Goal: Task Accomplishment & Management: Complete application form

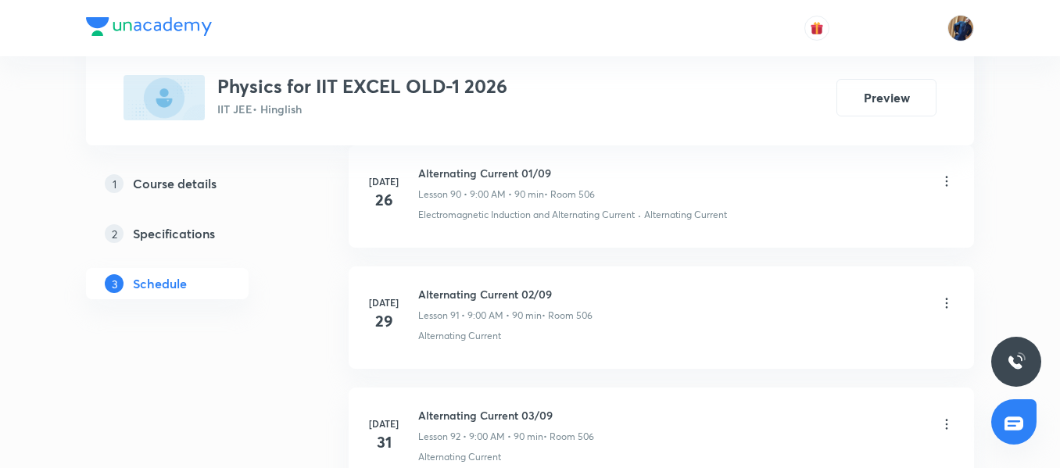
scroll to position [13872, 0]
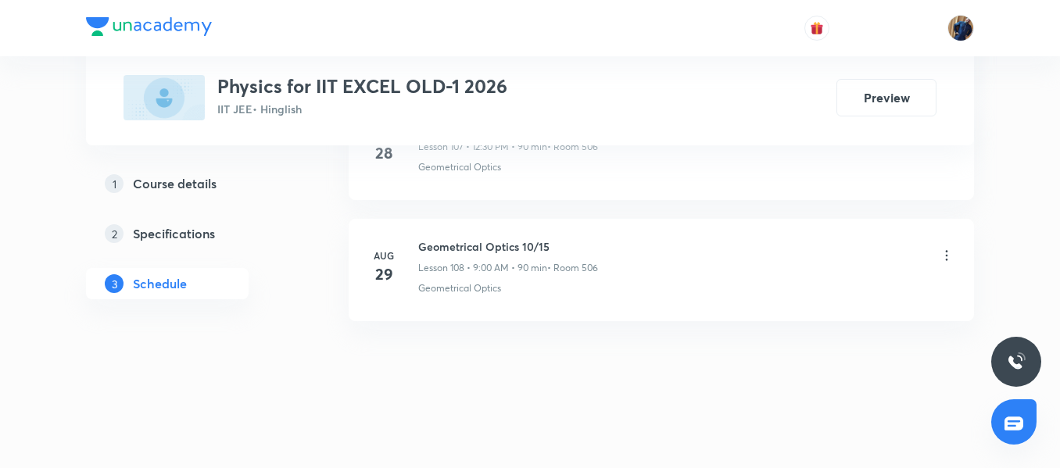
click at [468, 240] on h6 "Geometrical Optics 10/15" at bounding box center [508, 246] width 180 height 16
copy h6 "Geometrical Optics 10/15"
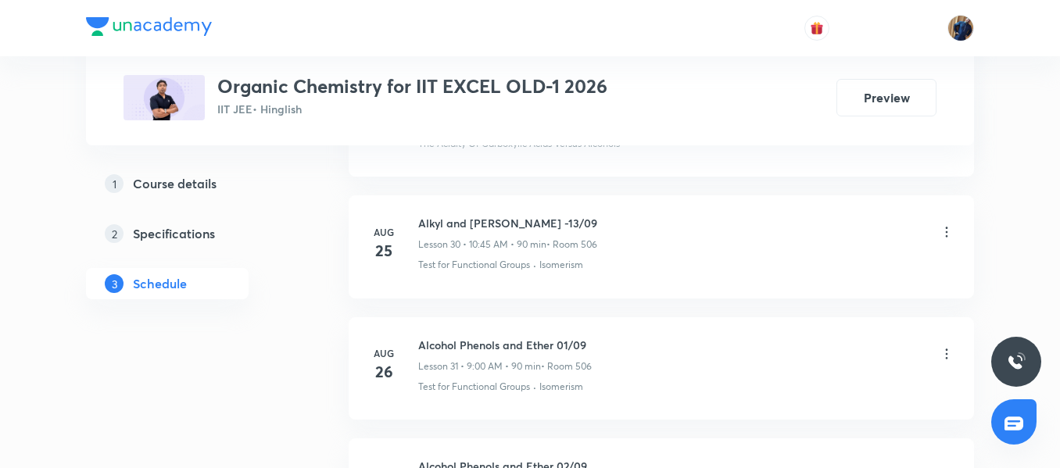
scroll to position [4785, 0]
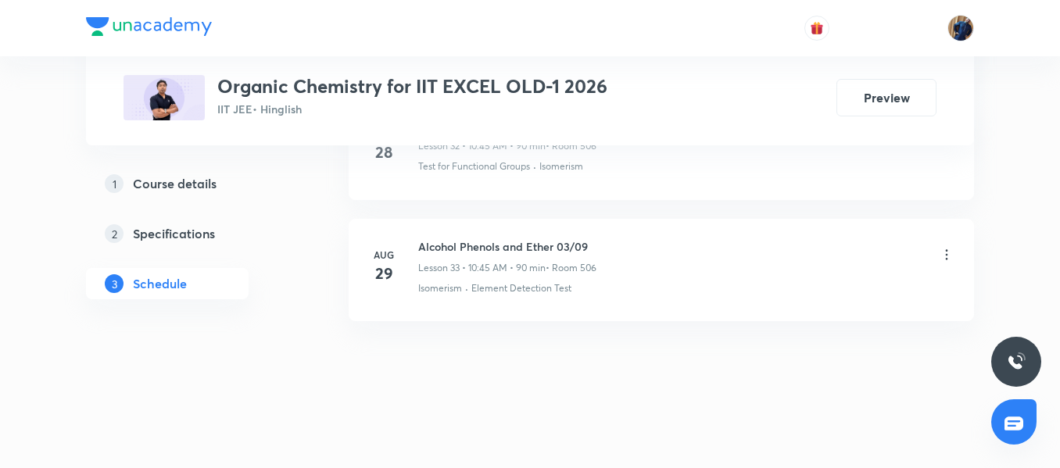
click at [464, 245] on h6 "Alcohol Phenols and Ether 03/09" at bounding box center [507, 246] width 178 height 16
click at [463, 244] on h6 "Alcohol Phenols and Ether 03/09" at bounding box center [507, 246] width 178 height 16
copy h6 "Alcohol Phenols and Ether 03/09"
click at [528, 169] on p "Test for Functional Groups" at bounding box center [474, 166] width 112 height 14
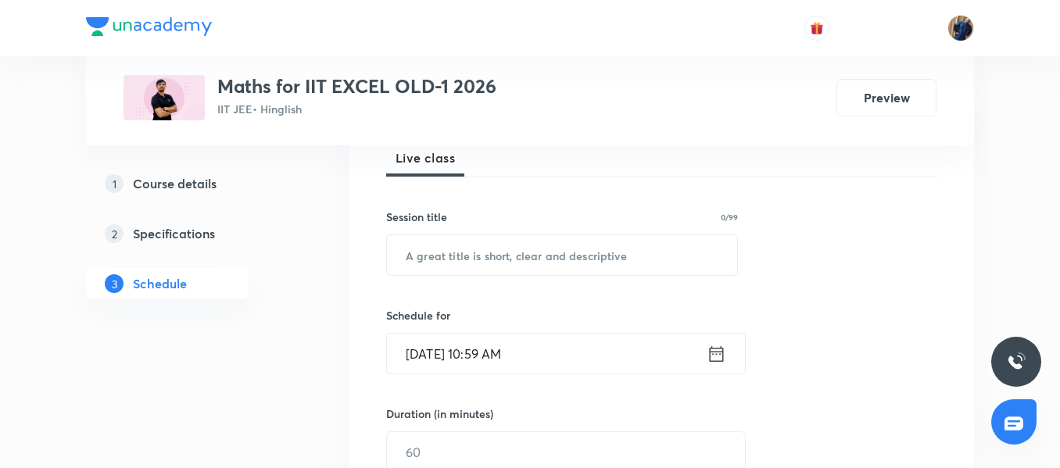
scroll to position [14235, 0]
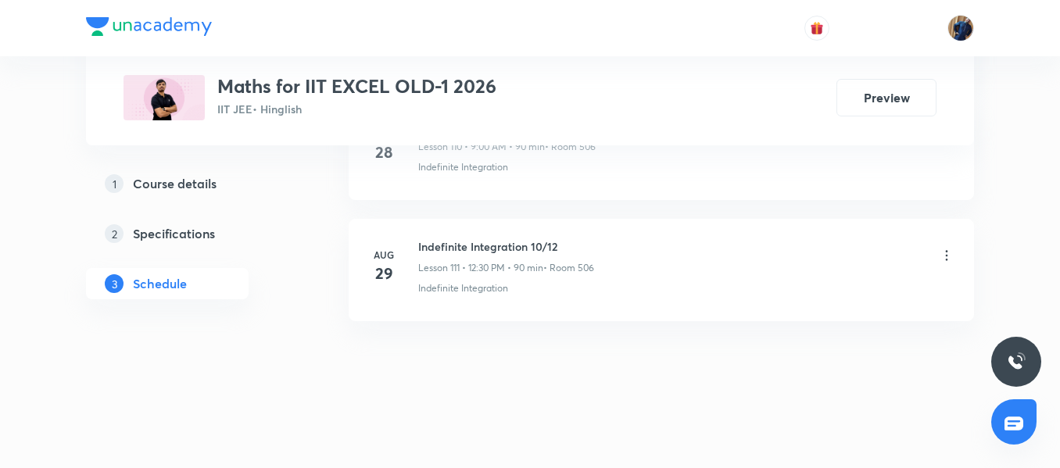
click at [463, 308] on li "Aug 29 Indefinite Integration 10/12 Lesson 111 • 12:30 PM • 90 min • Room 506 I…" at bounding box center [661, 270] width 625 height 102
drag, startPoint x: 419, startPoint y: 249, endPoint x: 524, endPoint y: 246, distance: 105.6
click at [524, 246] on h6 "Indefinite Integration 10/12" at bounding box center [506, 246] width 176 height 16
copy h6 "Indefinite Integration"
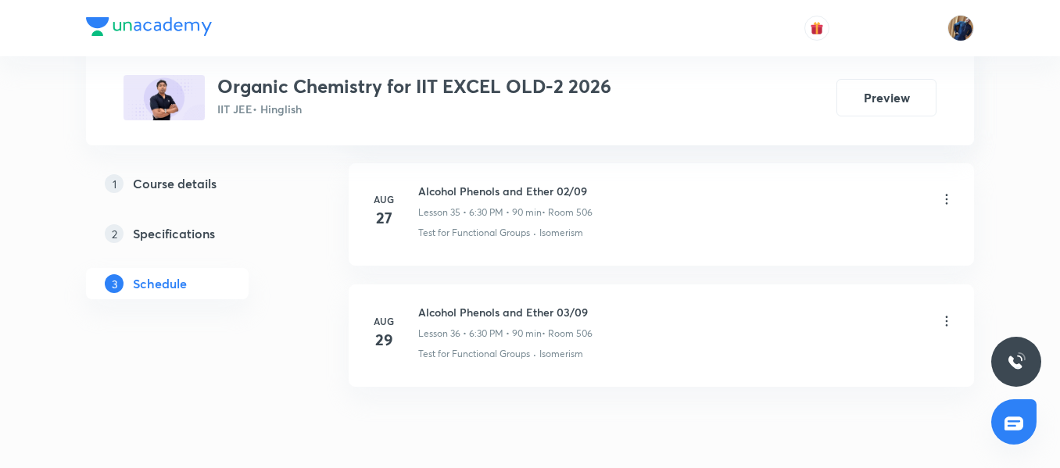
scroll to position [5148, 0]
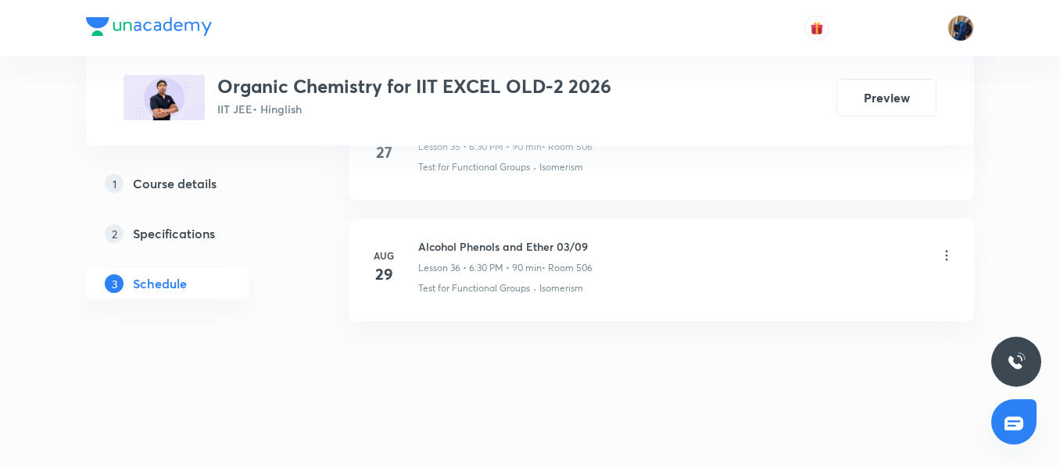
click at [290, 266] on div "1 Course details 2 Specifications 3 Schedule" at bounding box center [192, 243] width 213 height 150
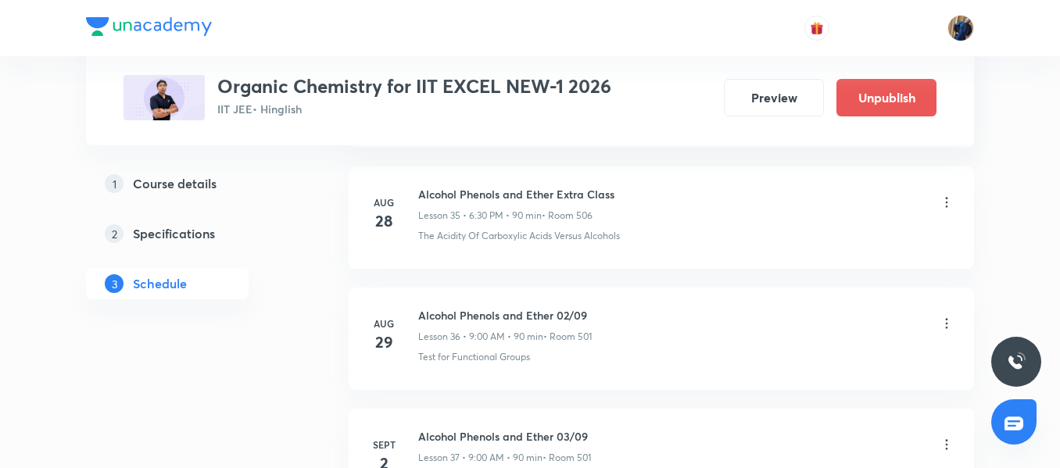
scroll to position [5085, 0]
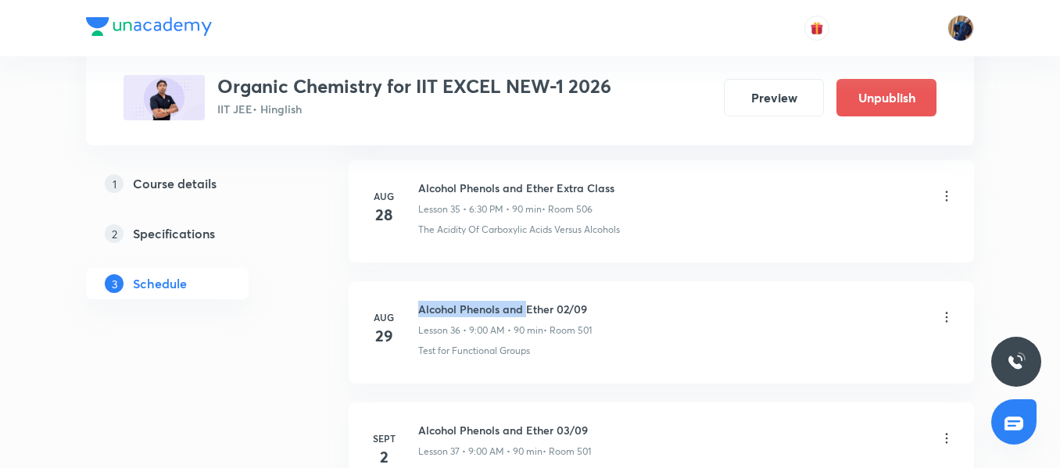
drag, startPoint x: 419, startPoint y: 309, endPoint x: 528, endPoint y: 309, distance: 109.4
click at [528, 309] on h6 "Alcohol Phenols and Ether 02/09" at bounding box center [505, 309] width 174 height 16
click at [428, 317] on div "Alcohol Phenols and Ether 02/09 Lesson 36 • 9:00 AM • 90 min • Room 501" at bounding box center [505, 319] width 174 height 37
click at [422, 313] on h6 "Alcohol Phenols and Ether 02/09" at bounding box center [505, 309] width 174 height 16
drag, startPoint x: 417, startPoint y: 308, endPoint x: 457, endPoint y: 309, distance: 40.7
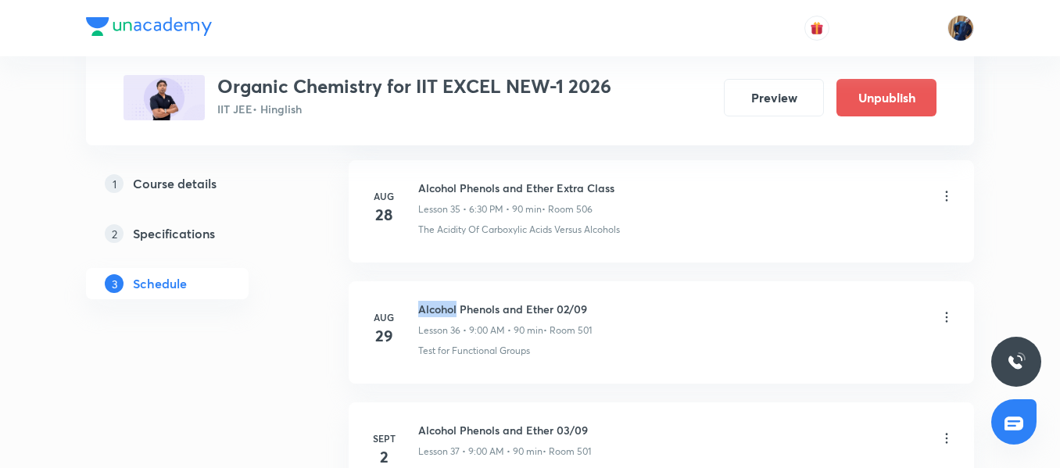
click at [457, 309] on div "Aug 29 Alcohol Phenols and Ether 02/09 Lesson 36 • 9:00 AM • 90 min • Room 501 …" at bounding box center [661, 329] width 586 height 57
copy h6 "Alcohol"
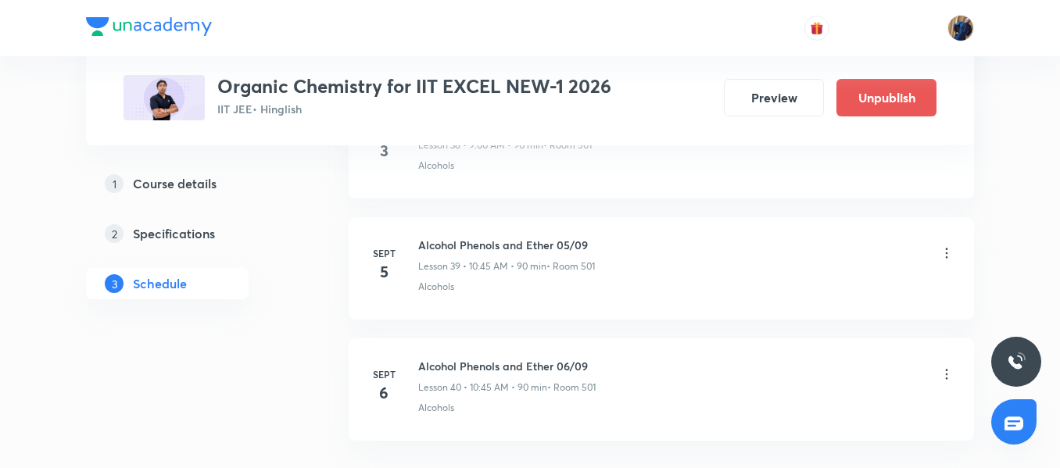
scroll to position [5554, 0]
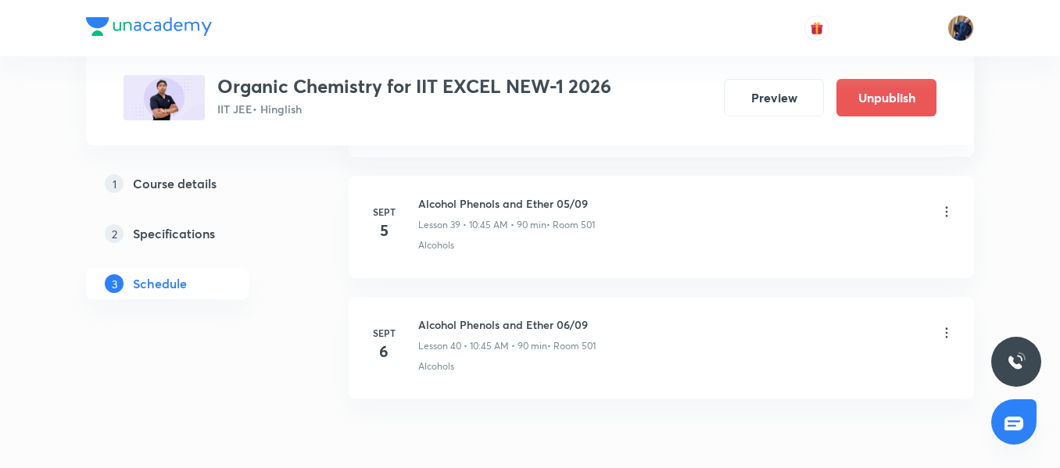
click at [565, 339] on p "• Room 501" at bounding box center [571, 346] width 48 height 14
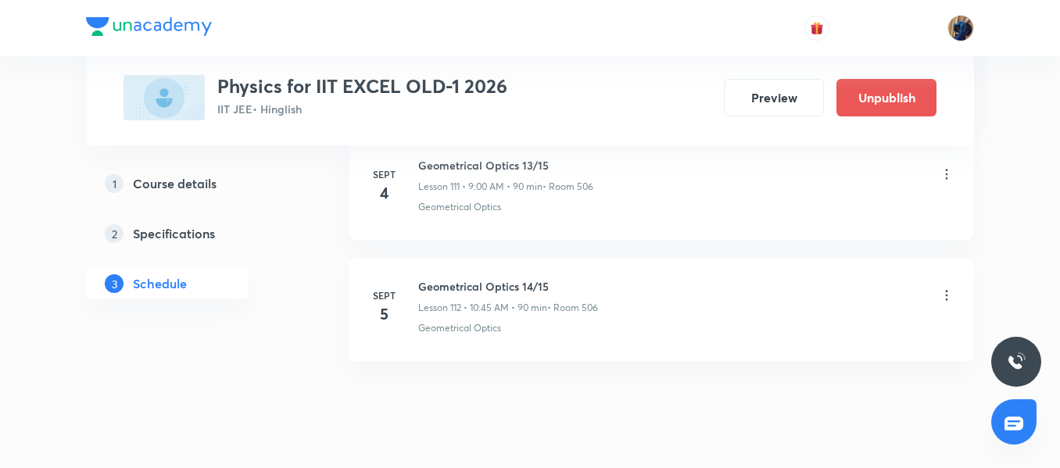
scroll to position [14341, 0]
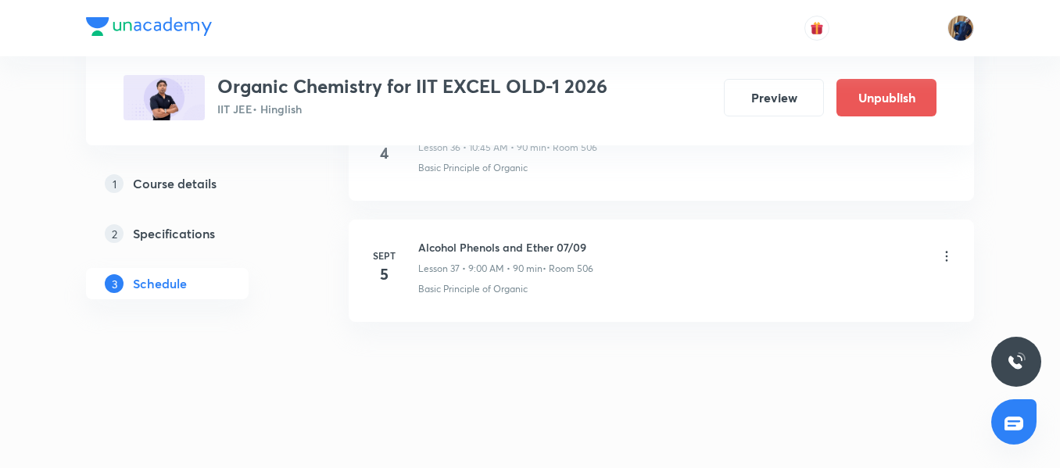
scroll to position [5269, 0]
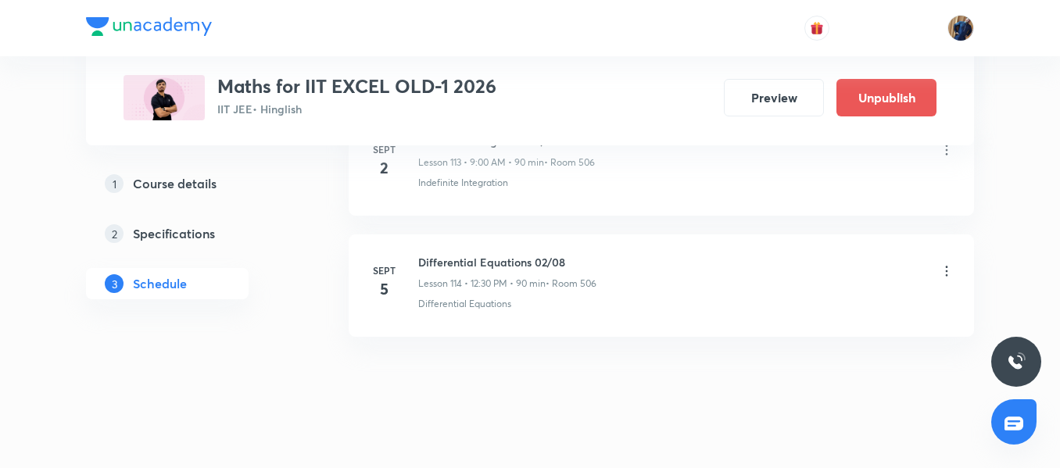
scroll to position [14719, 0]
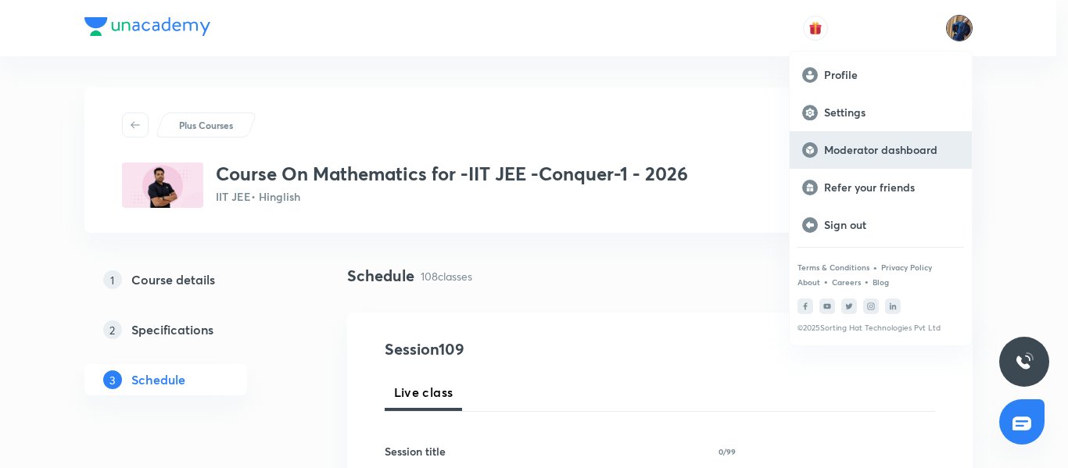
click at [866, 150] on p "Moderator dashboard" at bounding box center [891, 150] width 135 height 14
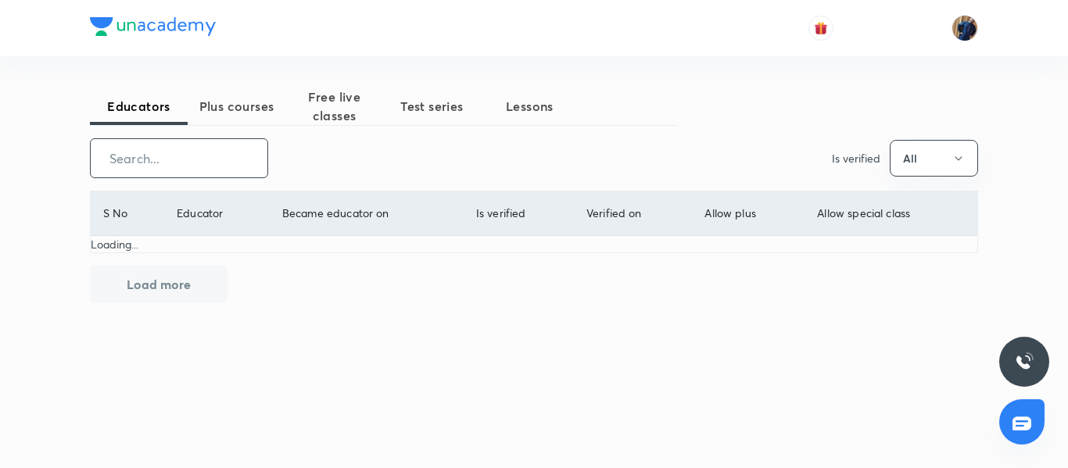
click at [202, 153] on input "text" at bounding box center [179, 158] width 177 height 40
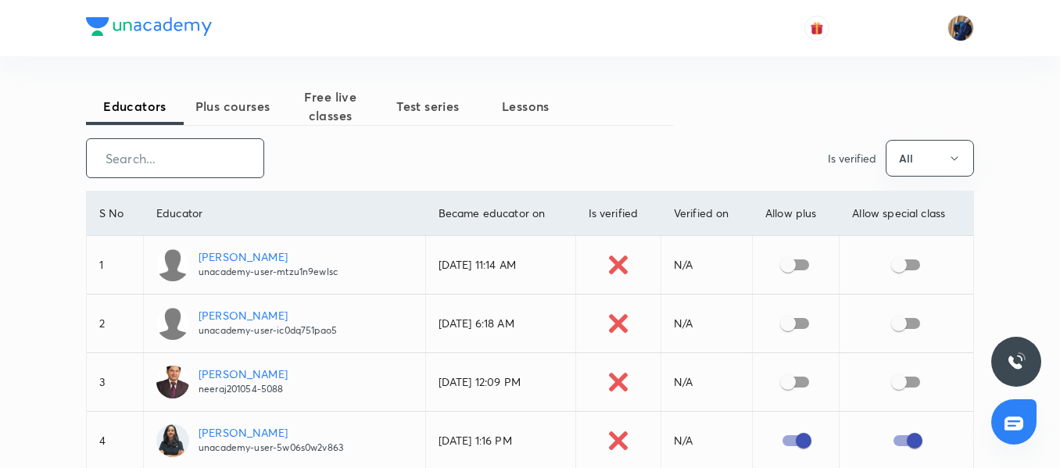
paste input "4ushail.singh@gmail.com"
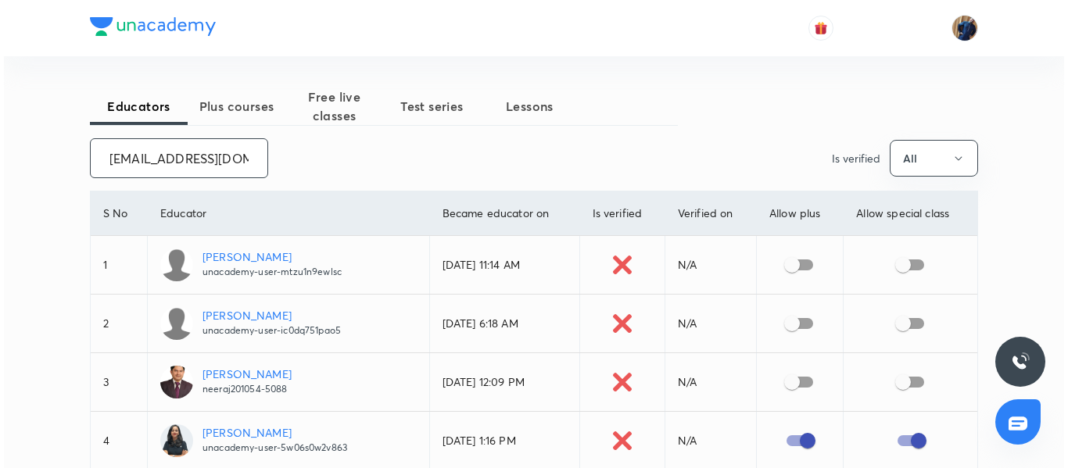
scroll to position [0, 13]
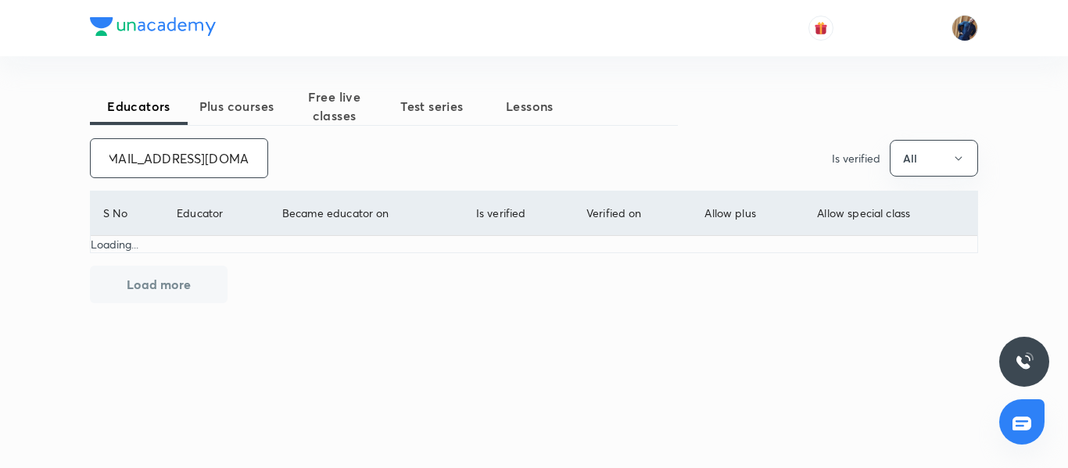
click at [197, 150] on input "4ushail.singh@gmail.com" at bounding box center [179, 158] width 177 height 40
type input "4ushail.singh@gmail.com"
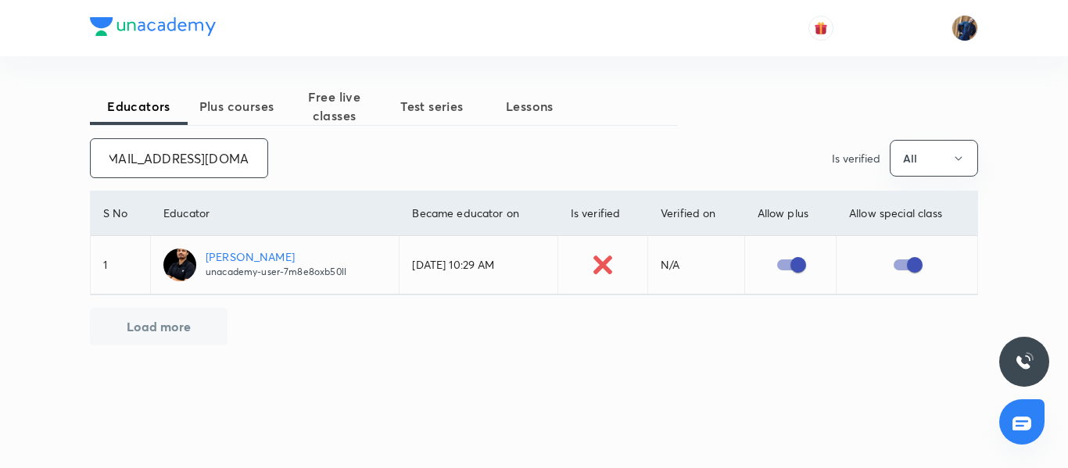
scroll to position [0, 0]
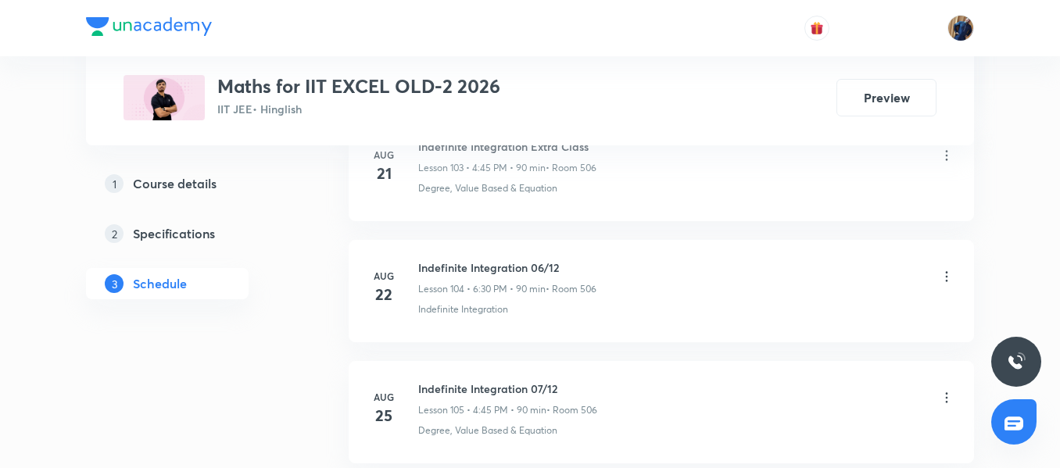
scroll to position [13994, 0]
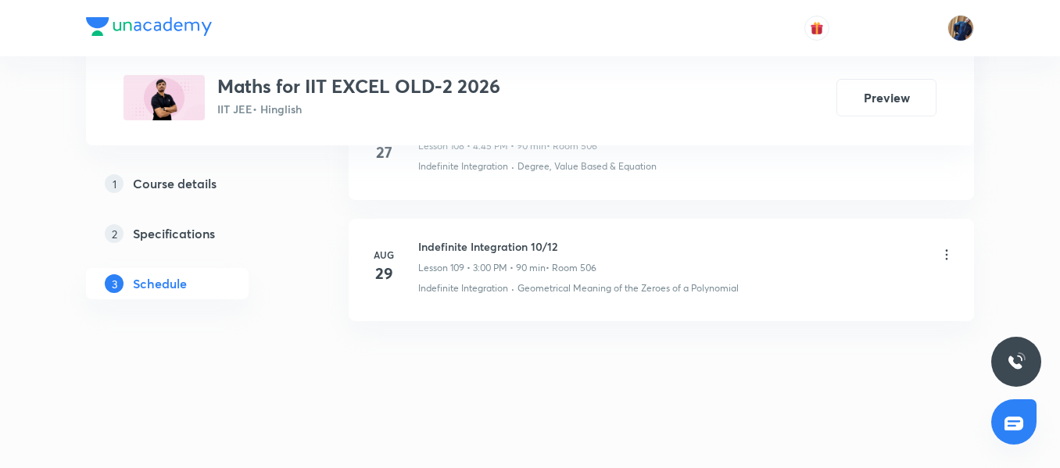
click at [548, 251] on h6 "Indefinite Integration 10/12" at bounding box center [507, 246] width 178 height 16
copy h6 "Indefinite Integration 10/12"
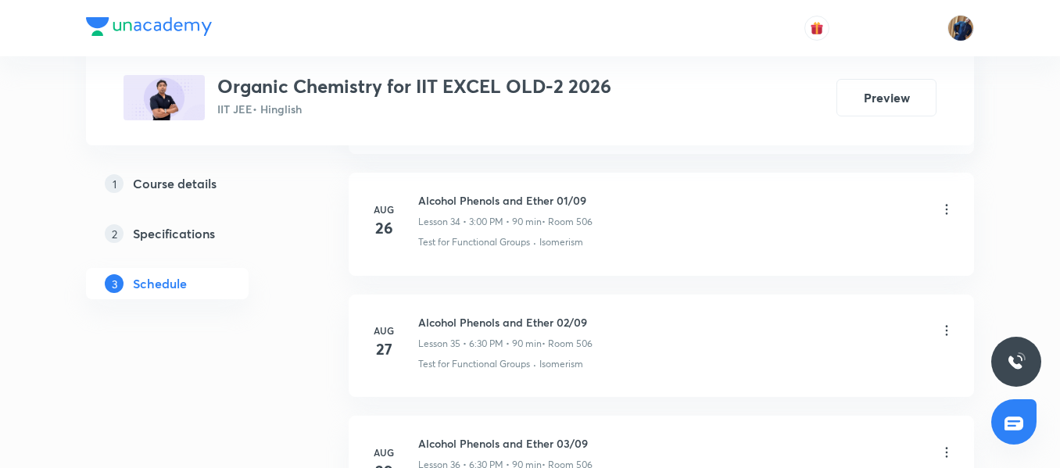
scroll to position [5148, 0]
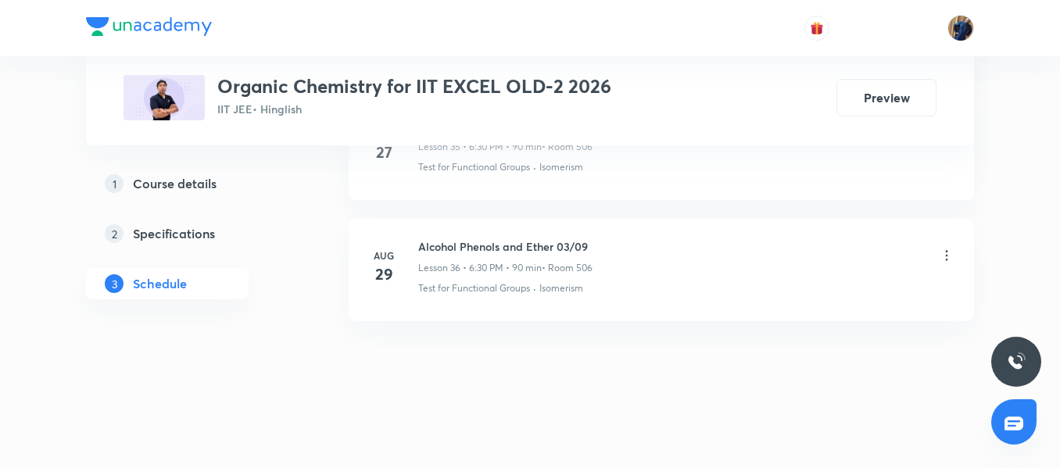
click at [497, 245] on h6 "Alcohol Phenols and Ether 03/09" at bounding box center [505, 246] width 174 height 16
copy h6 "Alcohol Phenols and Ether 03/09"
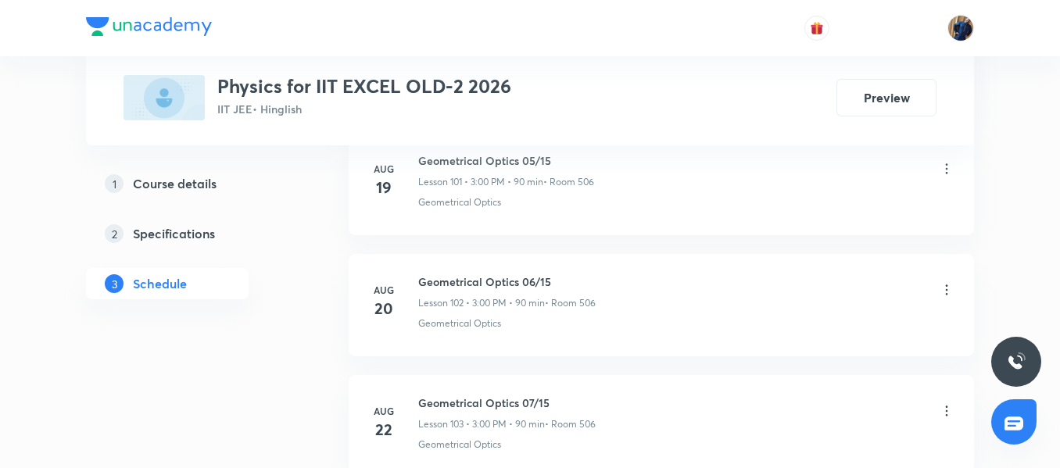
scroll to position [13750, 0]
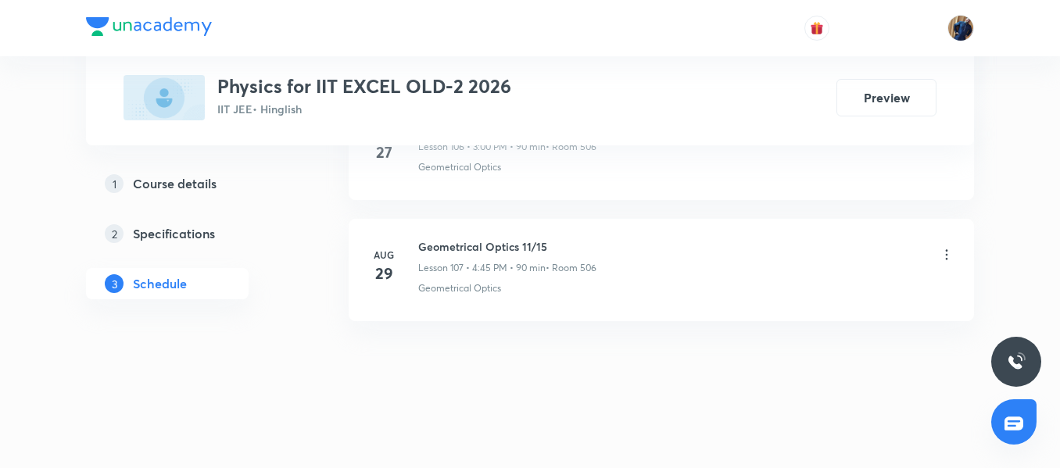
click at [415, 234] on li "Aug 29 Geometrical Optics 11/15 Lesson 107 • 4:45 PM • 90 min • Room 506 Geomet…" at bounding box center [661, 270] width 625 height 102
click at [436, 243] on h6 "Geometrical Optics 11/15" at bounding box center [507, 246] width 178 height 16
copy h6 "Geometrical Optics 11/15"
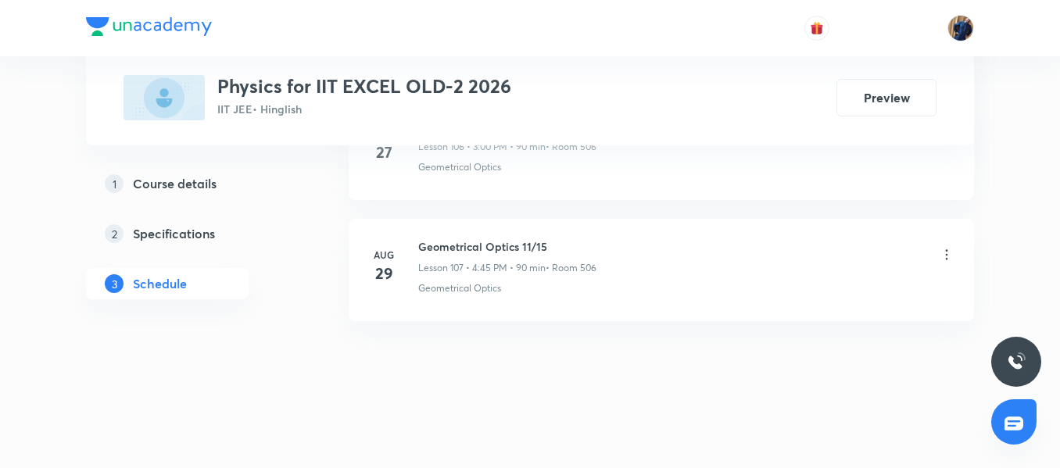
click at [505, 188] on li "Aug 27 Geometrical Optics 10/15 Lesson 106 • 3:00 PM • 90 min • Room 506 Geomet…" at bounding box center [661, 149] width 625 height 102
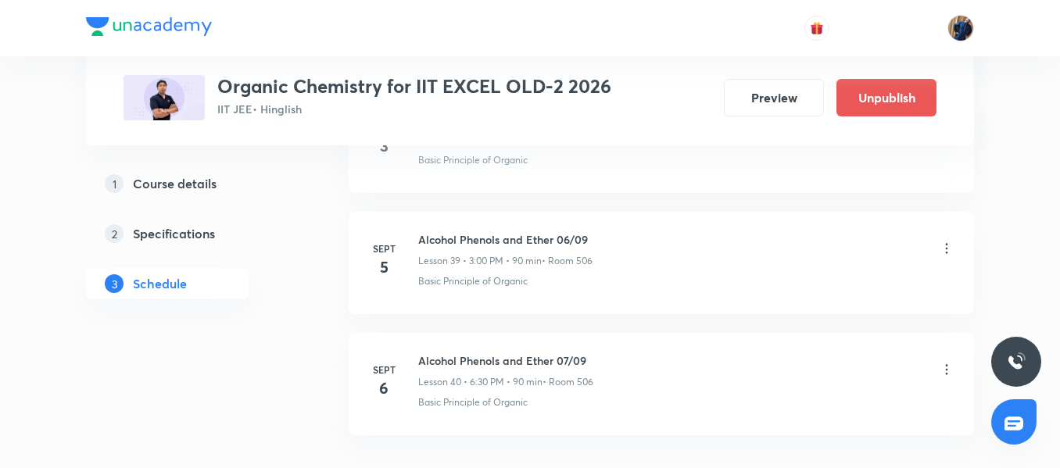
scroll to position [5633, 0]
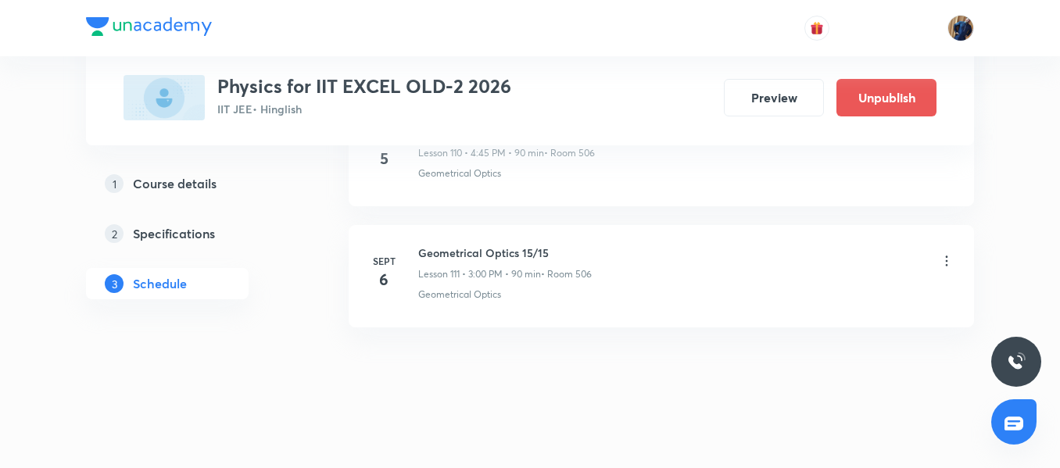
scroll to position [14235, 0]
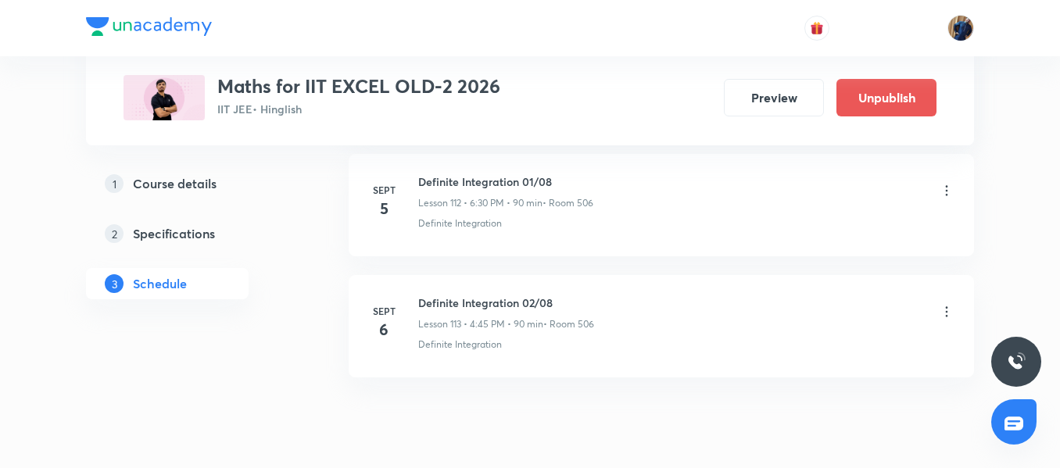
scroll to position [14479, 0]
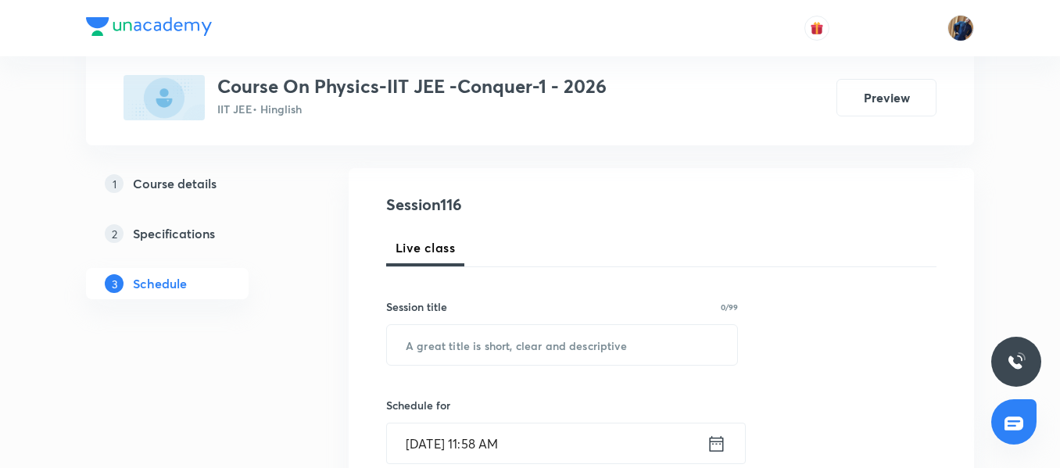
scroll to position [391, 0]
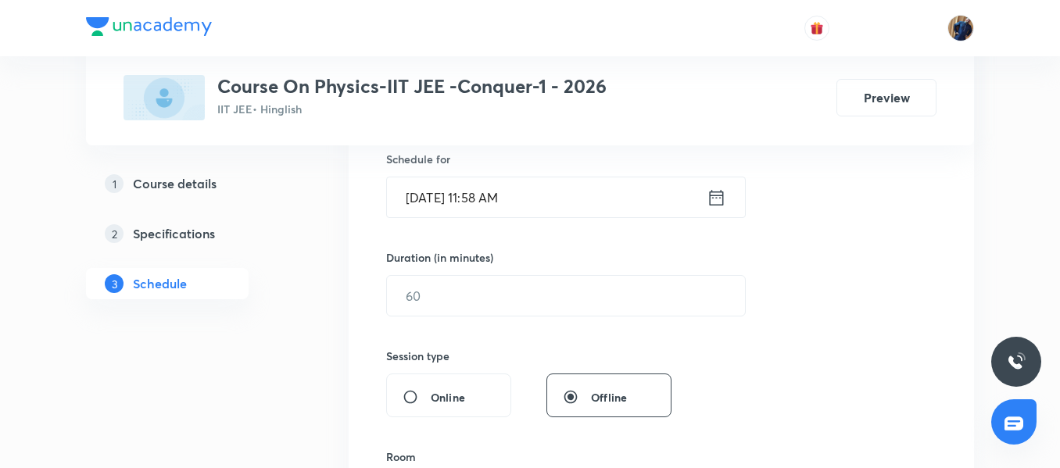
click at [551, 274] on div "Duration (in minutes) ​" at bounding box center [528, 282] width 285 height 67
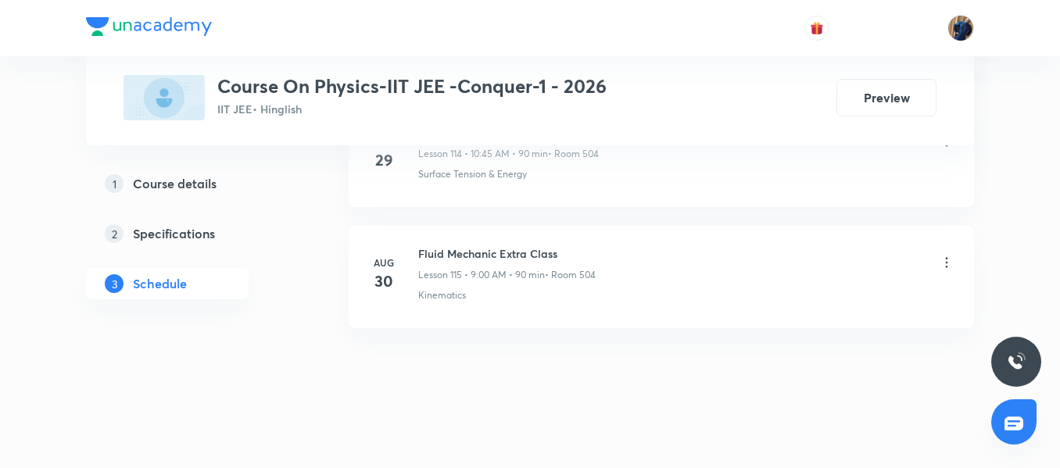
scroll to position [14723, 0]
click at [489, 268] on p "Lesson 115 • 9:00 AM • 90 min" at bounding box center [481, 268] width 127 height 14
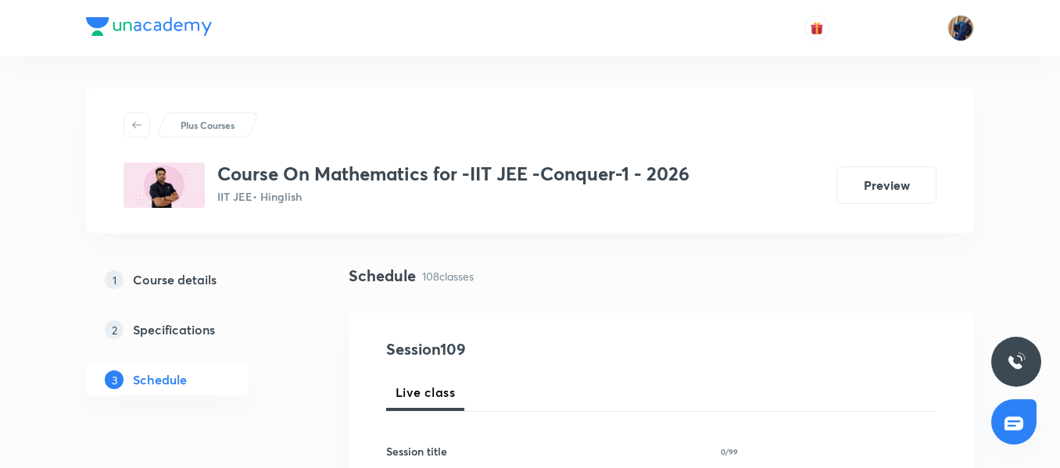
click at [372, 137] on div "Plus Courses" at bounding box center [530, 125] width 813 height 25
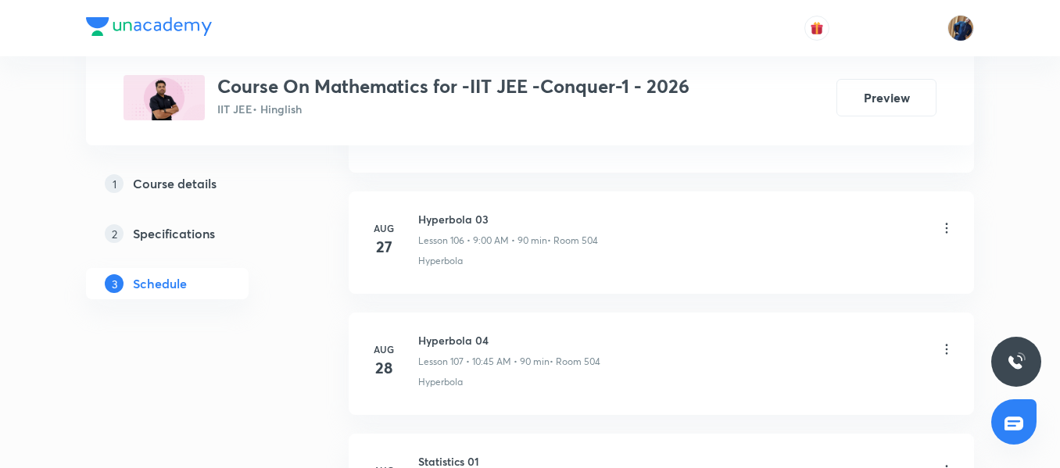
scroll to position [13874, 0]
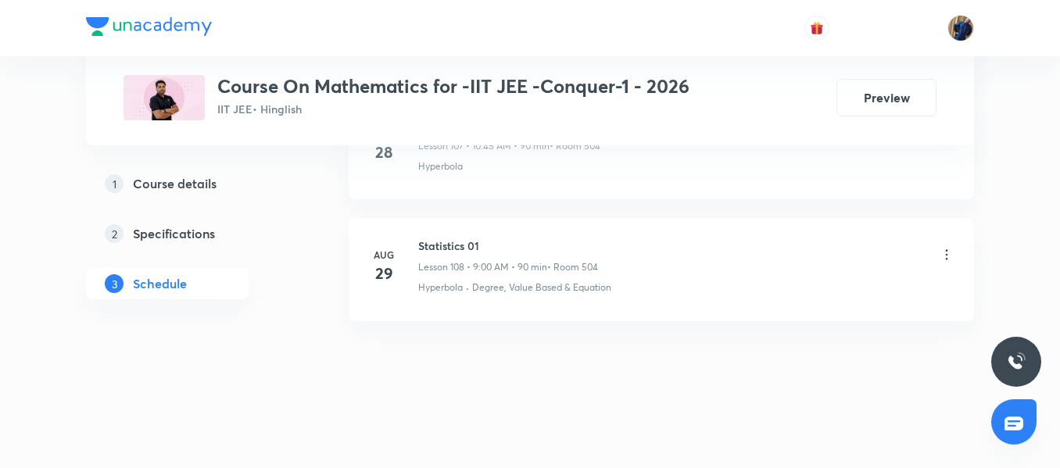
click at [454, 228] on li "Aug 29 Statistics 01 Lesson 108 • 9:00 AM • 90 min • Room 504 Hyperbola · Degre…" at bounding box center [661, 269] width 625 height 102
click at [454, 242] on h6 "Statistics 01" at bounding box center [508, 246] width 180 height 16
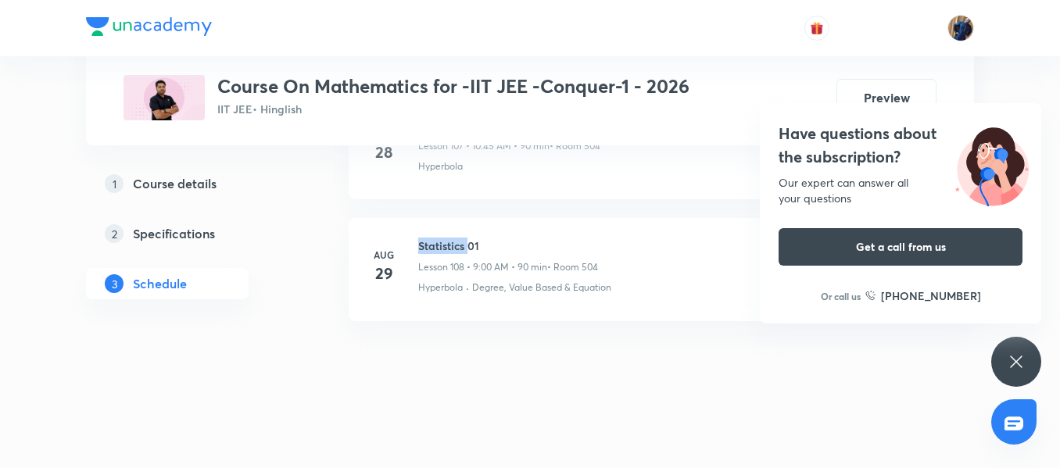
click at [454, 242] on h6 "Statistics 01" at bounding box center [508, 246] width 180 height 16
copy h6 "Statistics 01"
click at [439, 262] on p "Lesson 108 • 9:00 AM • 90 min" at bounding box center [482, 267] width 129 height 14
click at [537, 248] on h6 "Statistics 01" at bounding box center [508, 246] width 180 height 16
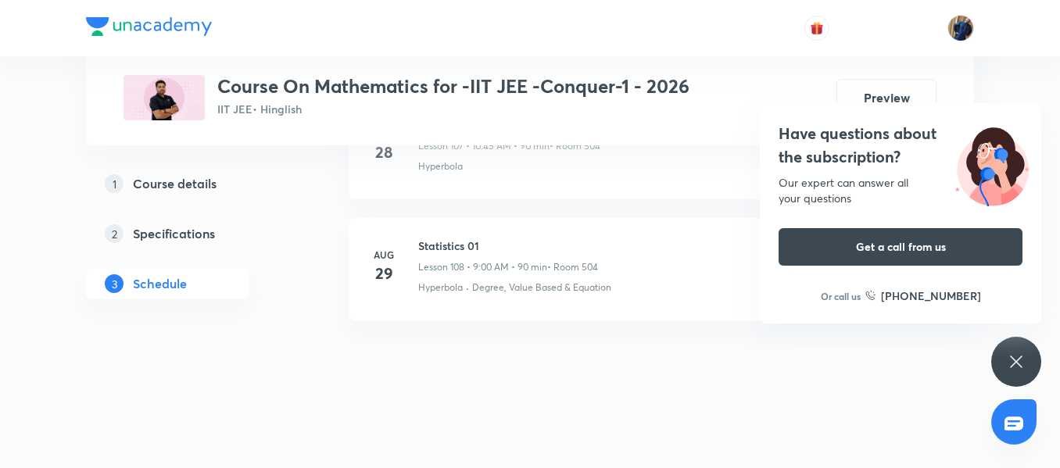
click at [1010, 367] on icon at bounding box center [1016, 362] width 19 height 19
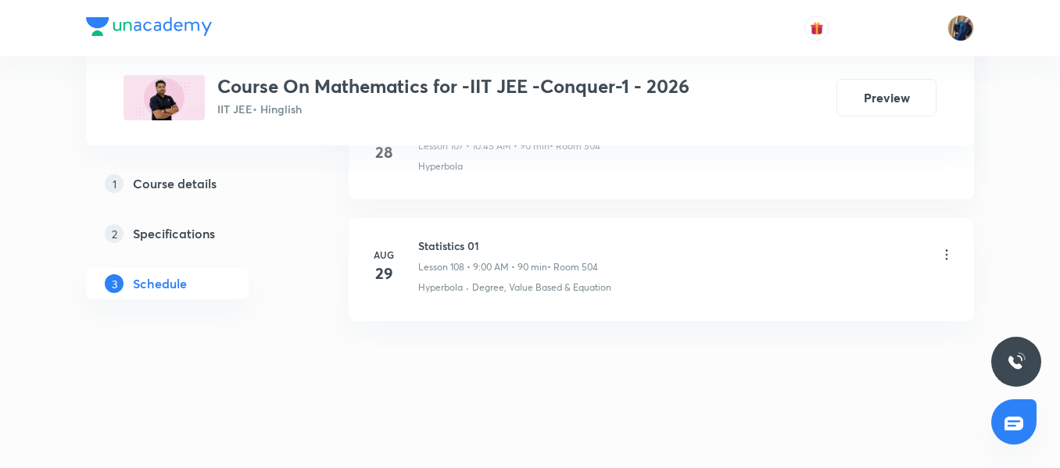
click at [441, 243] on h6 "Statistics 01" at bounding box center [508, 246] width 180 height 16
click at [553, 286] on p "Degree, Value Based & Equation" at bounding box center [541, 288] width 139 height 14
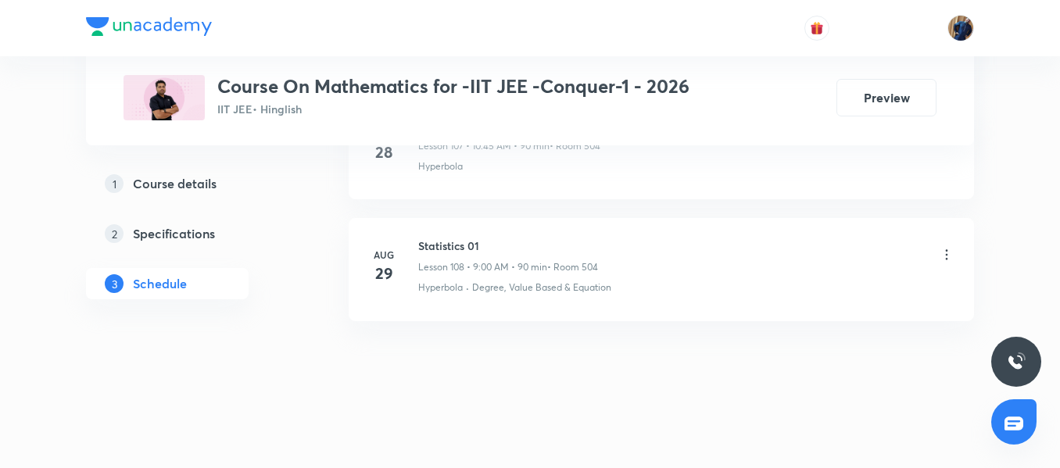
click at [553, 218] on li "Aug 29 Statistics 01 Lesson 108 • 9:00 AM • 90 min • Room 504 Hyperbola · Degre…" at bounding box center [661, 269] width 625 height 102
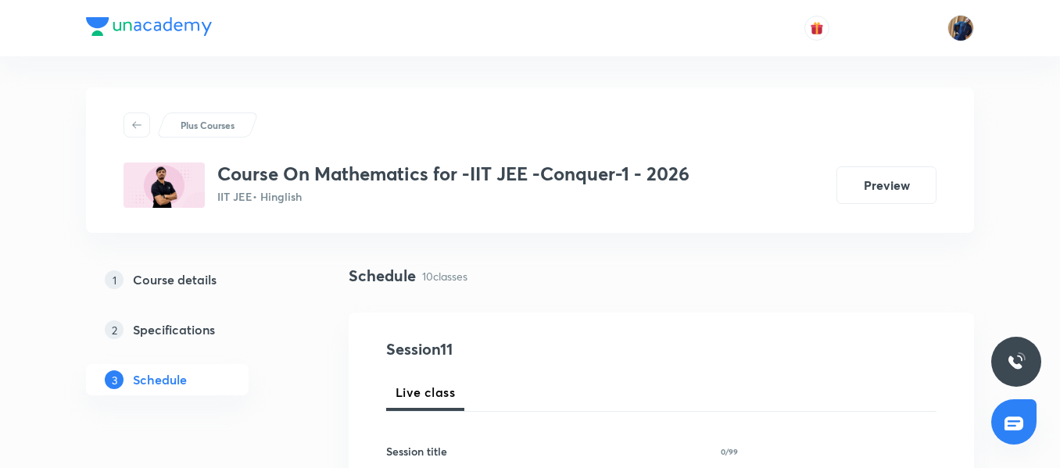
scroll to position [1997, 0]
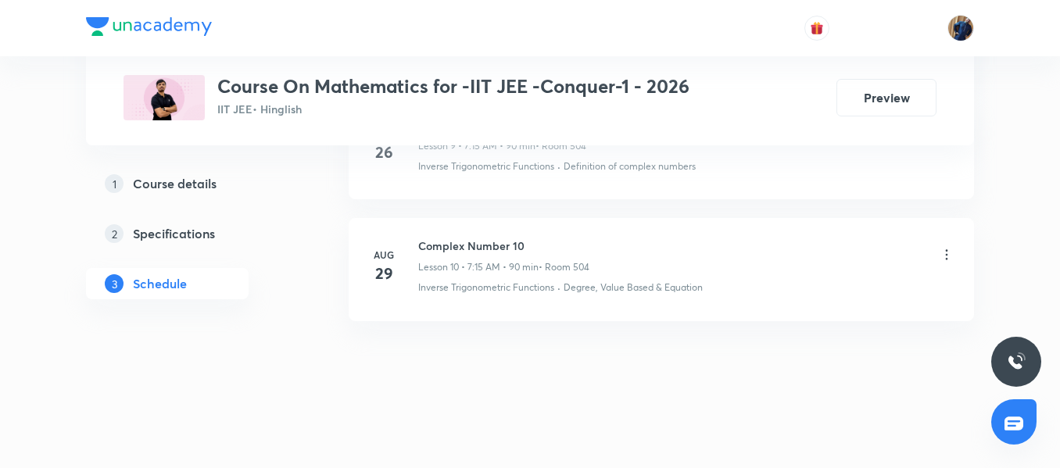
click at [495, 258] on div "Complex Number 10 Lesson 10 • 7:15 AM • 90 min • Room 504" at bounding box center [503, 256] width 171 height 37
click at [515, 295] on li "Aug 29 Complex Number 10 Lesson 10 • 7:15 AM • 90 min • Room 504 Inverse Trigon…" at bounding box center [661, 269] width 625 height 102
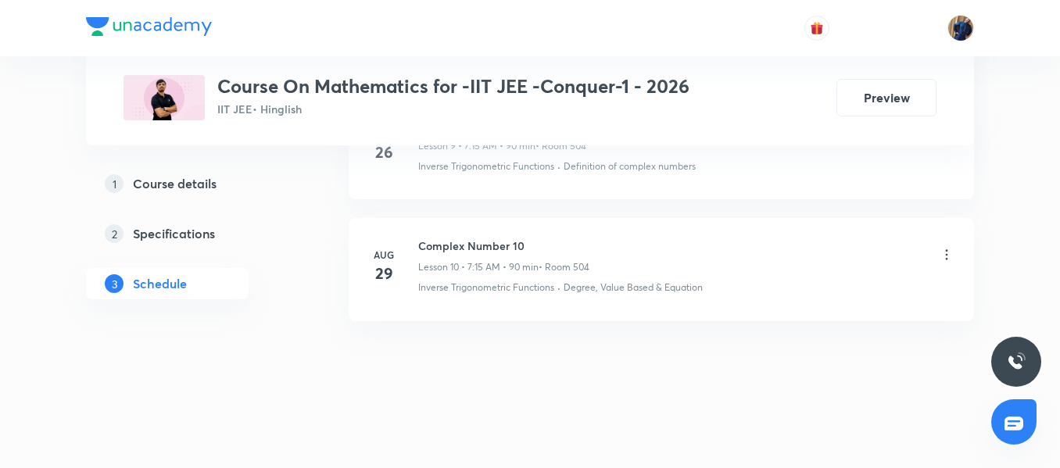
click at [514, 279] on div "Complex Number 10 Lesson 10 • 7:15 AM • 90 min • Room 504 Inverse Trigonometric…" at bounding box center [686, 266] width 536 height 57
click at [444, 244] on h6 "Complex Number 10" at bounding box center [503, 246] width 171 height 16
click at [460, 223] on li "Aug 29 Complex Number 10 Lesson 10 • 7:15 AM • 90 min • Room 504 Inverse Trigon…" at bounding box center [661, 269] width 625 height 102
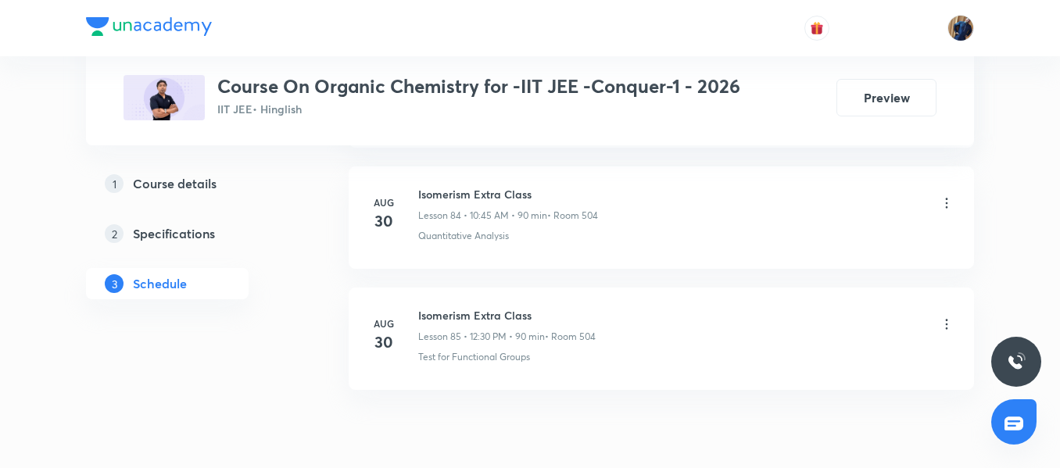
scroll to position [10932, 0]
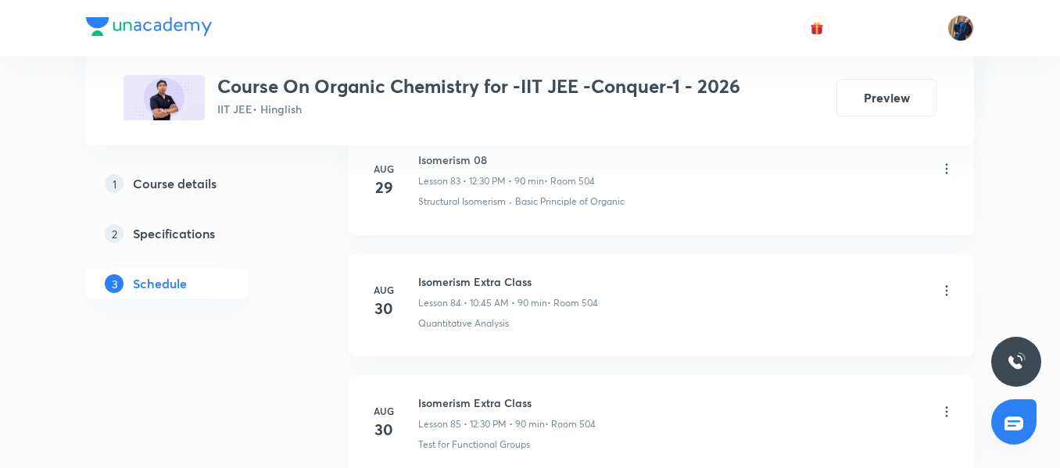
click at [448, 144] on div "Plus Courses Course On Organic Chemistry for -IIT JEE -Conquer-1 - 2026 IIT JEE…" at bounding box center [530, 72] width 888 height 145
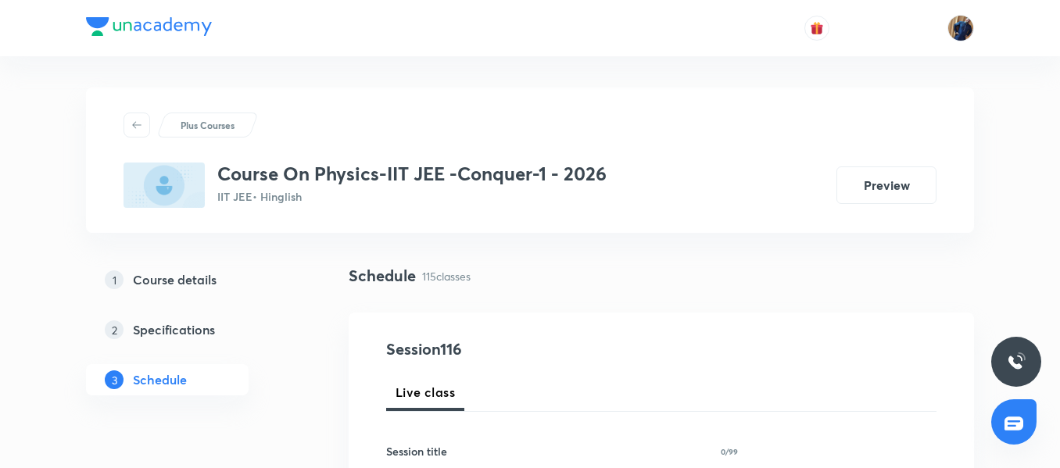
click at [439, 344] on h4 "Session 116" at bounding box center [528, 349] width 285 height 23
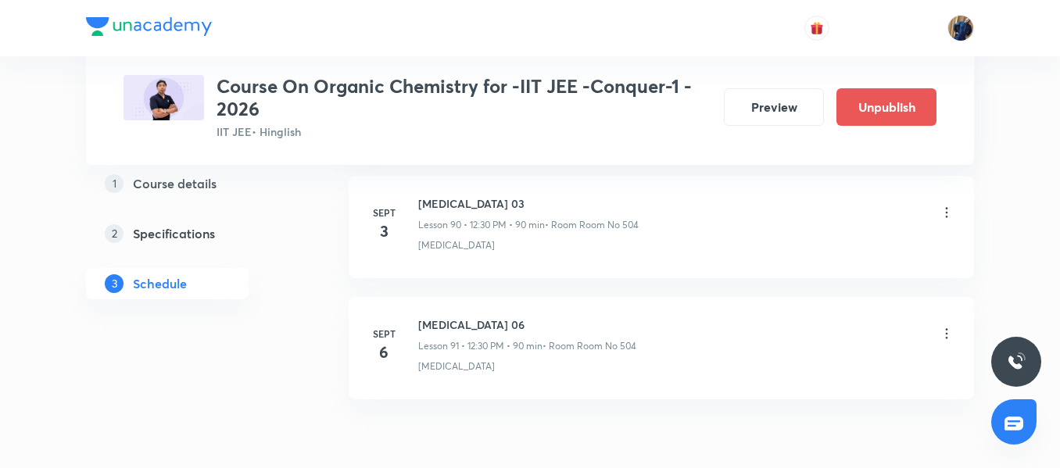
scroll to position [11834, 0]
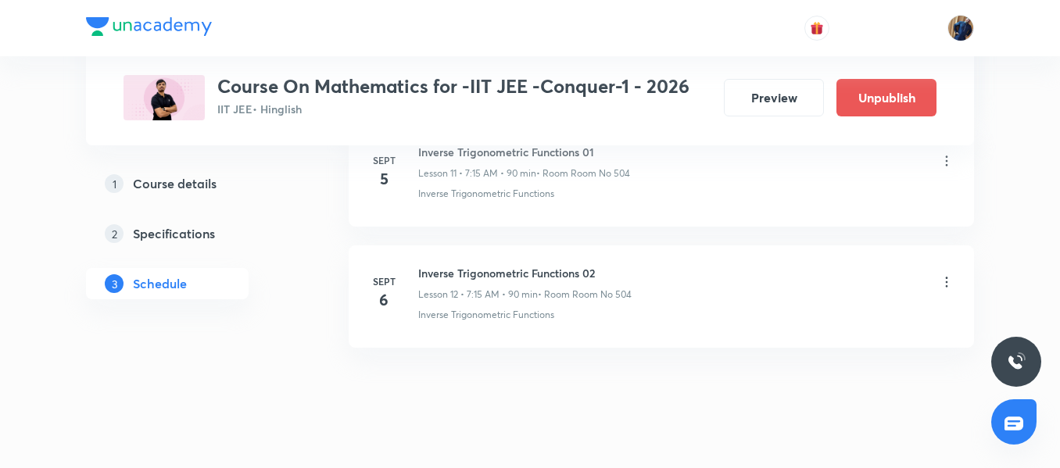
scroll to position [2239, 0]
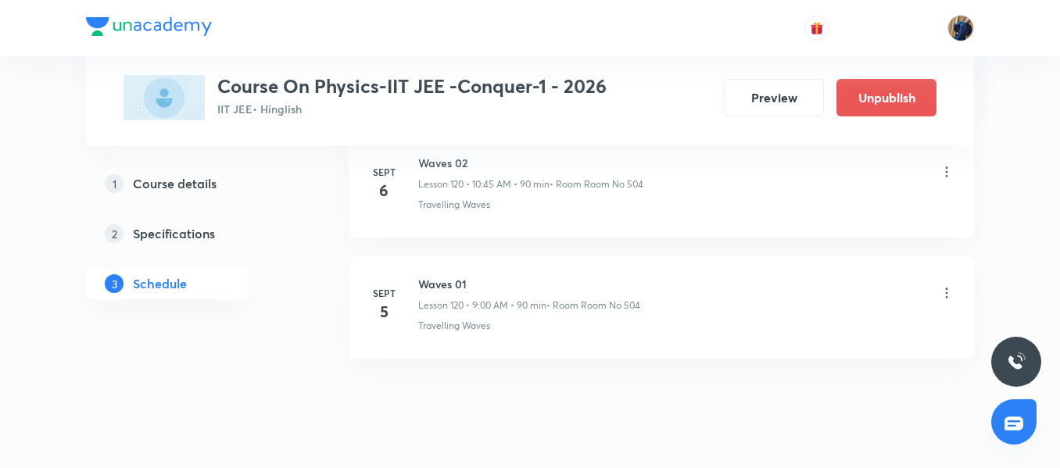
scroll to position [15450, 0]
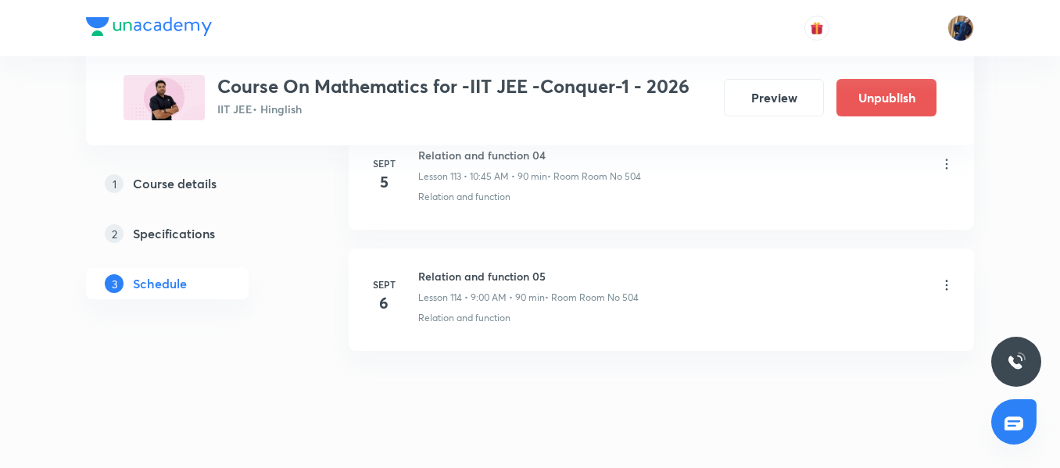
scroll to position [14578, 0]
drag, startPoint x: 514, startPoint y: 368, endPoint x: 562, endPoint y: 353, distance: 50.7
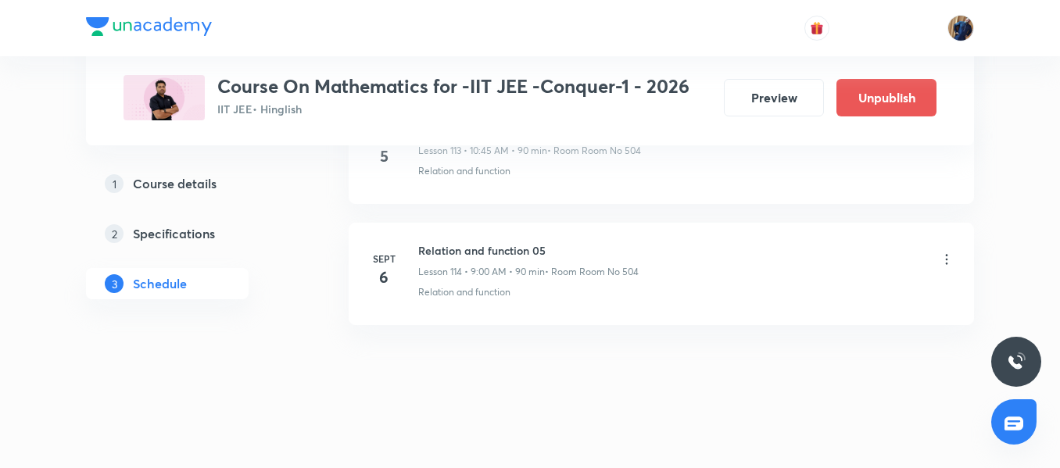
scroll to position [14601, 0]
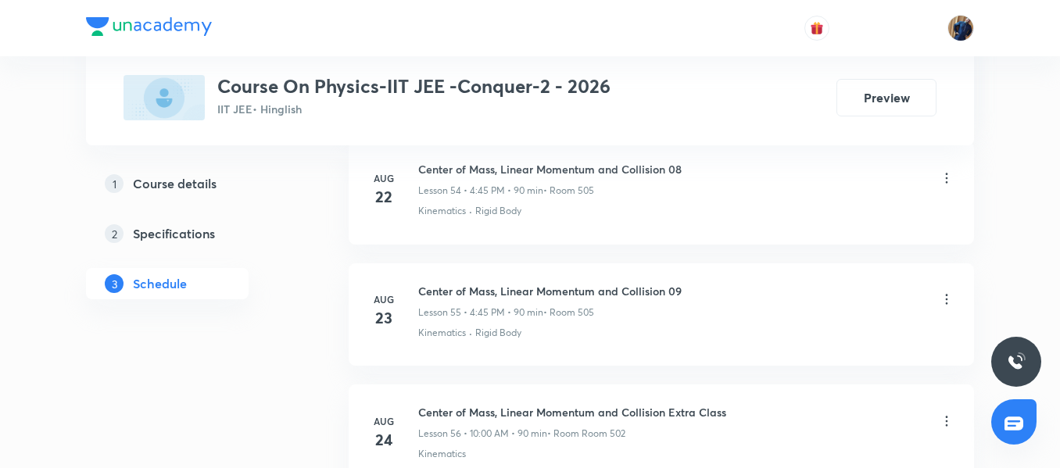
scroll to position [8302, 0]
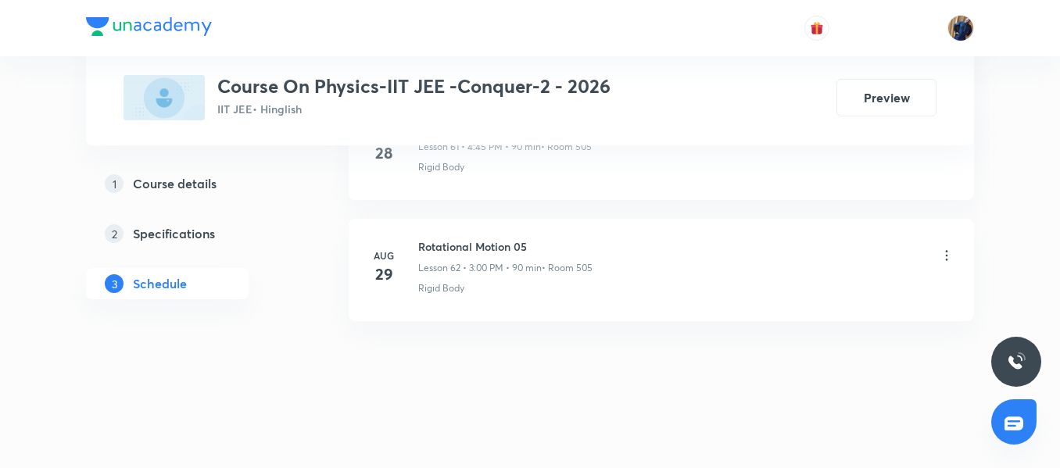
click at [511, 245] on h6 "Rotational Motion 05" at bounding box center [505, 246] width 174 height 16
copy h6 "Rotational Motion 05"
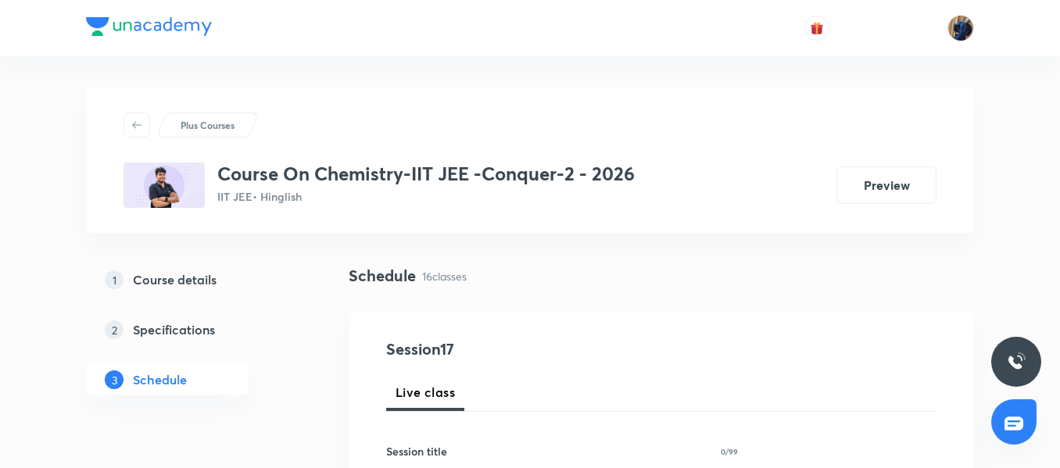
scroll to position [2726, 0]
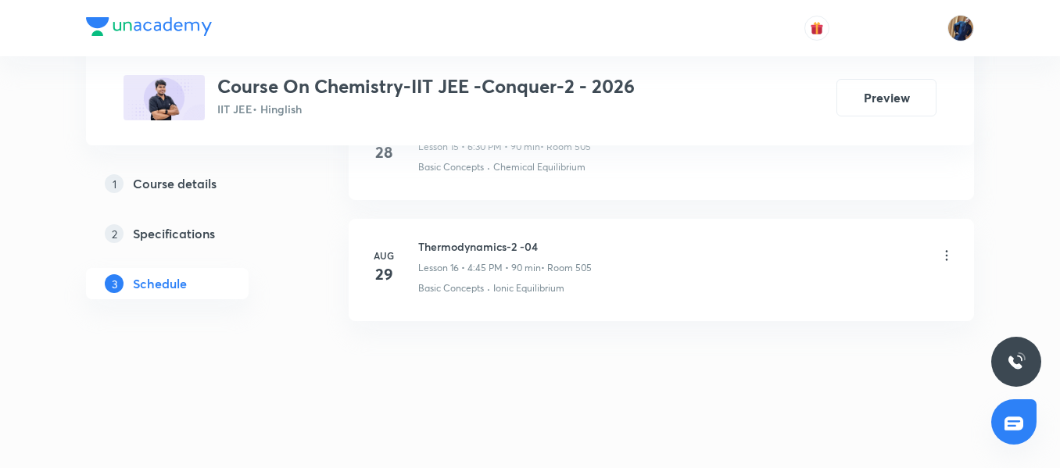
click at [517, 253] on h6 "Thermodynamics-2 -04" at bounding box center [505, 246] width 174 height 16
click at [503, 238] on h6 "Thermodynamics-2 -04" at bounding box center [505, 246] width 174 height 16
click at [194, 189] on h5 "Course details" at bounding box center [175, 183] width 84 height 19
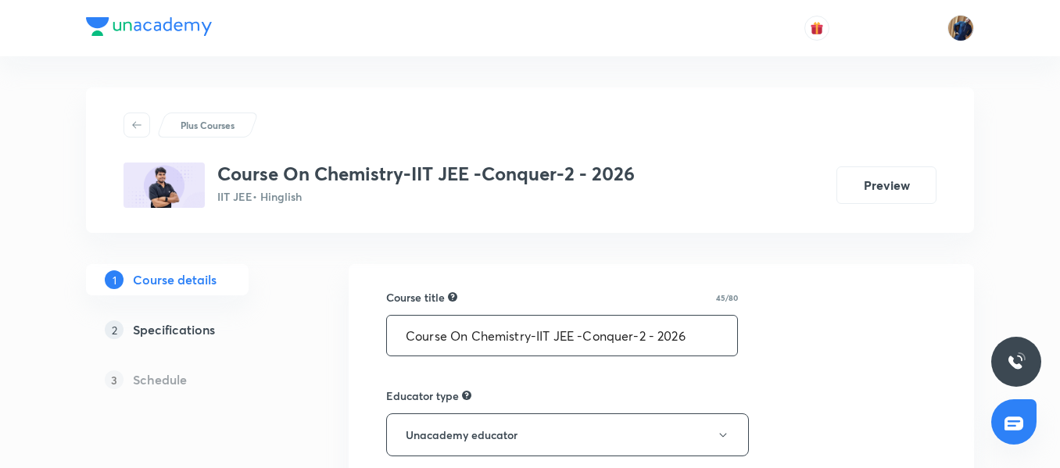
click at [490, 334] on input "Course On Chemistry-IIT JEE -Conquer-2 - 2026" at bounding box center [562, 336] width 350 height 40
click at [471, 342] on input "Course On Chemistry-IIT JEE -Conquer-2 - 2026" at bounding box center [562, 336] width 350 height 40
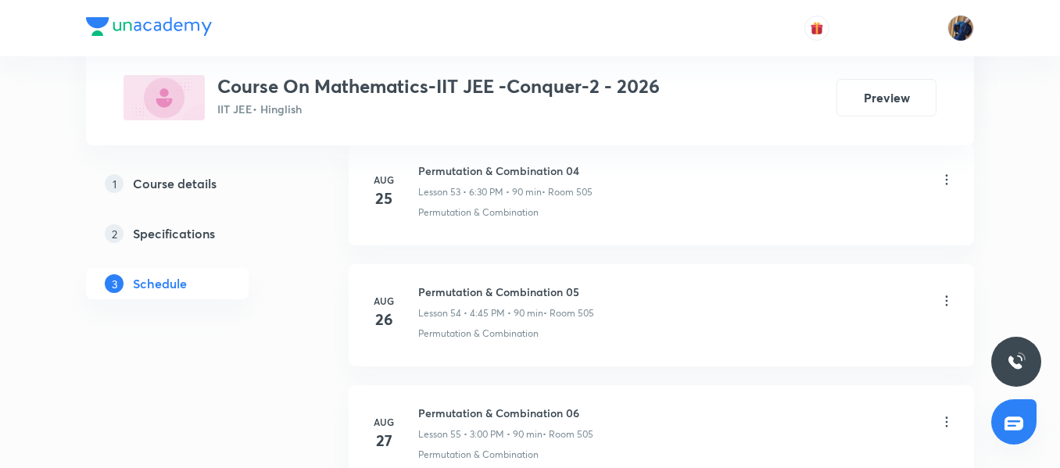
scroll to position [7695, 0]
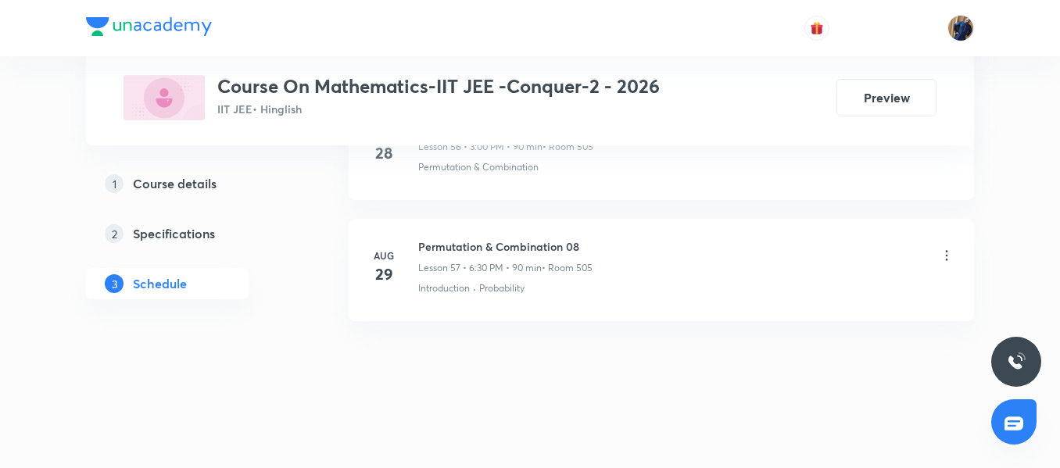
click at [496, 242] on h6 "Permutation & Combination 08" at bounding box center [505, 246] width 174 height 16
copy h6 "Permutation & Combination 08"
click at [506, 312] on li "Aug 29 Permutation & Combination 08 Lesson 57 • 6:30 PM • 90 min • Room 505 Int…" at bounding box center [661, 270] width 625 height 102
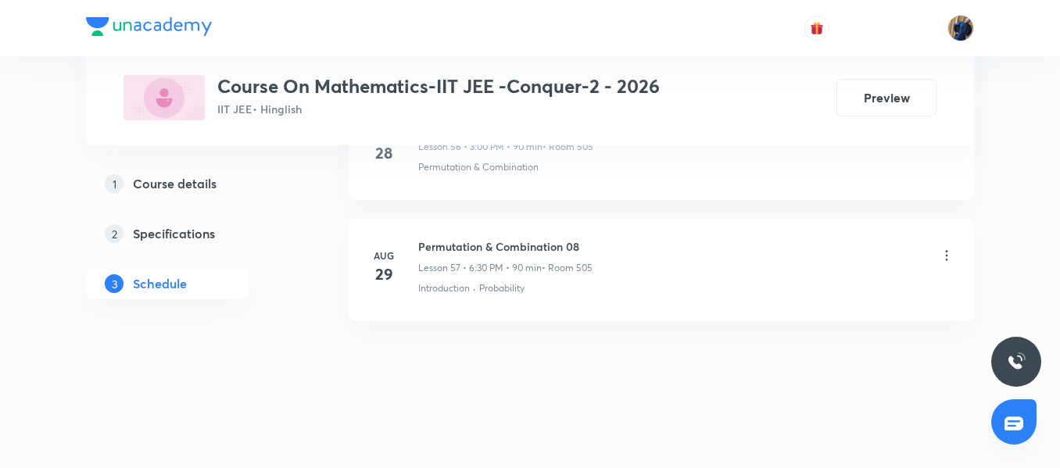
click at [195, 179] on h5 "Course details" at bounding box center [175, 183] width 84 height 19
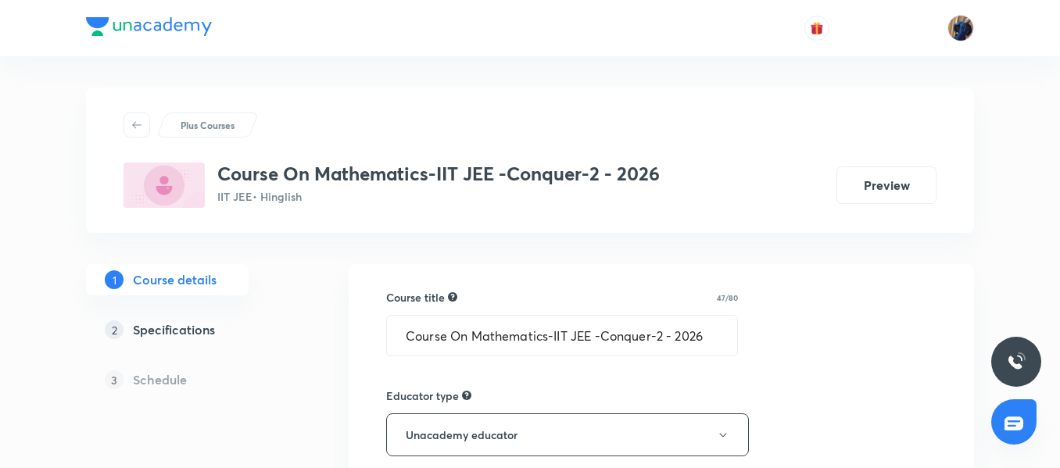
click at [181, 328] on h5 "Specifications" at bounding box center [174, 329] width 82 height 19
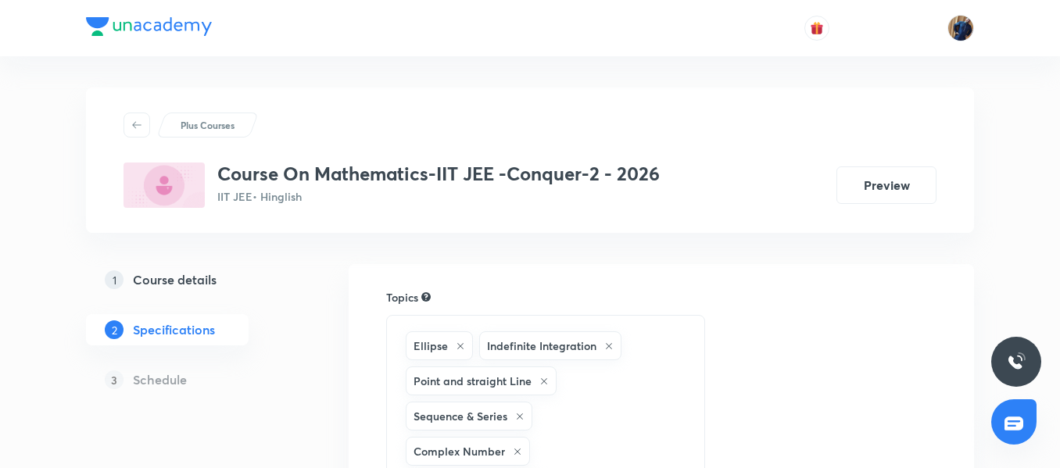
click at [186, 285] on h5 "Course details" at bounding box center [175, 279] width 84 height 19
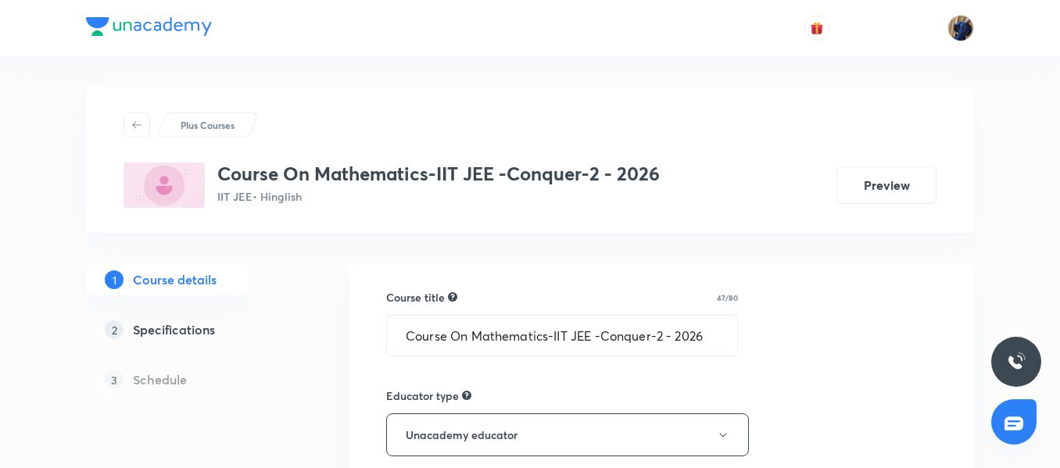
click at [162, 386] on h5 "Schedule" at bounding box center [160, 380] width 54 height 19
click at [160, 381] on h5 "Schedule" at bounding box center [160, 380] width 54 height 19
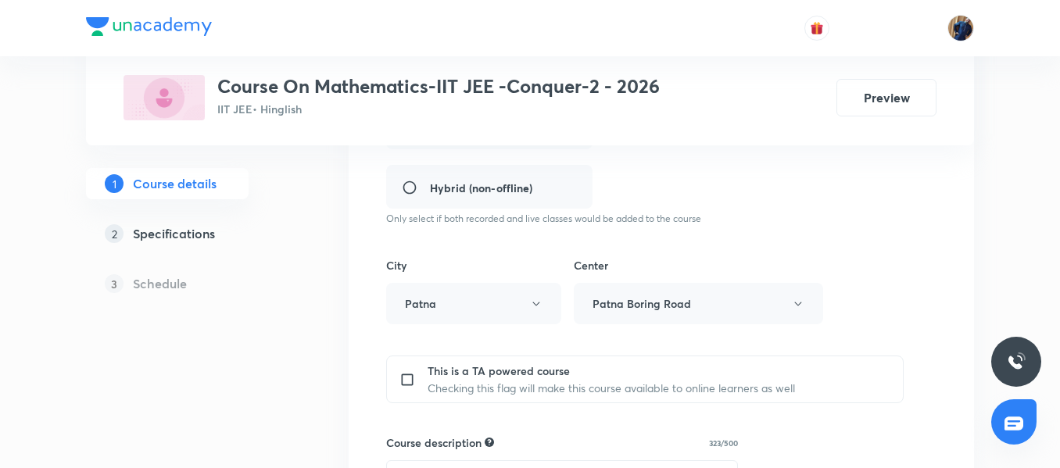
scroll to position [625, 0]
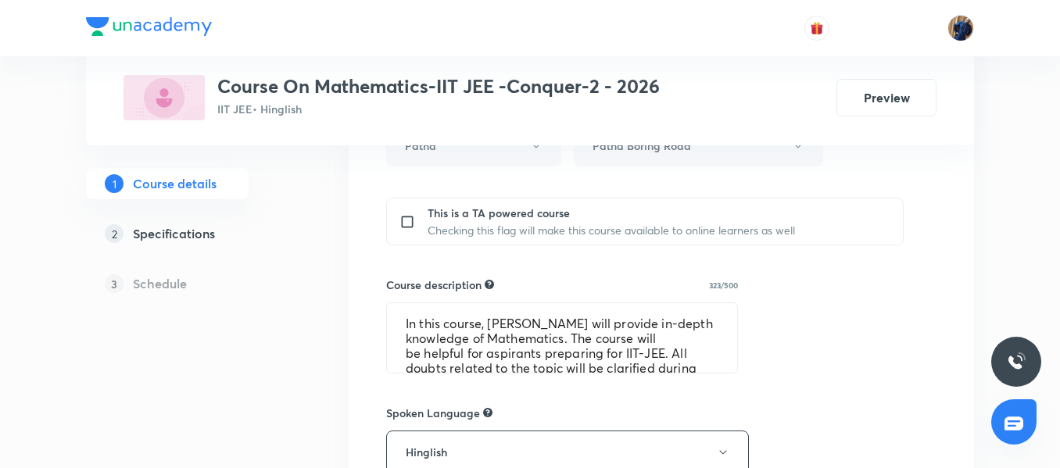
click at [165, 226] on h5 "Specifications" at bounding box center [174, 233] width 82 height 19
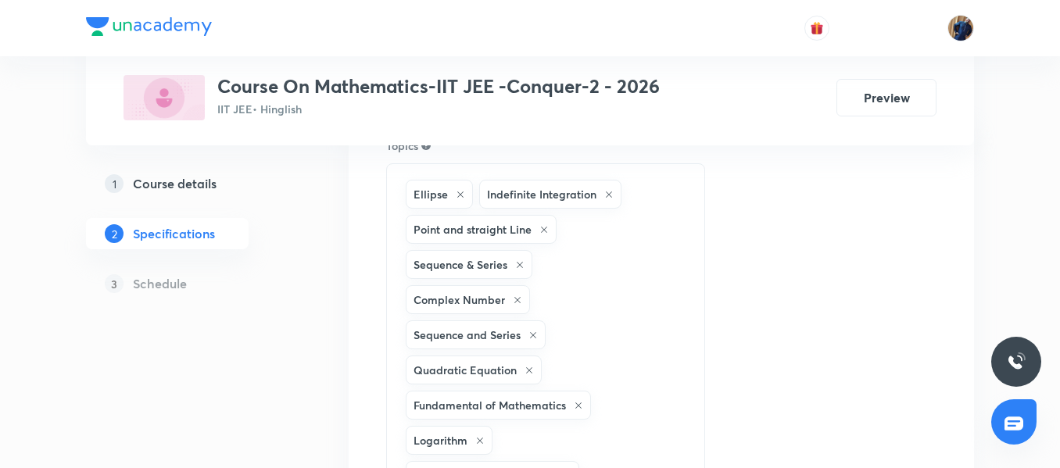
scroll to position [313, 0]
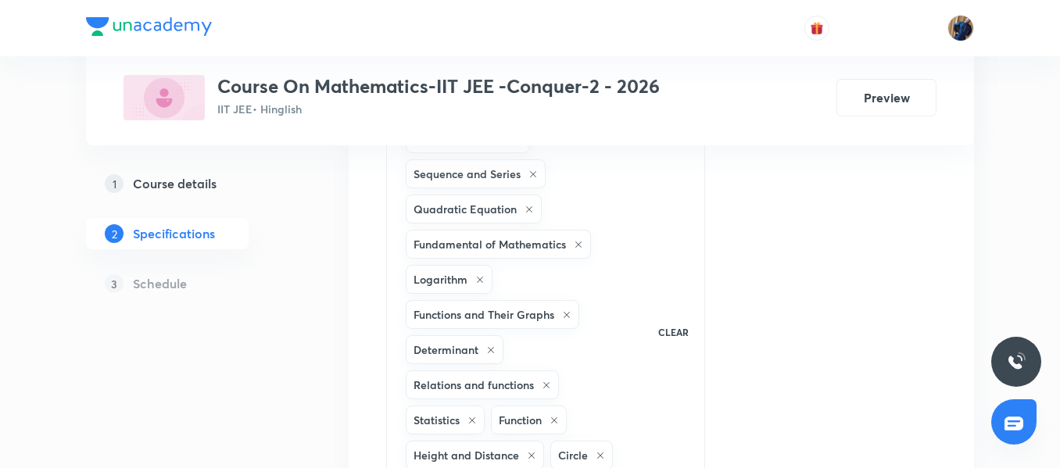
click at [144, 293] on div "3 Schedule" at bounding box center [192, 283] width 213 height 31
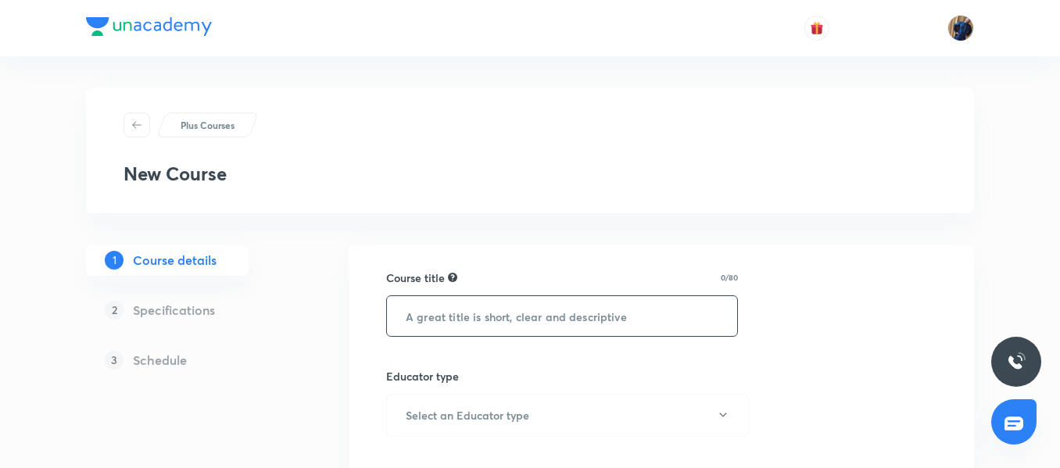
click at [503, 316] on input "text" at bounding box center [562, 316] width 350 height 40
paste input "Course On Chemistry-IIT JEE -Conquer-2 - 2026"
click at [574, 316] on input "Course On Chemistry-IIT JEE -Conquer-2 - 2026" at bounding box center [562, 316] width 350 height 40
drag, startPoint x: 585, startPoint y: 314, endPoint x: 645, endPoint y: 319, distance: 60.4
click at [645, 319] on input "Course On Chemistry-IIT JEE -Conquer-2 - 2026" at bounding box center [562, 316] width 350 height 40
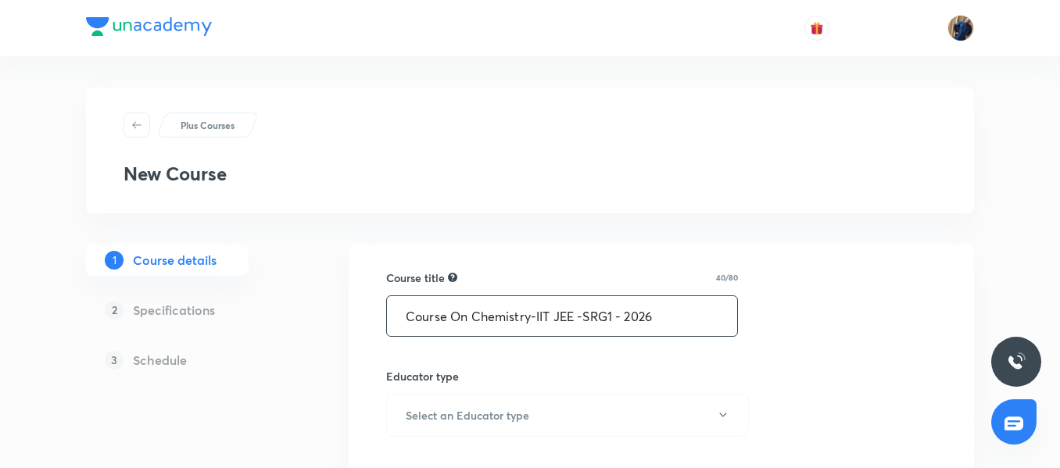
click at [608, 318] on input "Course On Chemistry-IIT JEE -SRG1 - 2026" at bounding box center [562, 316] width 350 height 40
click at [721, 315] on input "Course On Chemistry-IIT JEE -SRG-1 - 2026" at bounding box center [562, 316] width 350 height 40
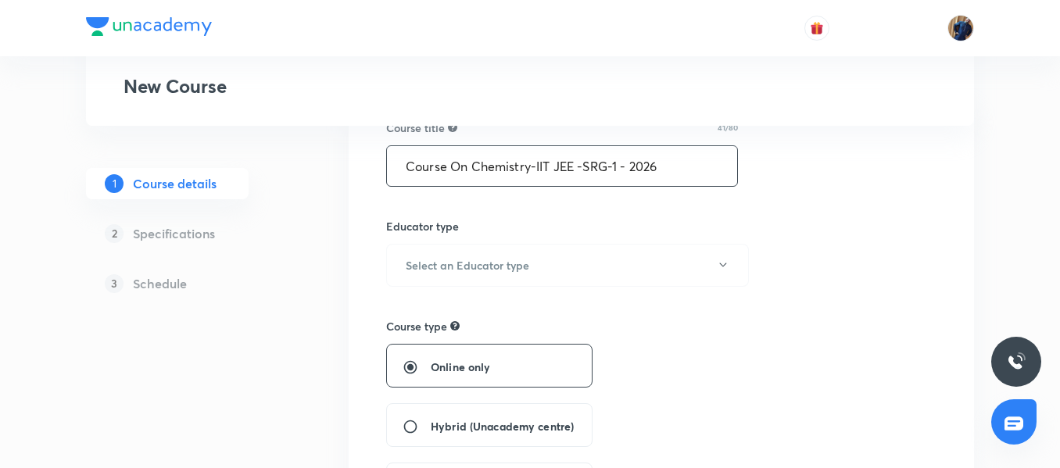
scroll to position [156, 0]
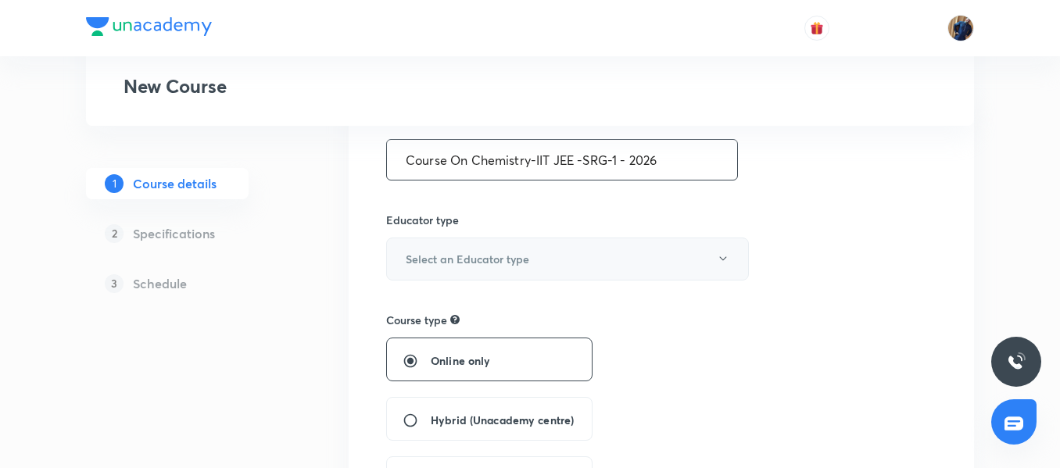
type input "Course On Chemistry-IIT JEE -SRG-1 - 2026"
click at [499, 270] on button "Select an Educator type" at bounding box center [567, 259] width 363 height 43
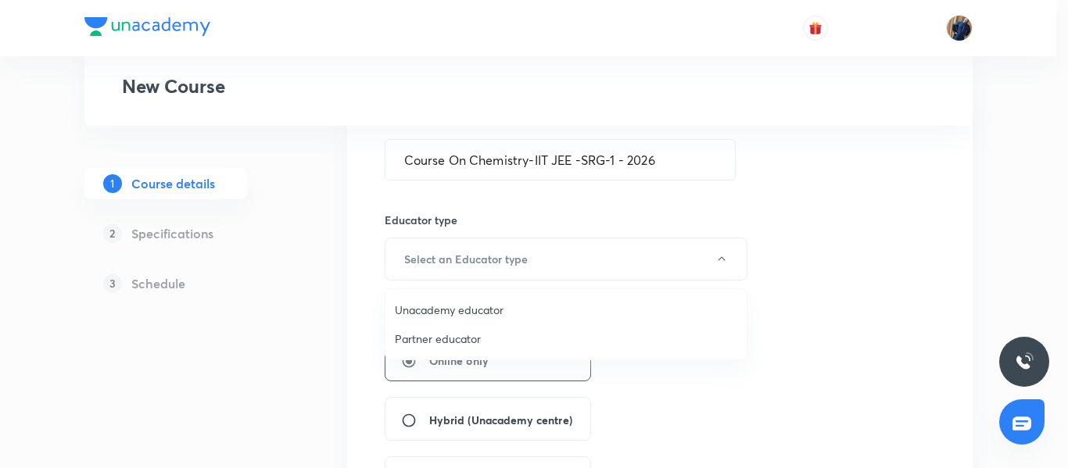
click at [481, 304] on span "Unacademy educator" at bounding box center [566, 310] width 342 height 16
radio input "false"
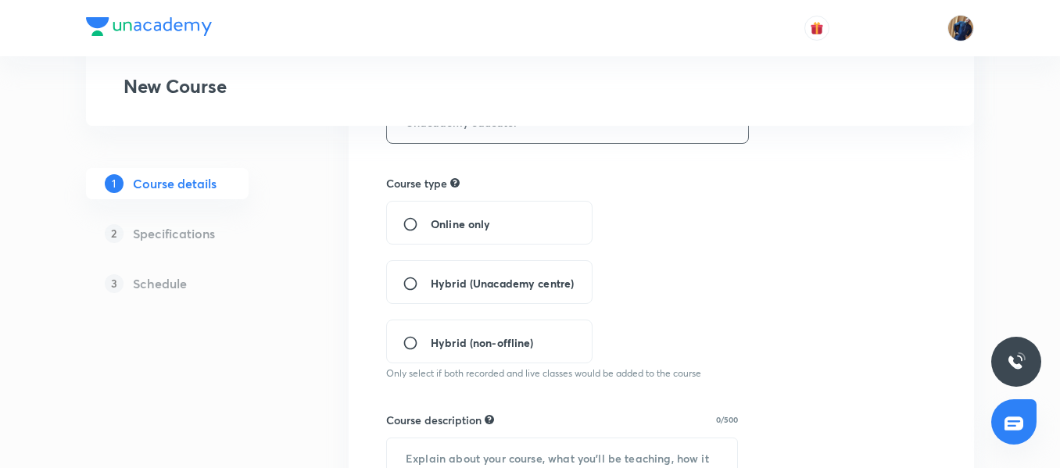
scroll to position [313, 0]
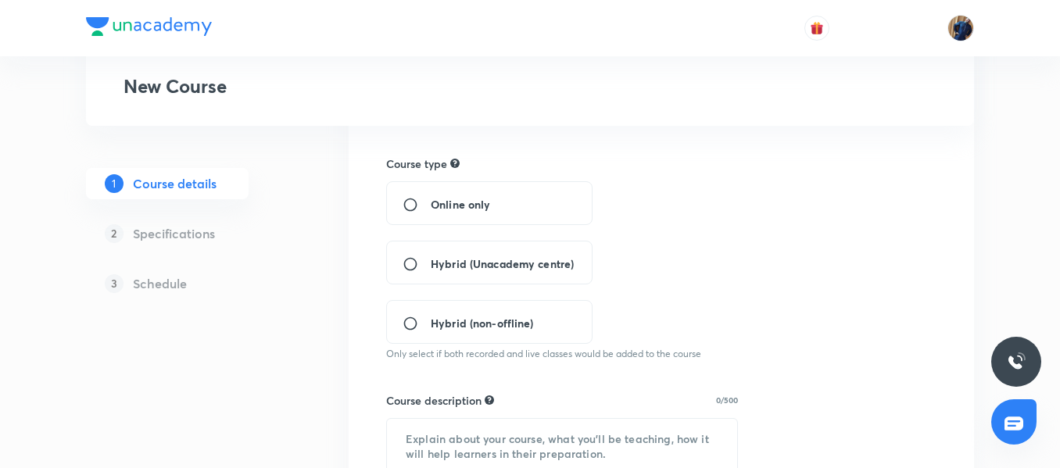
click at [478, 263] on span "Hybrid (Unacademy centre)" at bounding box center [502, 264] width 143 height 16
click at [431, 263] on input "Hybrid (Unacademy centre)" at bounding box center [417, 264] width 28 height 16
radio input "true"
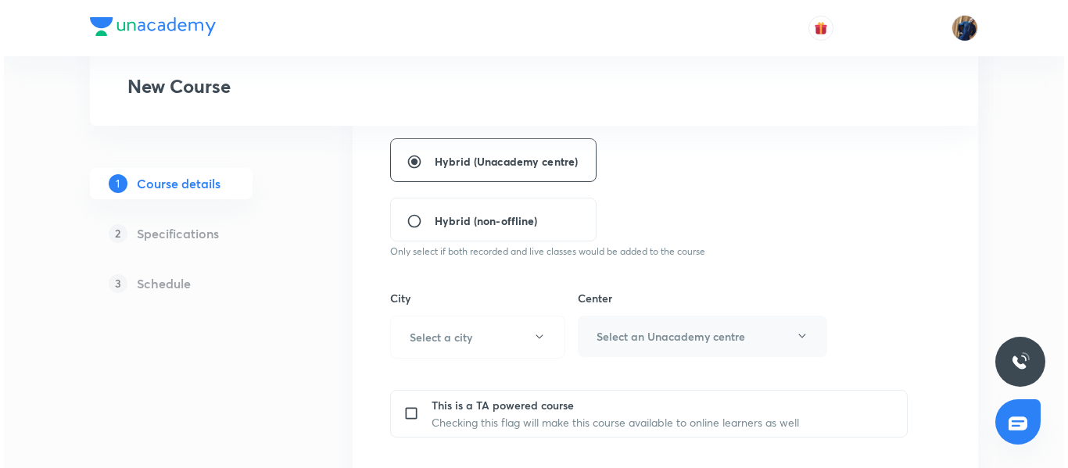
scroll to position [469, 0]
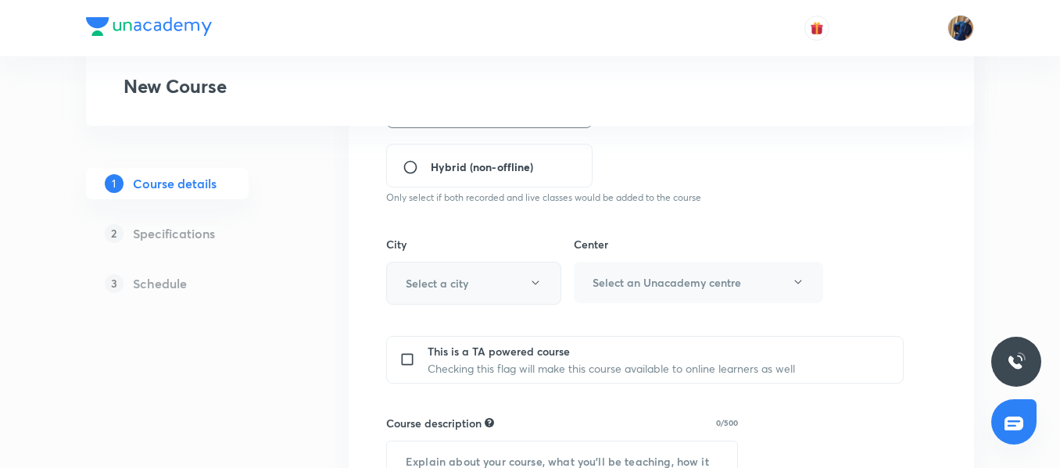
click at [476, 273] on button "Select a city" at bounding box center [473, 283] width 175 height 43
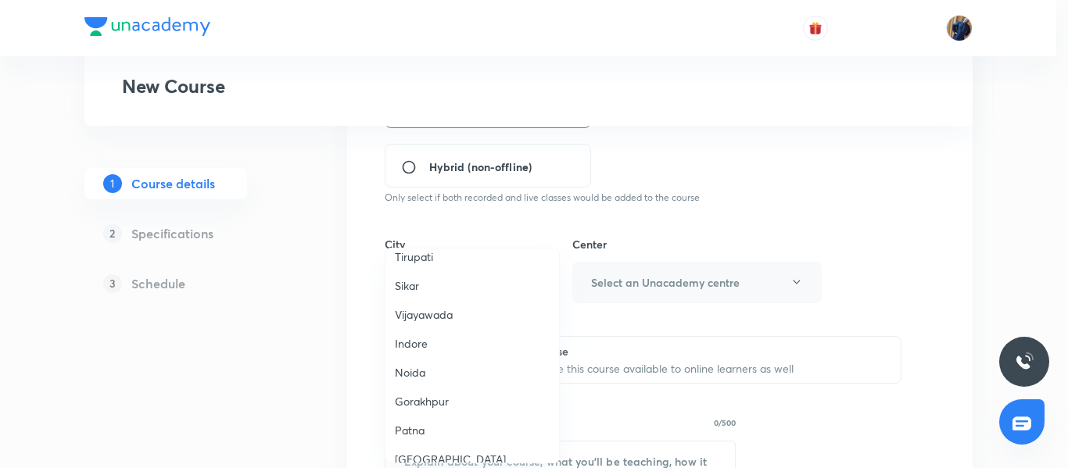
scroll to position [1172, 0]
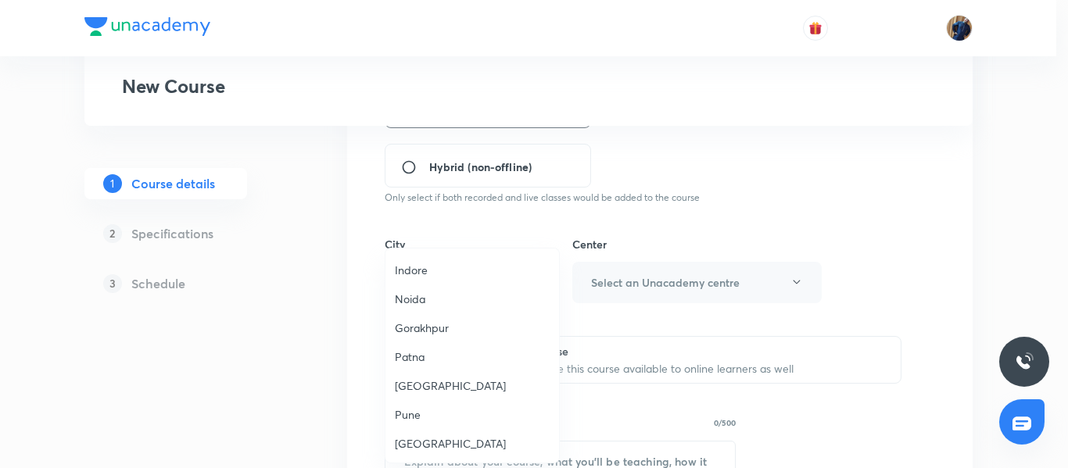
click at [711, 315] on div at bounding box center [534, 234] width 1068 height 468
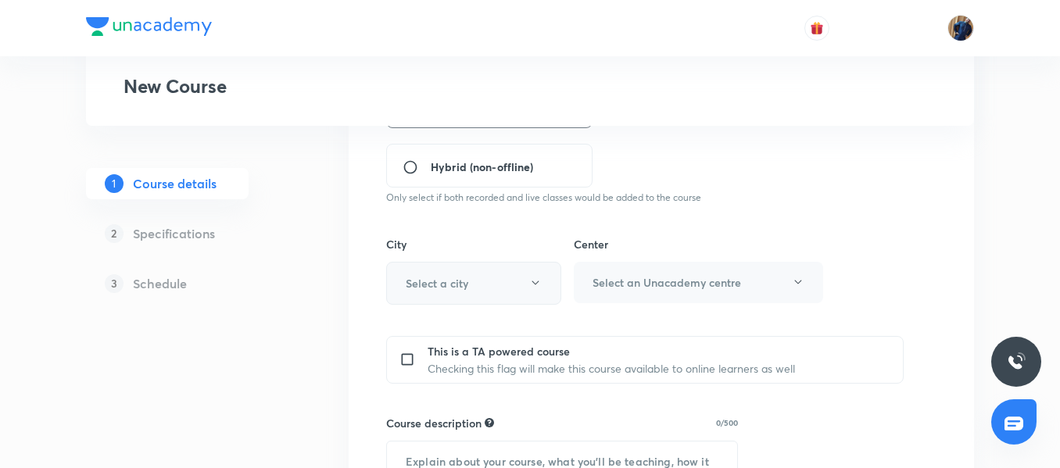
click at [474, 280] on button "Select a city" at bounding box center [473, 283] width 175 height 43
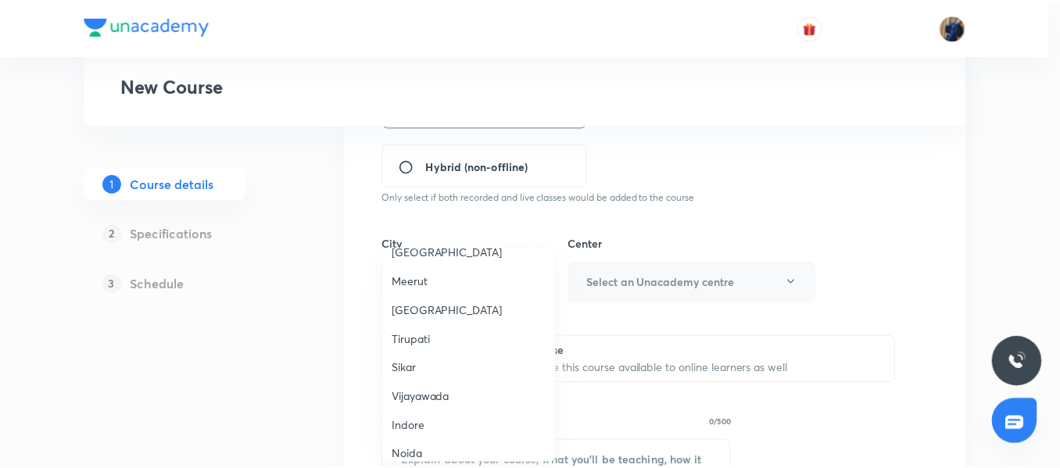
scroll to position [1094, 0]
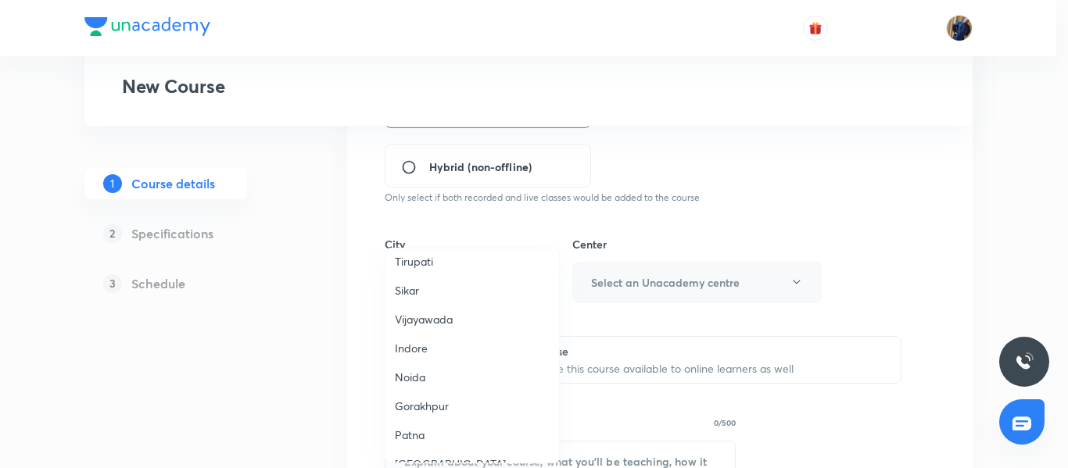
click at [439, 427] on span "Patna" at bounding box center [472, 435] width 155 height 16
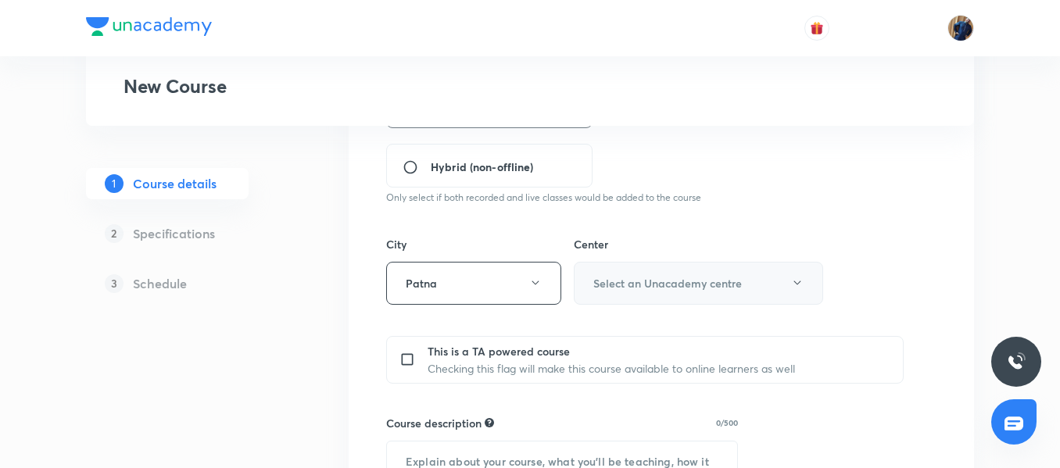
click at [664, 280] on h6 "Select an Unacademy centre" at bounding box center [667, 283] width 149 height 16
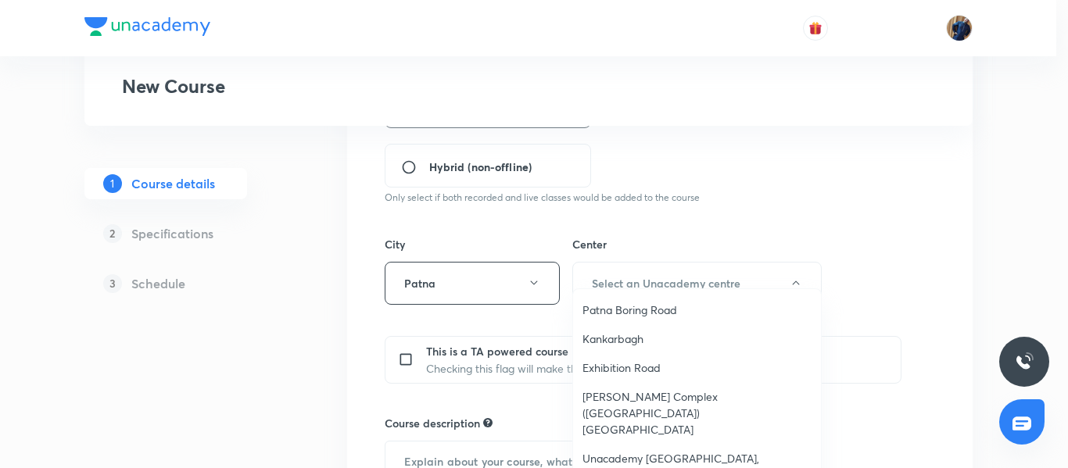
click at [631, 363] on span "Exhibition Road" at bounding box center [696, 368] width 229 height 16
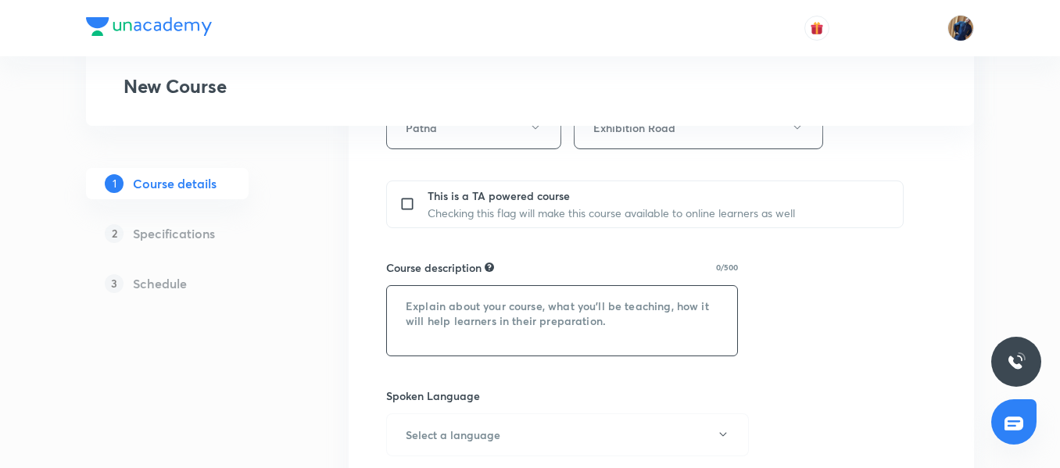
scroll to position [625, 0]
click at [407, 295] on textarea at bounding box center [562, 320] width 350 height 70
click at [412, 309] on textarea at bounding box center [562, 320] width 350 height 70
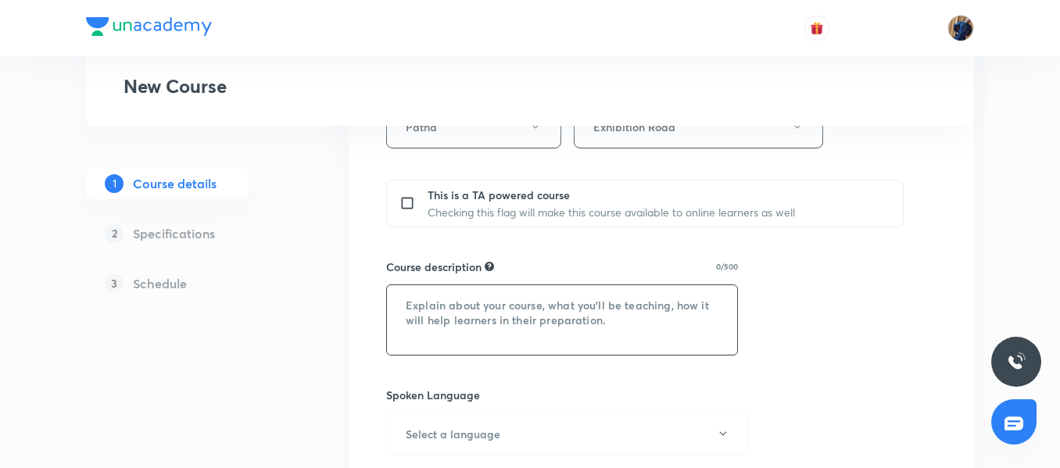
click at [412, 309] on textarea at bounding box center [562, 320] width 350 height 70
drag, startPoint x: 412, startPoint y: 309, endPoint x: 576, endPoint y: 337, distance: 166.5
click at [576, 337] on textarea at bounding box center [562, 320] width 350 height 70
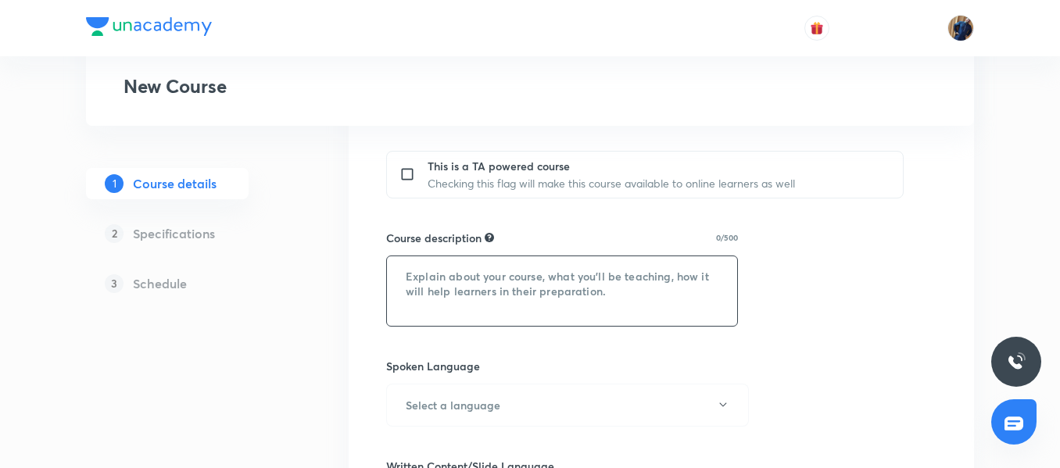
scroll to position [703, 0]
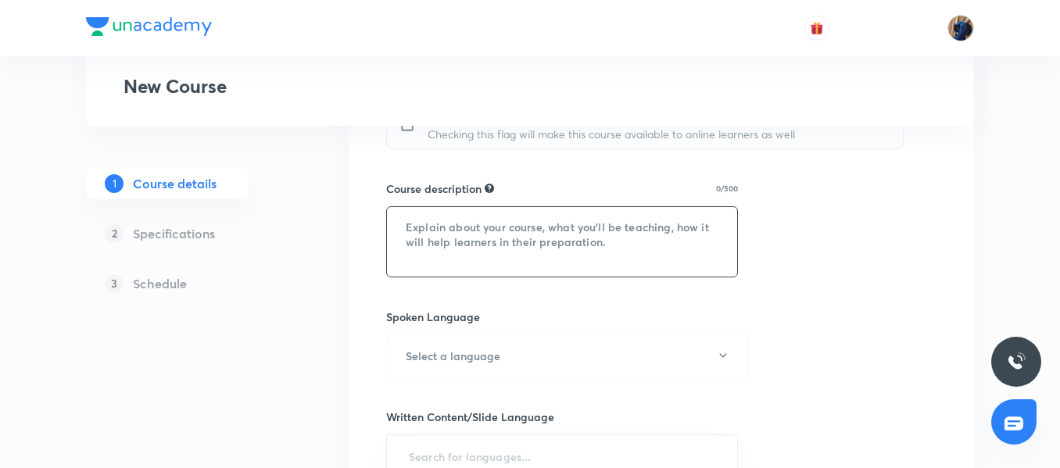
paste textarea "In this course, Anant Raj Sir will provide in-depth knowledge of Organic Chemis…"
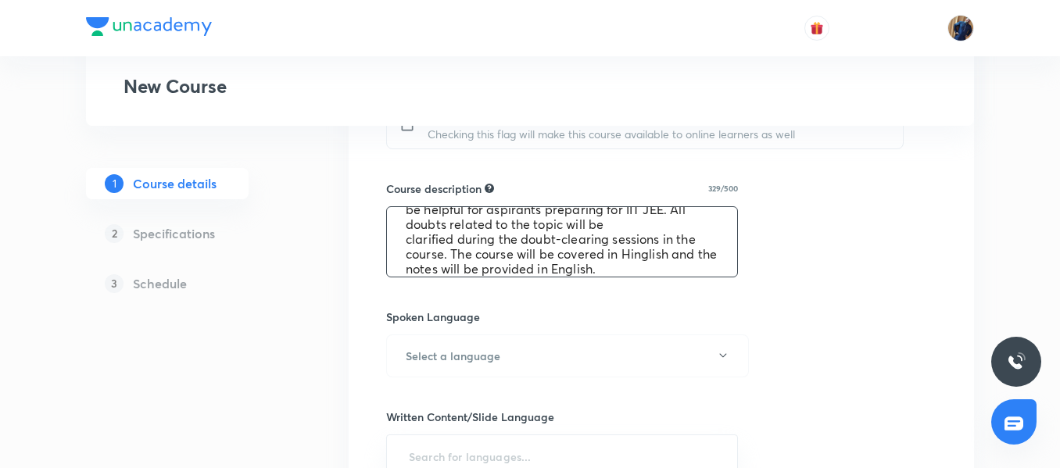
scroll to position [0, 0]
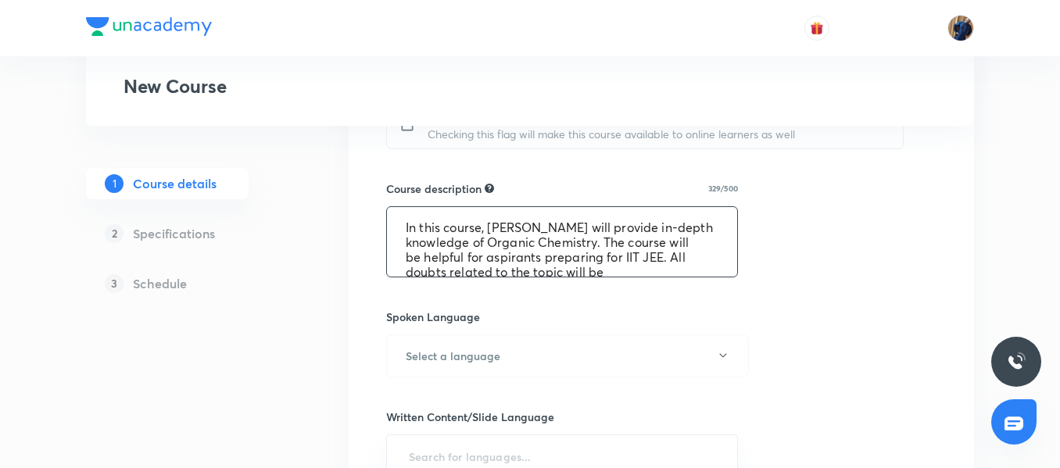
drag, startPoint x: 488, startPoint y: 243, endPoint x: 536, endPoint y: 245, distance: 48.5
click at [536, 245] on textarea "In this course, Anant Raj Sir will provide in-depth knowledge of Organic Chemis…" at bounding box center [562, 242] width 350 height 70
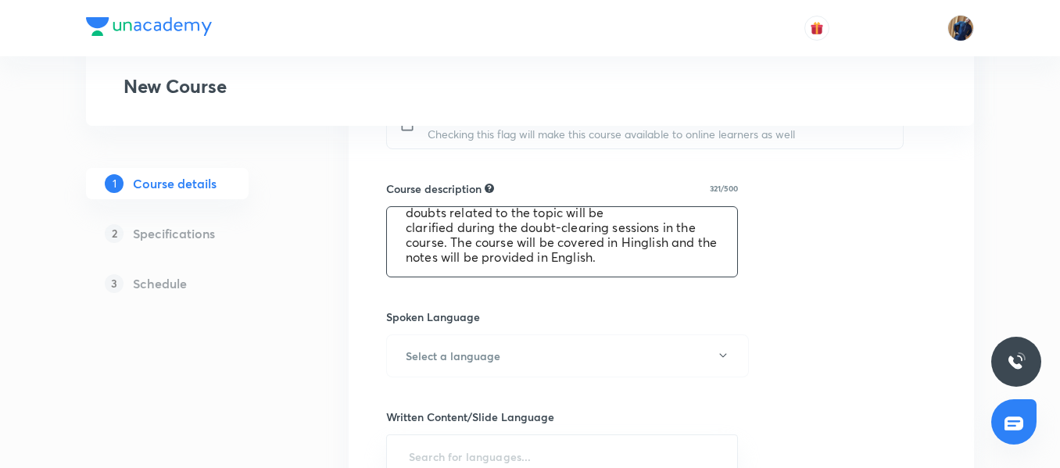
scroll to position [782, 0]
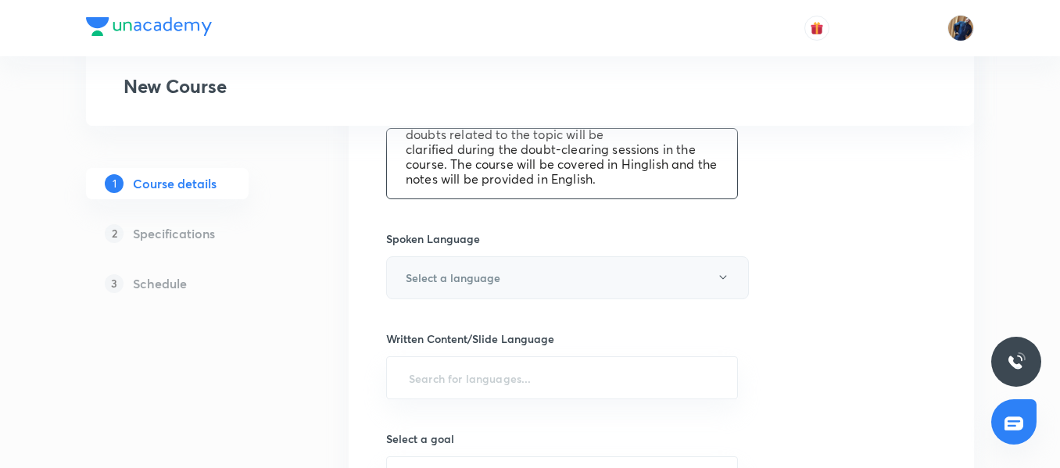
type textarea "In this course, [PERSON_NAME] will provide in-depth knowledge of Chemistry. The…"
click at [496, 276] on h6 "Select a language" at bounding box center [453, 278] width 95 height 16
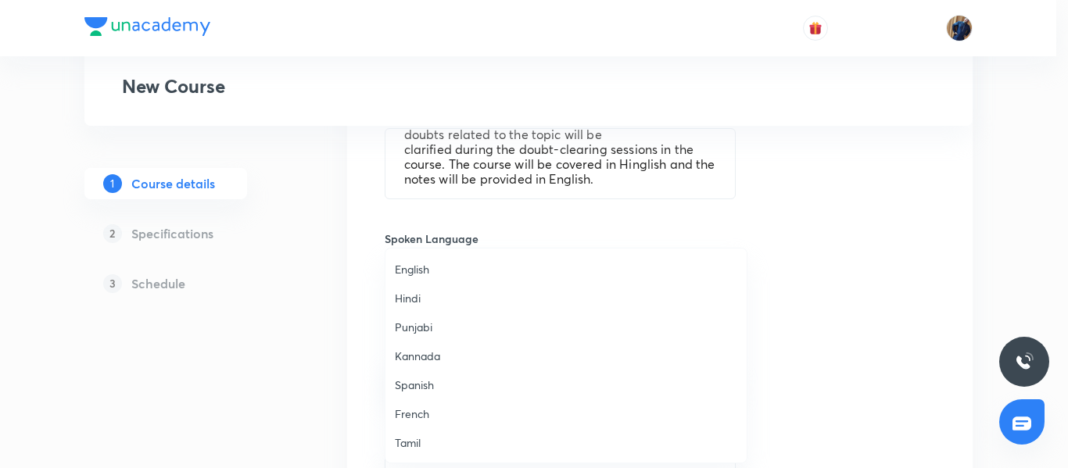
click at [446, 270] on span "English" at bounding box center [566, 269] width 342 height 16
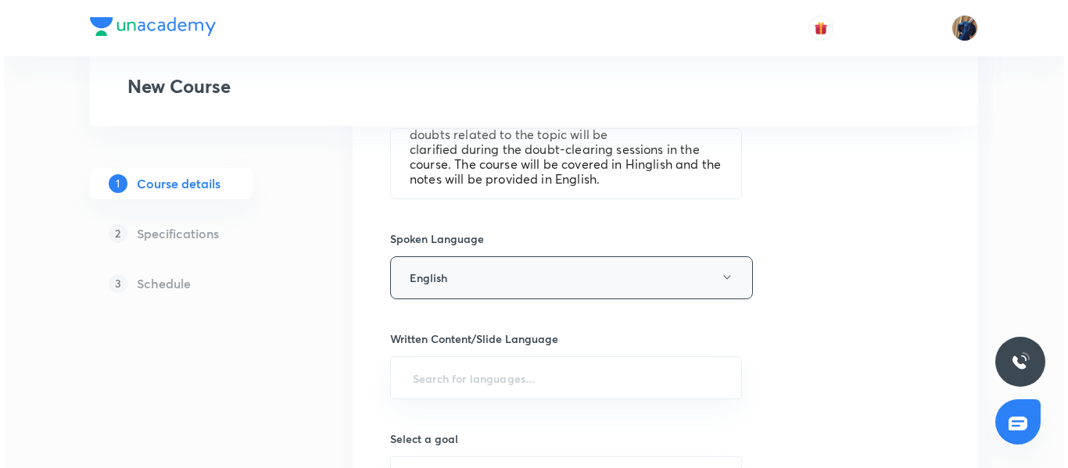
scroll to position [860, 0]
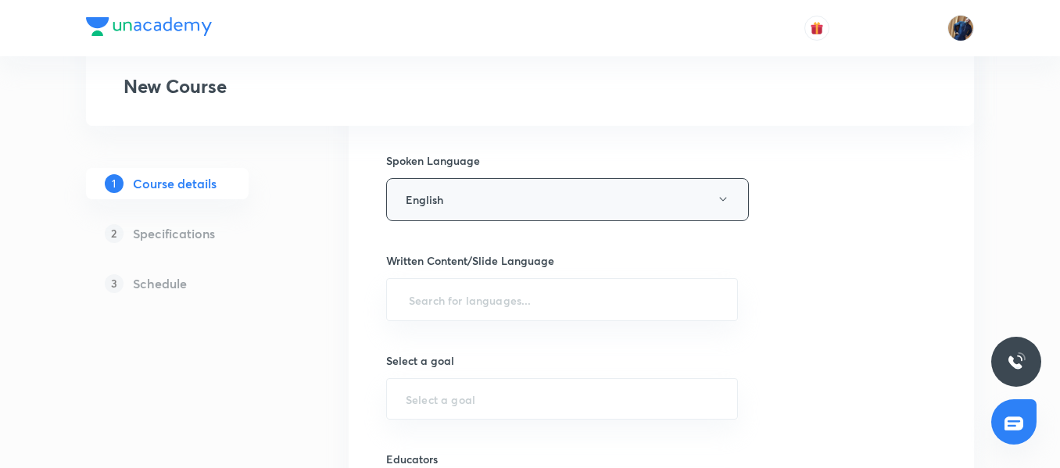
click at [476, 204] on button "English" at bounding box center [567, 199] width 363 height 43
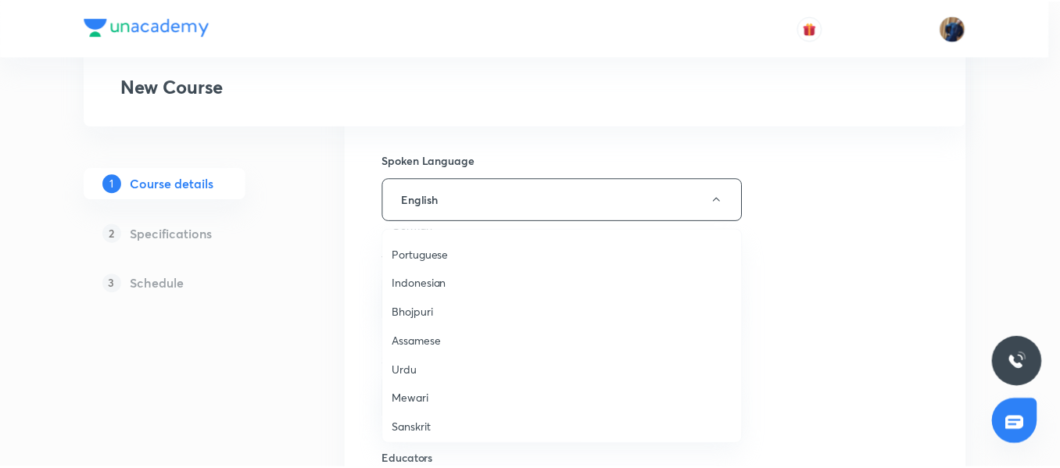
scroll to position [464, 0]
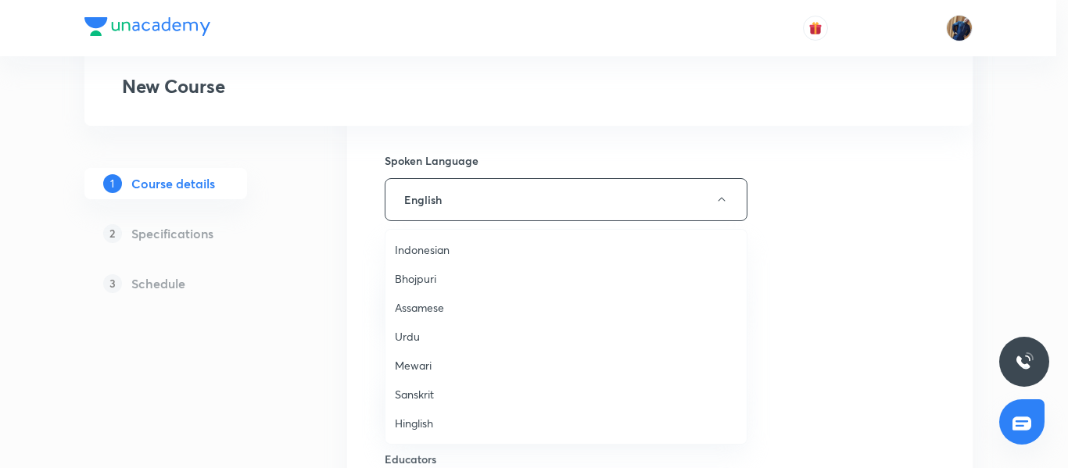
click at [435, 418] on span "Hinglish" at bounding box center [566, 423] width 342 height 16
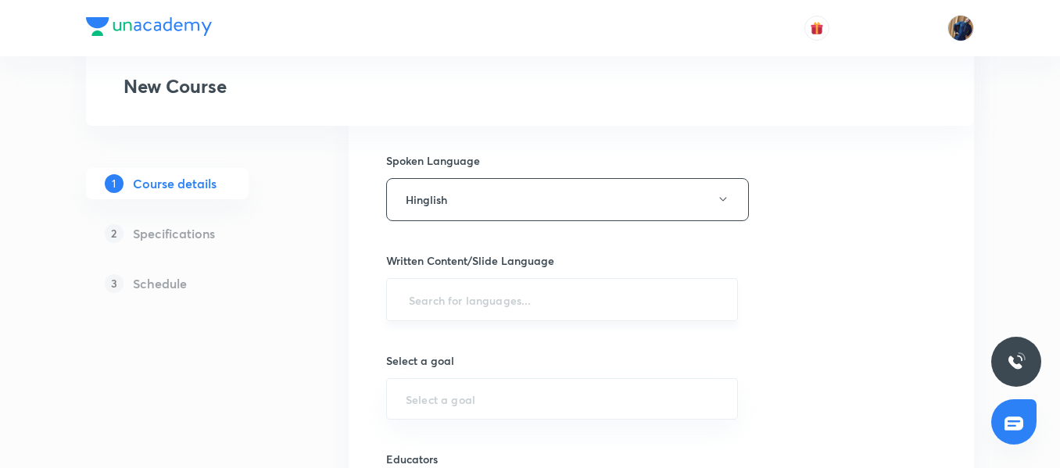
scroll to position [938, 0]
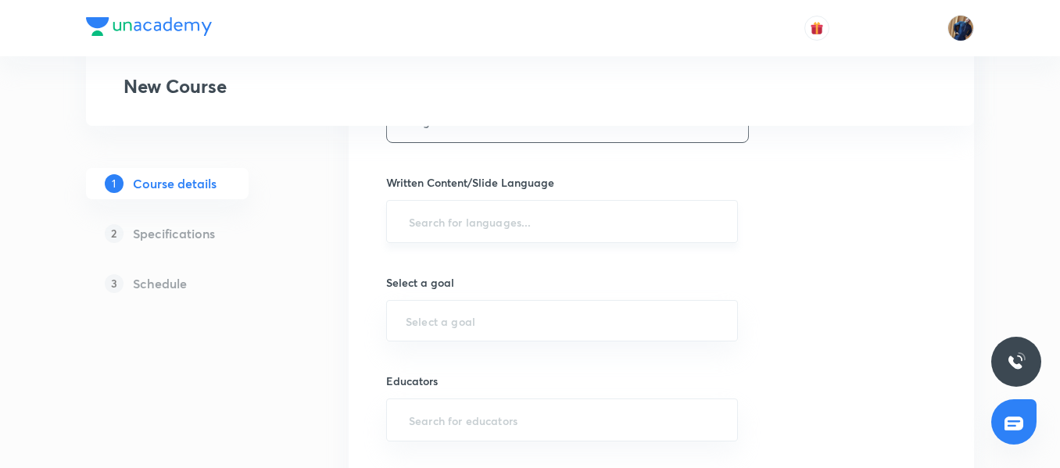
click at [455, 217] on input "text" at bounding box center [562, 221] width 313 height 29
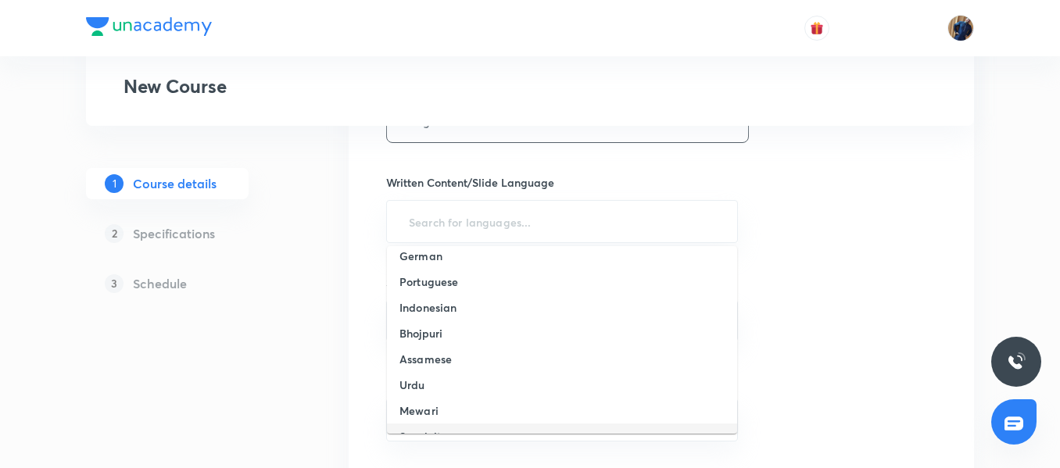
scroll to position [418, 0]
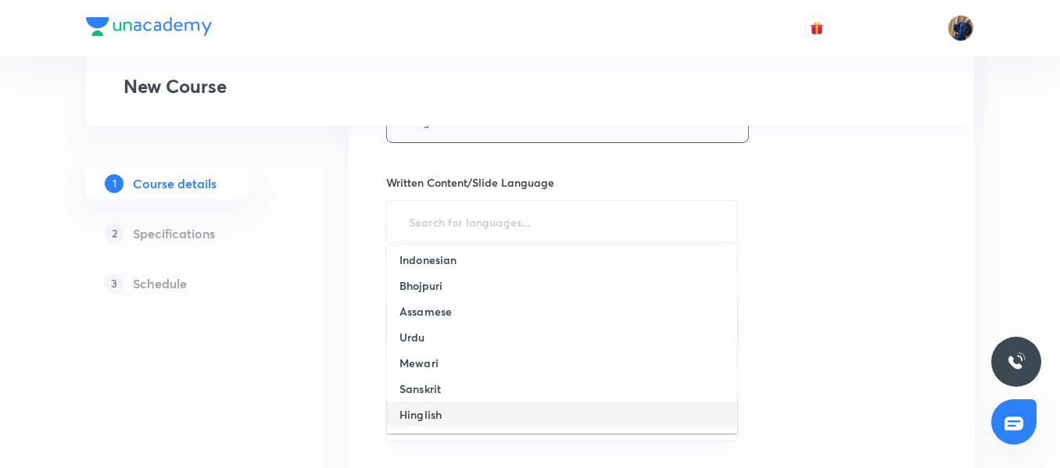
click at [425, 419] on h6 "Hinglish" at bounding box center [420, 414] width 42 height 16
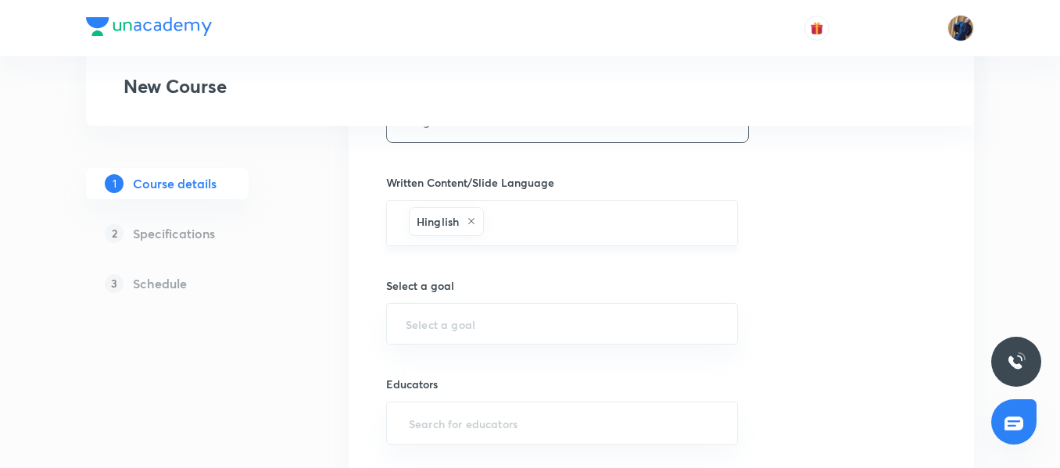
click at [473, 221] on icon at bounding box center [471, 221] width 9 height 9
click at [479, 234] on input "text" at bounding box center [562, 221] width 313 height 29
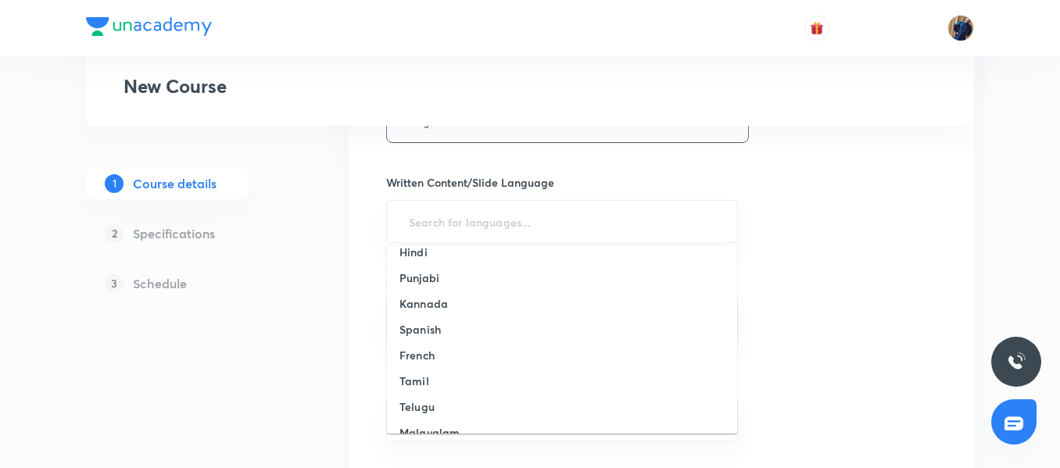
scroll to position [0, 0]
click at [473, 212] on input "text" at bounding box center [562, 221] width 313 height 29
click at [462, 225] on input "text" at bounding box center [562, 221] width 313 height 29
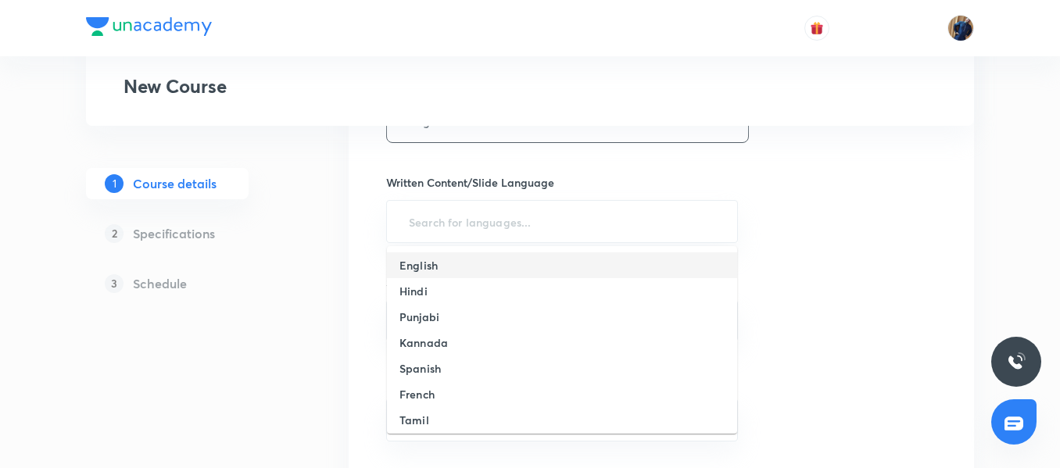
click at [443, 259] on li "English" at bounding box center [562, 265] width 350 height 26
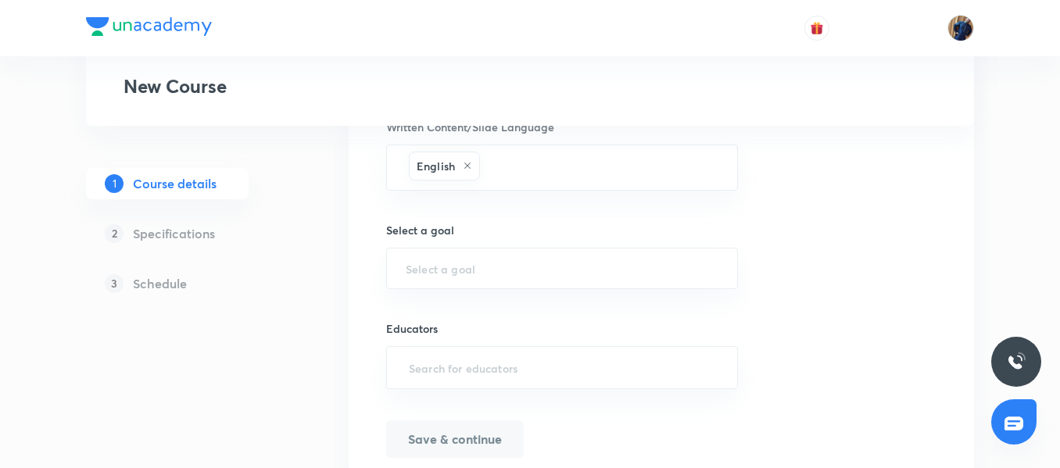
scroll to position [1058, 0]
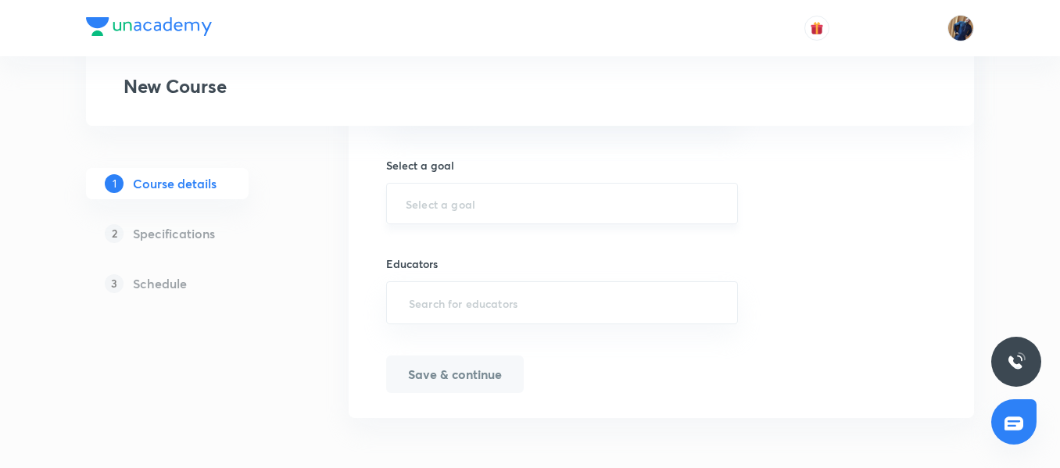
click at [447, 201] on input "text" at bounding box center [562, 203] width 313 height 15
click at [446, 201] on input "text" at bounding box center [562, 203] width 313 height 15
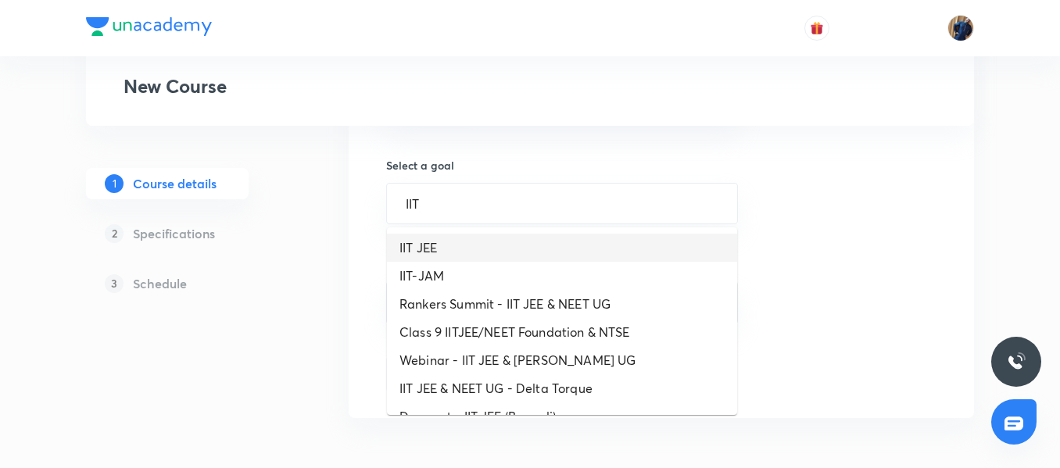
click at [445, 238] on li "IIT JEE" at bounding box center [562, 248] width 350 height 28
type input "IIT JEE"
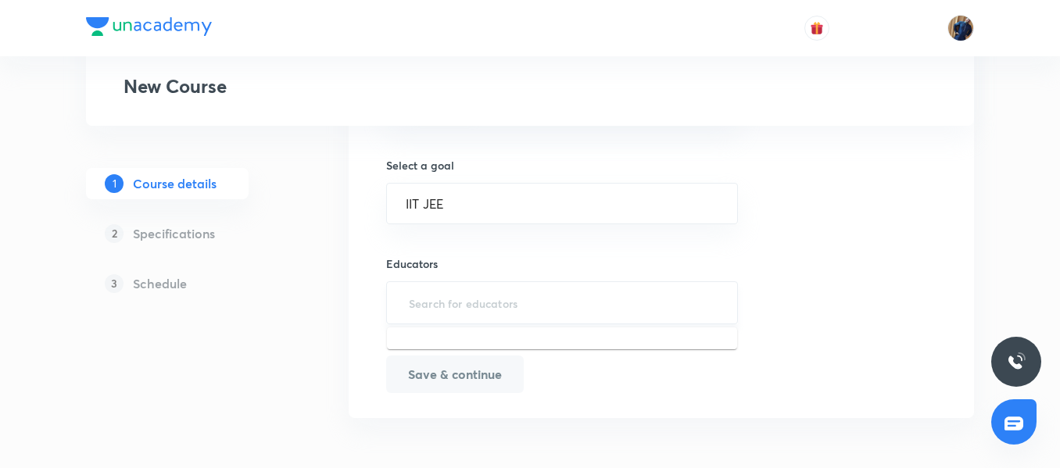
click at [469, 301] on input "text" at bounding box center [562, 302] width 313 height 29
paste input "AnantRaj-7898"
type input "AnantRaj-7898"
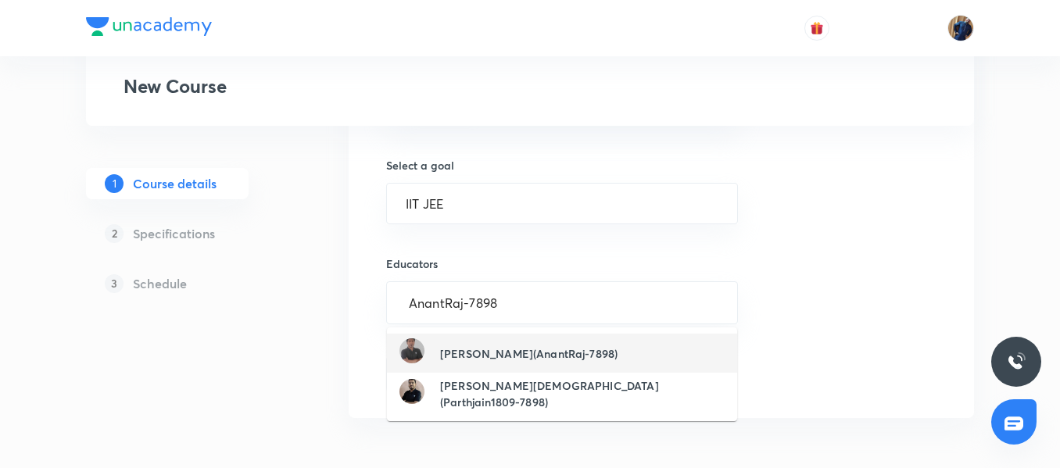
click at [509, 361] on h6 "Anant Raj(AnantRaj-7898)" at bounding box center [528, 353] width 177 height 16
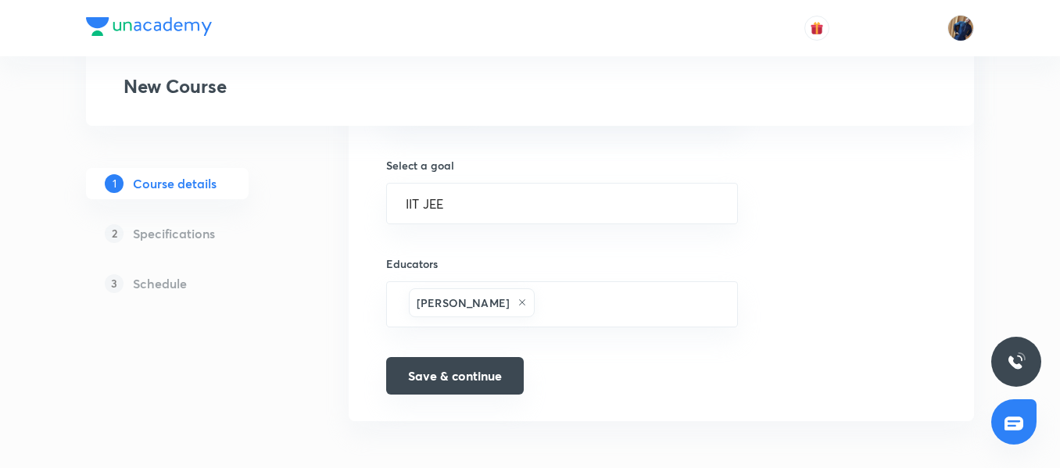
click at [472, 378] on button "Save & continue" at bounding box center [455, 376] width 138 height 38
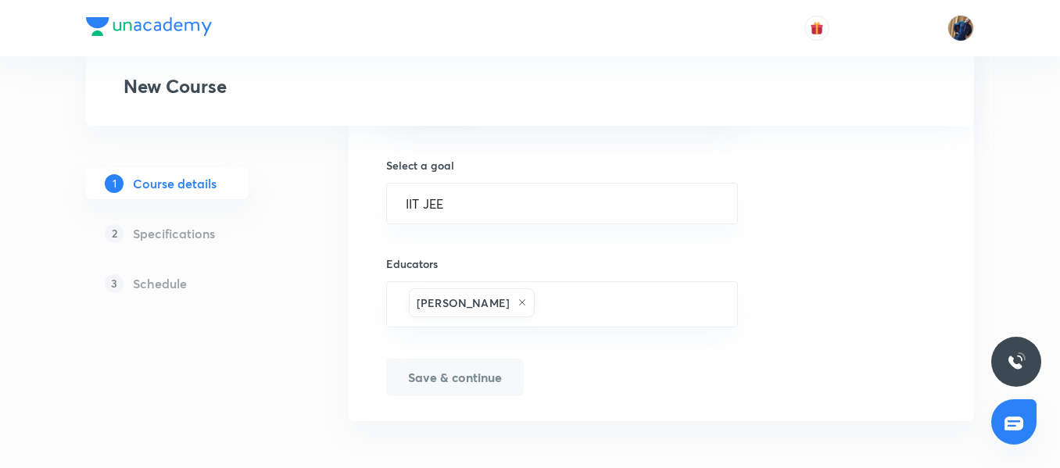
scroll to position [1078, 0]
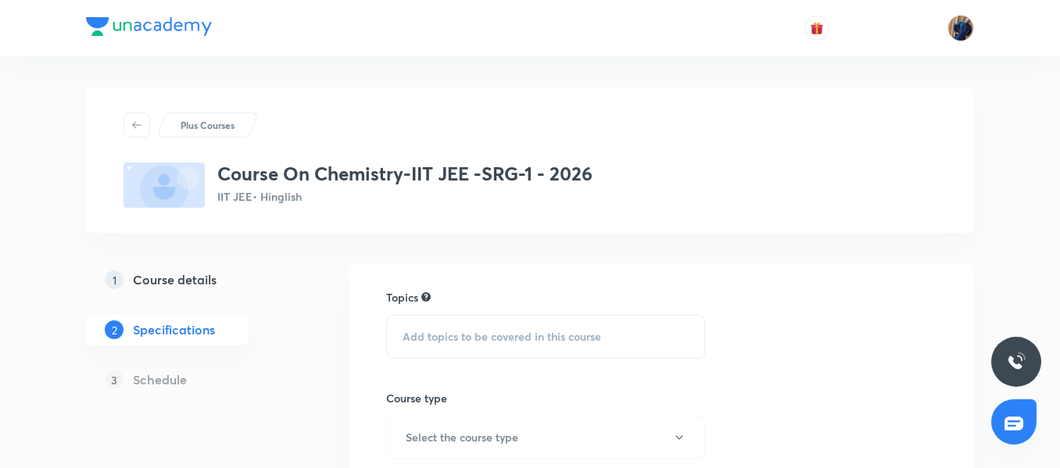
click at [497, 340] on span "Add topics to be covered in this course" at bounding box center [502, 337] width 199 height 13
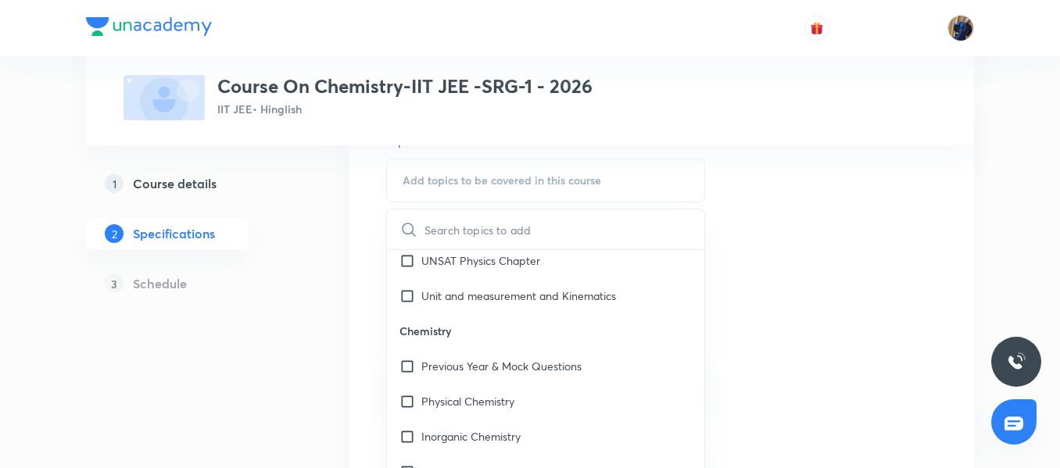
scroll to position [1563, 0]
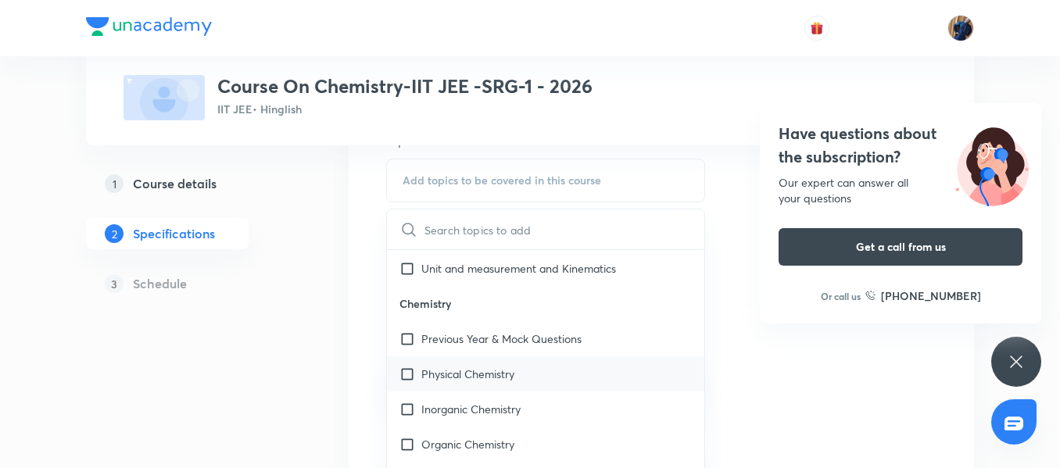
click at [499, 385] on div "Physical Chemistry" at bounding box center [545, 373] width 317 height 35
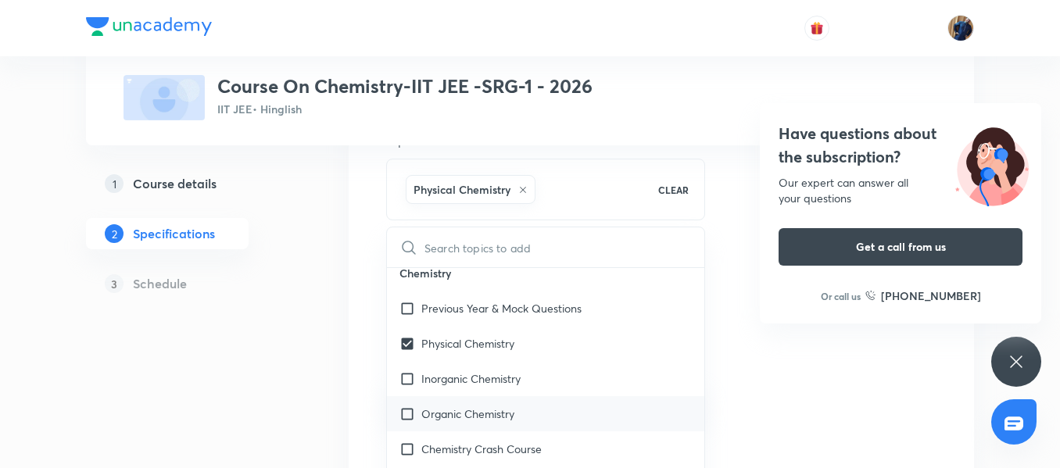
scroll to position [1641, 0]
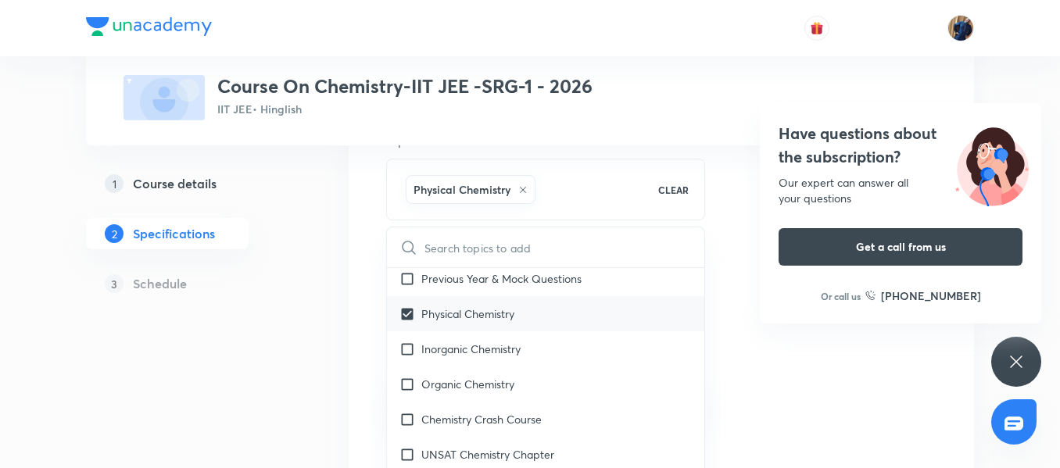
click at [489, 353] on p "Inorganic Chemistry" at bounding box center [470, 349] width 99 height 16
checkbox input "true"
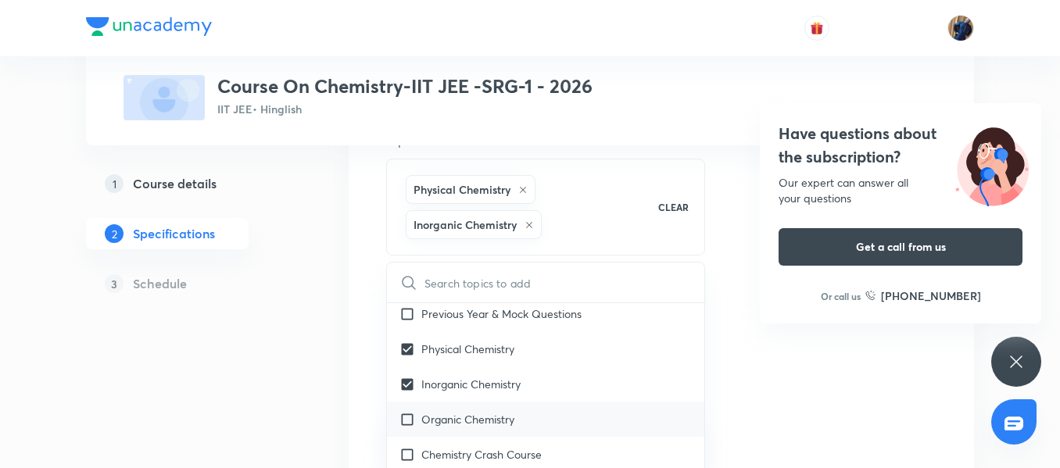
click at [483, 421] on p "Organic Chemistry" at bounding box center [467, 419] width 93 height 16
checkbox input "true"
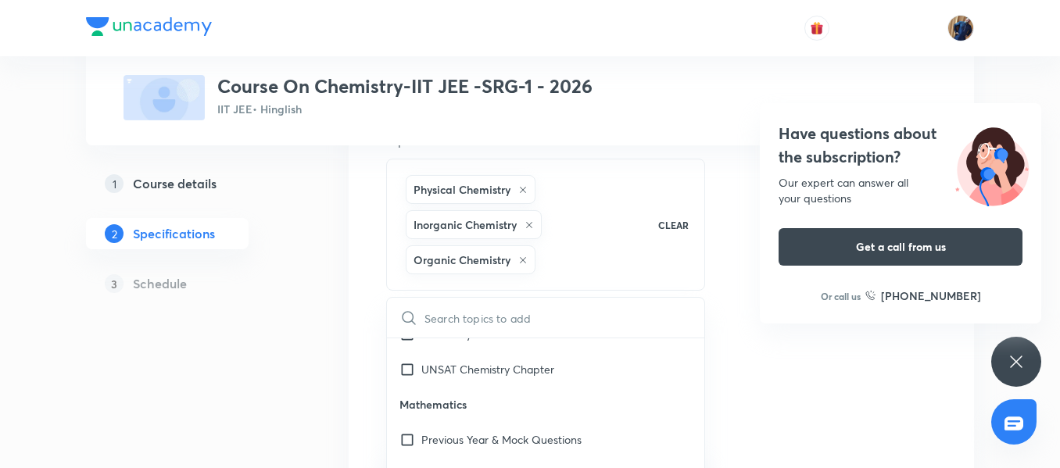
scroll to position [1798, 0]
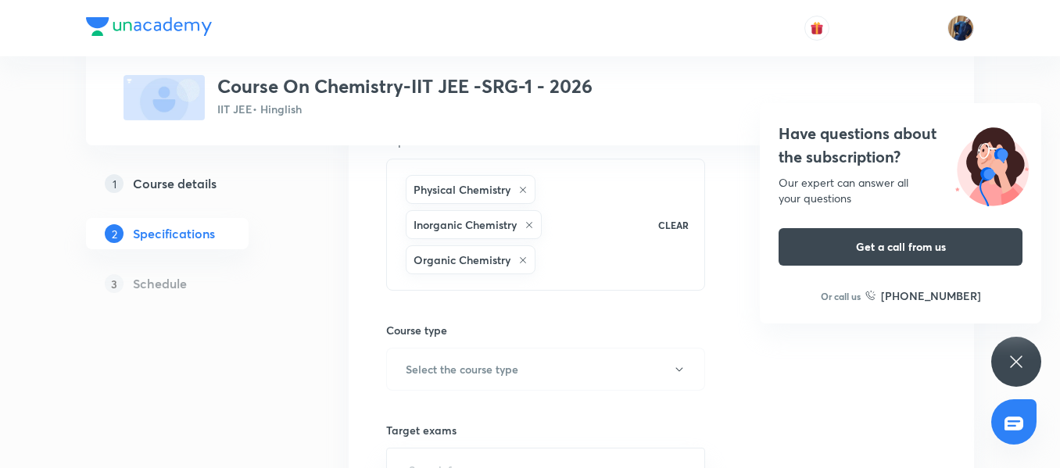
scroll to position [234, 0]
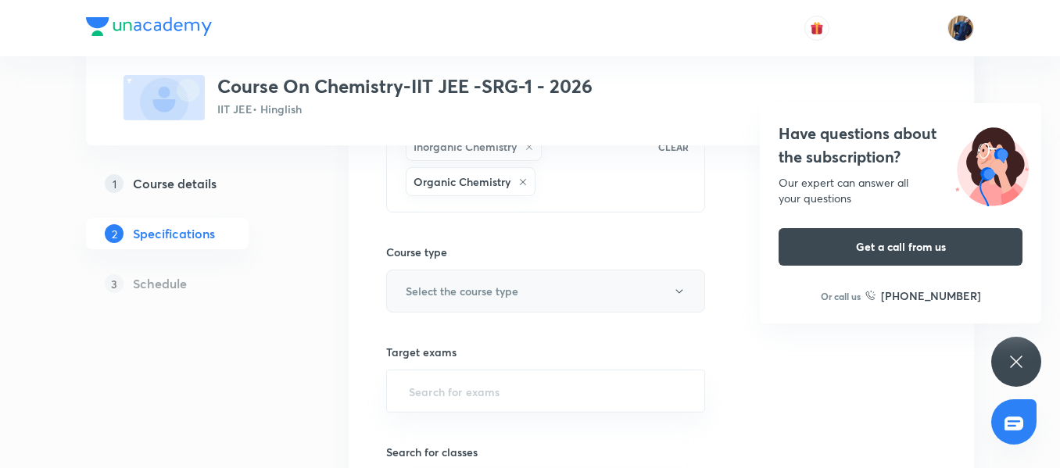
click at [462, 277] on button "Select the course type" at bounding box center [545, 291] width 319 height 43
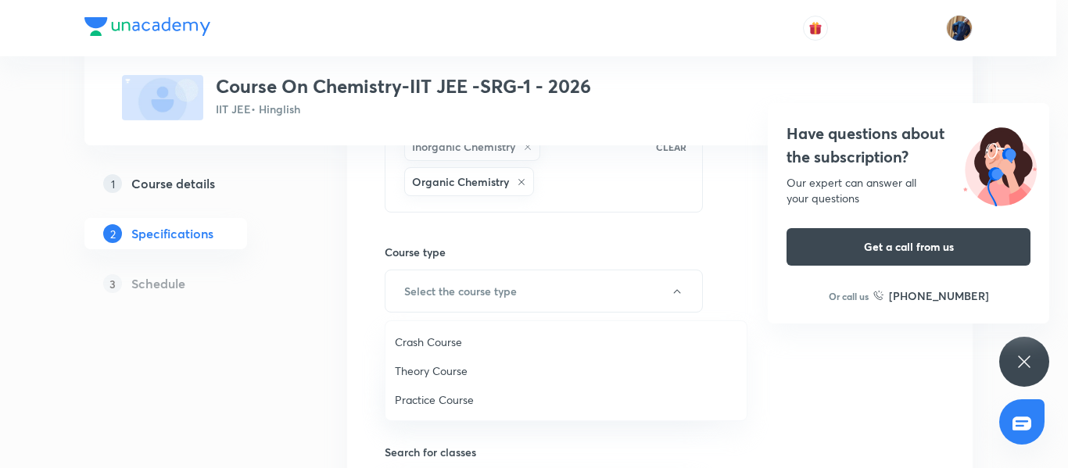
click at [445, 371] on span "Theory Course" at bounding box center [566, 371] width 342 height 16
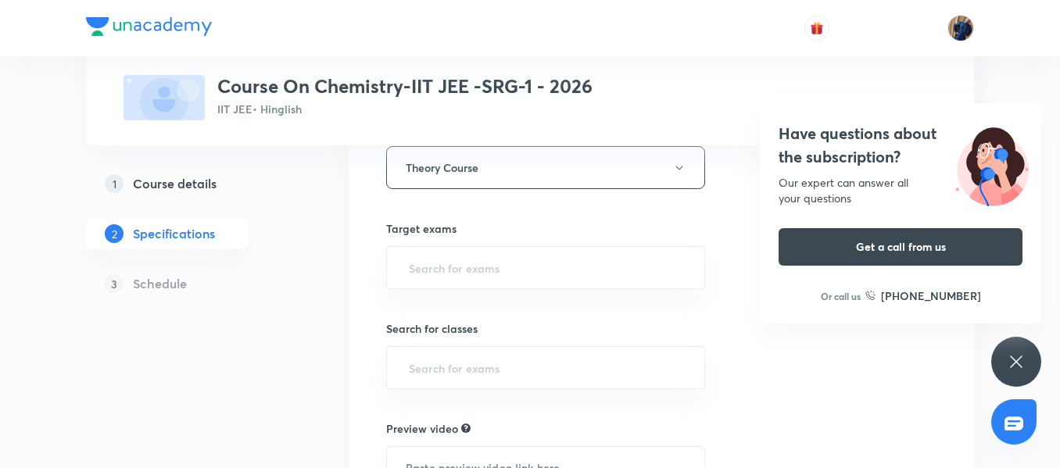
scroll to position [391, 0]
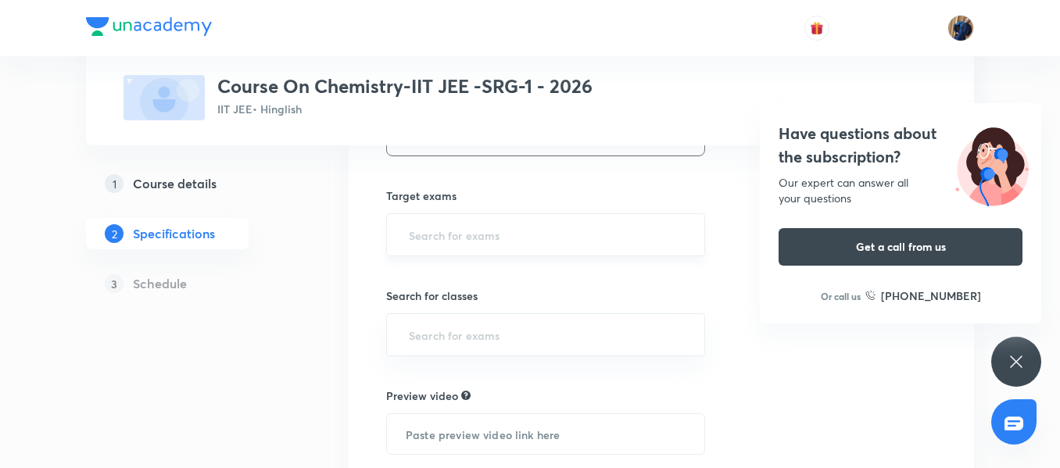
click at [482, 235] on input "text" at bounding box center [546, 234] width 280 height 29
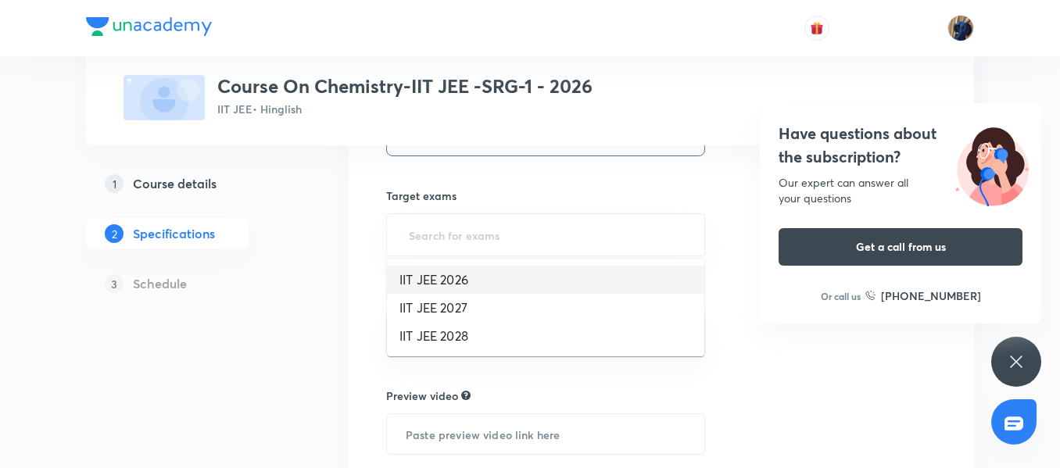
click at [468, 280] on li "IIT JEE 2026" at bounding box center [545, 280] width 317 height 28
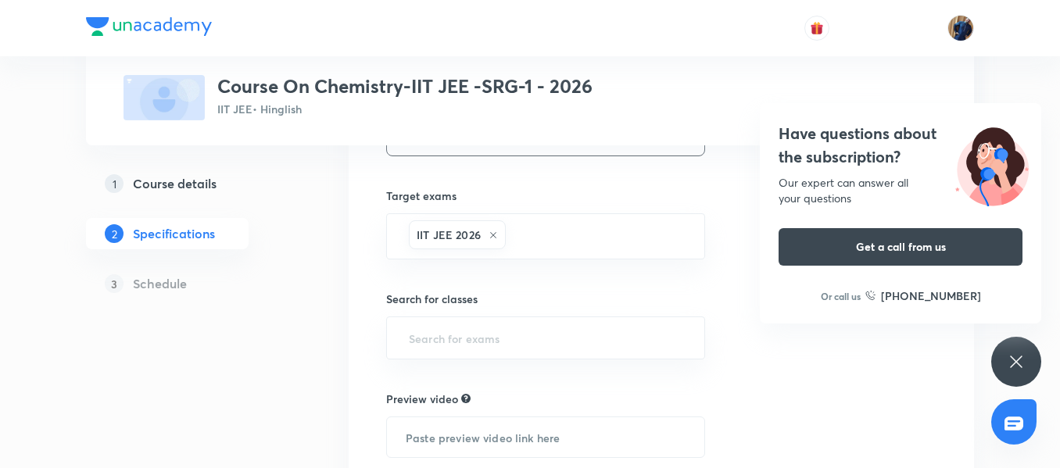
click at [455, 368] on div "Topics Physical Chemistry Inorganic Chemistry Organic Chemistry CLEAR Course ty…" at bounding box center [545, 252] width 319 height 709
click at [468, 337] on input "text" at bounding box center [546, 338] width 280 height 29
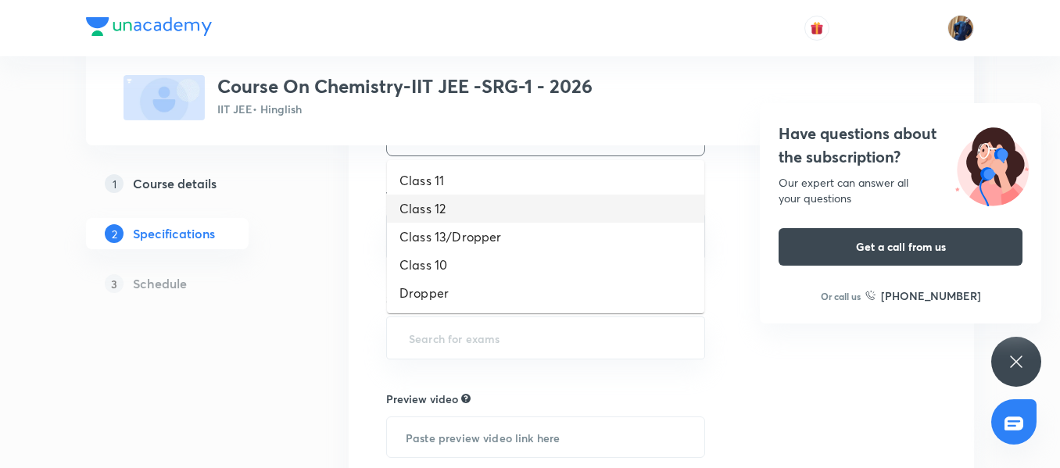
click at [461, 206] on li "Class 12" at bounding box center [545, 209] width 317 height 28
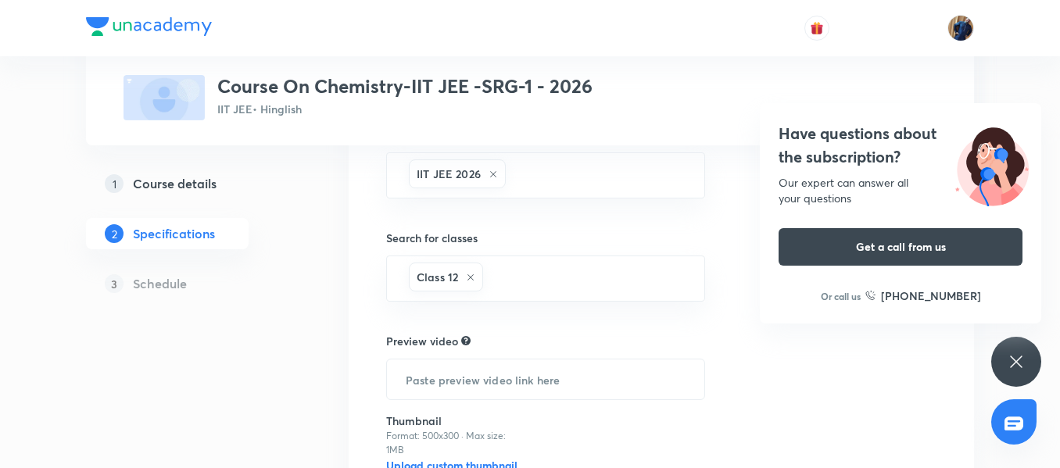
scroll to position [547, 0]
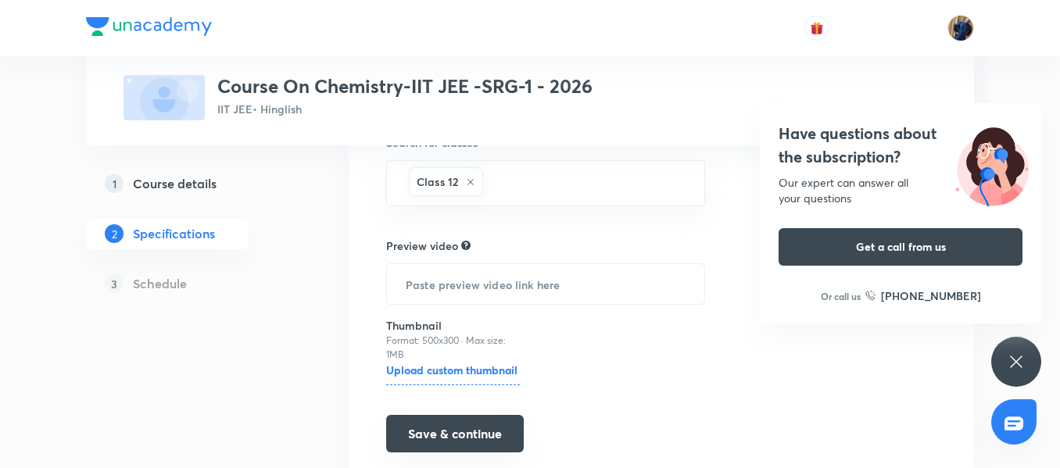
click at [481, 439] on button "Save & continue" at bounding box center [455, 434] width 138 height 38
click at [1023, 363] on icon at bounding box center [1016, 362] width 19 height 19
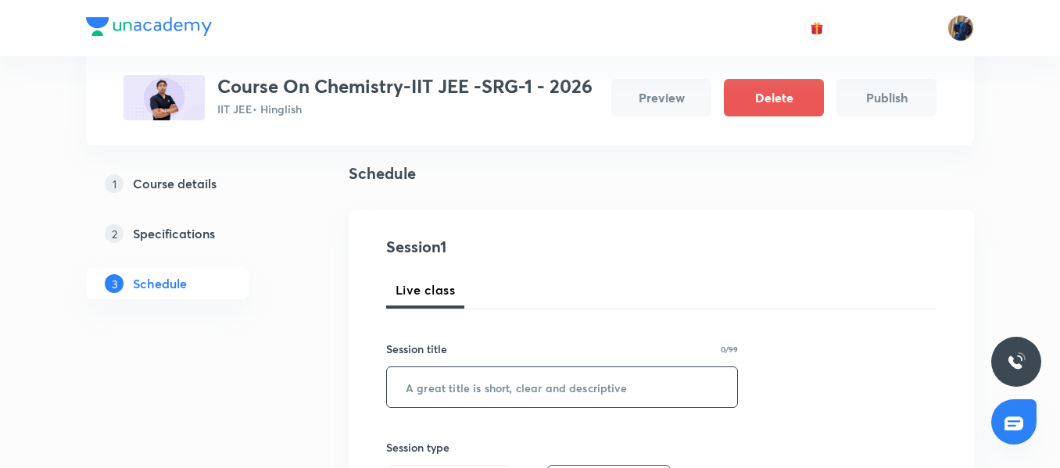
scroll to position [156, 0]
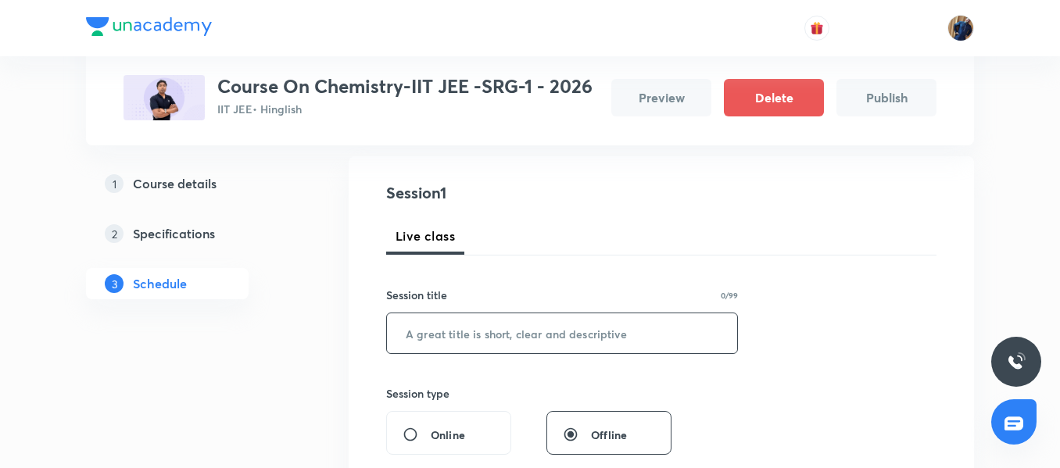
click at [471, 324] on input "text" at bounding box center [562, 333] width 350 height 40
paste input "Revision"
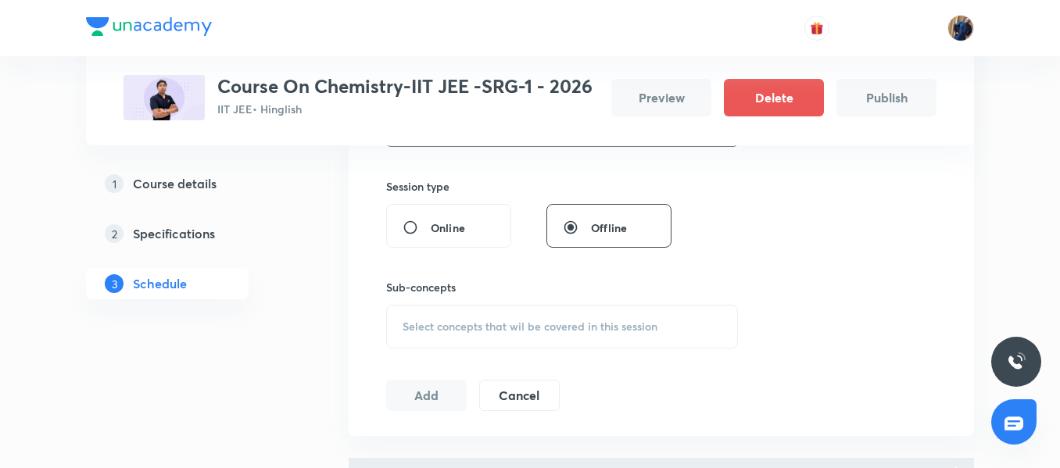
scroll to position [391, 0]
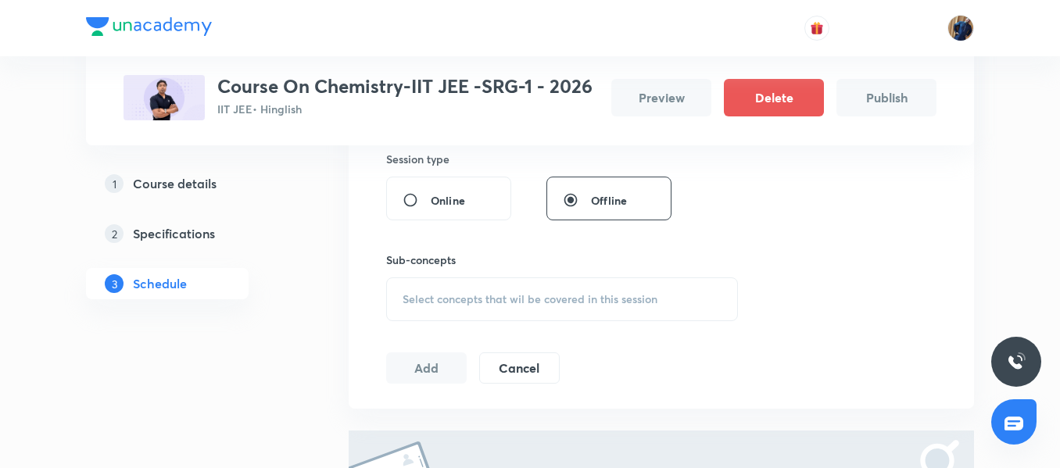
type input "Revision"
click at [468, 283] on div "Select concepts that wil be covered in this session" at bounding box center [562, 299] width 352 height 44
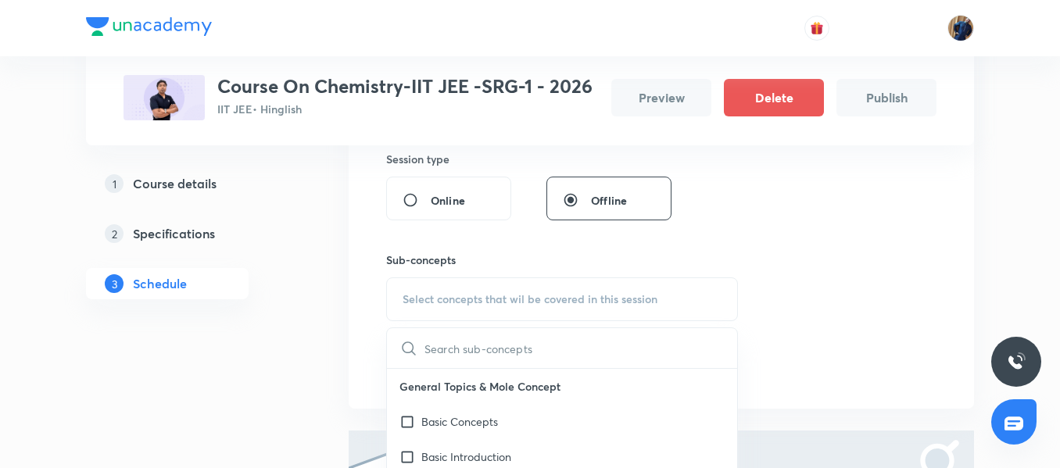
scroll to position [469, 0]
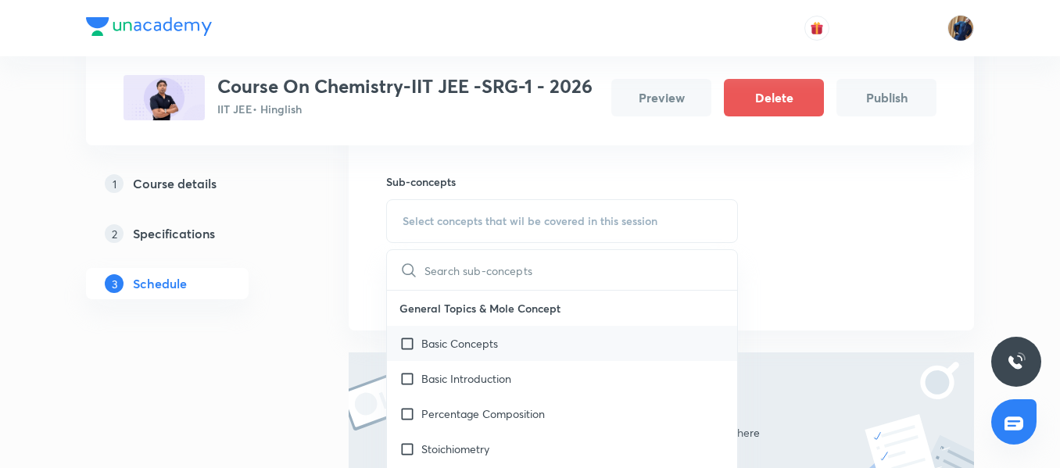
click at [479, 335] on div "Basic Concepts" at bounding box center [562, 343] width 350 height 35
checkbox input "true"
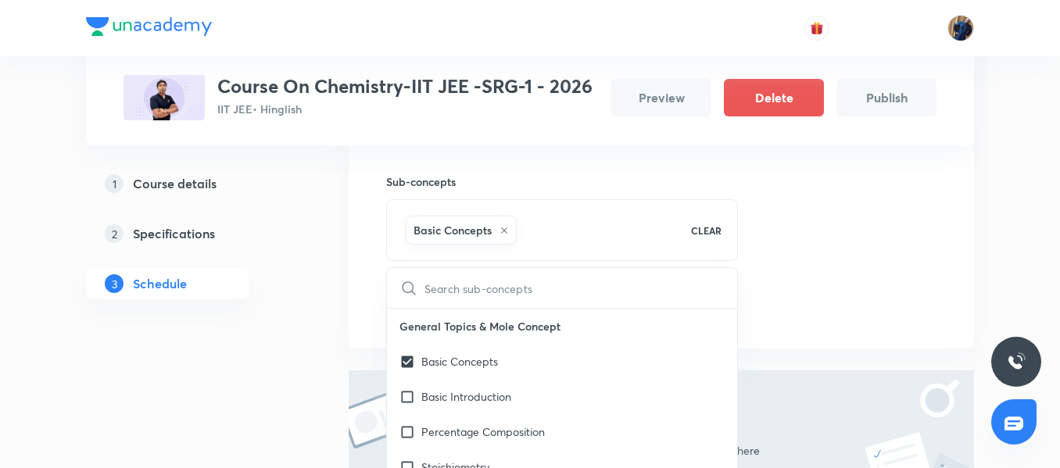
click at [345, 281] on div "Plus Courses Course On Chemistry-IIT JEE -SRG-1 - 2026 IIT JEE • Hinglish Previ…" at bounding box center [530, 126] width 888 height 1015
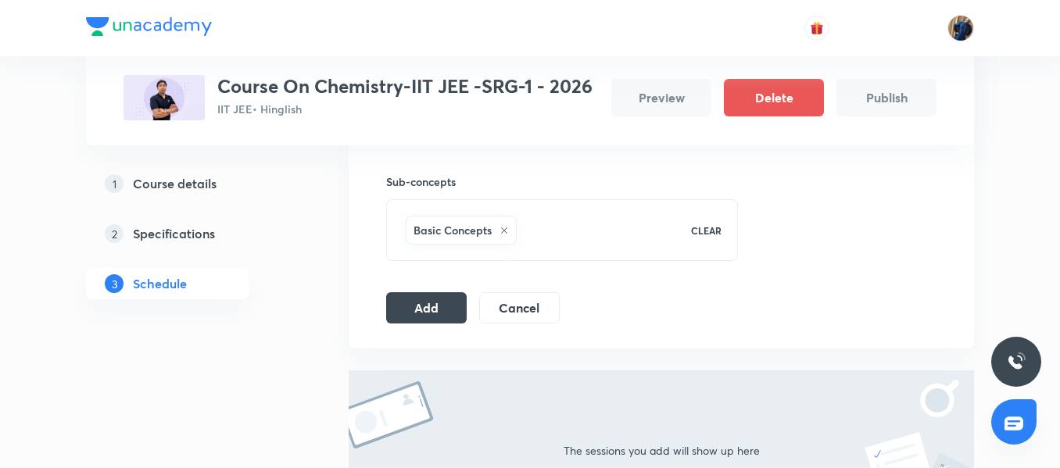
click at [419, 292] on div "Session 1 Live class Session title 8/99 Revision ​ Session type Online Offline …" at bounding box center [661, 96] width 550 height 455
click at [427, 309] on button "Add" at bounding box center [426, 306] width 81 height 31
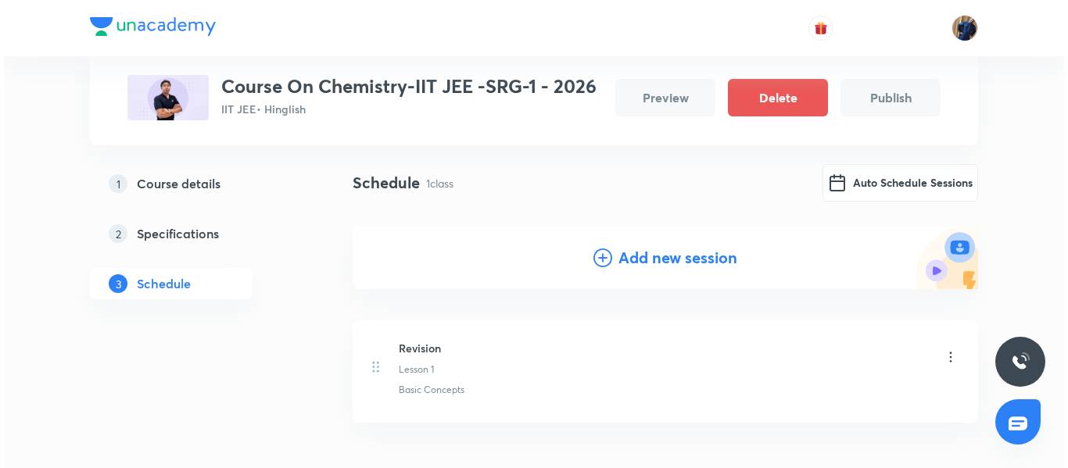
scroll to position [0, 0]
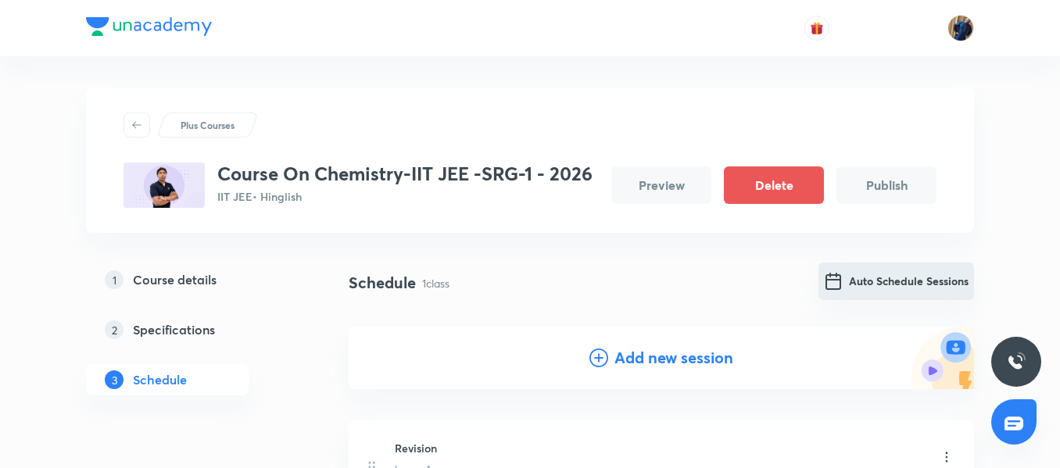
click at [904, 292] on button "Auto Schedule Sessions" at bounding box center [896, 282] width 156 height 38
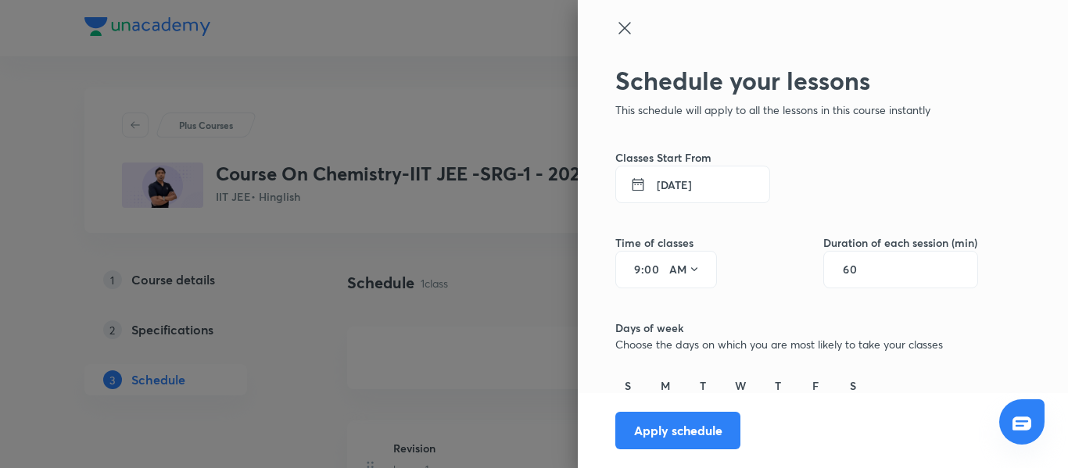
click at [714, 189] on button "[DATE]" at bounding box center [692, 185] width 155 height 38
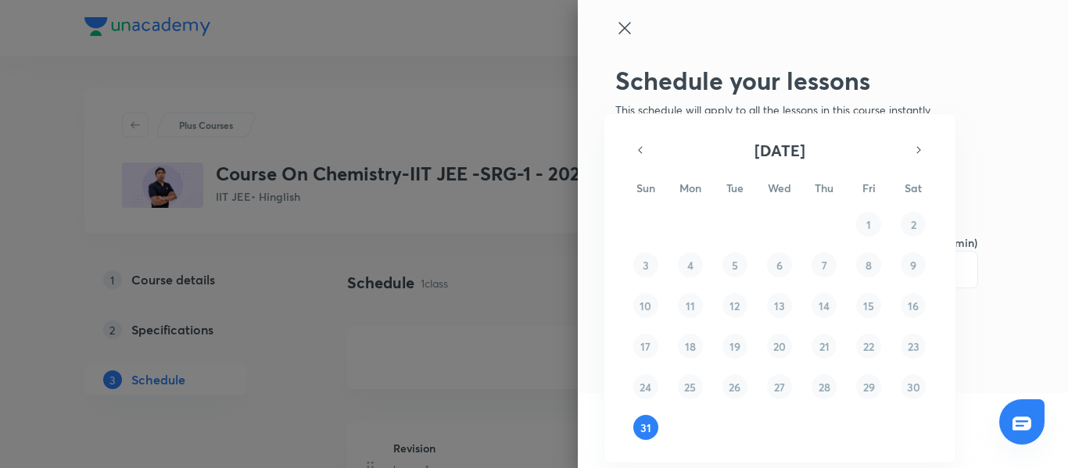
click at [853, 220] on div "27 28 29 30 31 1 2 3 4 5 6 7 8 9 10 11 12 13 14 15 16 17 18 19 20 21 22 23 24 2…" at bounding box center [779, 326] width 300 height 228
click at [919, 148] on icon "button" at bounding box center [918, 150] width 13 height 19
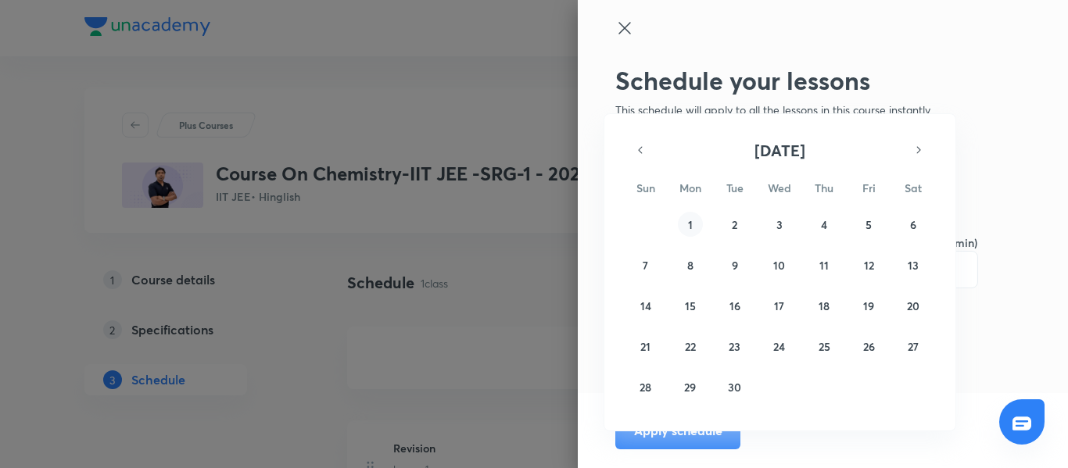
click at [695, 219] on button "1" at bounding box center [690, 224] width 25 height 25
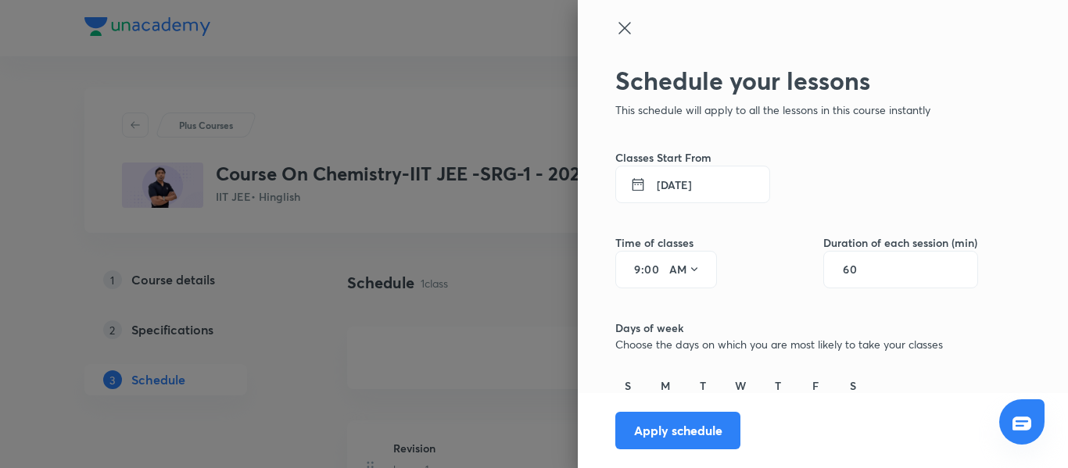
click at [630, 267] on div "9 : 00 AM" at bounding box center [666, 270] width 102 height 38
click at [632, 262] on div "9 : 00 AM" at bounding box center [666, 270] width 102 height 38
click at [625, 267] on input "9" at bounding box center [631, 269] width 19 height 13
type input "1"
type input "3"
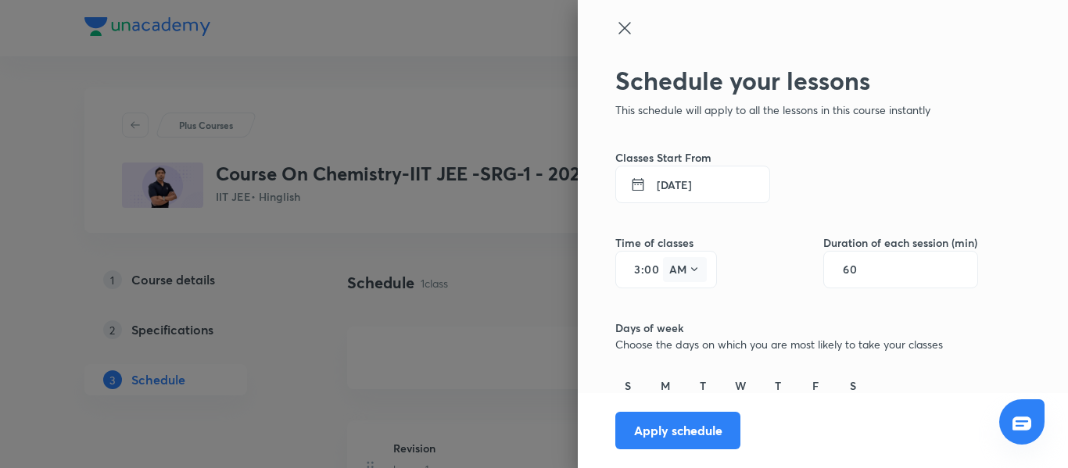
click at [688, 267] on icon at bounding box center [694, 269] width 13 height 13
click at [671, 304] on div "PM" at bounding box center [674, 310] width 56 height 38
click at [850, 270] on input "60" at bounding box center [858, 269] width 30 height 13
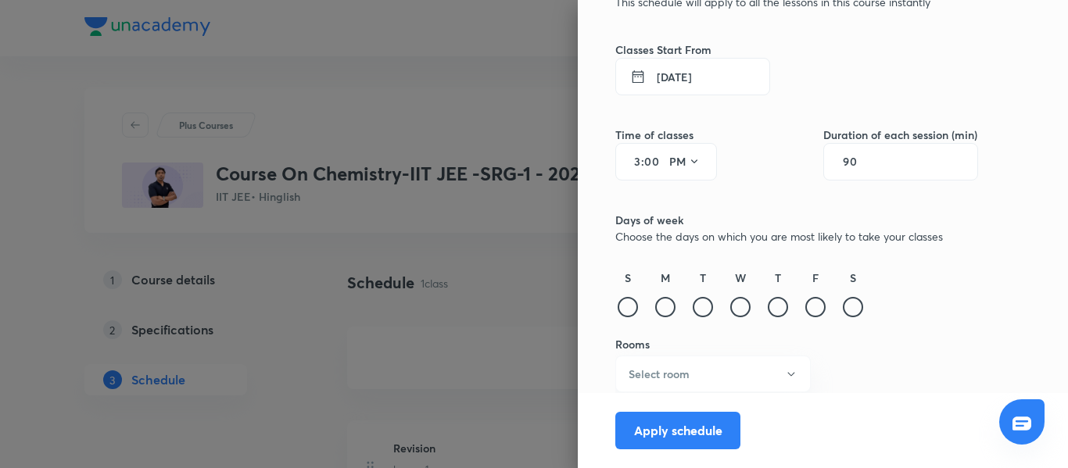
scroll to position [110, 0]
type input "90"
click at [664, 310] on div "M" at bounding box center [665, 292] width 25 height 51
click at [657, 308] on div at bounding box center [665, 305] width 20 height 20
click at [693, 306] on div at bounding box center [703, 305] width 20 height 20
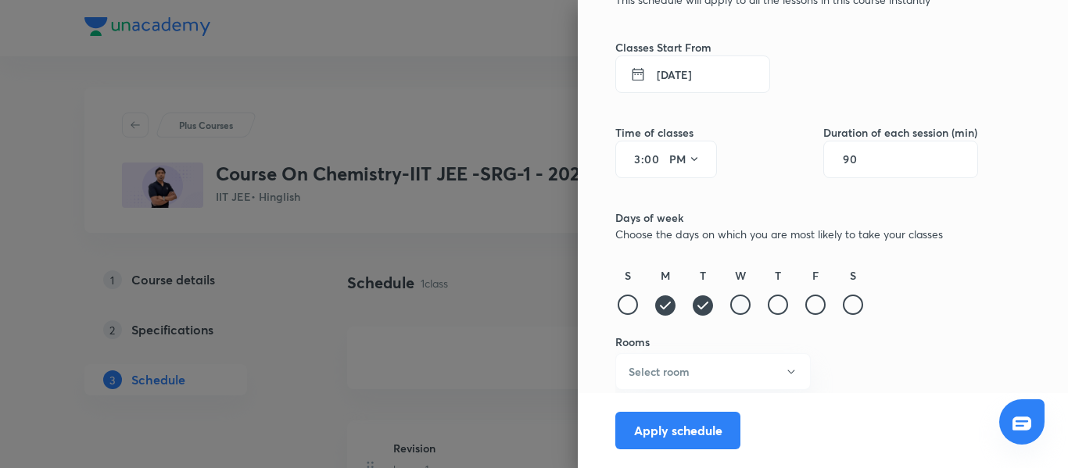
click at [731, 302] on div at bounding box center [740, 305] width 20 height 20
click at [769, 305] on div at bounding box center [778, 305] width 20 height 20
click at [805, 305] on div at bounding box center [815, 305] width 20 height 20
click at [843, 307] on div at bounding box center [853, 305] width 20 height 20
click at [693, 378] on button "Select room" at bounding box center [712, 371] width 195 height 37
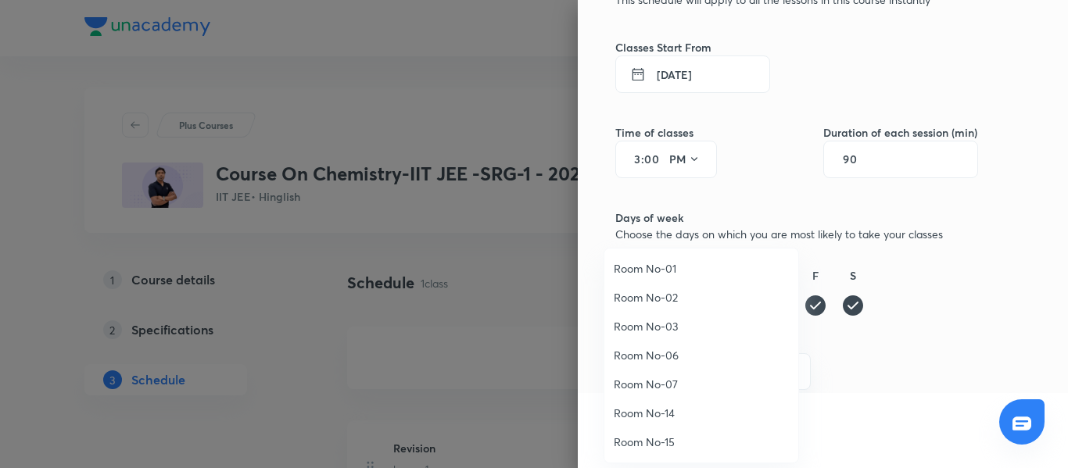
scroll to position [0, 0]
click at [895, 375] on div at bounding box center [534, 234] width 1068 height 468
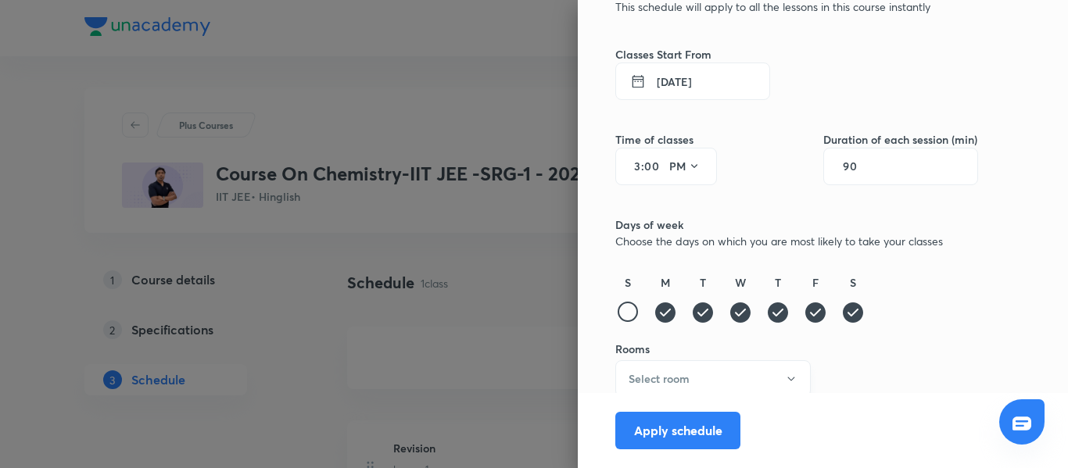
scroll to position [110, 0]
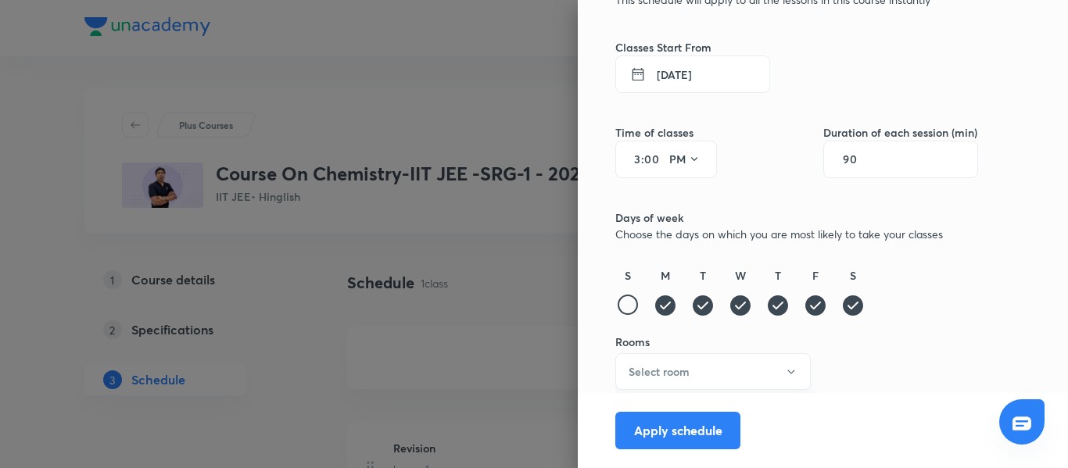
click at [699, 379] on button "Select room" at bounding box center [712, 371] width 195 height 37
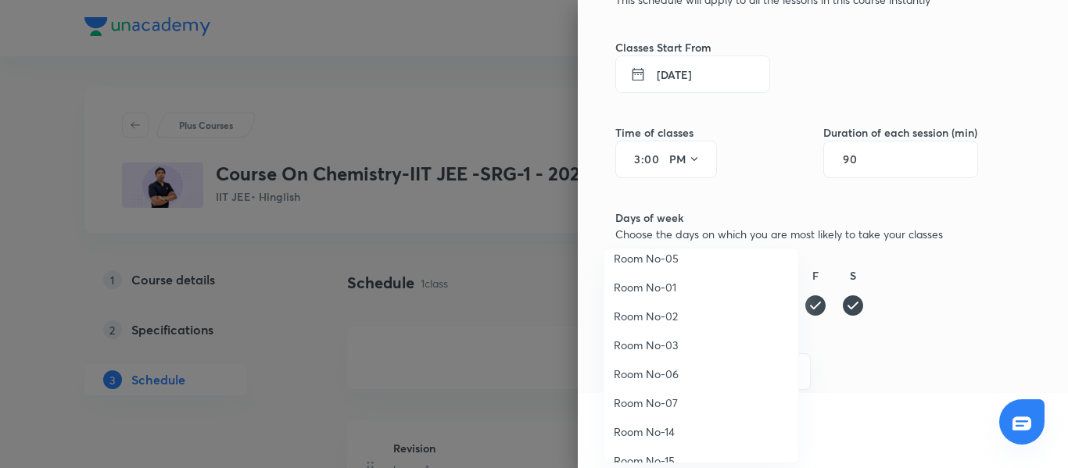
scroll to position [59, 0]
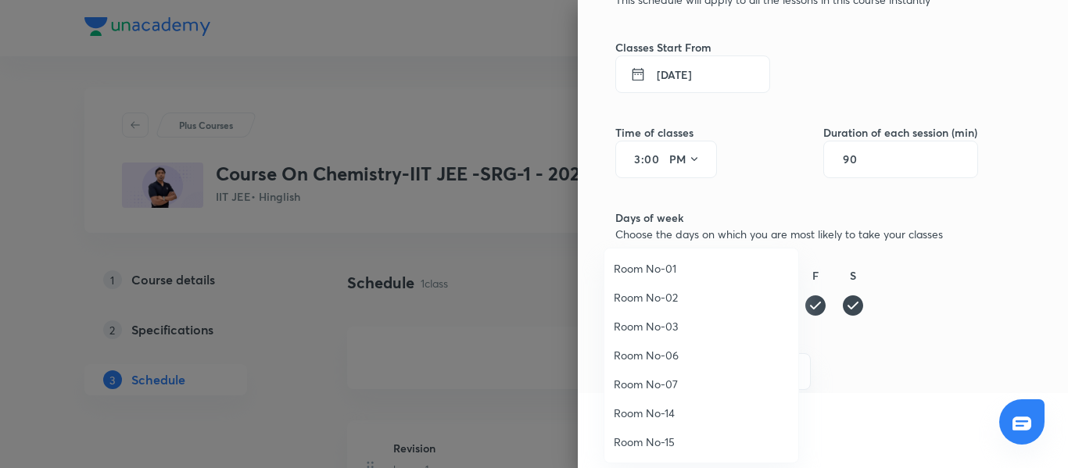
click at [861, 392] on div at bounding box center [534, 234] width 1068 height 468
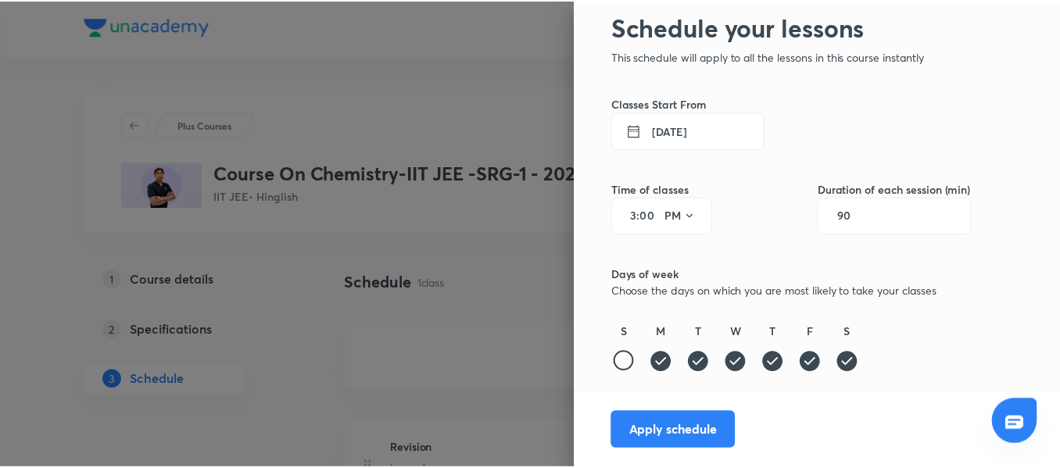
scroll to position [0, 0]
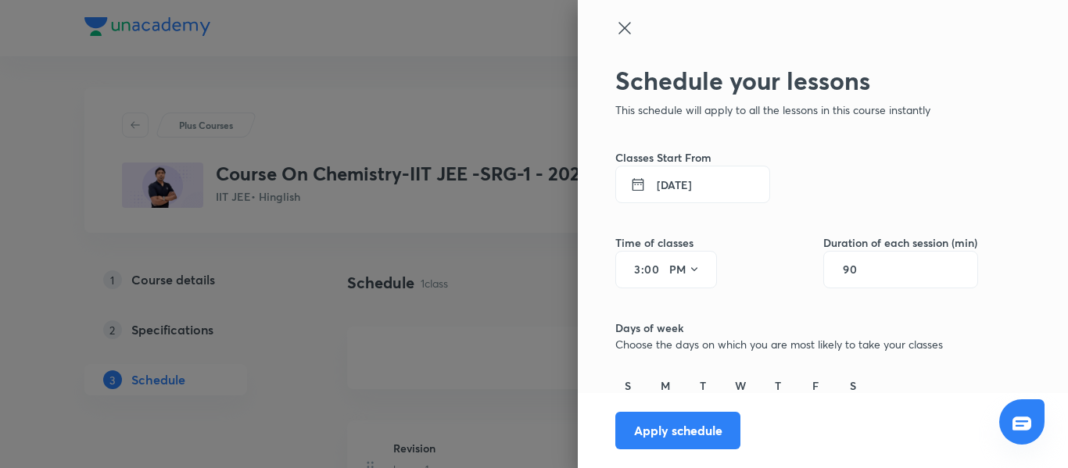
click at [618, 30] on icon at bounding box center [624, 28] width 12 height 12
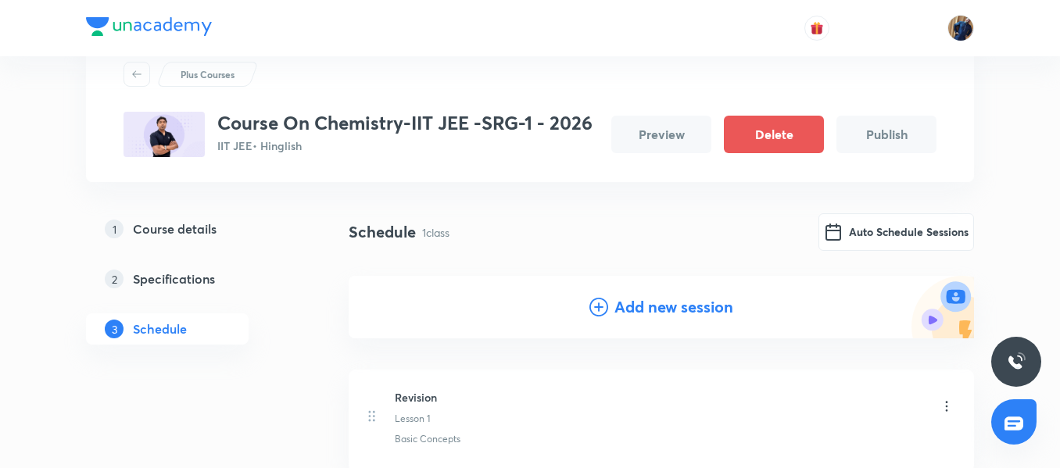
scroll to position [78, 0]
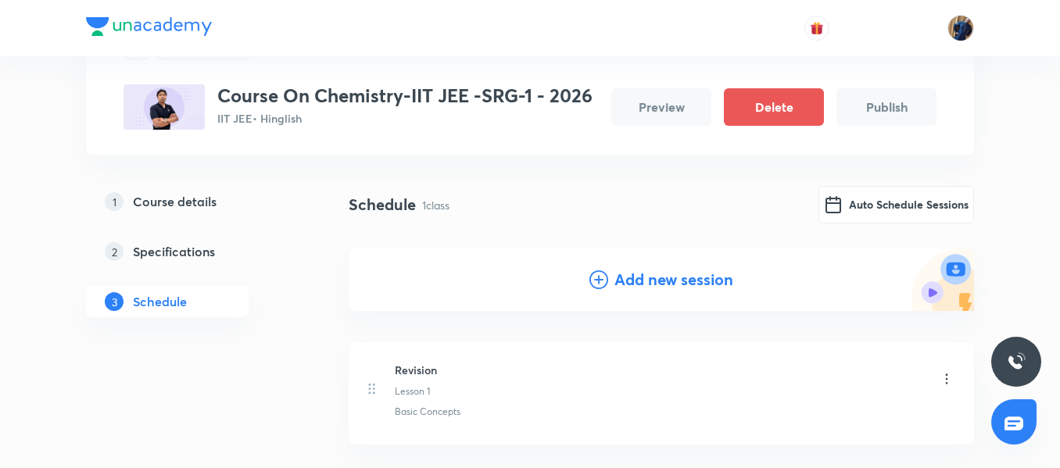
click at [183, 193] on h5 "Course details" at bounding box center [175, 201] width 84 height 19
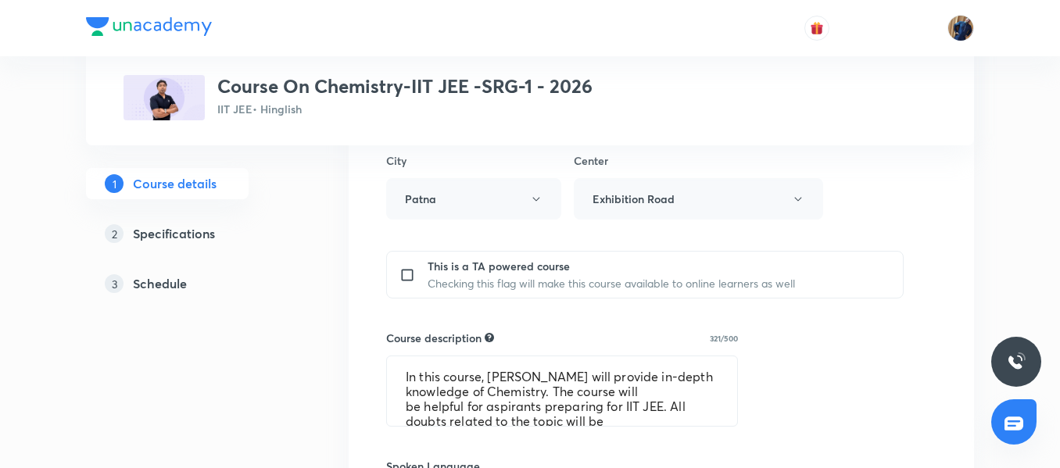
scroll to position [547, 0]
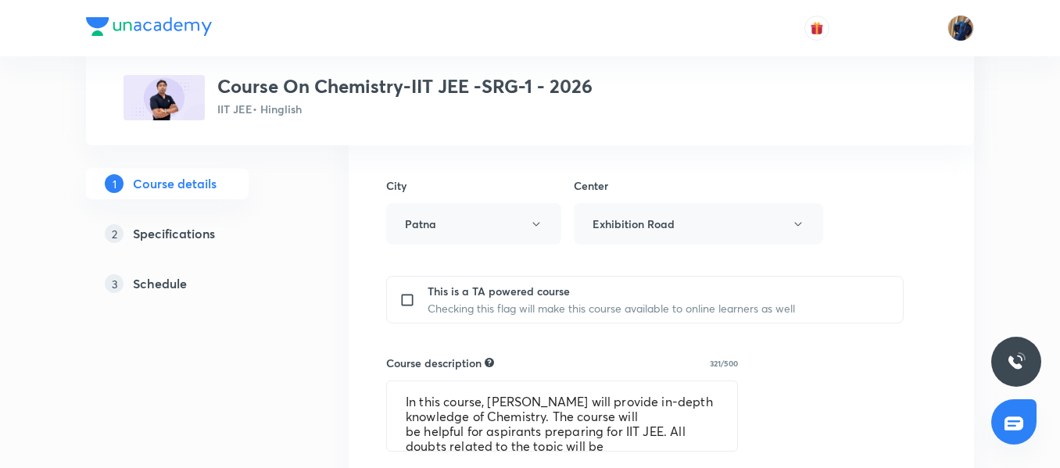
click at [664, 213] on div "Center Exhibition Road" at bounding box center [698, 210] width 249 height 67
click at [668, 234] on div "Center Exhibition Road" at bounding box center [698, 210] width 249 height 67
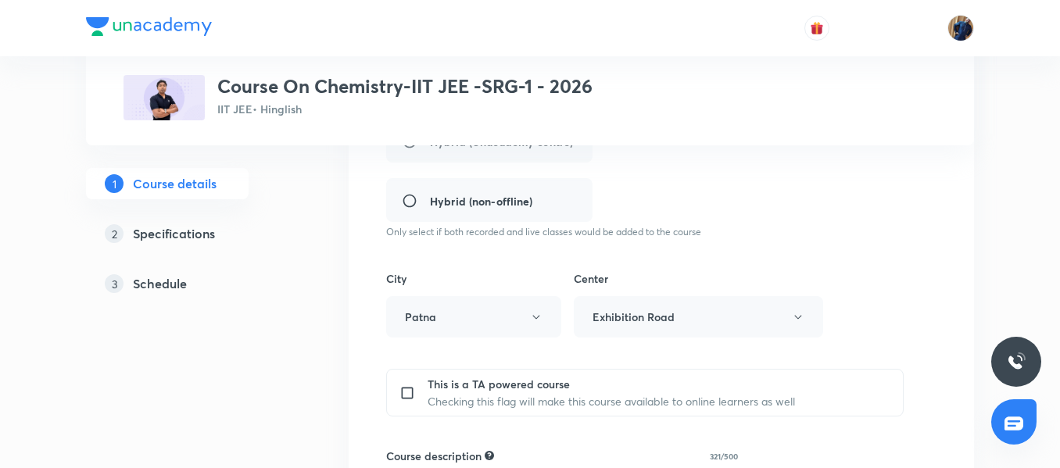
scroll to position [376, 0]
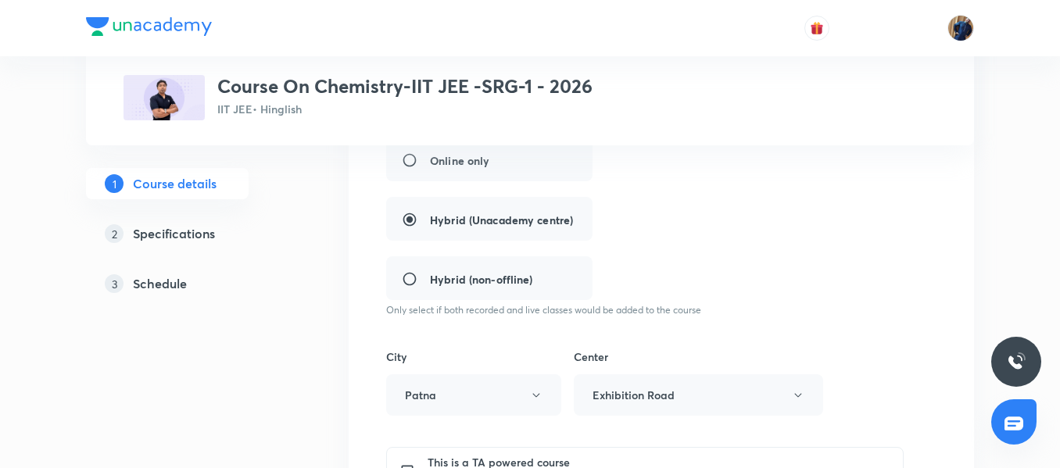
click at [749, 391] on div "Center Exhibition Road" at bounding box center [698, 382] width 249 height 67
click at [800, 392] on div "Center Exhibition Road" at bounding box center [698, 382] width 249 height 67
click at [782, 403] on div "Center Exhibition Road" at bounding box center [698, 382] width 249 height 67
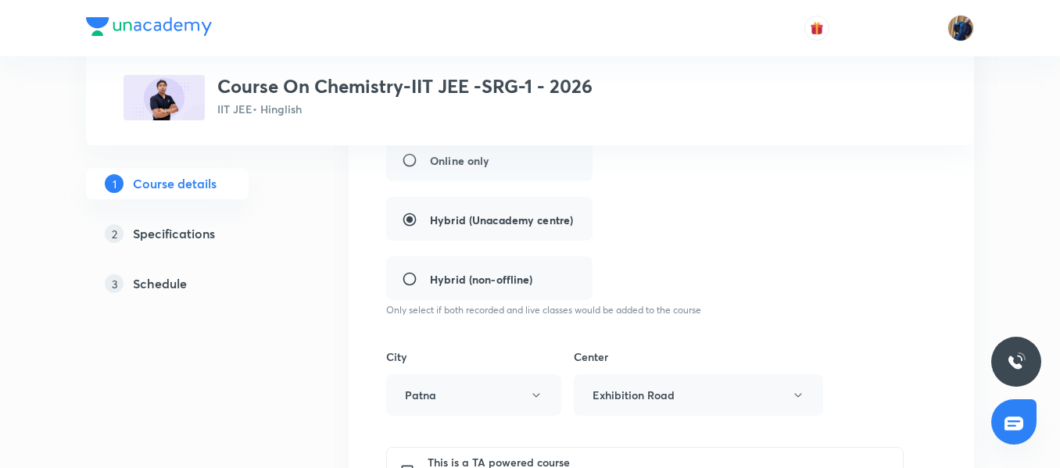
click at [782, 403] on div "Center Exhibition Road" at bounding box center [698, 382] width 249 height 67
click at [807, 392] on div "Center Exhibition Road" at bounding box center [698, 382] width 249 height 67
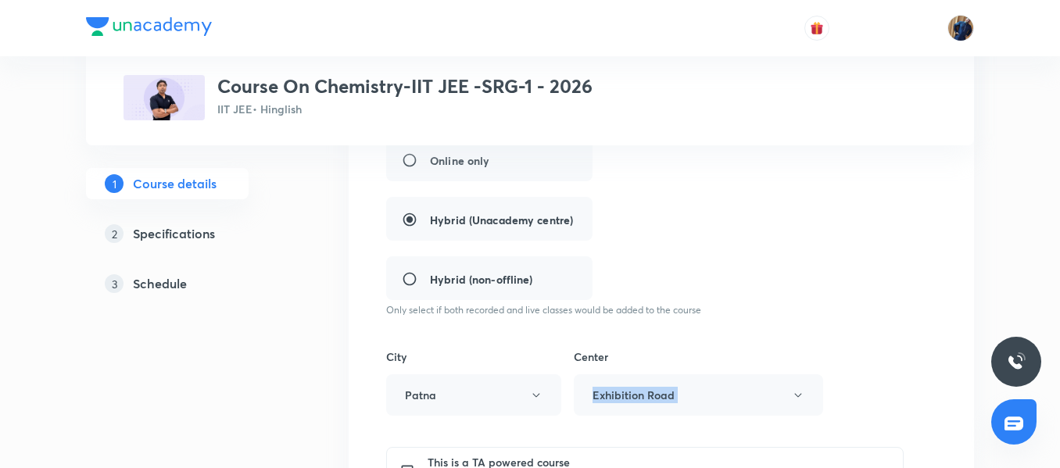
click at [807, 392] on div "Center Exhibition Road" at bounding box center [698, 382] width 249 height 67
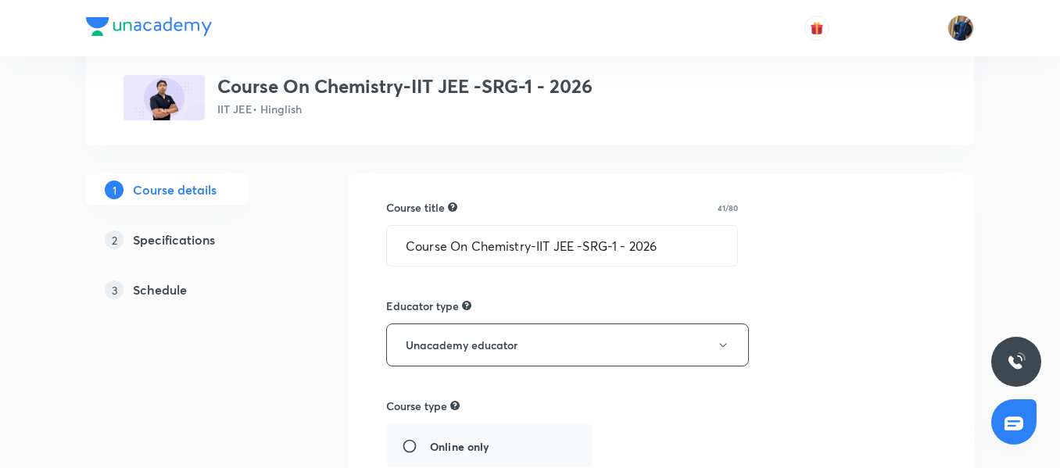
scroll to position [63, 0]
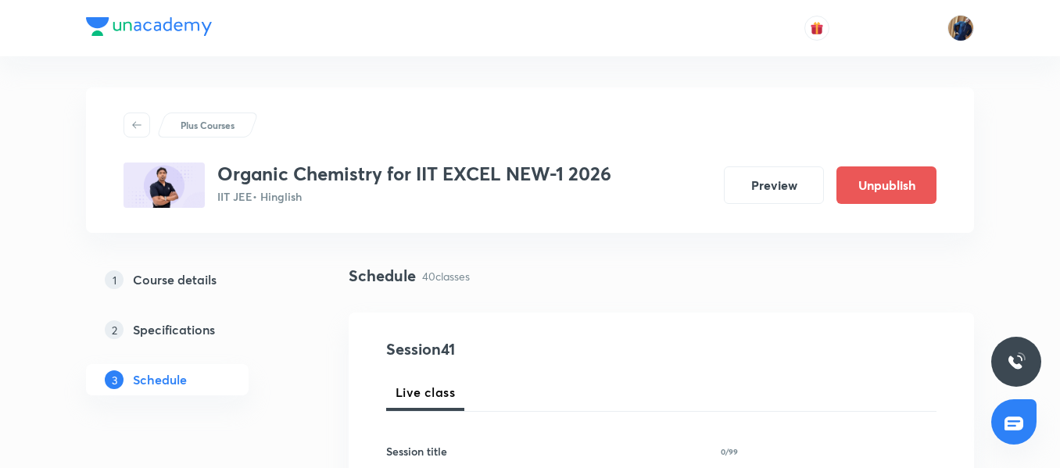
click at [181, 319] on link "2 Specifications" at bounding box center [192, 329] width 213 height 31
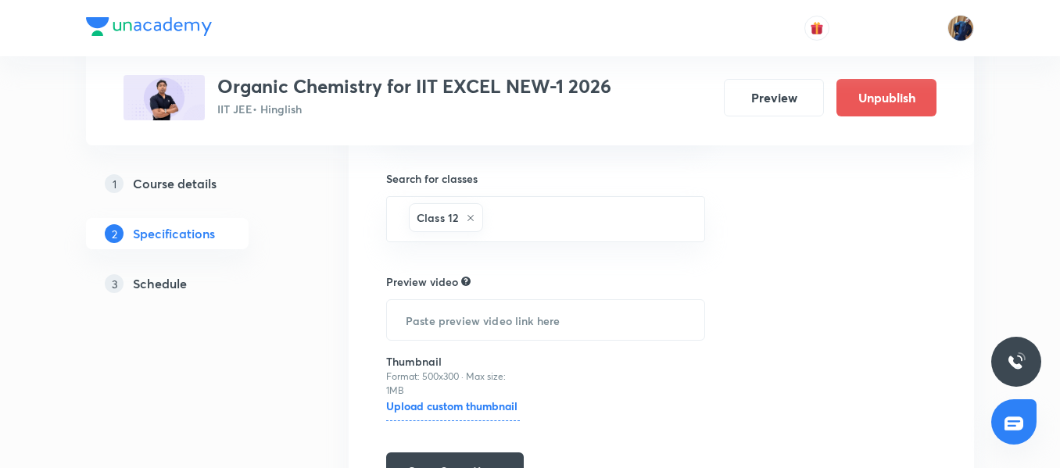
scroll to position [306, 0]
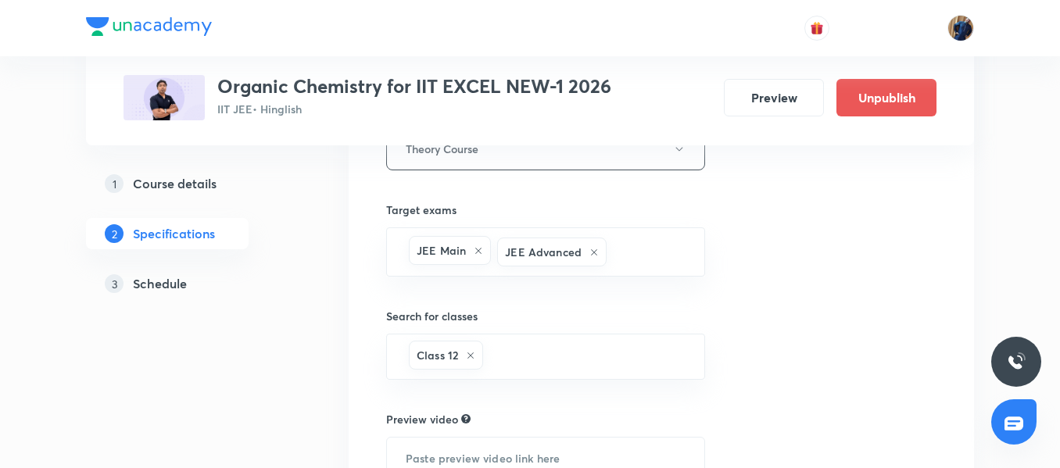
click at [179, 184] on h5 "Course details" at bounding box center [175, 183] width 84 height 19
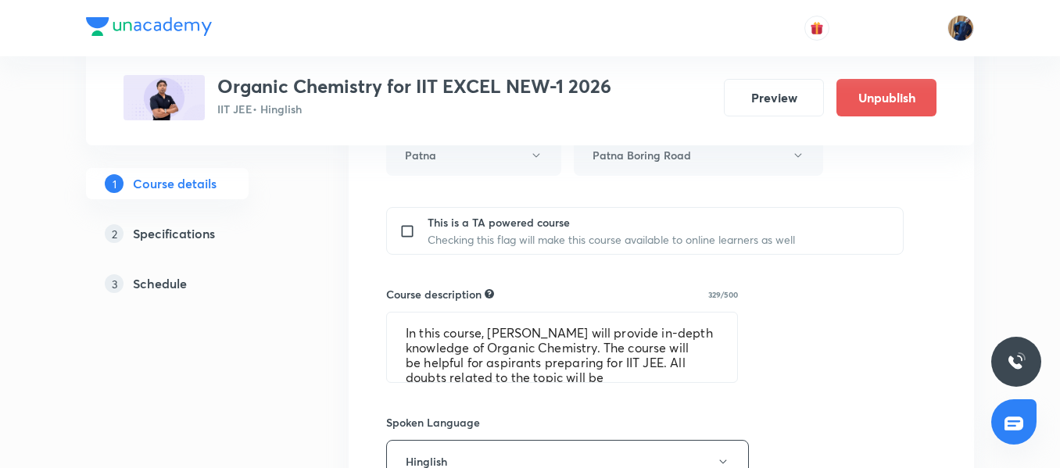
scroll to position [625, 0]
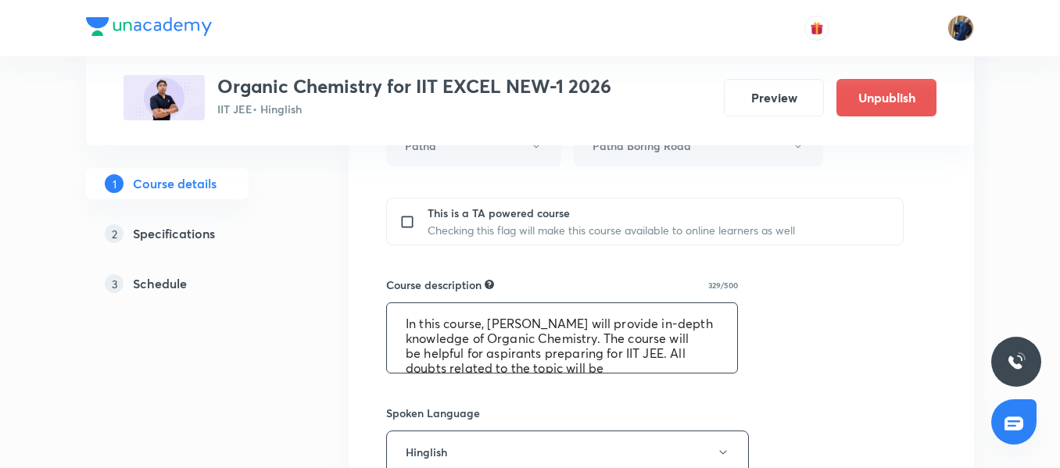
click at [506, 338] on textarea "In this course, [PERSON_NAME] will provide in-depth knowledge of Organic Chemis…" at bounding box center [562, 338] width 350 height 70
click at [503, 338] on textarea "In this course, [PERSON_NAME] will provide in-depth knowledge of Organic Chemis…" at bounding box center [562, 338] width 350 height 70
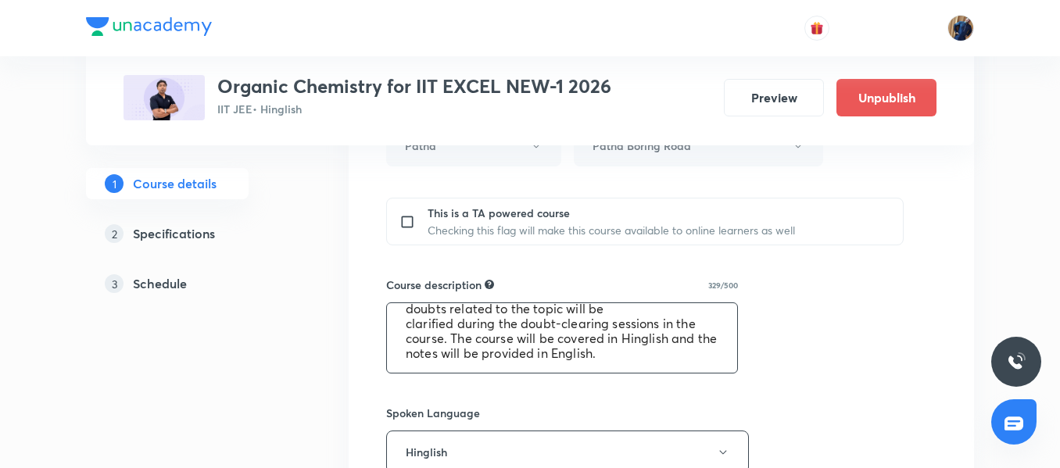
drag, startPoint x: 405, startPoint y: 322, endPoint x: 620, endPoint y: 380, distance: 222.6
click at [620, 380] on div "Course title 42/80 Organic Chemistry for IIT EXCEL NEW-1 2026 ​ Educator type U…" at bounding box center [661, 255] width 550 height 1183
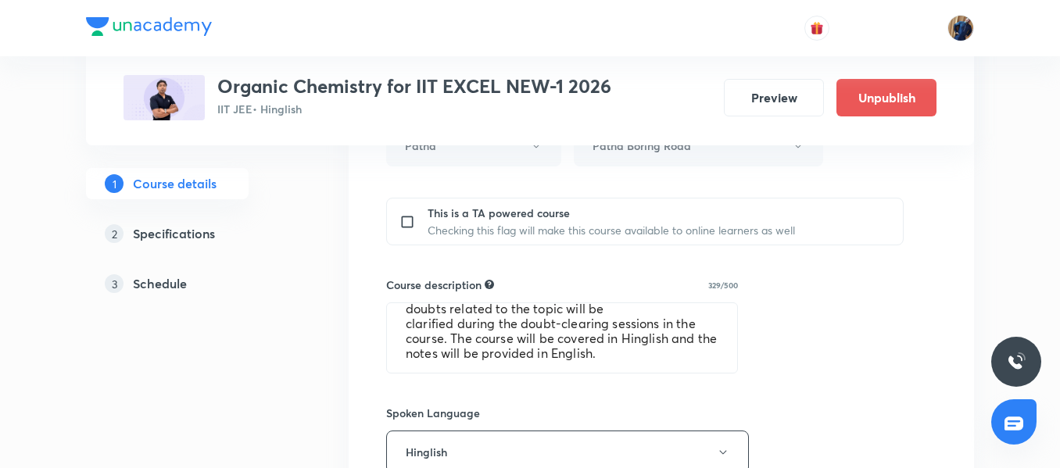
click at [332, 330] on div "Plus Courses Organic Chemistry for IIT EXCEL NEW-1 2026 IIT JEE • Hinglish Prev…" at bounding box center [530, 178] width 888 height 1432
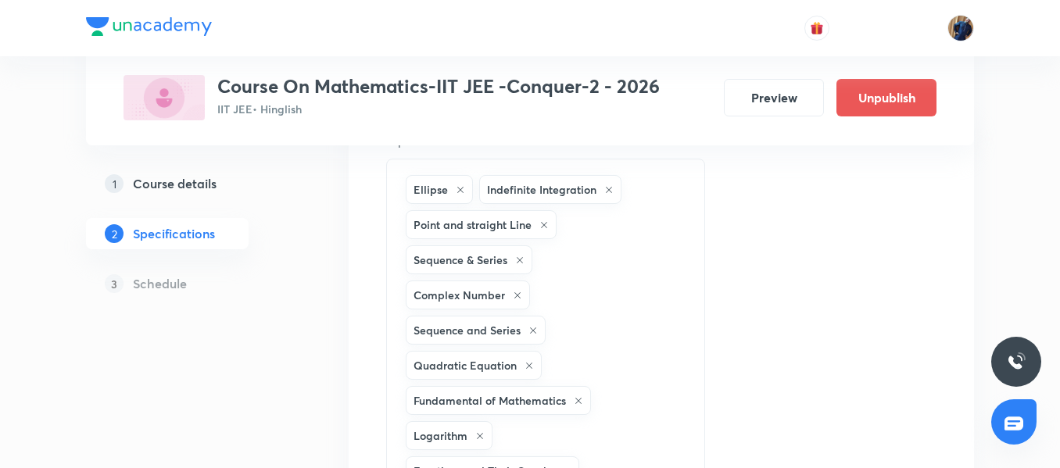
scroll to position [38, 0]
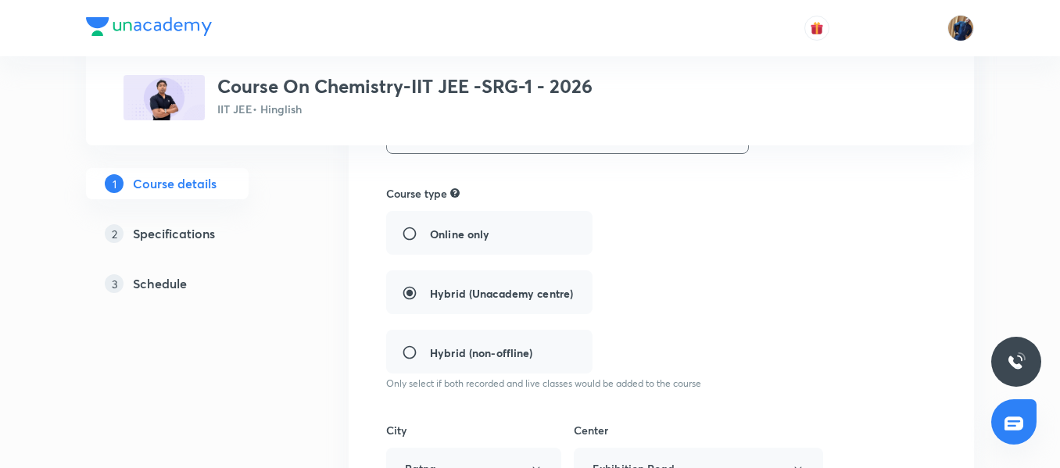
scroll to position [298, 0]
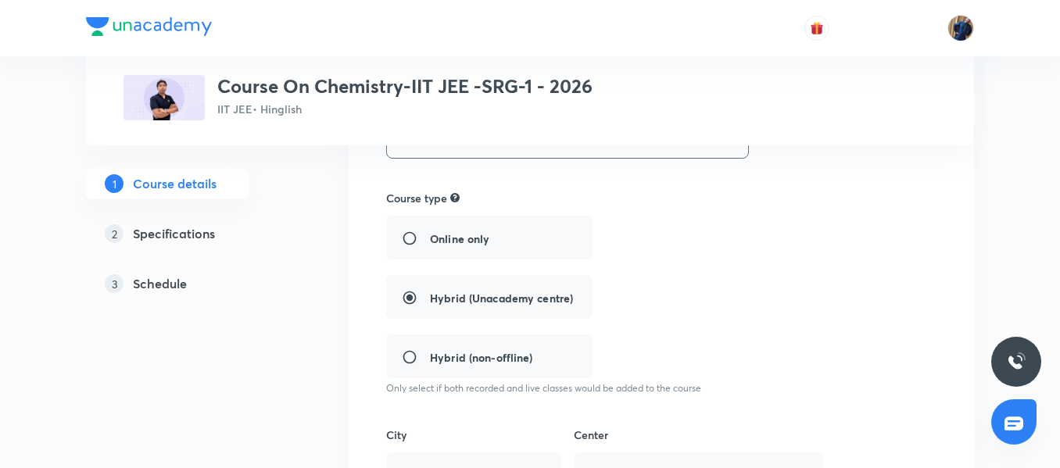
click at [438, 238] on div "Online only Hybrid (Unacademy centre) Hybrid (non-offline)" at bounding box center [595, 297] width 418 height 163
click at [418, 234] on div "Online only Hybrid (Unacademy centre) Hybrid (non-offline)" at bounding box center [595, 297] width 418 height 163
click at [403, 242] on div "Online only Hybrid (Unacademy centre) Hybrid (non-offline)" at bounding box center [595, 297] width 418 height 163
click at [425, 333] on div "Online only Hybrid (Unacademy centre) Hybrid (non-offline)" at bounding box center [595, 297] width 418 height 163
drag, startPoint x: 419, startPoint y: 350, endPoint x: 417, endPoint y: 360, distance: 9.7
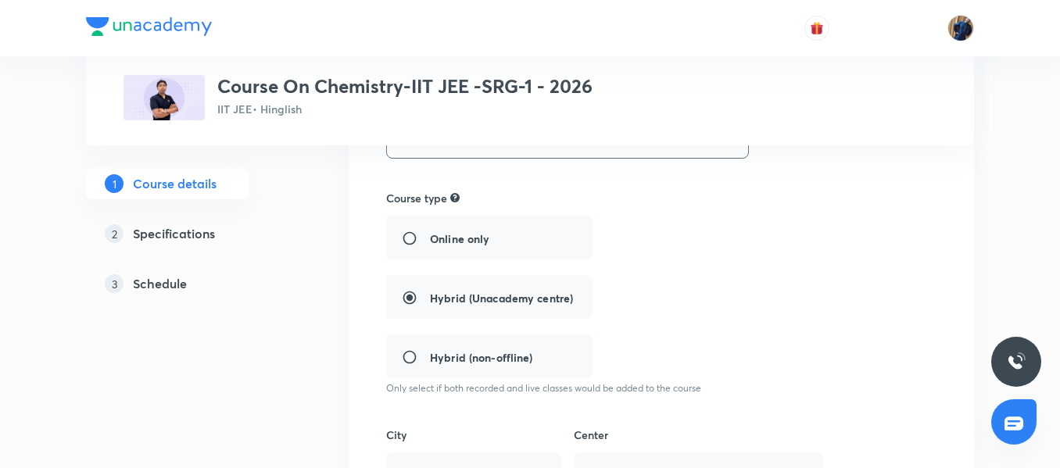
click at [417, 359] on div "Online only Hybrid (Unacademy centre) Hybrid (non-offline)" at bounding box center [595, 297] width 418 height 163
click at [421, 381] on div "Course type Online only Hybrid (Unacademy centre) Hybrid (non-offline) Only sel…" at bounding box center [595, 293] width 418 height 206
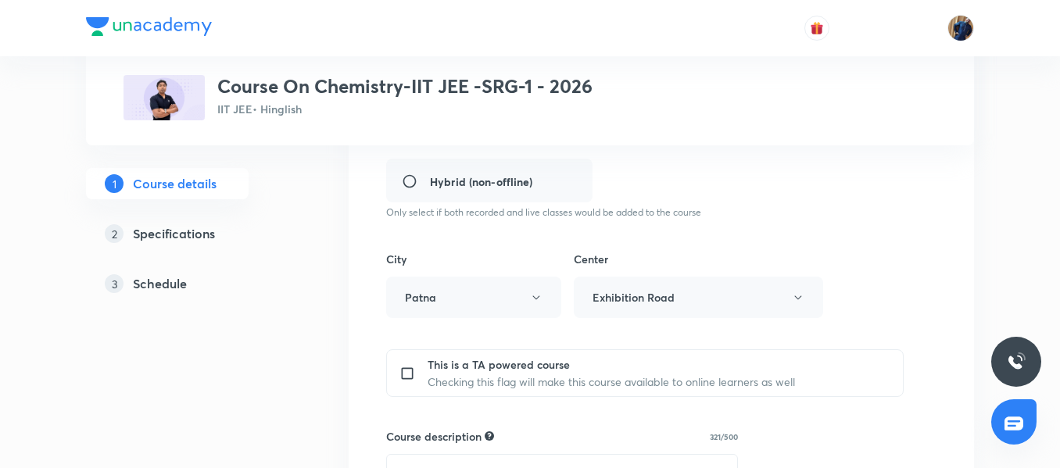
scroll to position [454, 0]
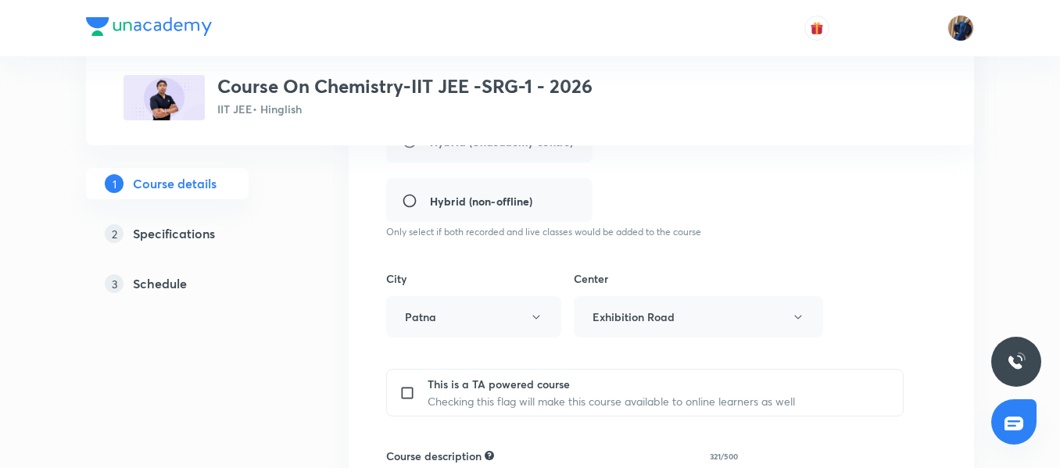
click at [456, 390] on p "This is a TA powered course" at bounding box center [611, 384] width 367 height 16
click at [543, 396] on p "Checking this flag will make this course available to online learners as well" at bounding box center [611, 401] width 367 height 16
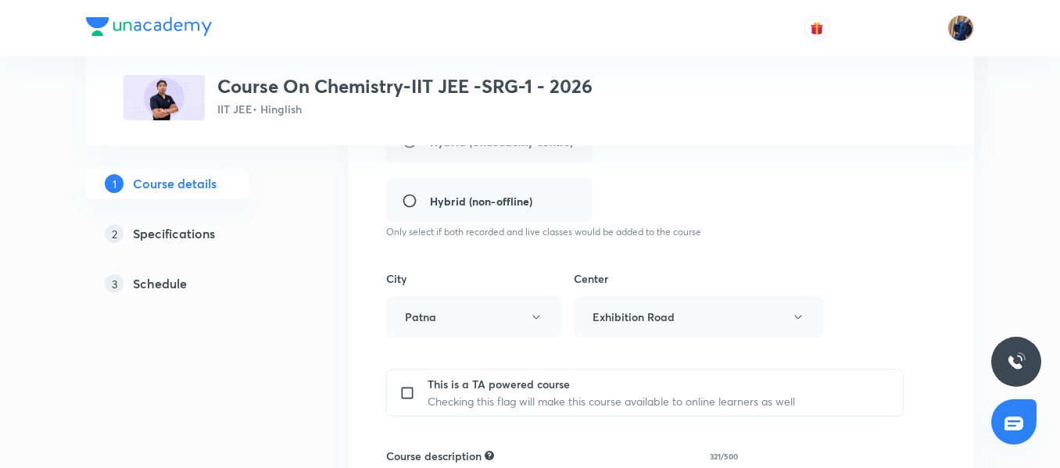
click at [657, 320] on div "Center Exhibition Road" at bounding box center [698, 303] width 249 height 67
click at [775, 317] on div "Center Exhibition Road" at bounding box center [698, 303] width 249 height 67
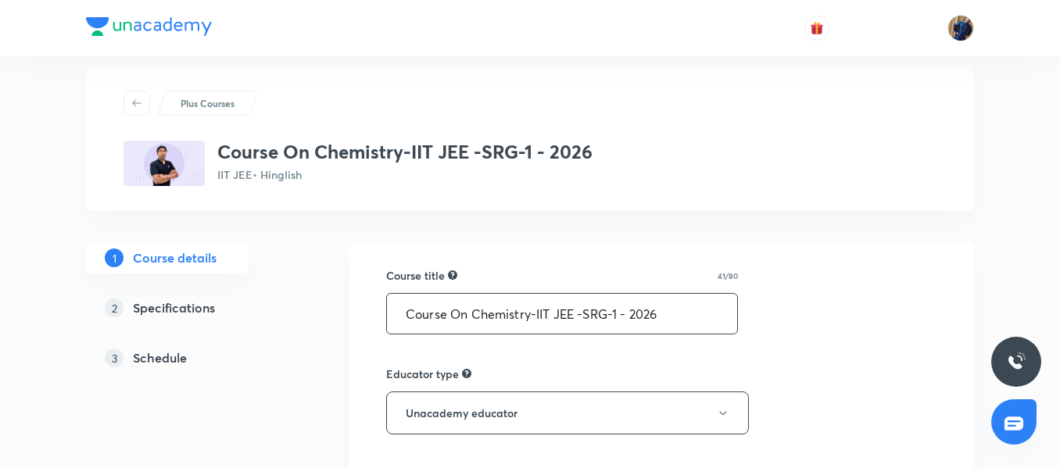
scroll to position [0, 0]
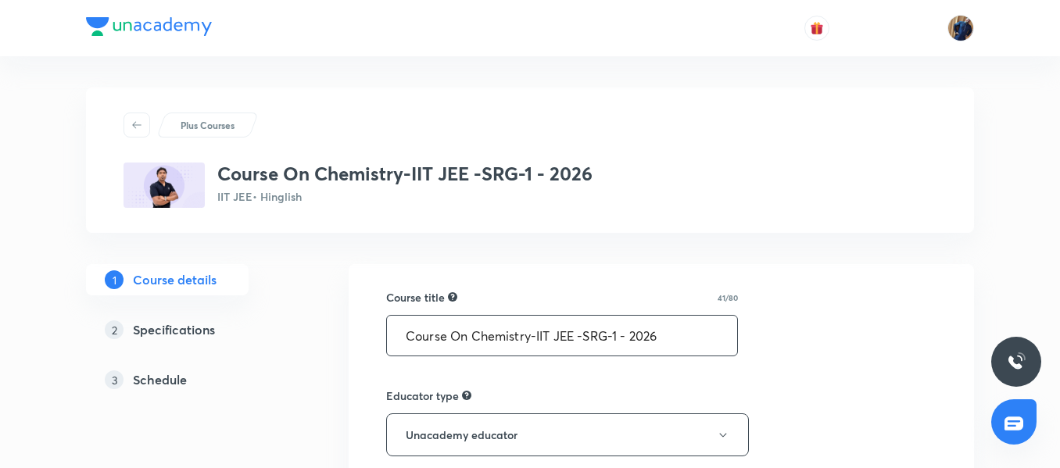
click at [545, 343] on input "Course On Chemistry-IIT JEE -SRG-1 - 2026" at bounding box center [562, 336] width 350 height 40
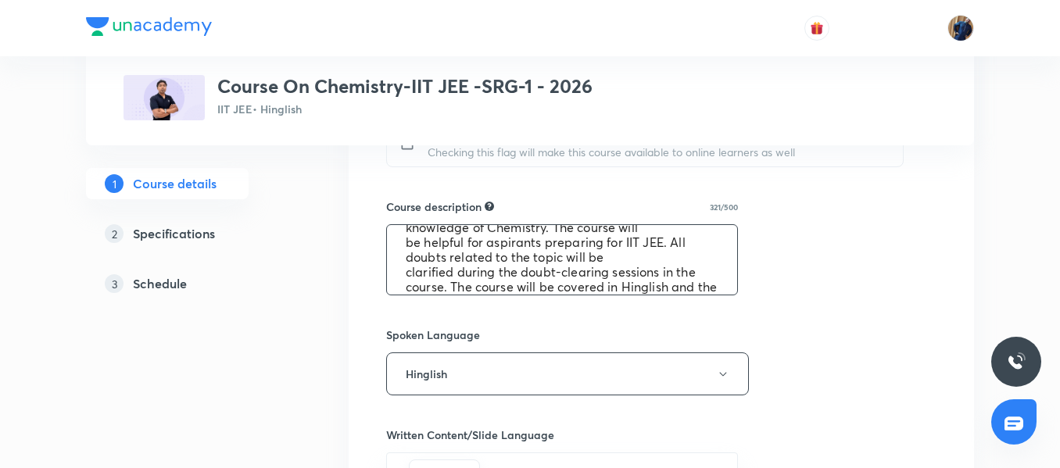
scroll to position [59, 0]
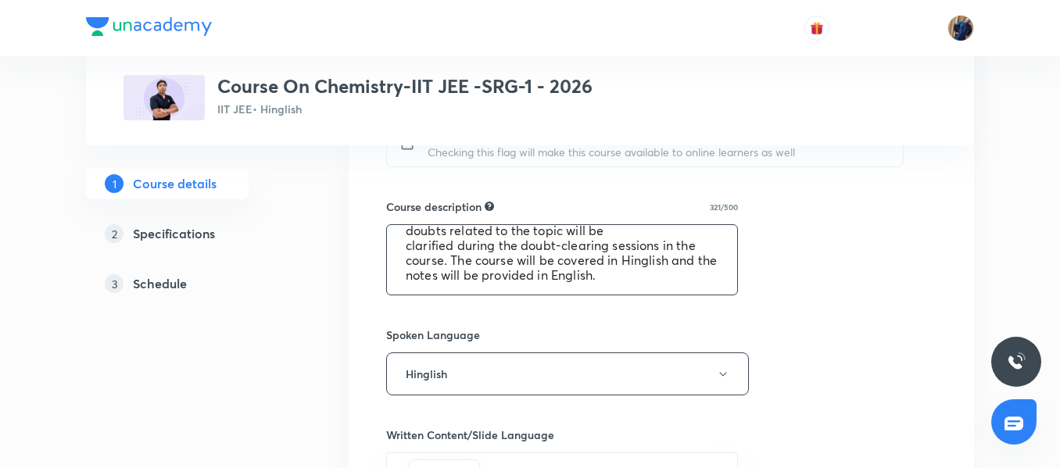
drag, startPoint x: 402, startPoint y: 242, endPoint x: 694, endPoint y: 291, distance: 296.3
click at [694, 291] on textarea "In this course, Anant Raj Sir will provide in-depth knowledge of Chemistry. The…" at bounding box center [562, 260] width 350 height 70
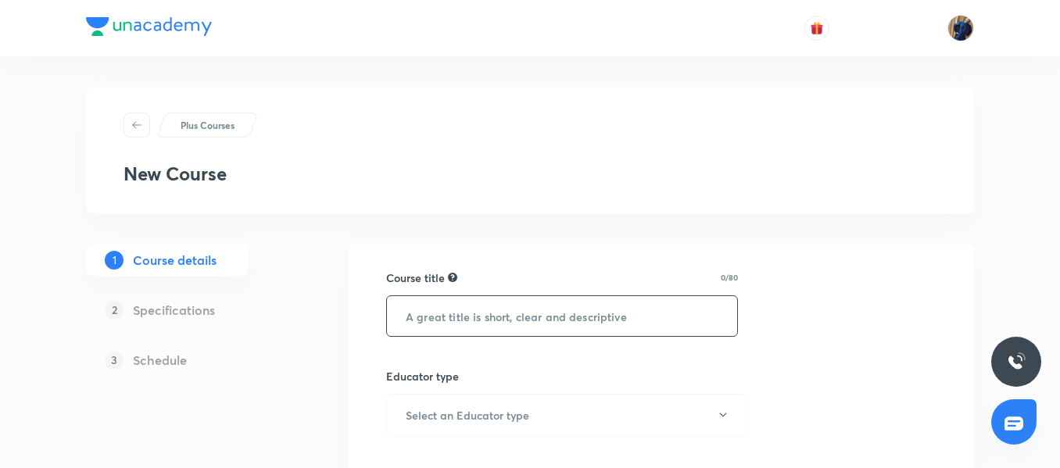
click at [474, 315] on input "text" at bounding box center [562, 316] width 350 height 40
paste input "Course On Chemistry-IIT JEE -SRG-1 - 2026"
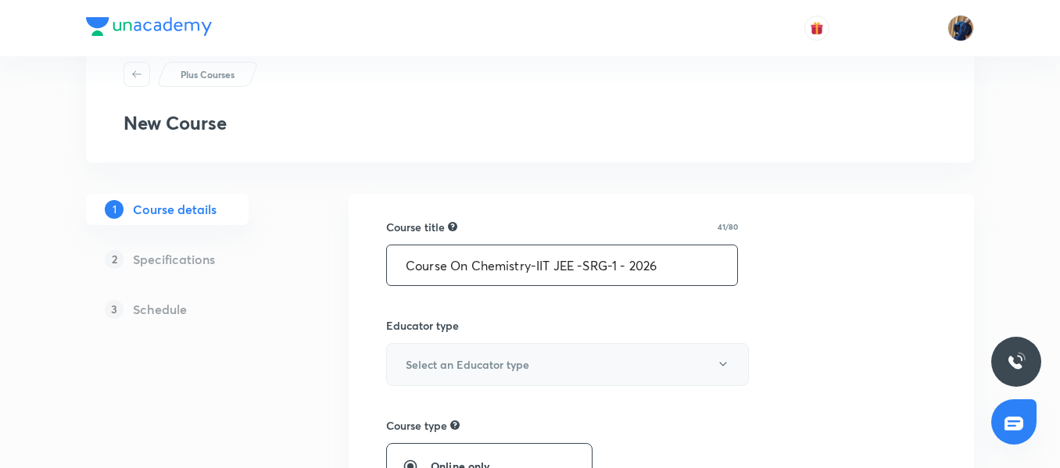
scroll to position [78, 0]
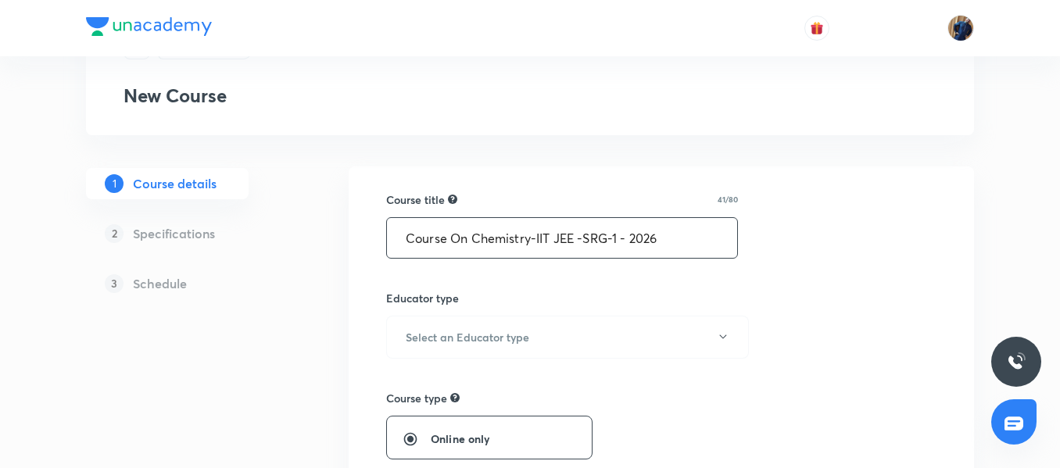
type input "Course On Chemistry-IIT JEE -SRG-1 - 2026"
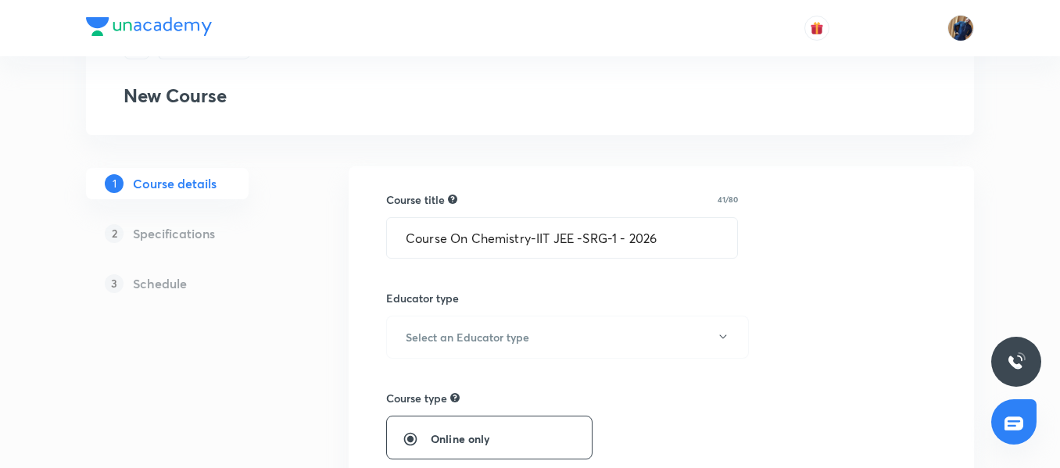
click at [481, 308] on div "Educator type Select an Educator type" at bounding box center [562, 324] width 352 height 69
click at [482, 340] on h6 "Select an Educator type" at bounding box center [468, 337] width 124 height 16
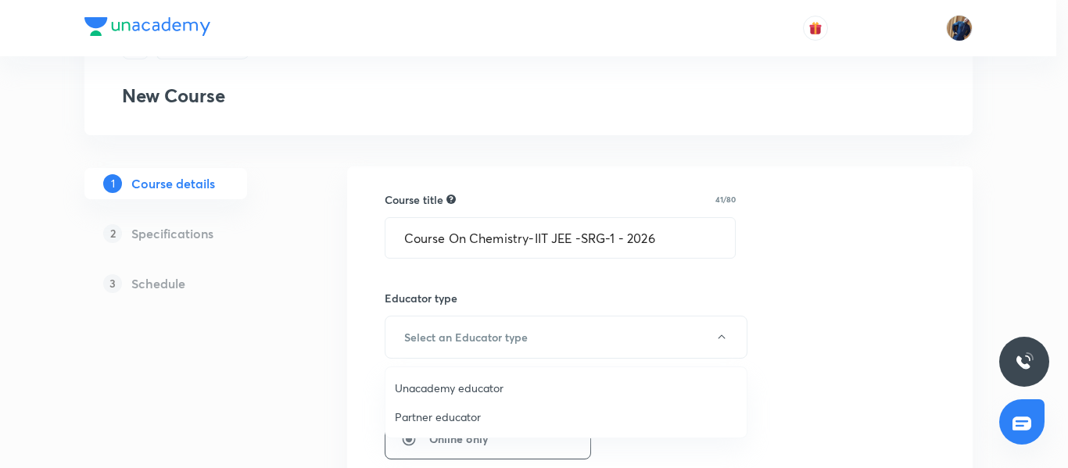
click at [454, 384] on span "Unacademy educator" at bounding box center [566, 388] width 342 height 16
radio input "false"
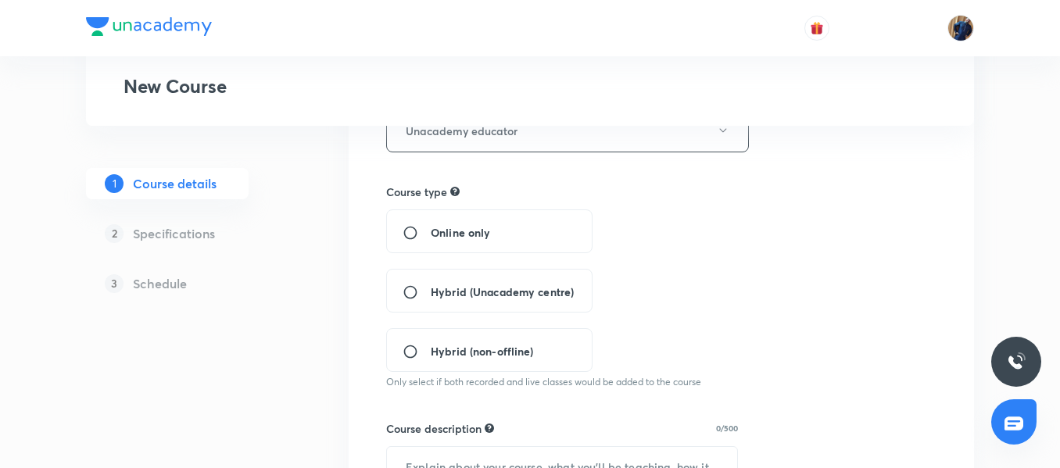
scroll to position [313, 0]
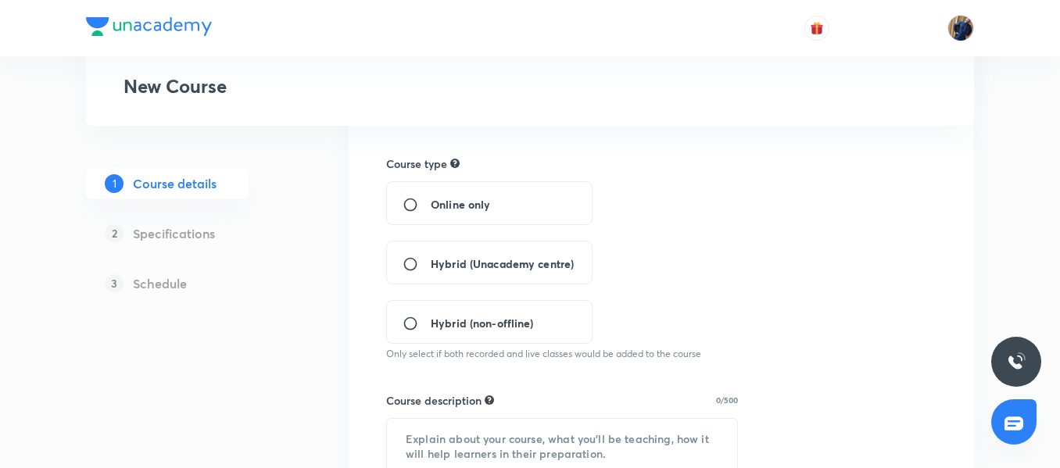
click at [446, 260] on span "Hybrid (Unacademy centre)" at bounding box center [502, 264] width 143 height 16
click at [431, 260] on input "Hybrid (Unacademy centre)" at bounding box center [417, 264] width 28 height 16
radio input "true"
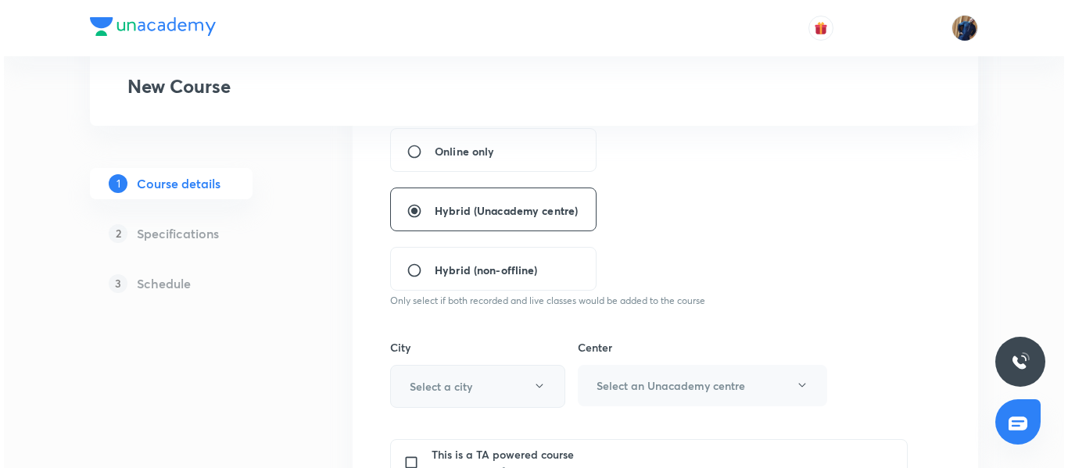
scroll to position [391, 0]
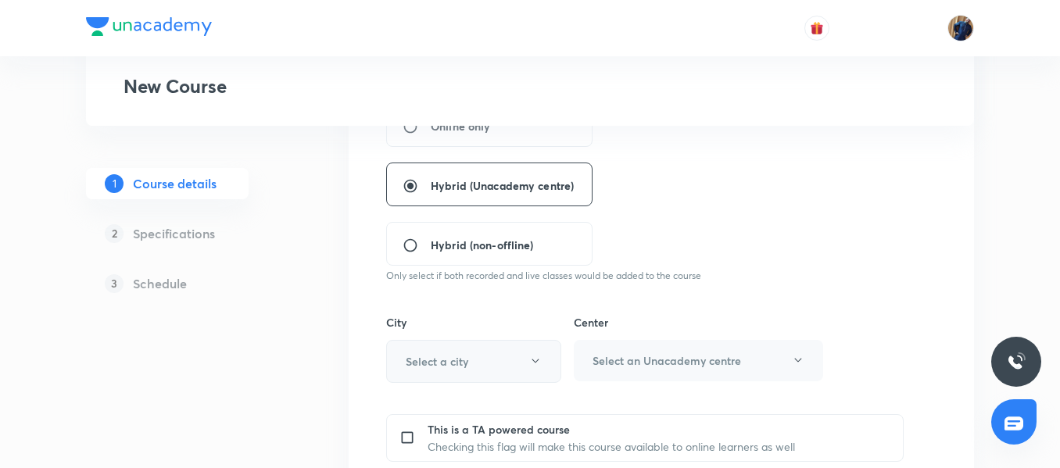
click at [431, 375] on button "Select a city" at bounding box center [473, 361] width 175 height 43
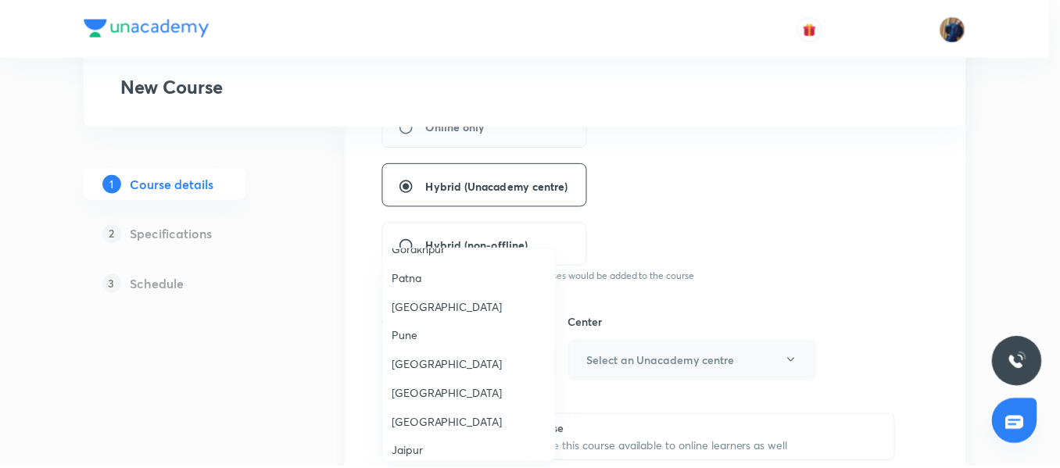
scroll to position [1172, 0]
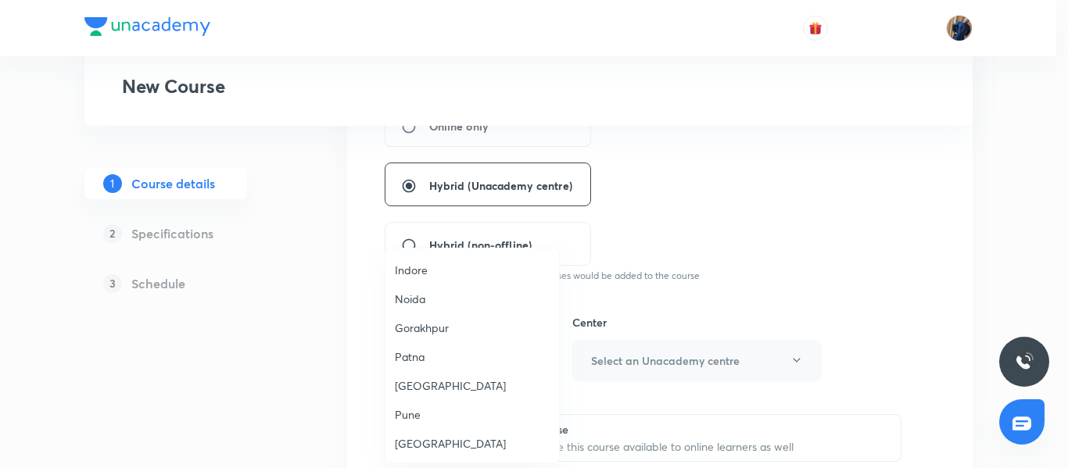
click at [429, 349] on span "Patna" at bounding box center [472, 357] width 155 height 16
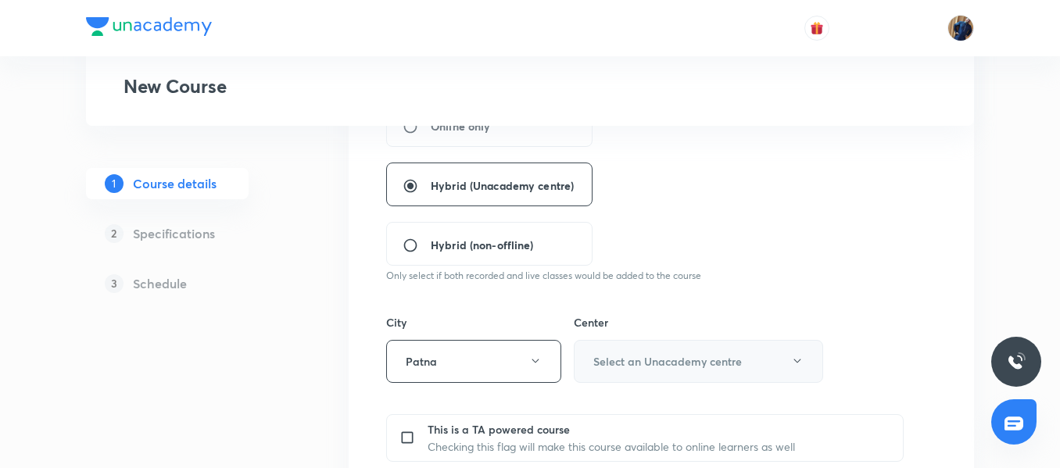
scroll to position [469, 0]
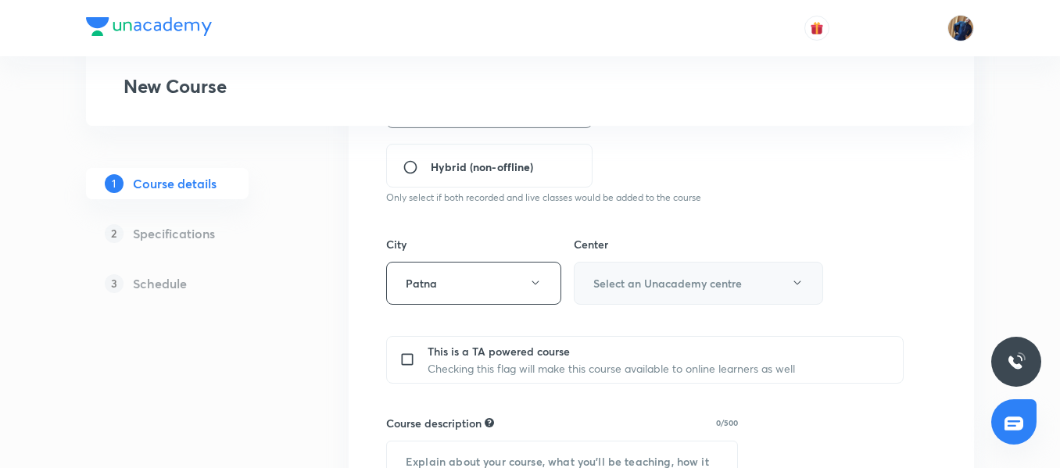
click at [668, 288] on h6 "Select an Unacademy centre" at bounding box center [667, 283] width 149 height 16
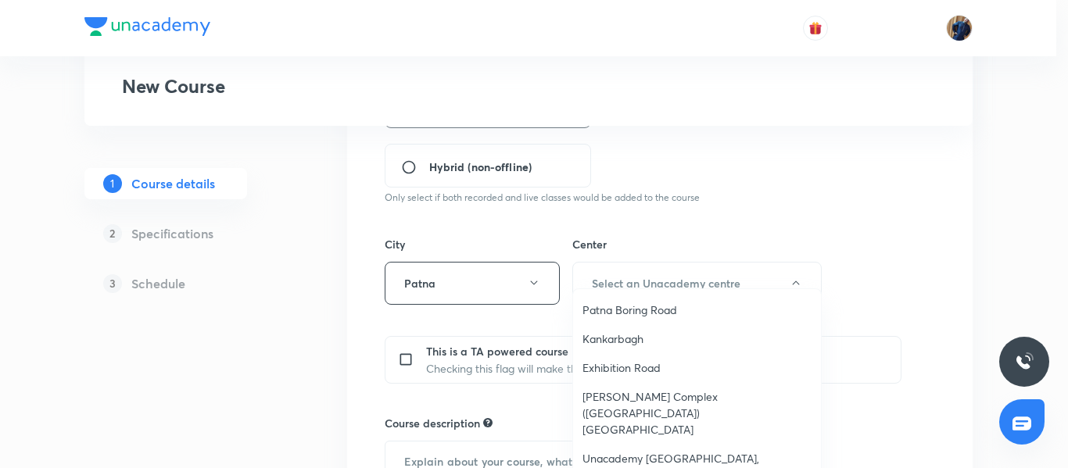
click at [646, 308] on span "Patna Boring Road" at bounding box center [696, 310] width 229 height 16
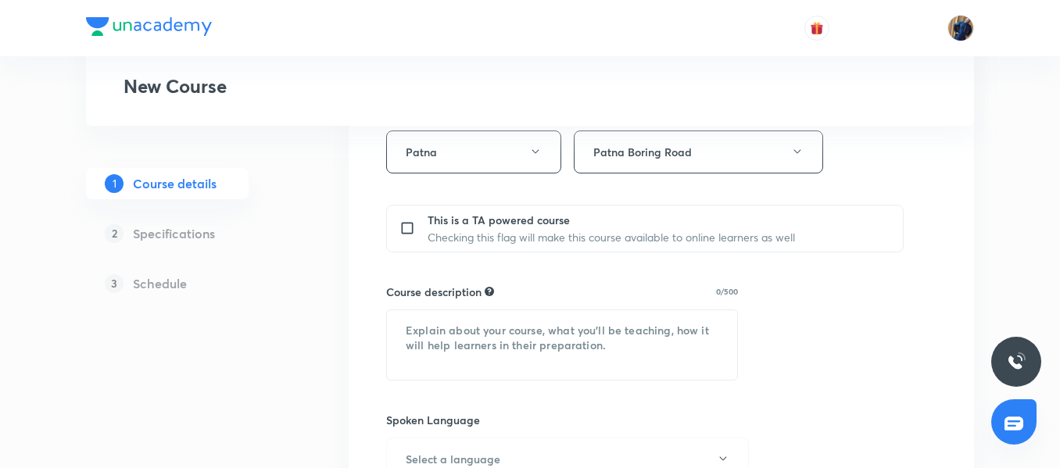
scroll to position [703, 0]
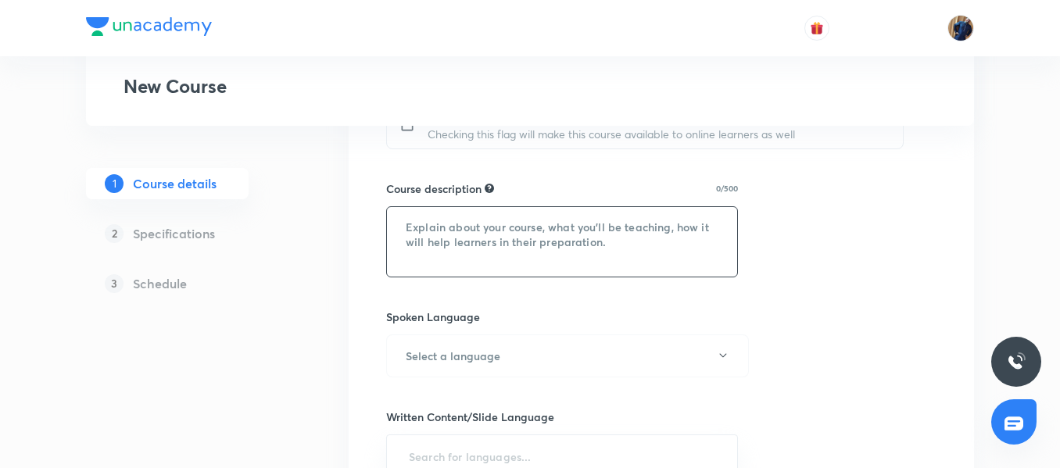
click at [443, 234] on textarea at bounding box center [562, 242] width 350 height 70
paste textarea "In this course, Anant Raj Sir will provide in-depth knowledge of Chemistry. The…"
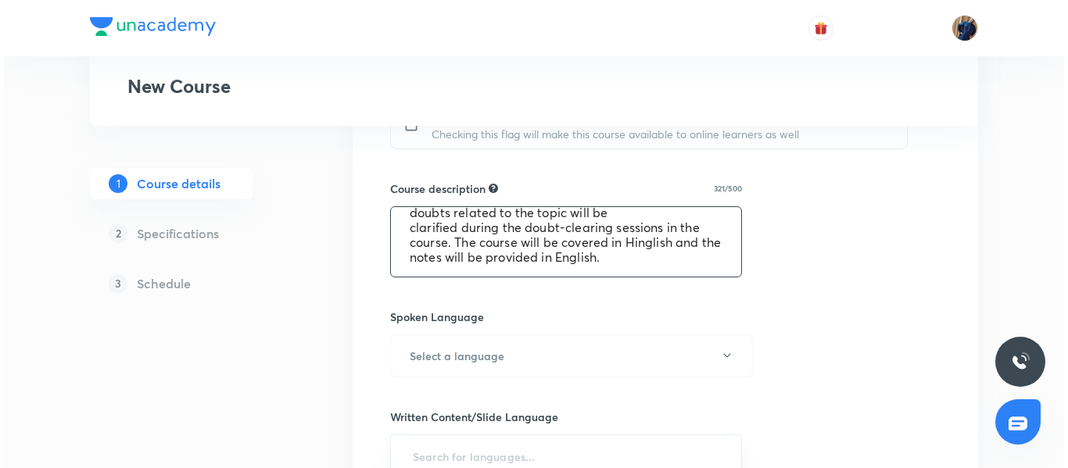
scroll to position [782, 0]
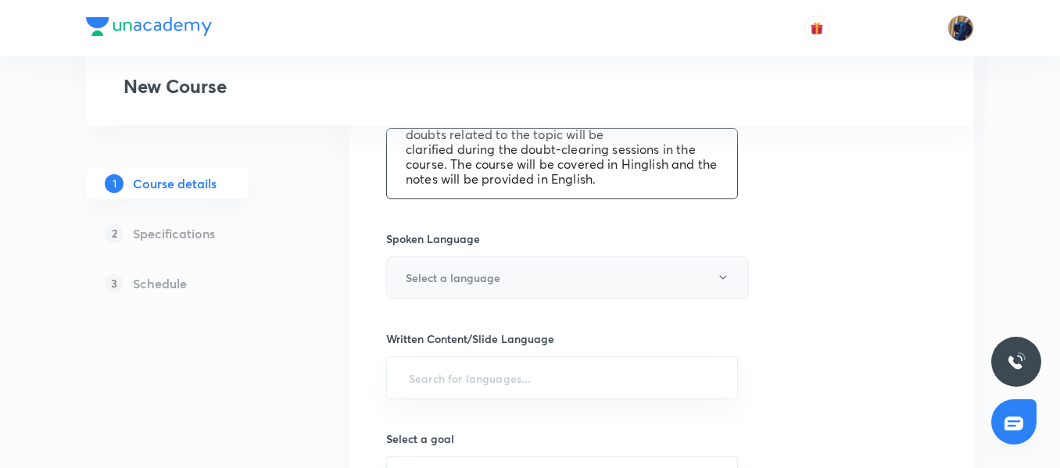
type textarea "In this course, Anant Raj Sir will provide in-depth knowledge of Chemistry. The…"
click at [503, 277] on button "Select a language" at bounding box center [567, 277] width 363 height 43
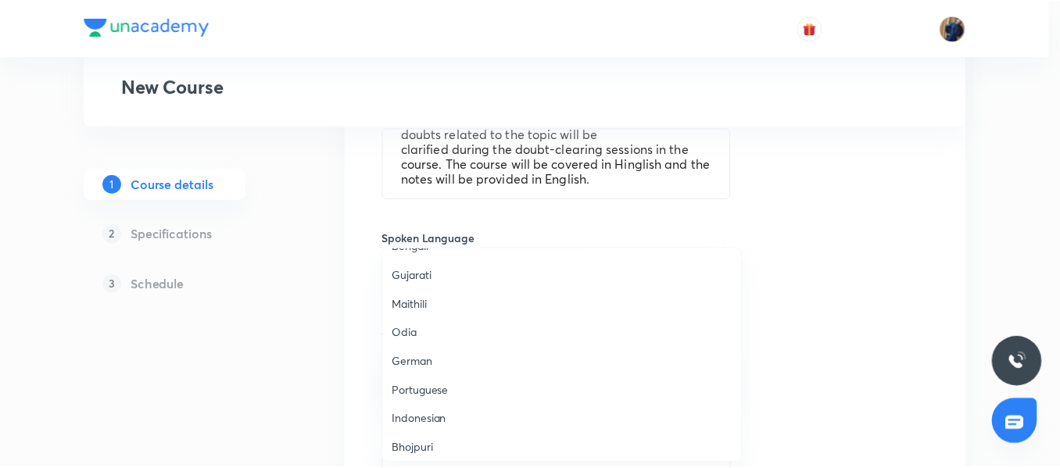
scroll to position [464, 0]
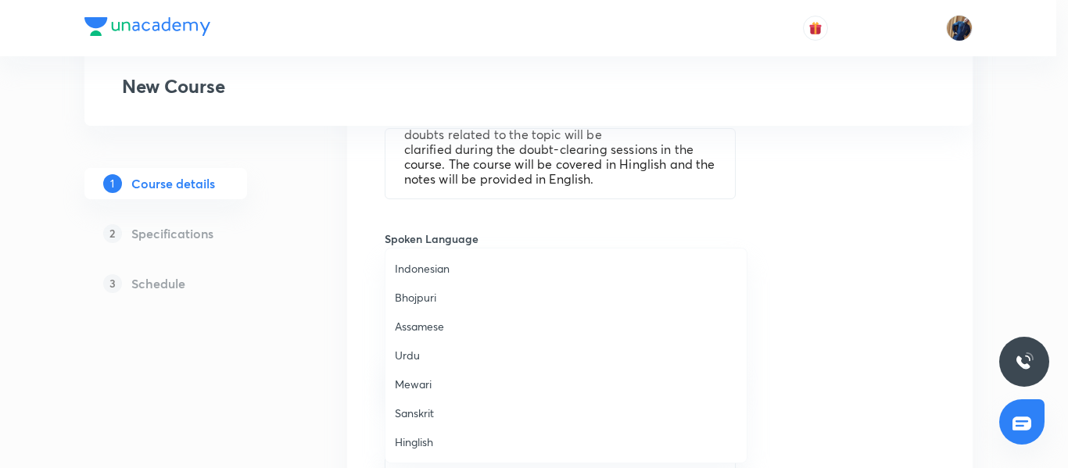
click at [428, 435] on span "Hinglish" at bounding box center [566, 442] width 342 height 16
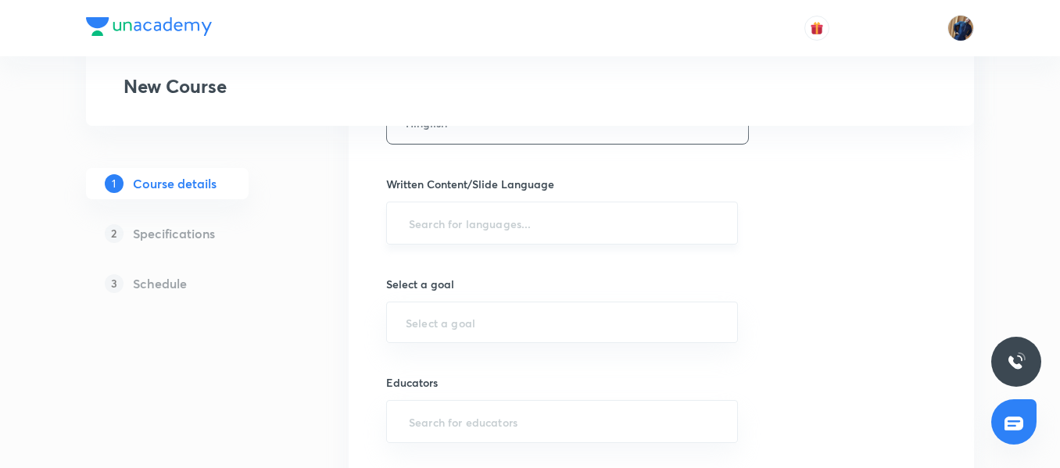
scroll to position [938, 0]
click at [482, 217] on input "text" at bounding box center [562, 221] width 313 height 29
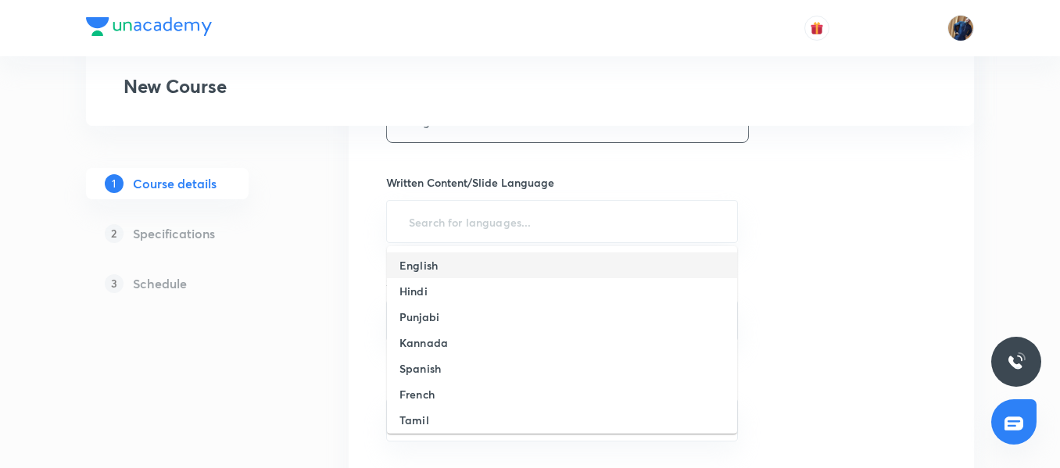
click at [462, 276] on li "English" at bounding box center [562, 265] width 350 height 26
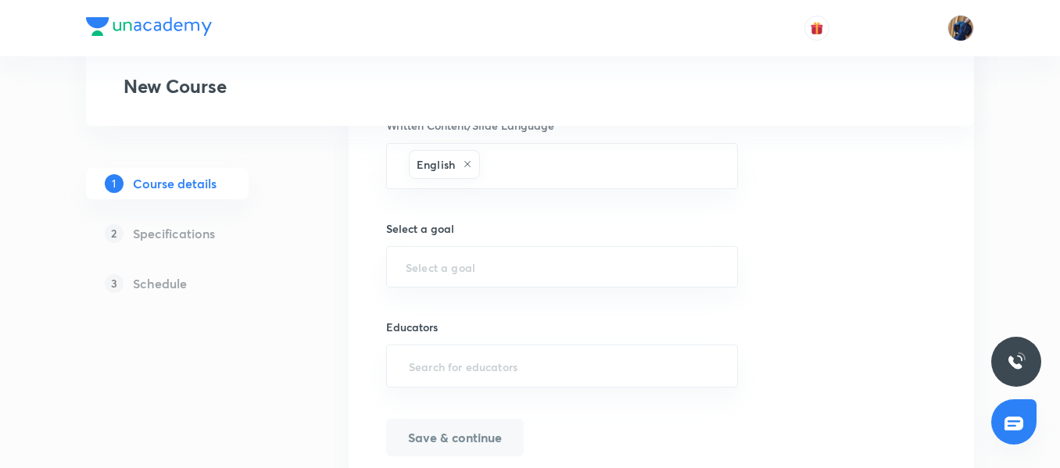
scroll to position [1016, 0]
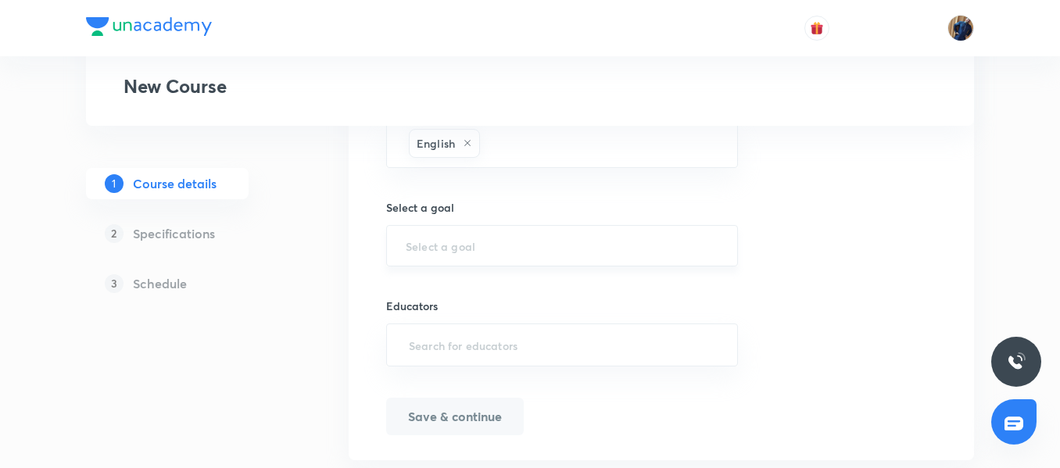
click at [470, 260] on div "​" at bounding box center [562, 245] width 352 height 41
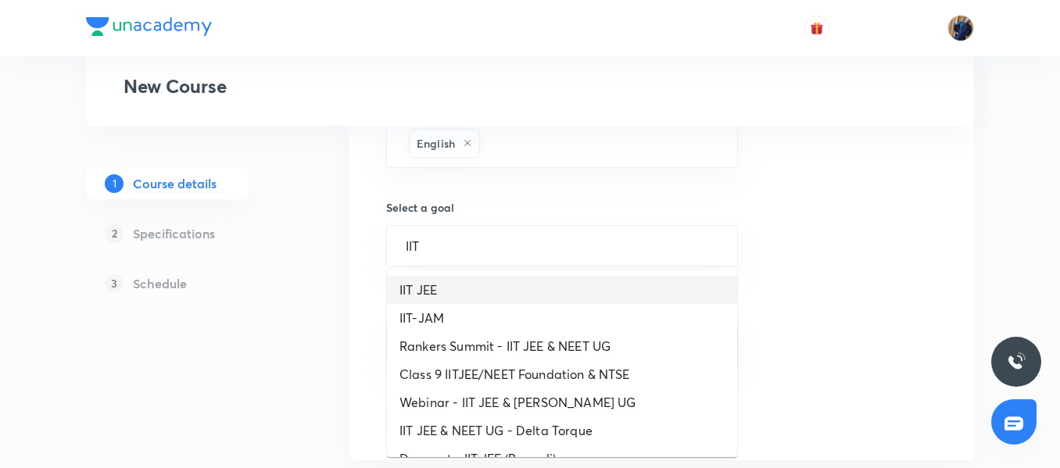
click at [456, 282] on li "IIT JEE" at bounding box center [562, 290] width 350 height 28
type input "IIT JEE"
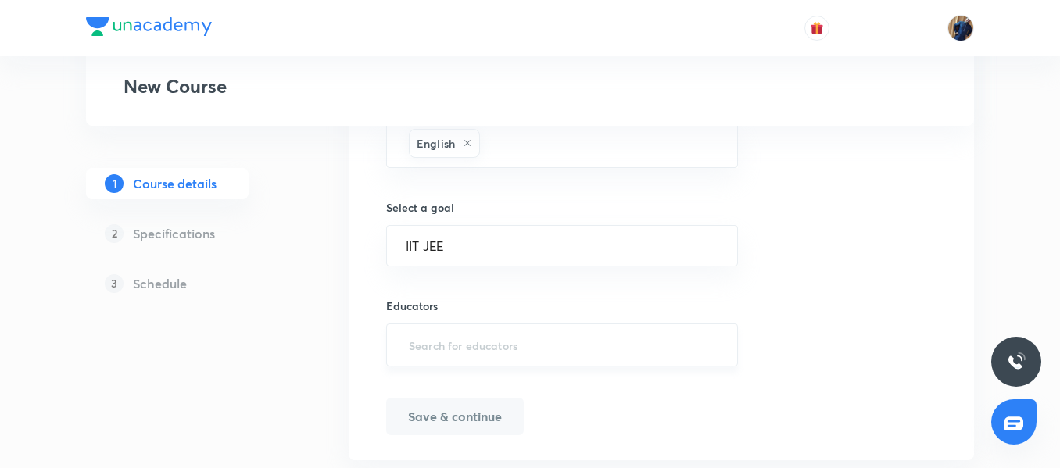
click at [487, 347] on input "text" at bounding box center [562, 345] width 313 height 29
paste input "AnantRaj-7898"
type input "AnantRaj-7898"
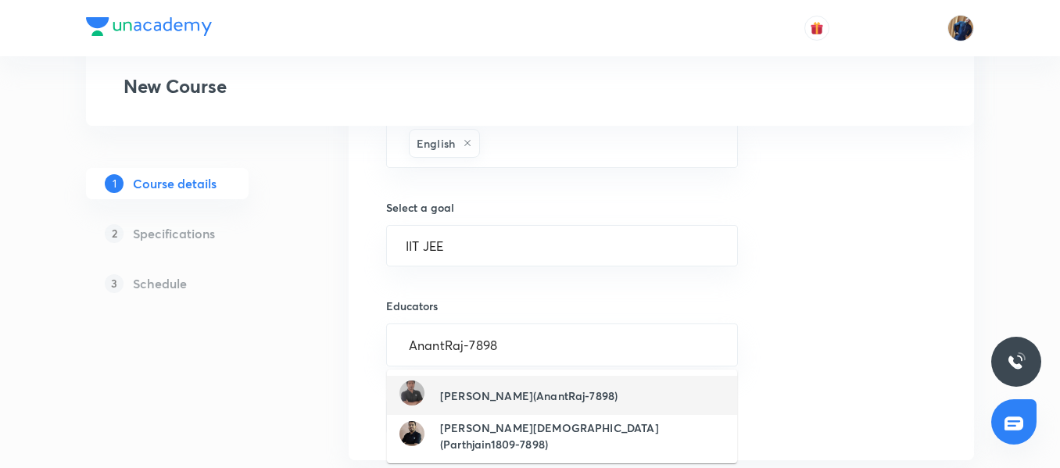
click at [484, 394] on h6 "Anant Raj(AnantRaj-7898)" at bounding box center [528, 396] width 177 height 16
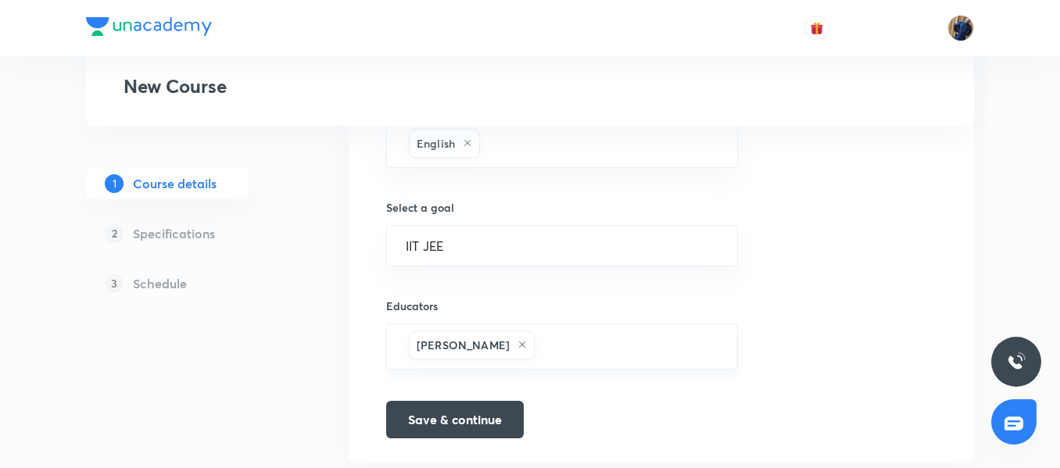
scroll to position [1061, 0]
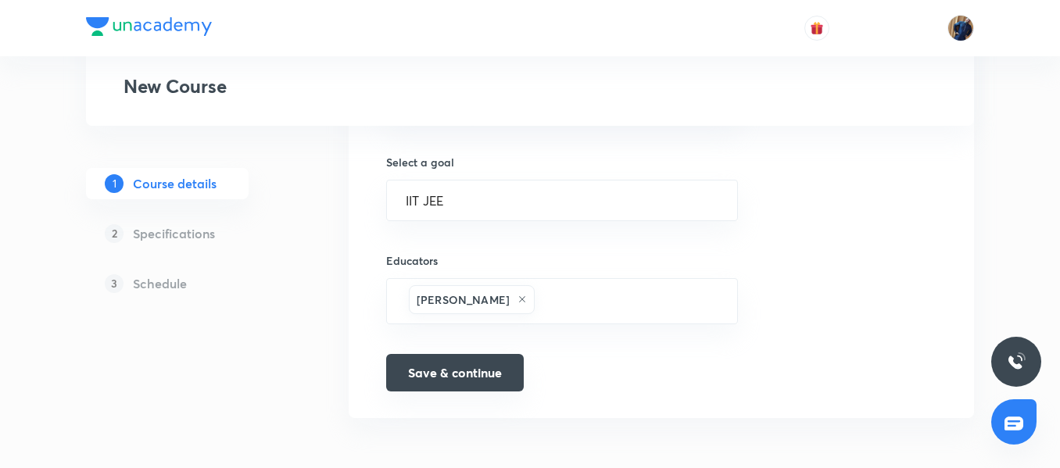
click at [468, 372] on button "Save & continue" at bounding box center [455, 373] width 138 height 38
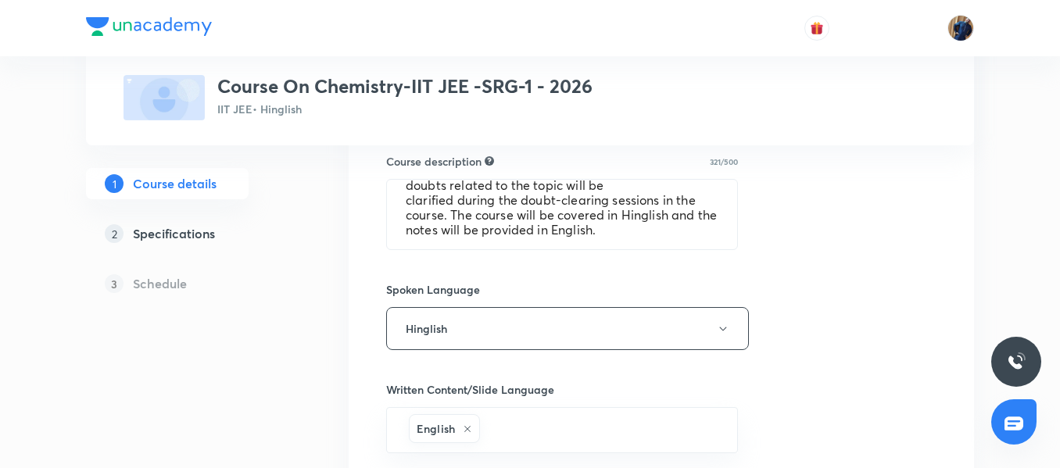
scroll to position [768, 0]
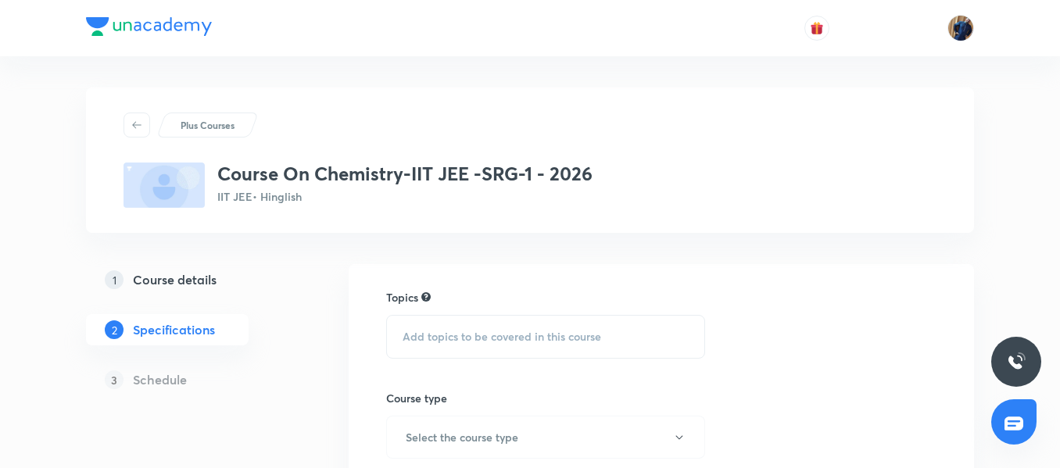
click at [489, 328] on div "Add topics to be covered in this course" at bounding box center [545, 337] width 319 height 44
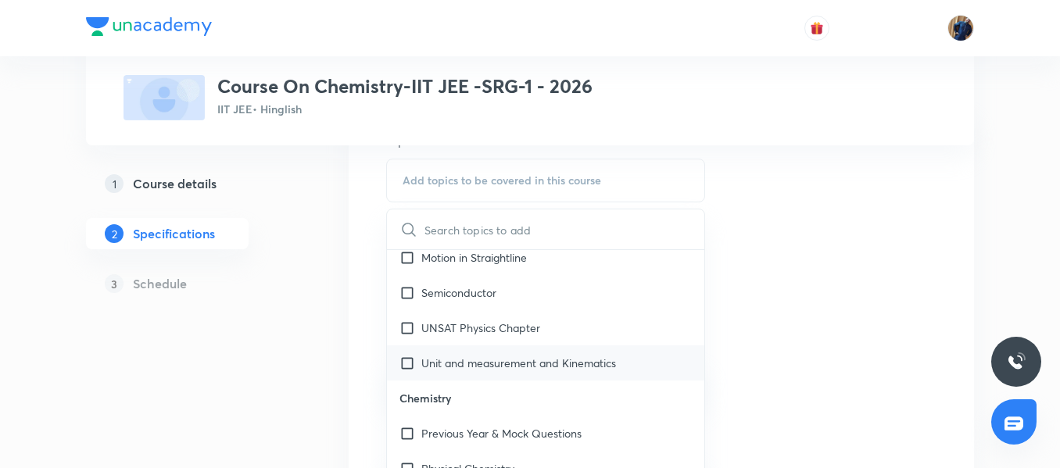
scroll to position [1563, 0]
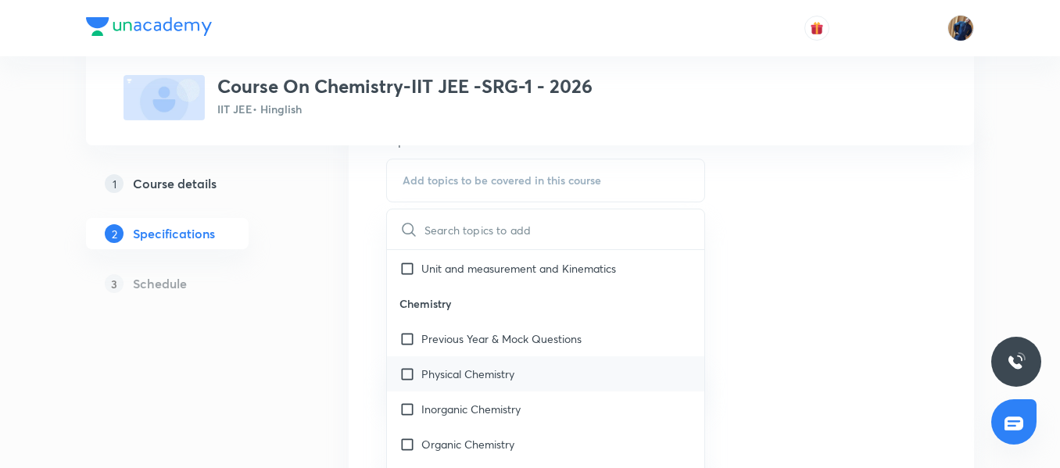
click at [471, 374] on p "Physical Chemistry" at bounding box center [467, 374] width 93 height 16
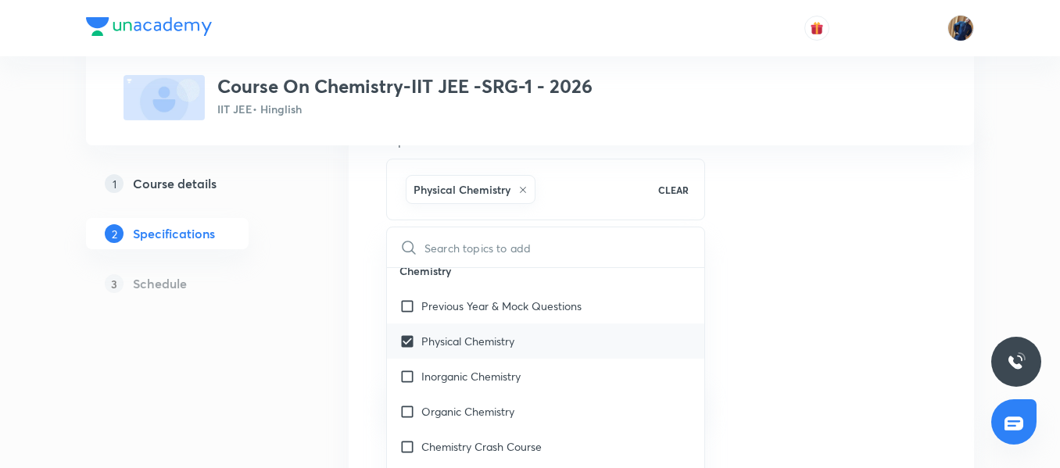
scroll to position [1641, 0]
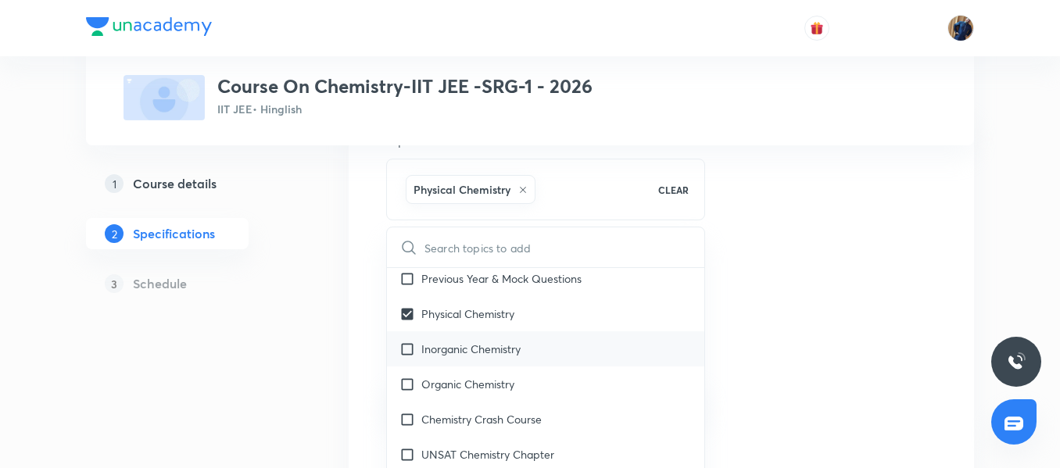
click at [474, 356] on p "Inorganic Chemistry" at bounding box center [470, 349] width 99 height 16
checkbox input "true"
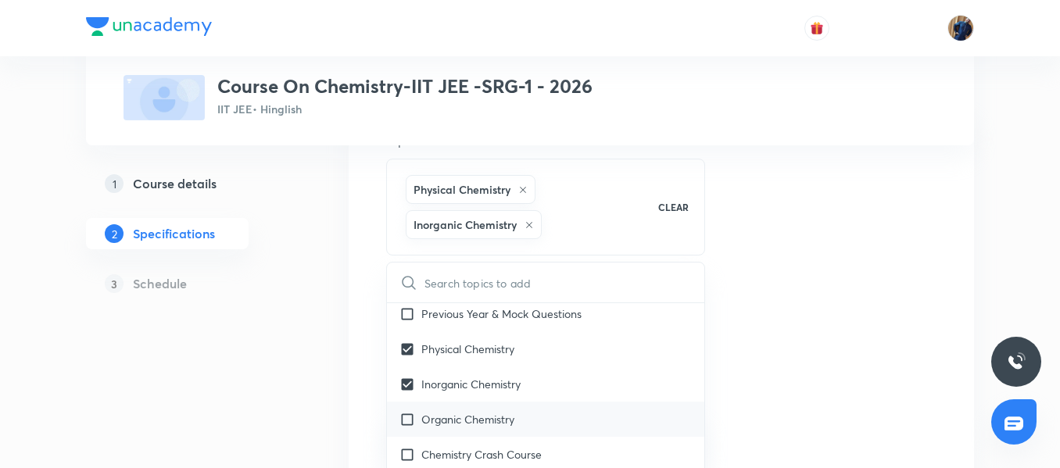
click at [478, 431] on div "Organic Chemistry" at bounding box center [545, 419] width 317 height 35
checkbox input "true"
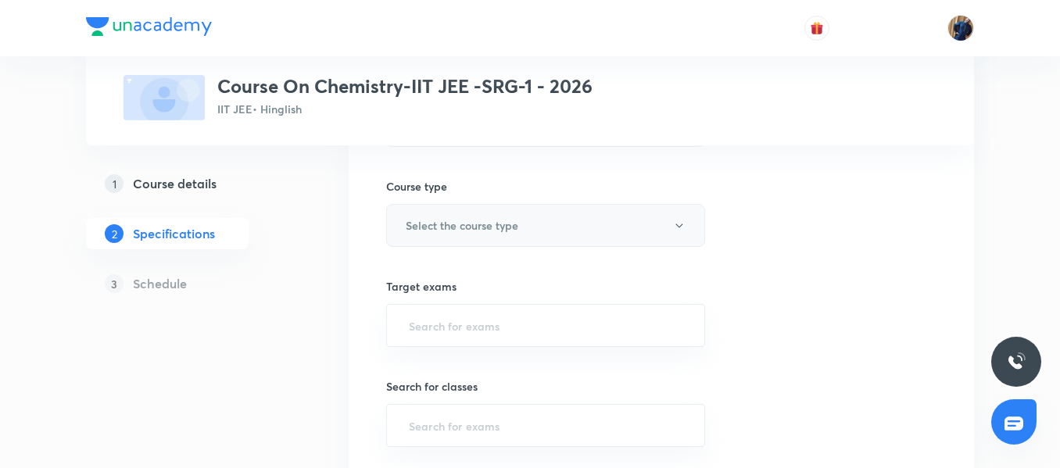
scroll to position [313, 0]
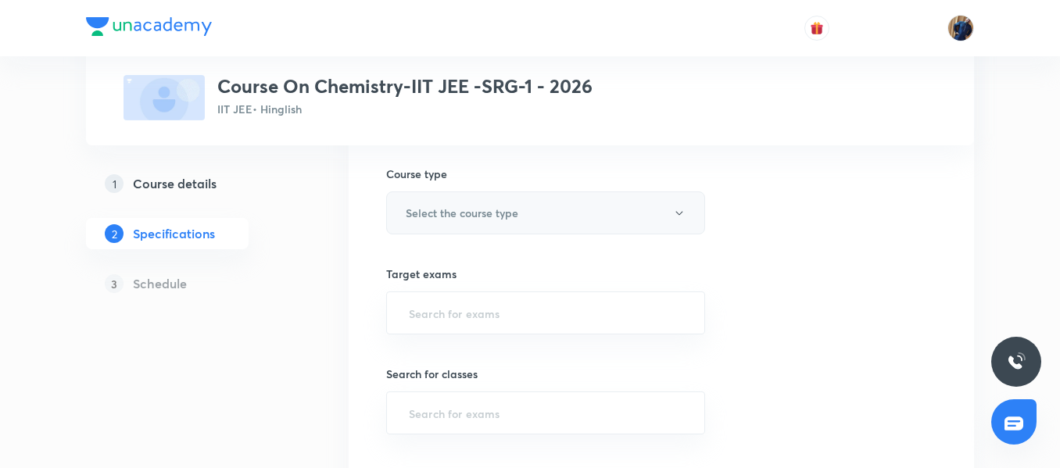
click at [518, 214] on h6 "Select the course type" at bounding box center [462, 213] width 113 height 16
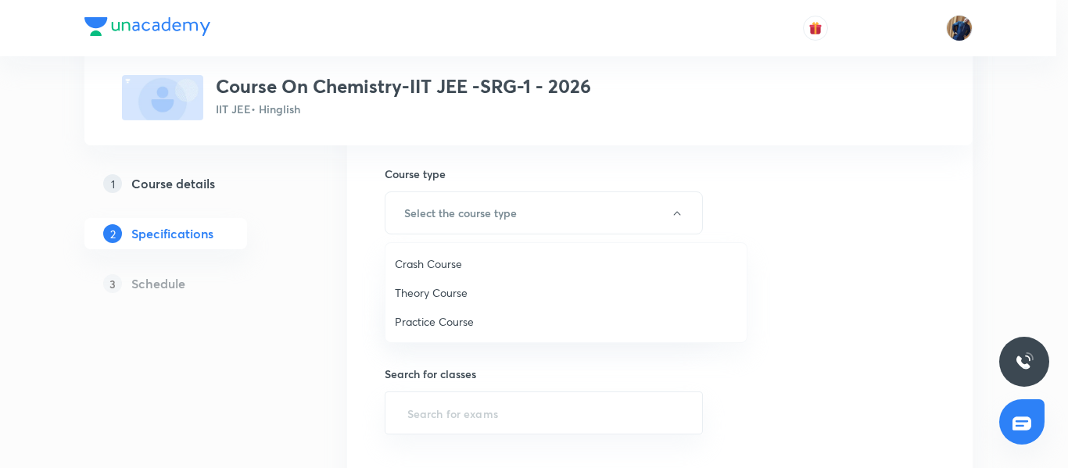
click at [458, 291] on span "Theory Course" at bounding box center [566, 293] width 342 height 16
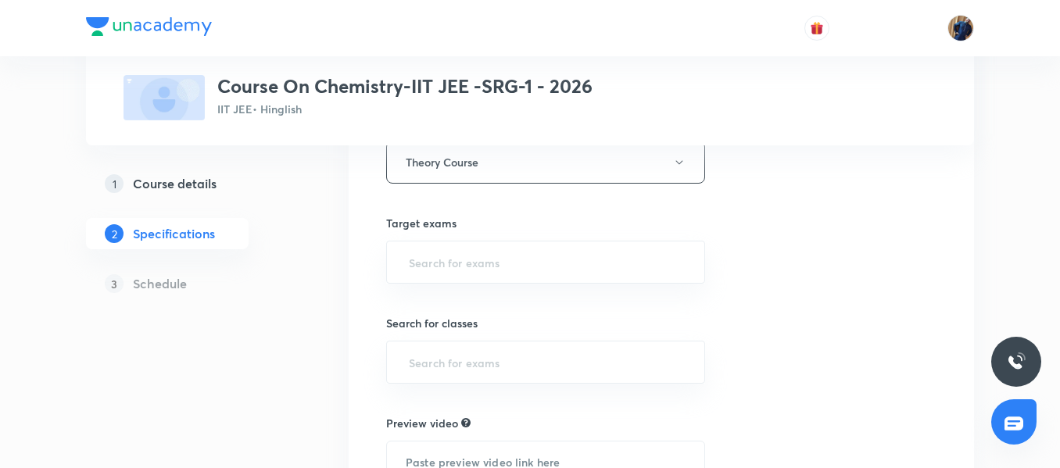
scroll to position [391, 0]
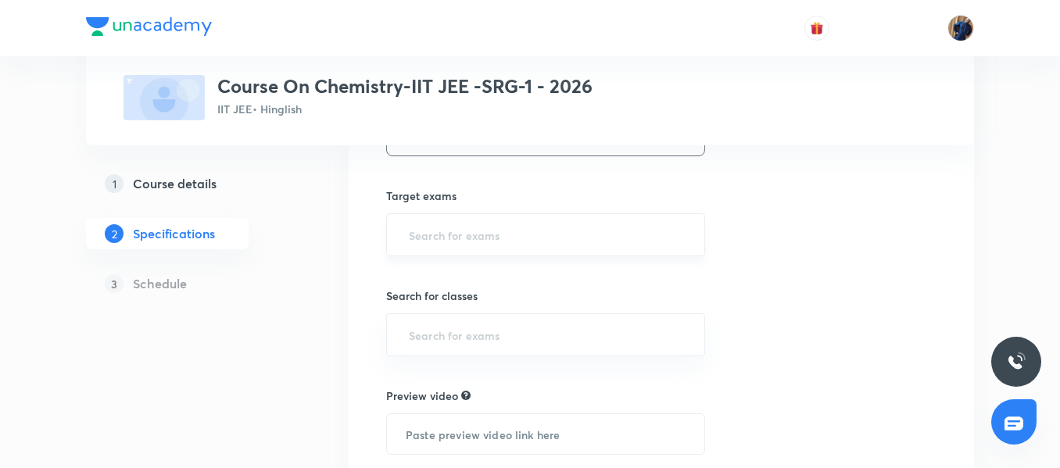
click at [466, 235] on input "text" at bounding box center [546, 234] width 280 height 29
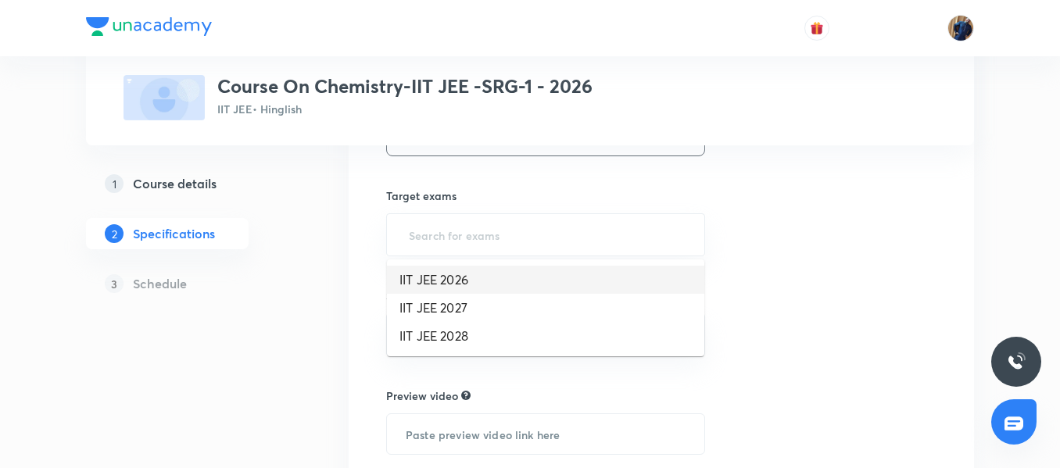
click at [467, 288] on li "IIT JEE 2026" at bounding box center [545, 280] width 317 height 28
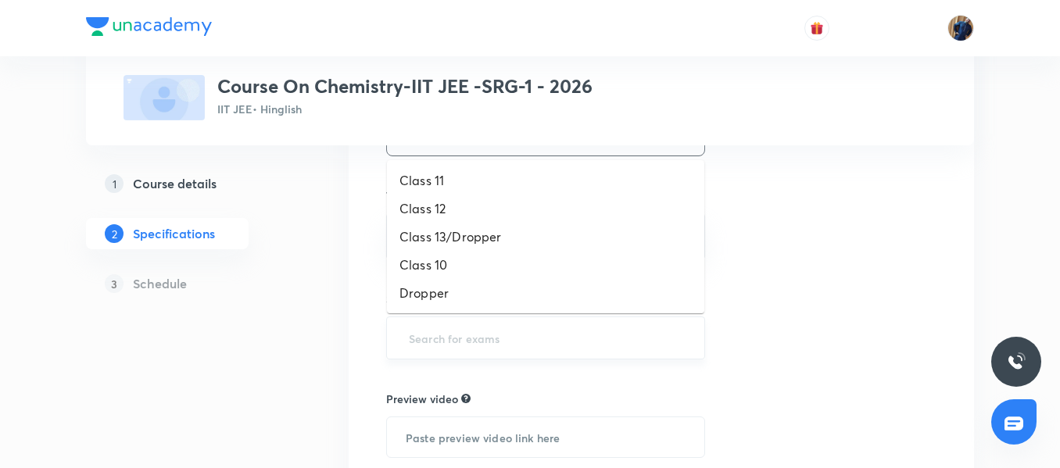
click at [505, 333] on input "text" at bounding box center [546, 338] width 280 height 29
click at [461, 203] on li "Class 12" at bounding box center [545, 209] width 317 height 28
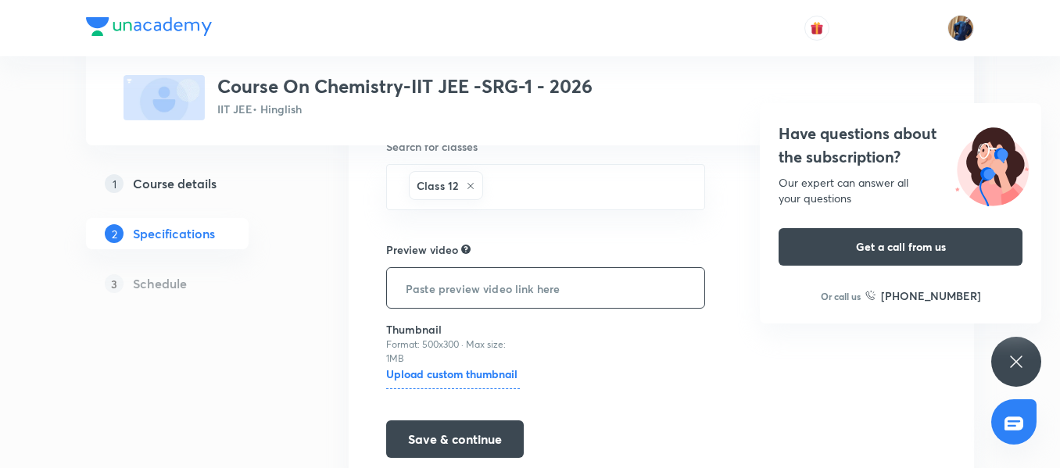
scroll to position [547, 0]
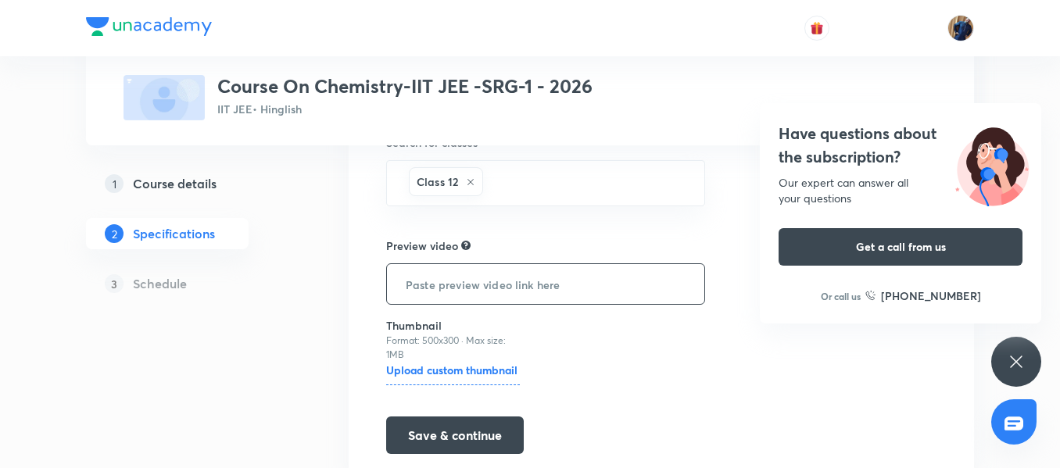
click at [485, 280] on input "text" at bounding box center [545, 284] width 317 height 40
click at [474, 436] on button "Save & continue" at bounding box center [455, 434] width 138 height 38
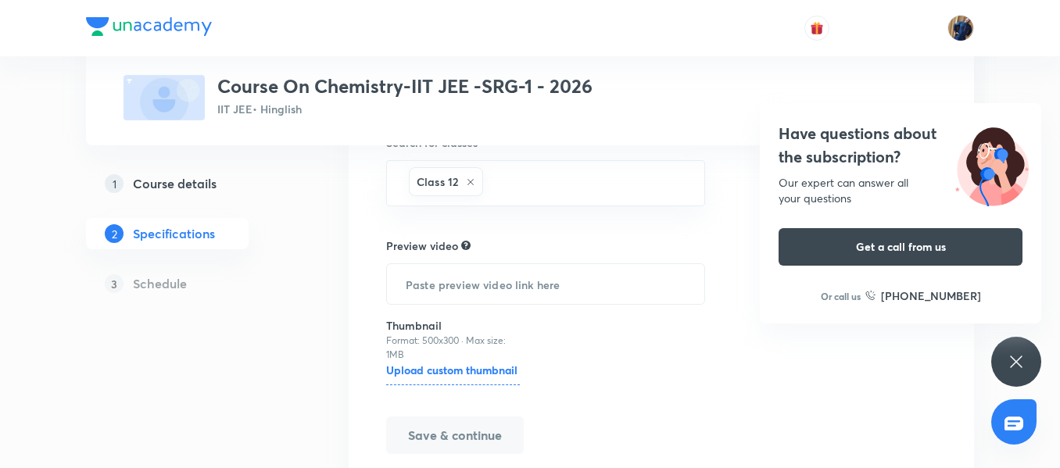
click at [1006, 359] on div "Have questions about the subscription? Our expert can answer all your questions…" at bounding box center [1016, 362] width 50 height 50
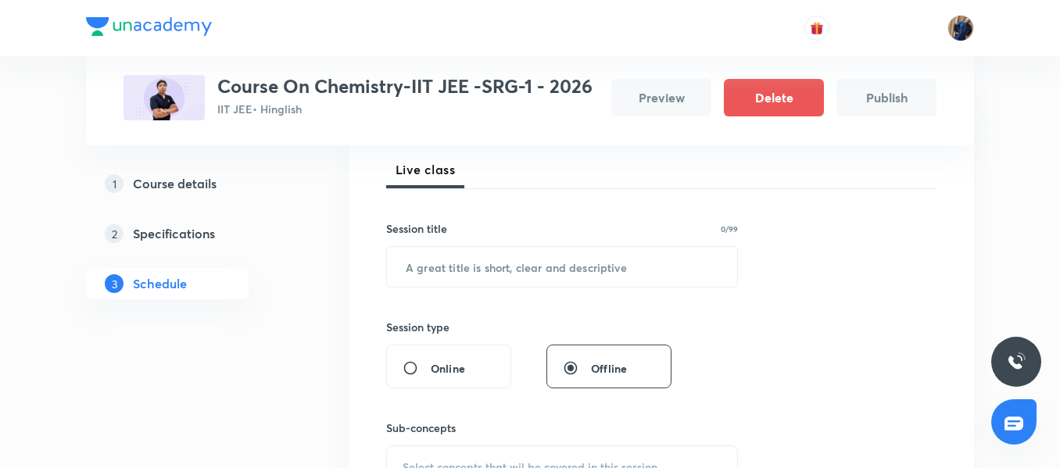
scroll to position [234, 0]
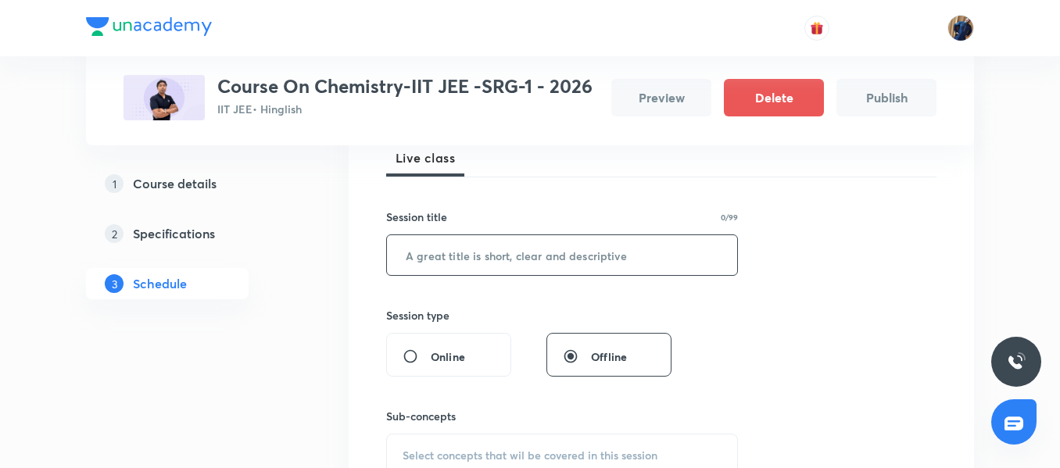
click at [440, 256] on input "text" at bounding box center [562, 255] width 350 height 40
paste input "Revision"
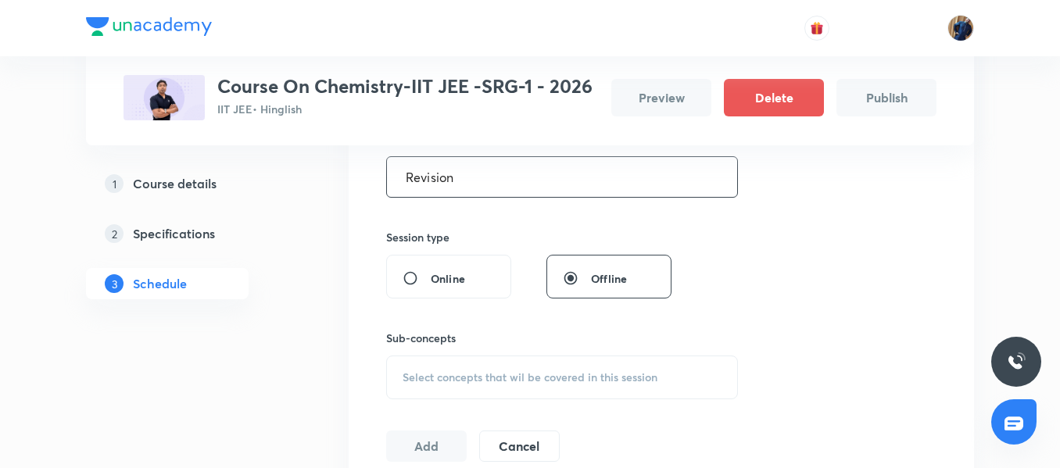
type input "Revision"
click at [460, 376] on span "Select concepts that wil be covered in this session" at bounding box center [530, 377] width 255 height 13
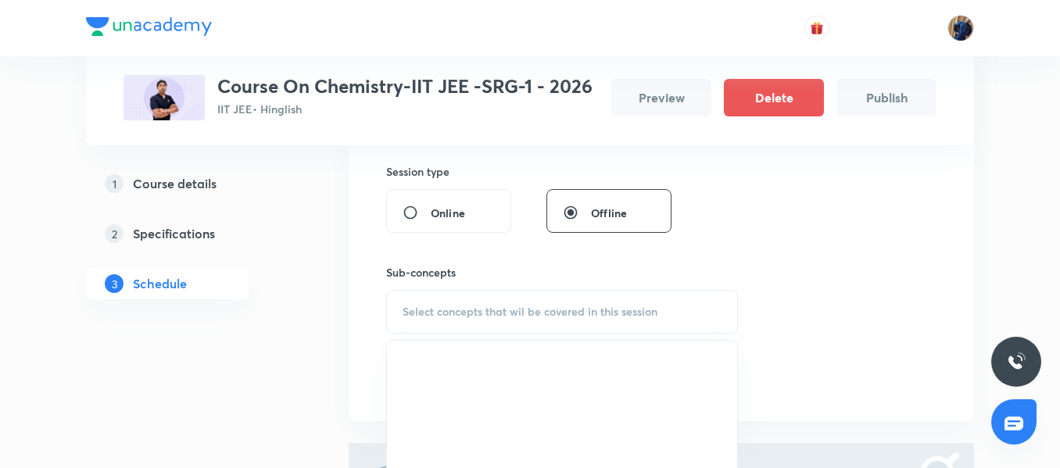
scroll to position [469, 0]
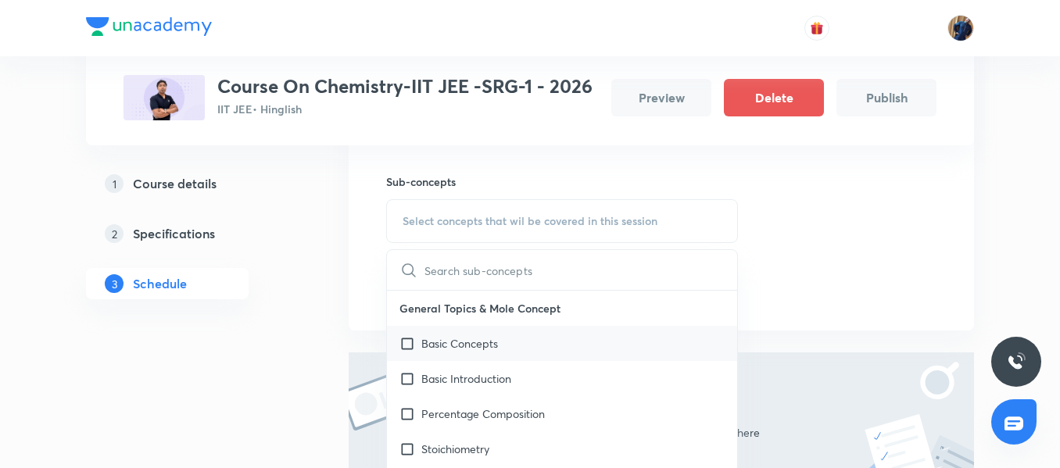
click at [442, 343] on p "Basic Concepts" at bounding box center [459, 343] width 77 height 16
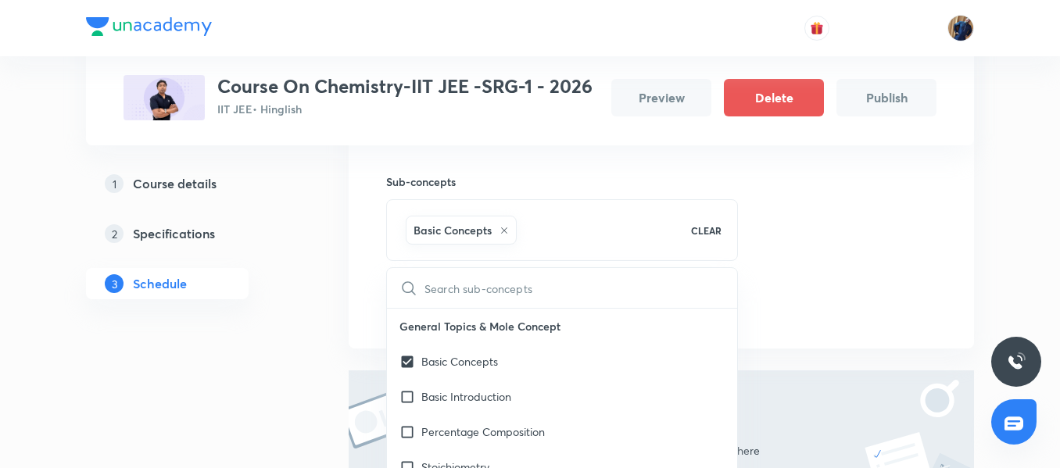
checkbox input "true"
click at [360, 291] on div "Session 1 Live class Session title 8/99 Revision ​ Session type Online Offline …" at bounding box center [661, 96] width 625 height 505
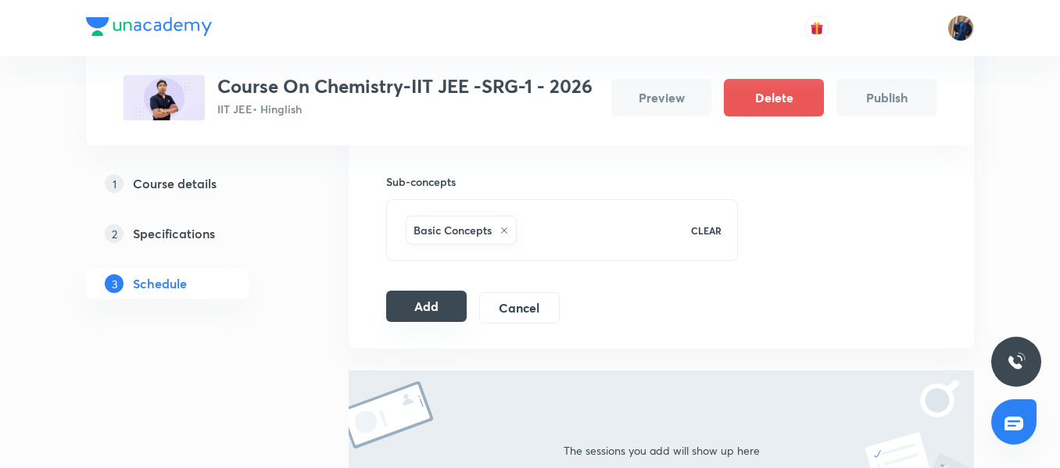
click at [427, 313] on button "Add" at bounding box center [426, 306] width 81 height 31
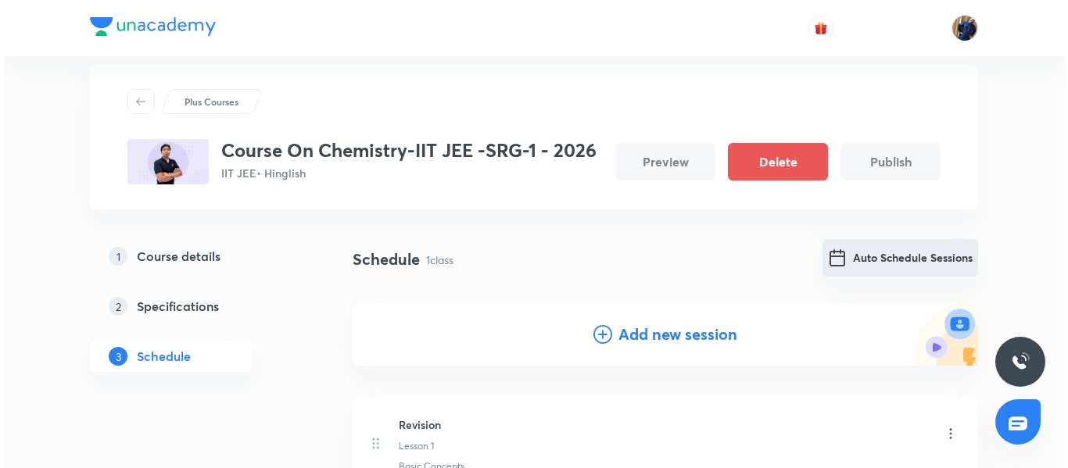
scroll to position [0, 0]
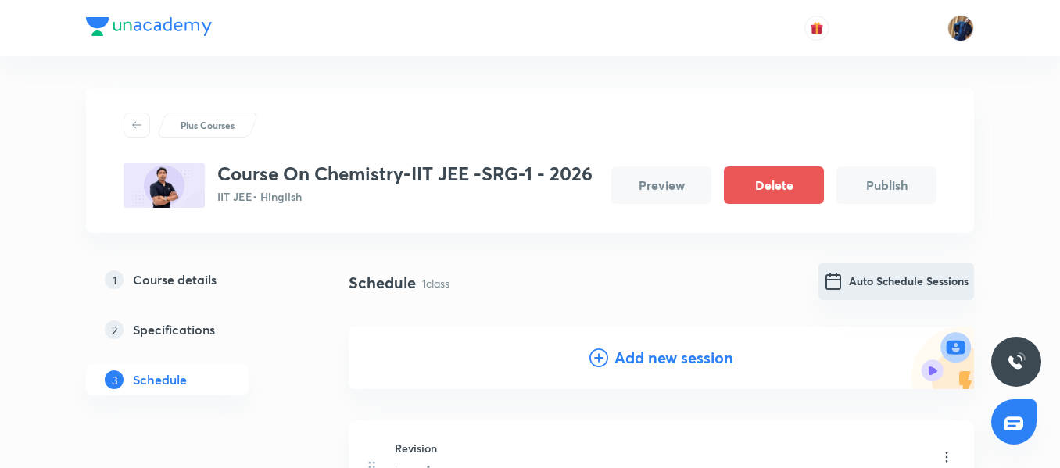
click at [873, 277] on button "Auto Schedule Sessions" at bounding box center [896, 282] width 156 height 38
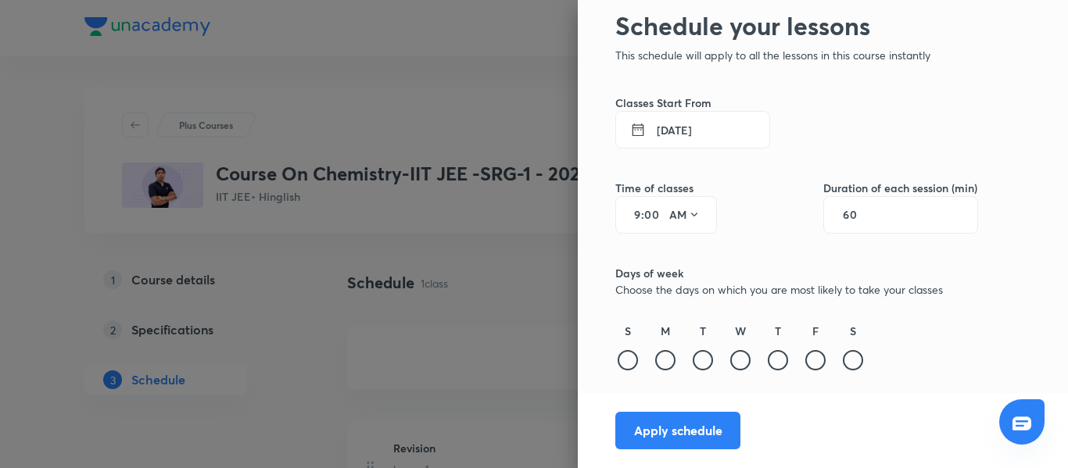
scroll to position [78, 0]
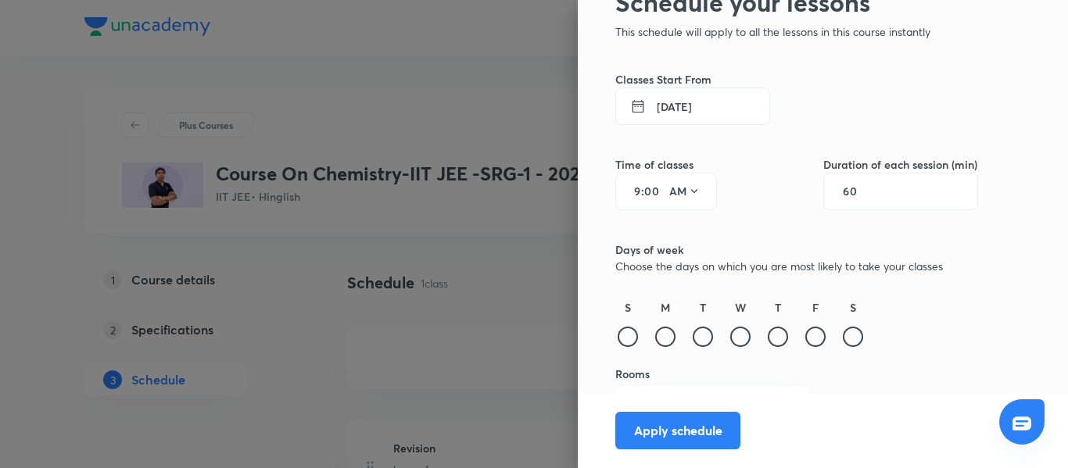
click at [712, 104] on button "[DATE]" at bounding box center [692, 107] width 155 height 38
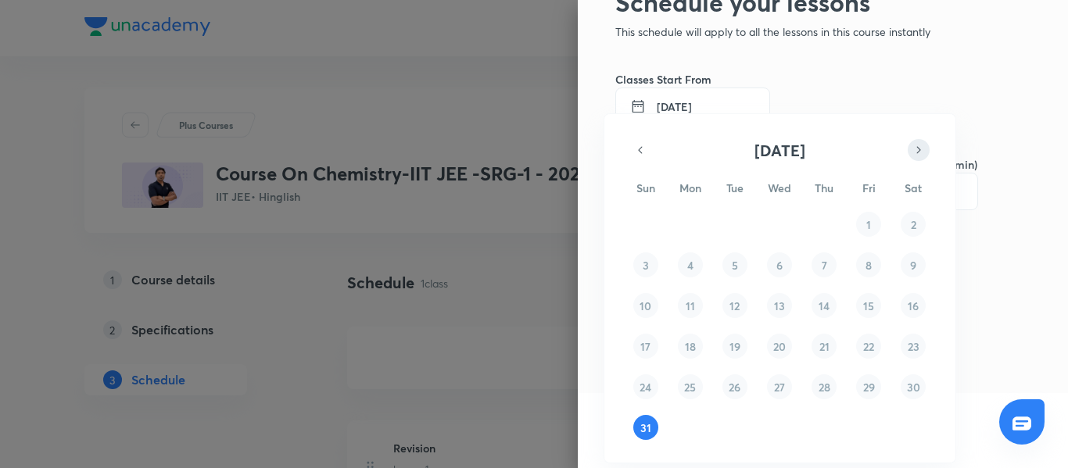
click at [914, 153] on icon "button" at bounding box center [918, 150] width 13 height 19
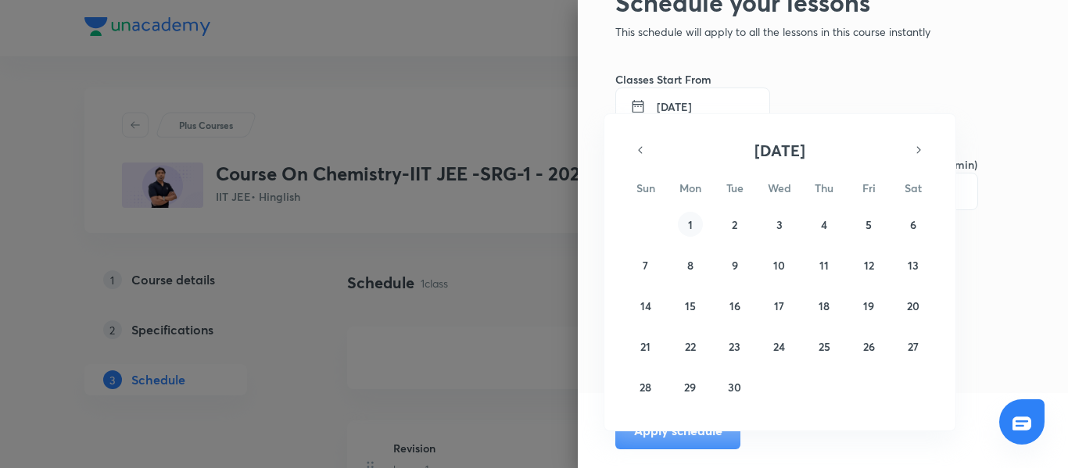
click at [694, 214] on button "1" at bounding box center [690, 224] width 25 height 25
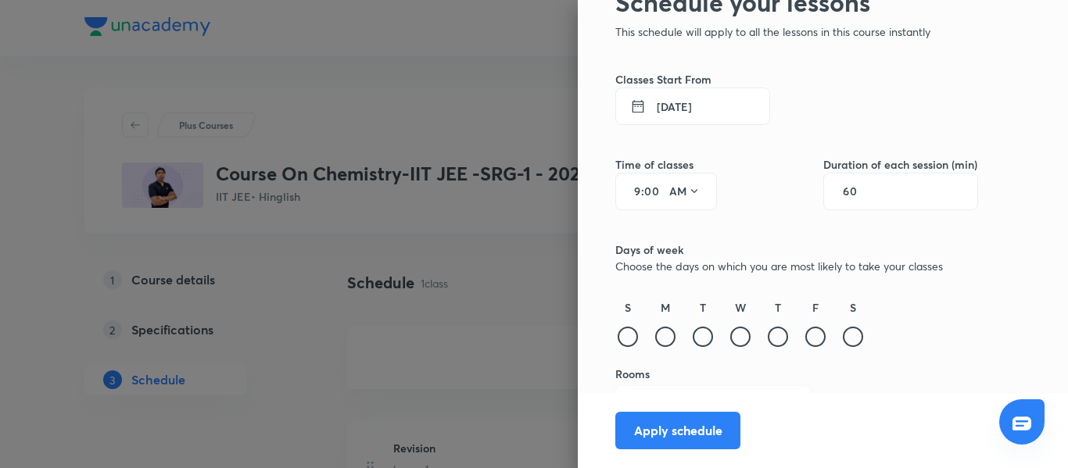
click at [629, 191] on div "9 : 00 AM" at bounding box center [666, 192] width 102 height 38
click at [626, 189] on input "9" at bounding box center [631, 191] width 19 height 13
type input "3"
click at [688, 188] on icon at bounding box center [694, 191] width 13 height 13
click at [666, 234] on div "PM" at bounding box center [674, 232] width 56 height 38
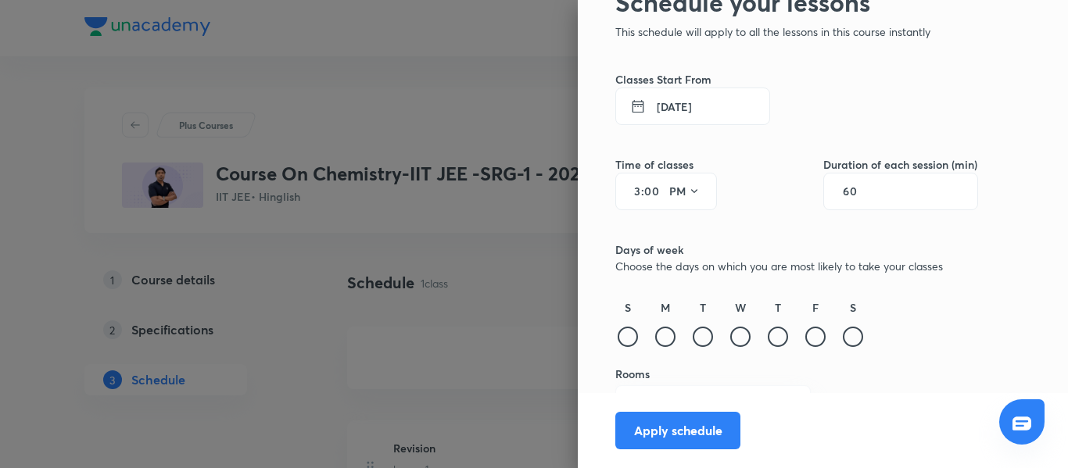
click at [823, 201] on div "60" at bounding box center [900, 192] width 155 height 38
click at [843, 198] on input "60" at bounding box center [858, 191] width 30 height 13
type input "90"
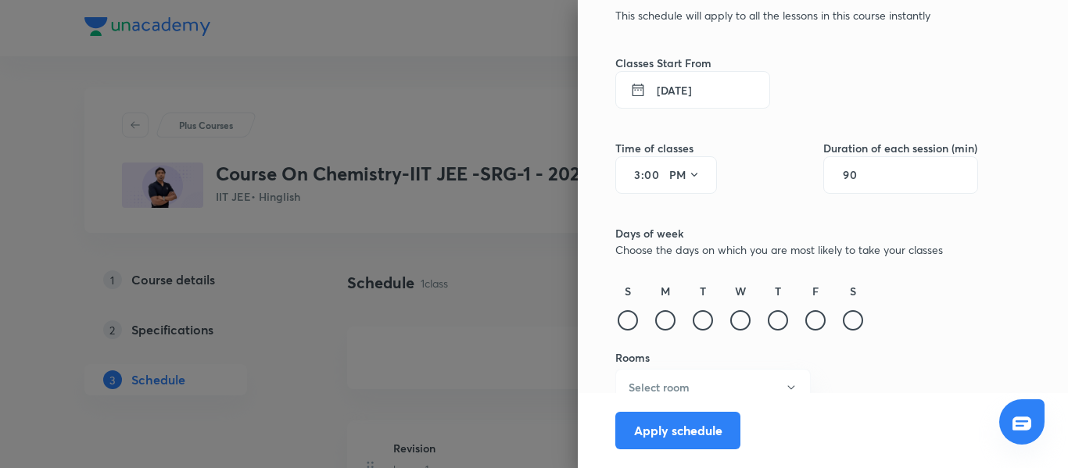
scroll to position [110, 0]
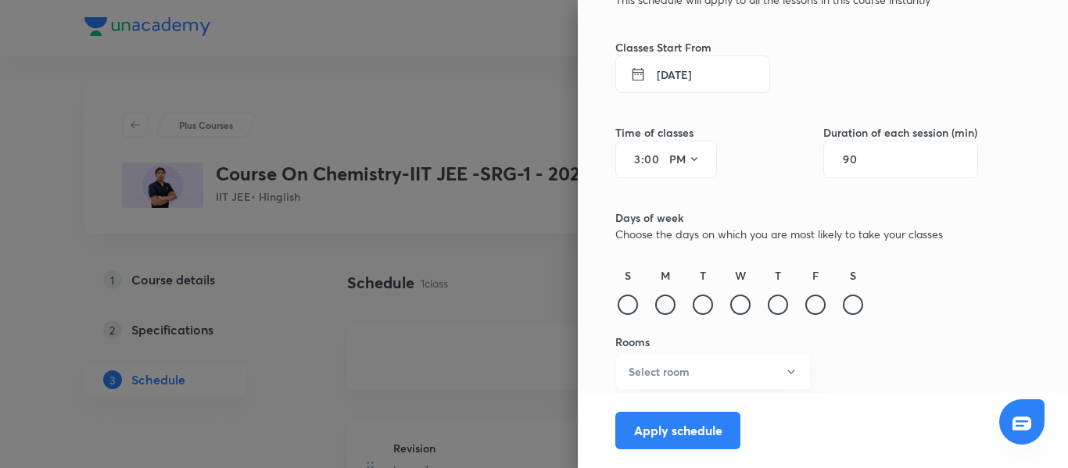
click at [658, 303] on div at bounding box center [665, 305] width 20 height 20
click at [695, 307] on div at bounding box center [703, 305] width 20 height 20
drag, startPoint x: 718, startPoint y: 306, endPoint x: 755, endPoint y: 310, distance: 37.0
click at [730, 306] on div at bounding box center [740, 305] width 20 height 20
click at [768, 310] on div at bounding box center [778, 305] width 20 height 20
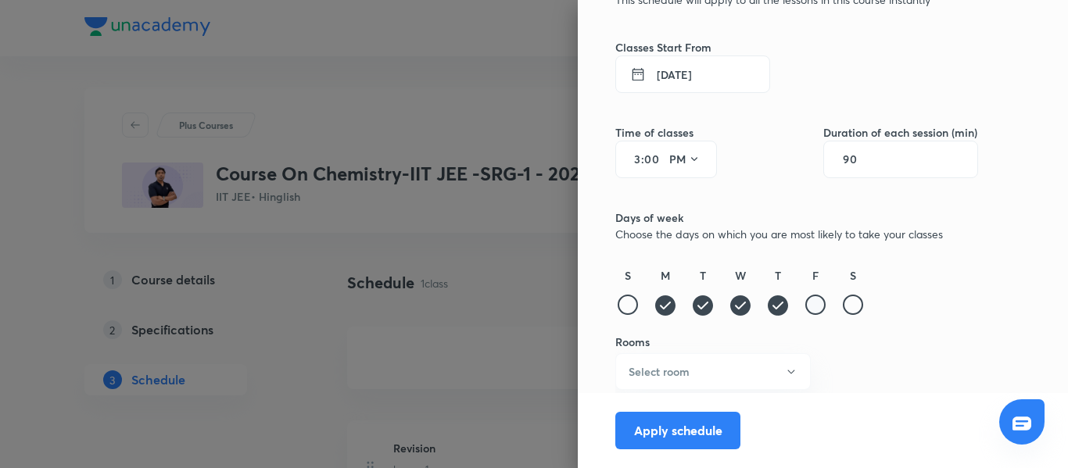
click at [805, 311] on div at bounding box center [815, 305] width 20 height 20
click at [843, 306] on div at bounding box center [853, 305] width 20 height 20
click at [720, 370] on button "Select room" at bounding box center [712, 371] width 195 height 37
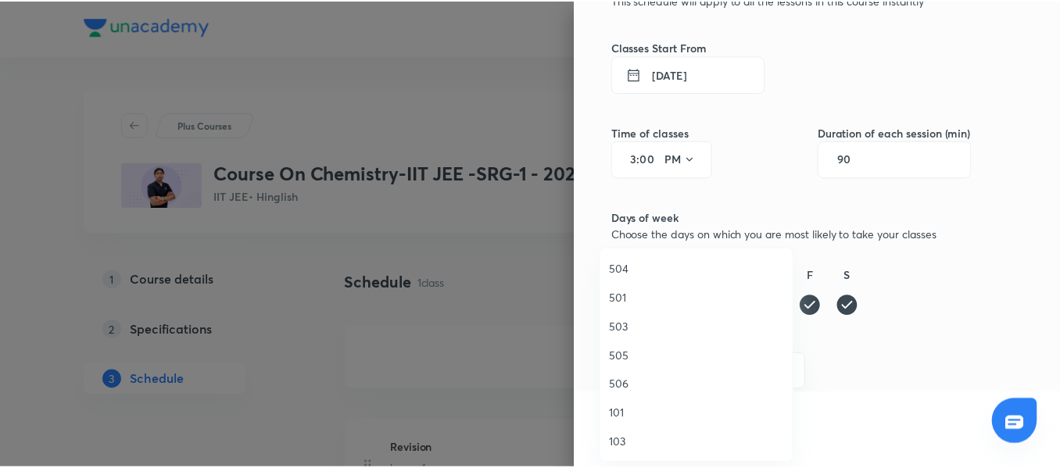
scroll to position [313, 0]
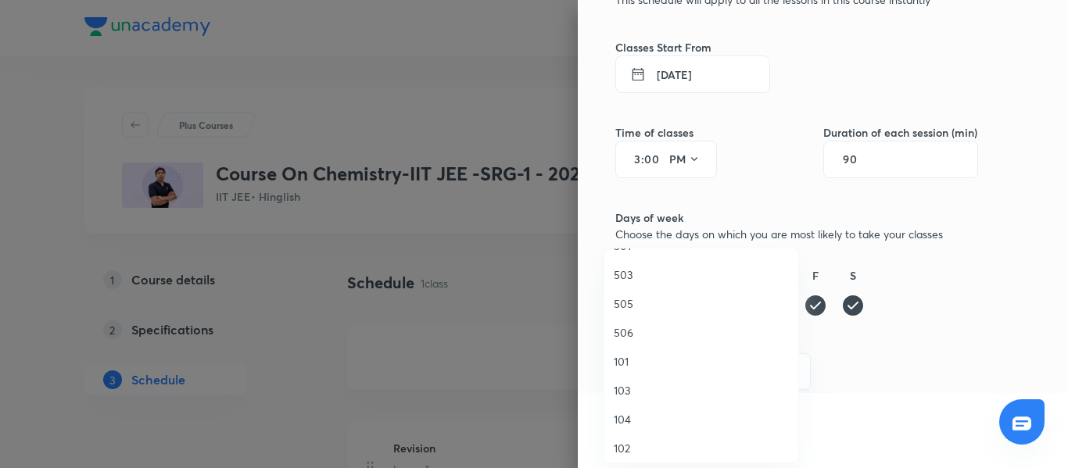
click at [639, 276] on span "503" at bounding box center [701, 275] width 175 height 16
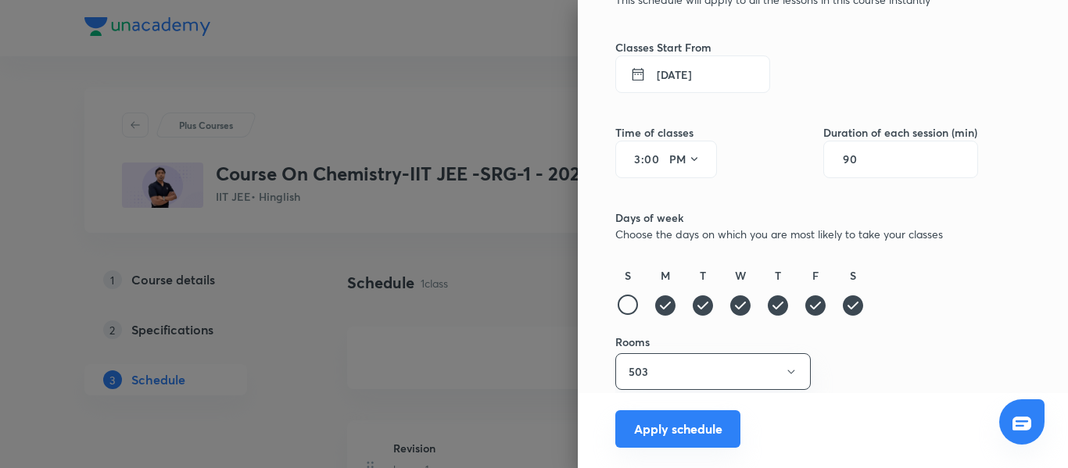
click at [671, 431] on button "Apply schedule" at bounding box center [677, 429] width 125 height 38
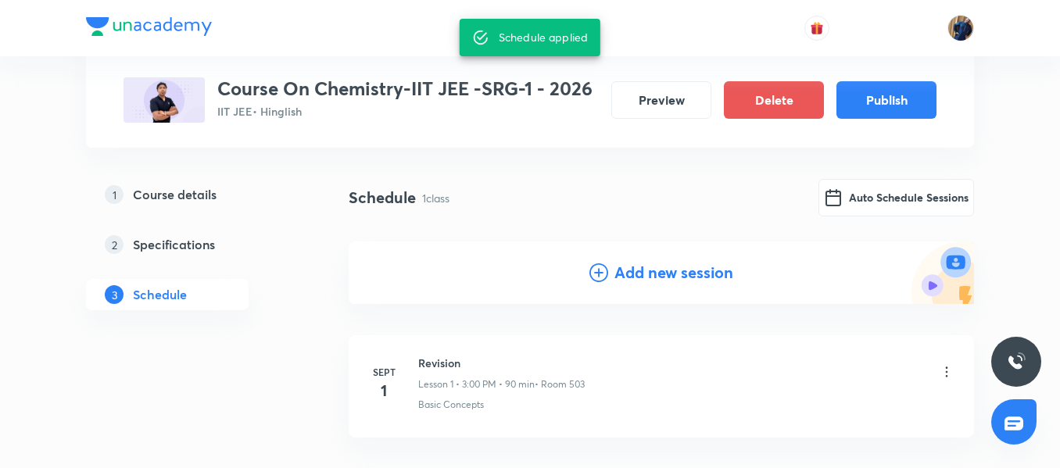
scroll to position [202, 0]
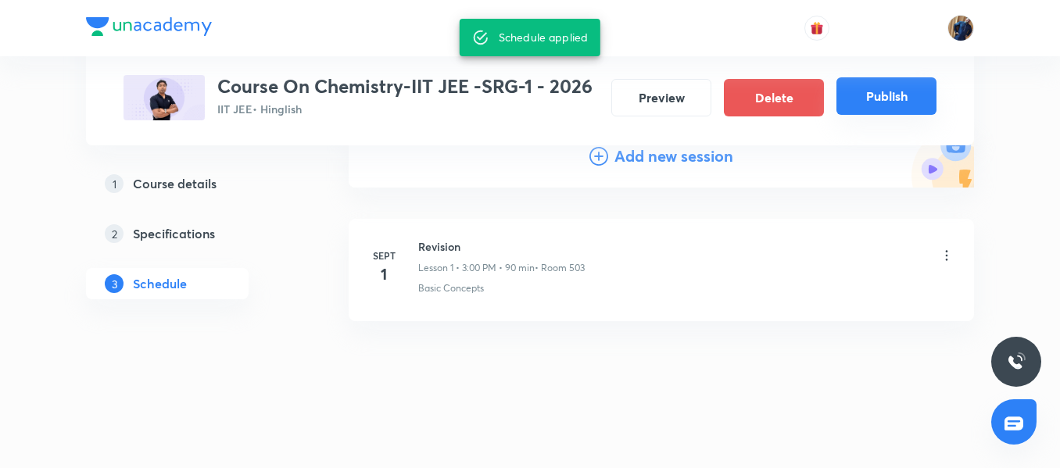
click at [917, 87] on button "Publish" at bounding box center [886, 96] width 100 height 38
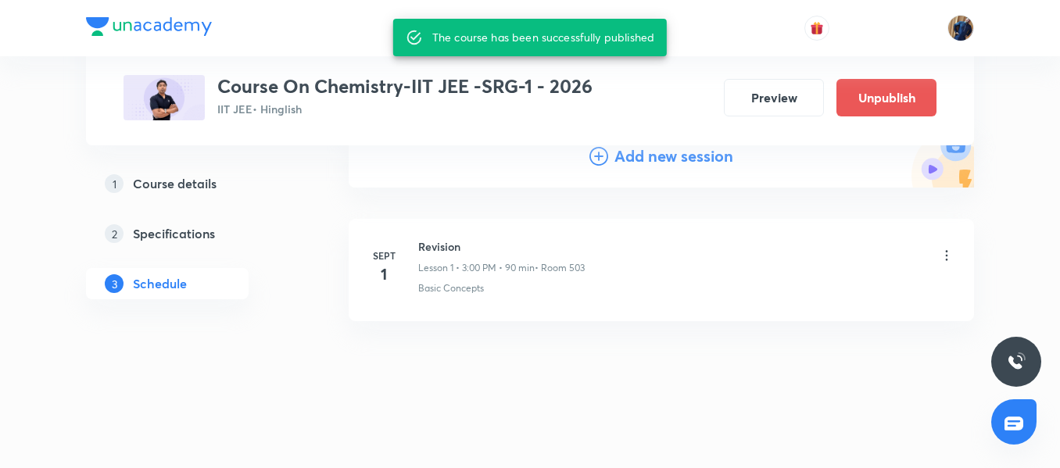
scroll to position [188, 0]
click at [589, 371] on div "Schedule 1 class Add new session Sept 1 Revision Lesson 1 • 3:00 PM • 90 min • …" at bounding box center [661, 258] width 625 height 363
click at [510, 397] on div "Schedule 1 class Add new session Sept 1 Revision Lesson 1 • 3:00 PM • 90 min • …" at bounding box center [661, 258] width 625 height 363
click at [640, 340] on div "Schedule 1 class Add new session Sept 1 Revision Lesson 1 • 3:00 PM • 90 min • …" at bounding box center [661, 258] width 625 height 363
click at [718, 306] on li "Sept 1 Revision Lesson 1 • 3:00 PM • 90 min • Room 503 Basic Concepts" at bounding box center [661, 270] width 625 height 102
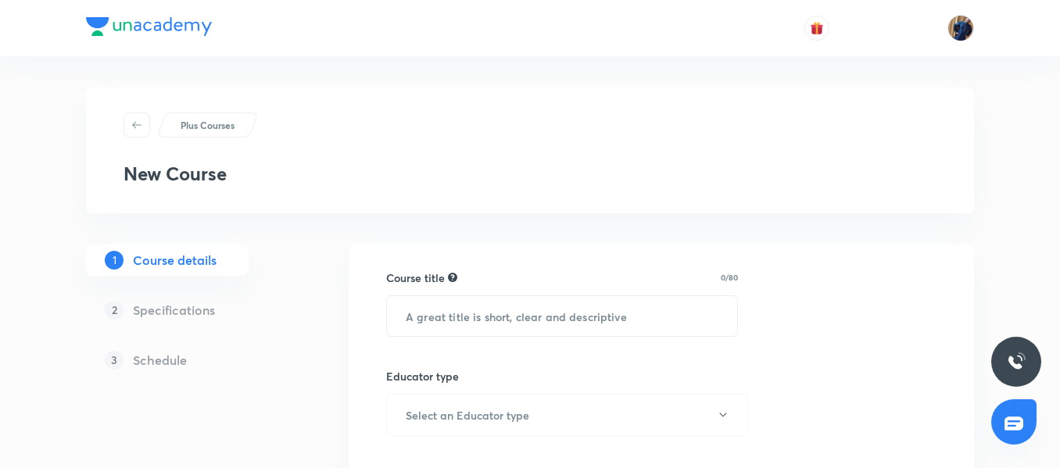
scroll to position [78, 0]
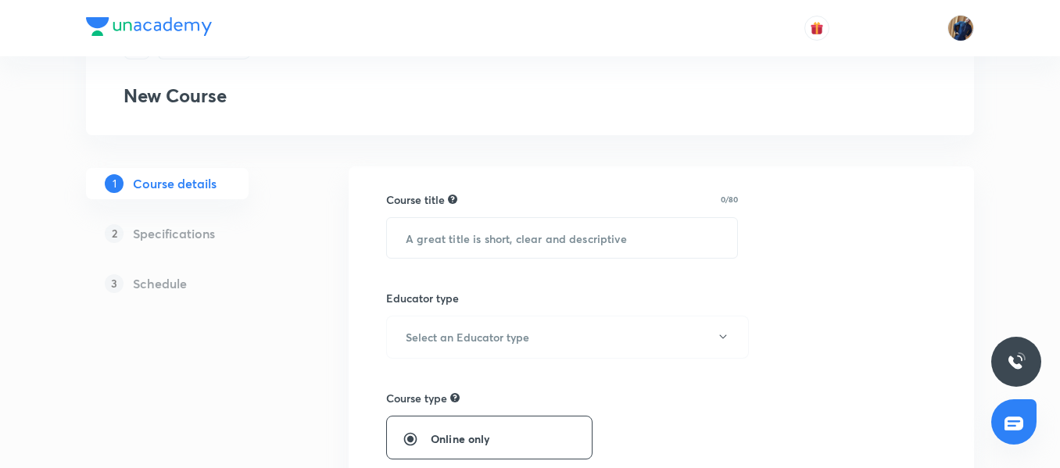
click at [489, 237] on input "text" at bounding box center [562, 238] width 350 height 40
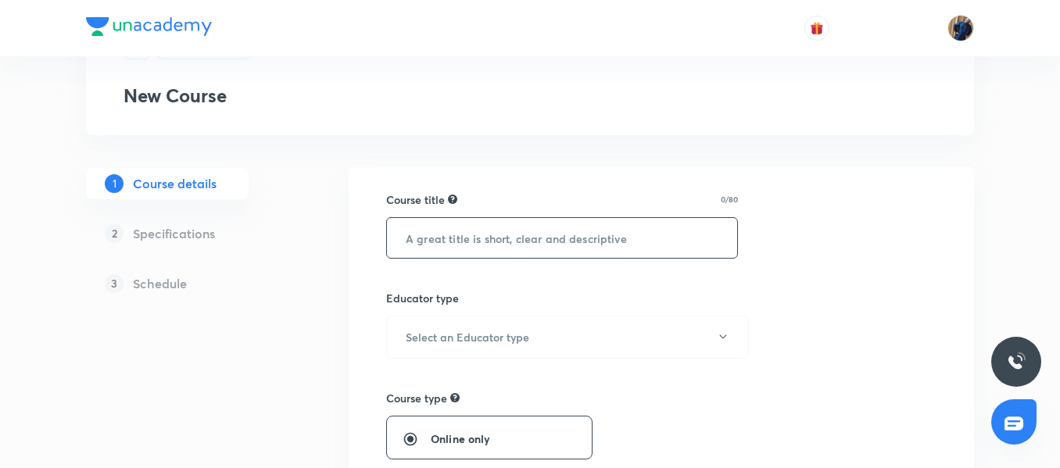
click at [437, 236] on input "text" at bounding box center [562, 238] width 350 height 40
paste input "Course On Chemistry-IIT JEE -SRG-1 - 2026"
drag, startPoint x: 474, startPoint y: 238, endPoint x: 530, endPoint y: 240, distance: 56.3
click at [530, 240] on input "Course On Chemistry-IIT JEE -SRG-1 - 2026" at bounding box center [562, 238] width 350 height 40
type input "Course On Mathematics-IIT JEE -SRG-1 - 2026"
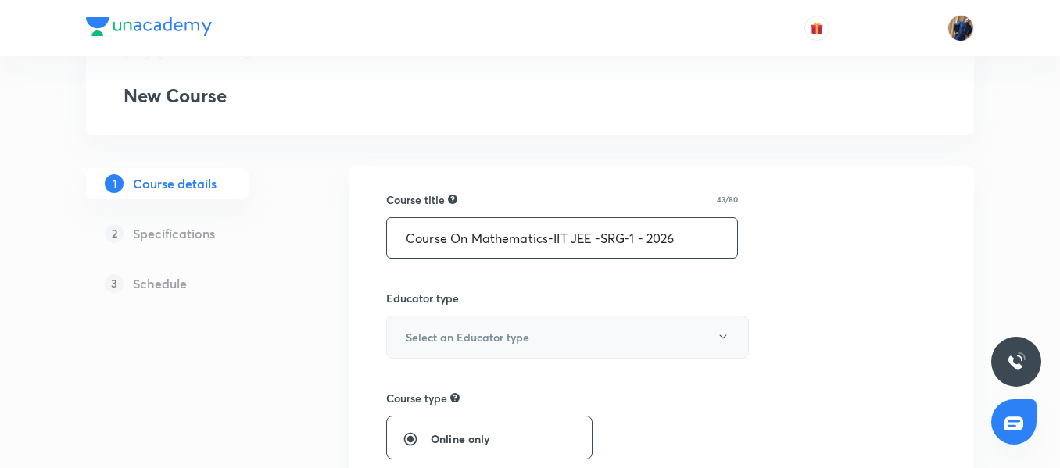
click at [464, 346] on button "Select an Educator type" at bounding box center [567, 337] width 363 height 43
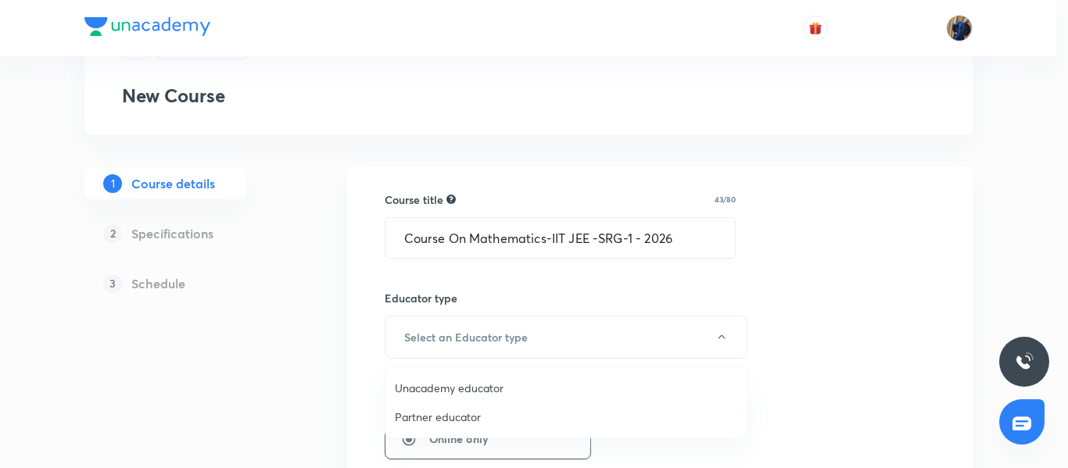
click at [444, 387] on span "Unacademy educator" at bounding box center [566, 388] width 342 height 16
radio input "false"
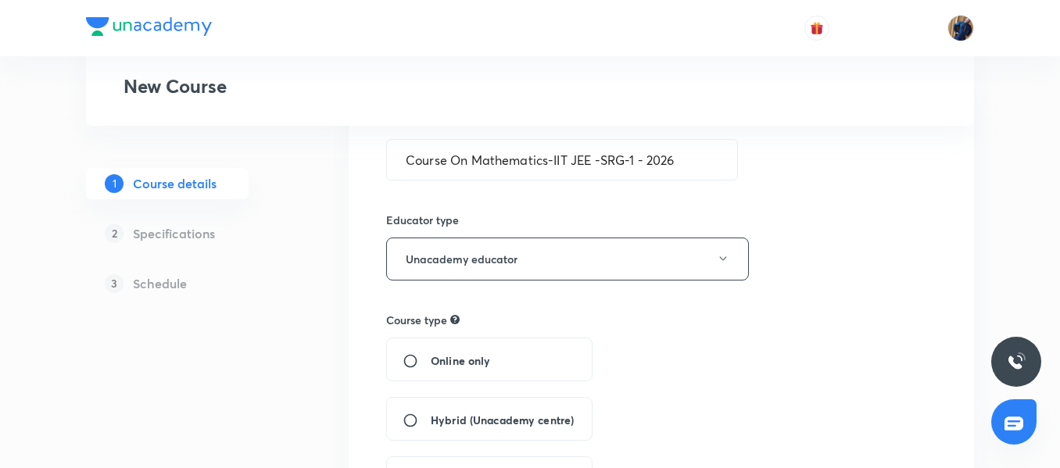
click at [419, 409] on div "Hybrid (Unacademy centre)" at bounding box center [489, 419] width 206 height 44
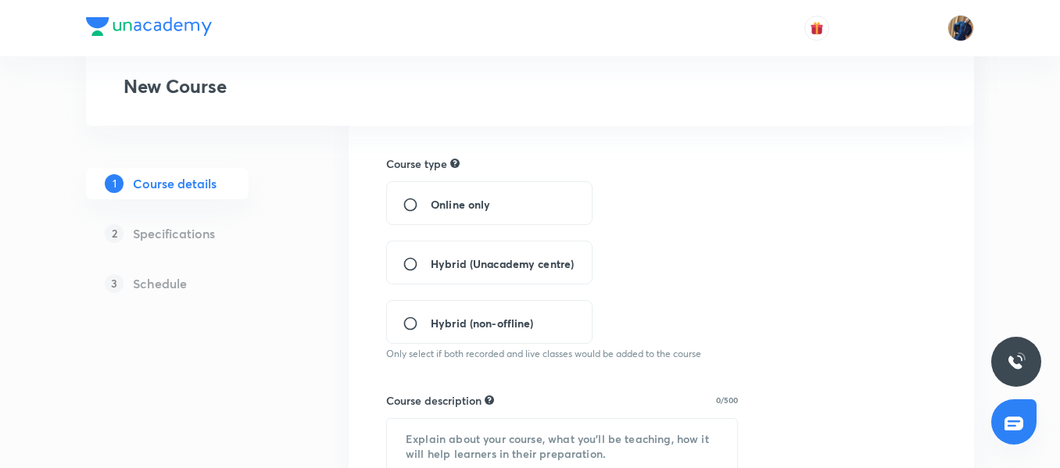
click at [424, 255] on div "Hybrid (Unacademy centre)" at bounding box center [489, 263] width 206 height 44
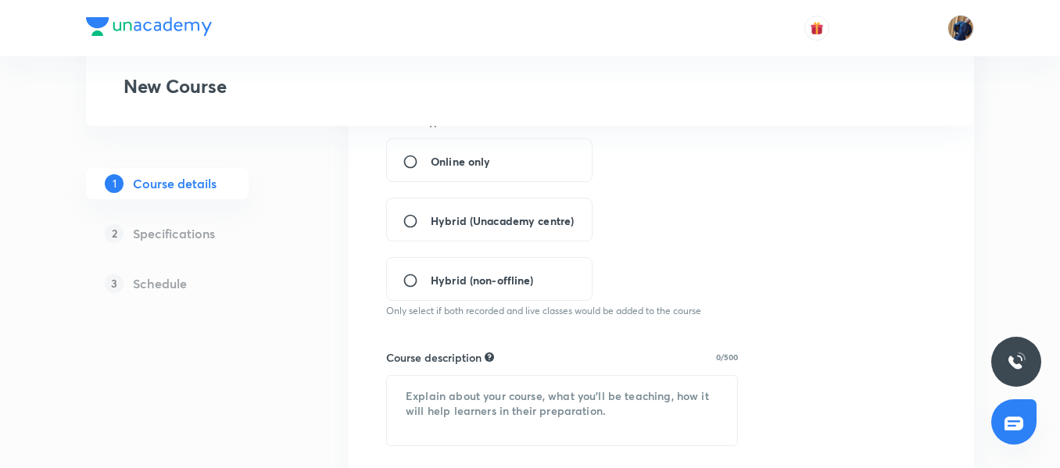
scroll to position [391, 0]
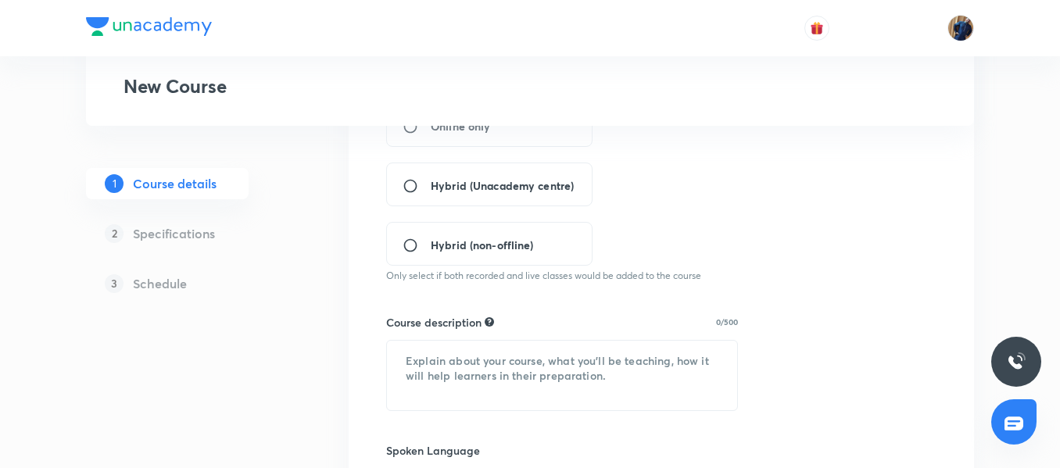
click at [409, 188] on input "Hybrid (Unacademy centre)" at bounding box center [417, 186] width 28 height 16
radio input "true"
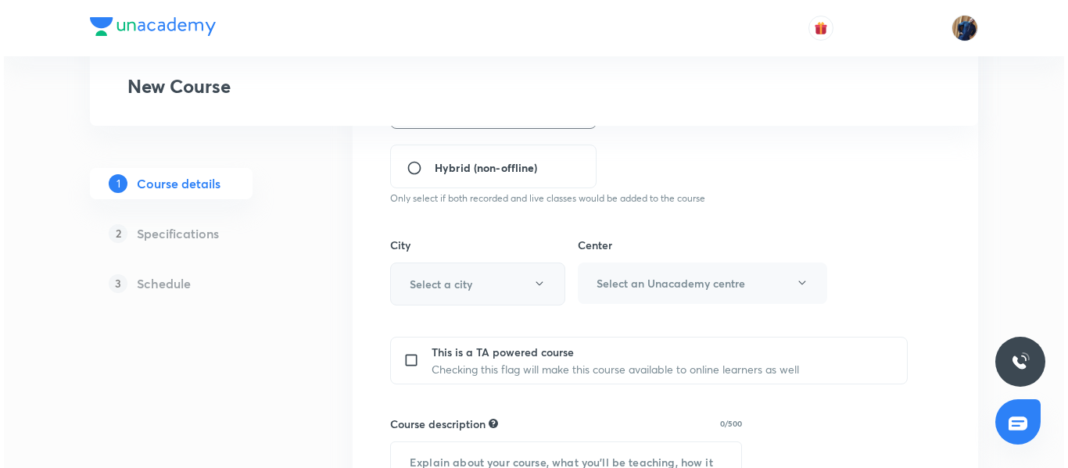
scroll to position [469, 0]
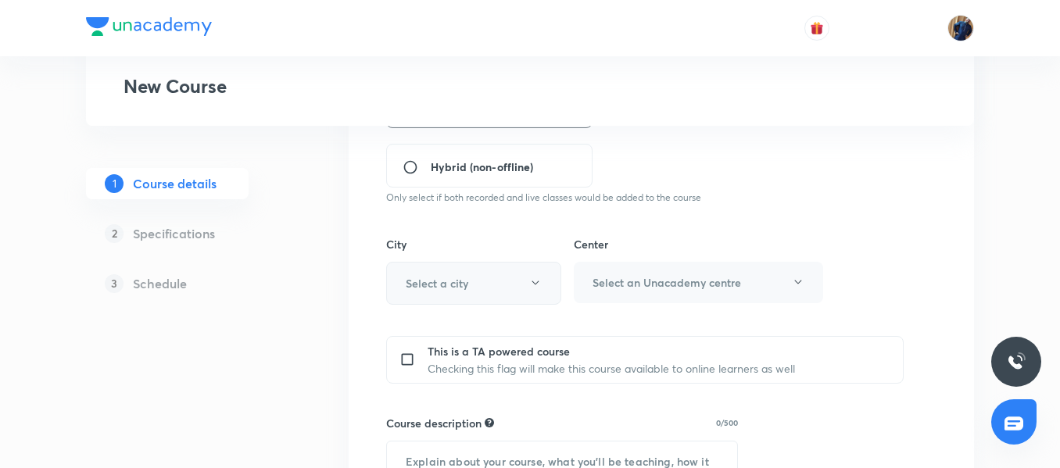
click at [439, 300] on button "Select a city" at bounding box center [473, 283] width 175 height 43
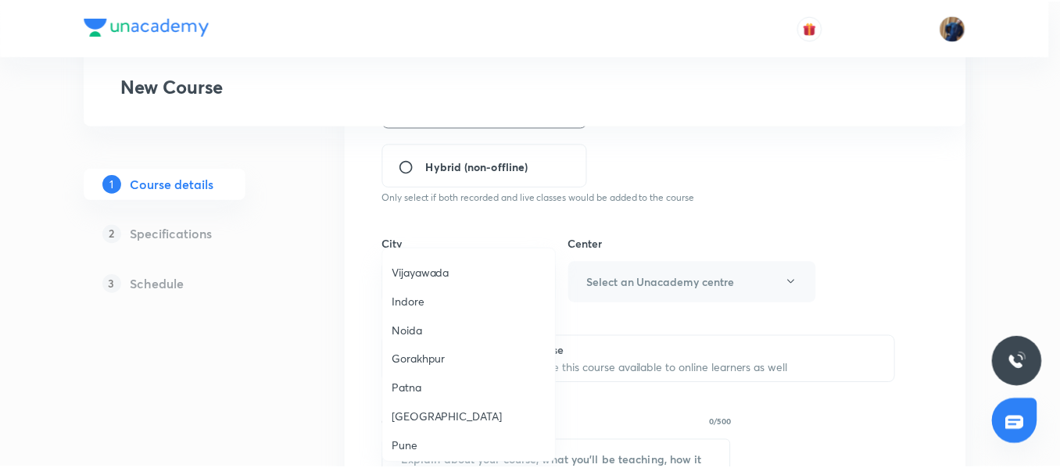
scroll to position [1172, 0]
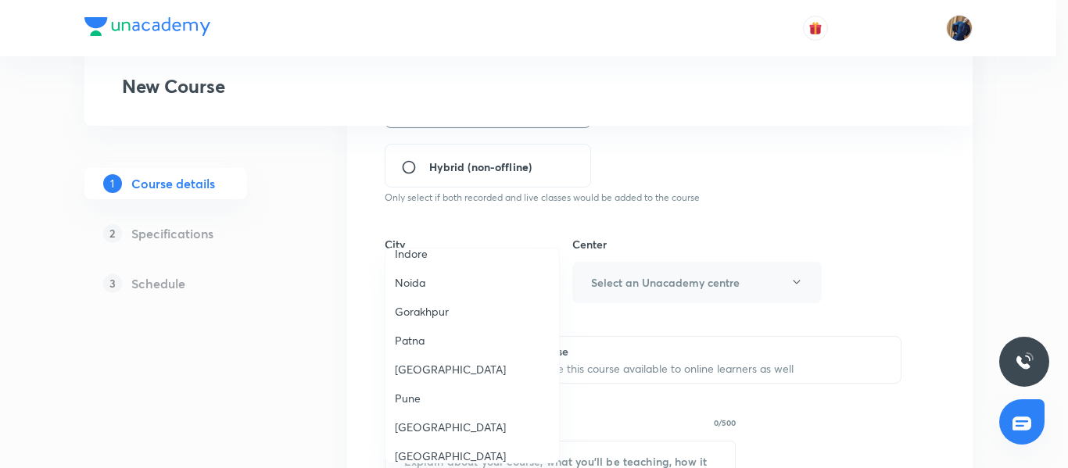
click at [423, 337] on span "Patna" at bounding box center [472, 340] width 155 height 16
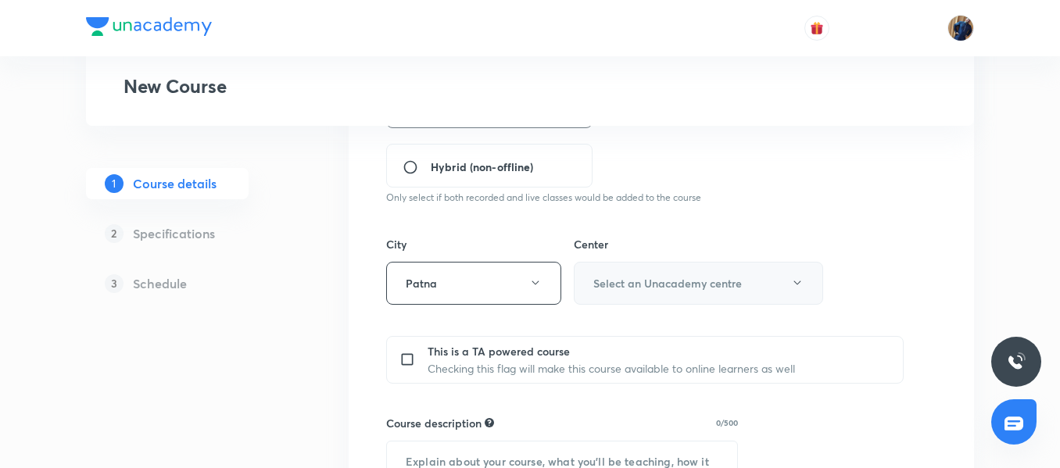
click at [630, 295] on button "Select an Unacademy centre" at bounding box center [698, 283] width 249 height 43
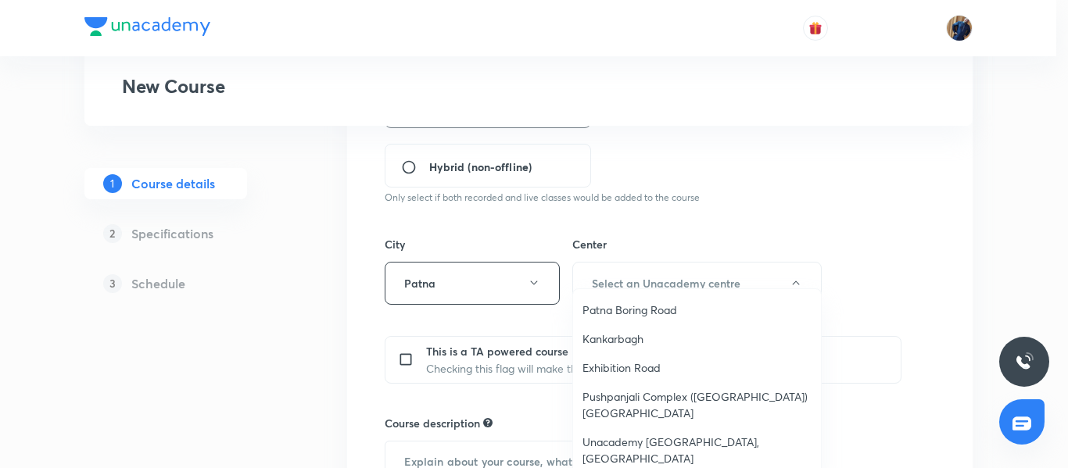
click at [632, 310] on span "Patna Boring Road" at bounding box center [696, 310] width 229 height 16
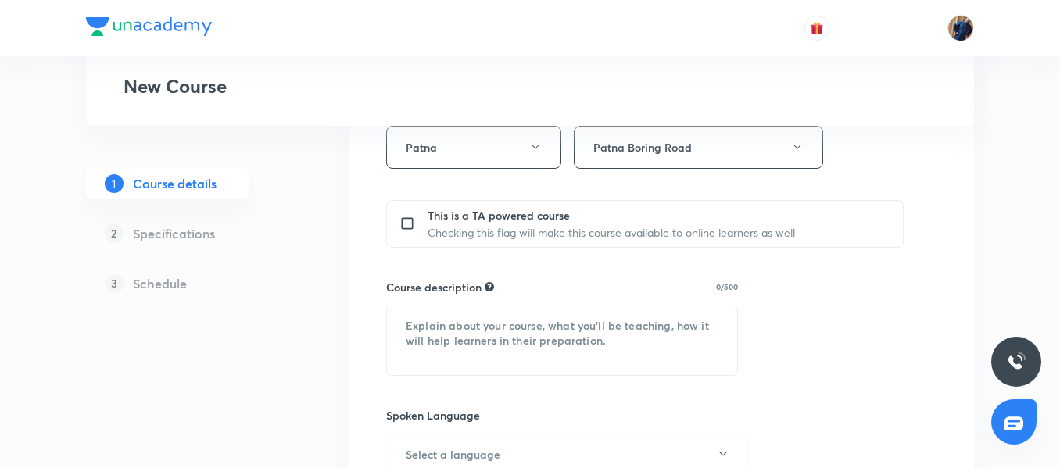
scroll to position [625, 0]
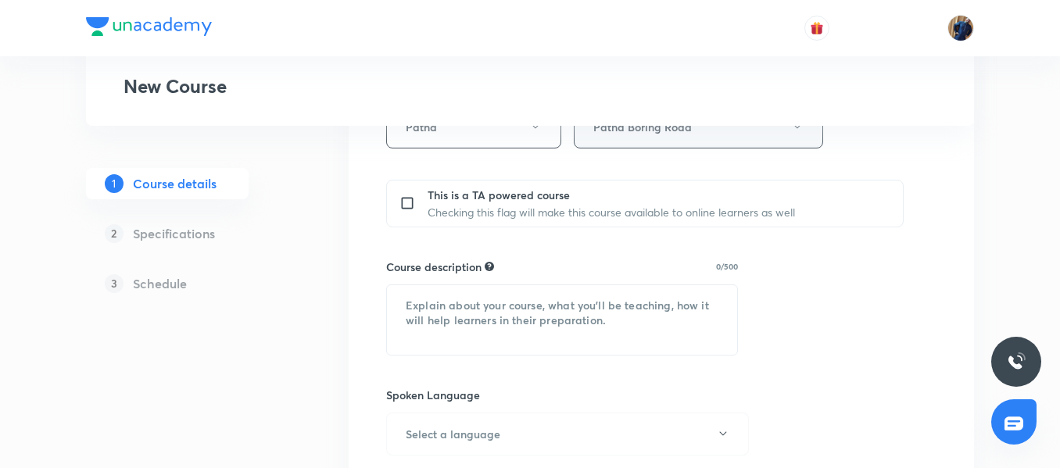
click at [657, 135] on button "Patna Boring Road" at bounding box center [698, 127] width 249 height 43
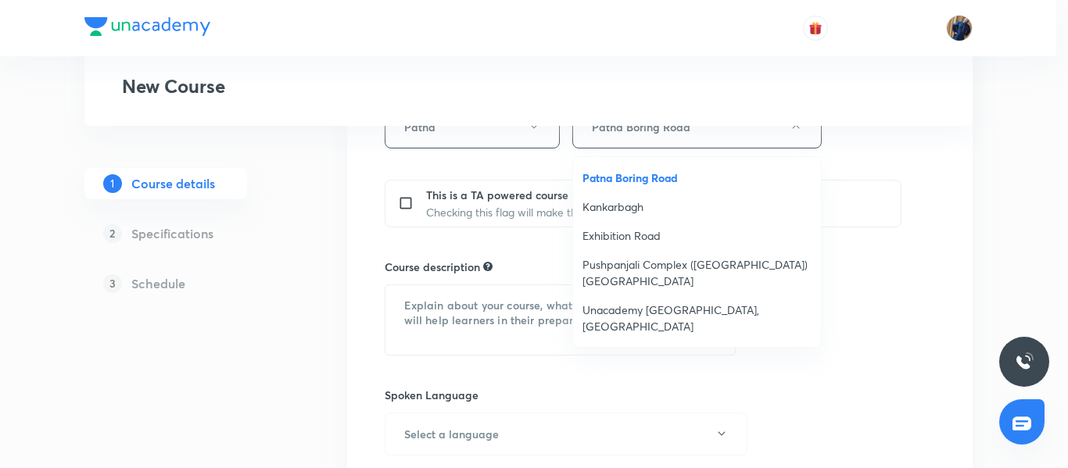
click at [873, 155] on div at bounding box center [534, 234] width 1068 height 468
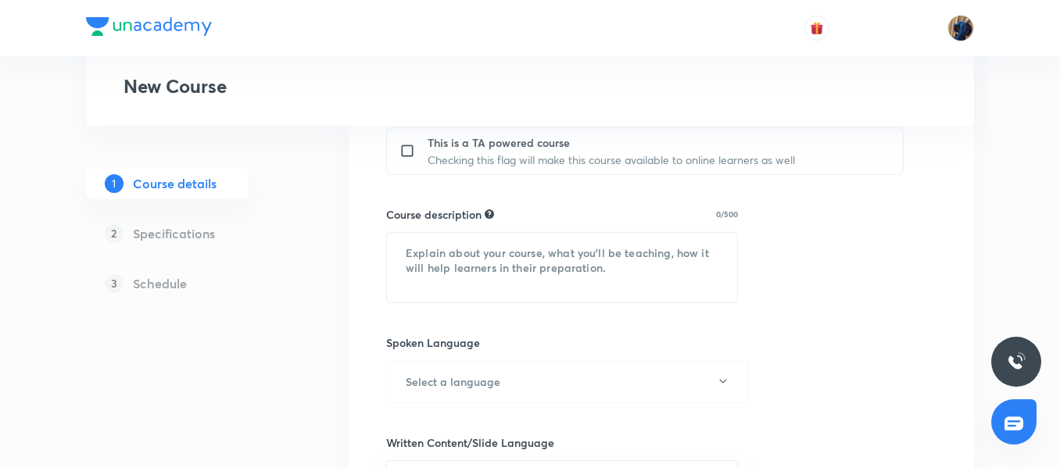
scroll to position [703, 0]
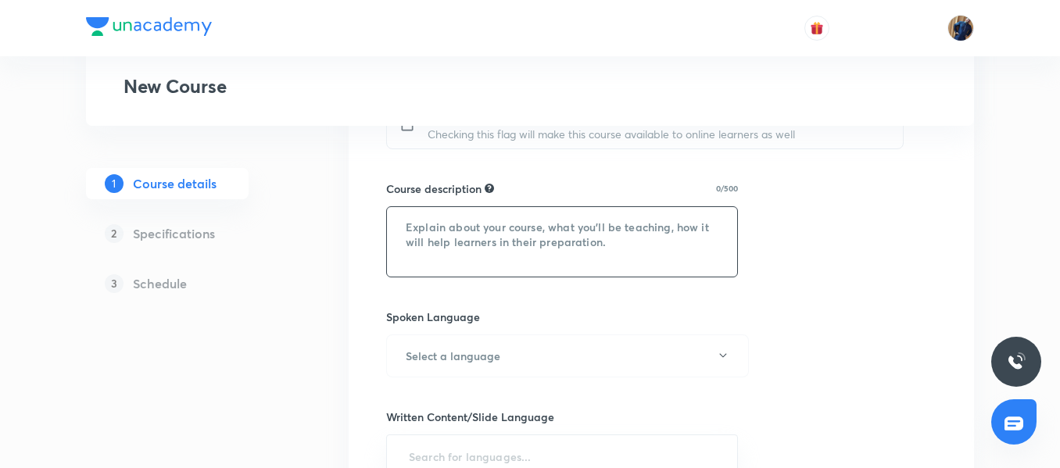
click at [413, 230] on textarea at bounding box center [562, 242] width 350 height 70
paste textarea "In this course, Shailendra Sir will provide in-depth knowledge of Math. The cou…"
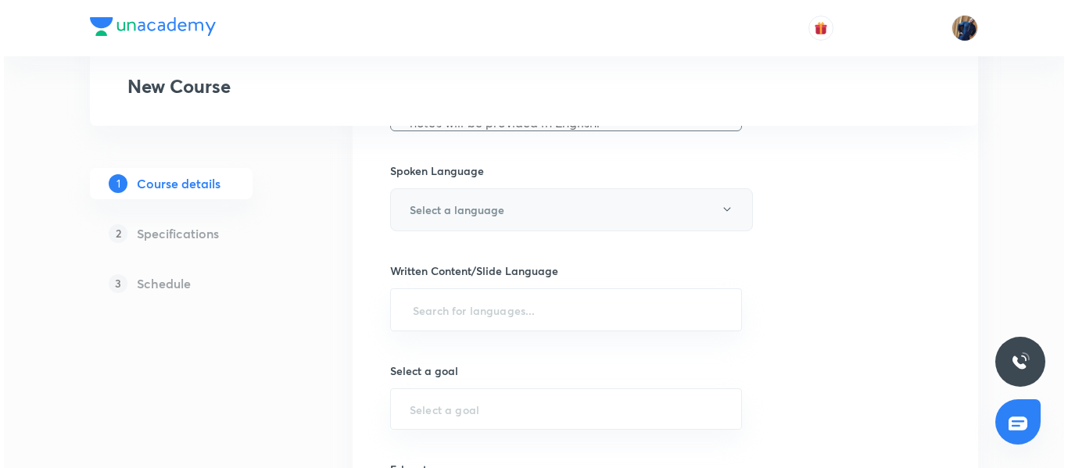
scroll to position [860, 0]
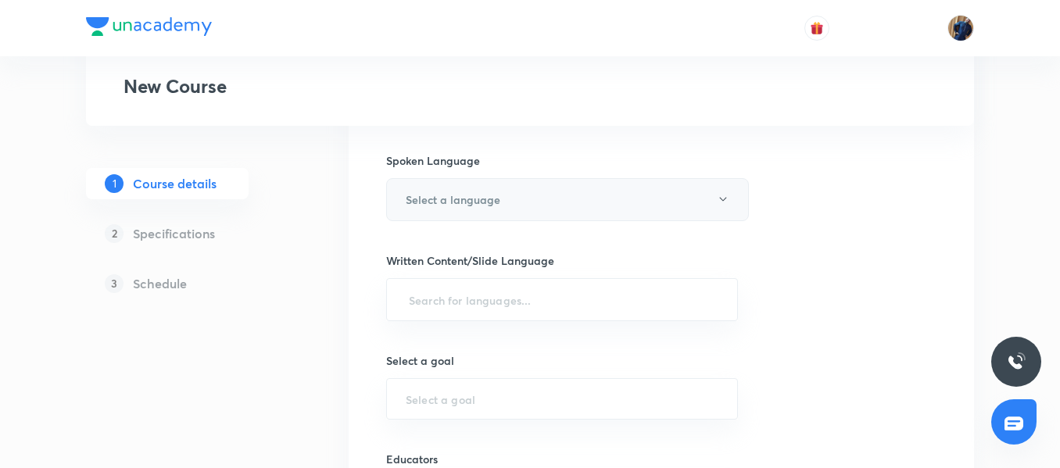
type textarea "In this course, Shailendra Sir will provide in-depth knowledge of Math. The cou…"
click at [462, 193] on h6 "Select a language" at bounding box center [453, 200] width 95 height 16
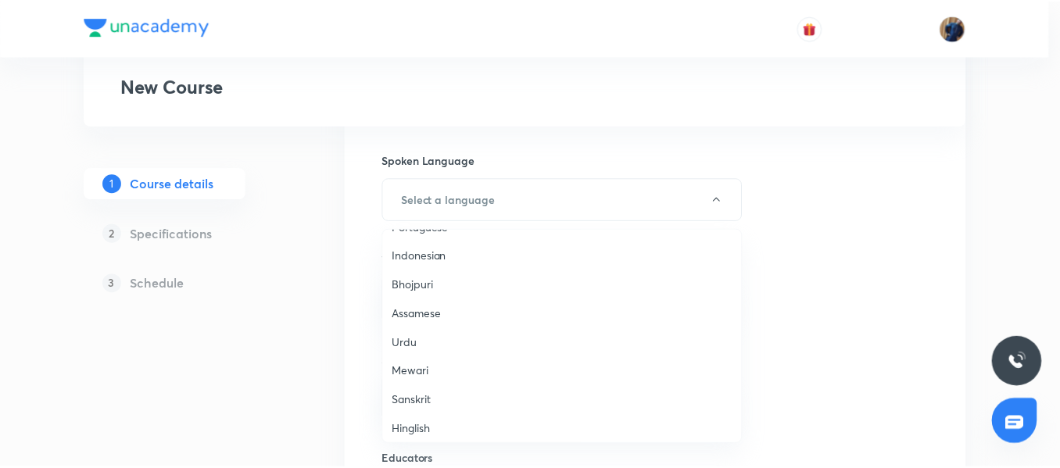
scroll to position [464, 0]
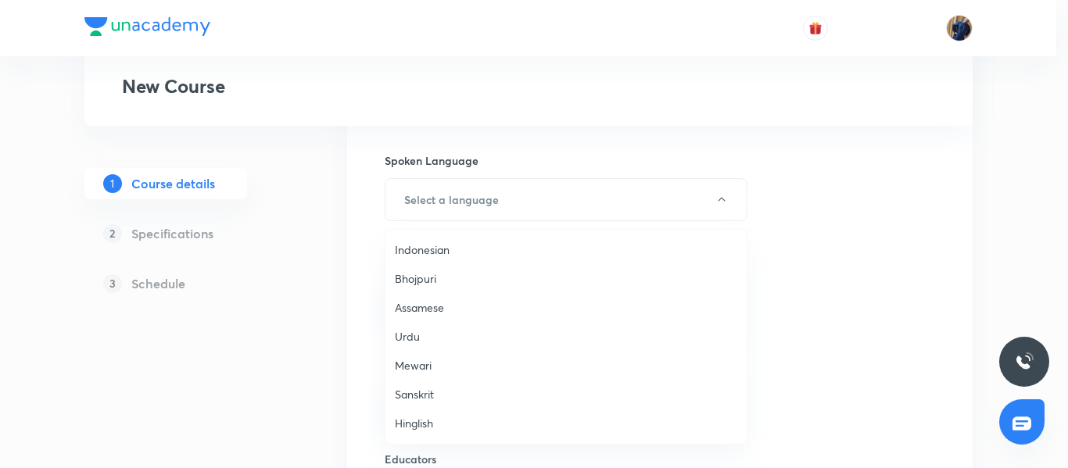
click at [438, 413] on li "Hinglish" at bounding box center [565, 423] width 361 height 29
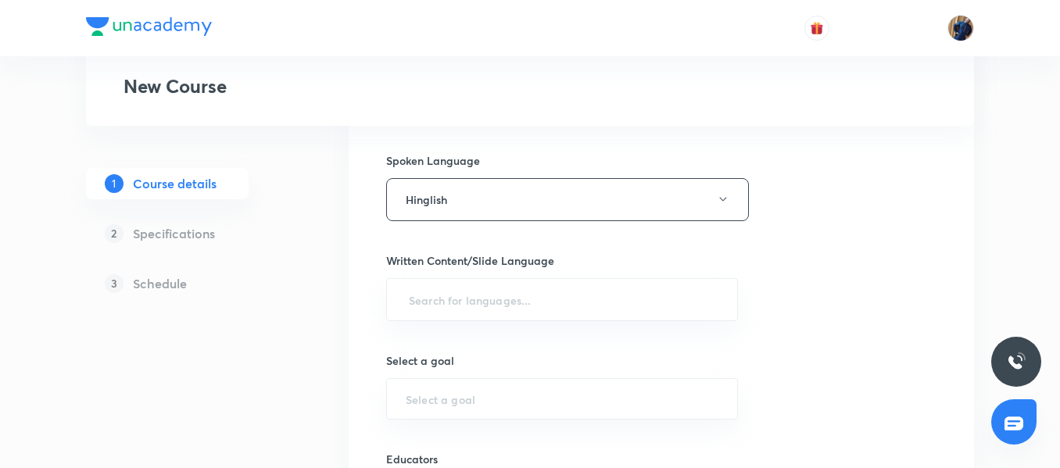
click at [464, 266] on h6 "Written Content/Slide Language" at bounding box center [562, 260] width 352 height 16
click at [459, 304] on input "text" at bounding box center [562, 299] width 313 height 29
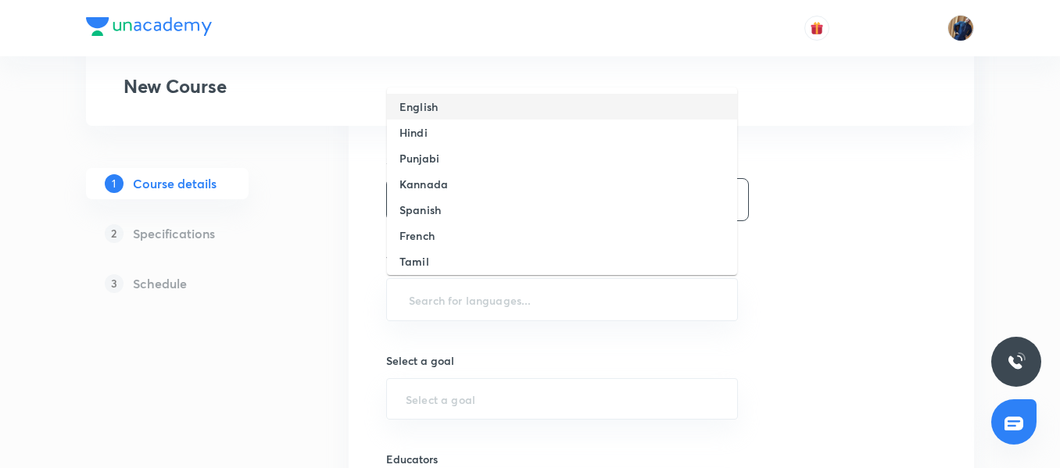
click at [442, 113] on li "English" at bounding box center [562, 107] width 350 height 26
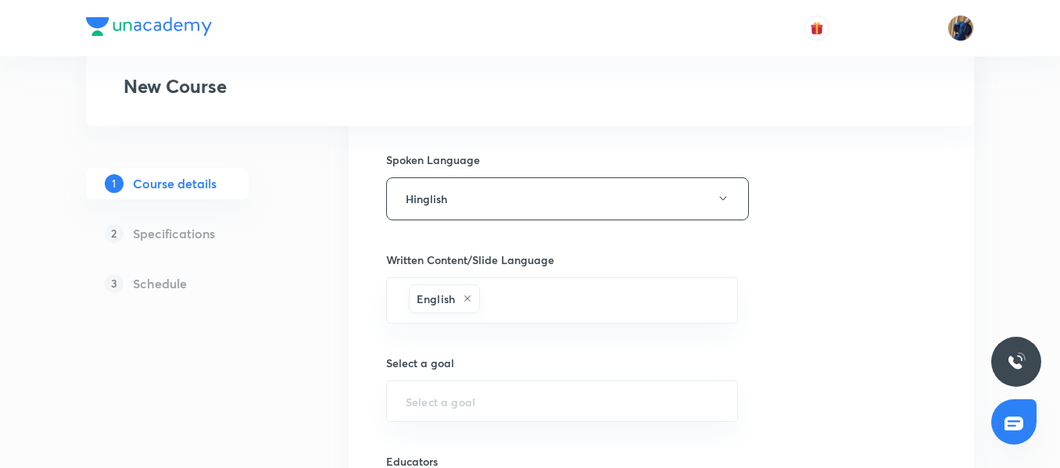
scroll to position [938, 0]
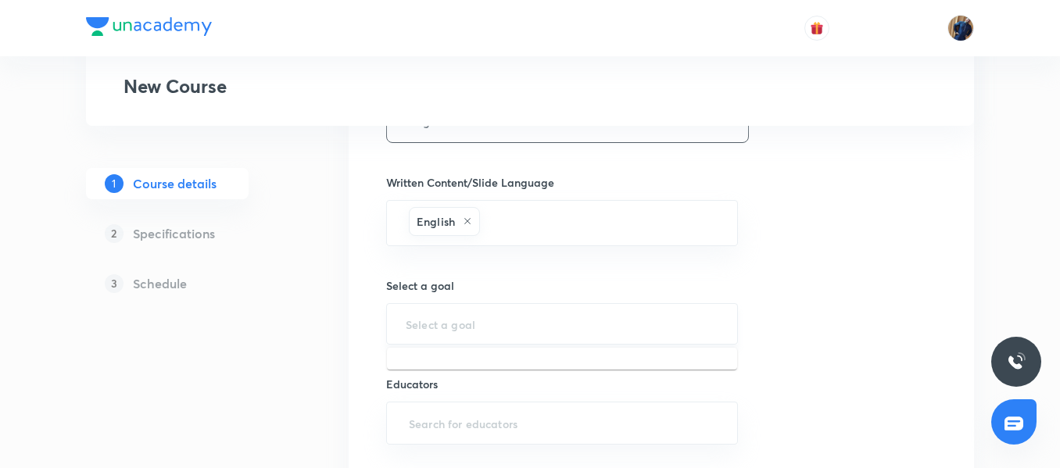
click at [442, 322] on input "text" at bounding box center [562, 324] width 313 height 15
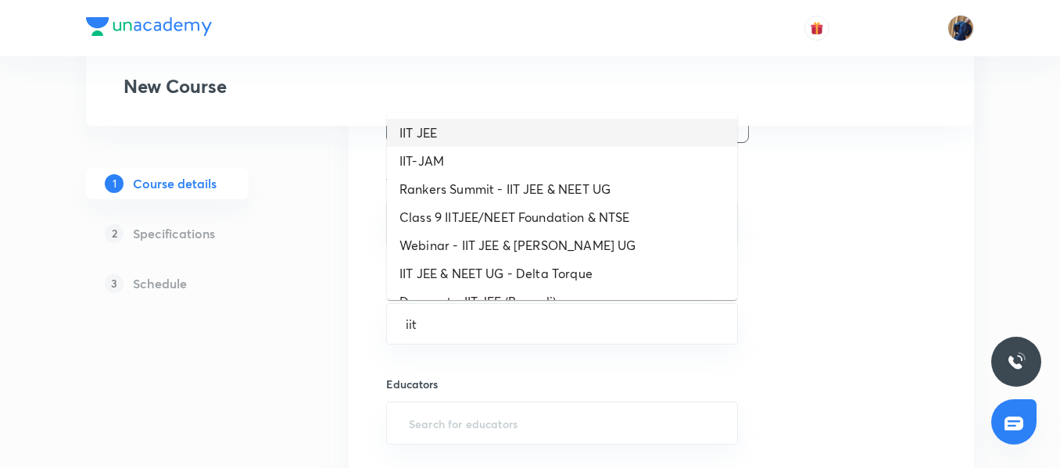
click at [456, 133] on li "IIT JEE" at bounding box center [562, 133] width 350 height 28
type input "IIT JEE"
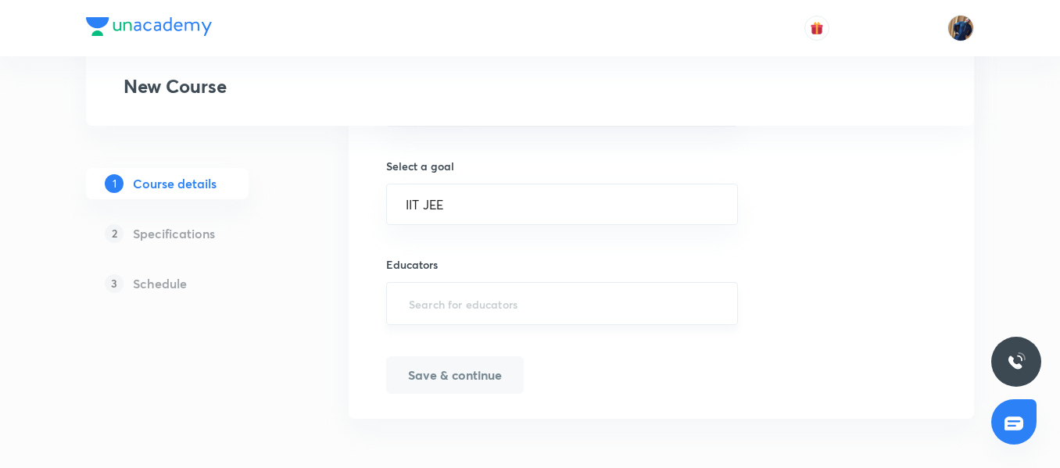
scroll to position [1058, 0]
click at [456, 295] on input "text" at bounding box center [562, 302] width 313 height 29
paste input "unacademy-user-7m8e8oxb50ll"
type input "unacademy-user-7m8e8oxb50ll"
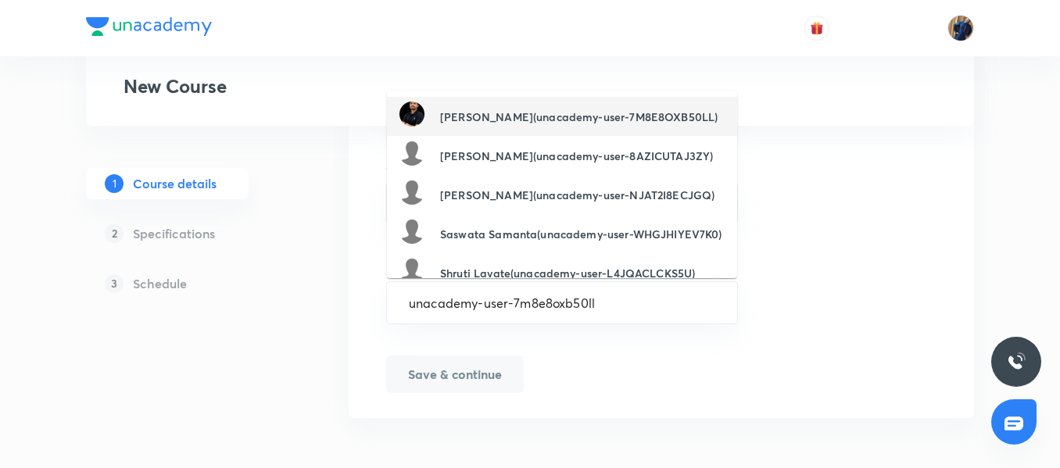
click at [498, 114] on h6 "Shailendra Singh(unacademy-user-7M8E8OXB50LL)" at bounding box center [578, 117] width 277 height 16
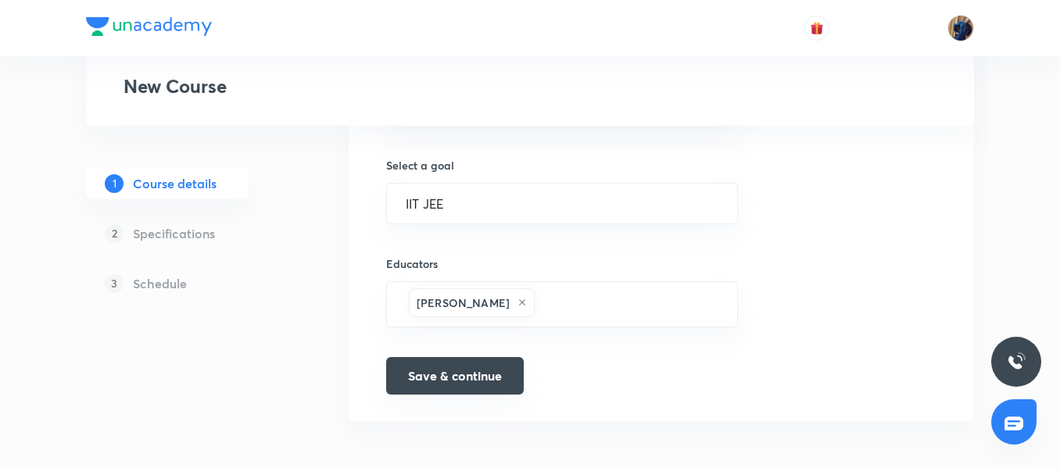
click at [445, 367] on button "Save & continue" at bounding box center [455, 376] width 138 height 38
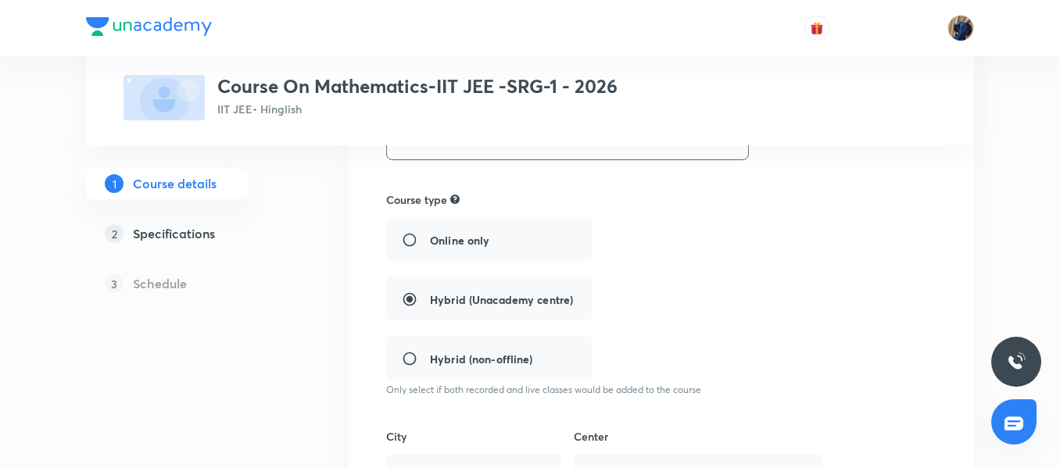
scroll to position [338, 0]
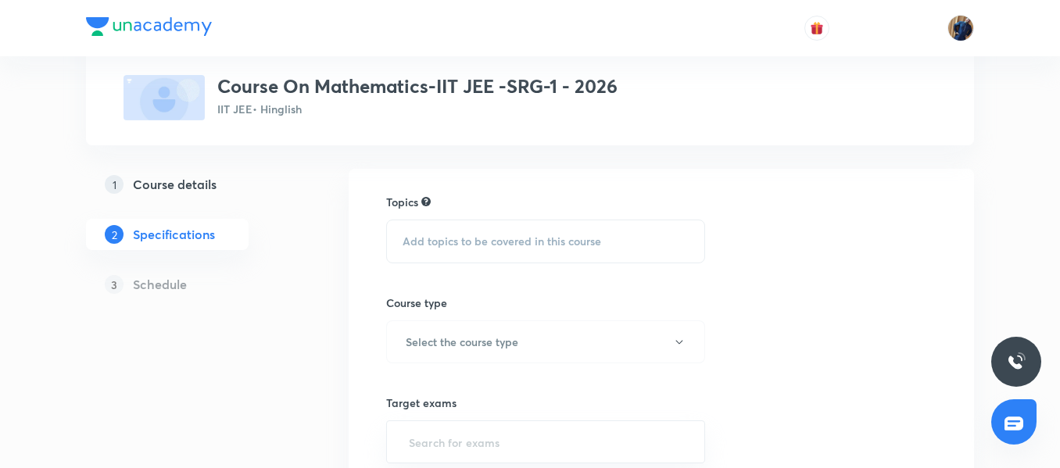
scroll to position [78, 0]
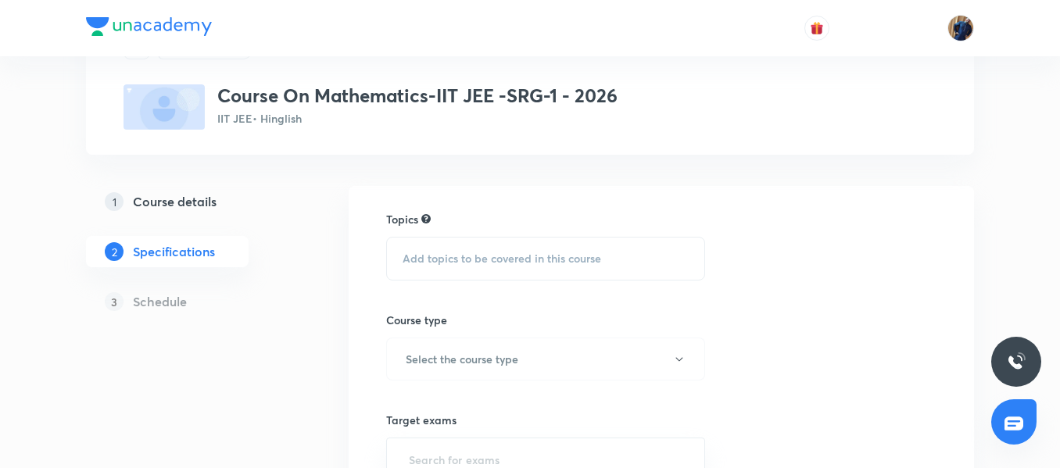
click at [492, 244] on div "Add topics to be covered in this course" at bounding box center [545, 259] width 319 height 44
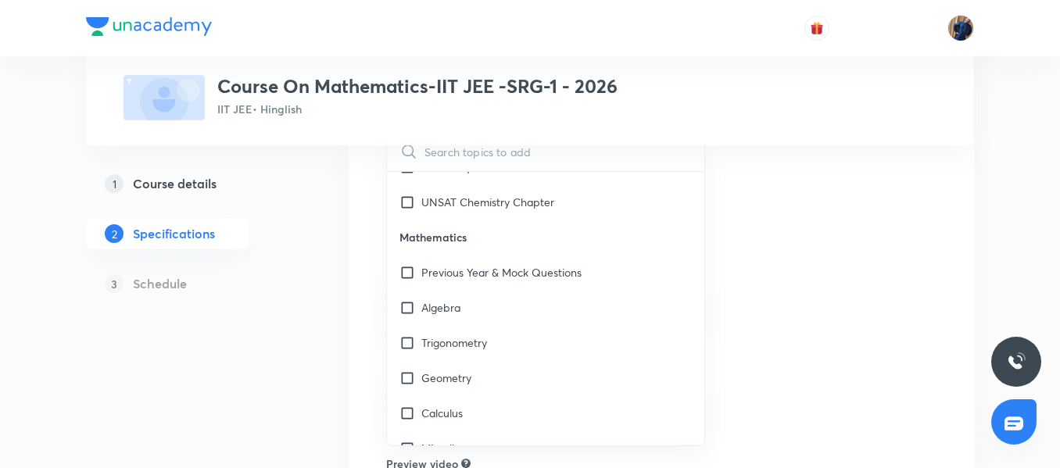
scroll to position [1876, 0]
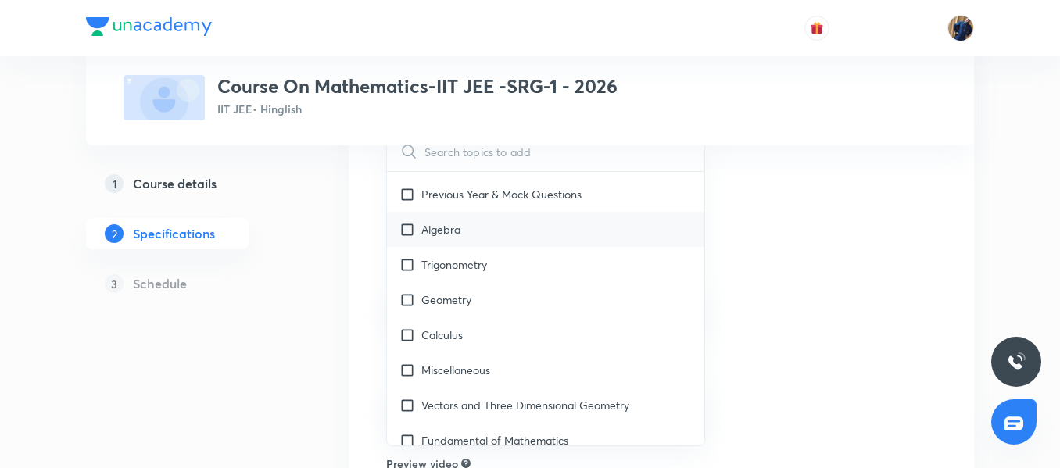
click at [460, 223] on p "Algebra" at bounding box center [440, 229] width 39 height 16
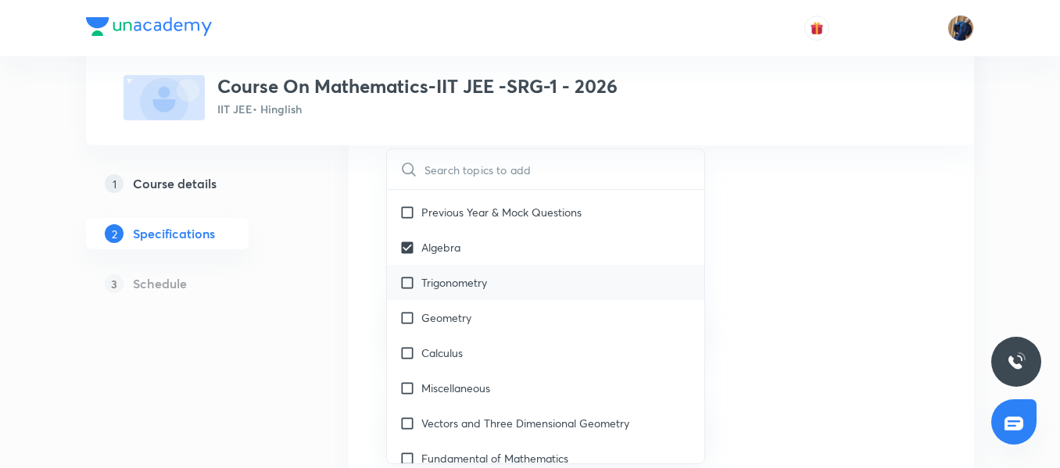
click at [457, 299] on div "Trigonometry" at bounding box center [545, 282] width 317 height 35
checkbox input "true"
click at [452, 330] on div "Geometry" at bounding box center [545, 317] width 317 height 35
checkbox input "true"
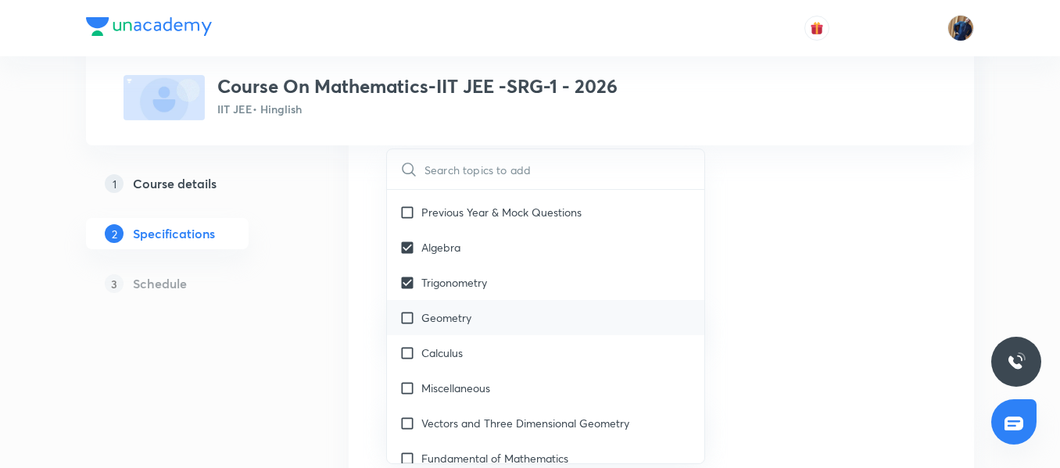
checkbox input "true"
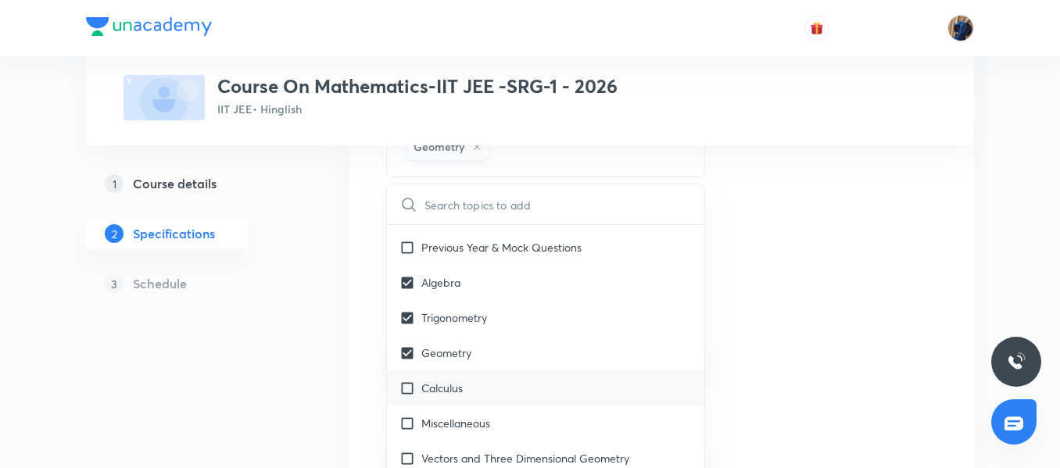
click at [453, 396] on div "Calculus" at bounding box center [545, 388] width 317 height 35
checkbox input "true"
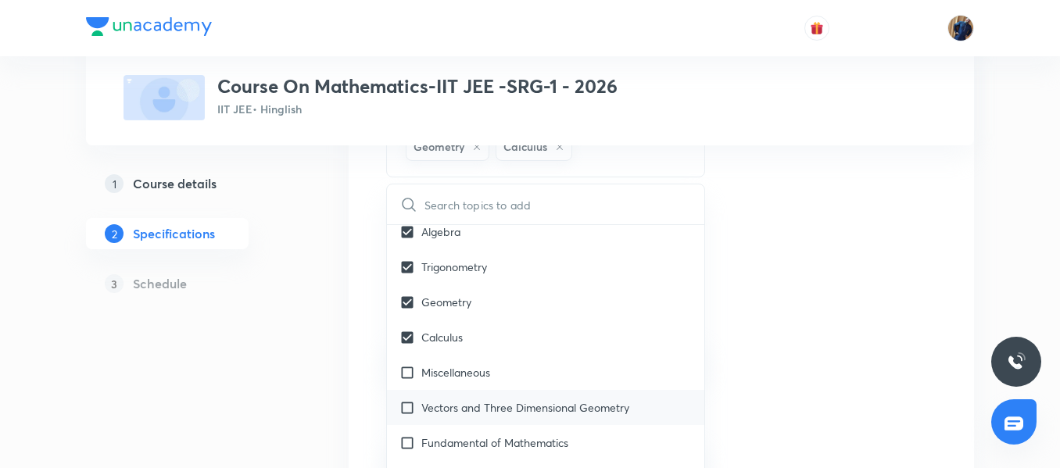
scroll to position [1954, 0]
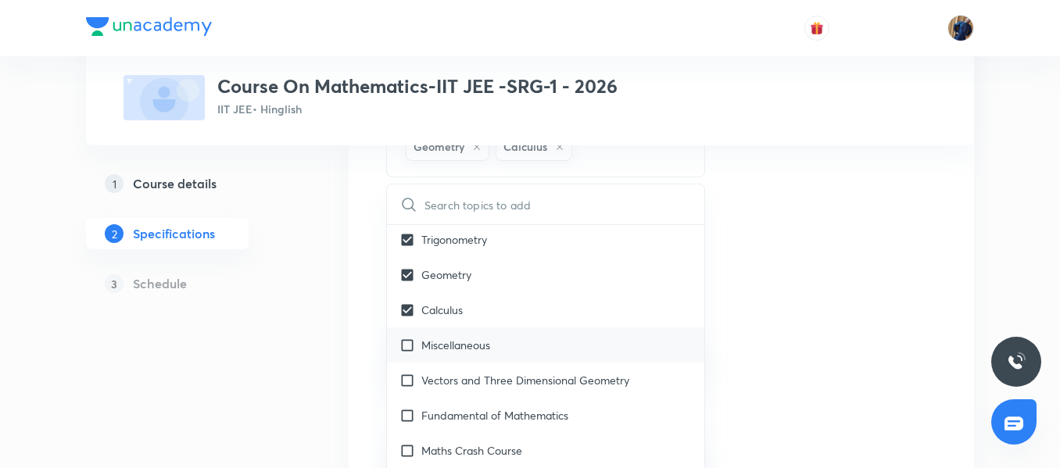
click at [447, 349] on p "Miscellaneous" at bounding box center [455, 345] width 69 height 16
checkbox input "true"
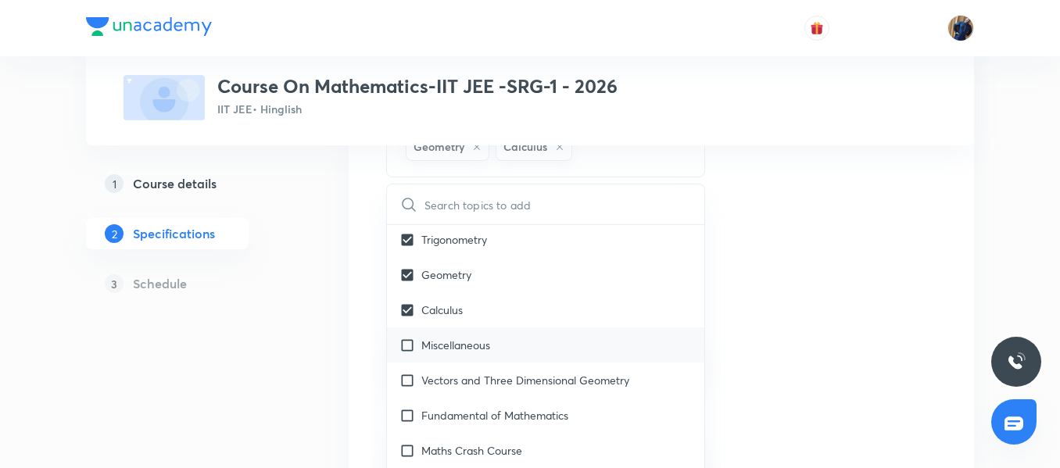
checkbox input "true"
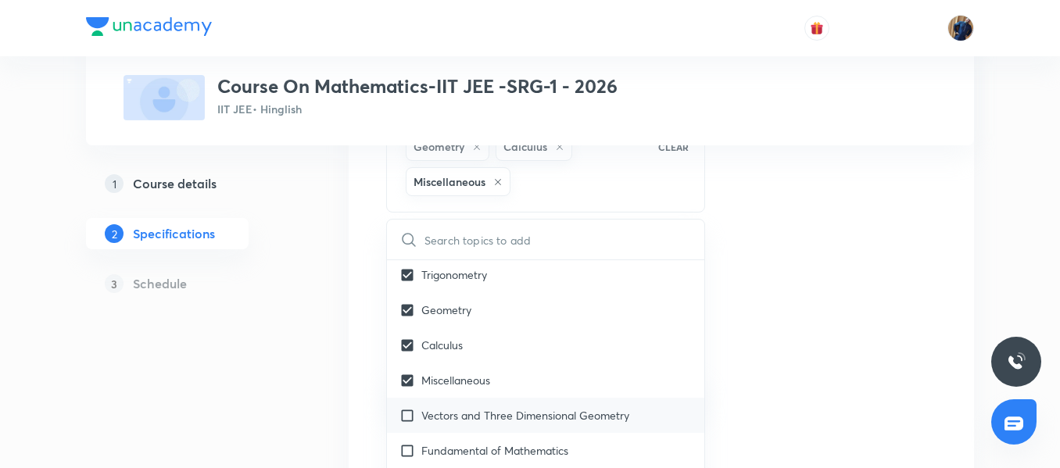
click at [472, 417] on p "Vectors and Three Dimensional Geometry" at bounding box center [525, 415] width 208 height 16
checkbox input "true"
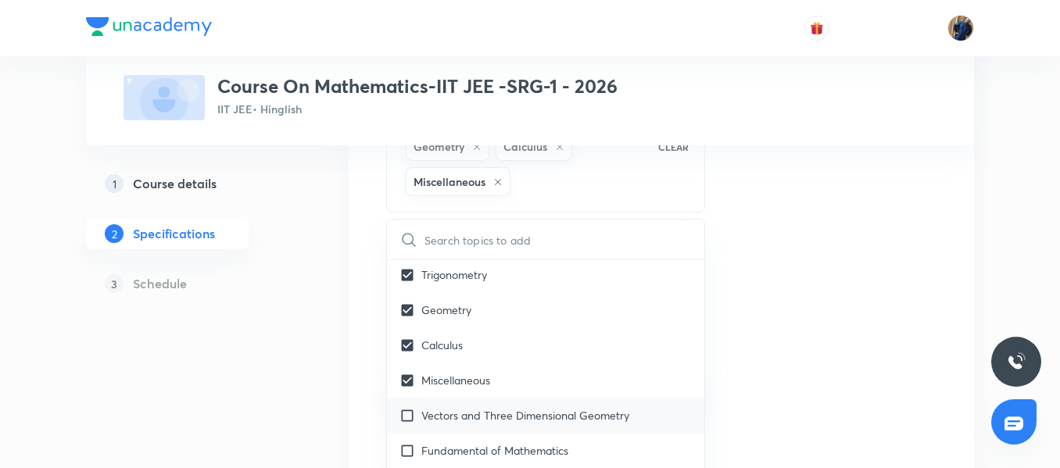
checkbox input "true"
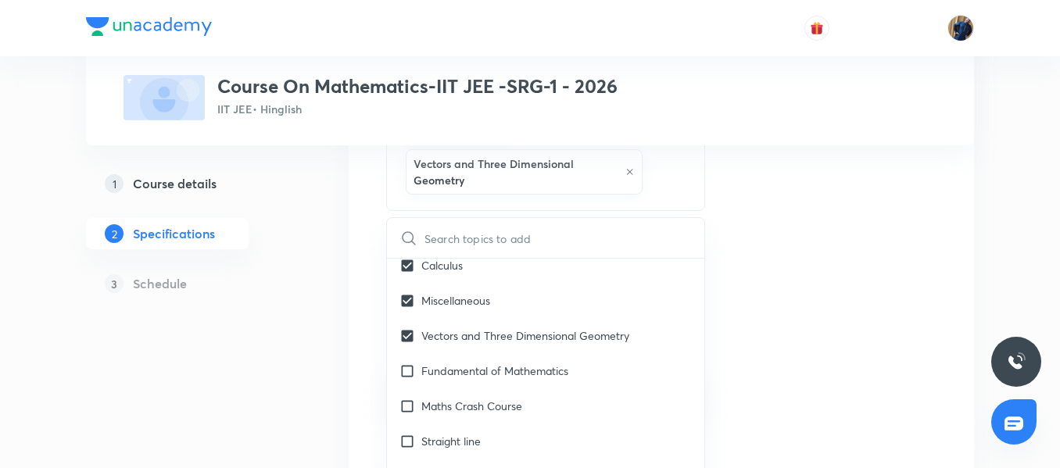
scroll to position [313, 0]
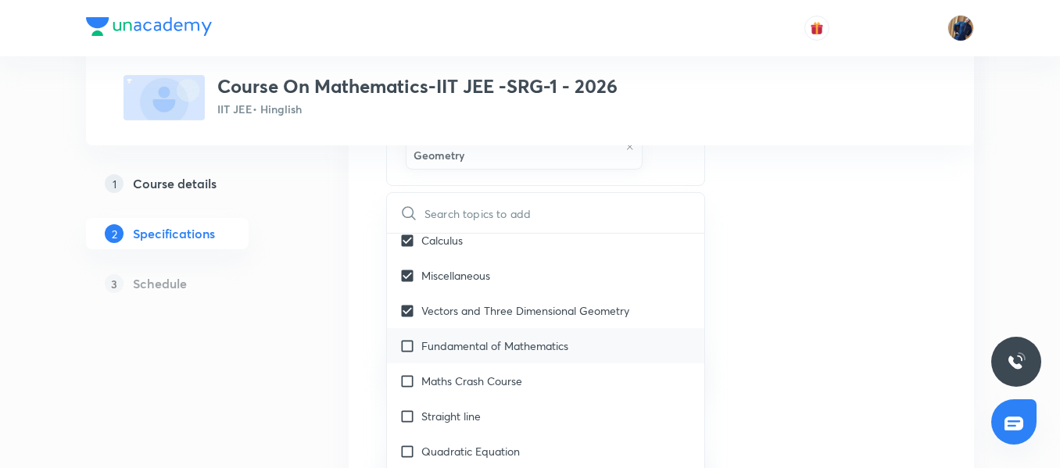
click at [489, 345] on p "Fundamental of Mathematics" at bounding box center [494, 346] width 147 height 16
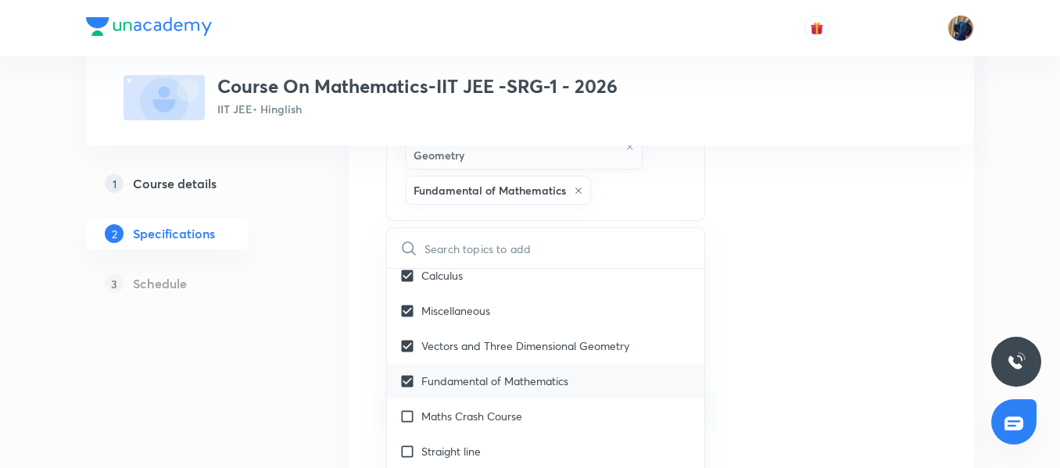
checkbox input "true"
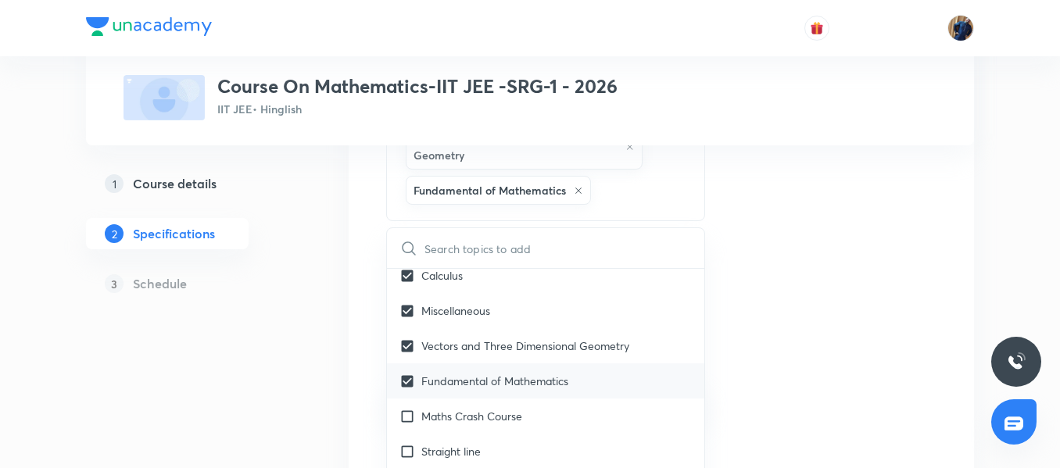
checkbox input "true"
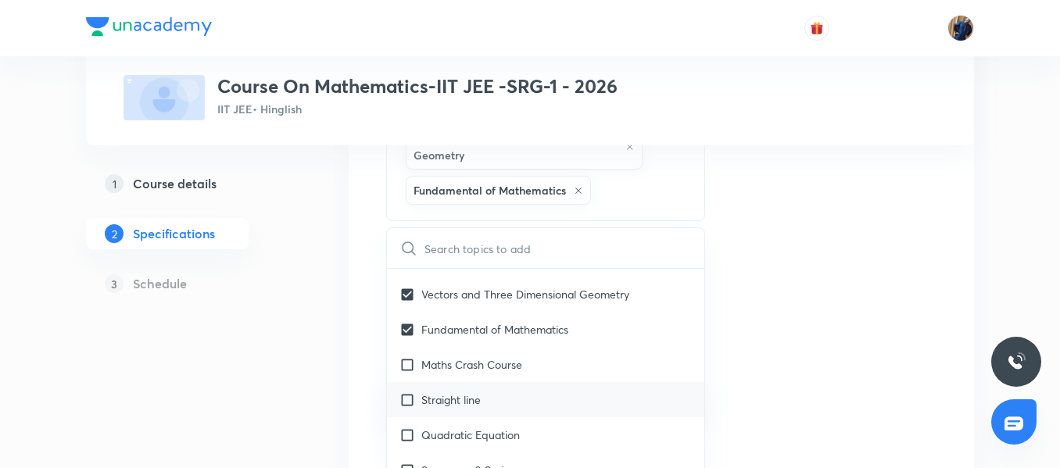
scroll to position [2110, 0]
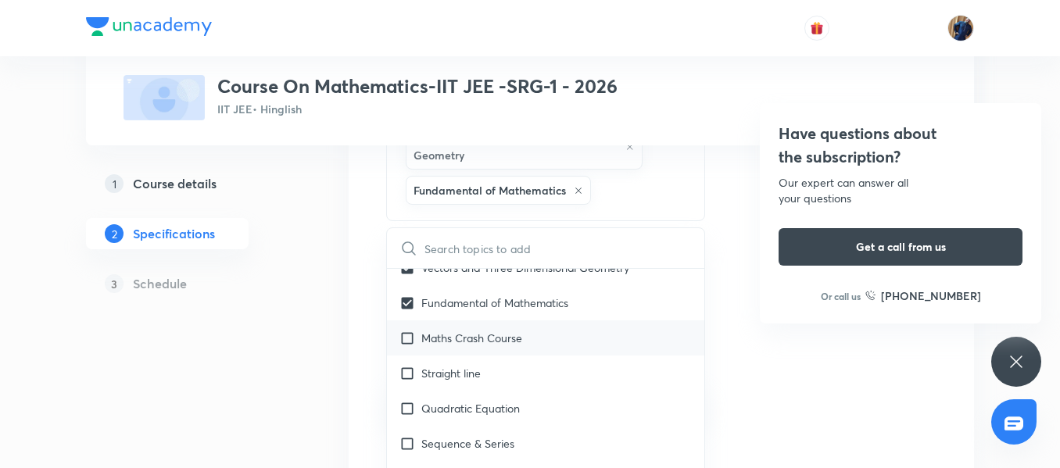
click at [467, 338] on p "Maths Crash Course" at bounding box center [471, 338] width 101 height 16
checkbox input "true"
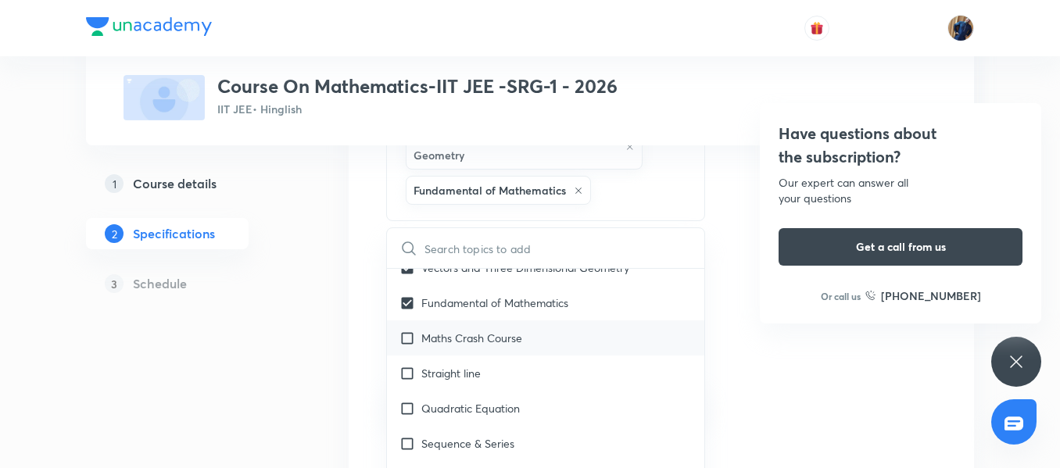
checkbox input "true"
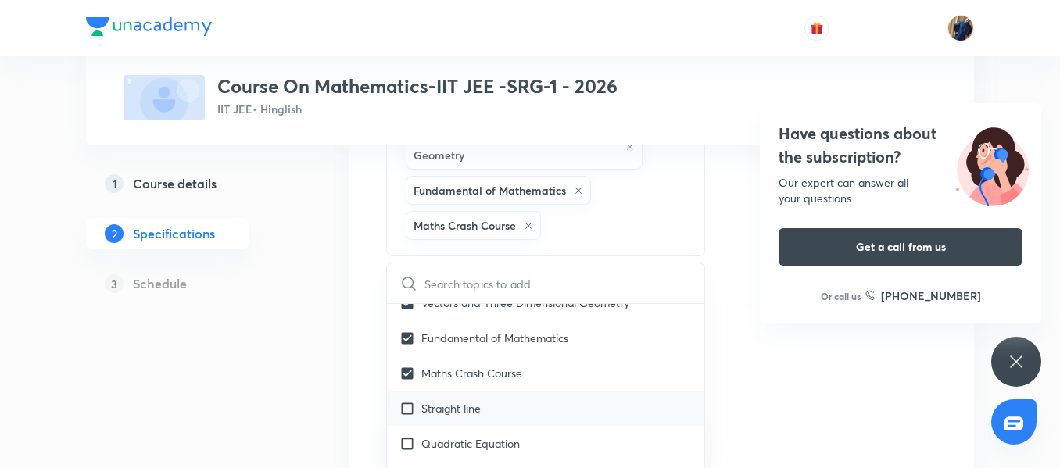
click at [473, 405] on p "Straight line" at bounding box center [450, 408] width 59 height 16
checkbox input "true"
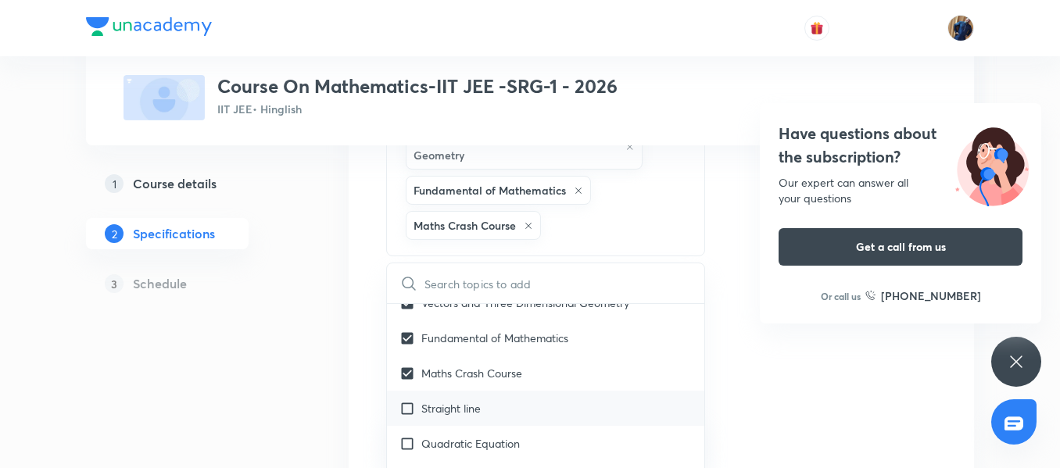
checkbox input "true"
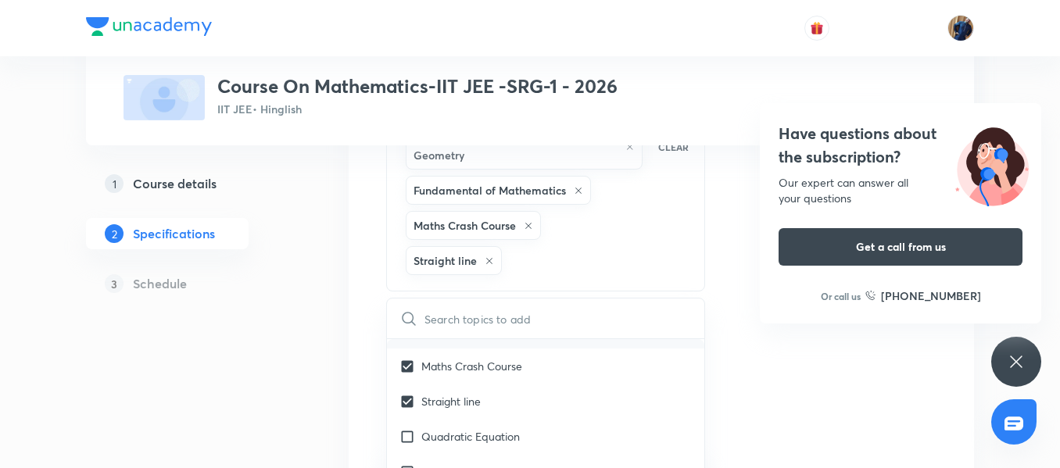
scroll to position [2189, 0]
click at [471, 395] on p "Quadratic Equation" at bounding box center [470, 400] width 98 height 16
checkbox input "true"
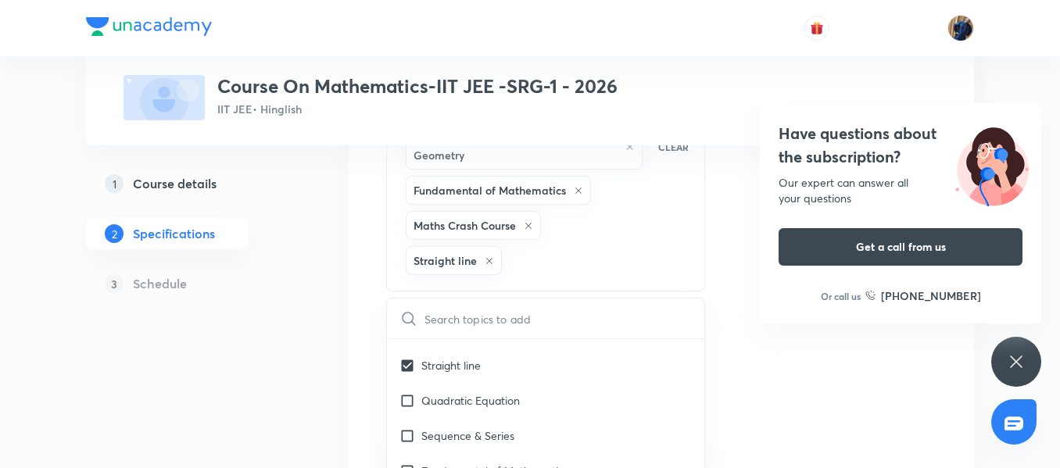
checkbox input "true"
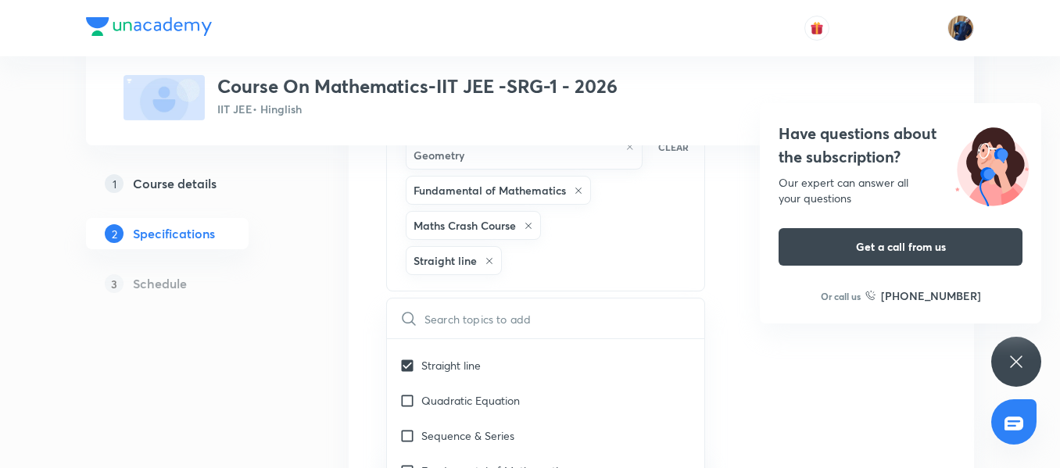
checkbox input "true"
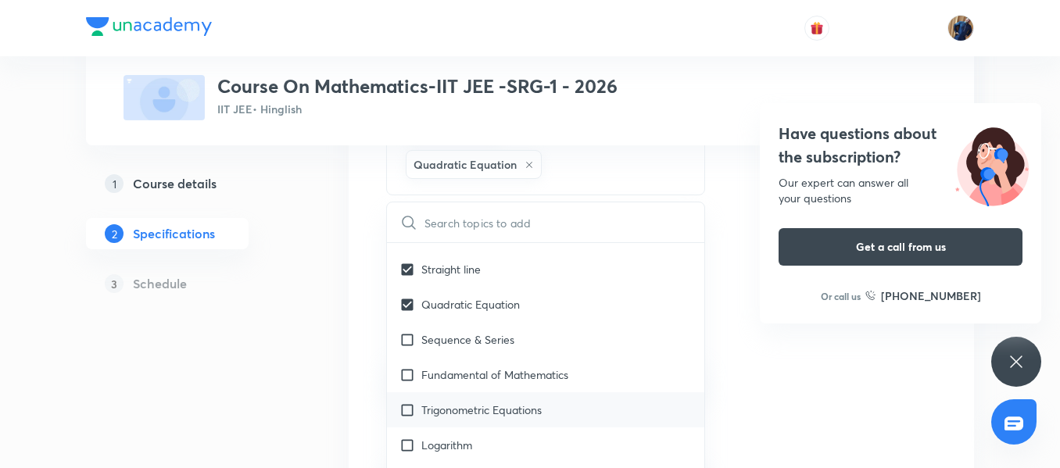
scroll to position [469, 0]
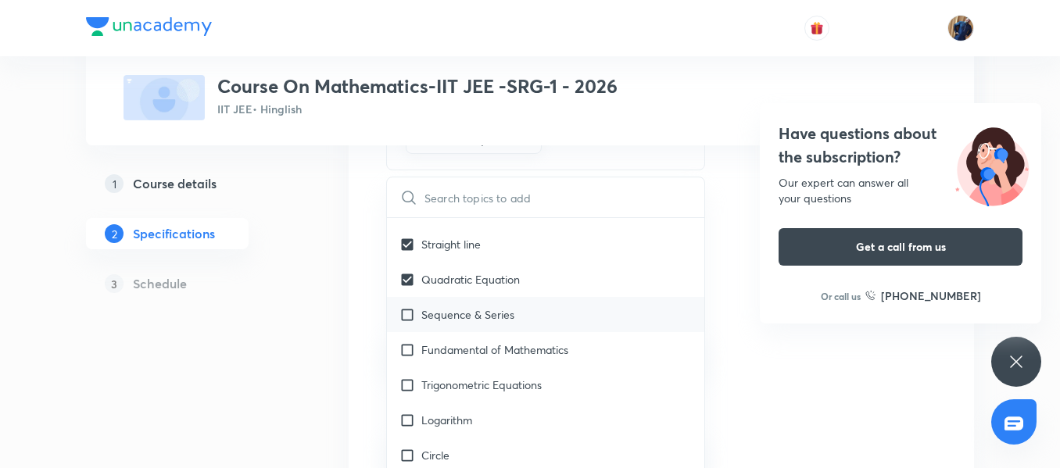
click at [500, 306] on p "Sequence & Series" at bounding box center [467, 314] width 93 height 16
checkbox input "true"
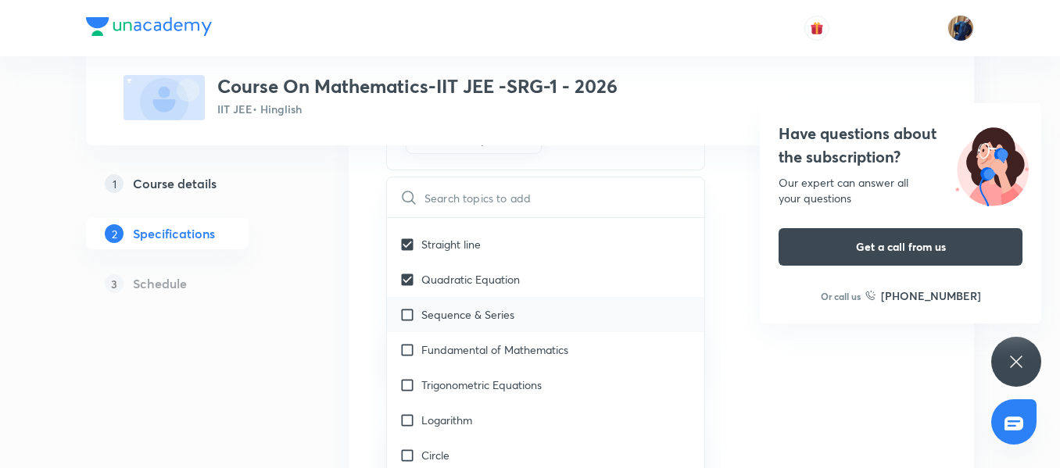
checkbox input "true"
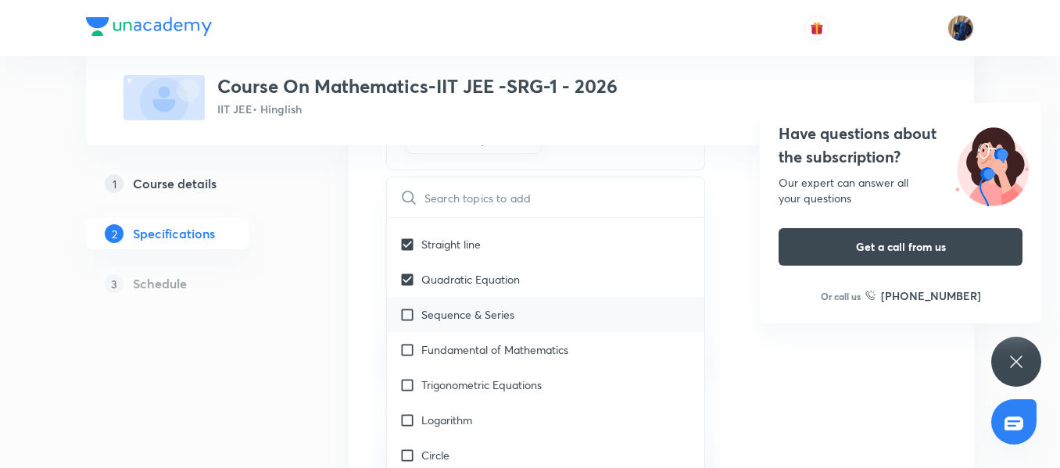
checkbox input "true"
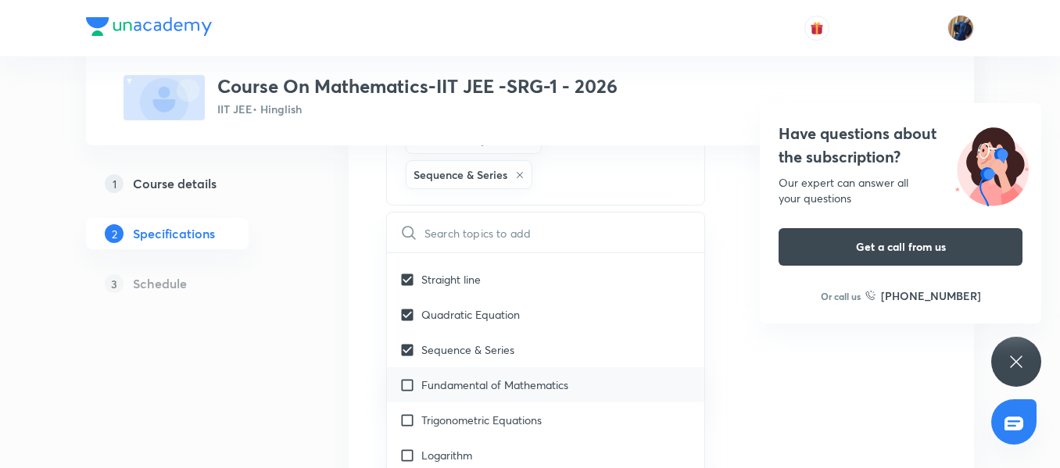
click at [492, 377] on p "Fundamental of Mathematics" at bounding box center [494, 385] width 147 height 16
checkbox input "true"
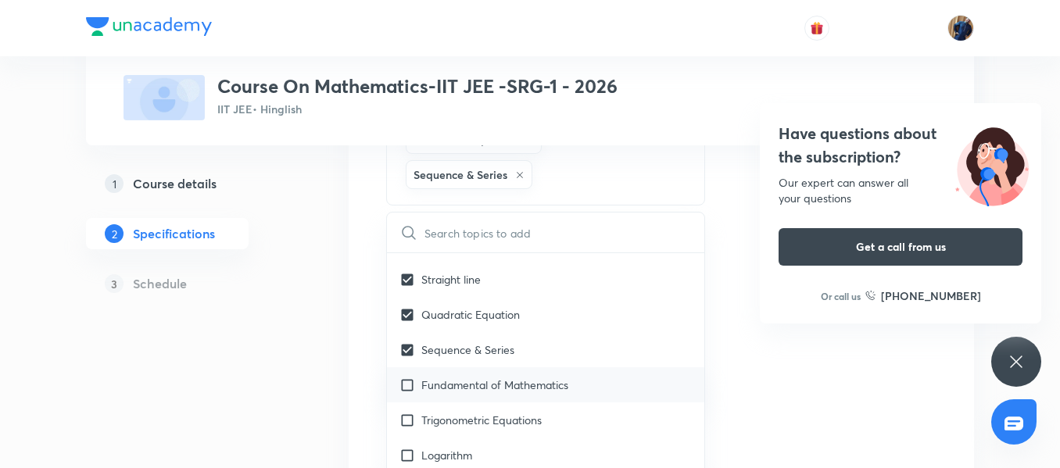
checkbox input "true"
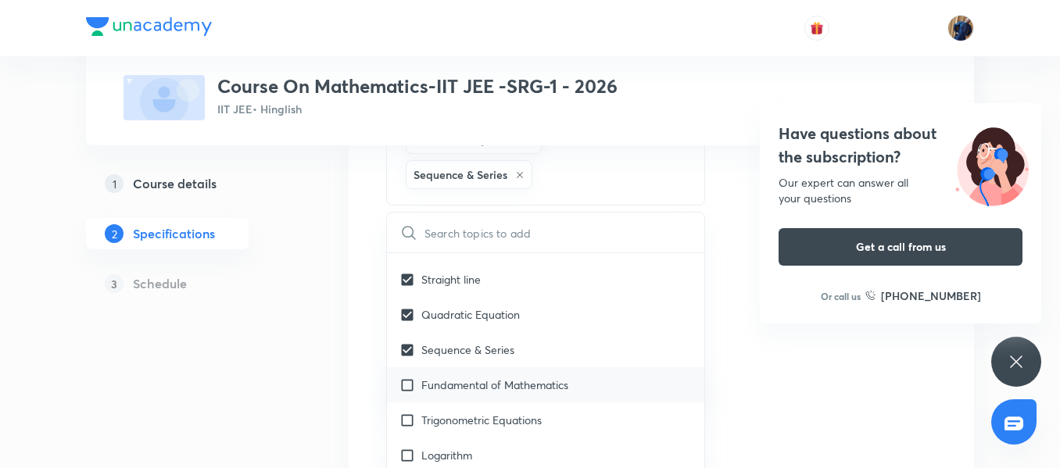
checkbox input "true"
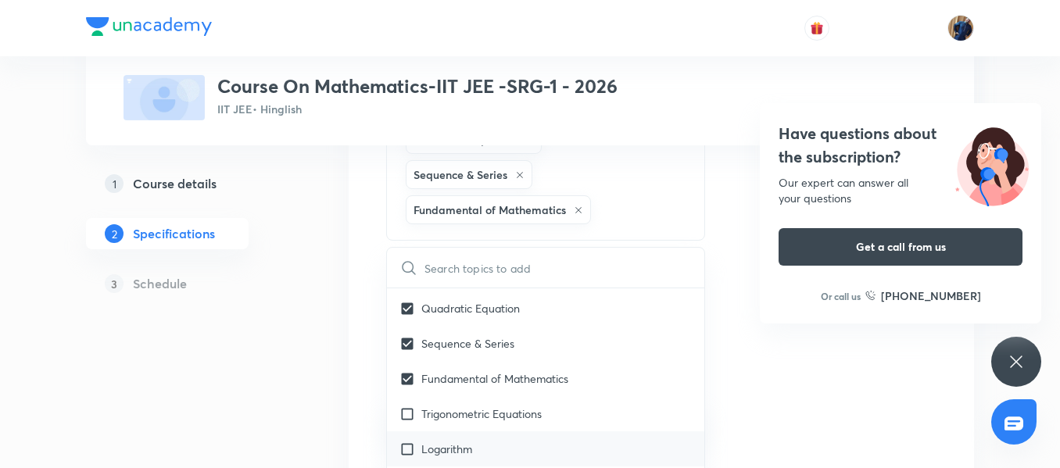
scroll to position [2267, 0]
click at [467, 369] on p "Trigonometric Equations" at bounding box center [481, 377] width 120 height 16
checkbox input "true"
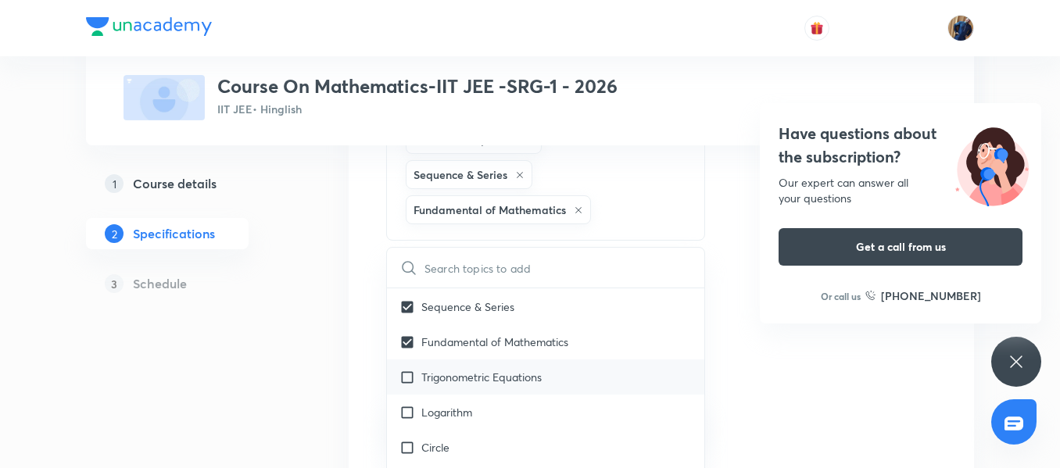
checkbox input "true"
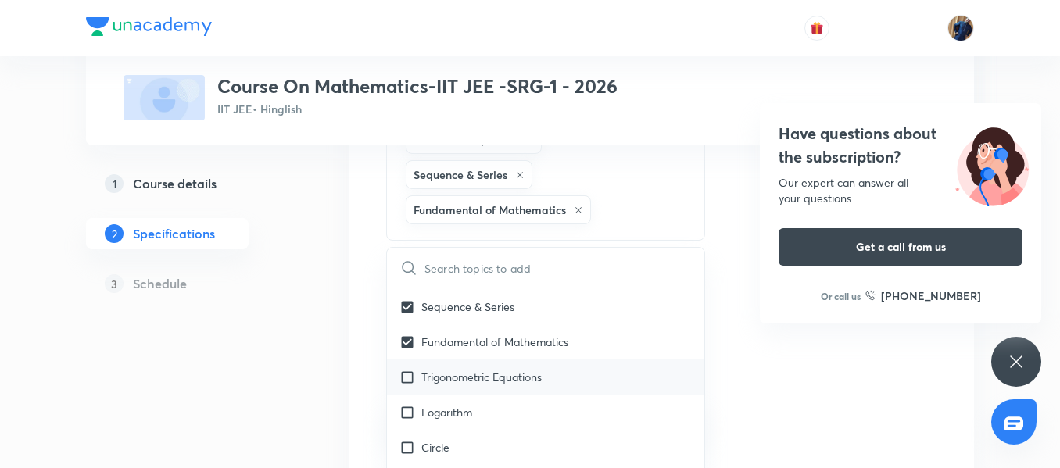
checkbox input "true"
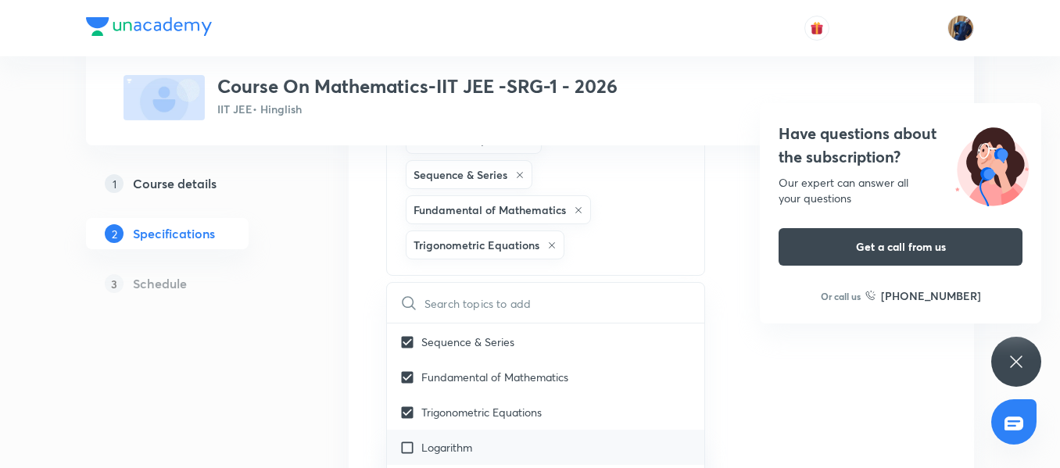
click at [470, 439] on p "Logarithm" at bounding box center [446, 447] width 51 height 16
checkbox input "true"
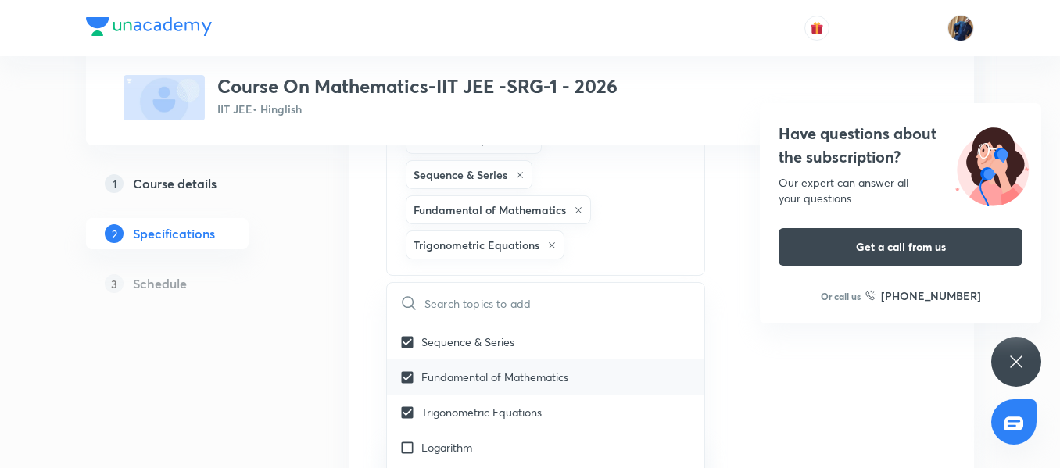
checkbox input "true"
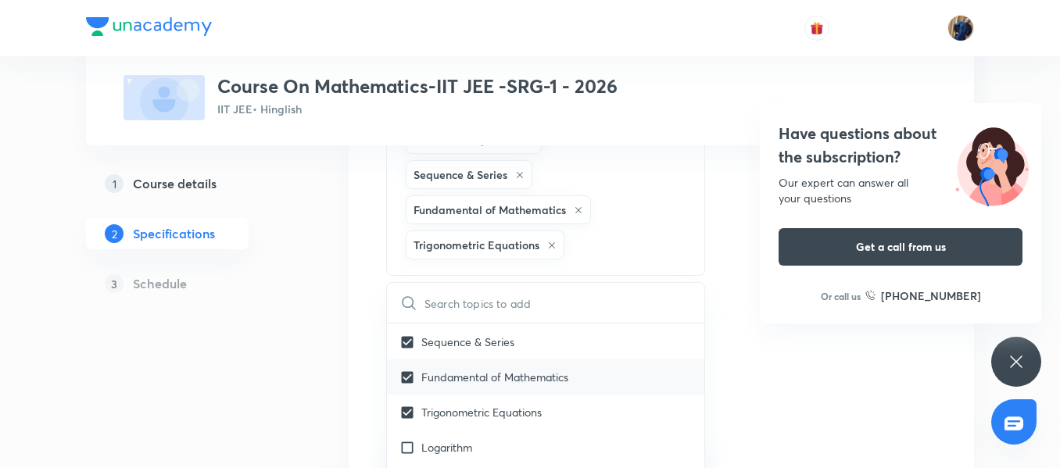
checkbox input "true"
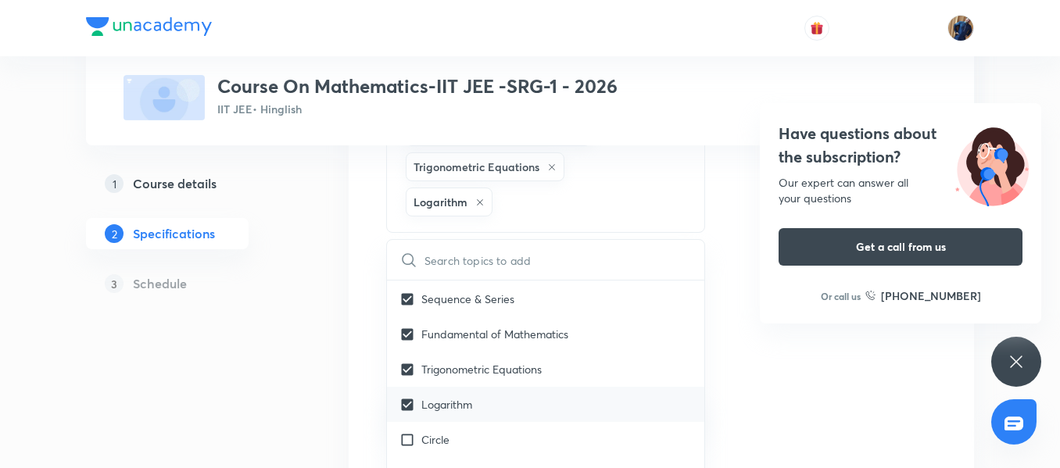
scroll to position [2345, 0]
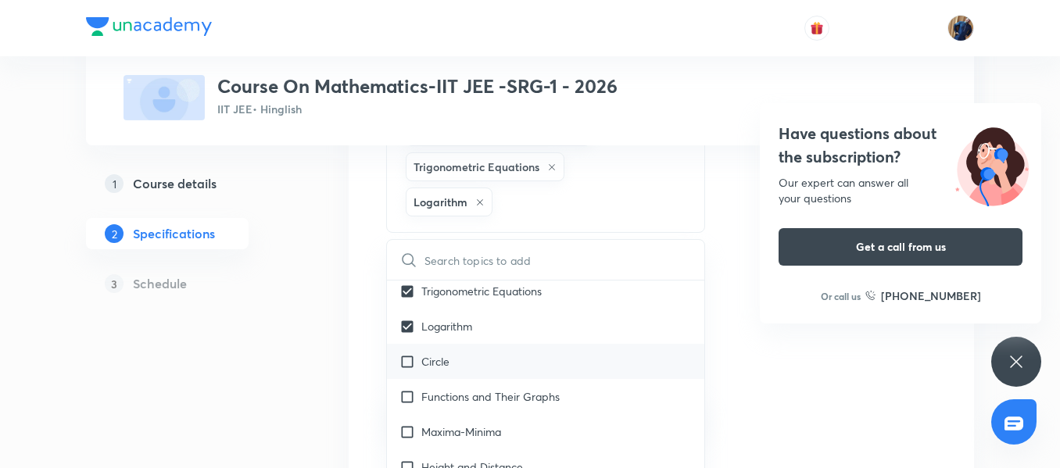
click at [451, 344] on div "Circle" at bounding box center [545, 361] width 317 height 35
checkbox input "true"
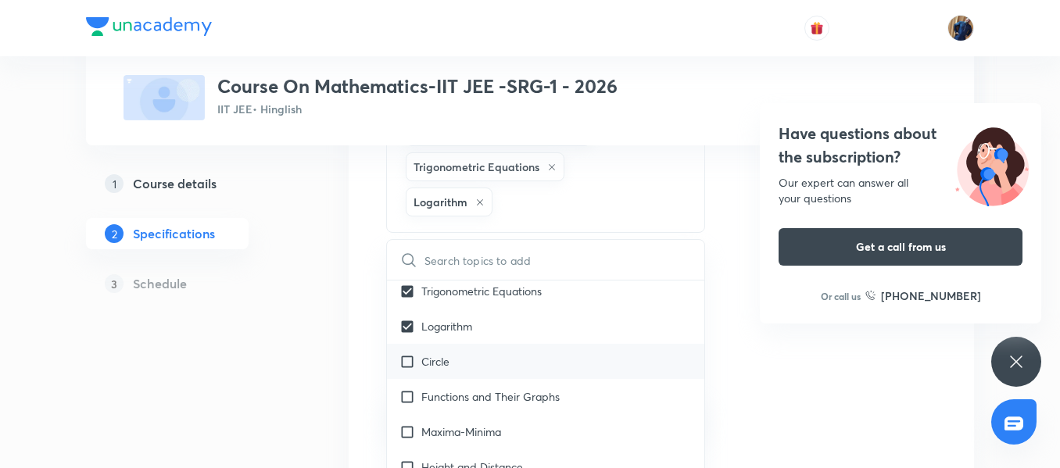
checkbox input "true"
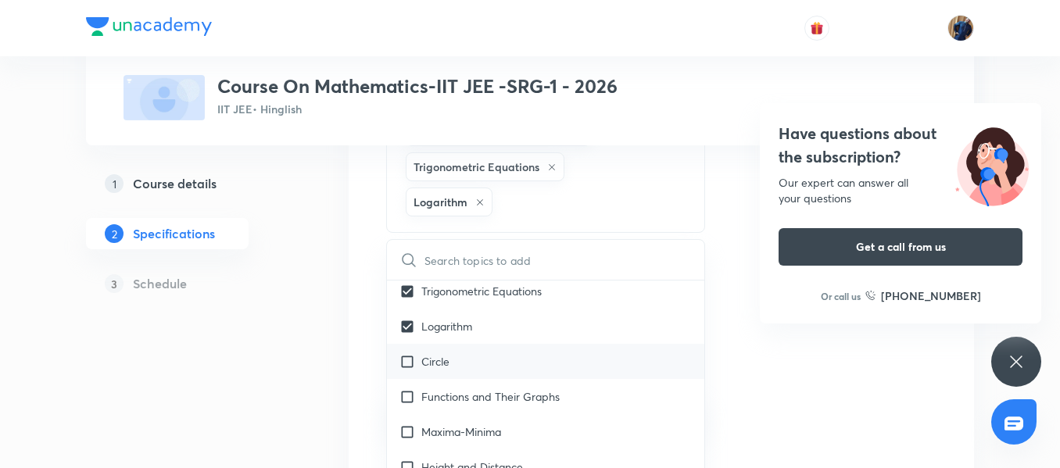
checkbox input "true"
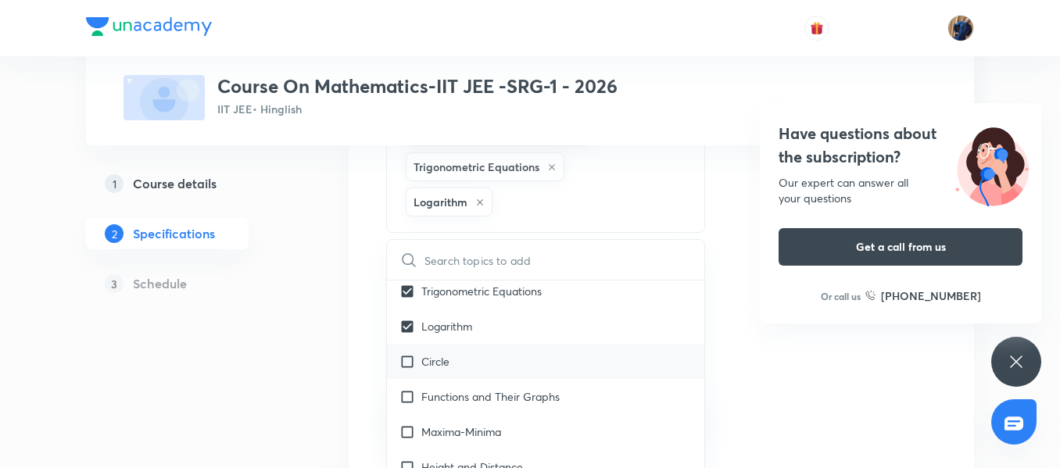
checkbox input "true"
click at [463, 388] on p "Functions and Their Graphs" at bounding box center [490, 396] width 138 height 16
checkbox input "true"
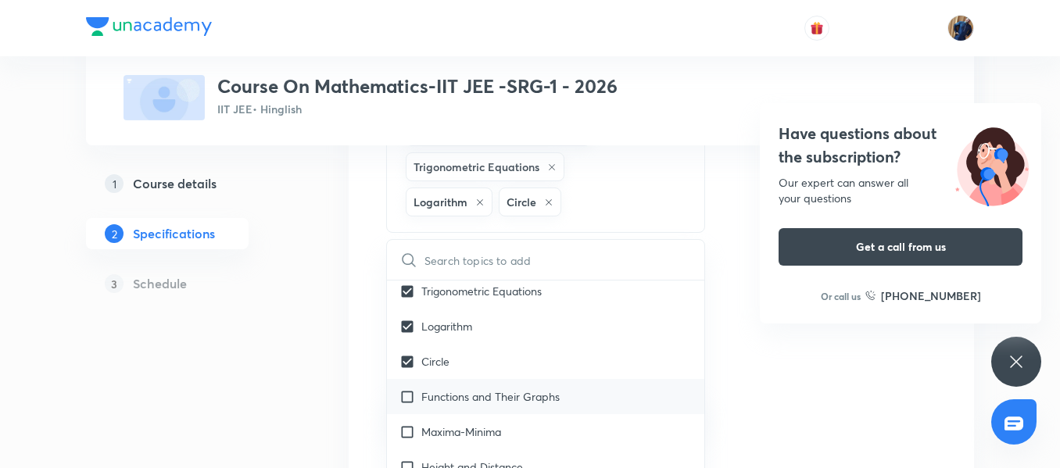
checkbox input "true"
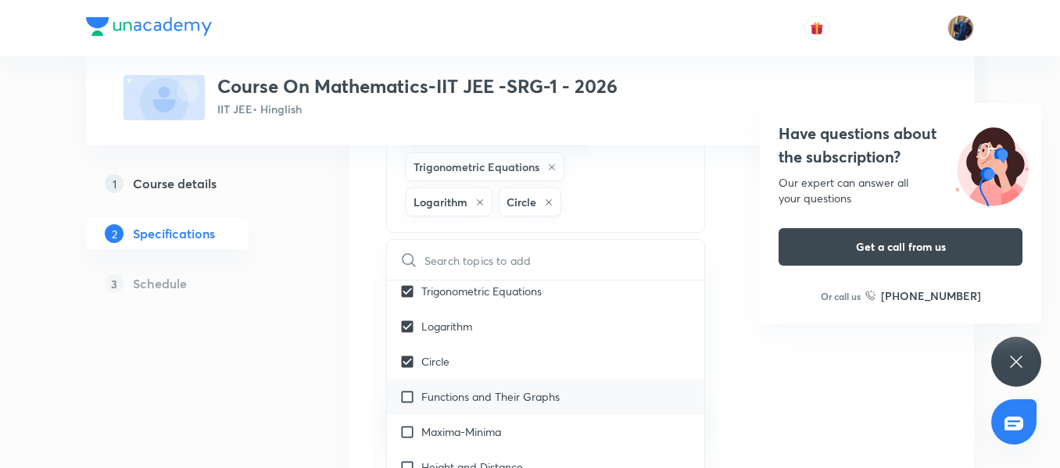
checkbox input "true"
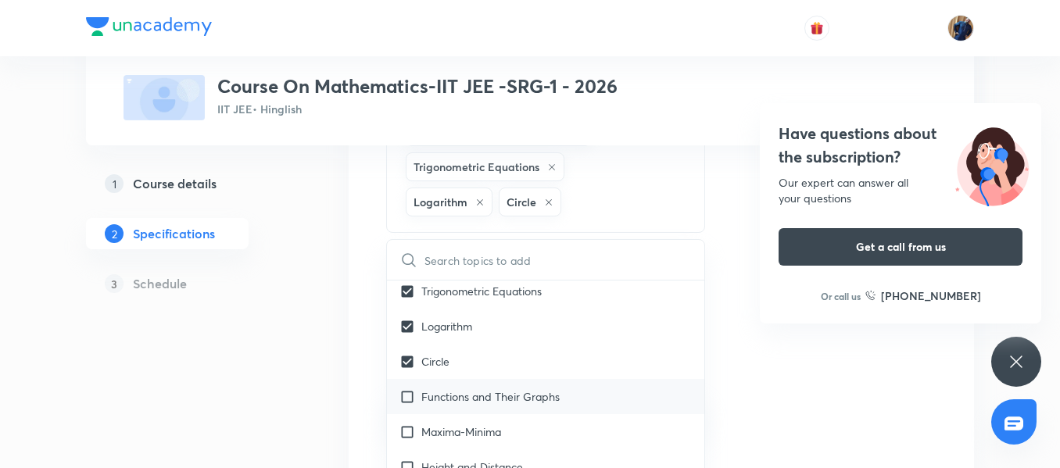
checkbox input "true"
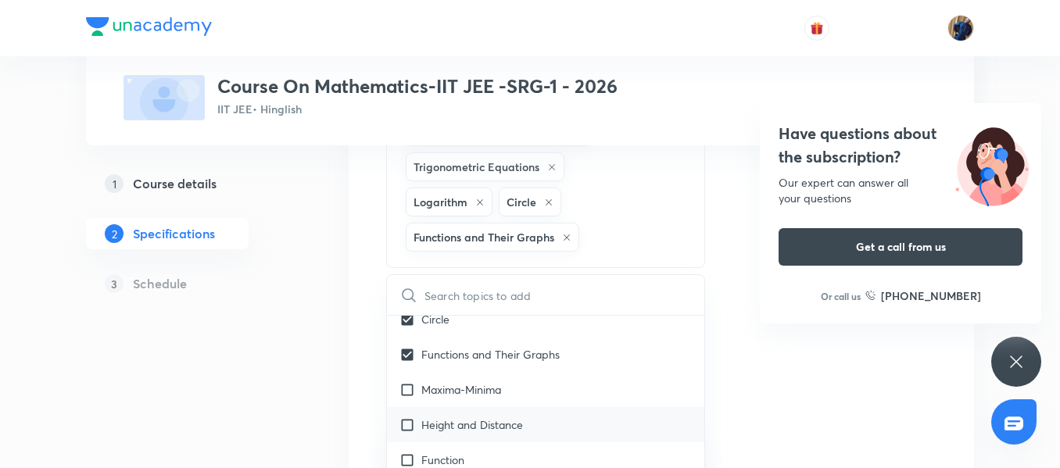
scroll to position [2423, 0]
click at [449, 381] on p "Maxima-Minima" at bounding box center [461, 389] width 80 height 16
checkbox input "true"
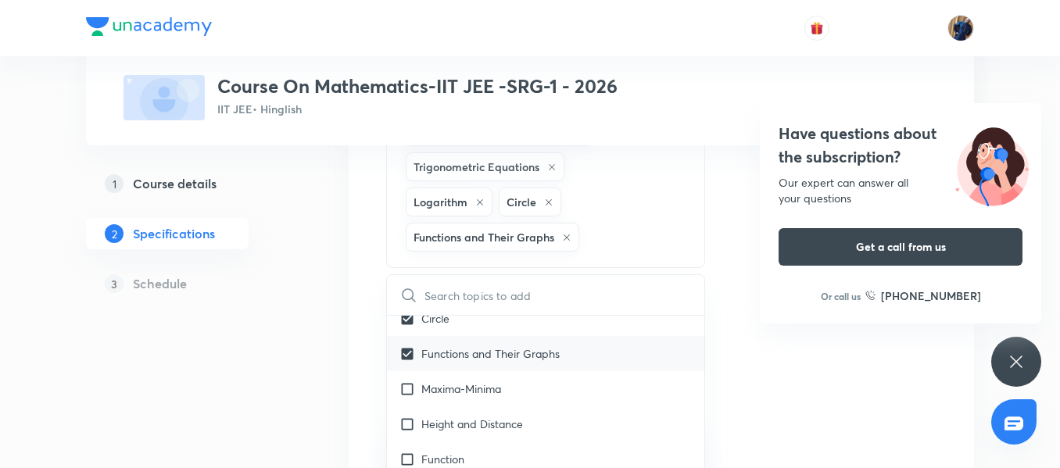
checkbox input "true"
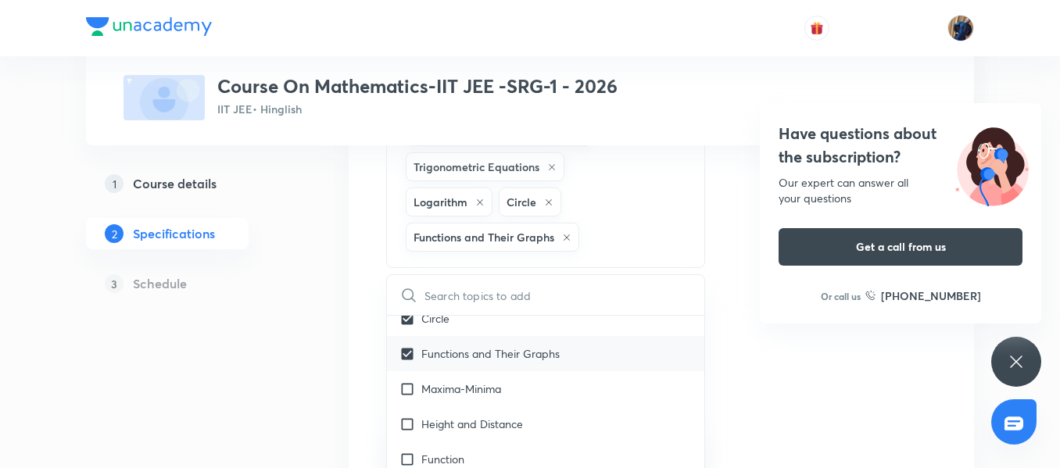
checkbox input "true"
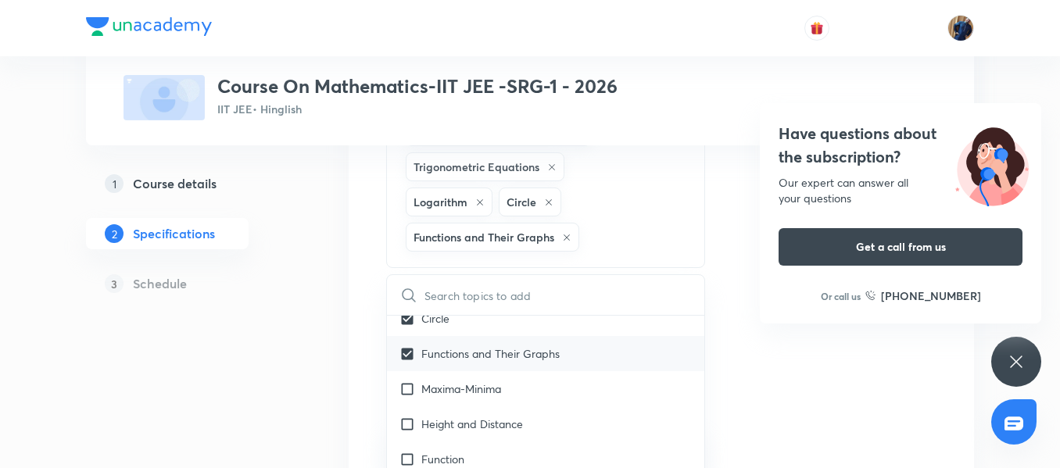
checkbox input "true"
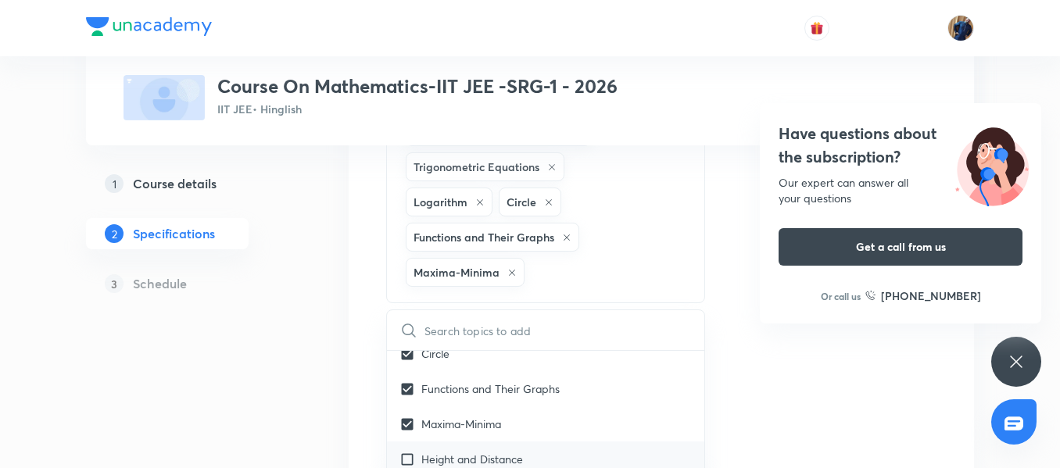
click at [468, 451] on p "Height and Distance" at bounding box center [472, 459] width 102 height 16
checkbox input "true"
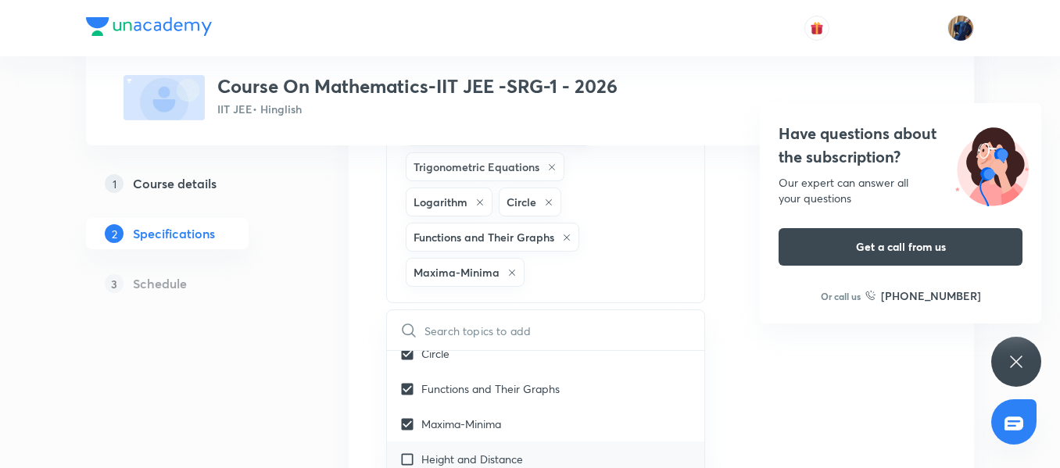
checkbox input "true"
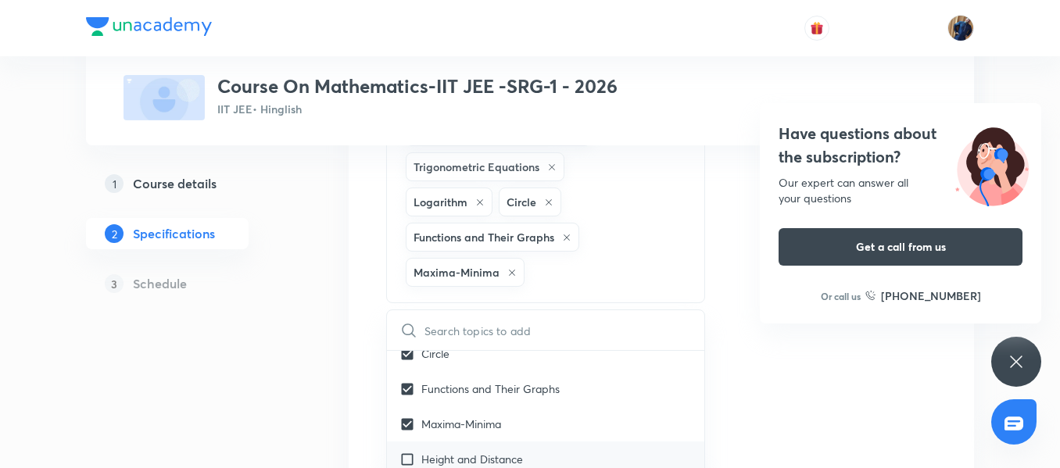
checkbox input "true"
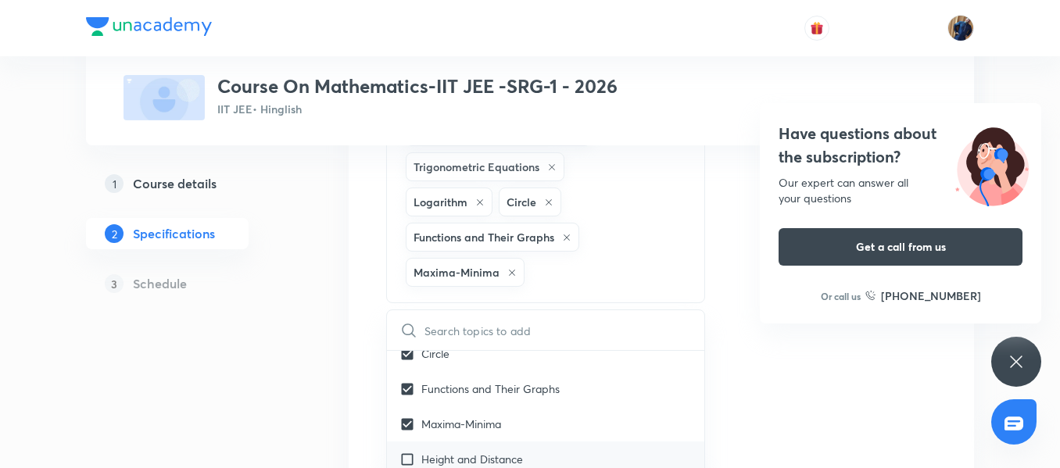
checkbox input "true"
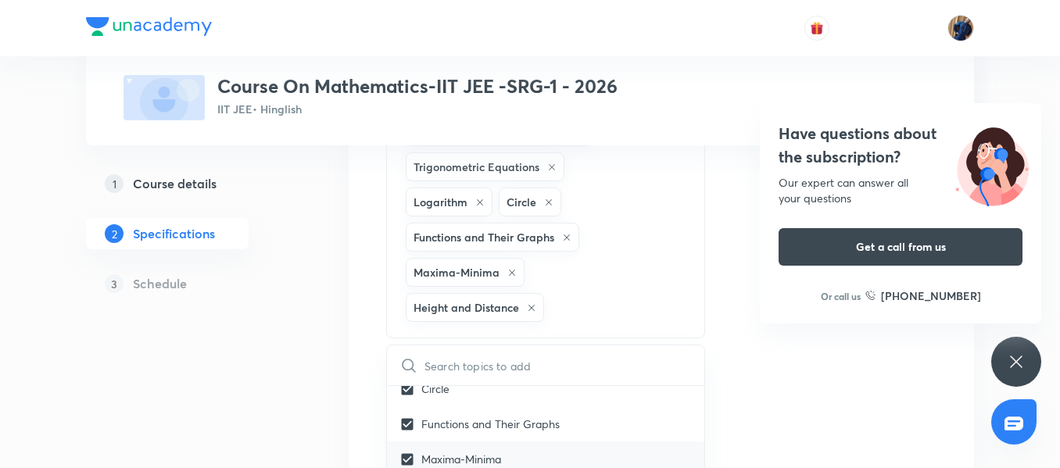
scroll to position [2501, 0]
click at [472, 434] on div "Function" at bounding box center [545, 451] width 317 height 35
checkbox input "true"
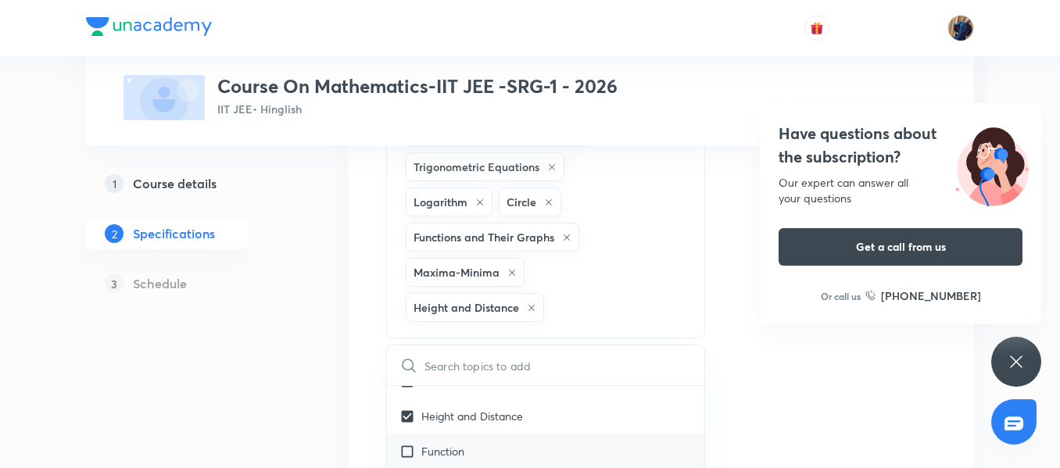
checkbox input "true"
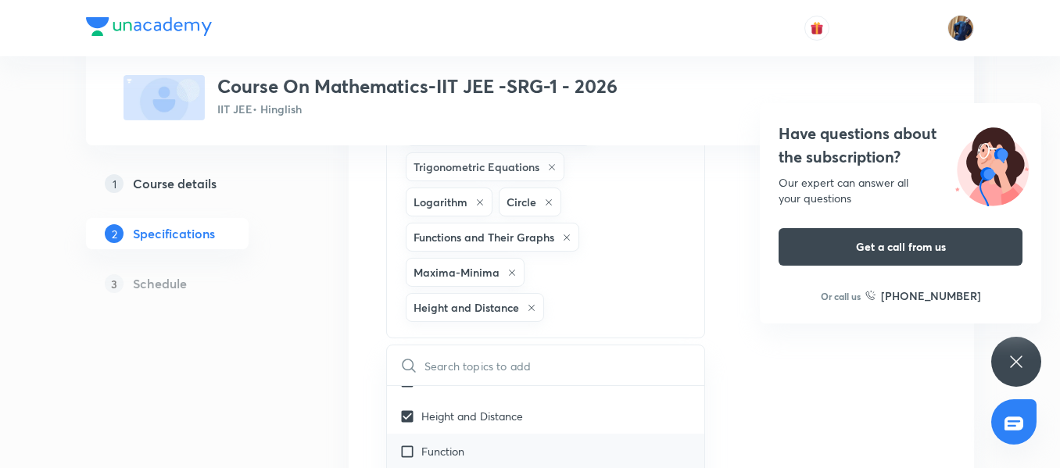
checkbox input "true"
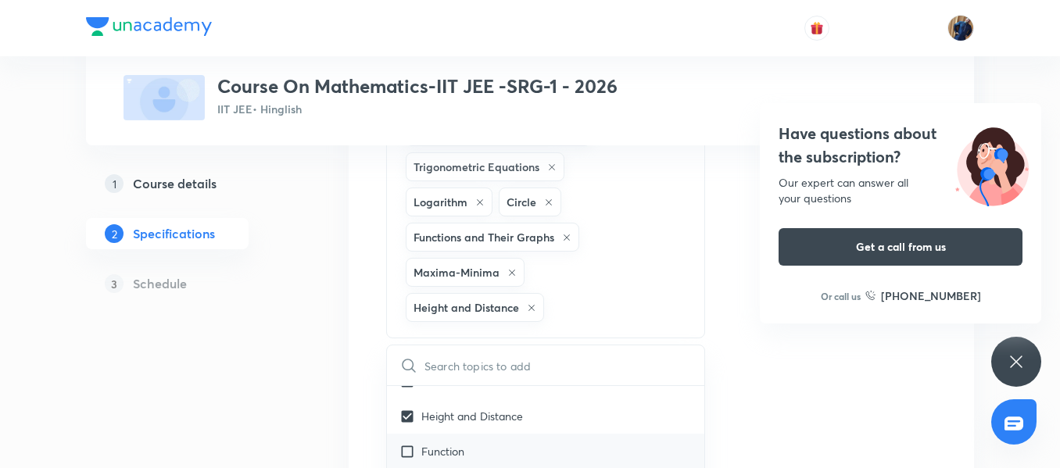
checkbox input "true"
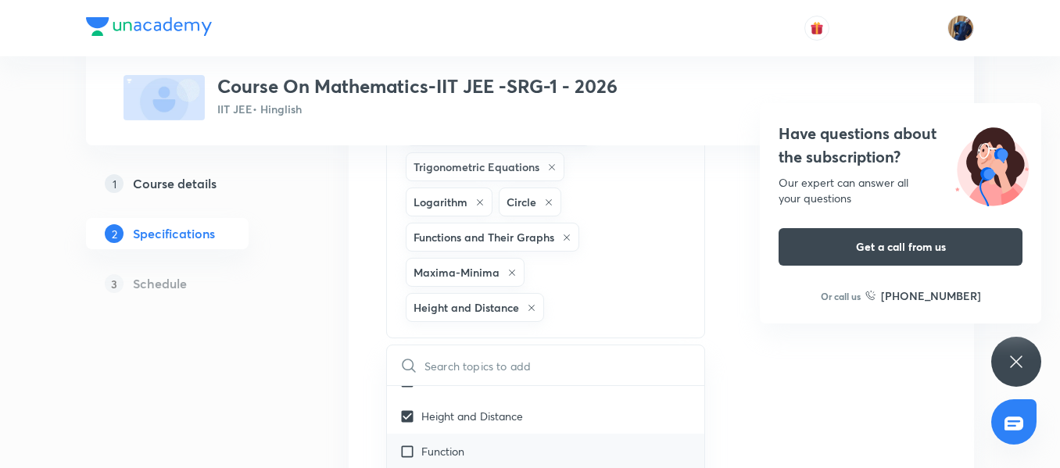
checkbox input "true"
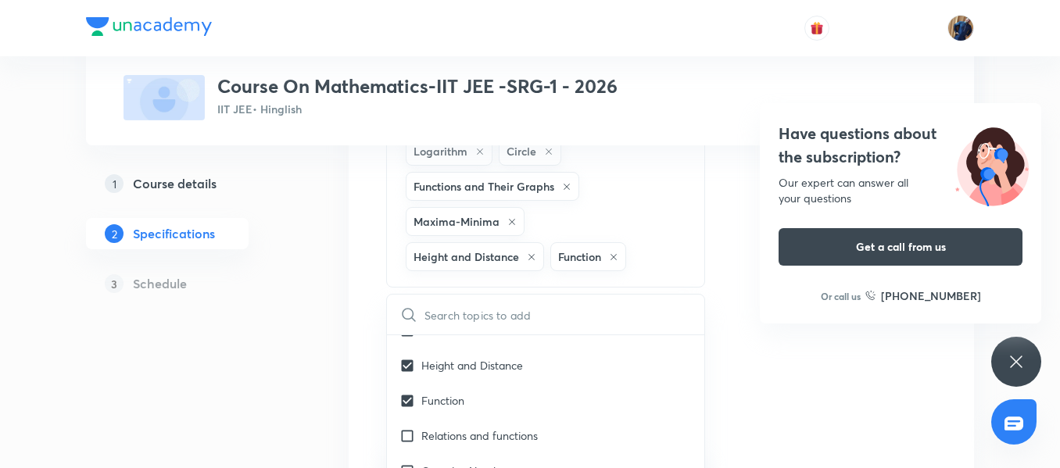
scroll to position [625, 0]
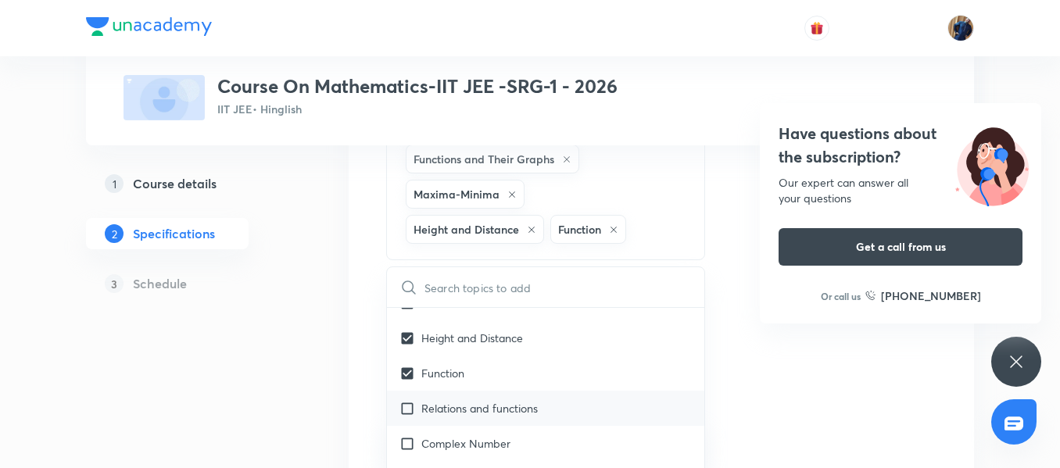
click at [520, 391] on div "Relations and functions" at bounding box center [545, 408] width 317 height 35
checkbox input "true"
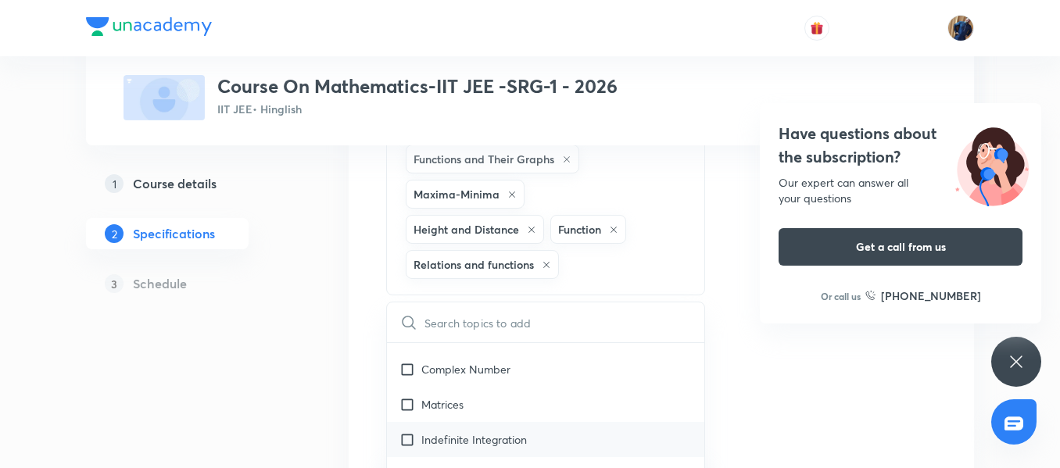
scroll to position [2579, 0]
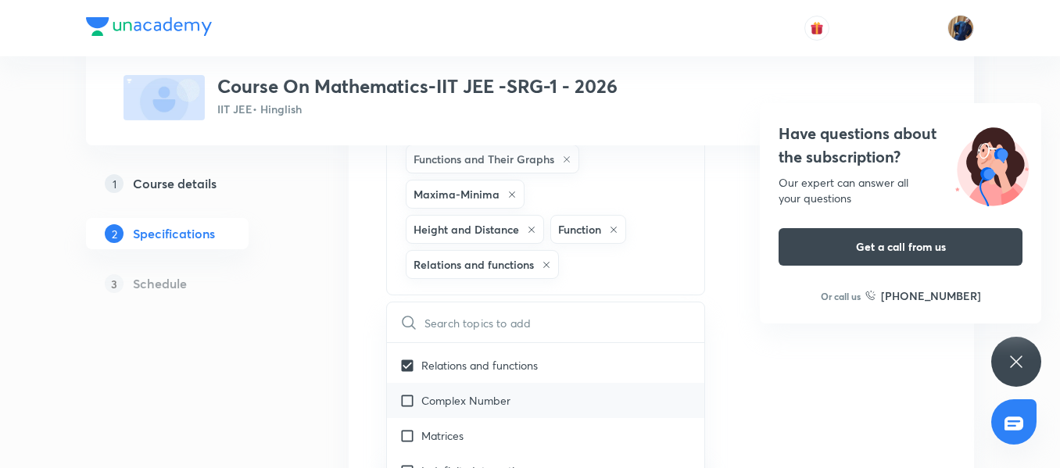
click at [483, 392] on p "Complex Number" at bounding box center [465, 400] width 89 height 16
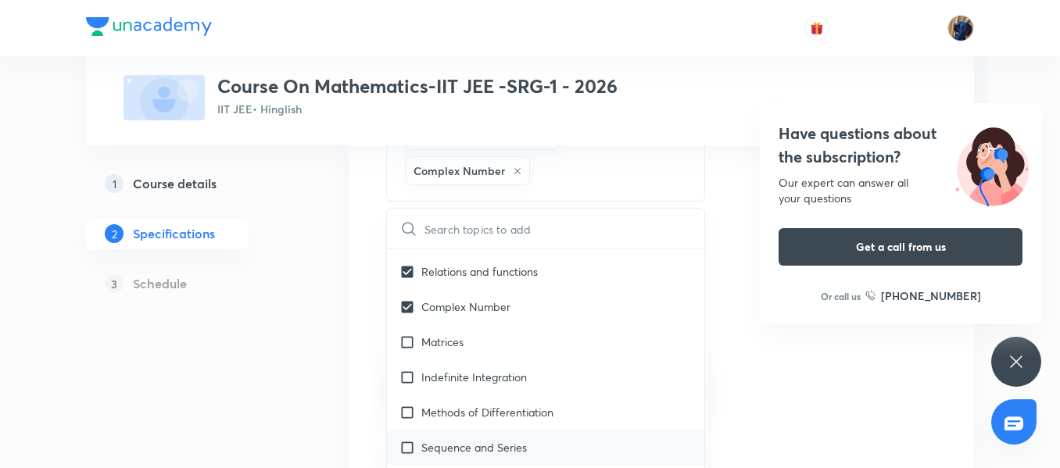
scroll to position [782, 0]
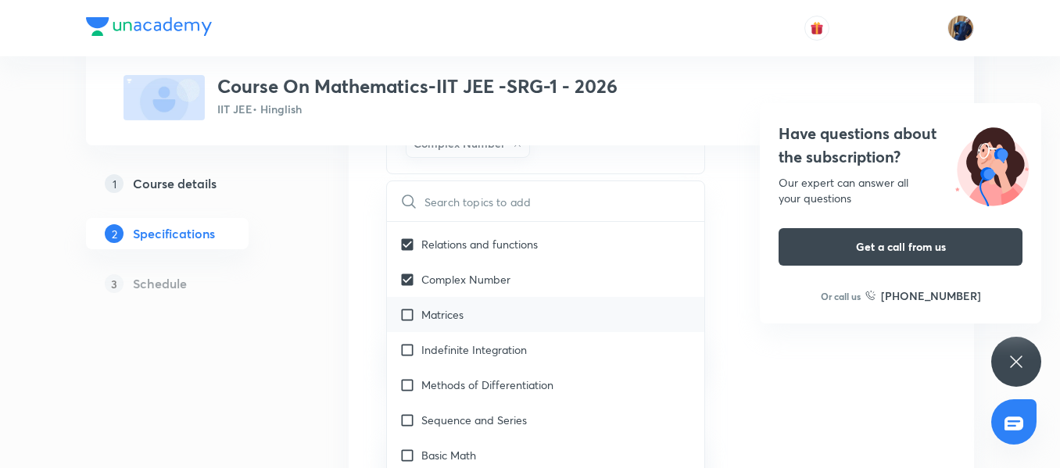
click at [505, 297] on div "Matrices" at bounding box center [545, 314] width 317 height 35
click at [499, 342] on p "Indefinite Integration" at bounding box center [474, 350] width 106 height 16
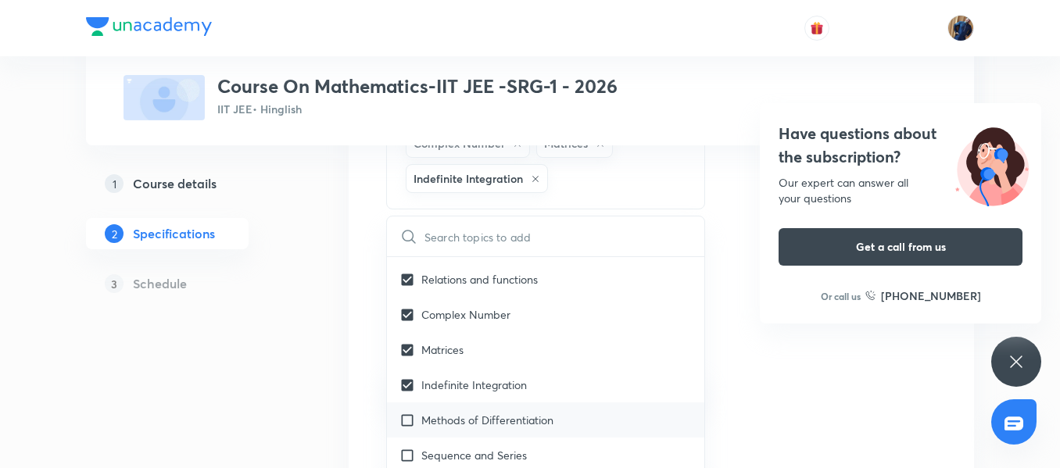
click at [507, 412] on p "Methods of Differentiation" at bounding box center [487, 420] width 132 height 16
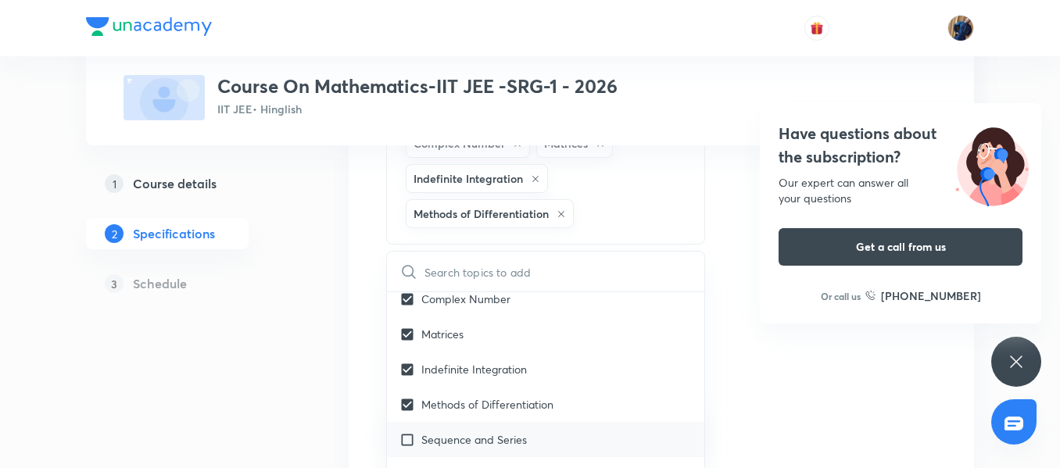
scroll to position [2658, 0]
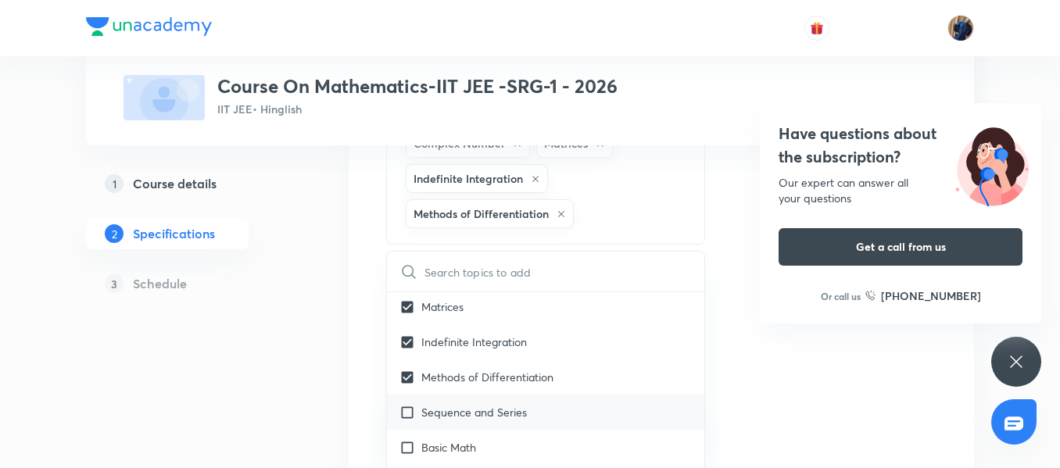
click at [469, 404] on p "Sequence and Series" at bounding box center [474, 412] width 106 height 16
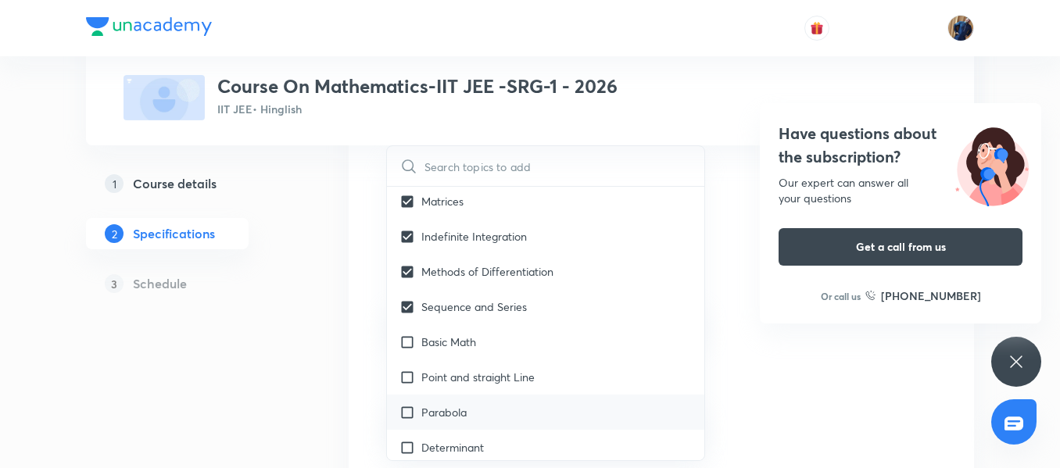
scroll to position [938, 0]
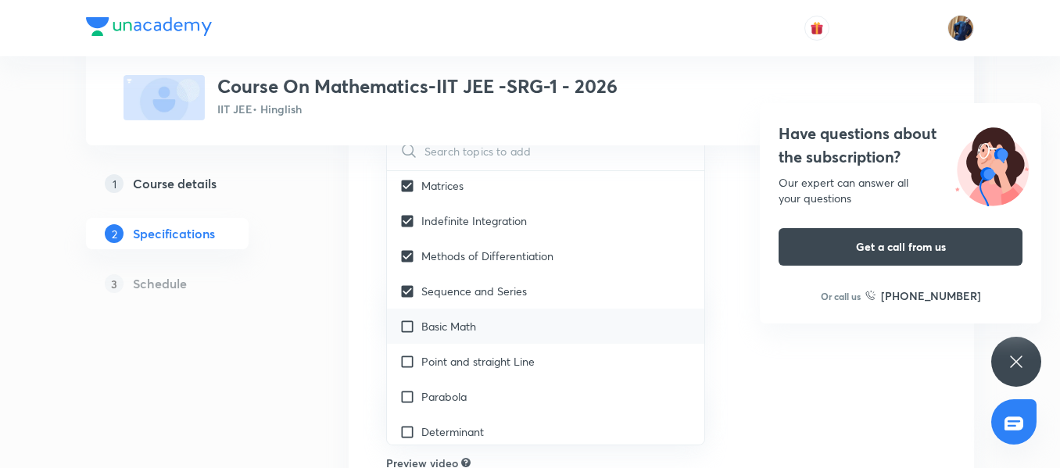
click at [498, 309] on div "Basic Math" at bounding box center [545, 326] width 317 height 35
click at [507, 353] on p "Point and straight Line" at bounding box center [477, 361] width 113 height 16
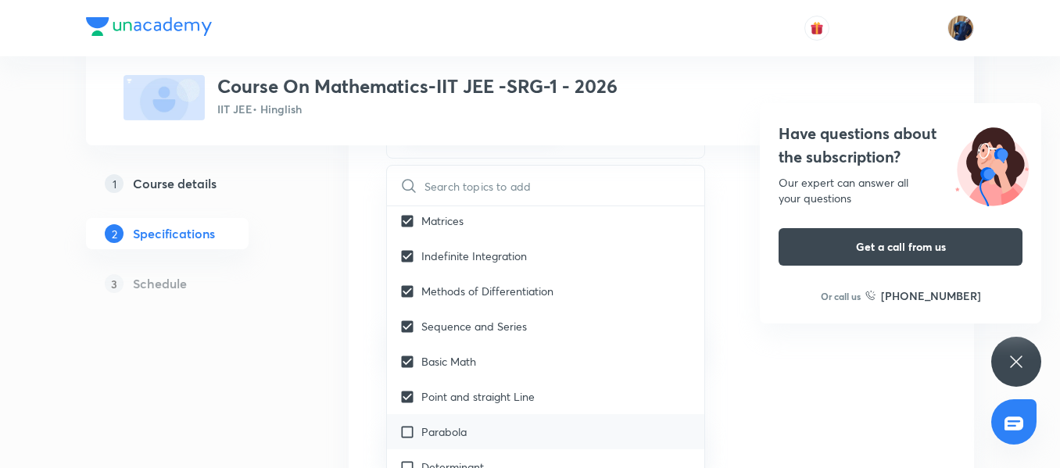
click at [467, 424] on p "Parabola" at bounding box center [443, 432] width 45 height 16
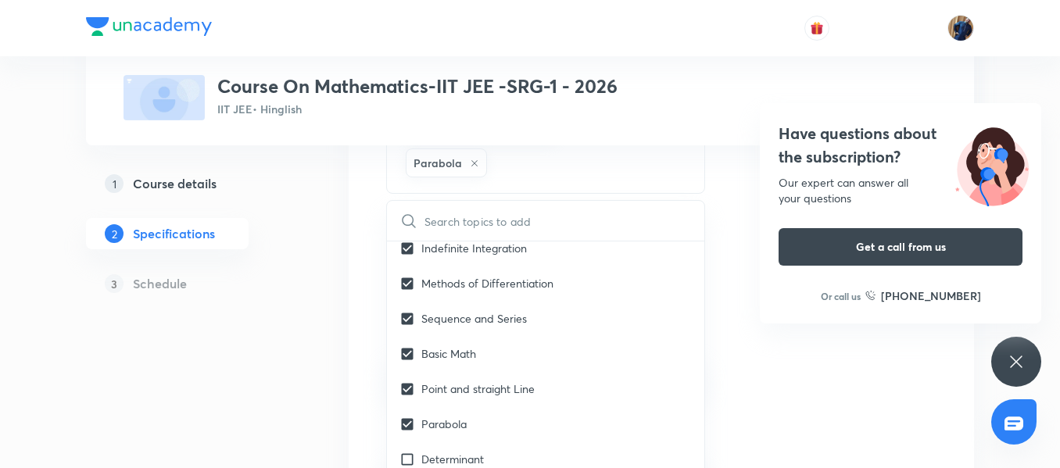
scroll to position [2736, 0]
click at [478, 416] on p "Determinant" at bounding box center [452, 424] width 63 height 16
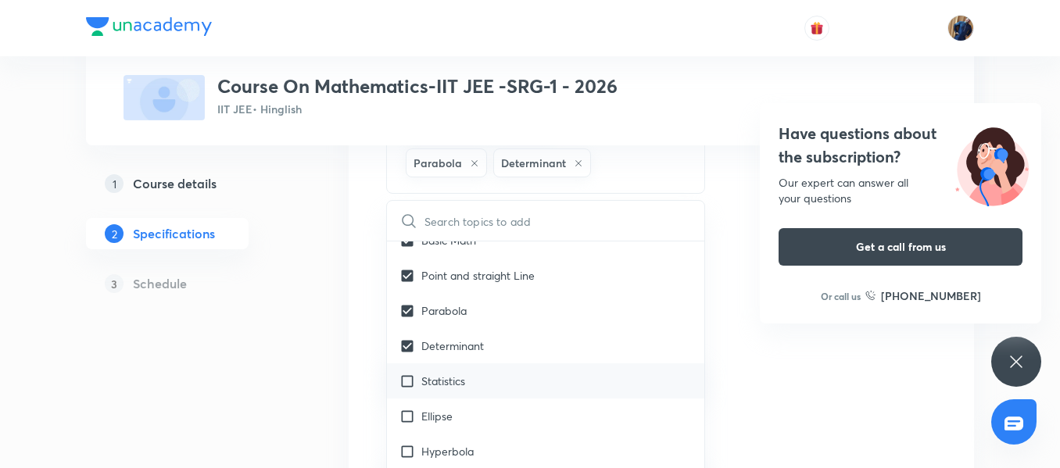
click at [453, 373] on p "Statistics" at bounding box center [443, 381] width 44 height 16
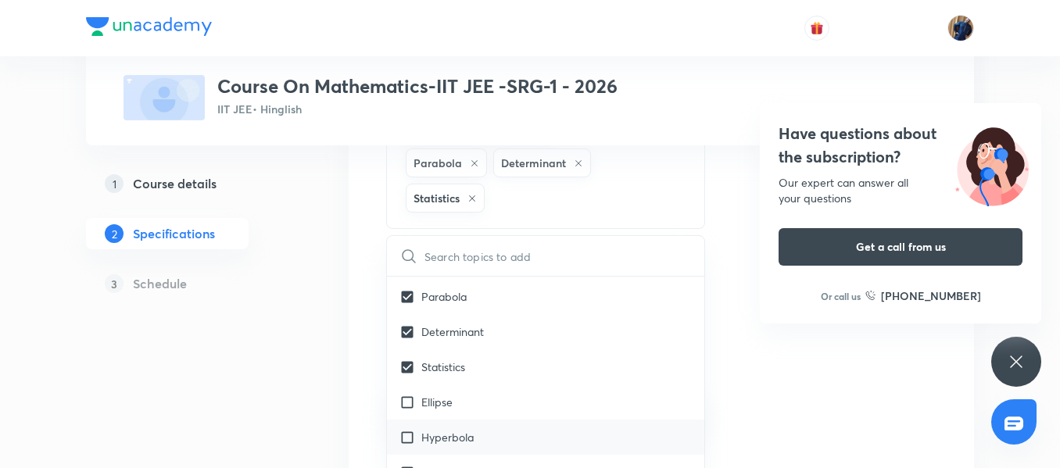
scroll to position [2892, 0]
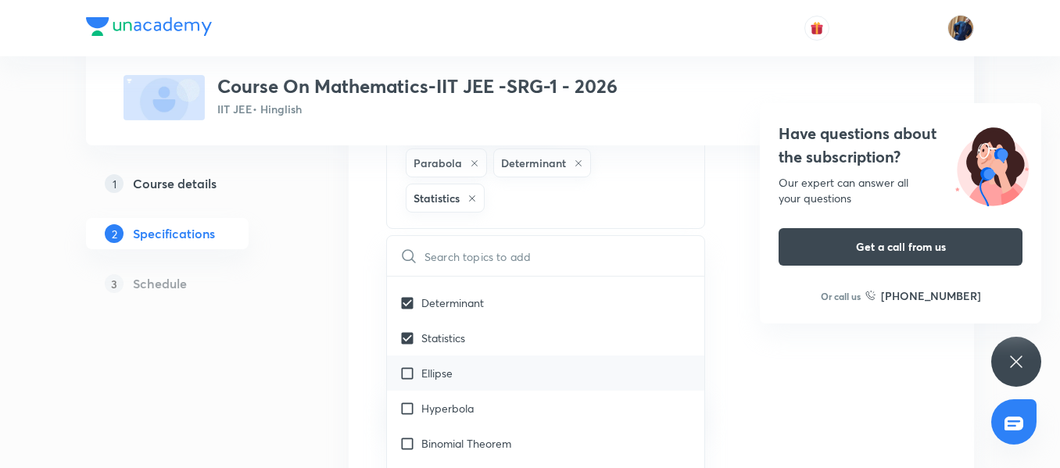
click at [458, 356] on div "Ellipse" at bounding box center [545, 373] width 317 height 35
click at [459, 400] on p "Hyperbola" at bounding box center [447, 408] width 52 height 16
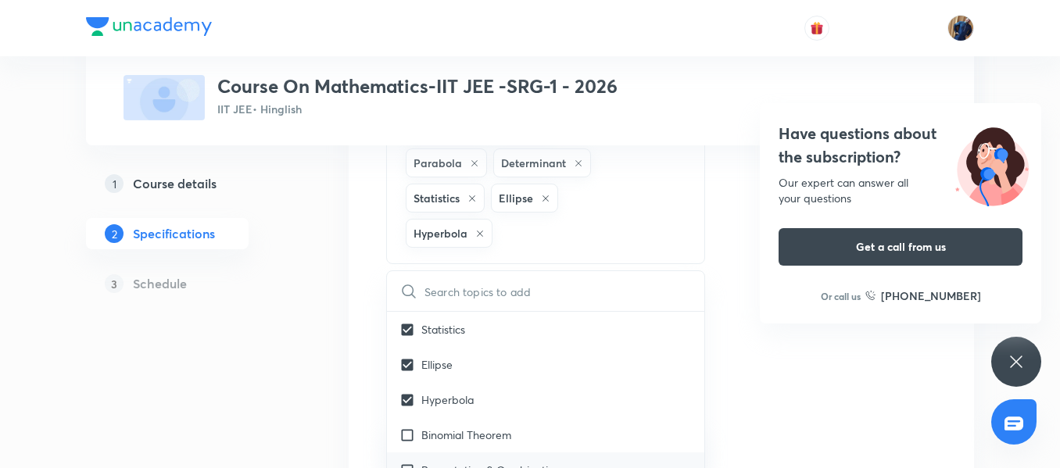
scroll to position [2970, 0]
click at [442, 392] on p "Binomial Theorem" at bounding box center [466, 400] width 90 height 16
click at [460, 428] on p "Permutation & Combination" at bounding box center [490, 436] width 139 height 16
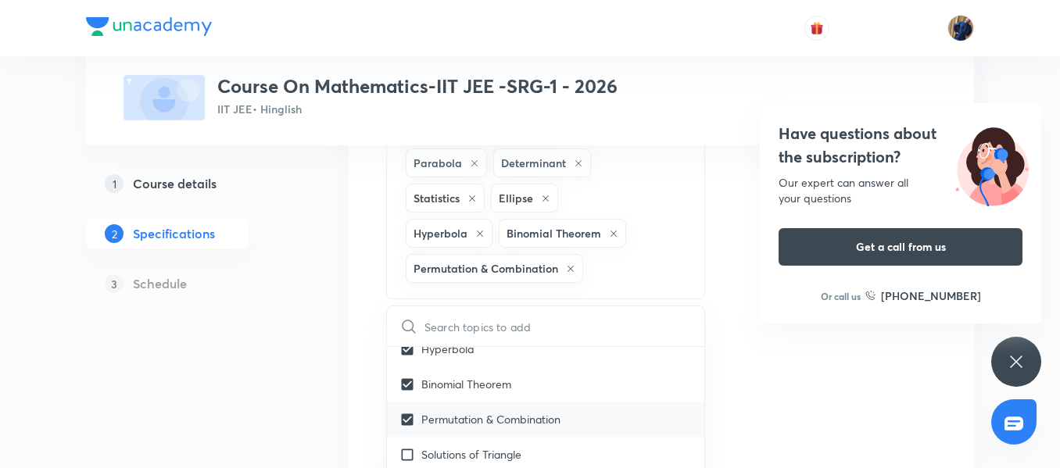
scroll to position [3048, 0]
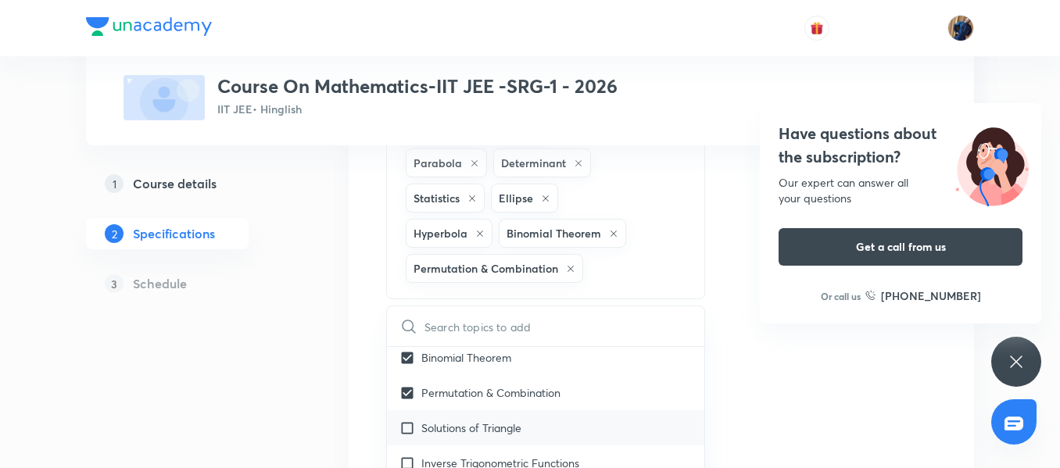
click at [469, 420] on p "Solutions of Triangle" at bounding box center [471, 428] width 100 height 16
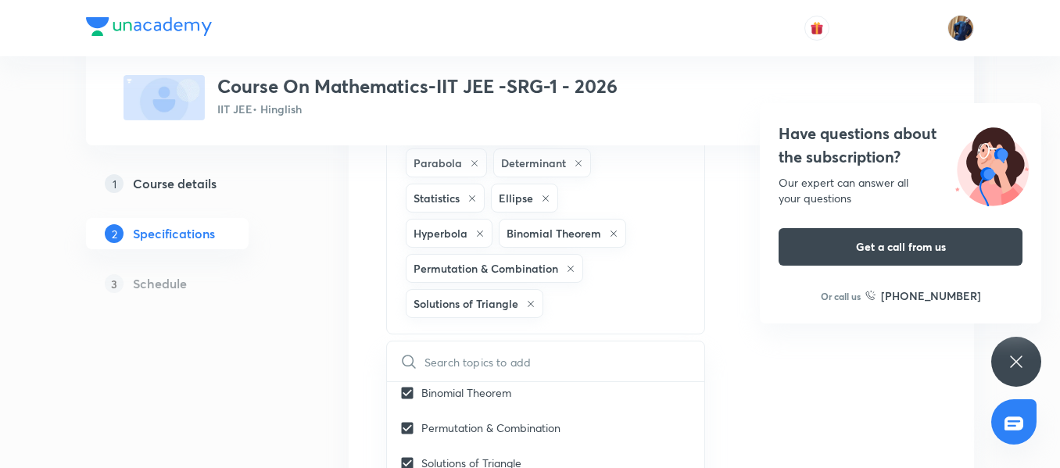
scroll to position [3127, 0]
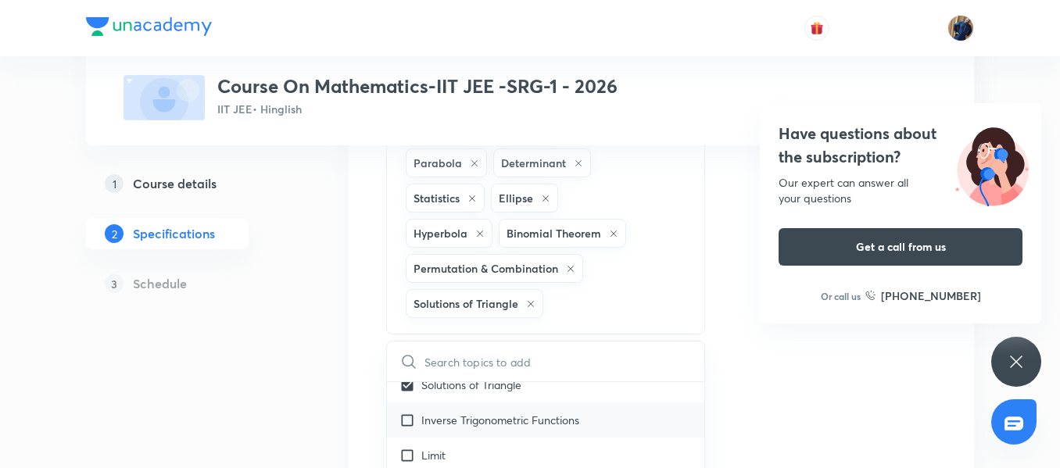
click at [485, 412] on p "Inverse Trigonometric Functions" at bounding box center [500, 420] width 158 height 16
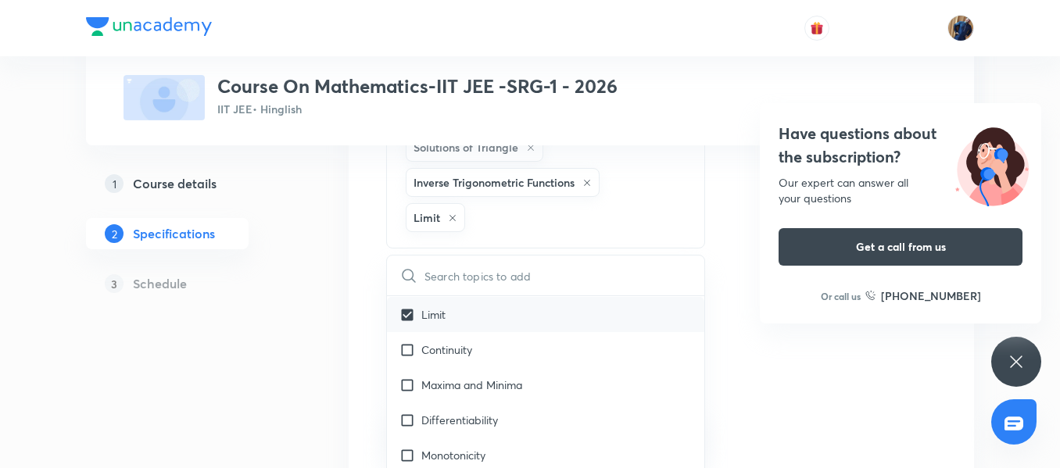
scroll to position [3205, 0]
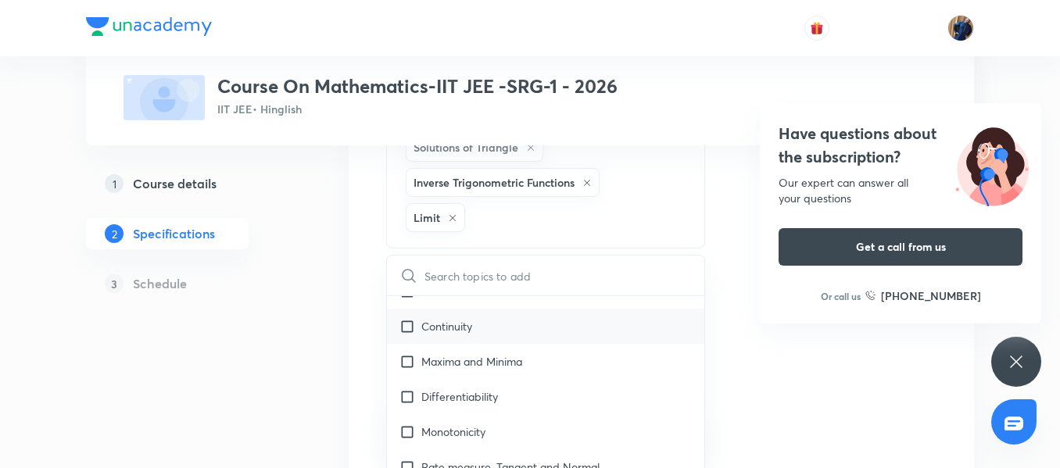
click at [450, 309] on div "Continuity" at bounding box center [545, 326] width 317 height 35
click at [465, 353] on p "Maxima and Minima" at bounding box center [471, 361] width 101 height 16
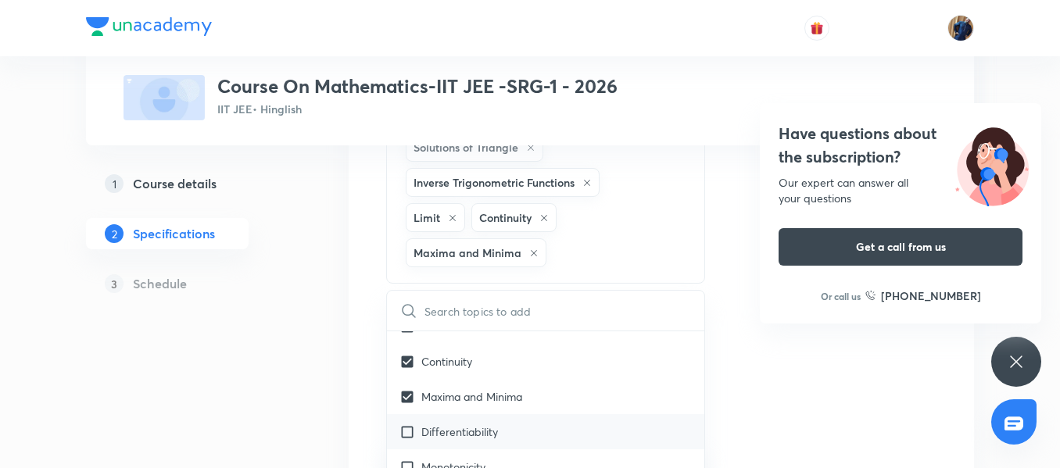
click at [457, 424] on p "Differentiability" at bounding box center [459, 432] width 77 height 16
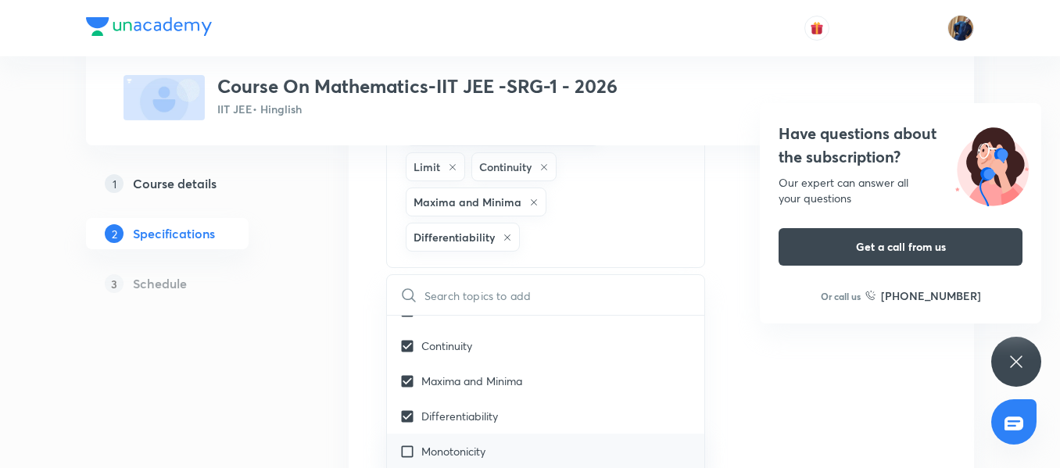
scroll to position [0, 0]
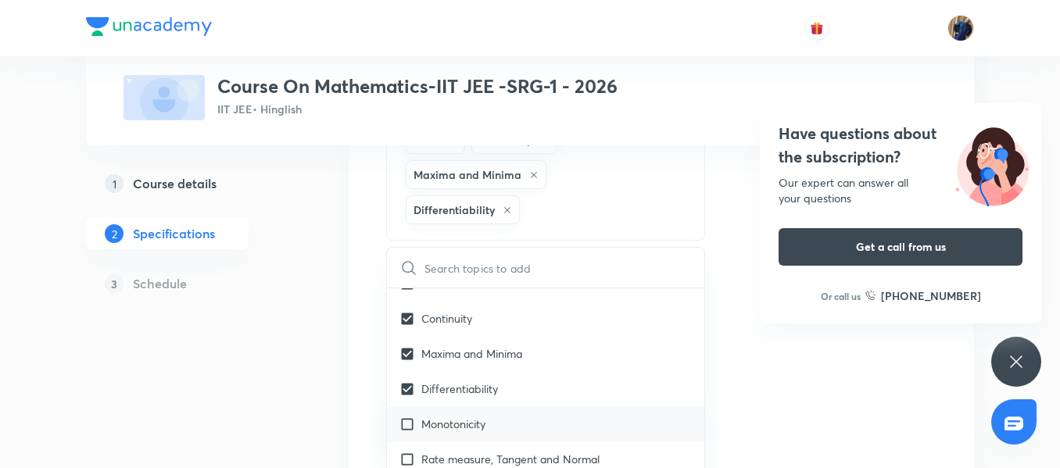
click at [470, 416] on p "Monotonicity" at bounding box center [453, 424] width 64 height 16
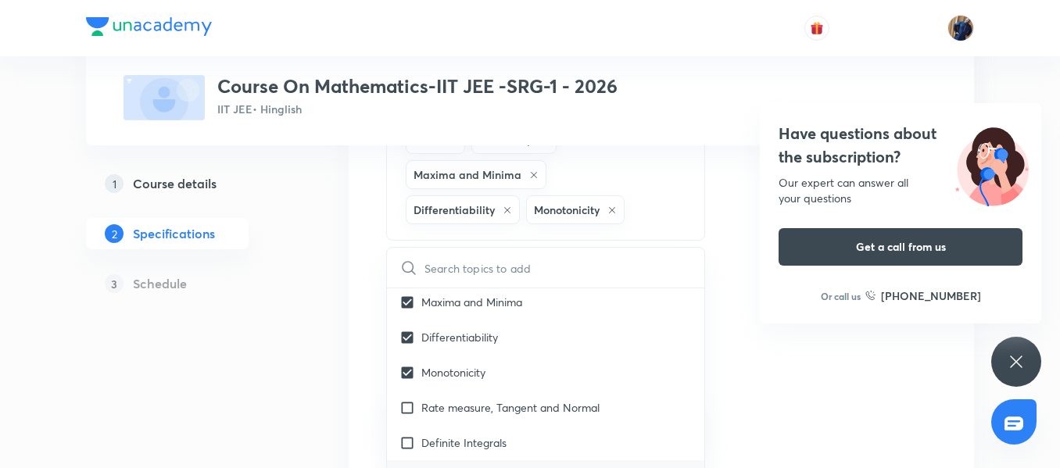
scroll to position [3283, 0]
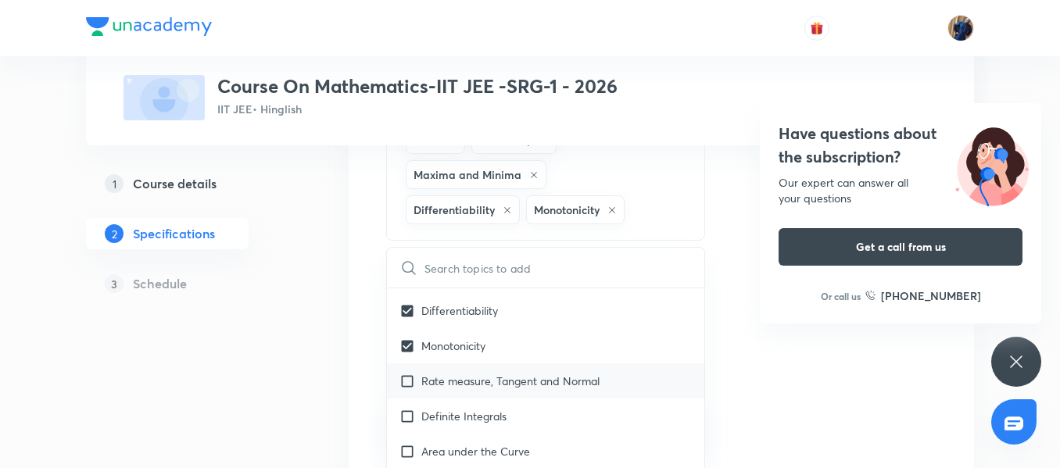
click at [490, 363] on div "Rate measure, Tangent and Normal" at bounding box center [545, 380] width 317 height 35
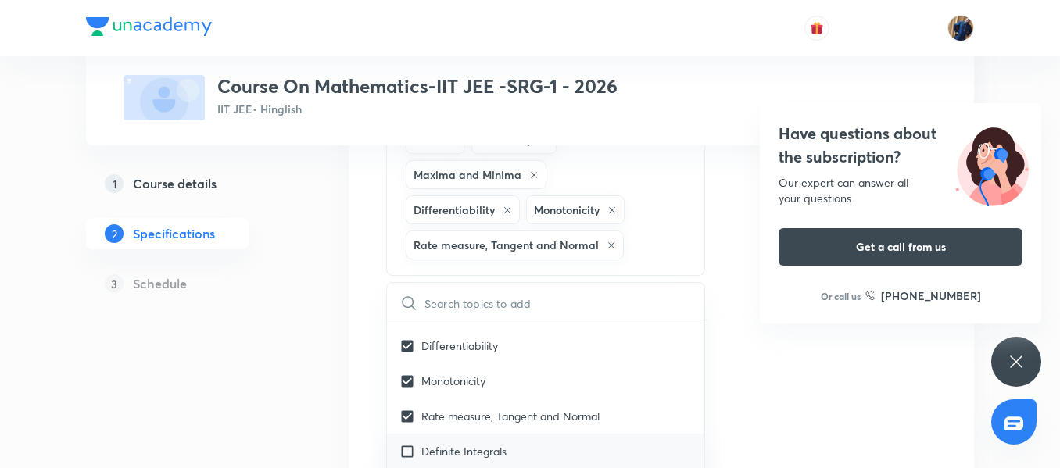
click at [480, 434] on div "Definite Integrals" at bounding box center [545, 451] width 317 height 35
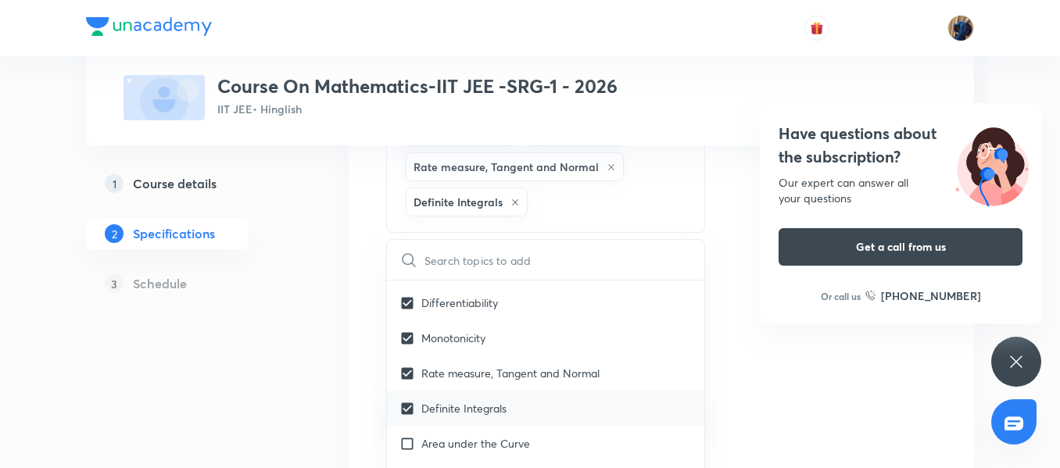
scroll to position [3361, 0]
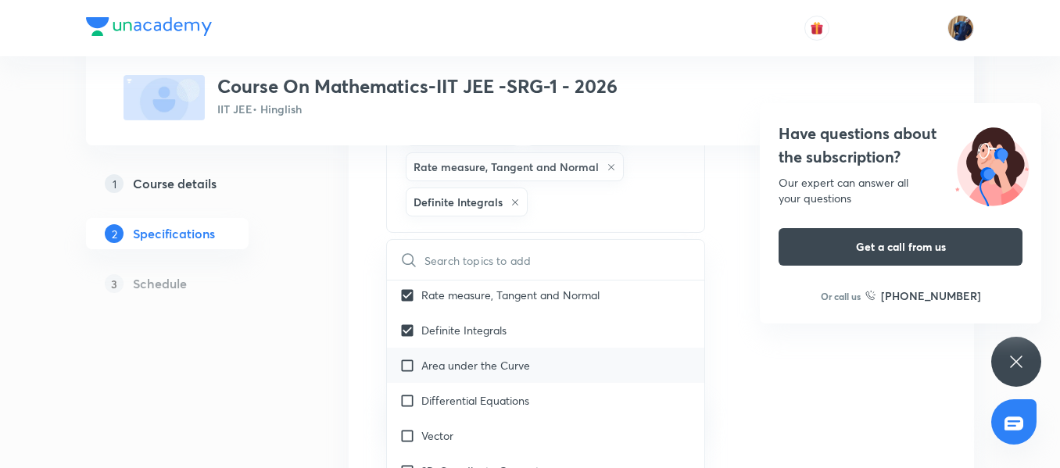
click at [499, 348] on div "Area under the Curve" at bounding box center [545, 365] width 317 height 35
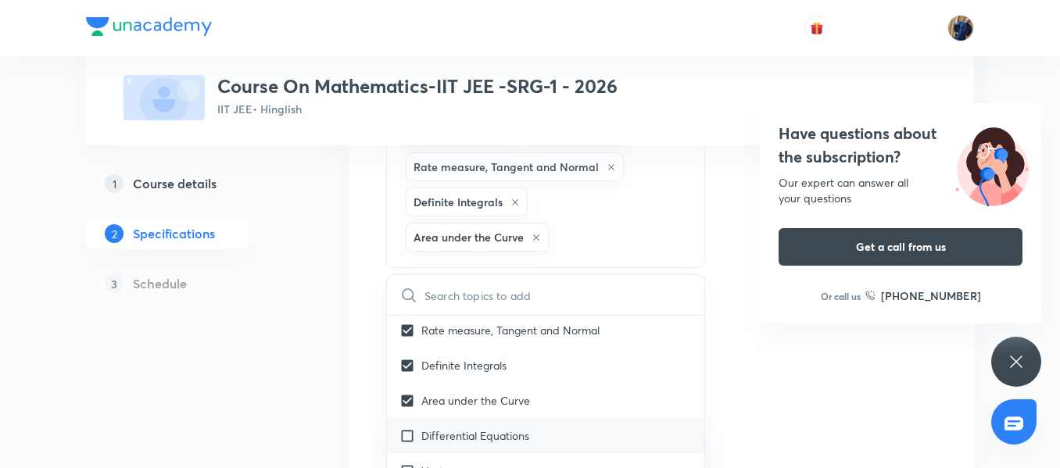
click at [487, 428] on p "Differential Equations" at bounding box center [475, 436] width 108 height 16
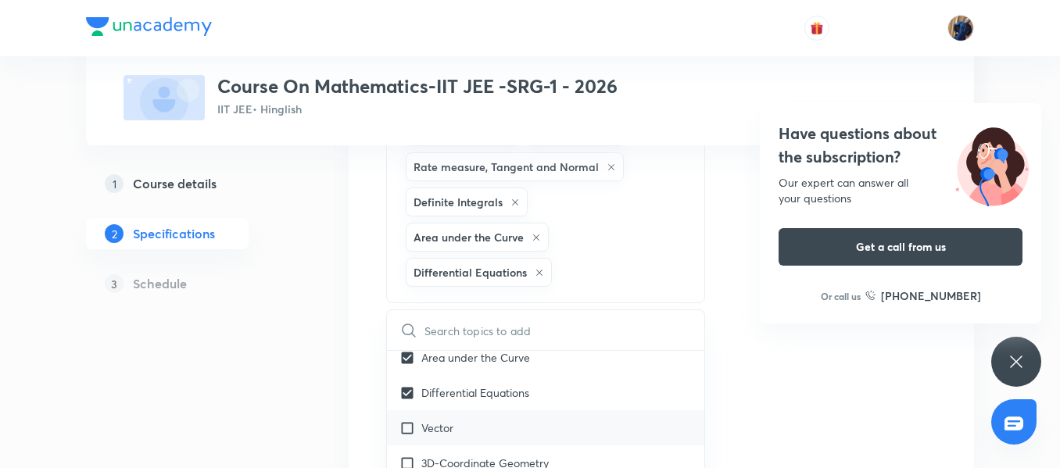
click at [462, 410] on div "Vector" at bounding box center [545, 427] width 317 height 35
click at [496, 455] on p "3D-Coordinate Geometry" at bounding box center [484, 463] width 127 height 16
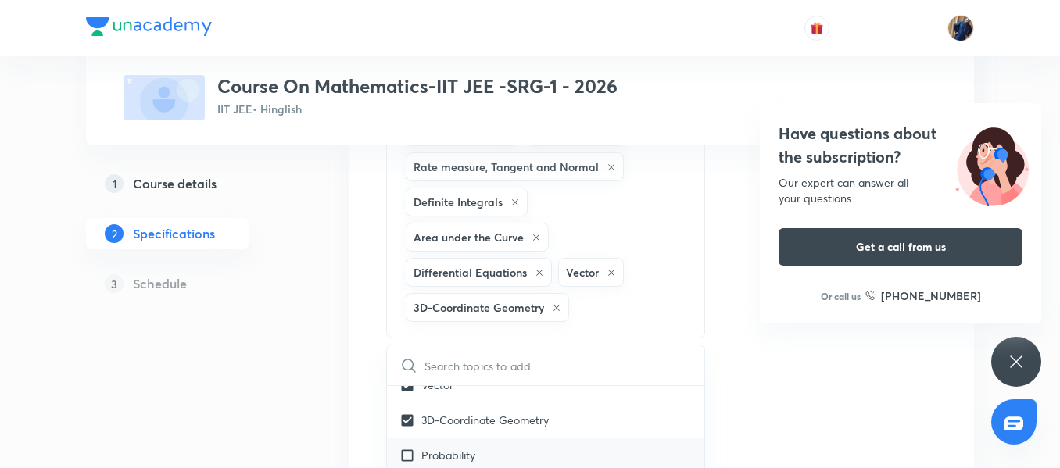
click at [475, 447] on p "Probability" at bounding box center [448, 455] width 54 height 16
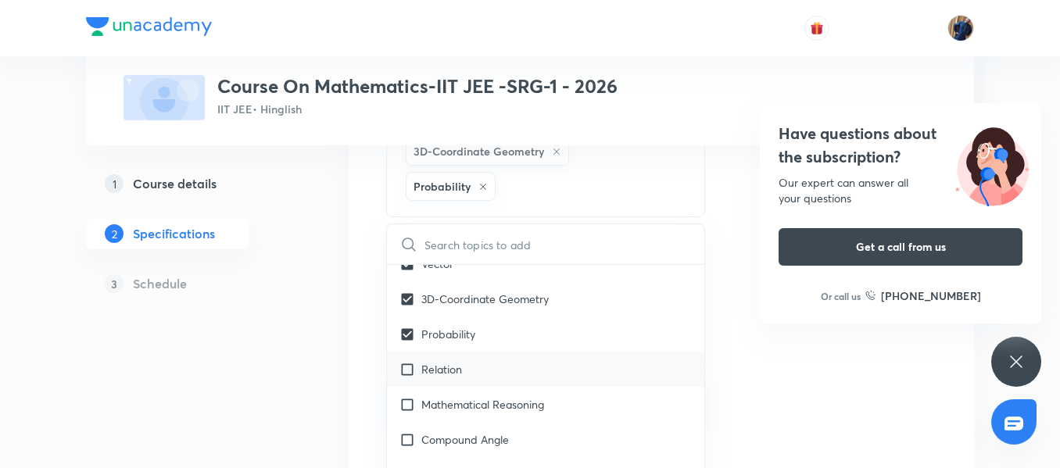
click at [474, 352] on div "Relation" at bounding box center [545, 369] width 317 height 35
click at [488, 387] on div "Mathematical Reasoning" at bounding box center [545, 404] width 317 height 35
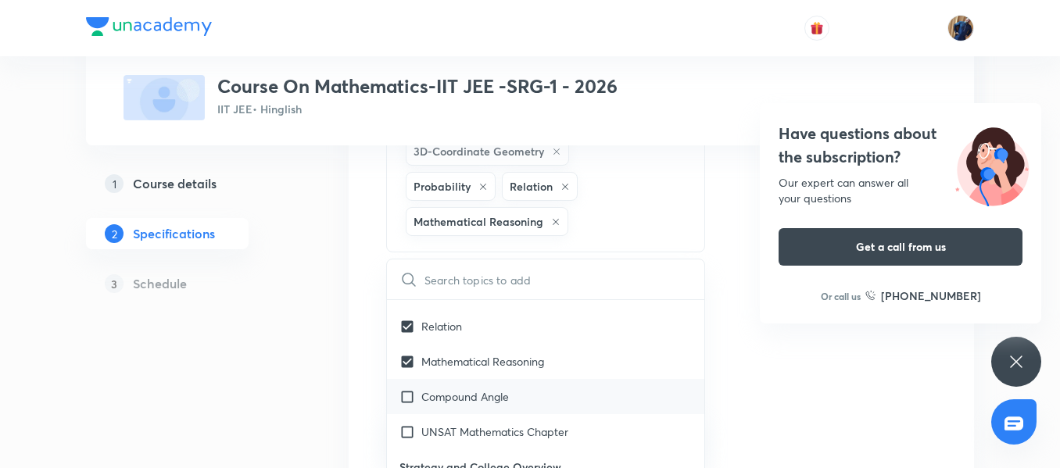
click at [479, 388] on p "Compound Angle" at bounding box center [465, 396] width 88 height 16
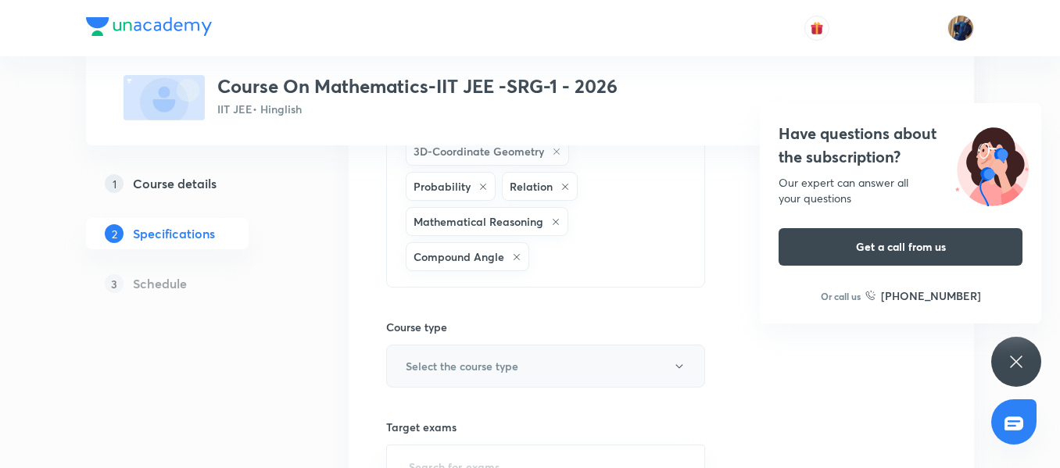
click at [499, 345] on button "Select the course type" at bounding box center [545, 366] width 319 height 43
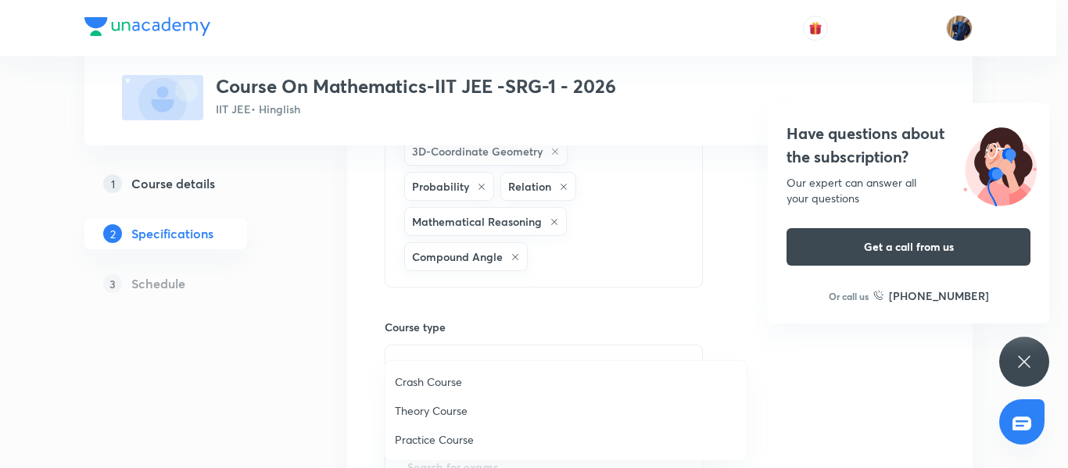
click at [441, 413] on span "Theory Course" at bounding box center [566, 411] width 342 height 16
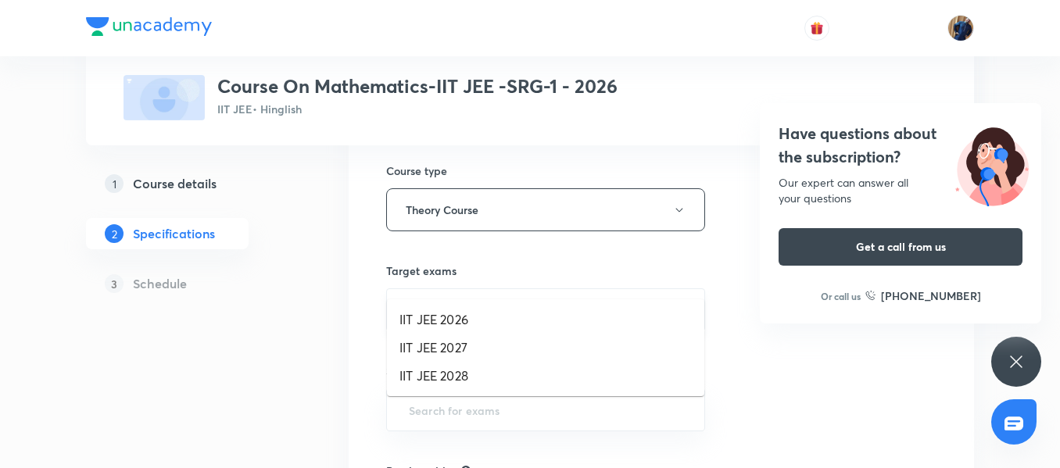
click at [460, 295] on input "text" at bounding box center [546, 309] width 280 height 29
click at [451, 326] on li "IIT JEE 2026" at bounding box center [545, 320] width 317 height 28
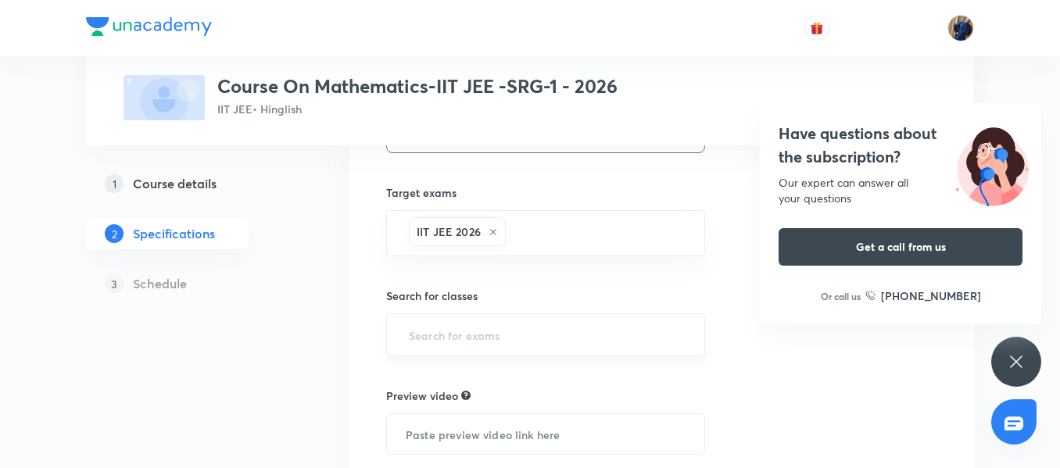
click at [446, 320] on input "text" at bounding box center [546, 334] width 280 height 29
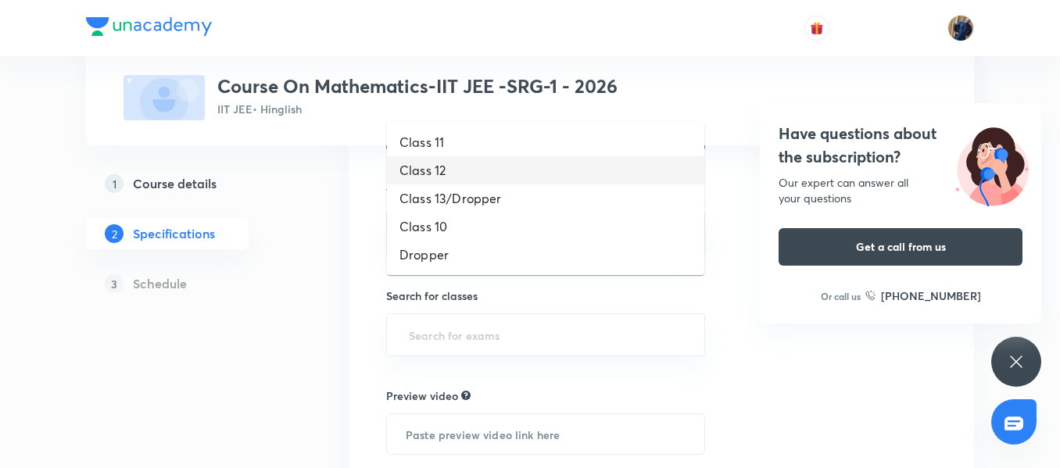
click at [476, 170] on li "Class 12" at bounding box center [545, 170] width 317 height 28
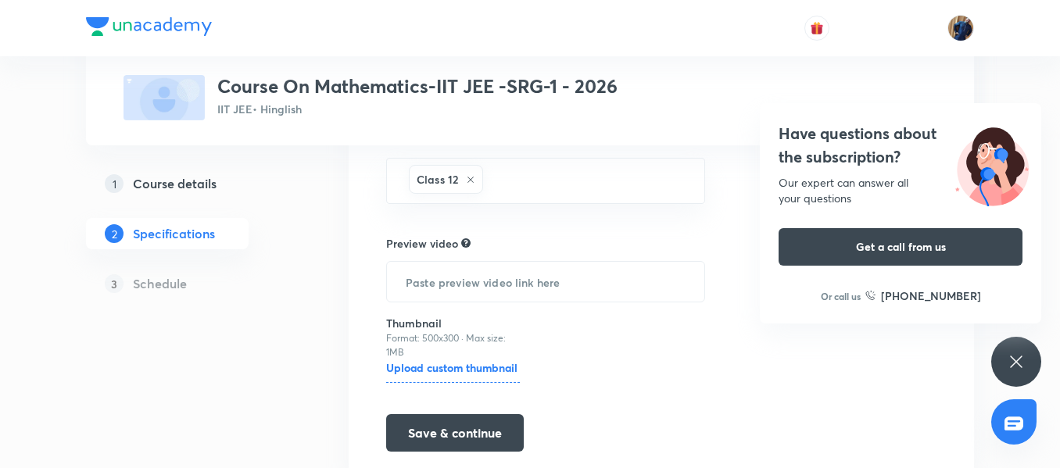
scroll to position [1798, 0]
click at [447, 412] on button "Save & continue" at bounding box center [455, 431] width 138 height 38
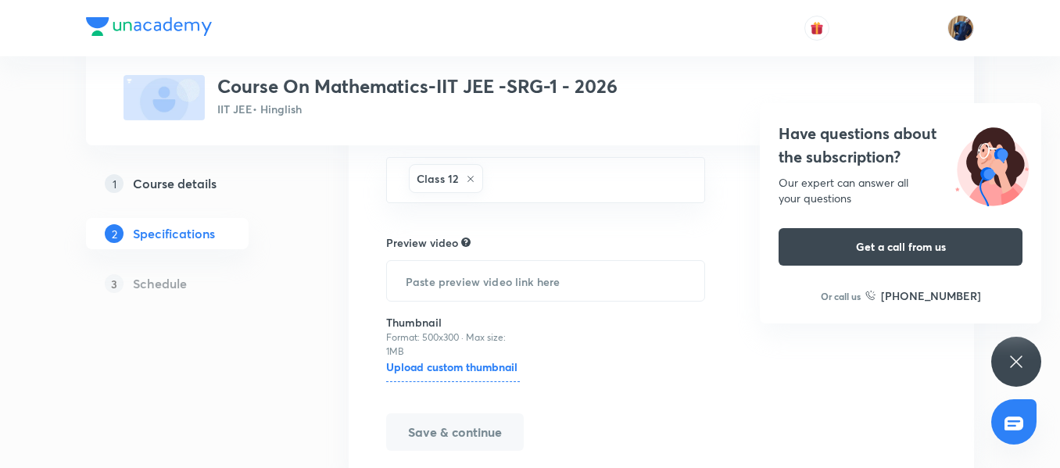
click at [1010, 351] on div "Have questions about the subscription? Our expert can answer all your questions…" at bounding box center [1016, 362] width 50 height 50
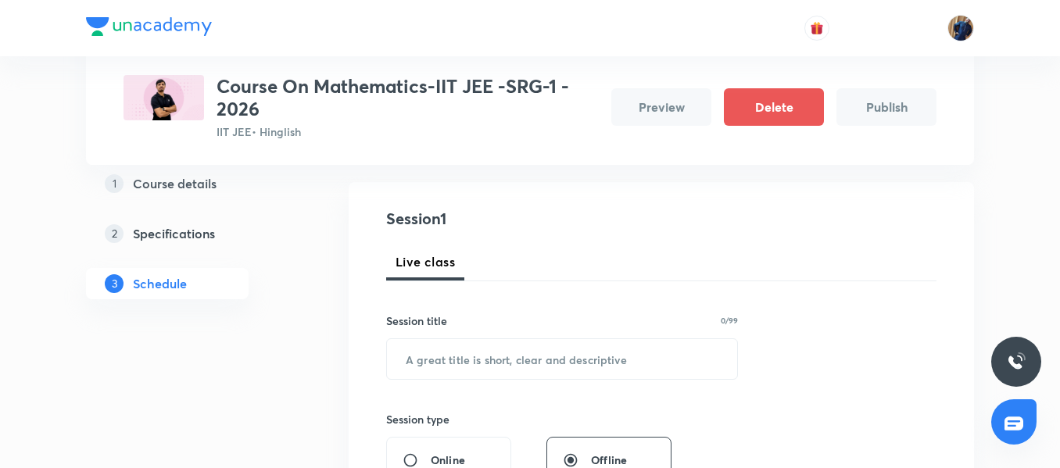
scroll to position [156, 0]
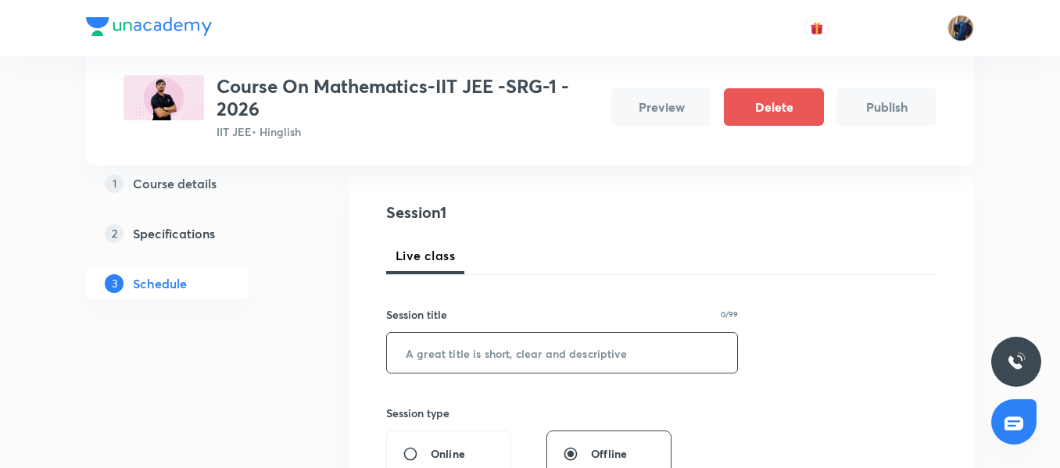
click at [472, 366] on input "text" at bounding box center [562, 353] width 350 height 40
paste input "Revision"
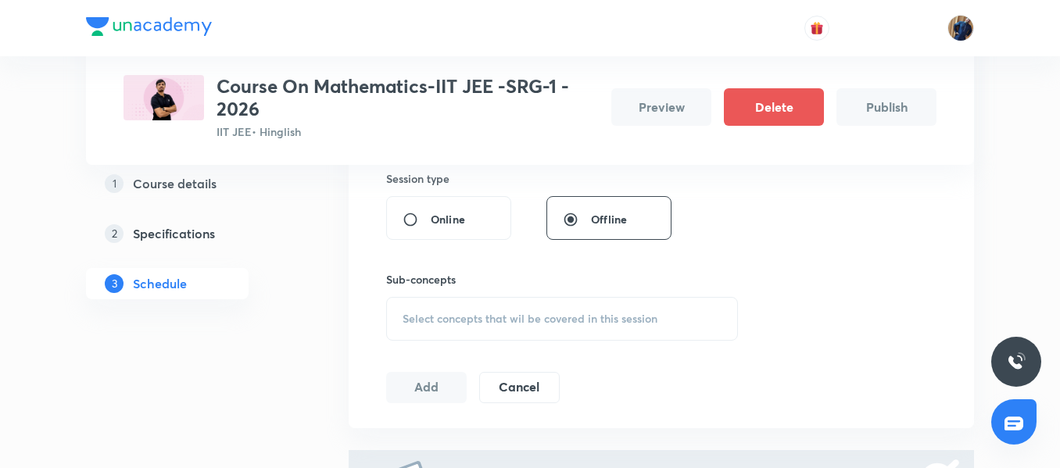
click at [439, 323] on span "Select concepts that wil be covered in this session" at bounding box center [530, 319] width 255 height 13
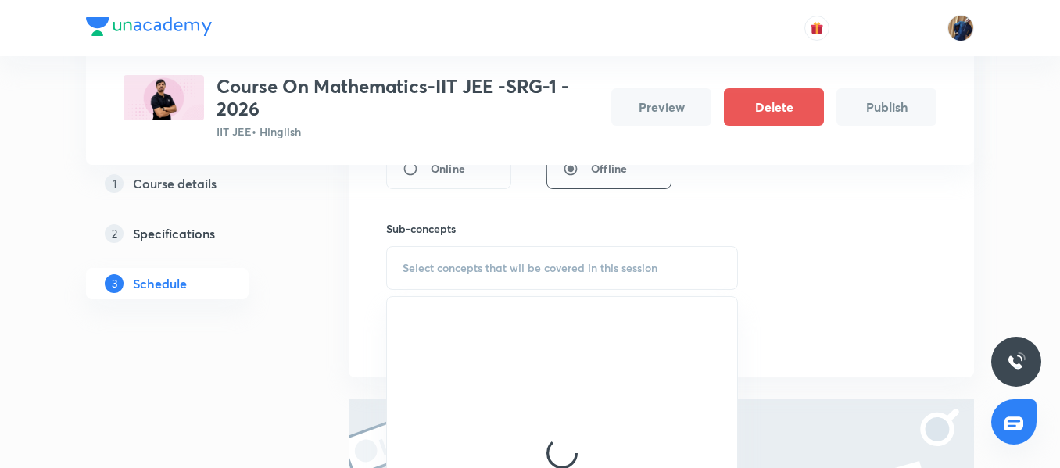
scroll to position [469, 0]
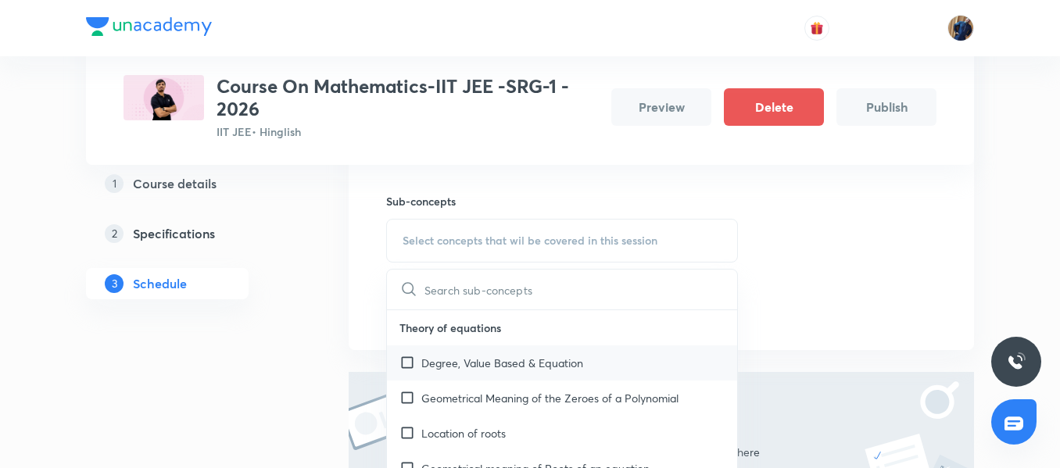
click at [451, 365] on p "Degree, Value Based & Equation" at bounding box center [502, 363] width 162 height 16
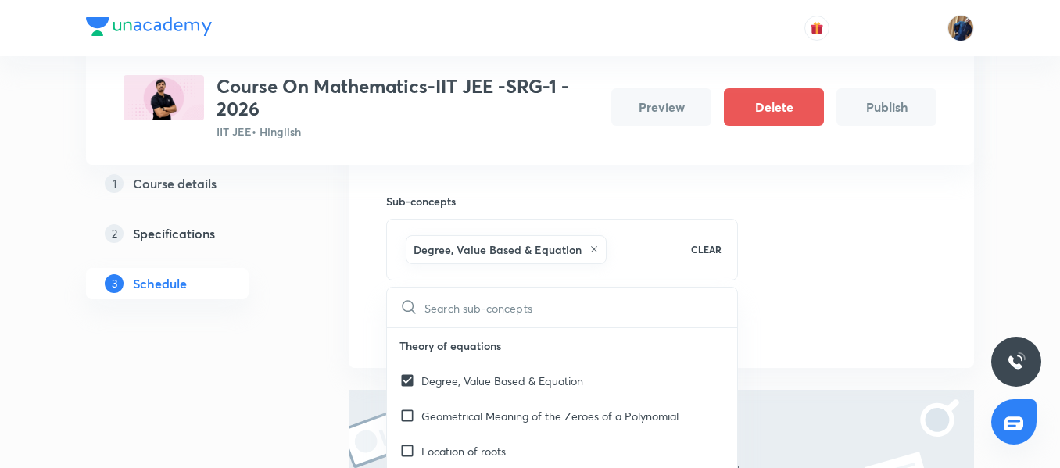
click at [360, 289] on div "Session 1 Live class Session title 8/99 Revision ​ Session type Online Offline …" at bounding box center [661, 115] width 625 height 505
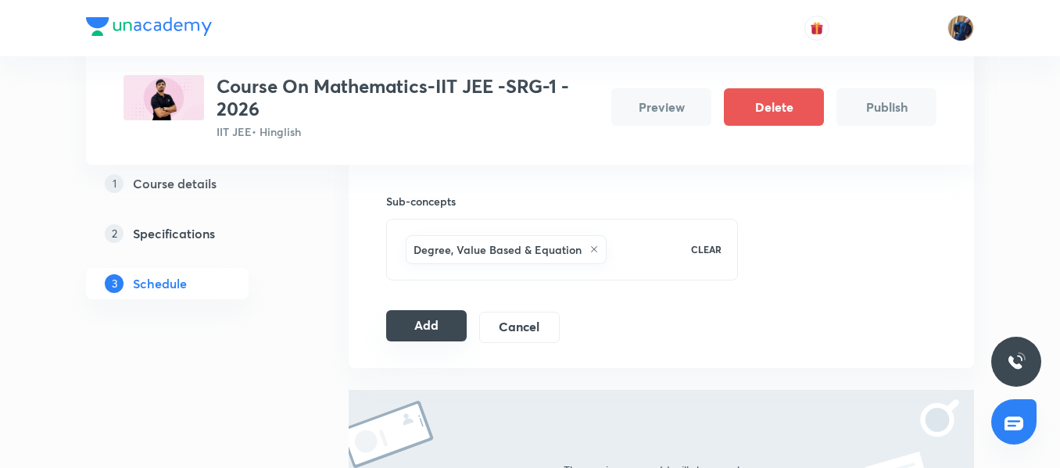
click at [435, 319] on button "Add" at bounding box center [426, 325] width 81 height 31
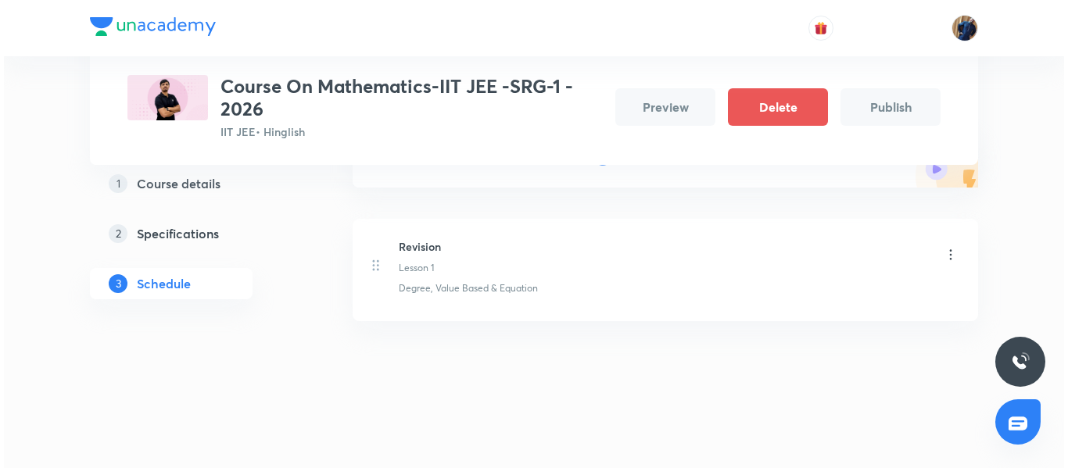
scroll to position [0, 0]
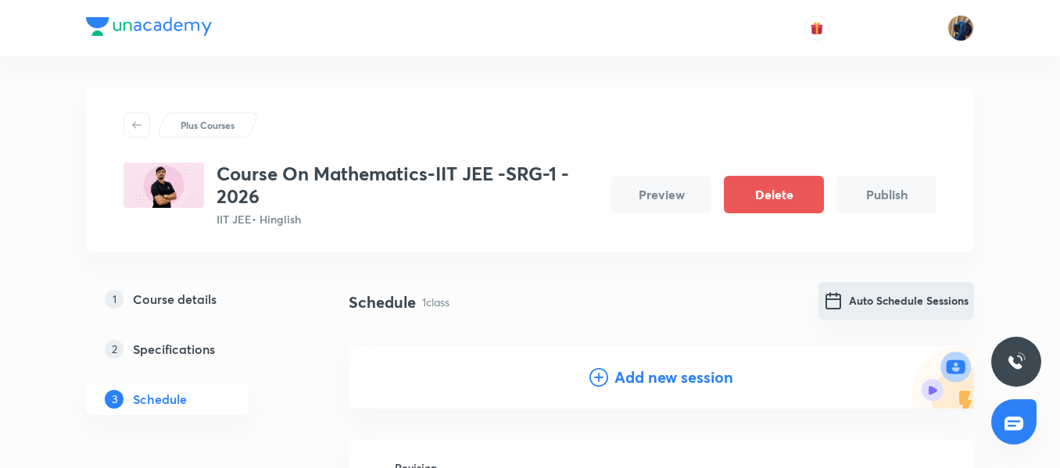
click at [907, 306] on button "Auto Schedule Sessions" at bounding box center [896, 301] width 156 height 38
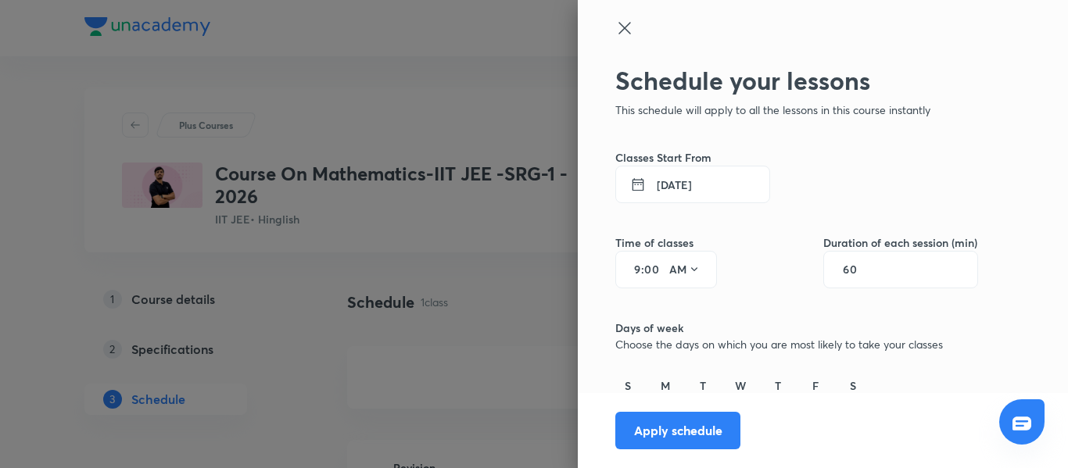
click at [683, 186] on button "31 Aug 2025" at bounding box center [692, 185] width 155 height 38
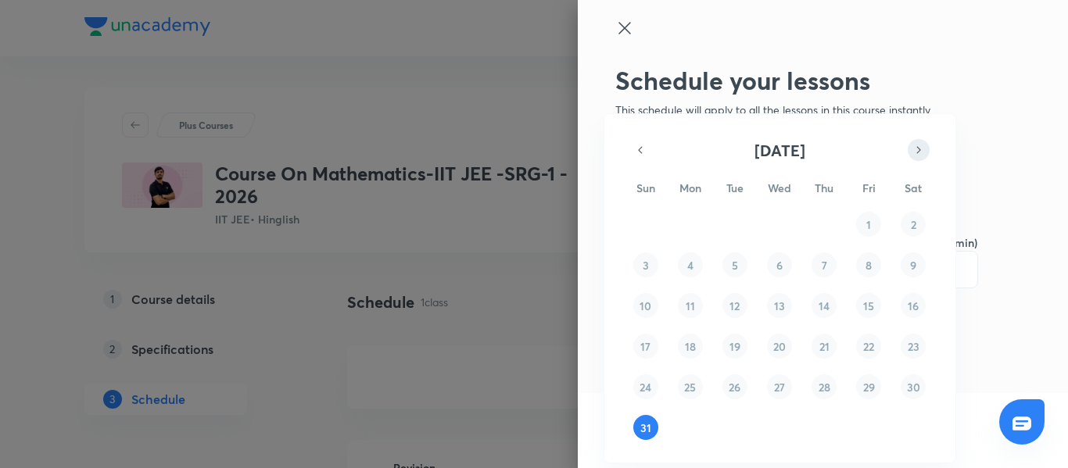
click at [920, 150] on icon "button" at bounding box center [919, 149] width 4 height 7
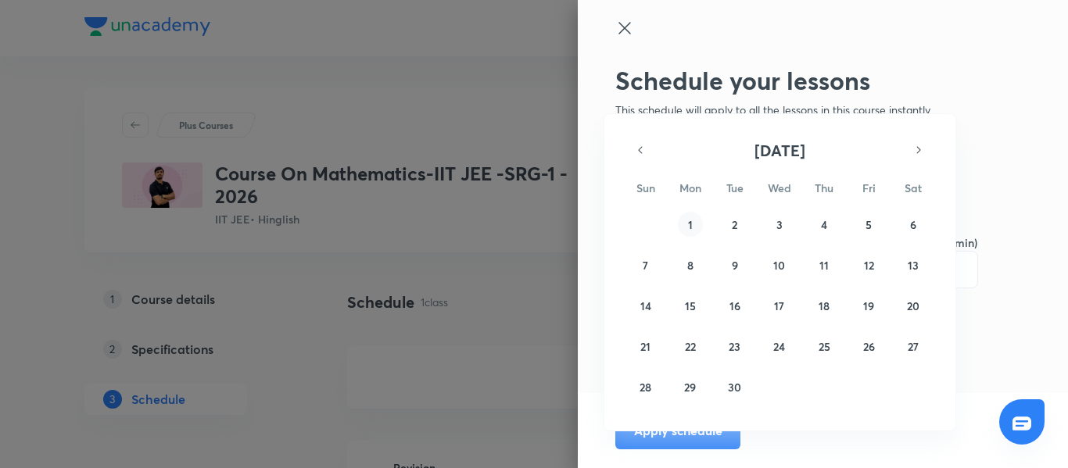
click at [693, 223] on button "1" at bounding box center [690, 224] width 25 height 25
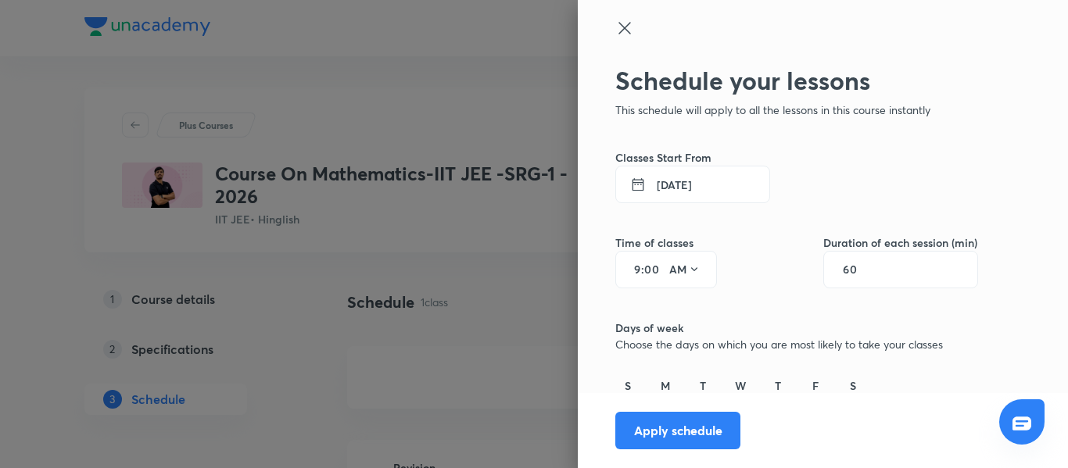
click at [625, 272] on input "9" at bounding box center [631, 269] width 19 height 13
click at [668, 262] on button "AM" at bounding box center [685, 269] width 44 height 25
click at [672, 313] on div "PM" at bounding box center [674, 310] width 56 height 38
click at [829, 268] on div "60" at bounding box center [900, 270] width 155 height 38
click at [843, 270] on input "60" at bounding box center [858, 269] width 30 height 13
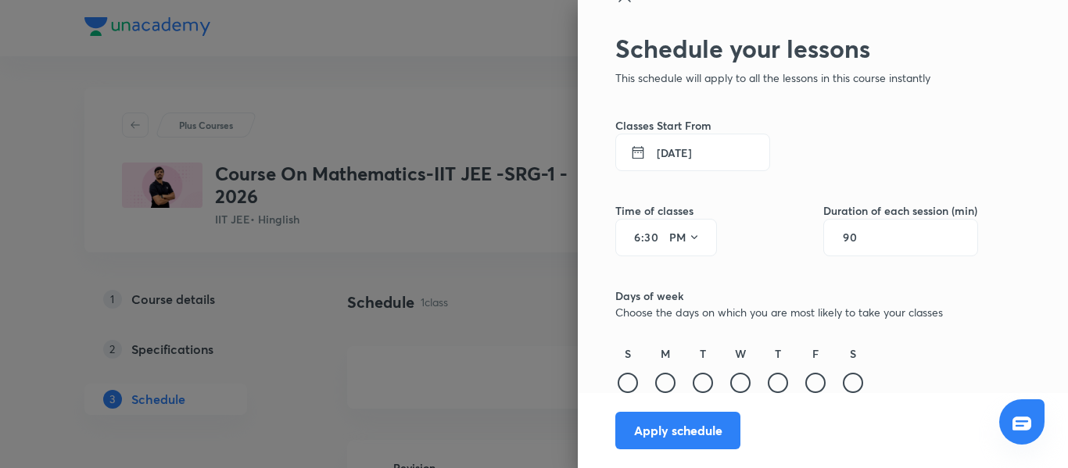
scroll to position [110, 0]
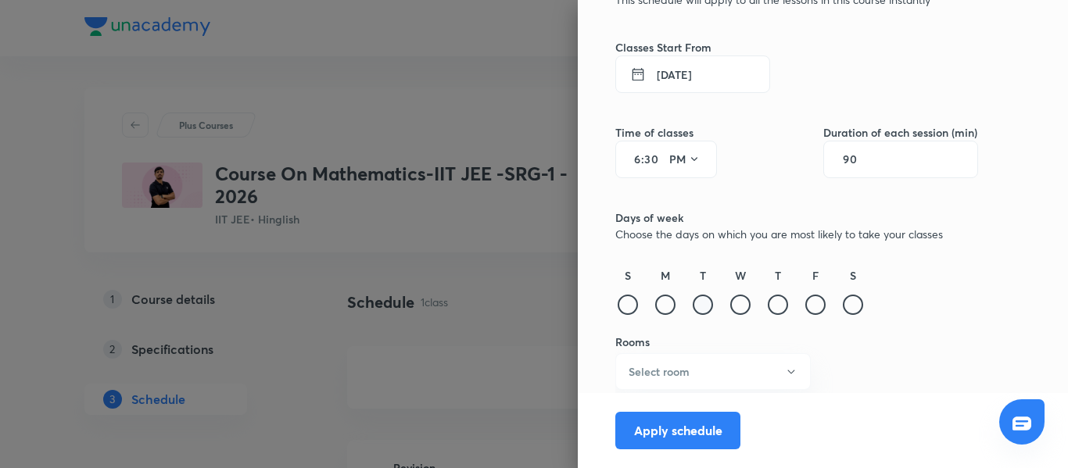
click at [655, 304] on div at bounding box center [665, 305] width 20 height 20
click at [700, 310] on div "T" at bounding box center [702, 292] width 25 height 51
click at [693, 304] on div at bounding box center [703, 305] width 20 height 20
click at [730, 301] on div at bounding box center [740, 305] width 20 height 20
click at [768, 303] on div at bounding box center [778, 305] width 20 height 20
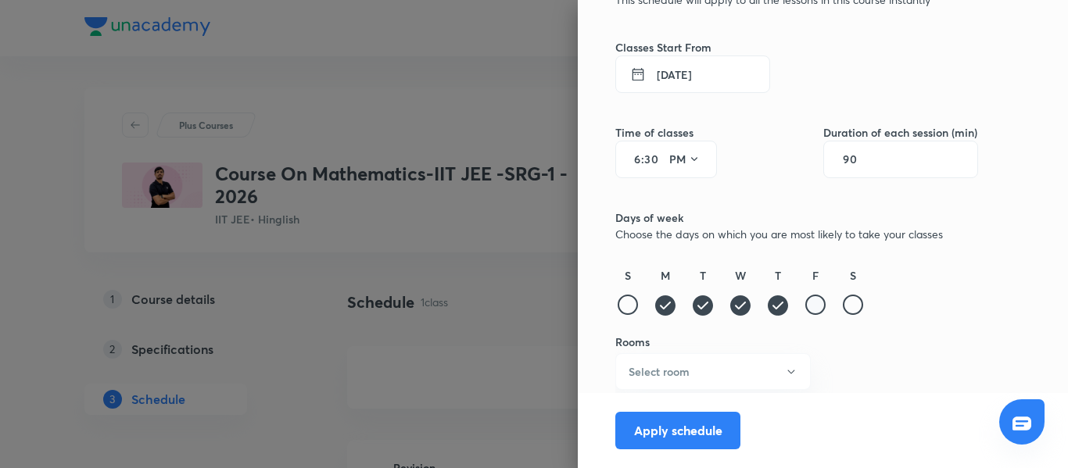
click at [805, 304] on div at bounding box center [815, 305] width 20 height 20
click at [843, 306] on div at bounding box center [853, 305] width 20 height 20
click at [714, 376] on button "Select room" at bounding box center [712, 371] width 195 height 37
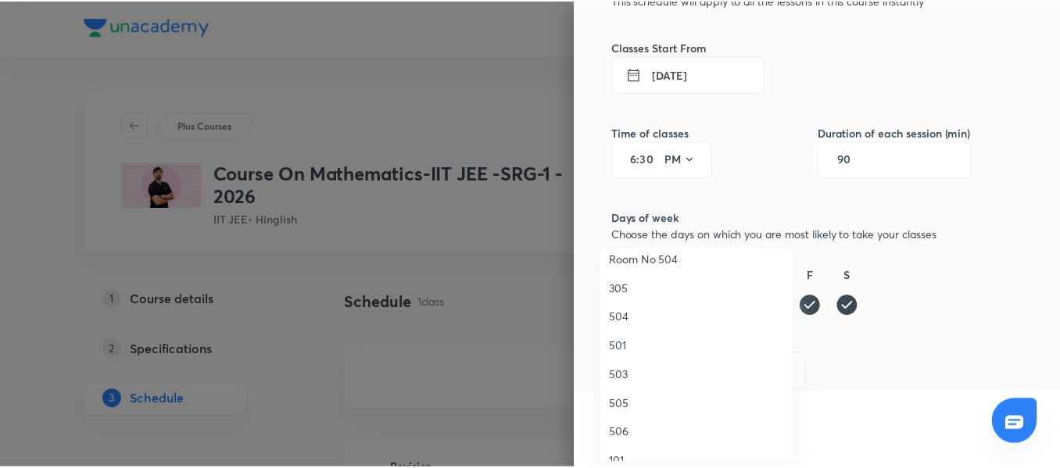
scroll to position [209, 0]
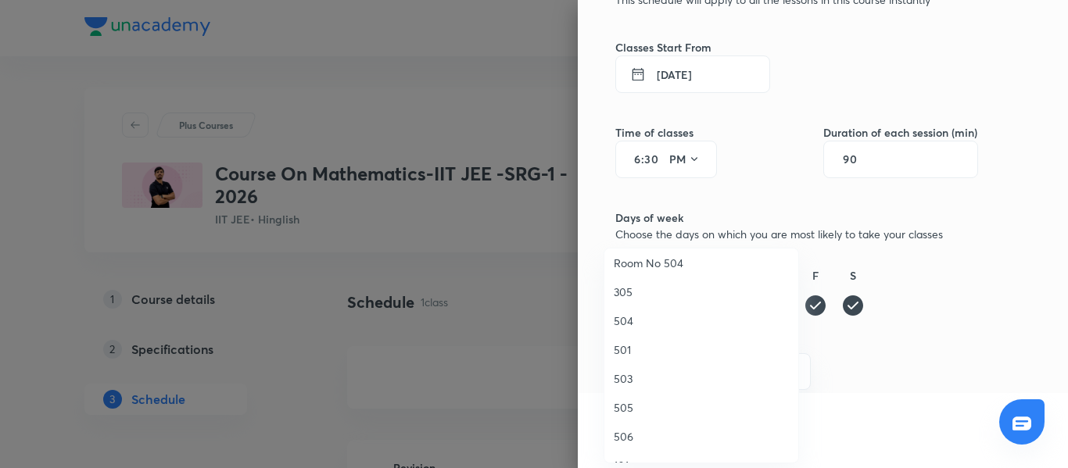
click at [643, 376] on span "503" at bounding box center [701, 379] width 175 height 16
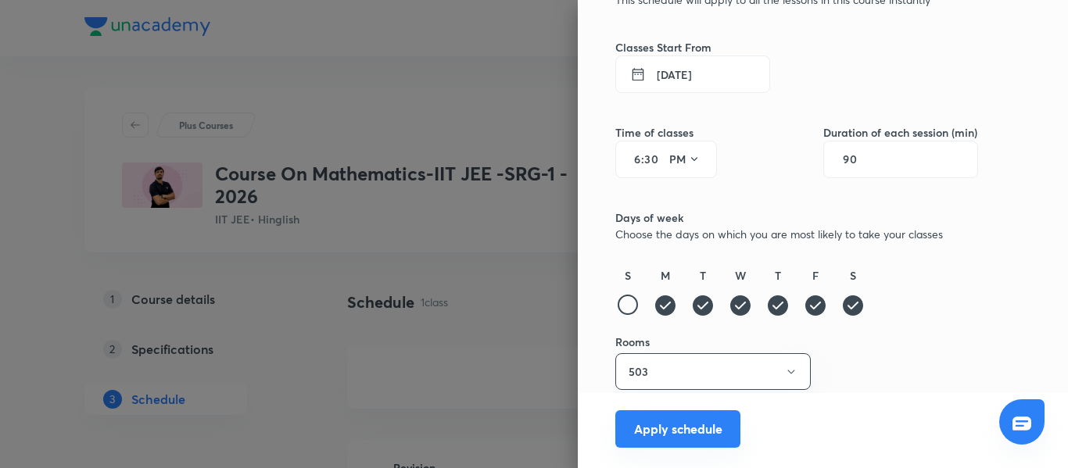
click at [668, 434] on button "Apply schedule" at bounding box center [677, 429] width 125 height 38
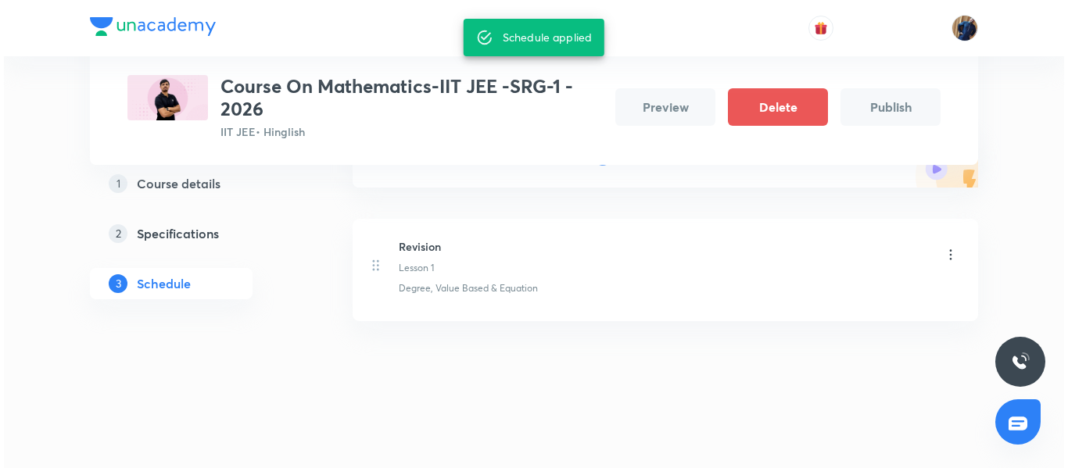
scroll to position [0, 0]
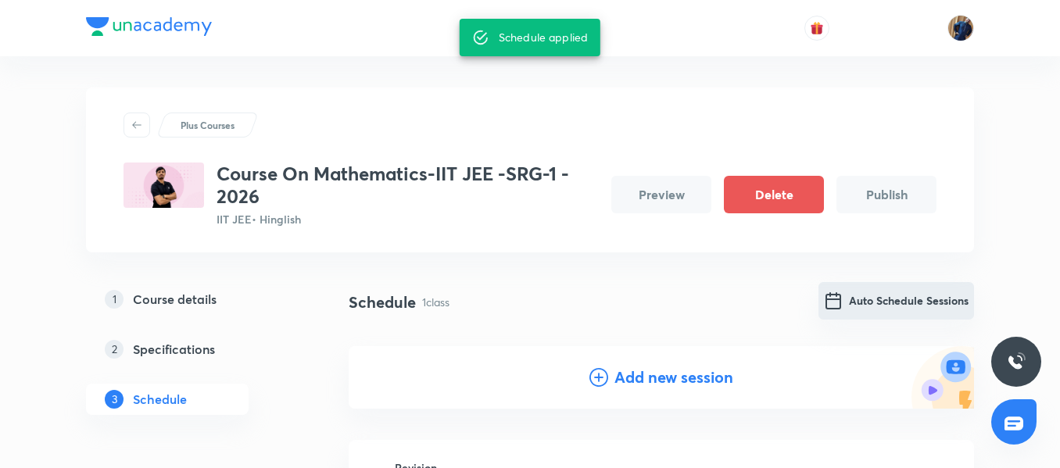
click at [897, 307] on button "Auto Schedule Sessions" at bounding box center [896, 301] width 156 height 38
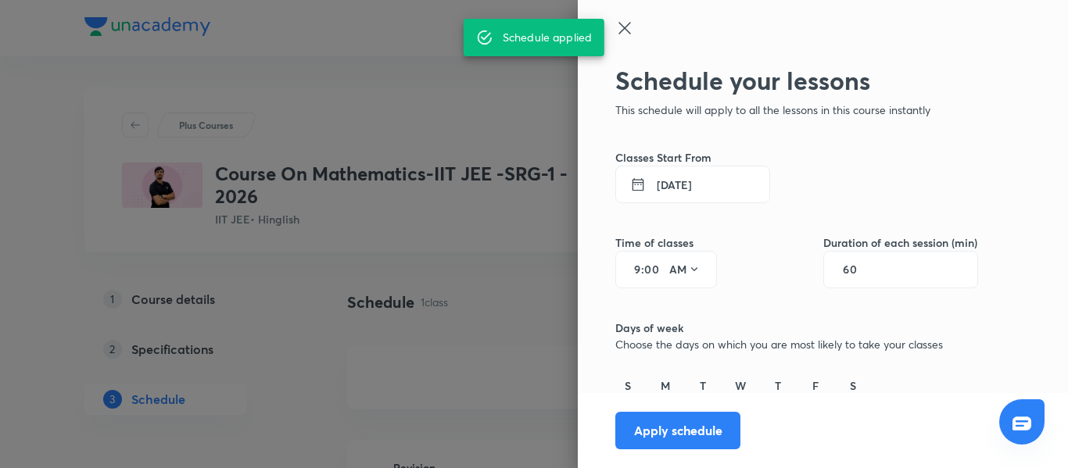
click at [702, 197] on button "31 Aug 2025" at bounding box center [692, 185] width 155 height 38
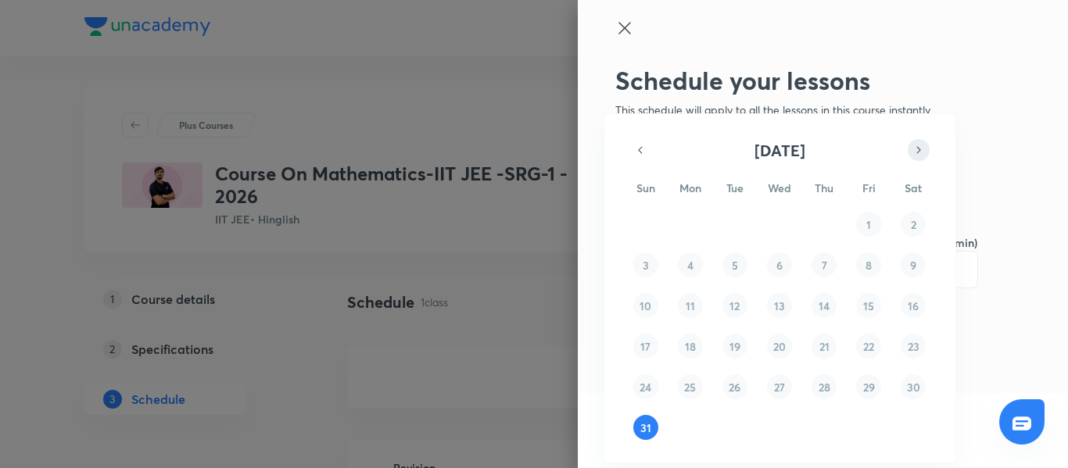
click at [922, 150] on icon "button" at bounding box center [918, 150] width 13 height 19
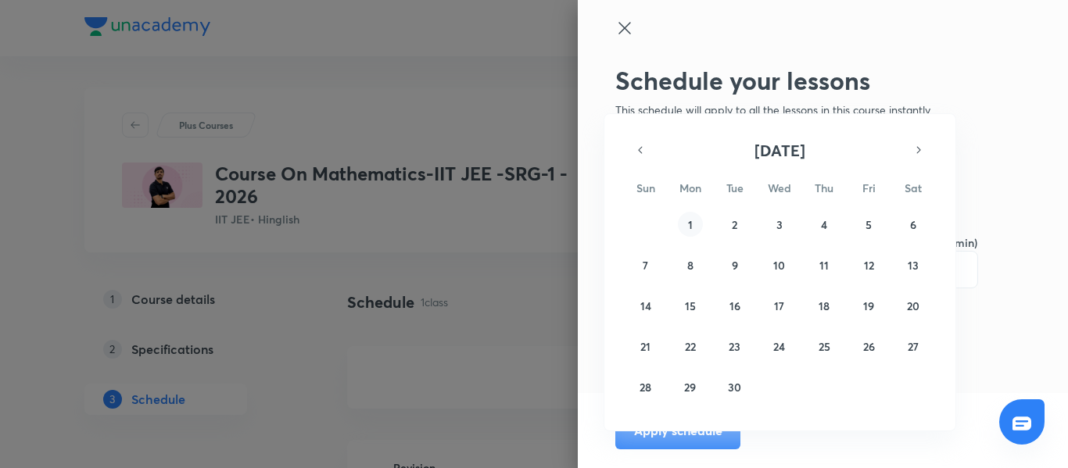
click at [700, 223] on button "1" at bounding box center [690, 224] width 25 height 25
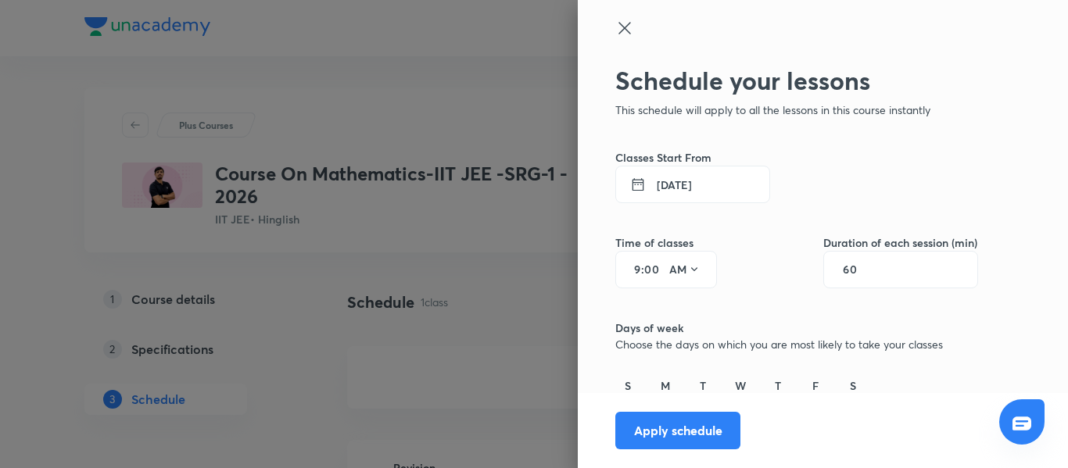
click at [628, 273] on input "9" at bounding box center [631, 269] width 19 height 13
click at [688, 264] on icon at bounding box center [694, 269] width 13 height 13
click at [672, 308] on div "PM" at bounding box center [674, 310] width 56 height 38
click at [861, 277] on div "60" at bounding box center [900, 270] width 155 height 38
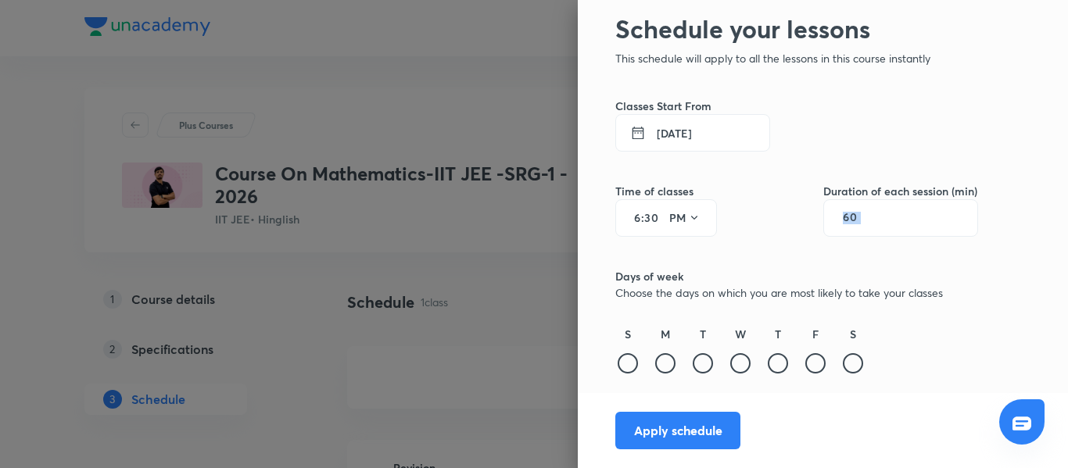
scroll to position [110, 0]
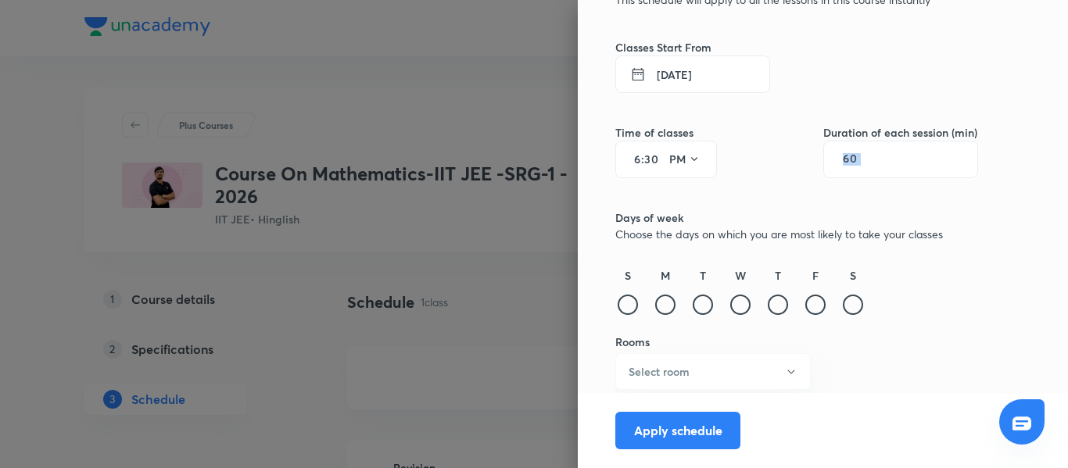
click at [842, 152] on div "60" at bounding box center [900, 160] width 155 height 38
click at [848, 166] on input "60" at bounding box center [858, 159] width 30 height 13
click at [662, 312] on div "M" at bounding box center [665, 292] width 25 height 51
click at [655, 310] on div at bounding box center [665, 305] width 20 height 20
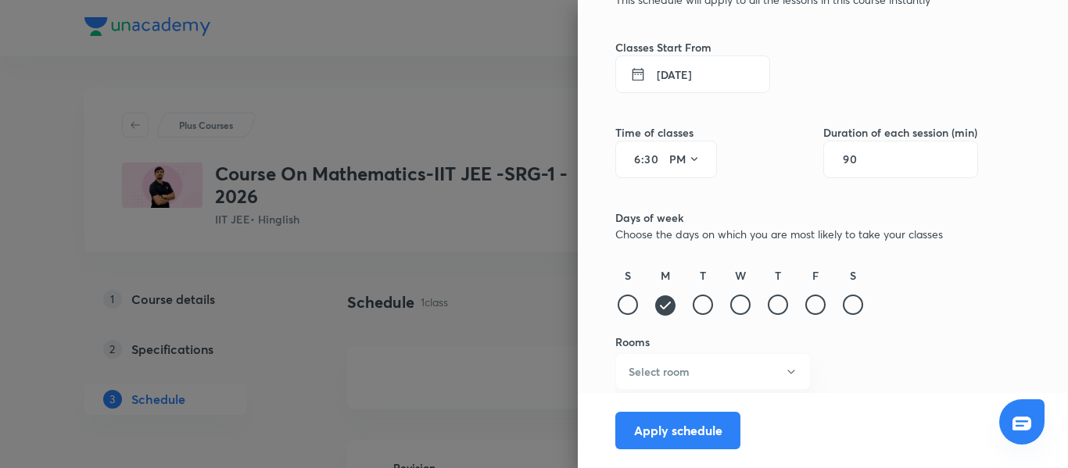
click at [690, 306] on div "T" at bounding box center [702, 292] width 25 height 51
click at [693, 303] on div at bounding box center [703, 305] width 20 height 20
click at [730, 304] on div at bounding box center [740, 305] width 20 height 20
click at [768, 308] on div at bounding box center [778, 305] width 20 height 20
click at [805, 313] on div at bounding box center [815, 305] width 20 height 20
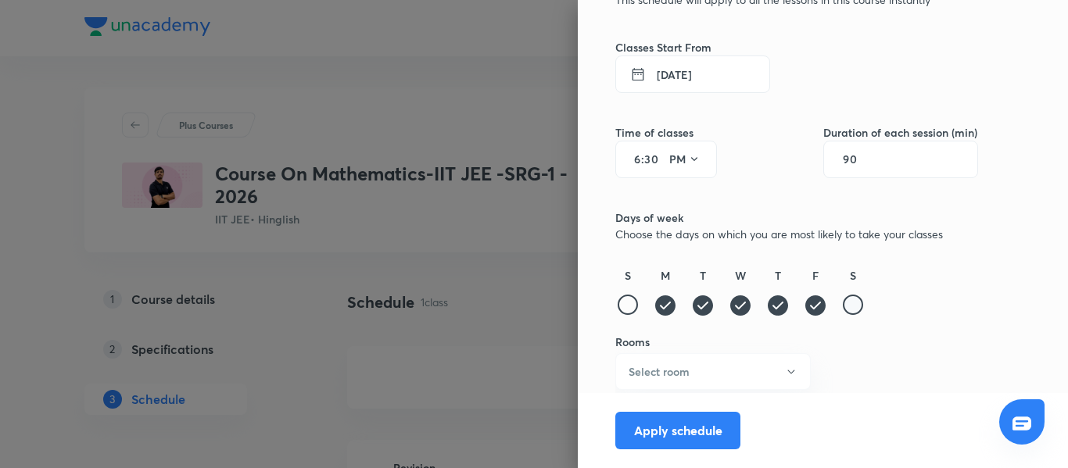
click at [843, 309] on div at bounding box center [853, 305] width 20 height 20
click at [721, 374] on button "Select room" at bounding box center [712, 371] width 195 height 37
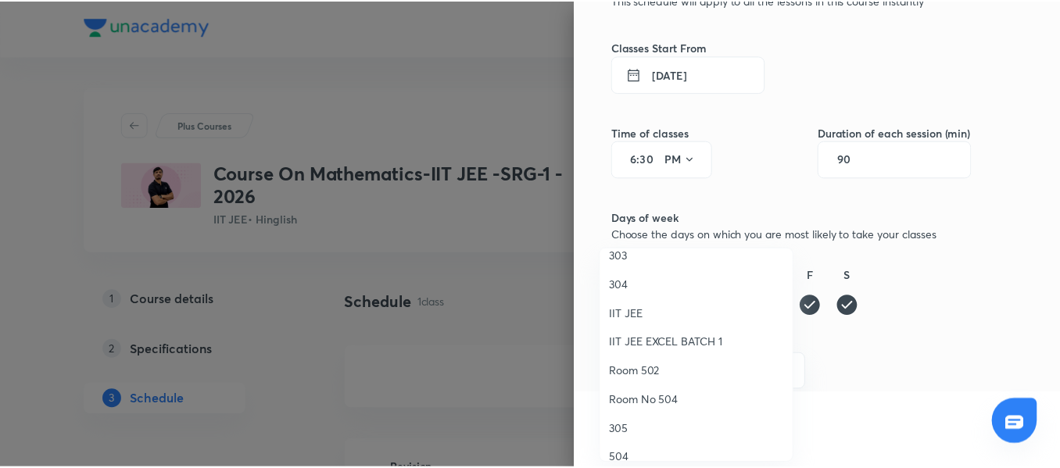
scroll to position [156, 0]
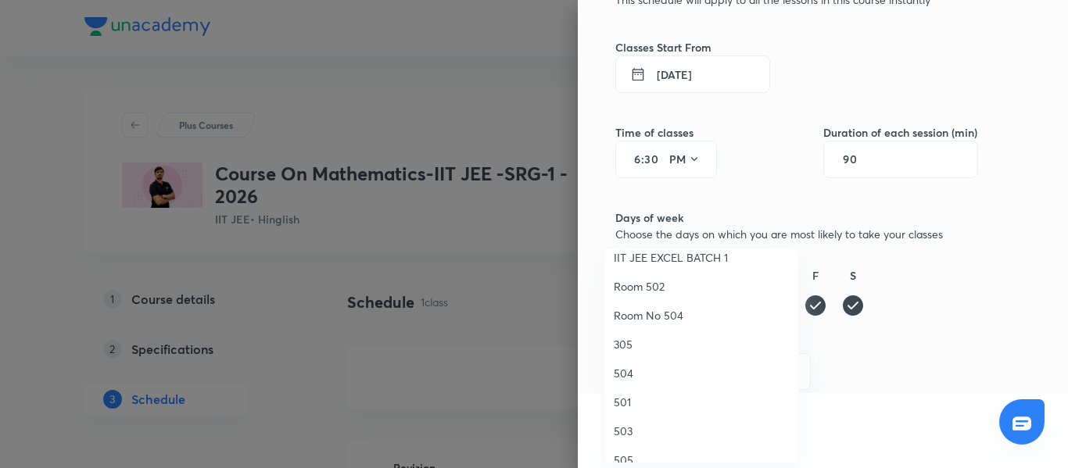
click at [641, 440] on li "503" at bounding box center [701, 431] width 194 height 29
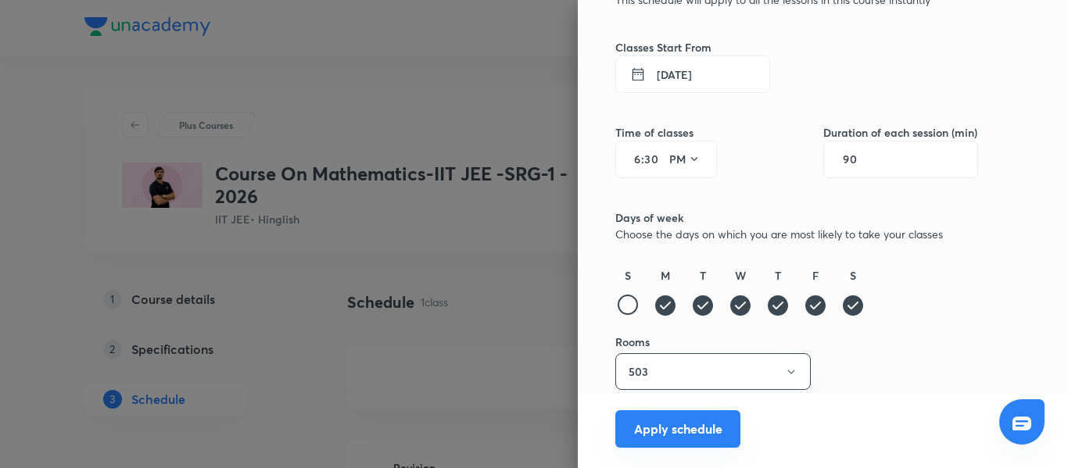
click at [662, 433] on button "Apply schedule" at bounding box center [677, 429] width 125 height 38
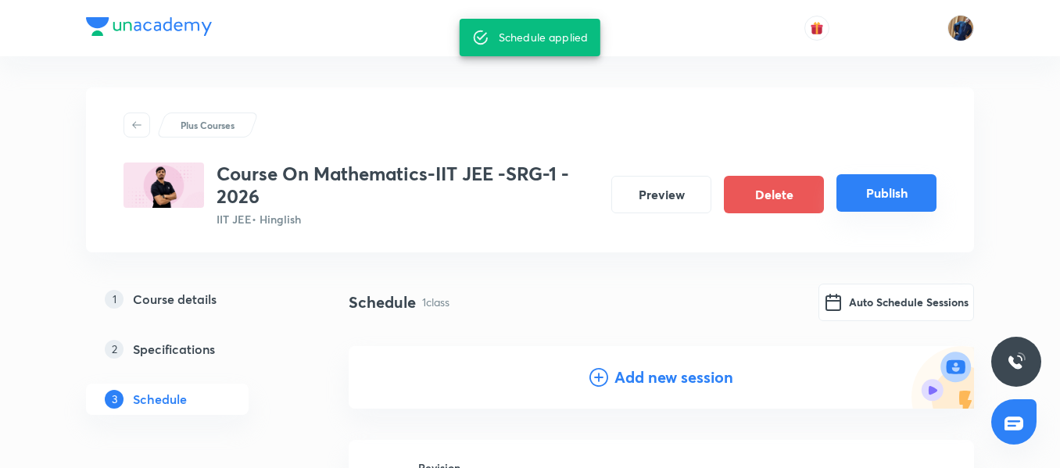
click at [882, 189] on button "Publish" at bounding box center [886, 193] width 100 height 38
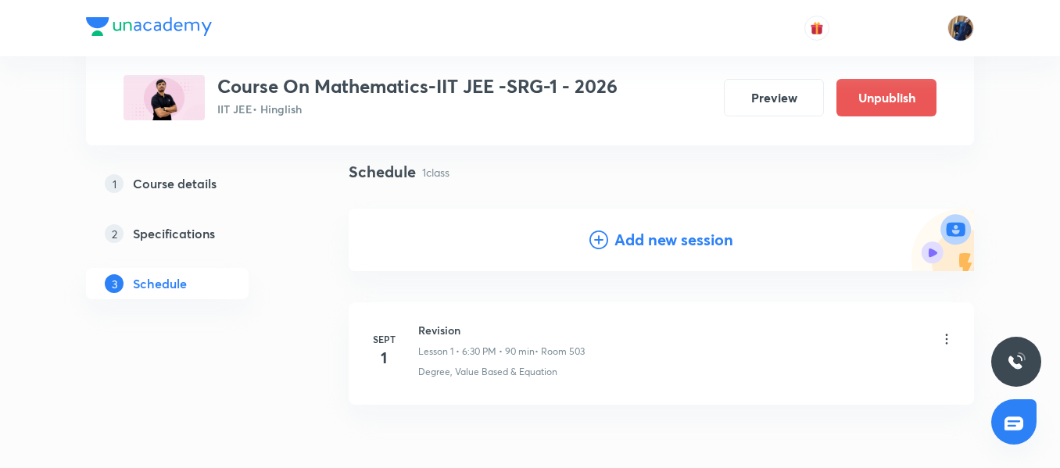
scroll to position [31, 0]
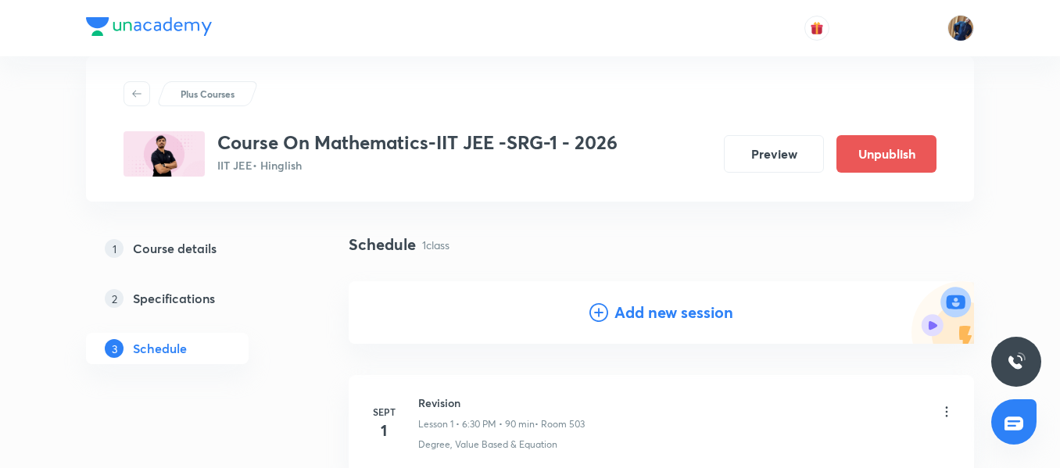
click at [382, 396] on div "Sept 1 Revision Lesson 1 • 6:30 PM • 90 min • Room 503 Degree, Value Based & Eq…" at bounding box center [661, 423] width 586 height 57
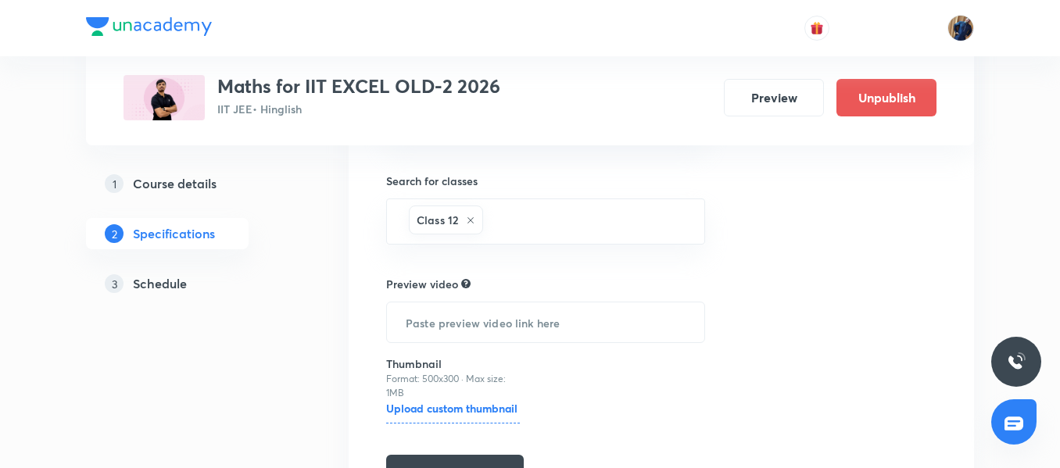
scroll to position [1624, 0]
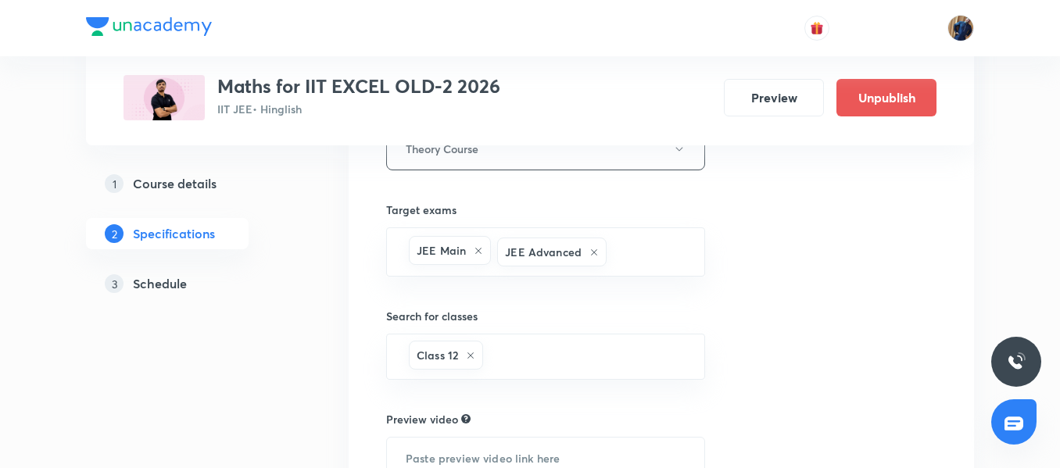
click at [179, 186] on h5 "Course details" at bounding box center [175, 183] width 84 height 19
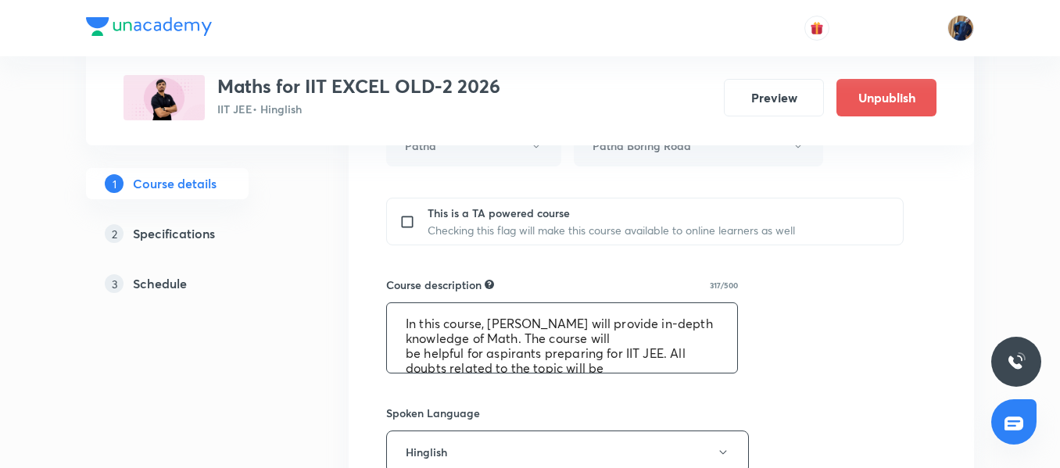
scroll to position [59, 0]
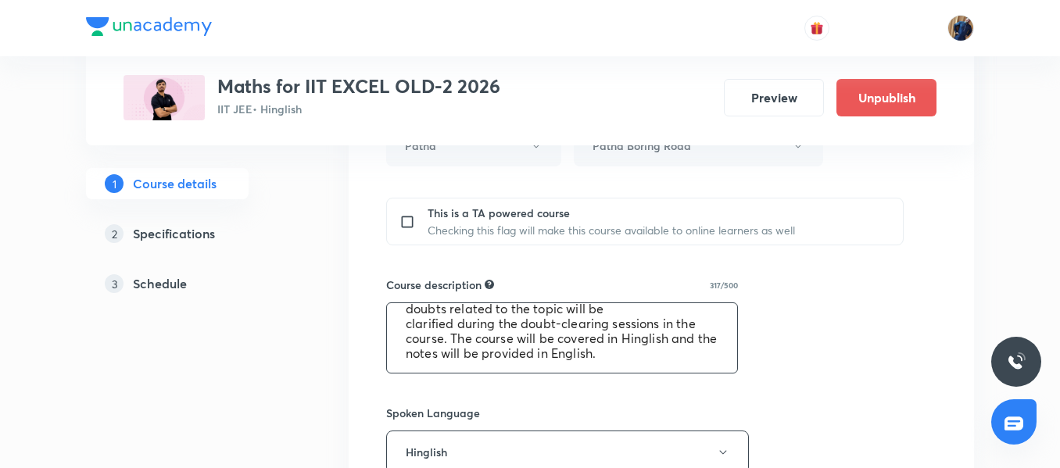
drag, startPoint x: 403, startPoint y: 327, endPoint x: 646, endPoint y: 399, distance: 253.7
click at [646, 399] on div "Course title 30/80 Maths for IIT EXCEL OLD-2 2026 ​ Educator type Unacademy edu…" at bounding box center [661, 255] width 550 height 1183
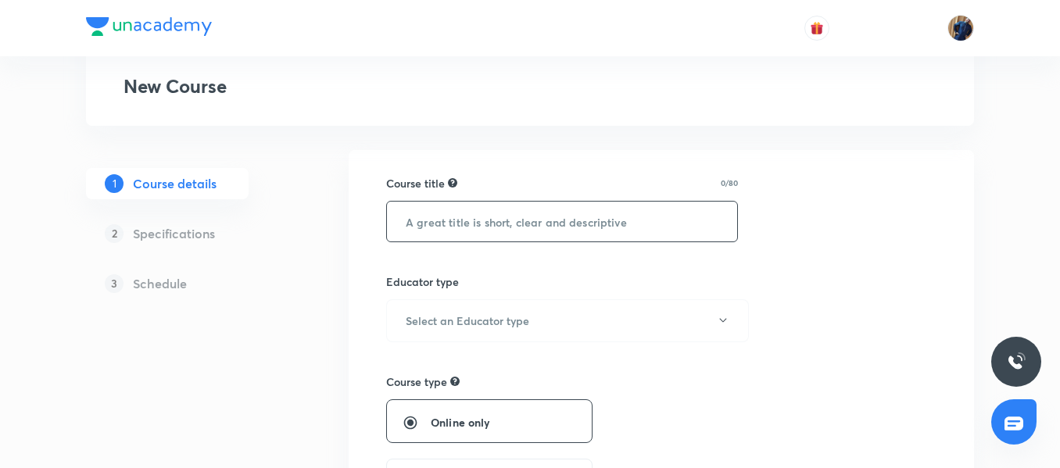
click at [485, 205] on input "text" at bounding box center [562, 222] width 350 height 40
paste input "Course On Chemistry-IIT JEE -SRG-1 - 2026"
drag, startPoint x: 528, startPoint y: 221, endPoint x: 475, endPoint y: 216, distance: 52.7
click at [475, 216] on input "Course On Chemistry-IIT JEE -SRG-1 - 2026" at bounding box center [562, 222] width 350 height 40
type input "Course On Physics-IIT JEE -SRG-1 - 2026"
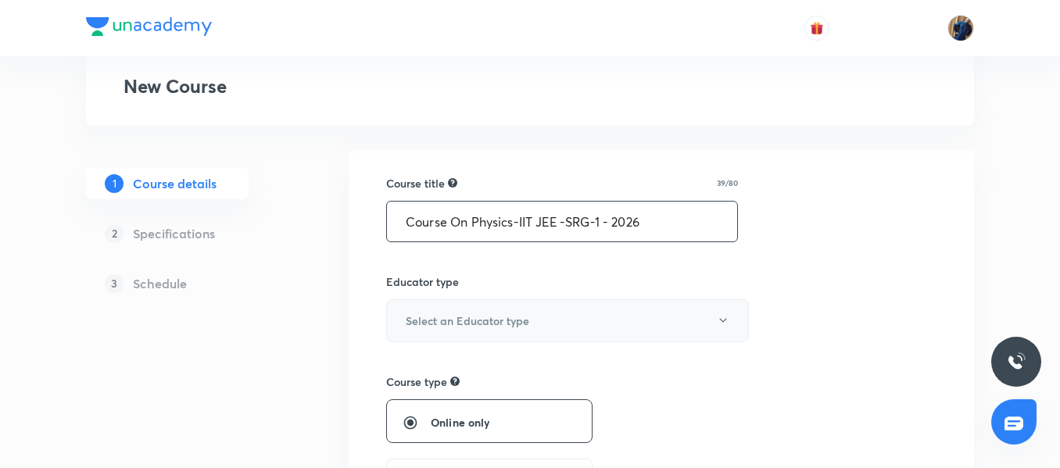
click at [525, 328] on h6 "Select an Educator type" at bounding box center [468, 321] width 124 height 16
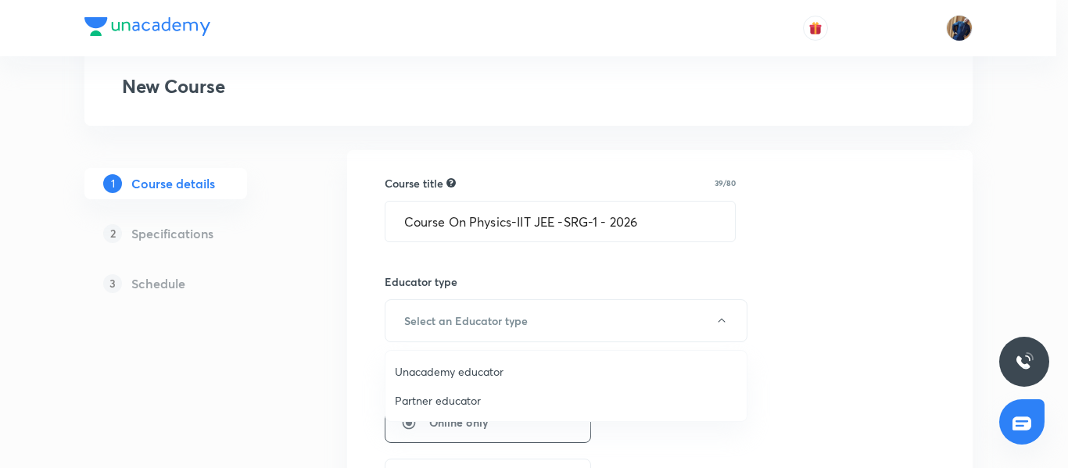
click at [456, 373] on span "Unacademy educator" at bounding box center [566, 371] width 342 height 16
radio input "false"
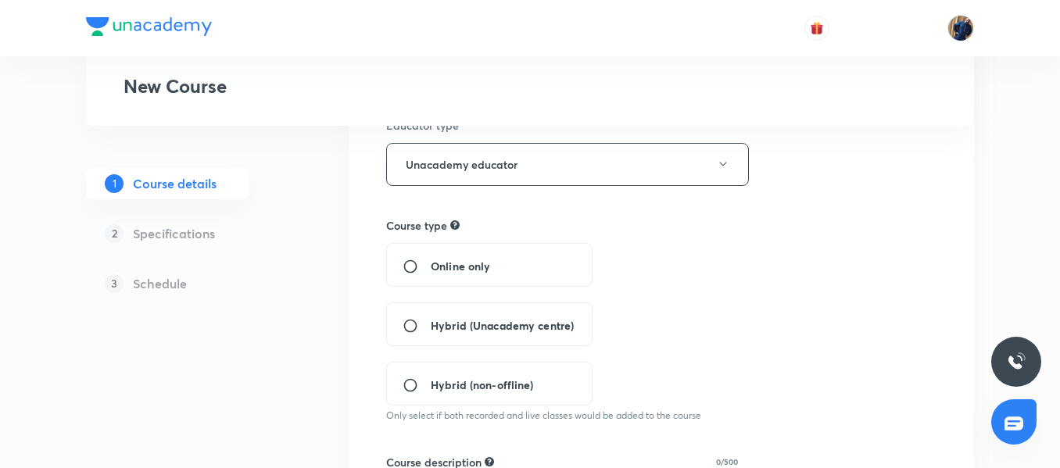
click at [444, 328] on span "Hybrid (Unacademy centre)" at bounding box center [502, 325] width 143 height 16
click at [431, 328] on input "Hybrid (Unacademy centre)" at bounding box center [417, 326] width 28 height 16
radio input "true"
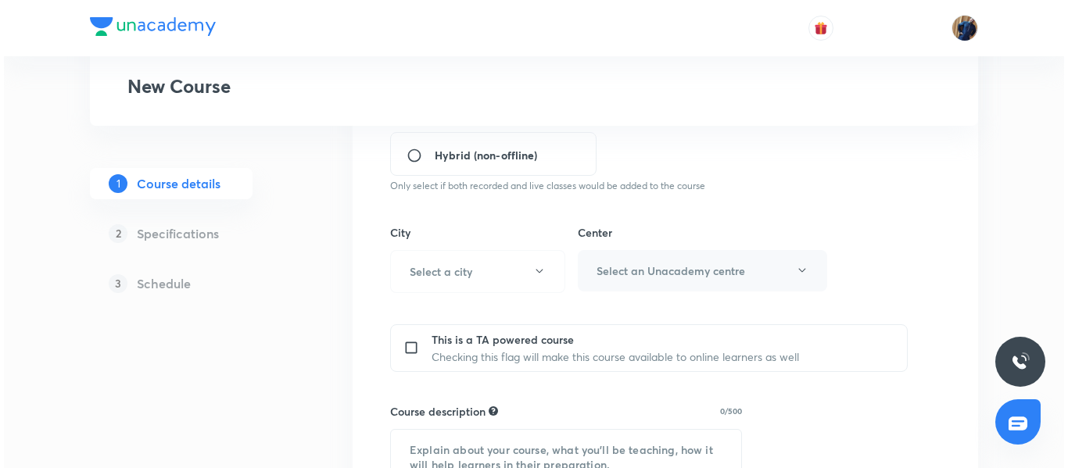
scroll to position [485, 0]
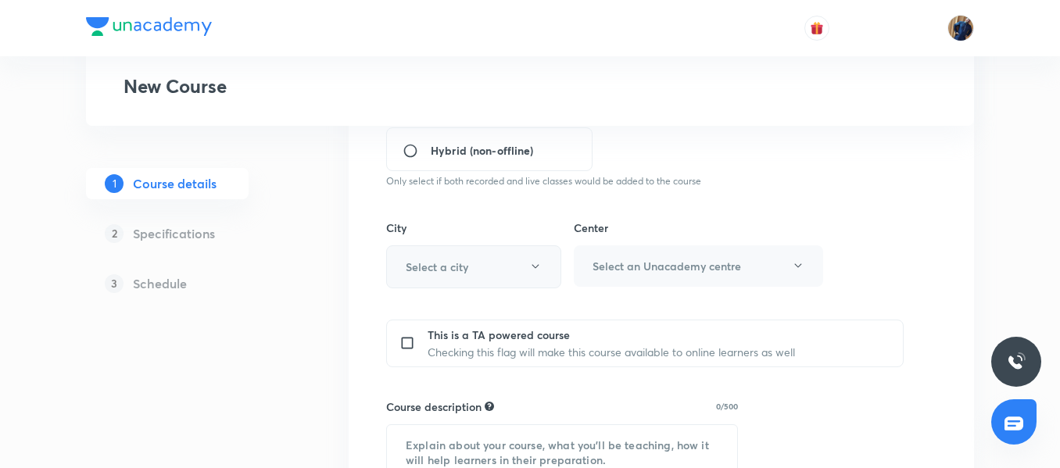
click at [456, 267] on h6 "Select a city" at bounding box center [437, 267] width 63 height 16
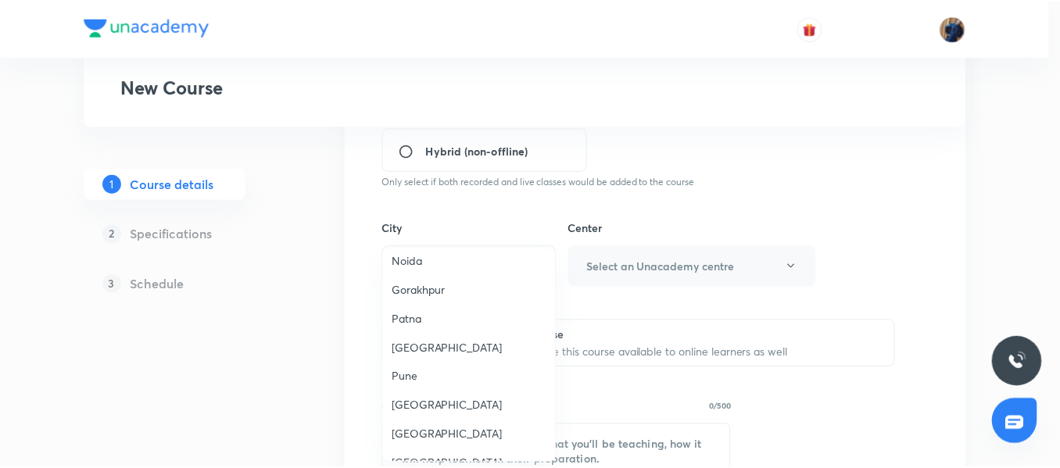
scroll to position [1172, 0]
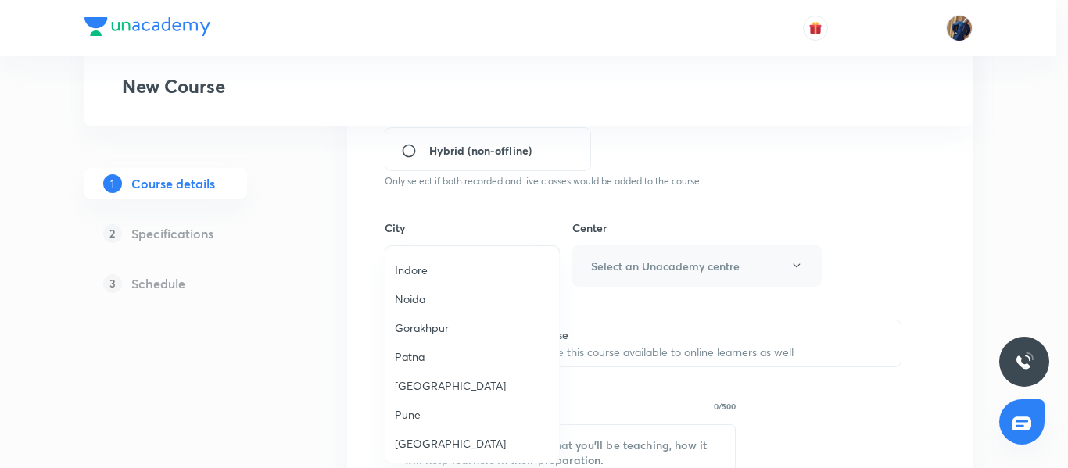
click at [433, 349] on span "Patna" at bounding box center [472, 357] width 155 height 16
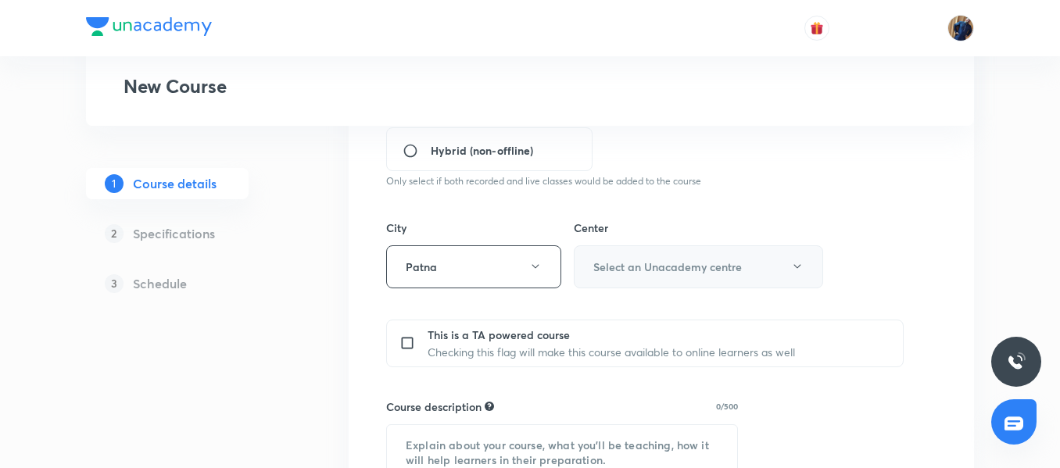
click at [603, 283] on button "Select an Unacademy centre" at bounding box center [698, 266] width 249 height 43
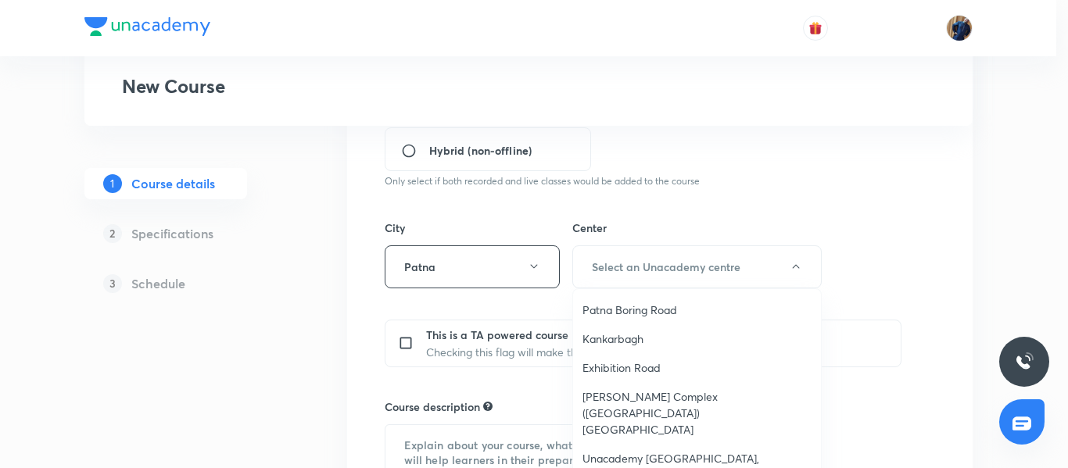
click at [632, 307] on span "Patna Boring Road" at bounding box center [696, 310] width 229 height 16
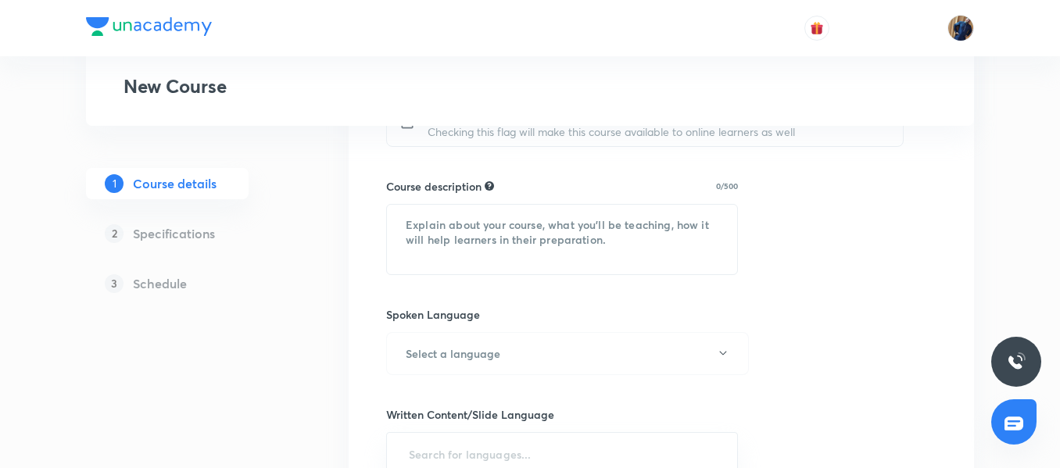
scroll to position [720, 0]
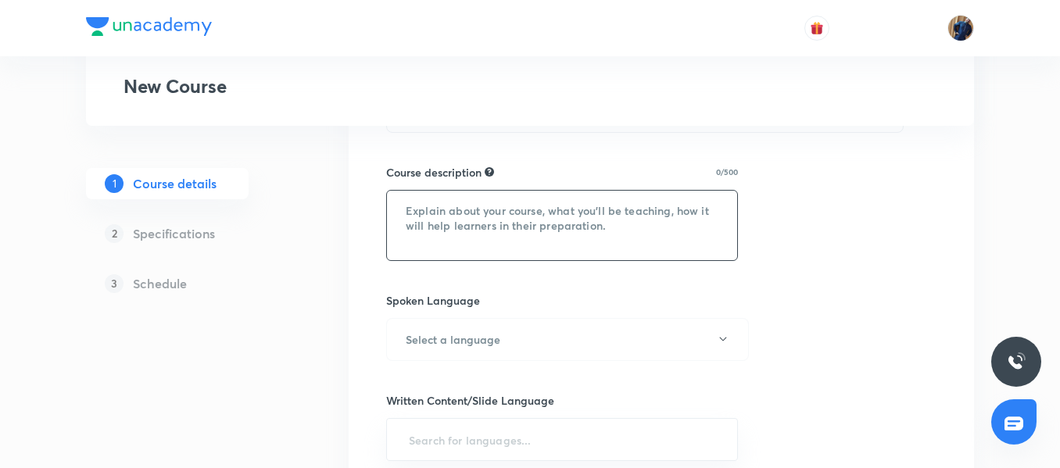
click at [492, 219] on textarea at bounding box center [562, 226] width 350 height 70
paste textarea "In this course, [PERSON_NAME] will provide in-depth knowledge of Physics. The c…"
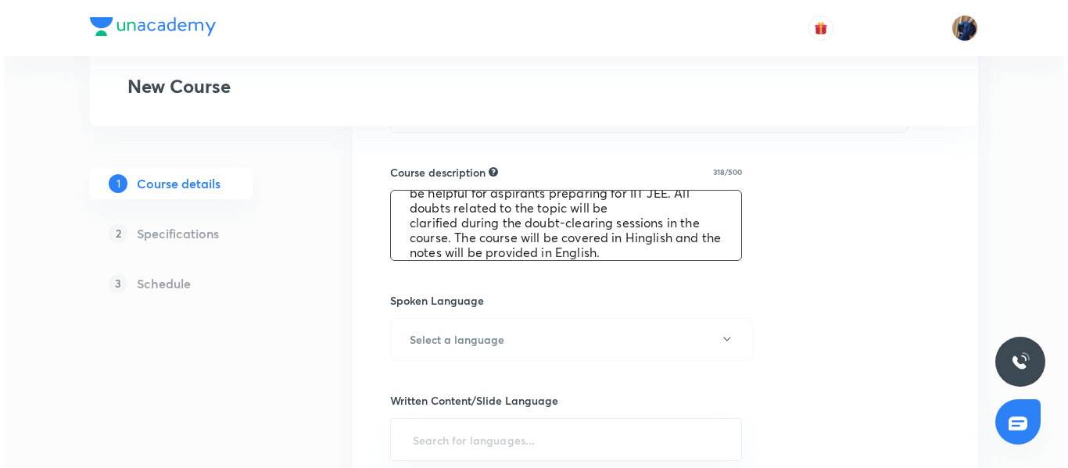
scroll to position [59, 0]
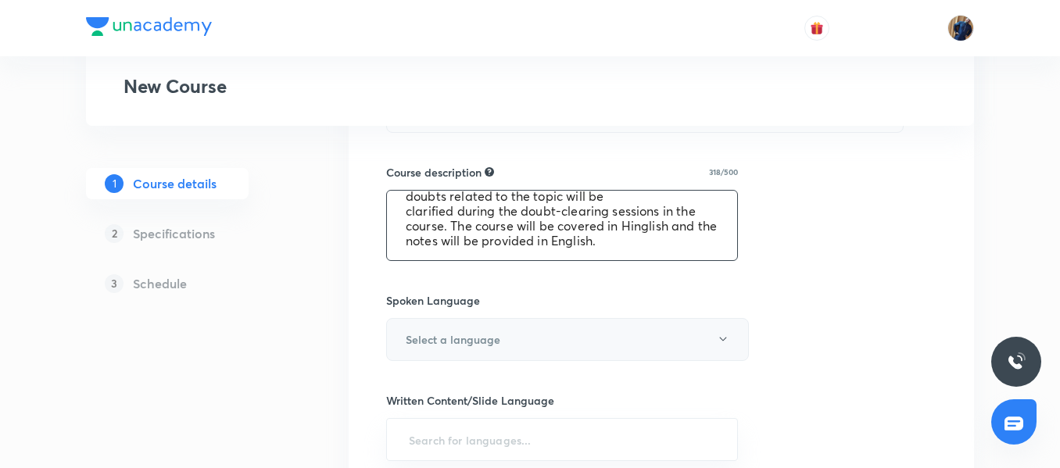
type textarea "In this course, [PERSON_NAME] will provide in-depth knowledge of Physics. The c…"
click at [431, 328] on button "Select a language" at bounding box center [567, 339] width 363 height 43
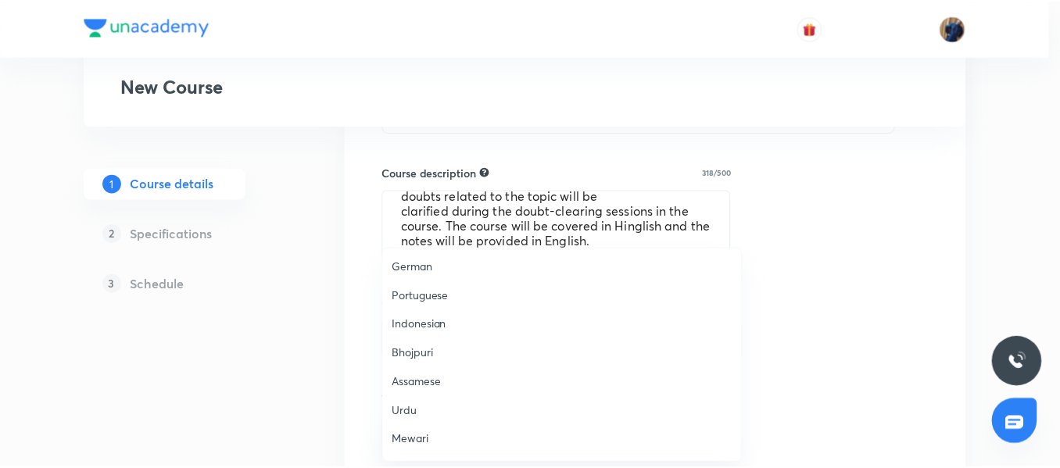
scroll to position [464, 0]
click at [431, 439] on span "Hinglish" at bounding box center [566, 442] width 342 height 16
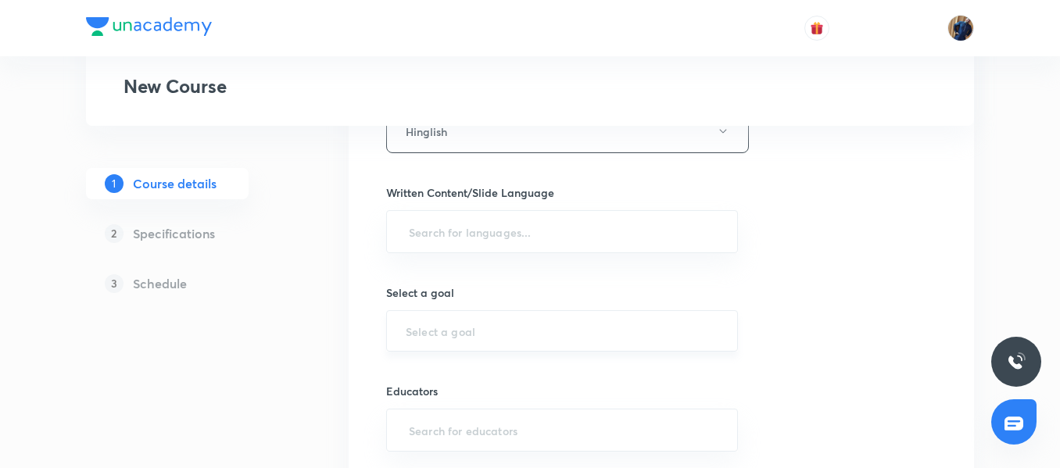
scroll to position [954, 0]
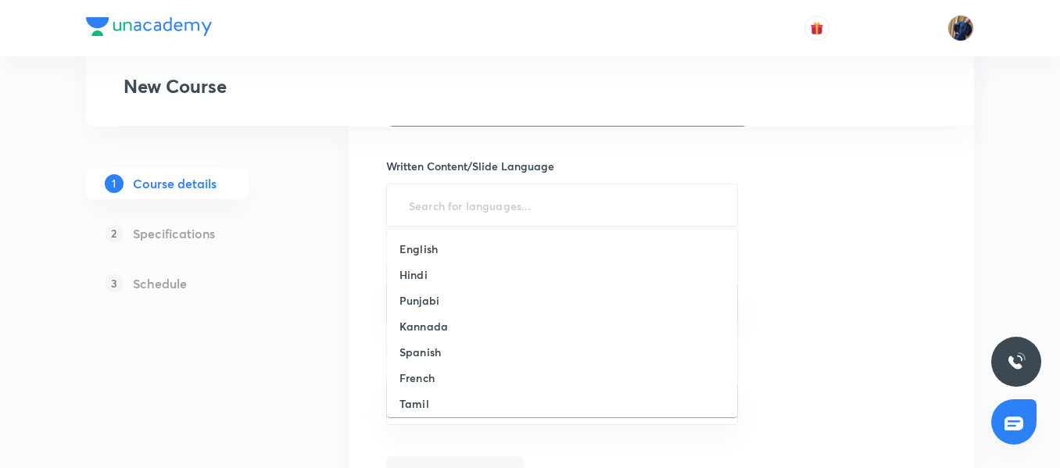
click at [456, 198] on input "text" at bounding box center [562, 205] width 313 height 29
click at [437, 251] on h6 "English" at bounding box center [418, 249] width 38 height 16
click at [469, 308] on input "text" at bounding box center [562, 307] width 313 height 15
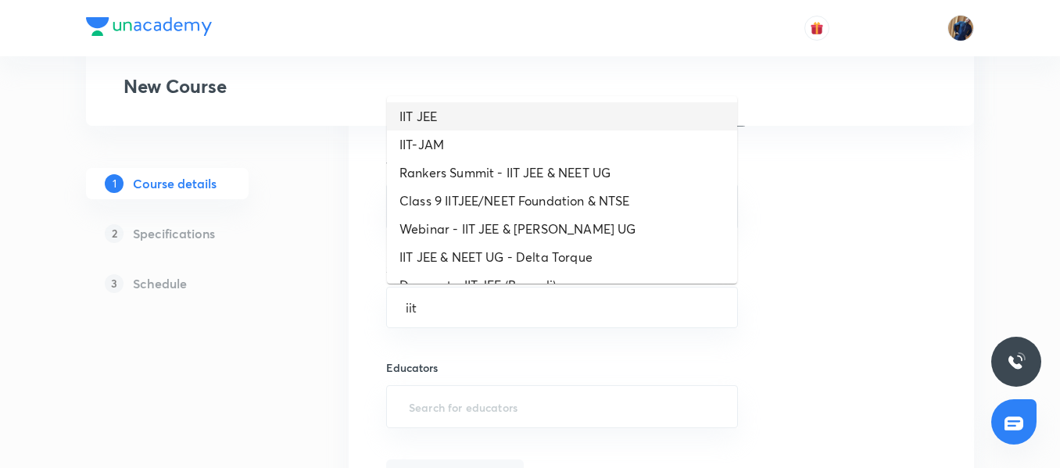
click at [434, 115] on li "IIT JEE" at bounding box center [562, 116] width 350 height 28
type input "IIT JEE"
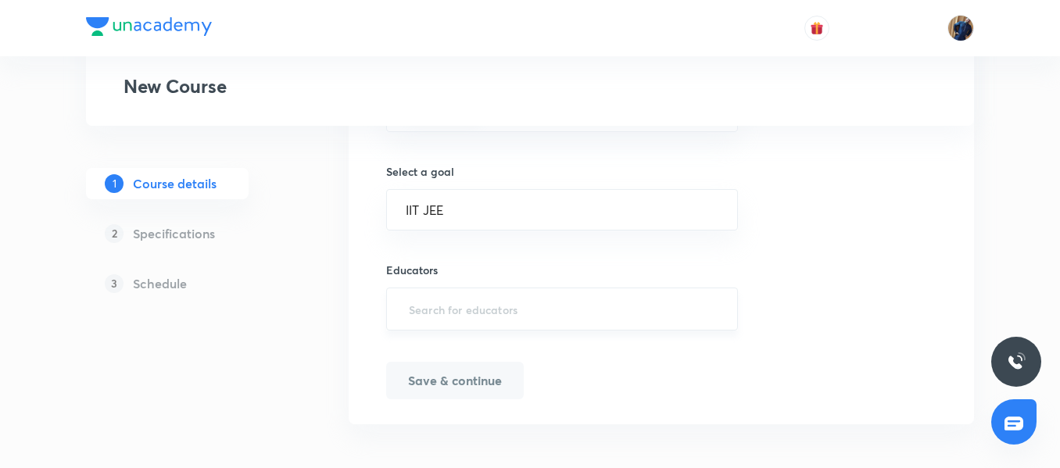
scroll to position [1058, 0]
click at [444, 299] on input "text" at bounding box center [562, 302] width 313 height 29
paste input "unacademy-user-vkz6u13saabz"
type input "unacademy-user-vkz6u13saabz"
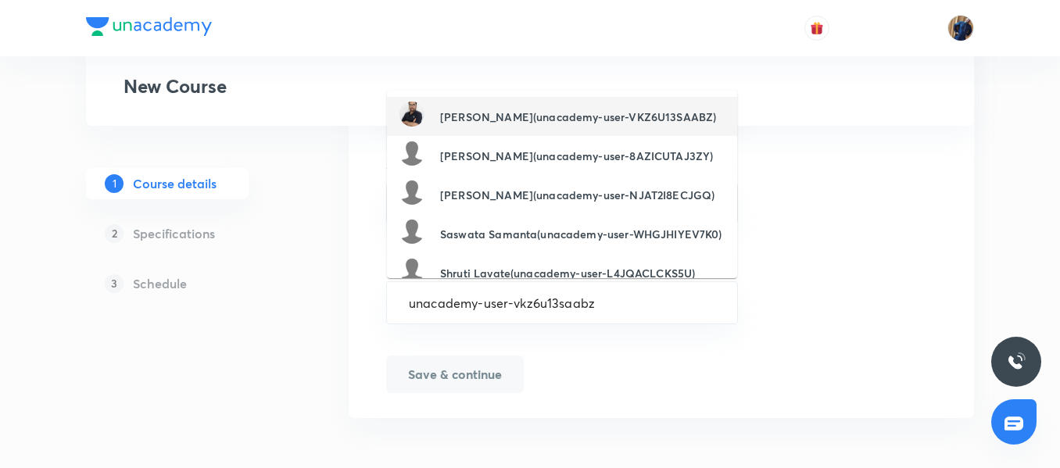
click at [505, 117] on h6 "[PERSON_NAME](unacademy-user-VKZ6U13SAABZ)" at bounding box center [578, 117] width 276 height 16
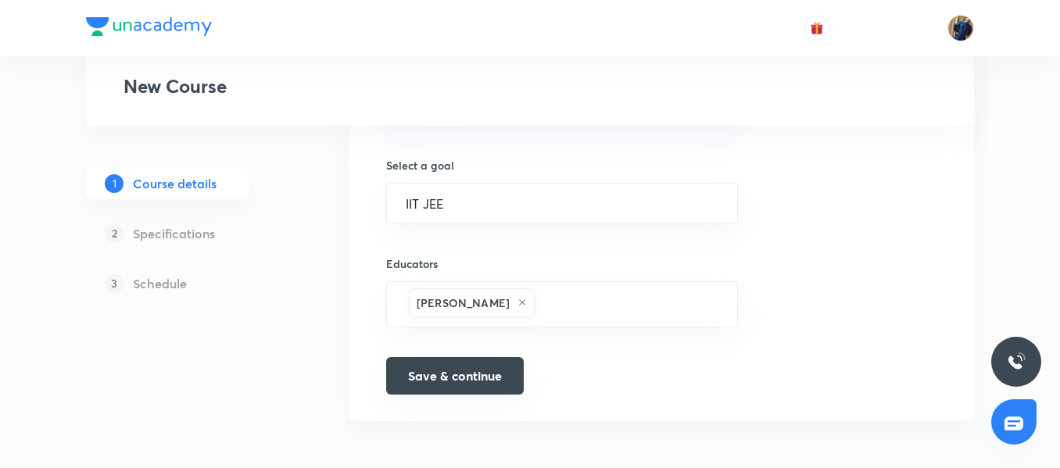
click at [475, 376] on button "Save & continue" at bounding box center [455, 376] width 138 height 38
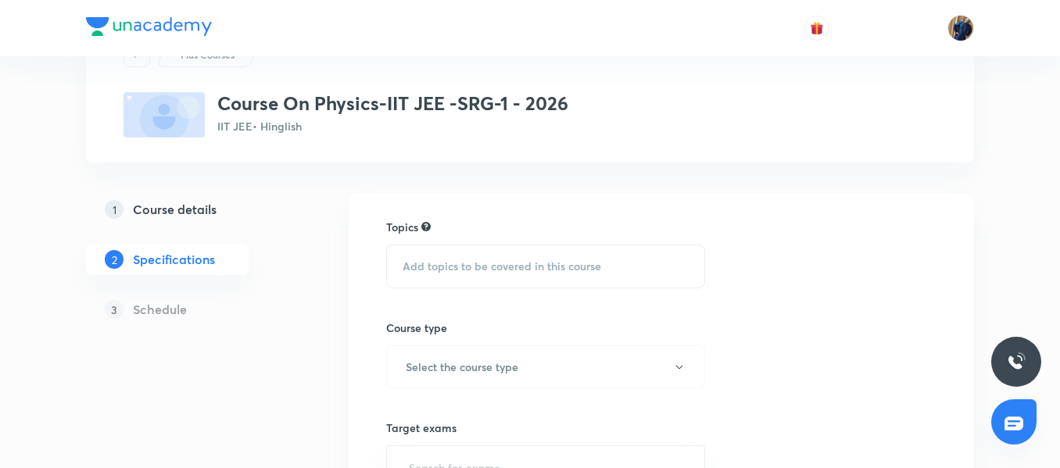
scroll to position [156, 0]
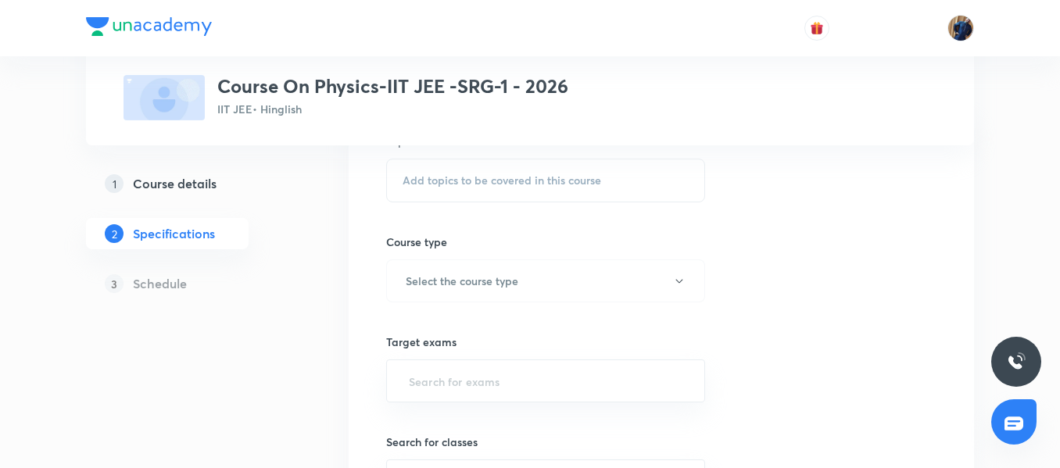
click at [476, 178] on span "Add topics to be covered in this course" at bounding box center [502, 180] width 199 height 13
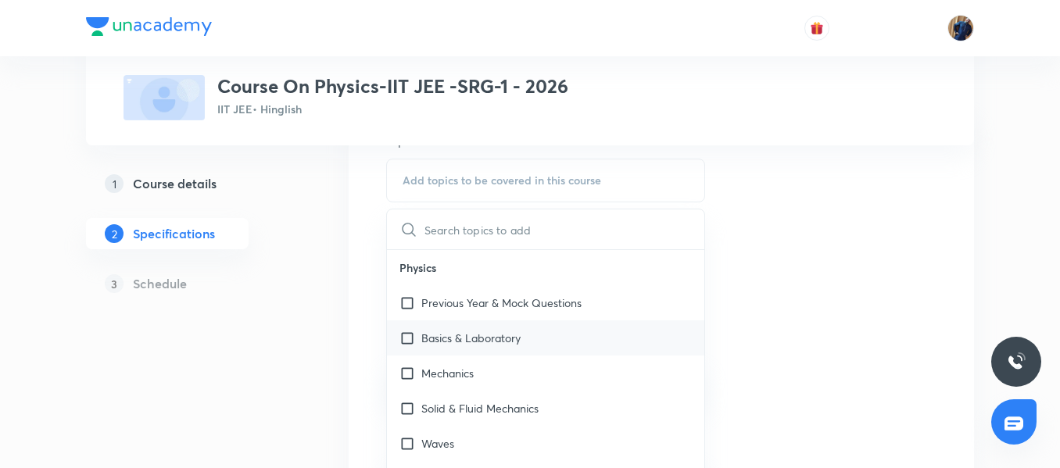
click at [473, 337] on p "Basics & Laboratory" at bounding box center [470, 338] width 99 height 16
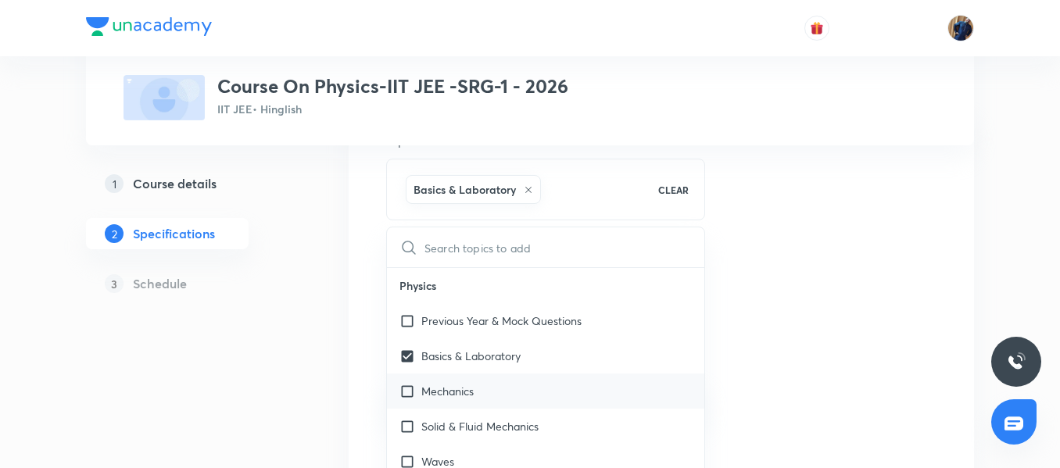
click at [448, 399] on p "Mechanics" at bounding box center [447, 391] width 52 height 16
checkbox input "true"
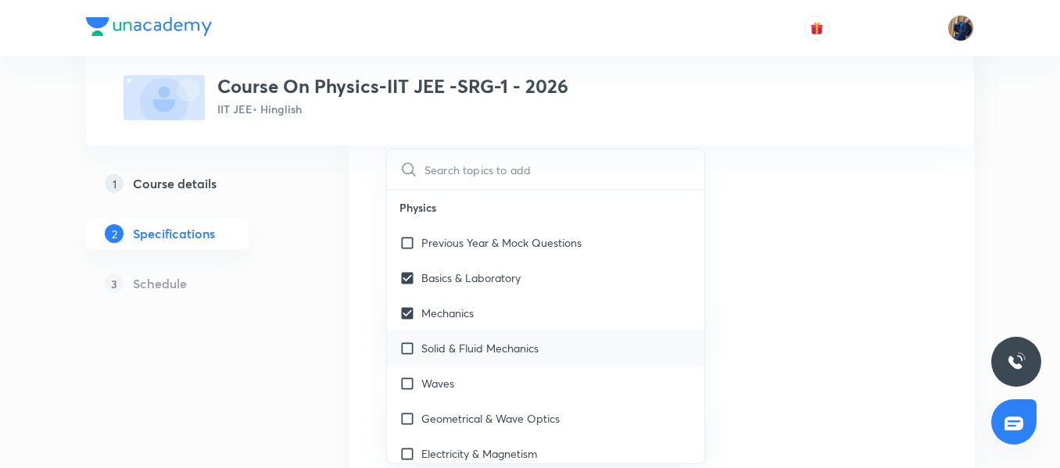
click at [491, 356] on p "Solid & Fluid Mechanics" at bounding box center [479, 348] width 117 height 16
checkbox input "true"
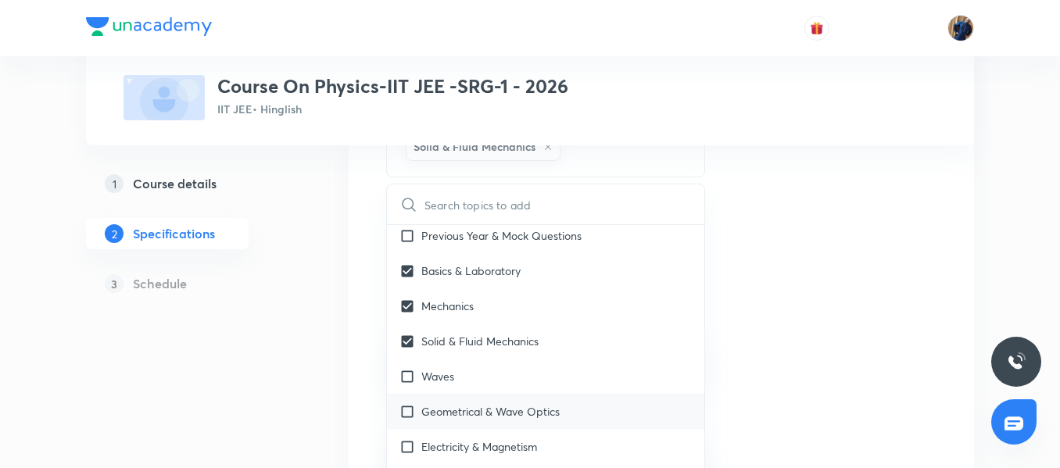
scroll to position [78, 0]
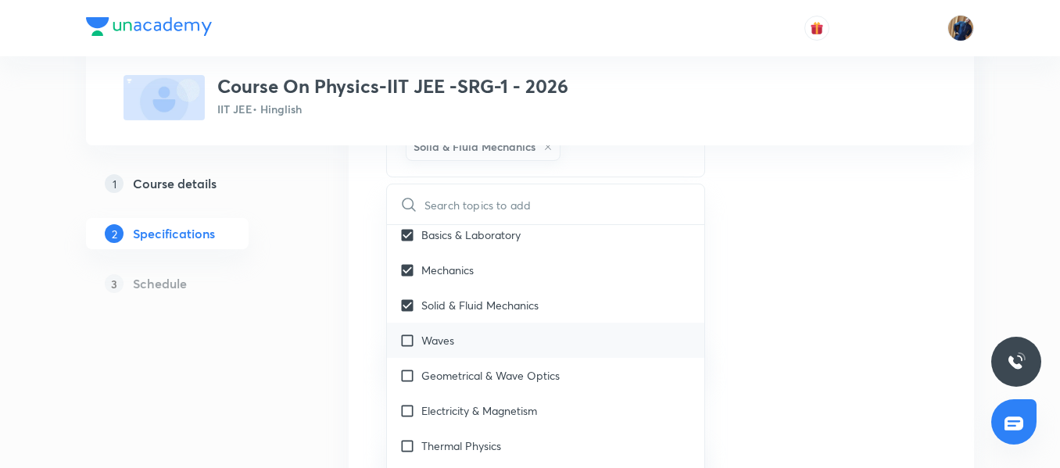
click at [439, 330] on div "Waves" at bounding box center [545, 340] width 317 height 35
checkbox input "true"
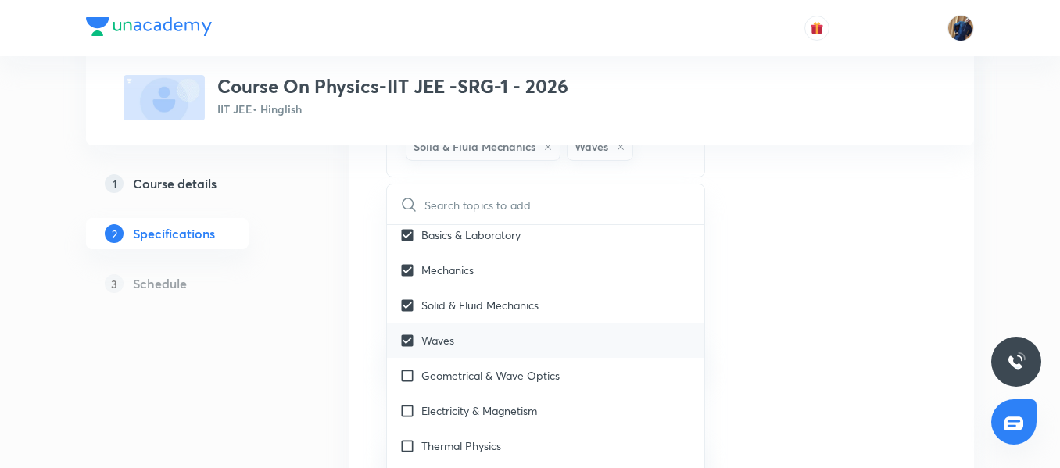
click at [477, 384] on div "Geometrical & Wave Optics" at bounding box center [545, 375] width 317 height 35
checkbox input "true"
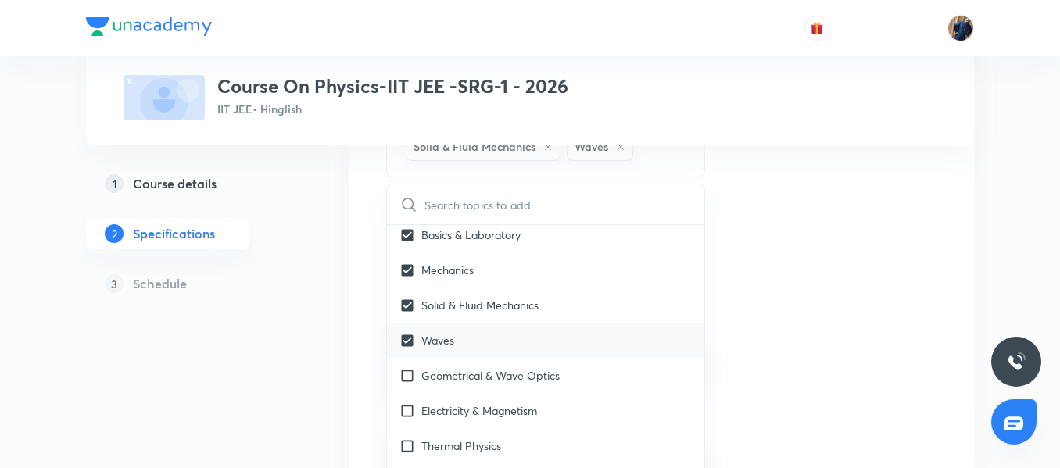
checkbox input "true"
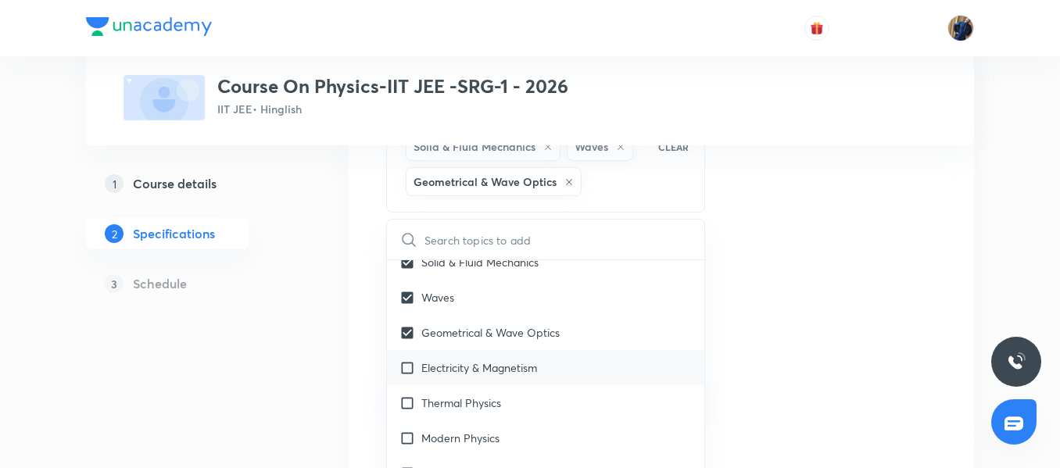
click at [461, 377] on div "Electricity & Magnetism" at bounding box center [545, 367] width 317 height 35
checkbox input "true"
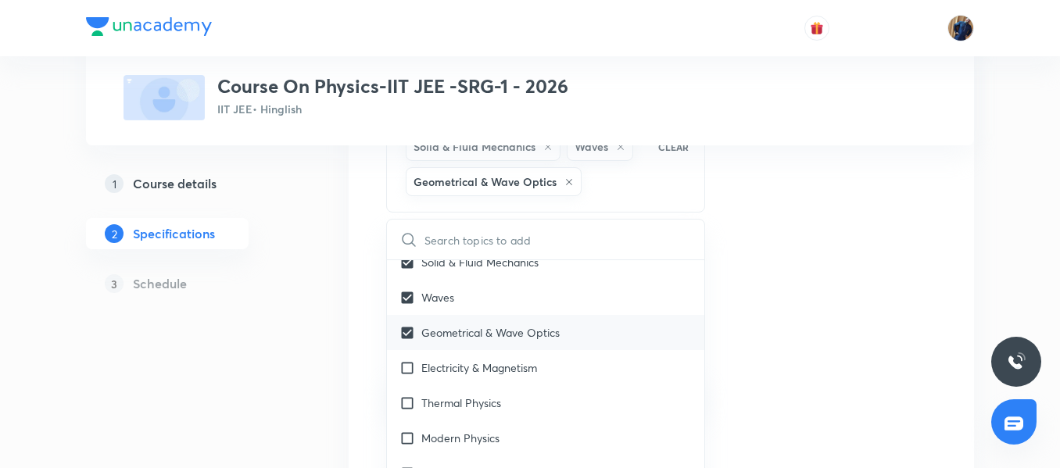
checkbox input "true"
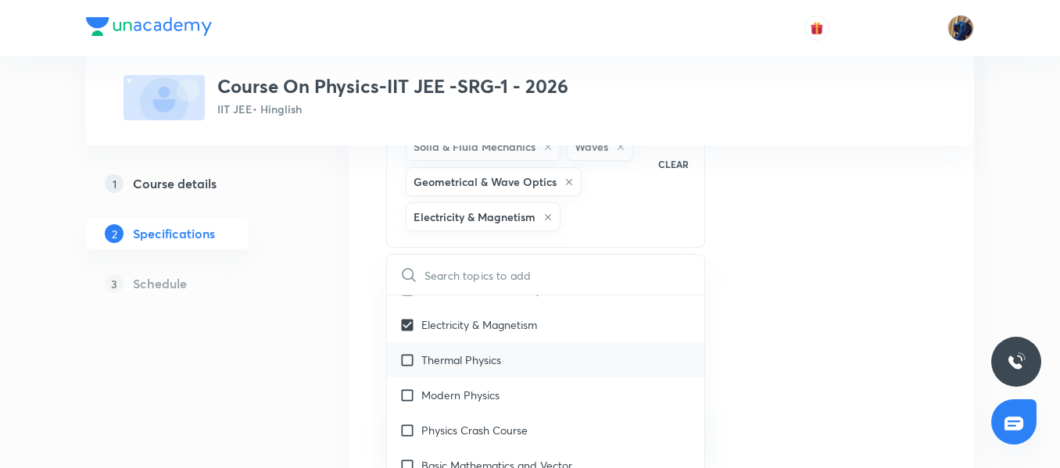
click at [446, 363] on p "Thermal Physics" at bounding box center [461, 360] width 80 height 16
checkbox input "true"
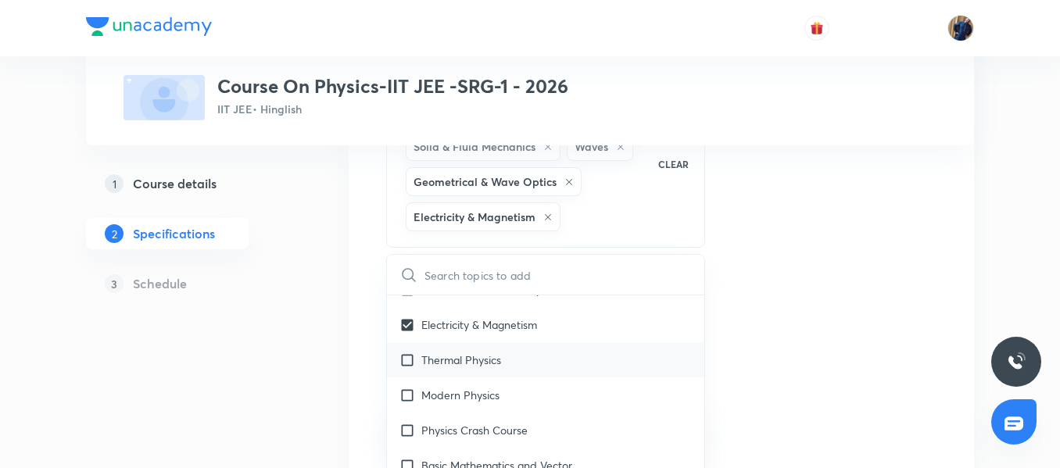
checkbox input "true"
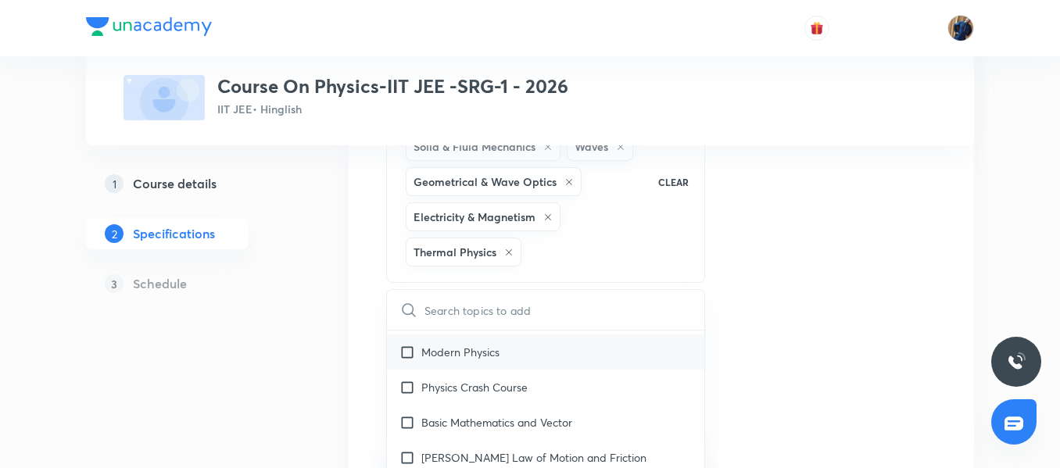
click at [474, 354] on p "Modern Physics" at bounding box center [460, 352] width 78 height 16
checkbox input "true"
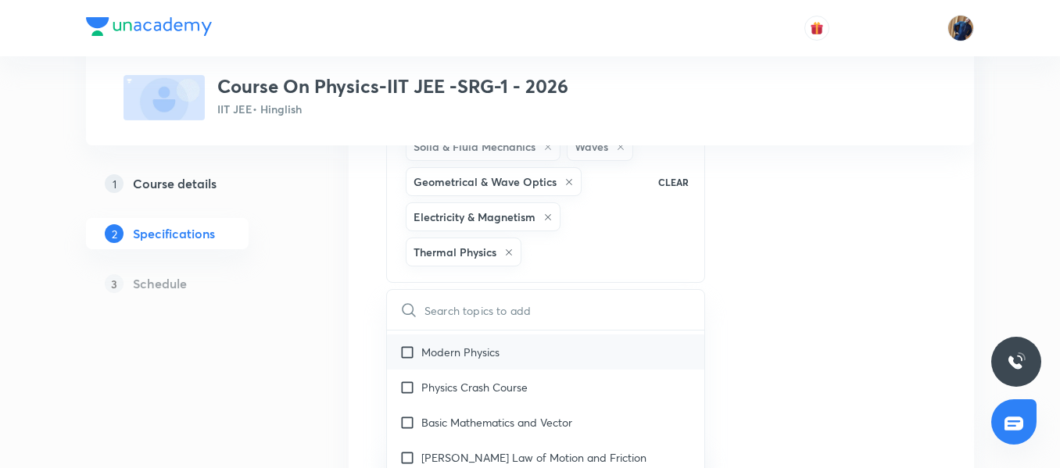
checkbox input "true"
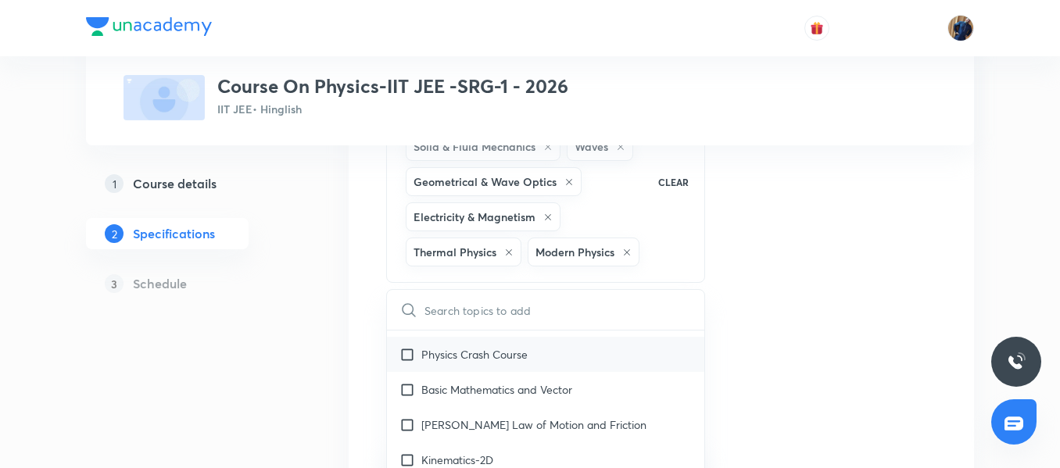
scroll to position [313, 0]
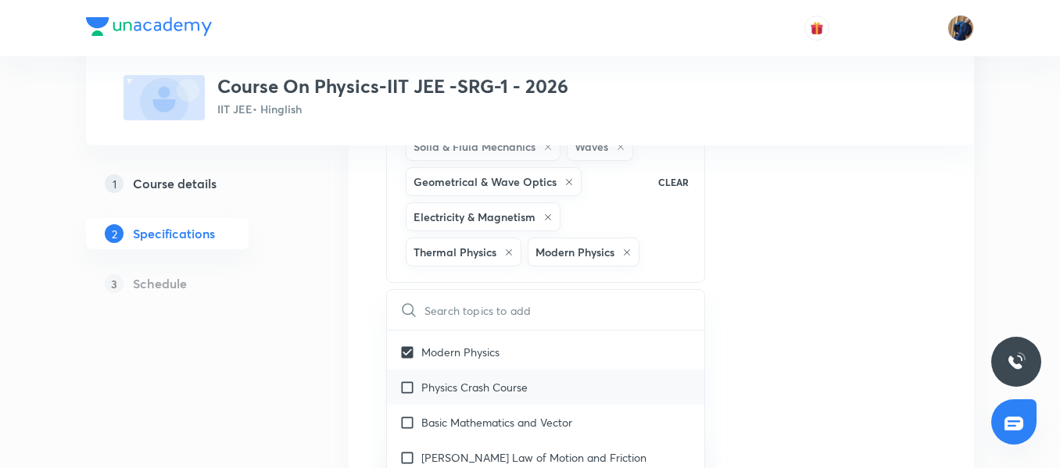
click at [506, 396] on div "Physics Crash Course" at bounding box center [545, 387] width 317 height 35
checkbox input "true"
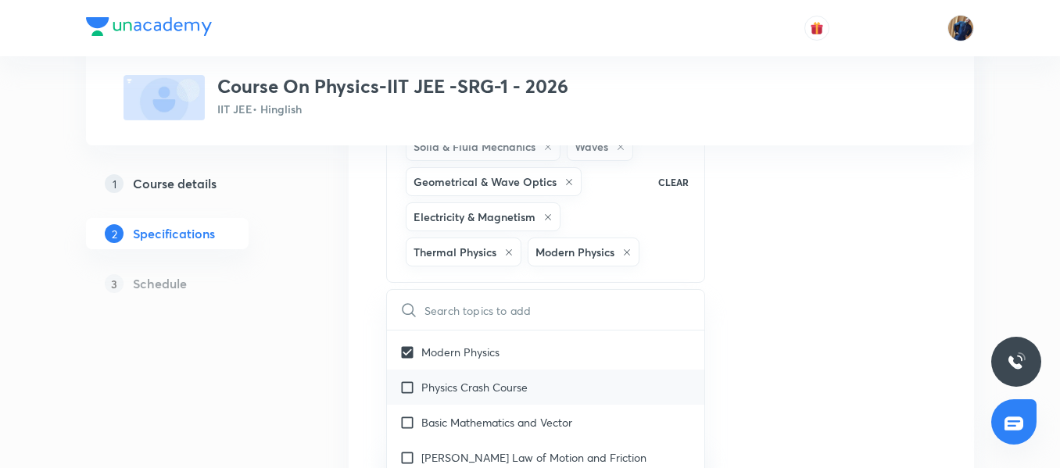
checkbox input "true"
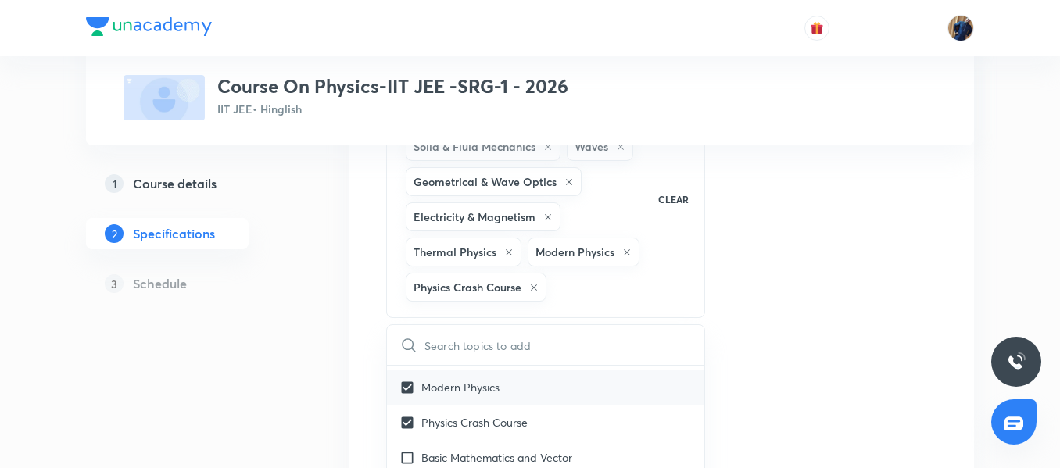
scroll to position [391, 0]
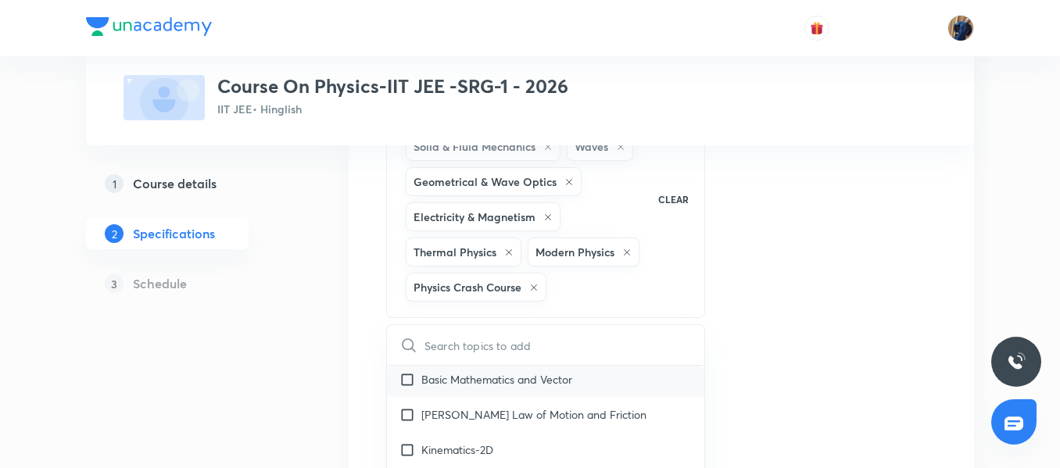
click at [508, 388] on div "Basic Mathematics and Vector" at bounding box center [545, 379] width 317 height 35
checkbox input "true"
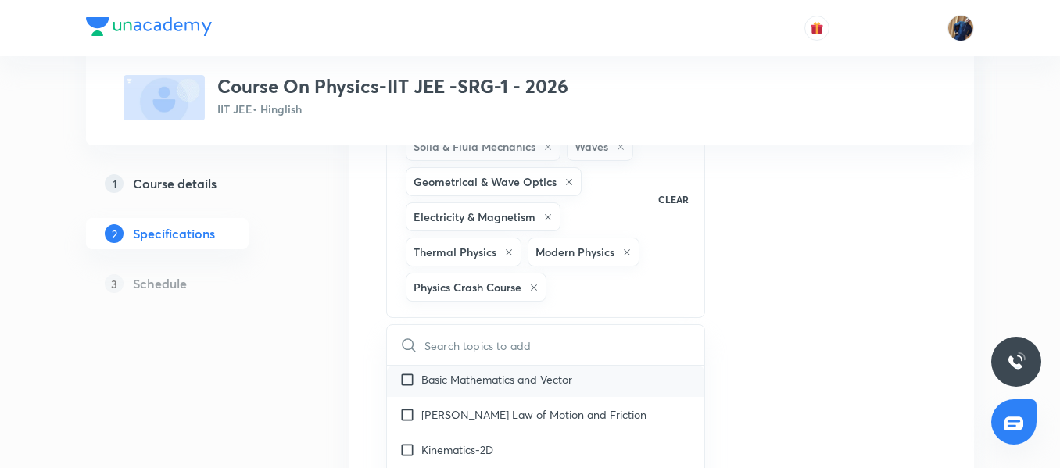
checkbox input "true"
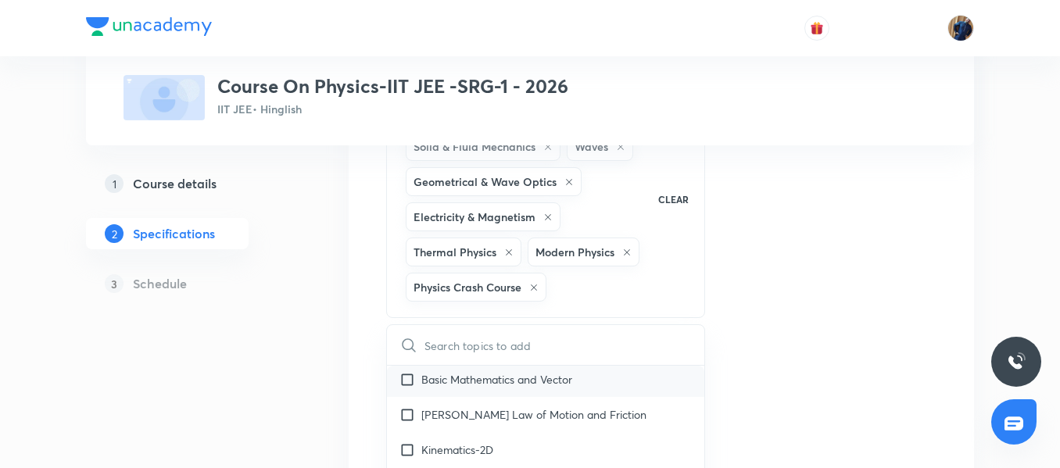
checkbox input "true"
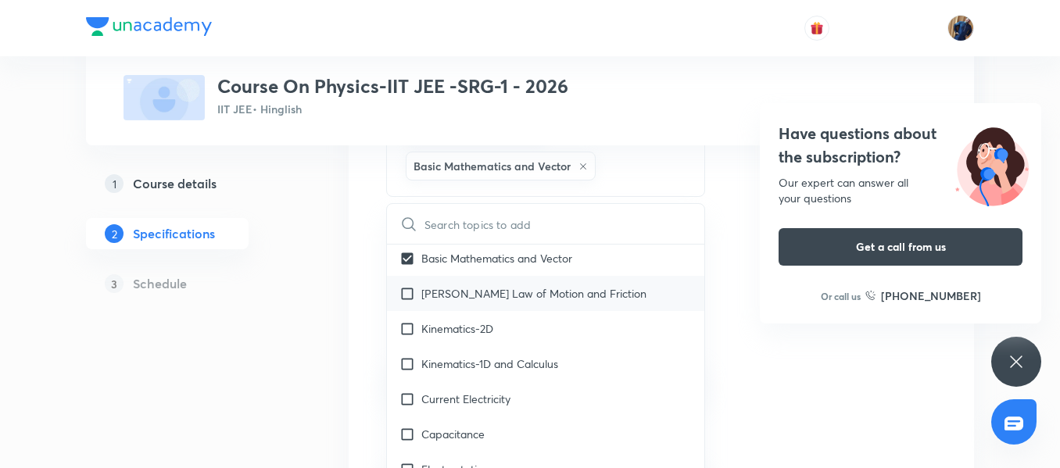
click at [511, 303] on div "[PERSON_NAME] Law of Motion and Friction" at bounding box center [545, 293] width 317 height 35
checkbox input "true"
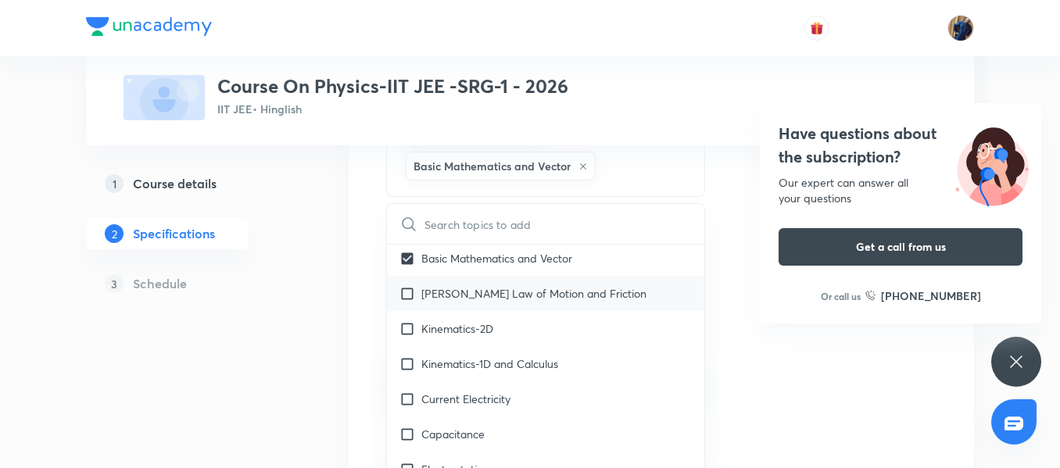
checkbox input "true"
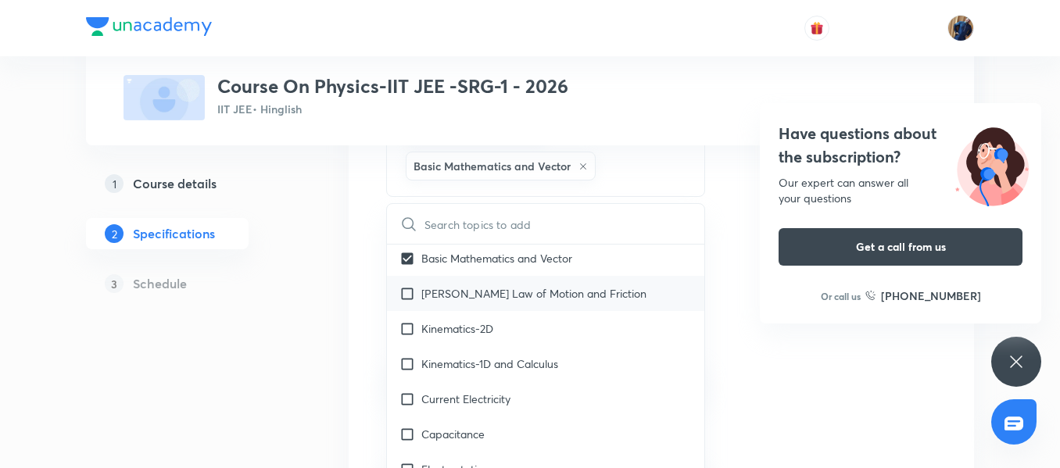
checkbox input "true"
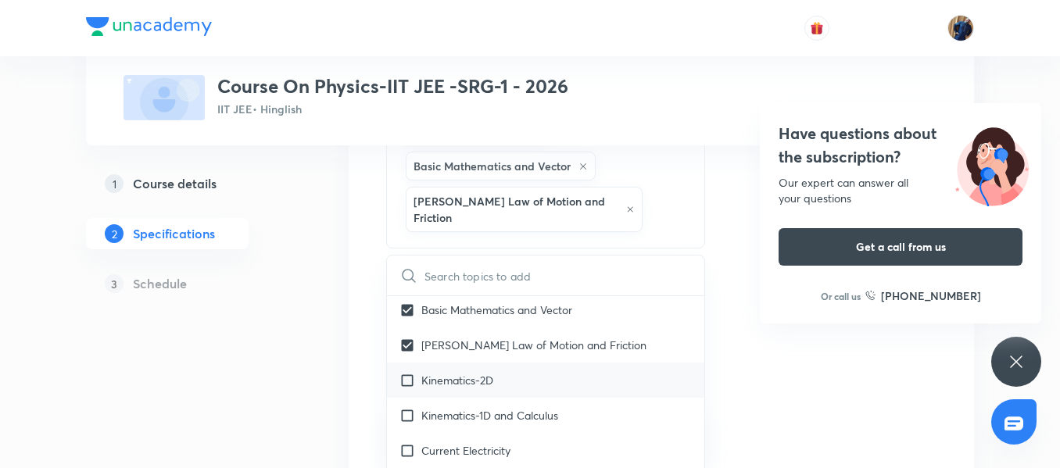
click at [484, 372] on p "Kinematics-2D" at bounding box center [457, 380] width 72 height 16
checkbox input "true"
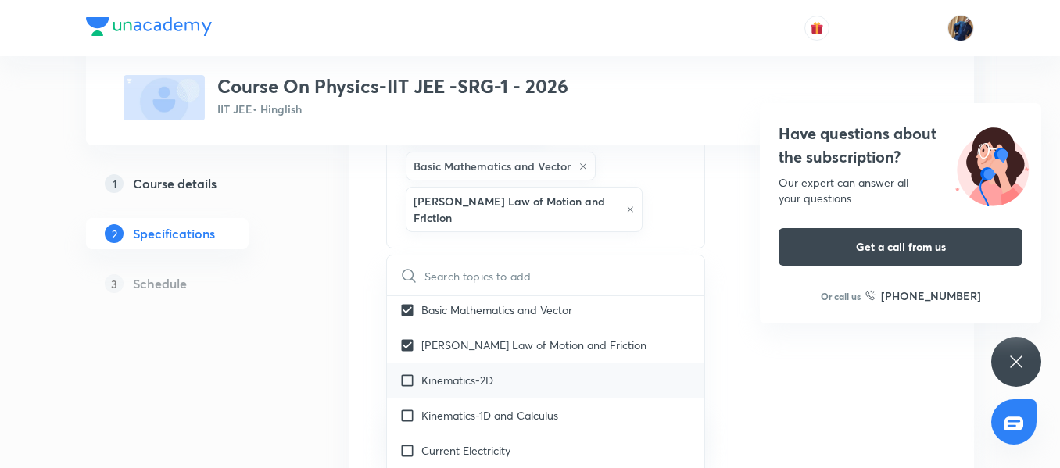
checkbox input "true"
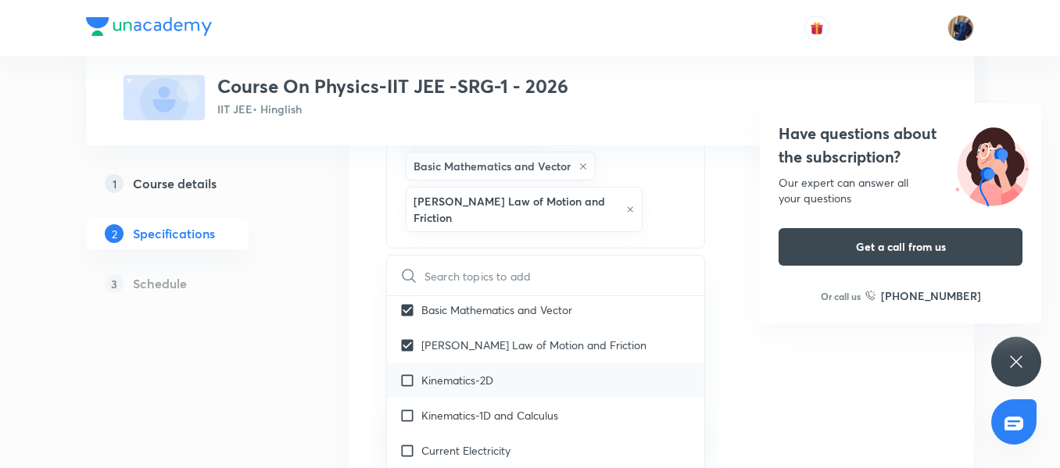
checkbox input "true"
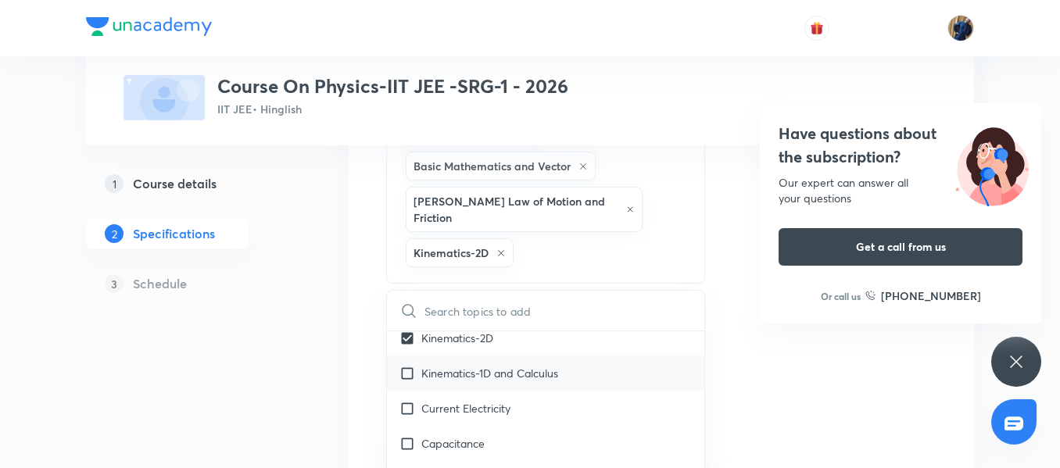
scroll to position [469, 0]
click at [517, 364] on div "Kinematics-1D and Calculus" at bounding box center [545, 372] width 317 height 35
checkbox input "true"
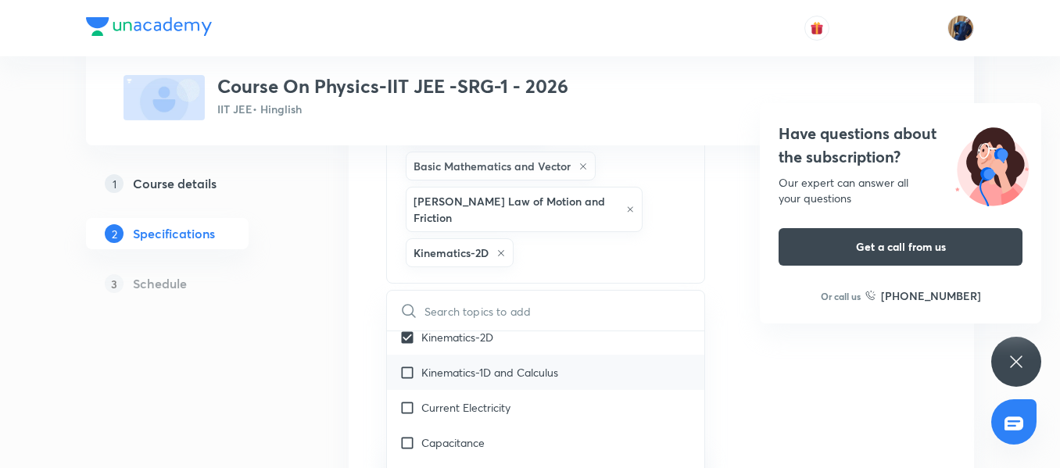
checkbox input "true"
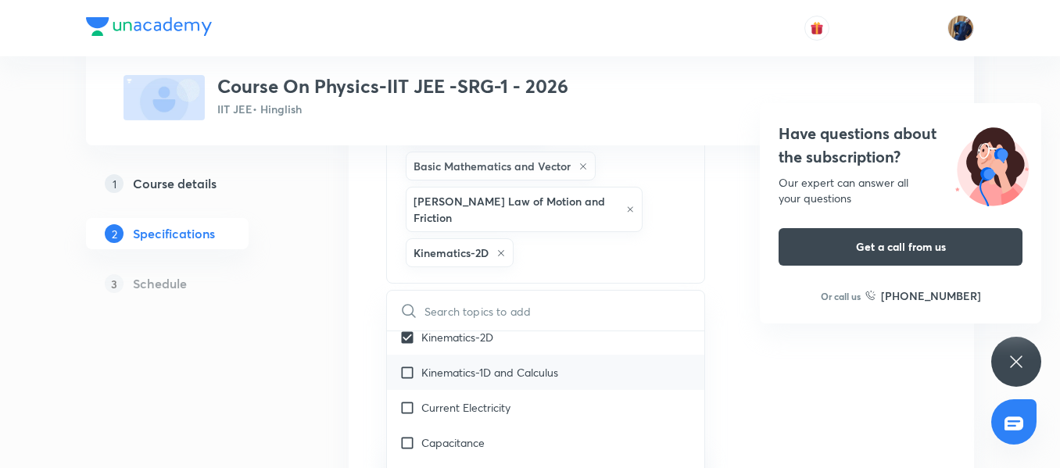
checkbox input "true"
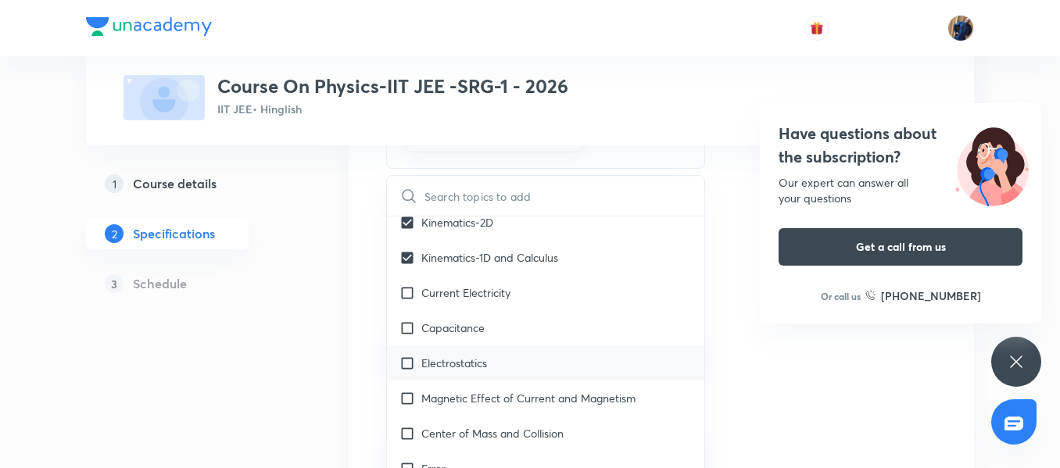
scroll to position [547, 0]
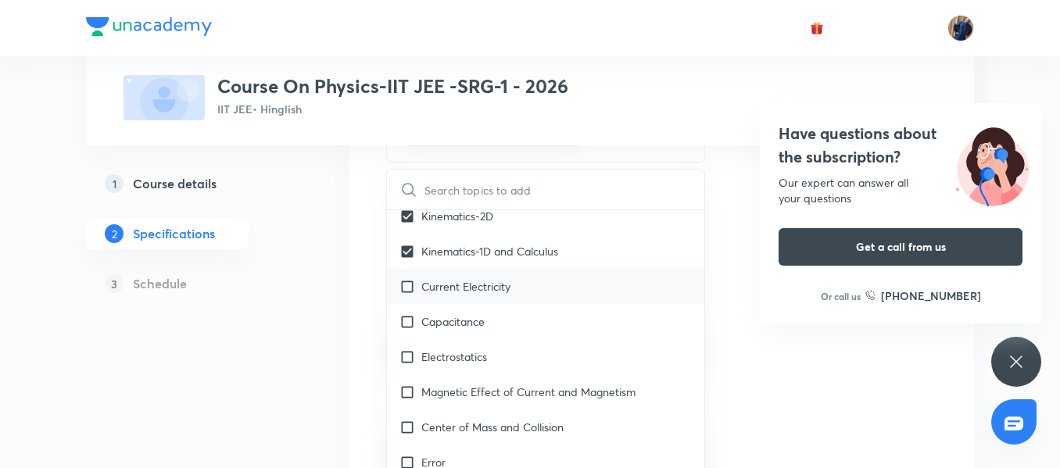
click at [513, 282] on div "Current Electricity" at bounding box center [545, 286] width 317 height 35
checkbox input "true"
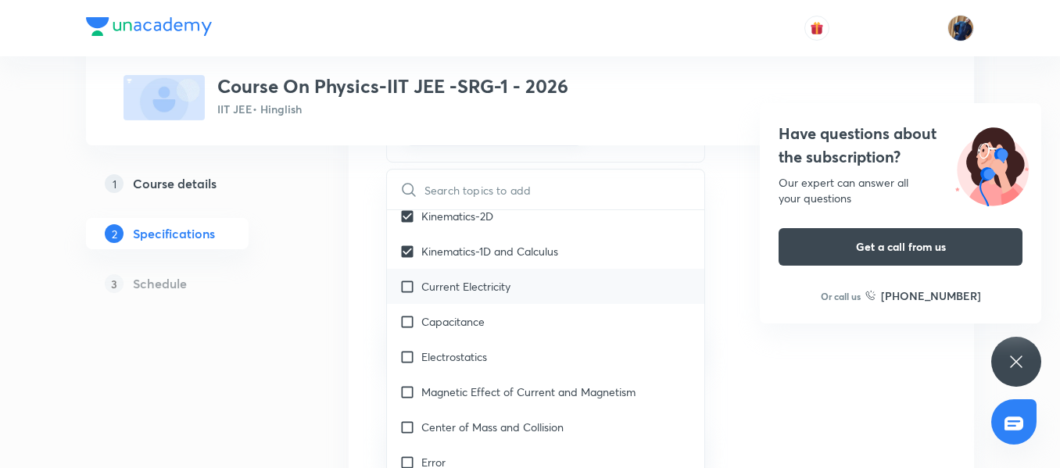
checkbox input "true"
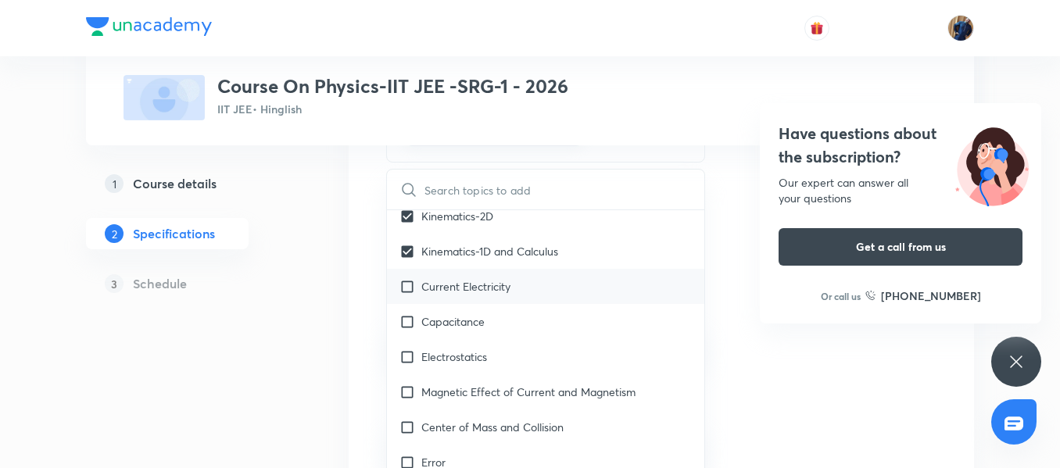
checkbox input "true"
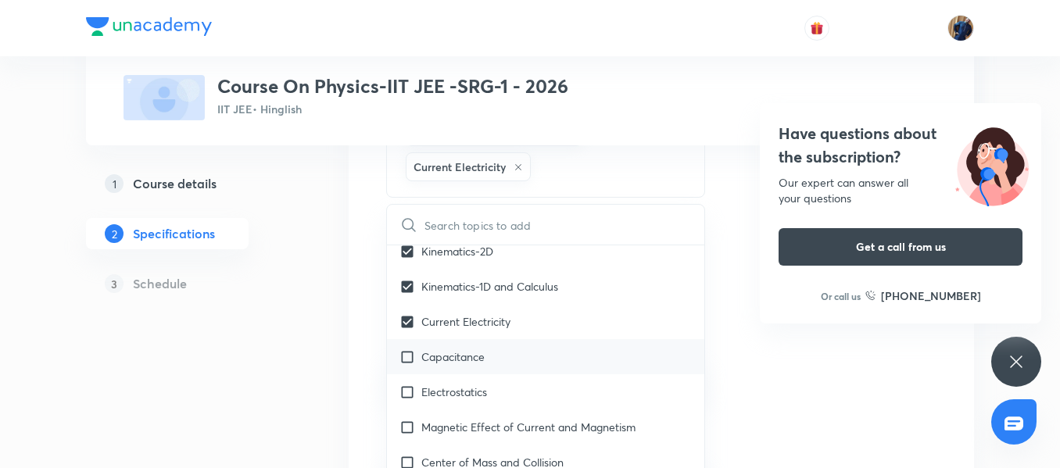
click at [483, 349] on p "Capacitance" at bounding box center [452, 357] width 63 height 16
checkbox input "true"
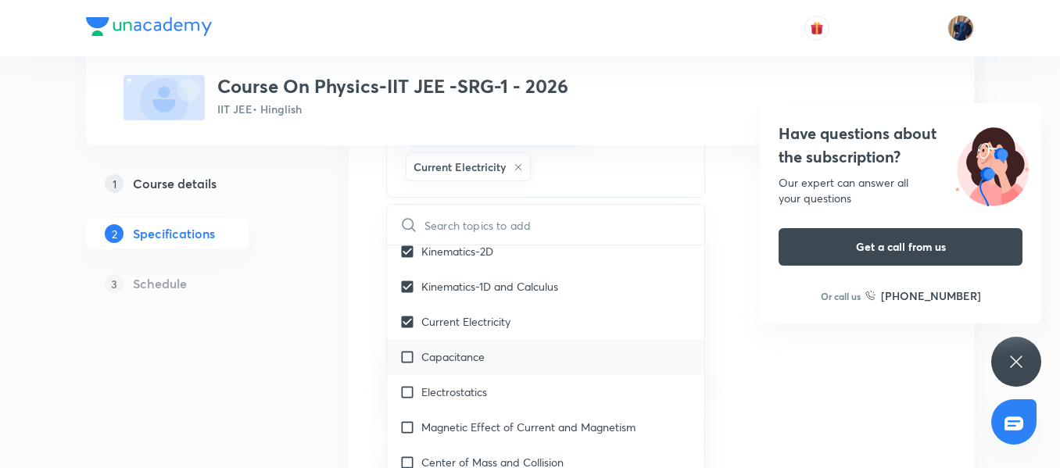
checkbox input "true"
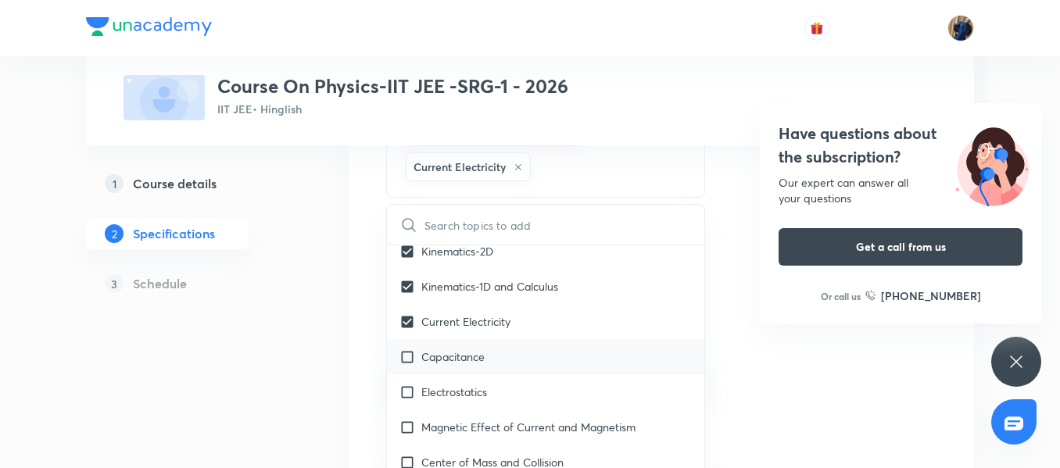
checkbox input "true"
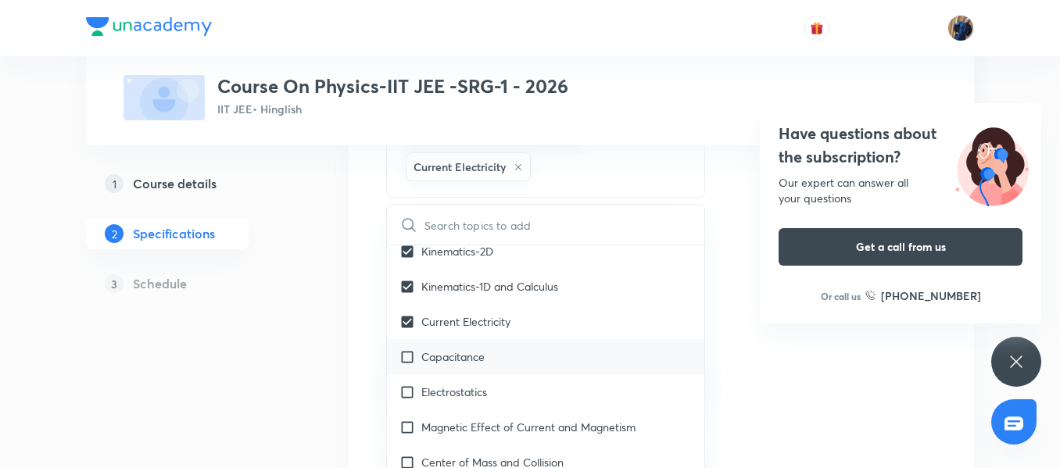
checkbox input "true"
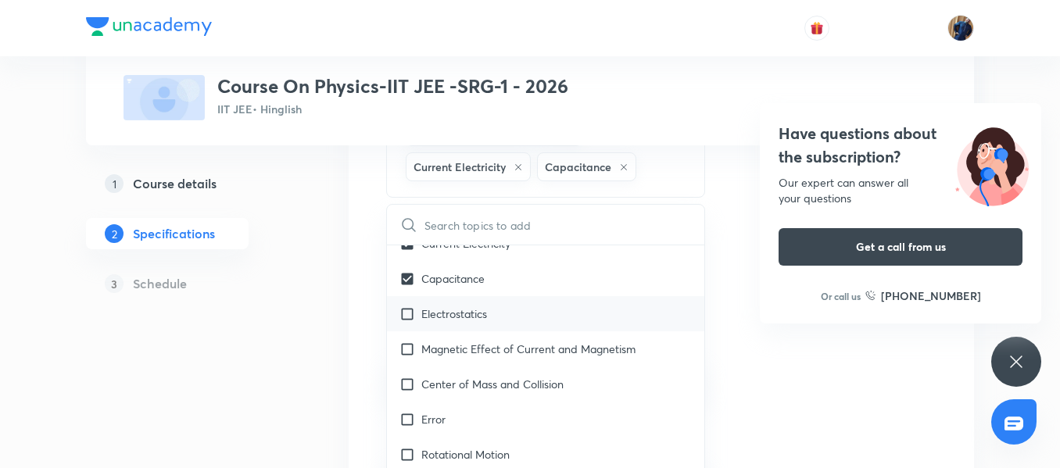
click at [486, 306] on p "Electrostatics" at bounding box center [454, 314] width 66 height 16
checkbox input "true"
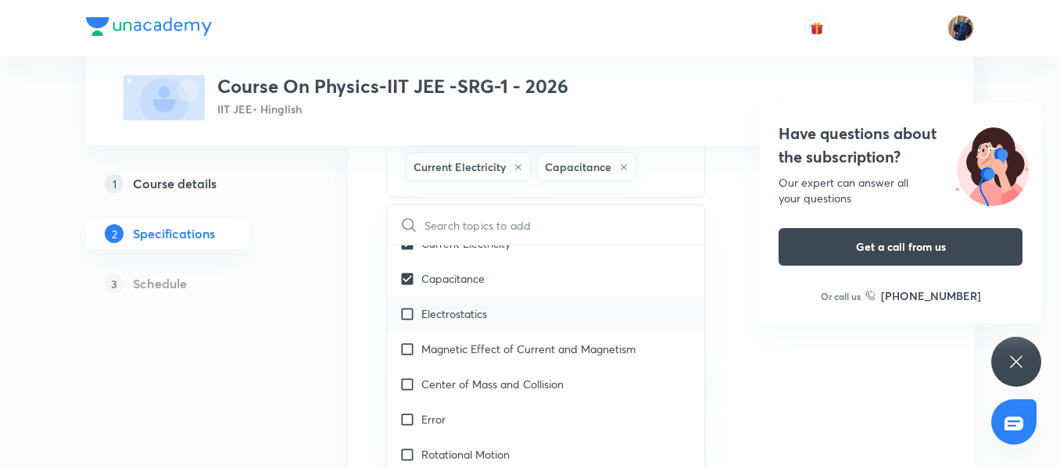
checkbox input "true"
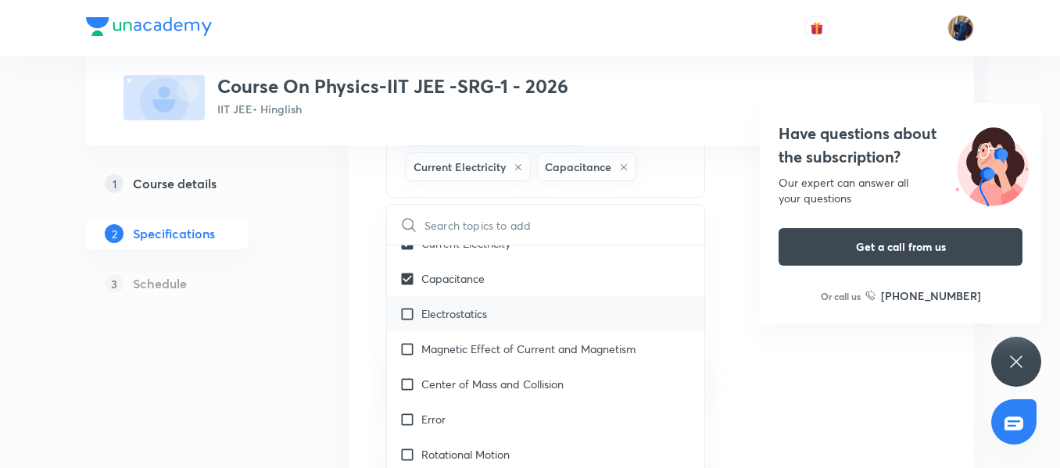
checkbox input "true"
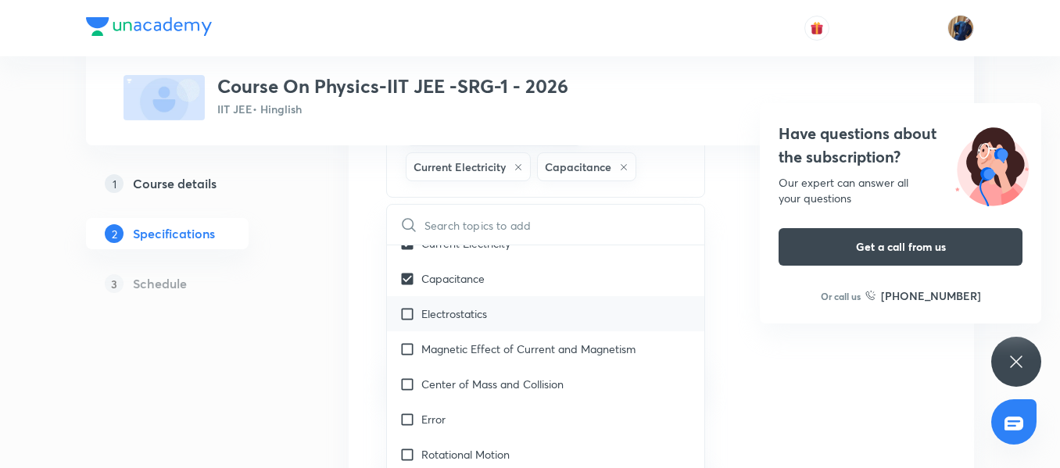
checkbox input "true"
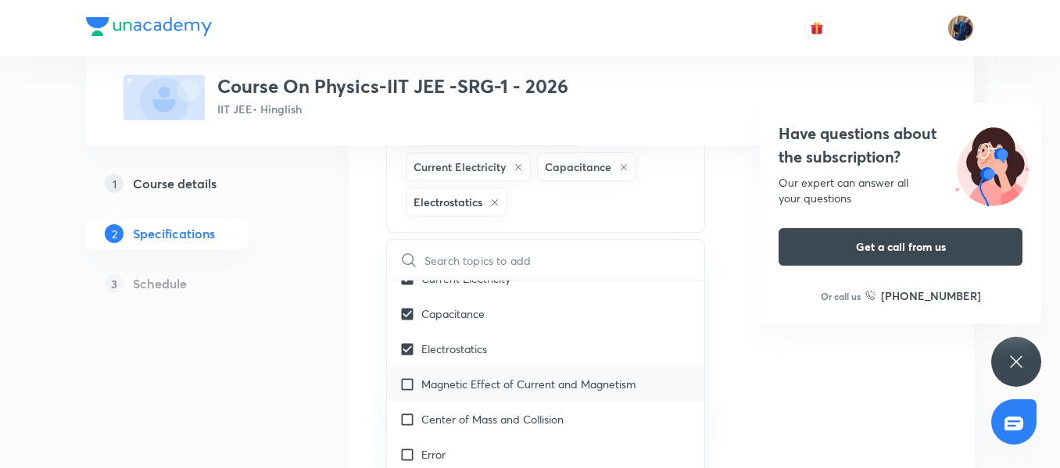
click at [500, 367] on div "Magnetic Effect of Current and Magnetism" at bounding box center [545, 384] width 317 height 35
checkbox input "true"
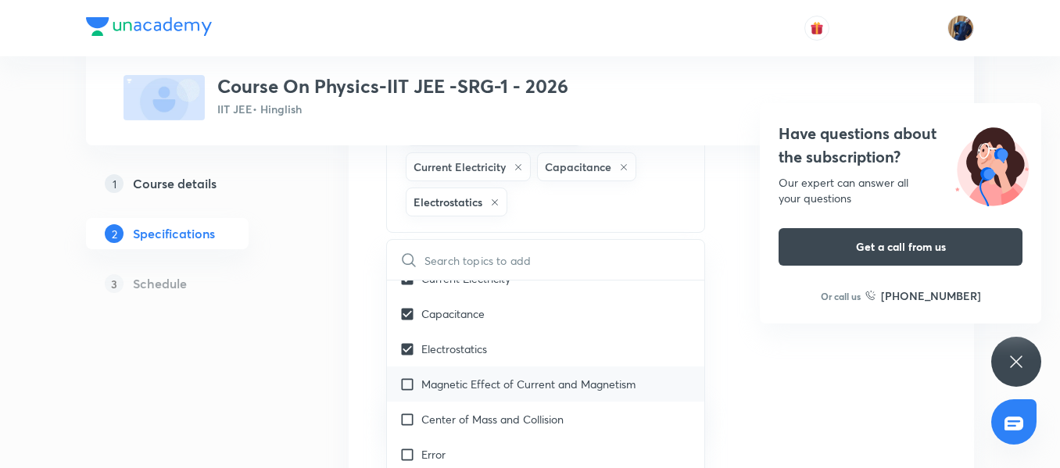
checkbox input "true"
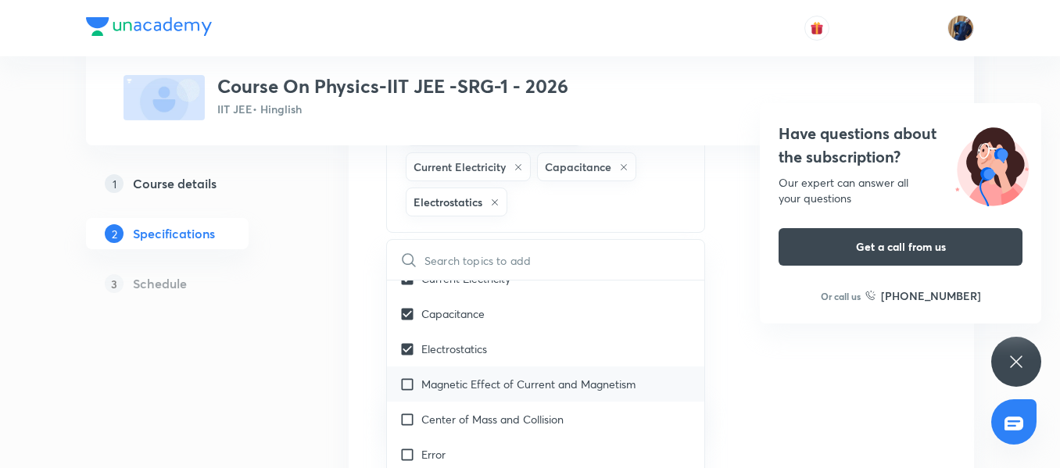
checkbox input "true"
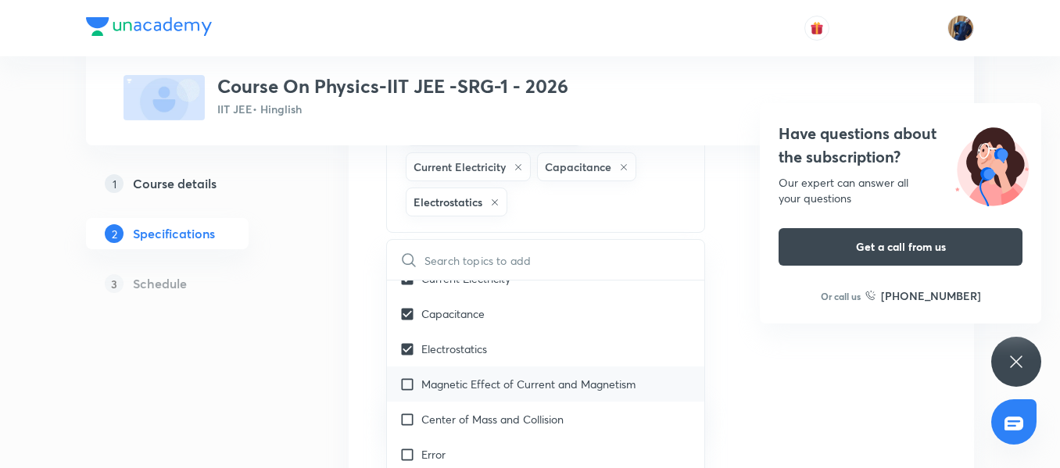
checkbox input "true"
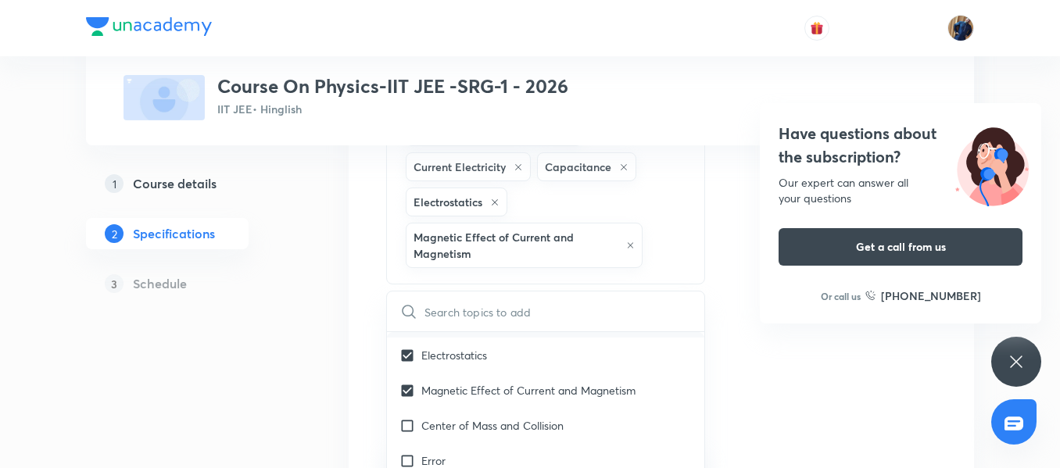
scroll to position [625, 0]
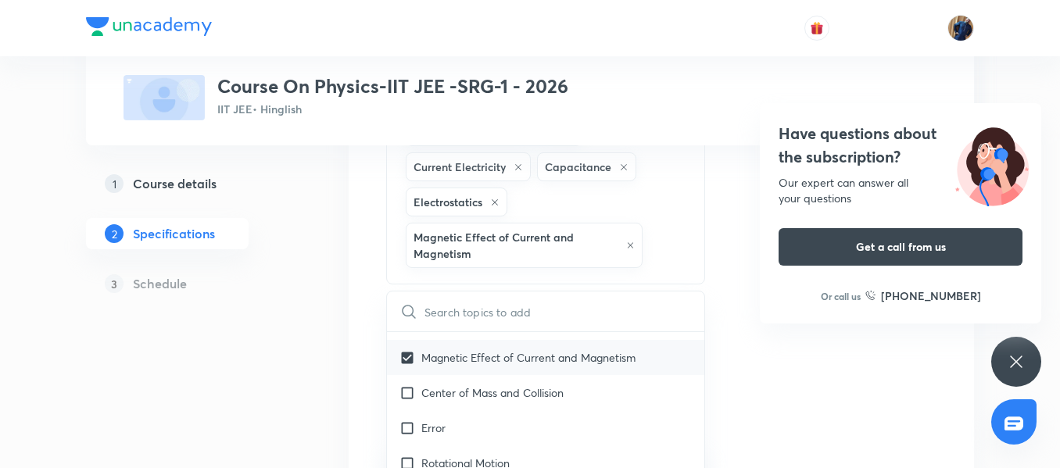
click at [485, 385] on p "Center of Mass and Collision" at bounding box center [492, 393] width 142 height 16
checkbox input "true"
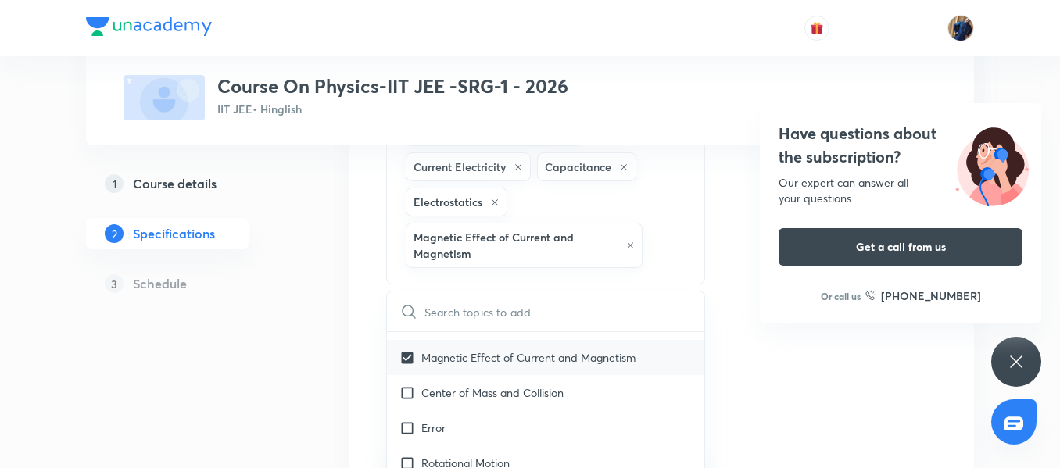
checkbox input "true"
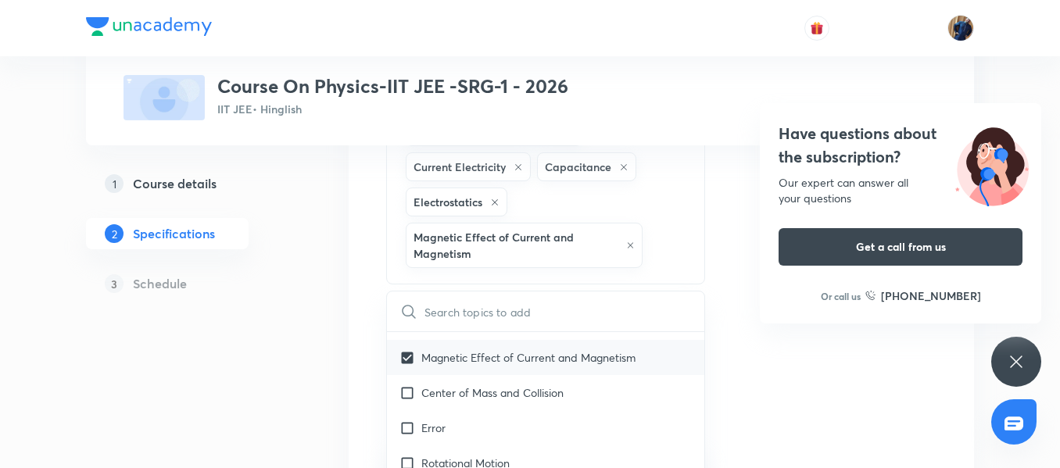
checkbox input "true"
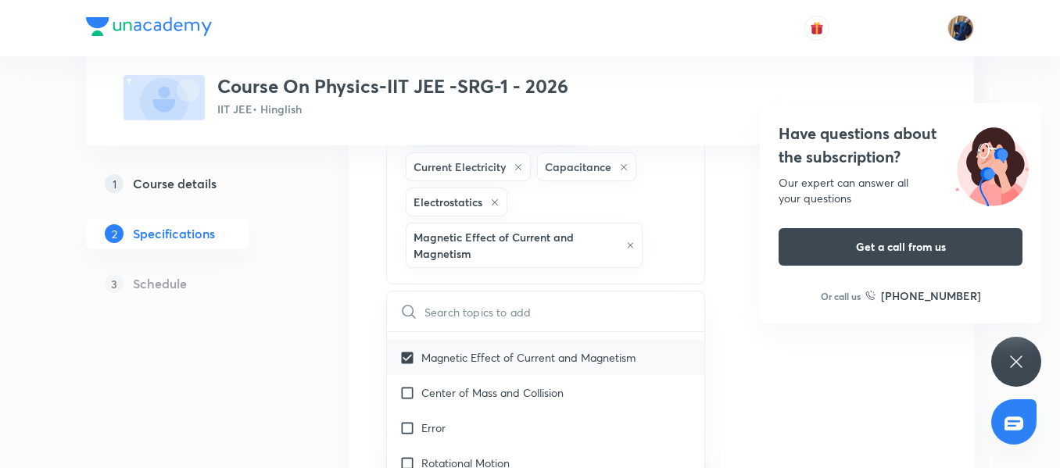
checkbox input "true"
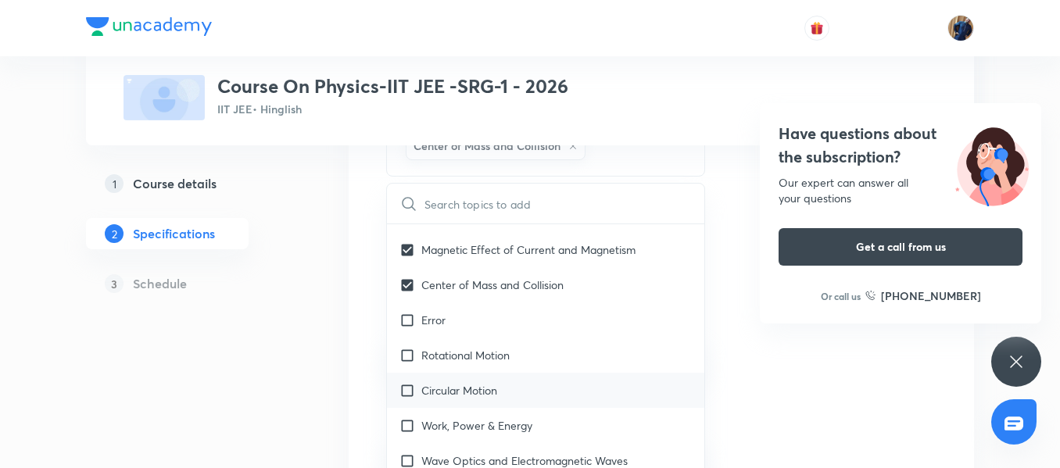
scroll to position [703, 0]
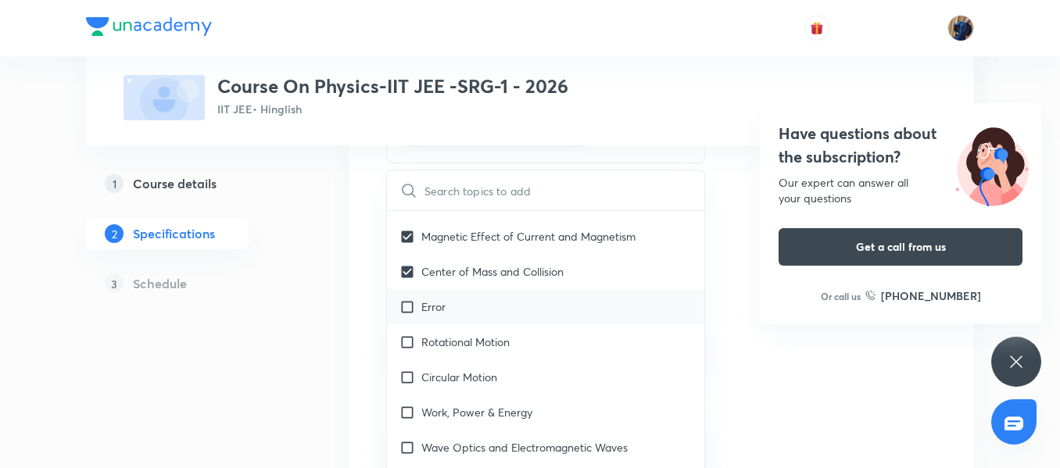
click at [466, 295] on div "Error" at bounding box center [545, 306] width 317 height 35
checkbox input "true"
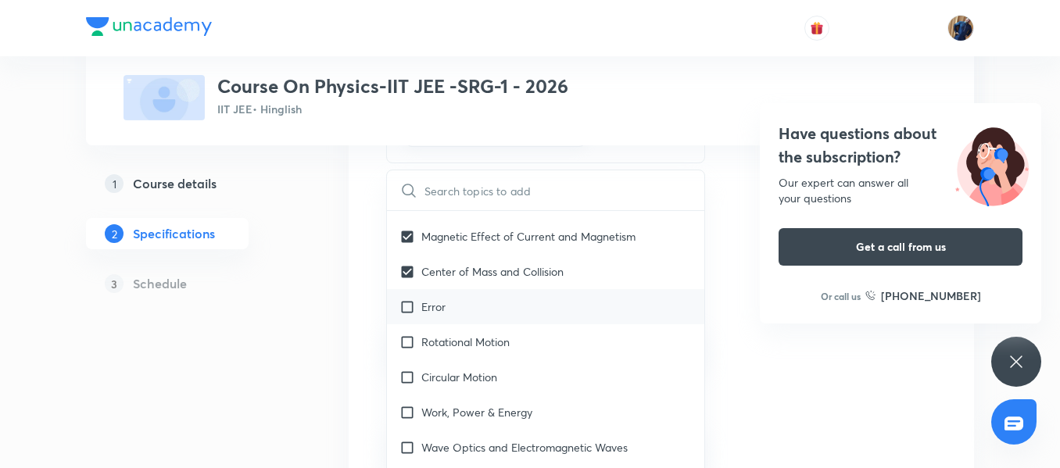
checkbox input "true"
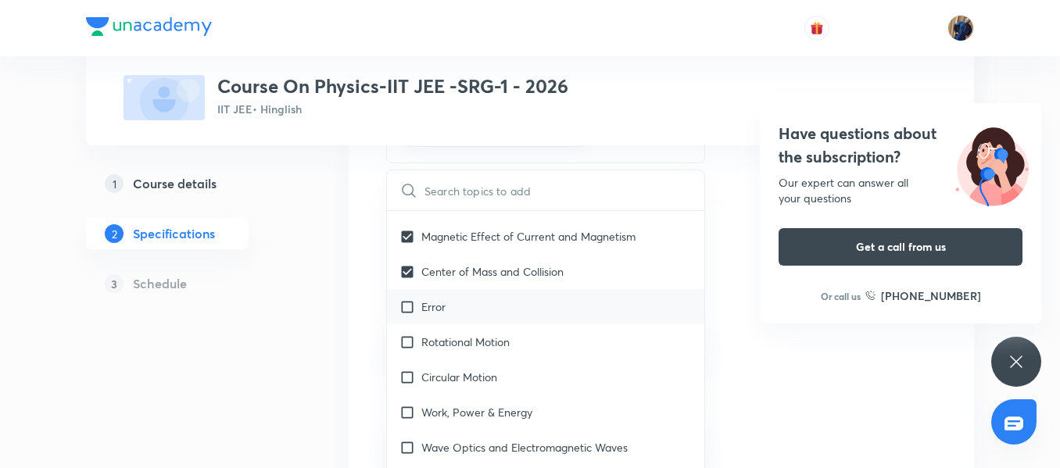
checkbox input "true"
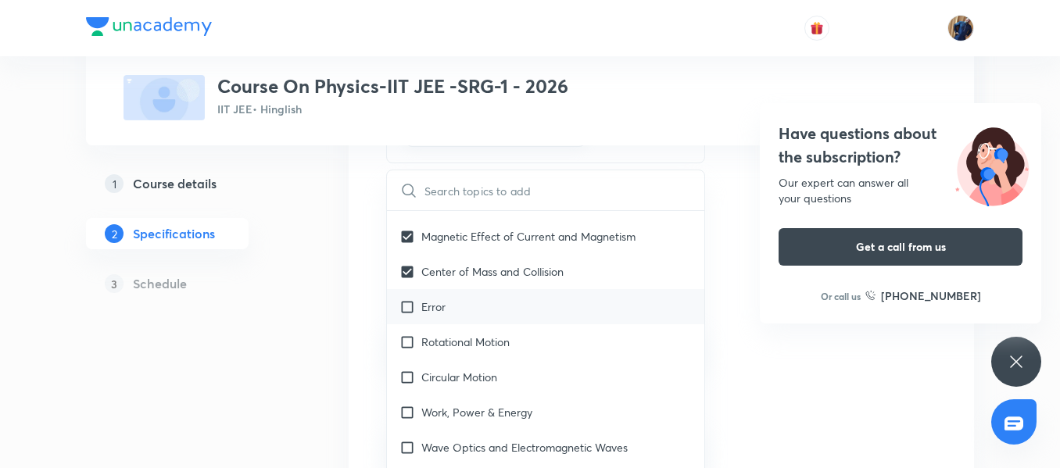
checkbox input "true"
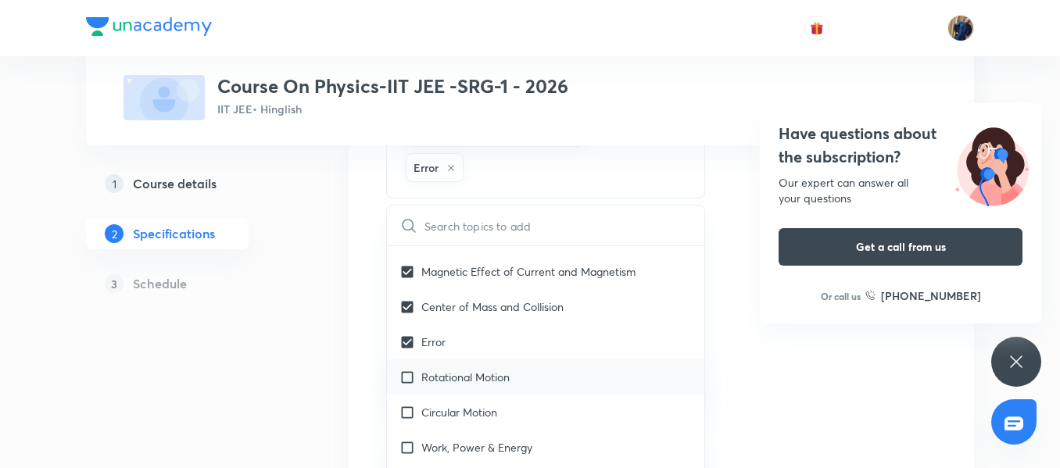
click at [479, 369] on p "Rotational Motion" at bounding box center [465, 377] width 88 height 16
checkbox input "true"
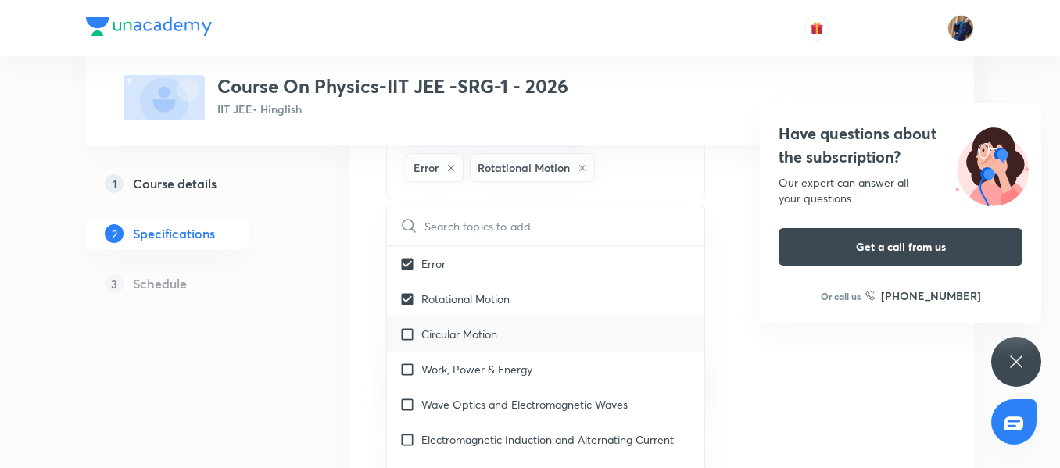
click at [461, 329] on div "Circular Motion" at bounding box center [545, 334] width 317 height 35
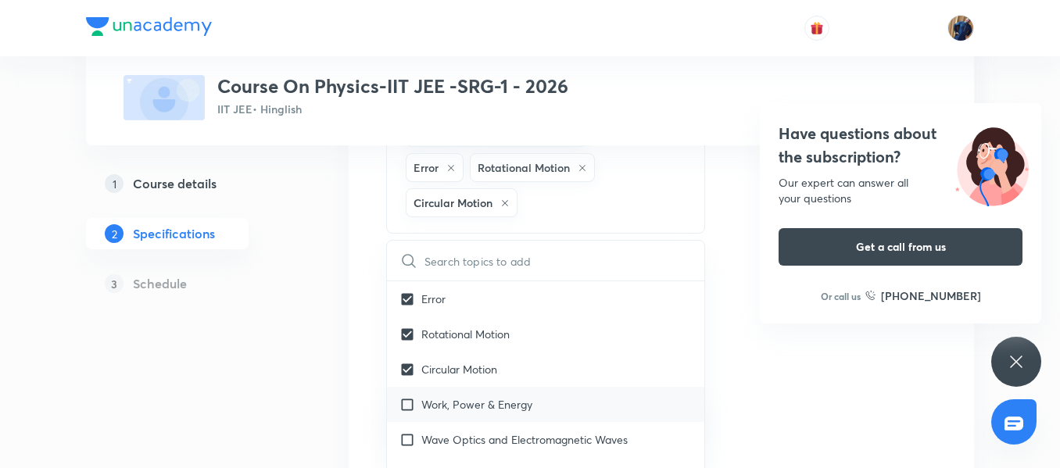
click at [476, 396] on p "Work, Power & Energy" at bounding box center [476, 404] width 111 height 16
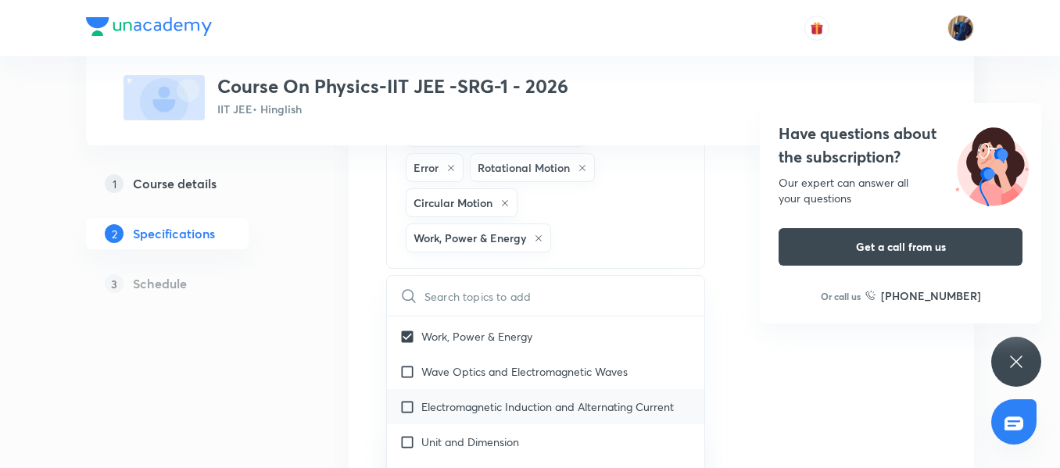
scroll to position [782, 0]
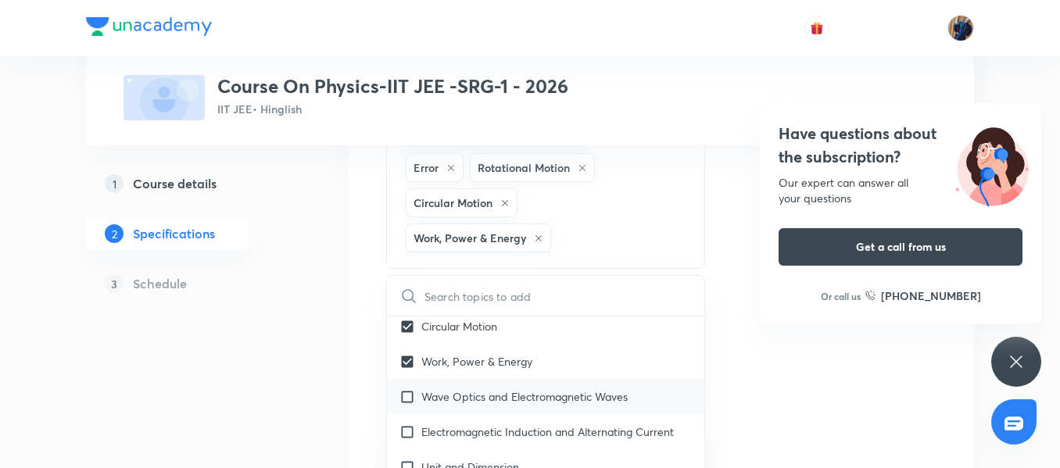
click at [492, 389] on div "Wave Optics and Electromagnetic Waves" at bounding box center [545, 396] width 317 height 35
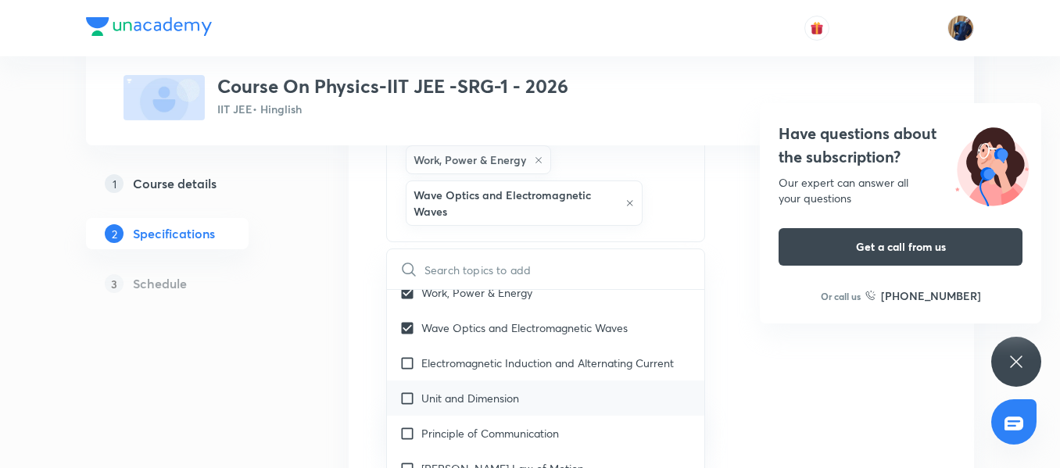
scroll to position [860, 0]
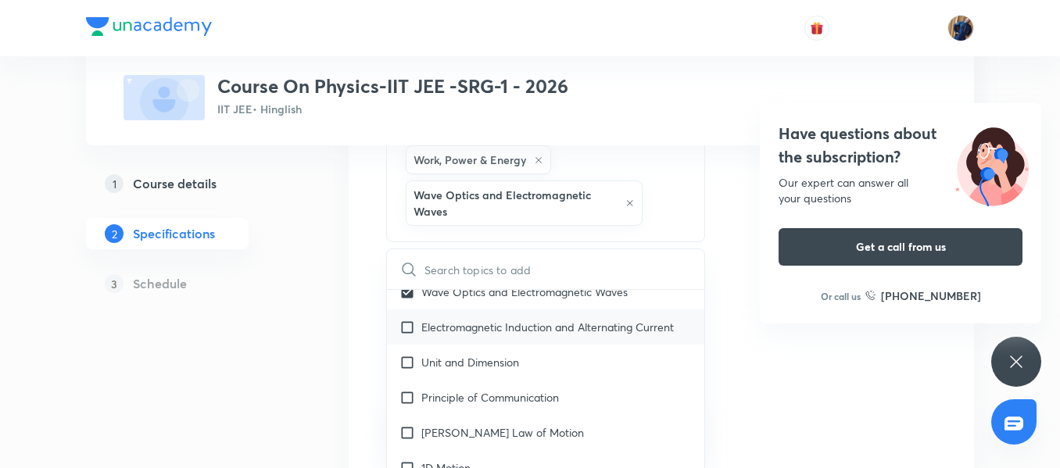
click at [512, 319] on p "Electromagnetic Induction and Alternating Current" at bounding box center [547, 327] width 252 height 16
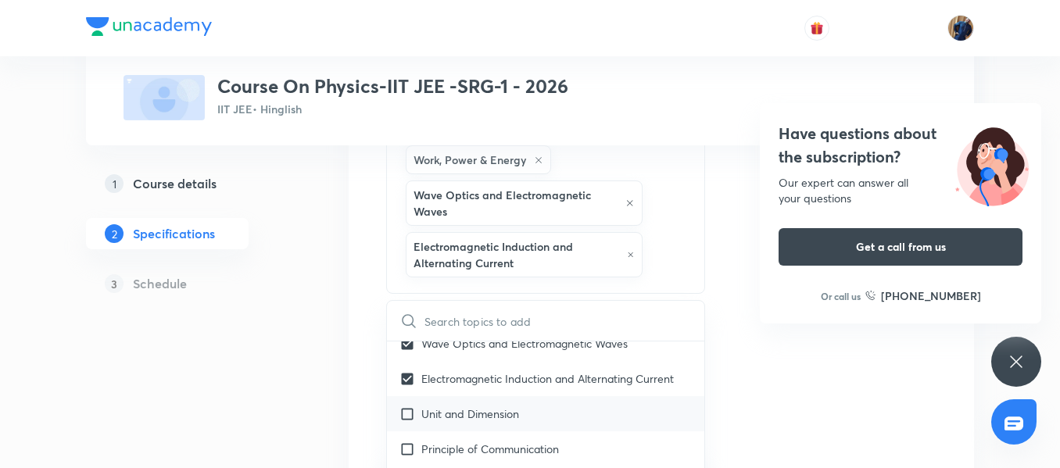
click at [494, 406] on p "Unit and Dimension" at bounding box center [470, 414] width 98 height 16
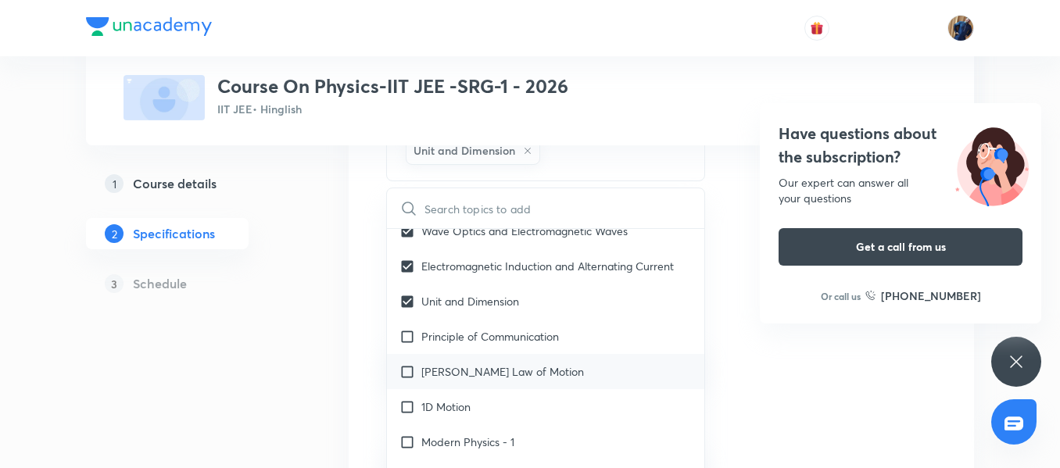
scroll to position [938, 0]
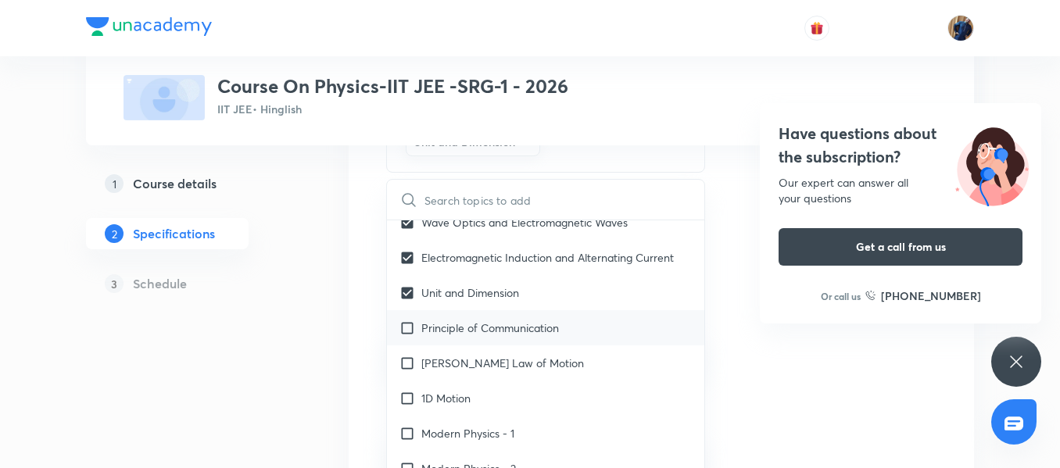
click at [528, 320] on p "Principle of Communication" at bounding box center [490, 328] width 138 height 16
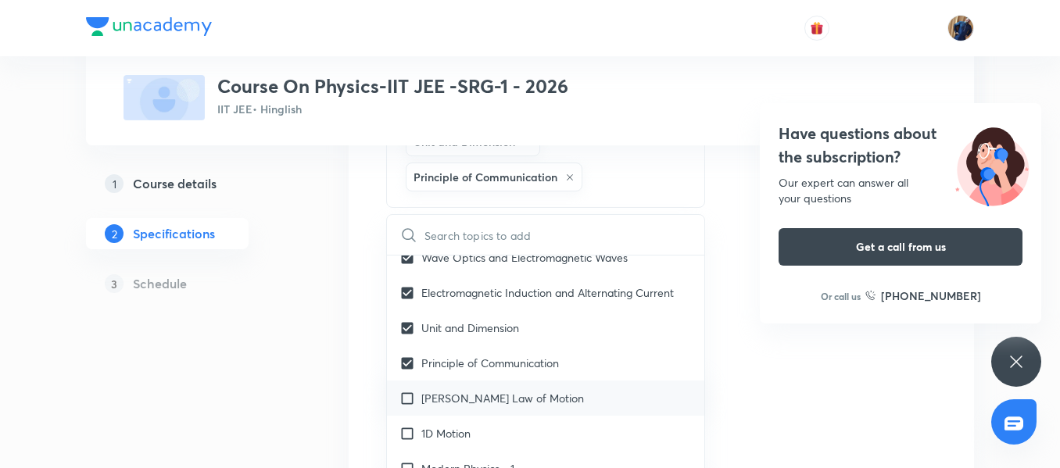
click at [504, 390] on p "Newton's Law of Motion" at bounding box center [502, 398] width 163 height 16
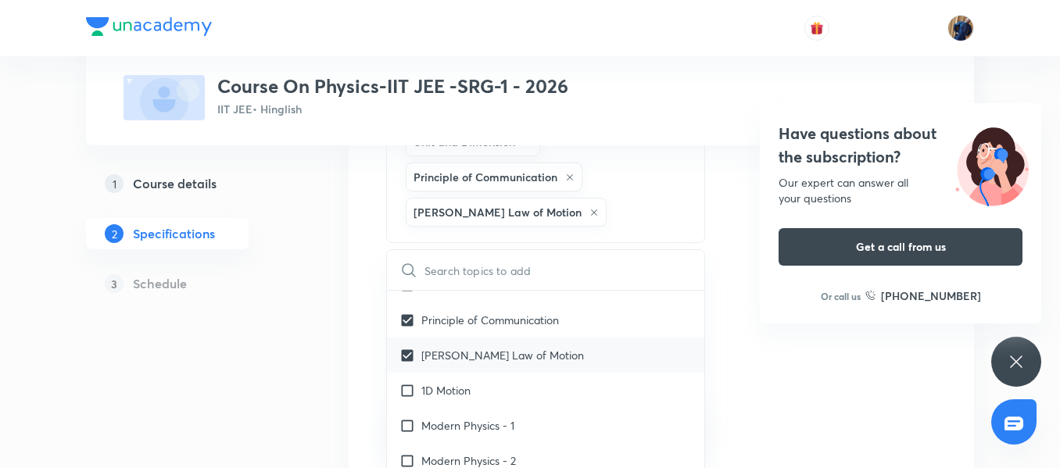
click at [477, 373] on div "1D Motion" at bounding box center [545, 390] width 317 height 35
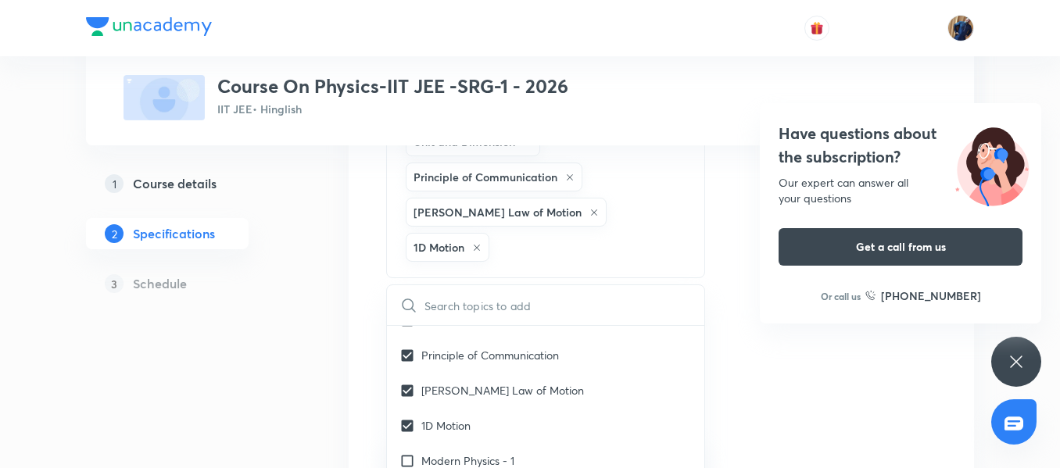
scroll to position [1016, 0]
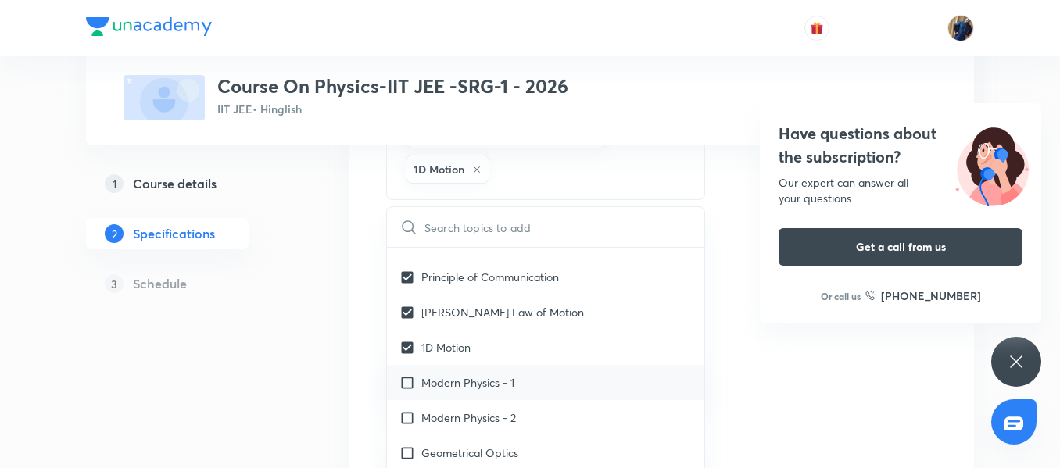
click at [556, 365] on div "Modern Physics - 1" at bounding box center [545, 382] width 317 height 35
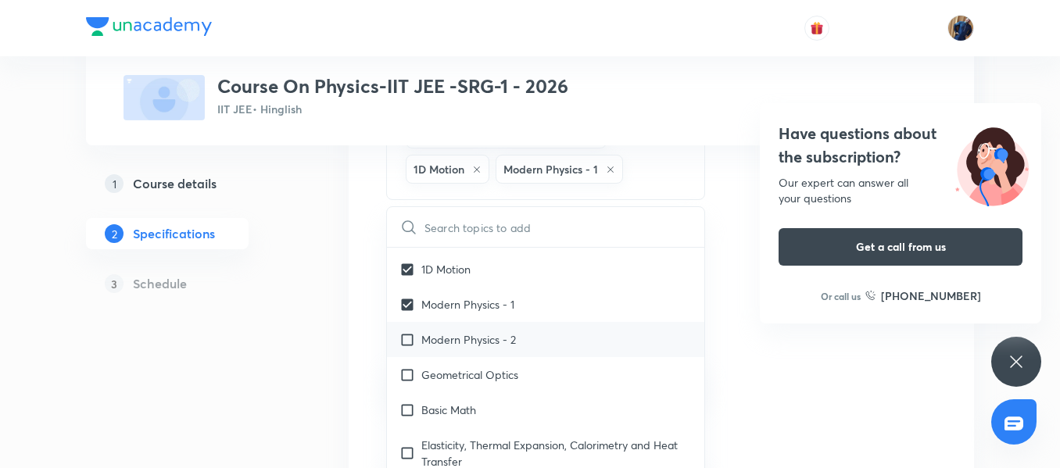
click at [517, 332] on div "Modern Physics - 2" at bounding box center [545, 339] width 317 height 35
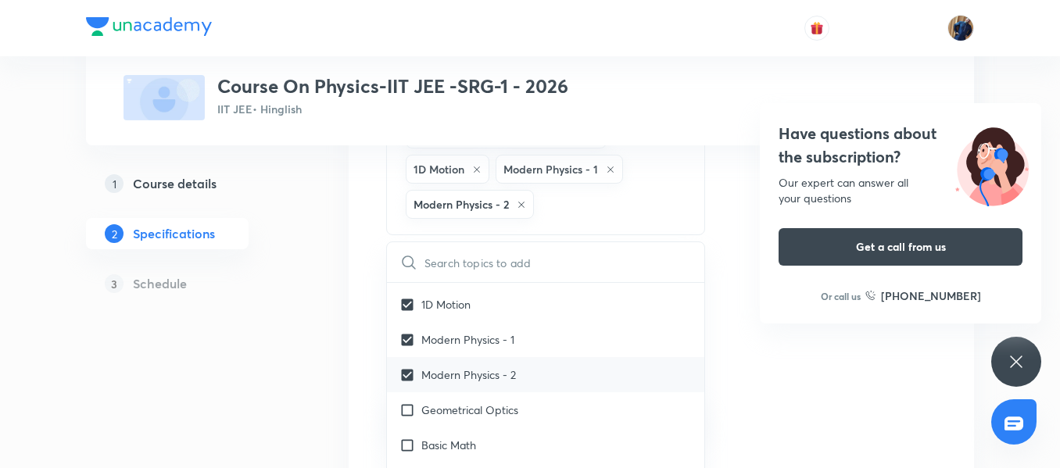
click at [525, 393] on div "Geometrical Optics" at bounding box center [545, 409] width 317 height 35
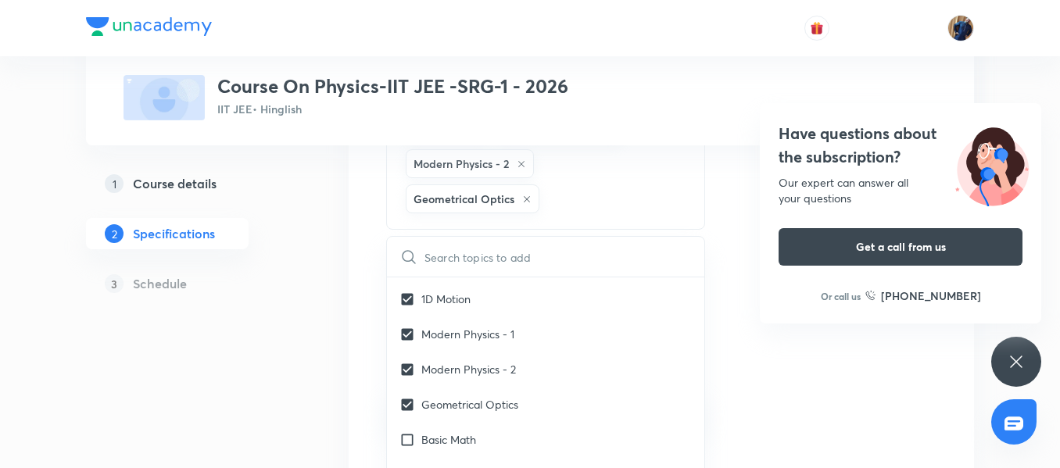
scroll to position [1094, 0]
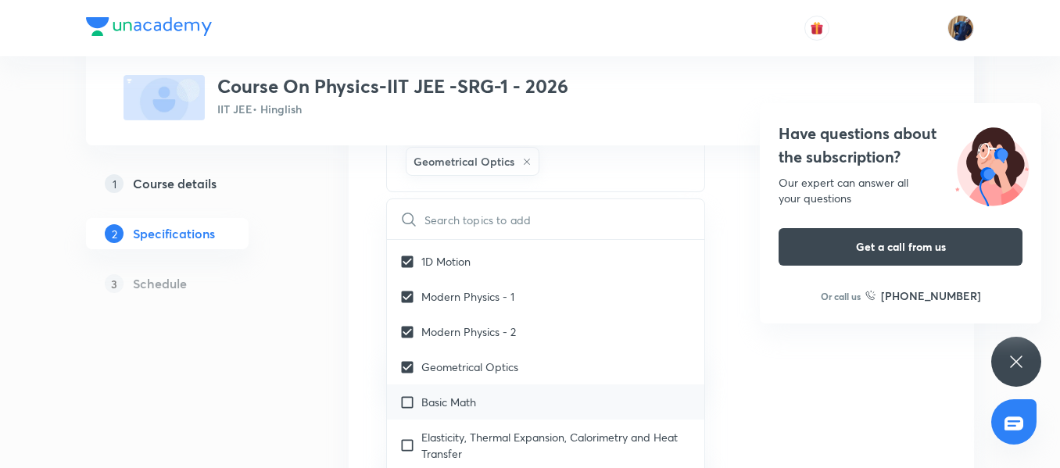
click at [538, 385] on div "Basic Math" at bounding box center [545, 402] width 317 height 35
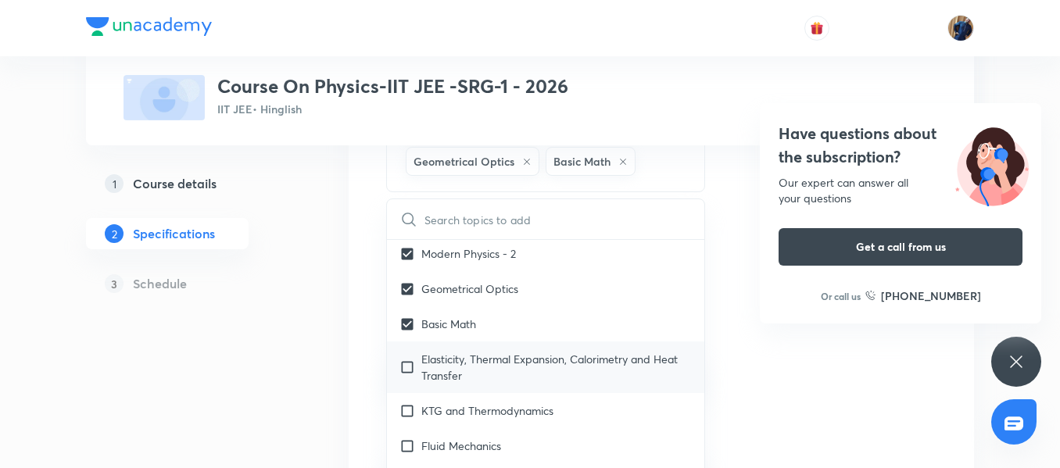
click at [554, 363] on p "Elasticity, Thermal Expansion, Calorimetry and Heat Transfer" at bounding box center [556, 367] width 270 height 33
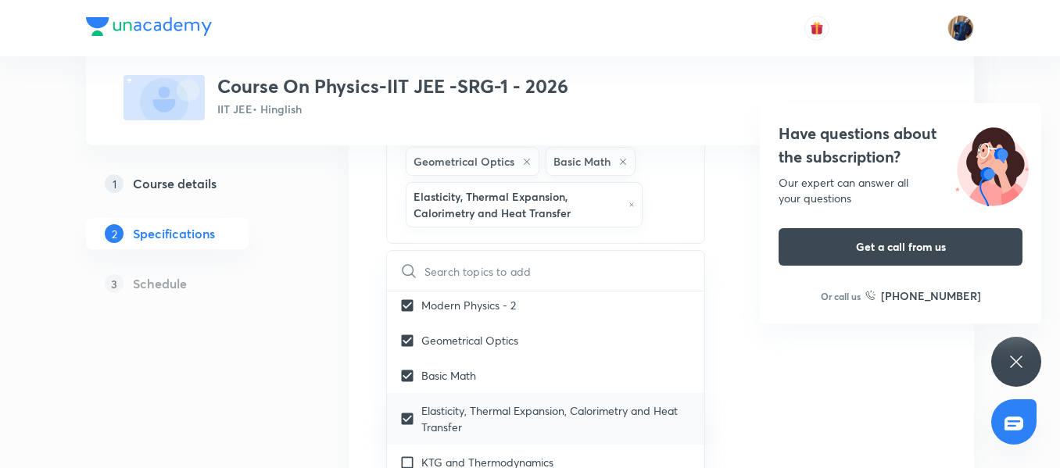
scroll to position [1172, 0]
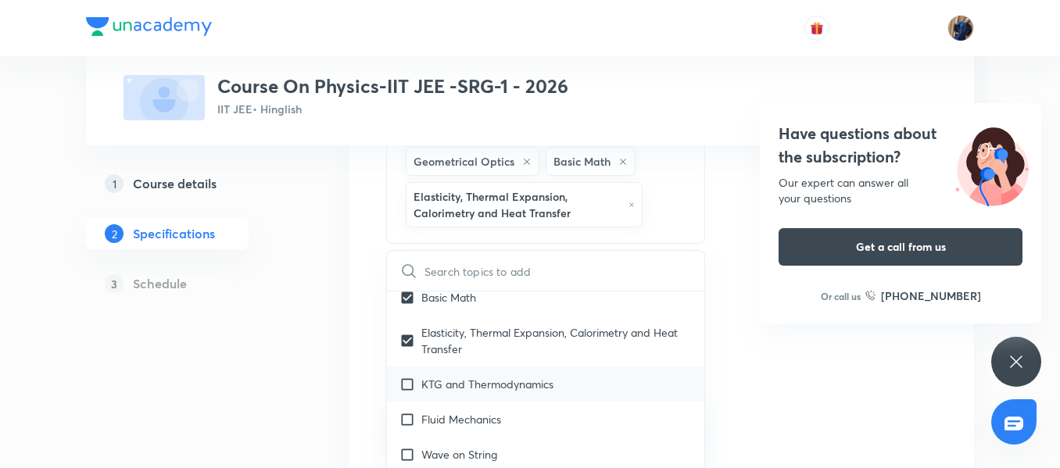
click at [523, 380] on div "KTG and Thermodynamics" at bounding box center [545, 384] width 317 height 35
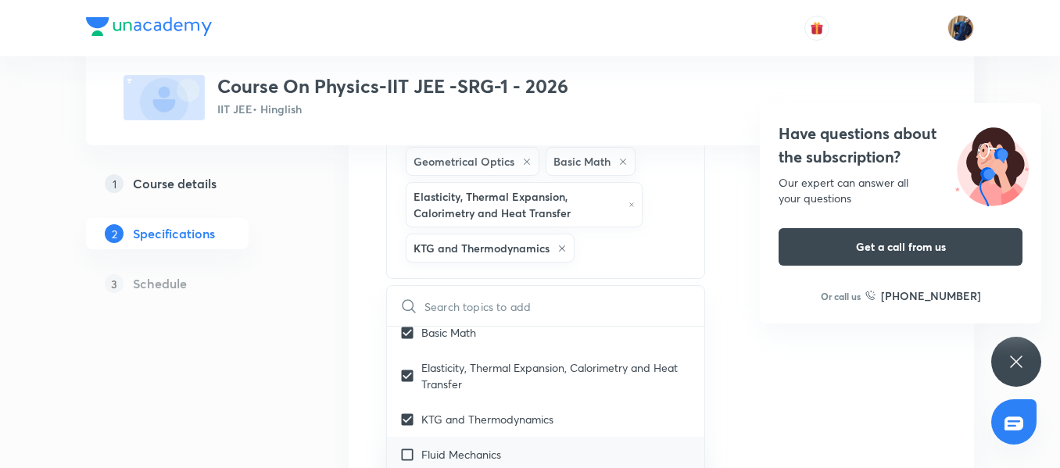
click at [521, 437] on div "Fluid Mechanics" at bounding box center [545, 454] width 317 height 35
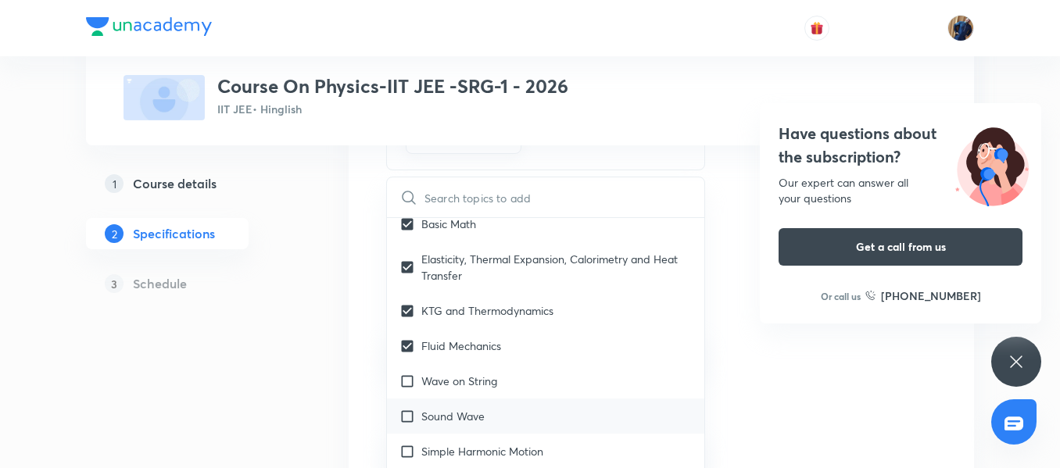
scroll to position [1251, 0]
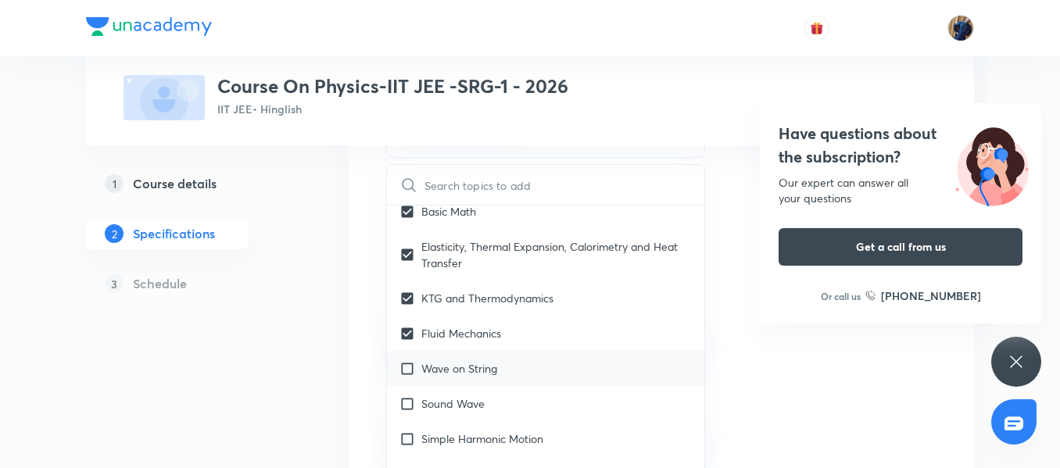
click at [489, 360] on p "Wave on String" at bounding box center [459, 368] width 76 height 16
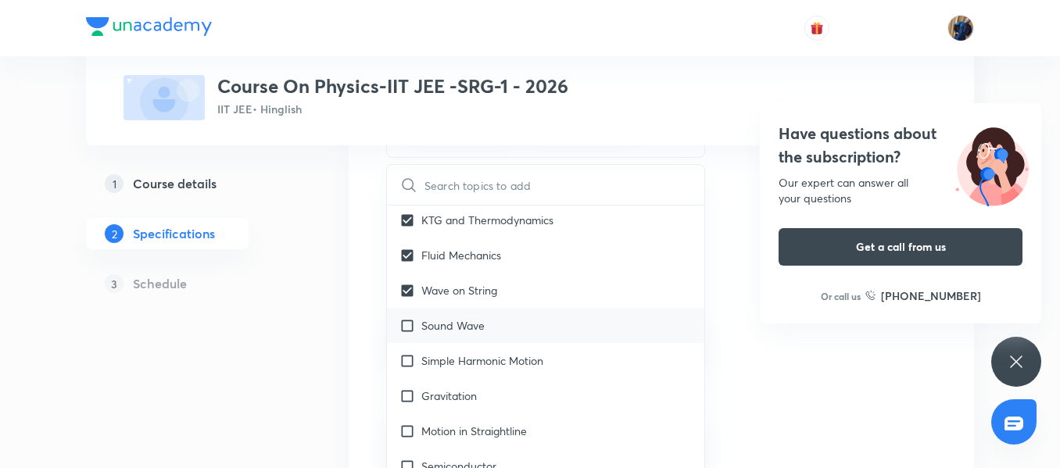
click at [493, 319] on div "Sound Wave" at bounding box center [545, 325] width 317 height 35
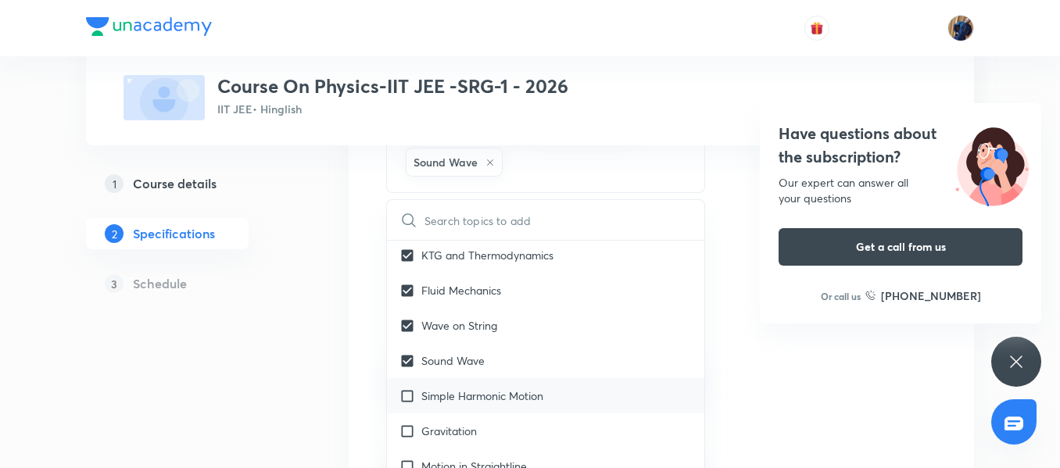
click at [491, 378] on div "Simple Harmonic Motion" at bounding box center [545, 395] width 317 height 35
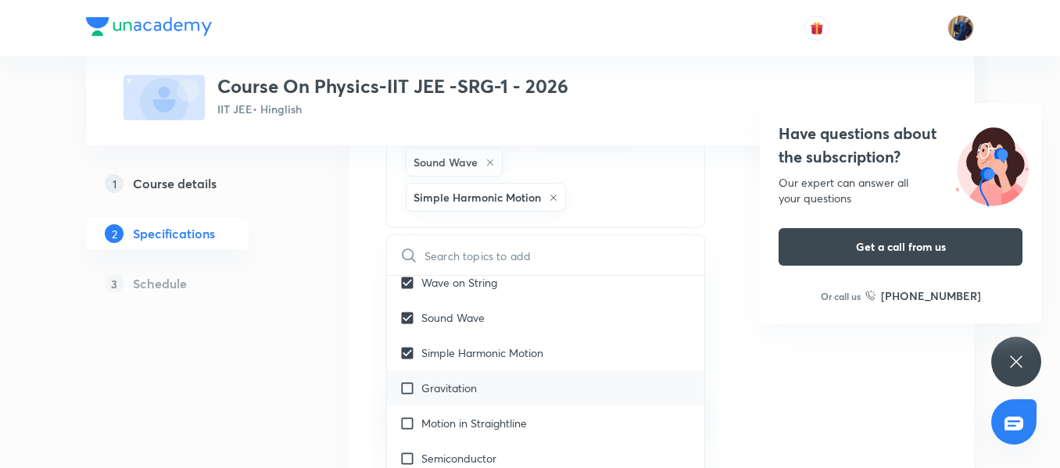
click at [478, 371] on div "Gravitation" at bounding box center [545, 388] width 317 height 35
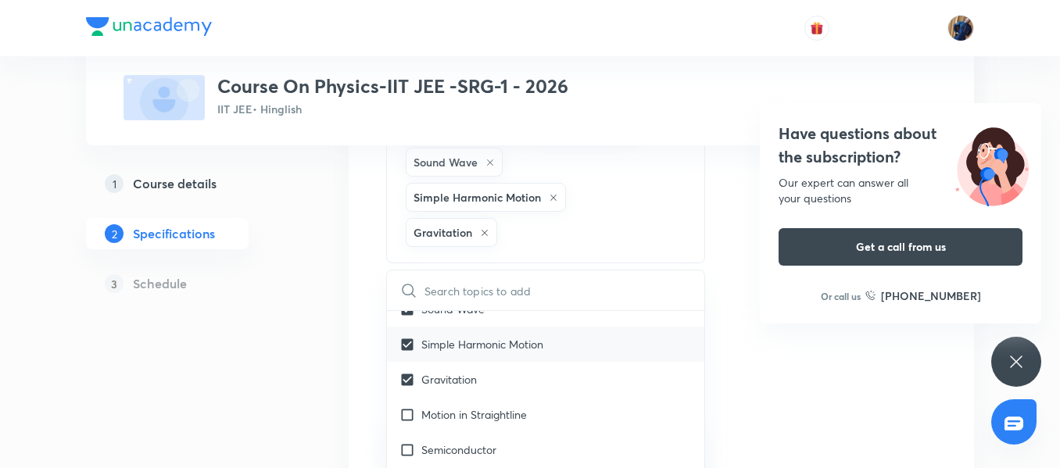
scroll to position [1407, 0]
click at [493, 372] on p "Motion in Straightline" at bounding box center [474, 380] width 106 height 16
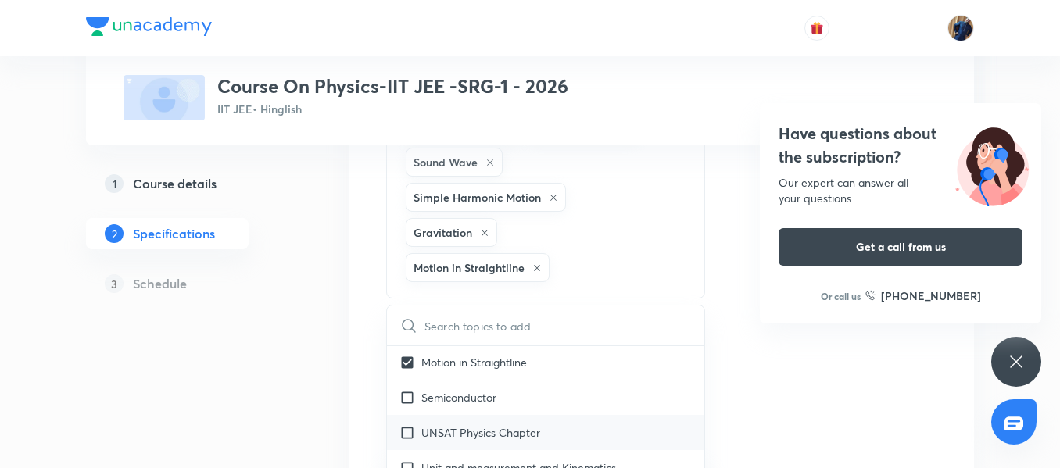
scroll to position [1485, 0]
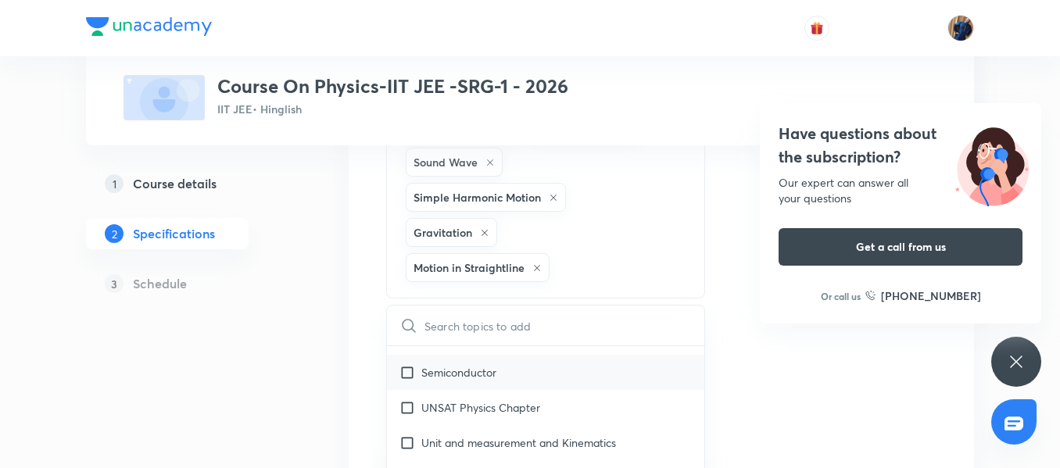
click at [487, 364] on p "Semiconductor" at bounding box center [458, 372] width 75 height 16
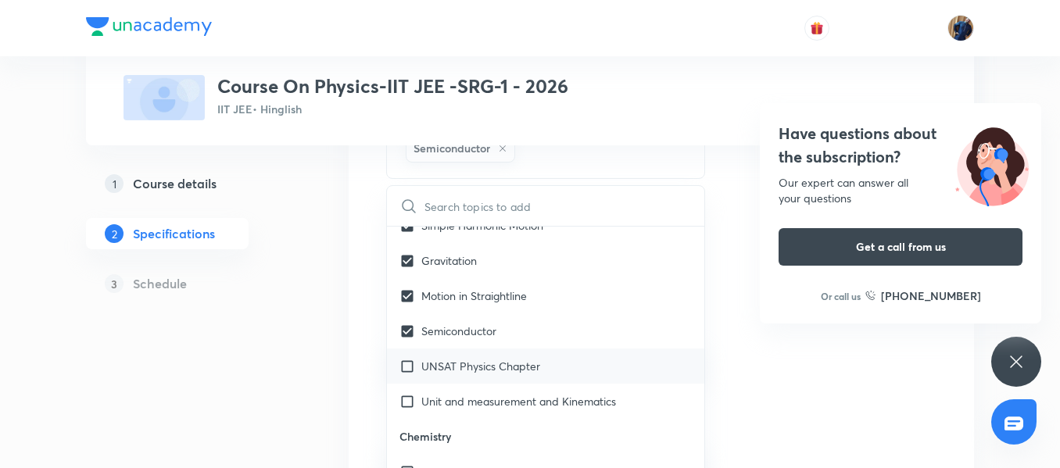
scroll to position [1407, 0]
click at [496, 321] on p "Semiconductor" at bounding box center [458, 329] width 75 height 16
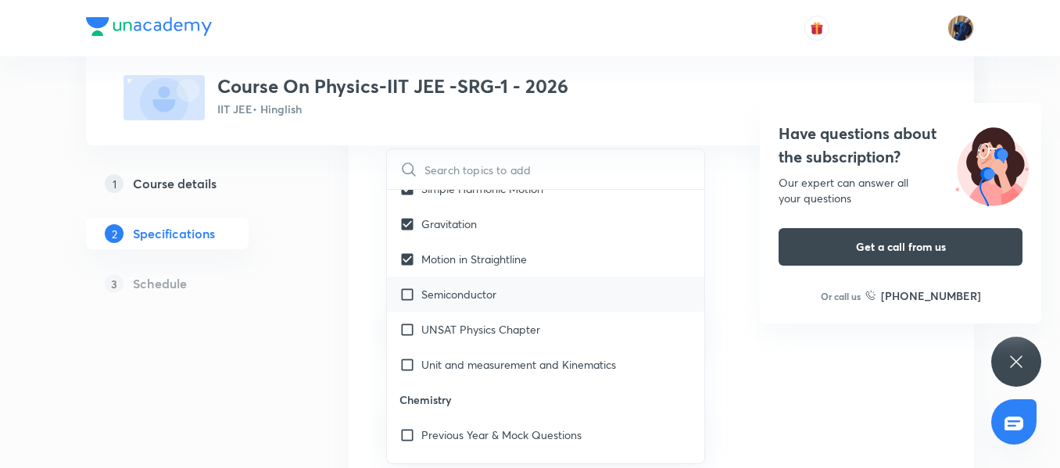
click at [498, 277] on div "Semiconductor" at bounding box center [545, 294] width 317 height 35
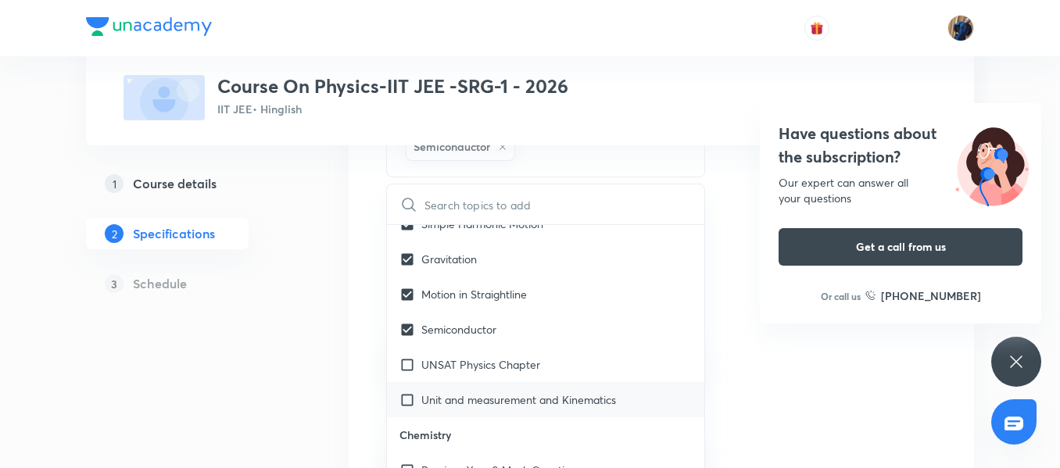
click at [473, 392] on p "Unit and measurement and Kinematics" at bounding box center [518, 400] width 195 height 16
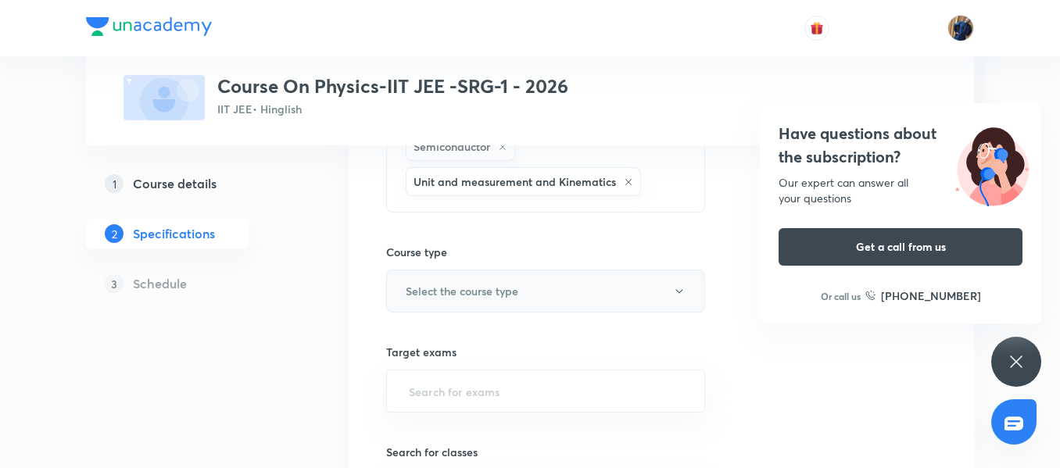
click at [478, 283] on h6 "Select the course type" at bounding box center [462, 291] width 113 height 16
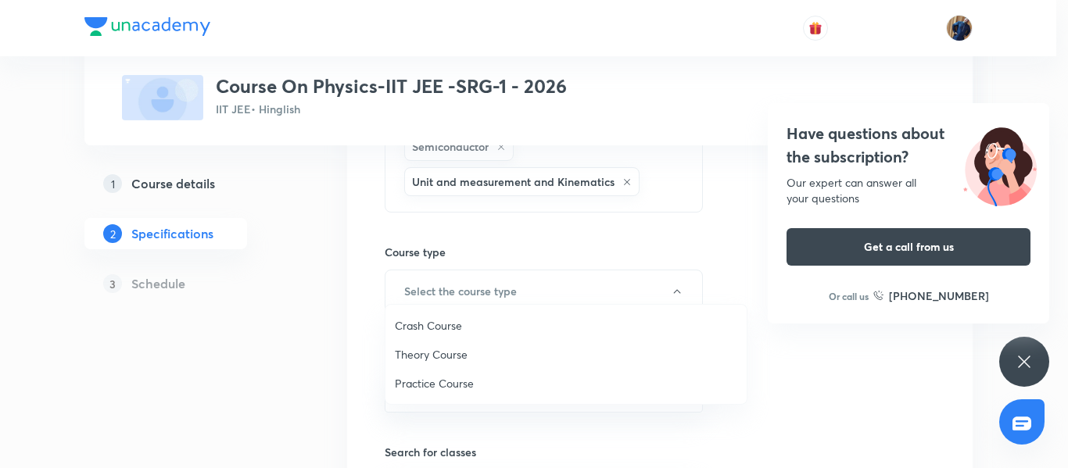
click at [439, 345] on li "Theory Course" at bounding box center [565, 354] width 361 height 29
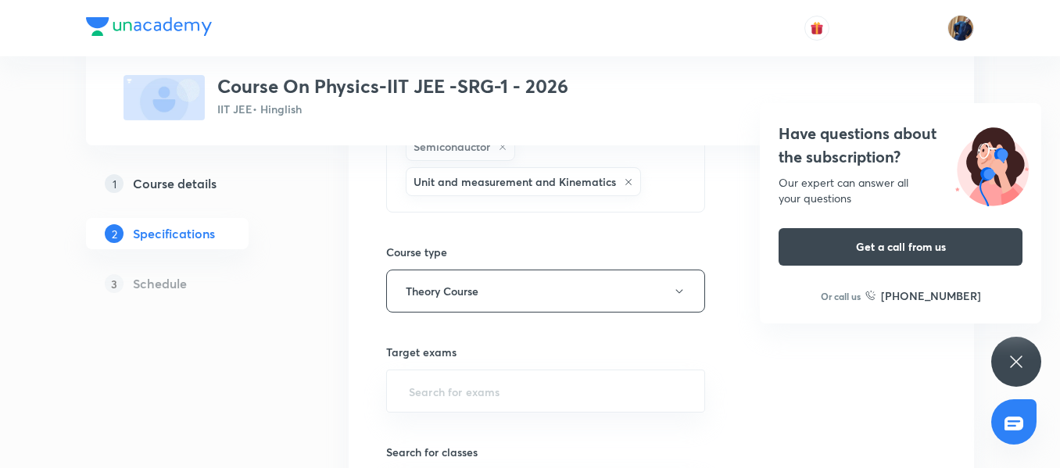
scroll to position [1485, 0]
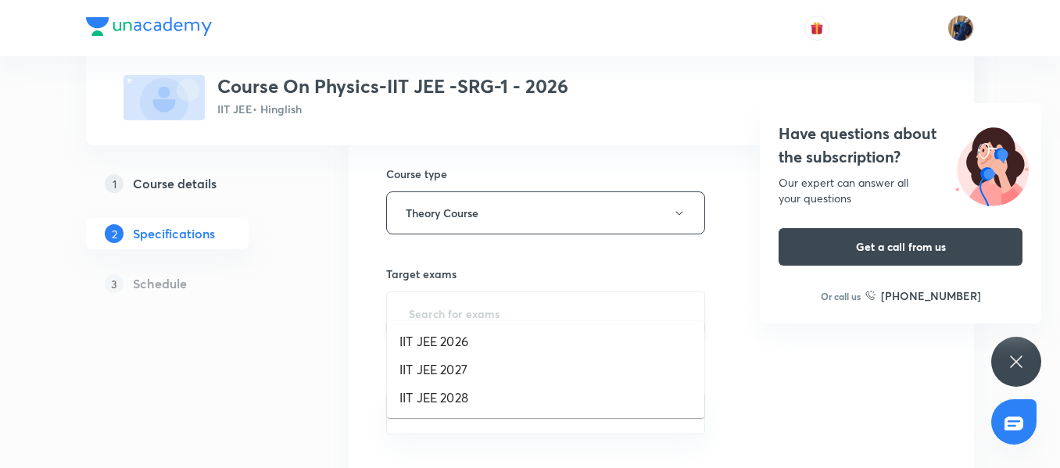
click at [451, 304] on input "text" at bounding box center [546, 313] width 280 height 29
click at [450, 336] on li "IIT JEE 2026" at bounding box center [545, 342] width 317 height 28
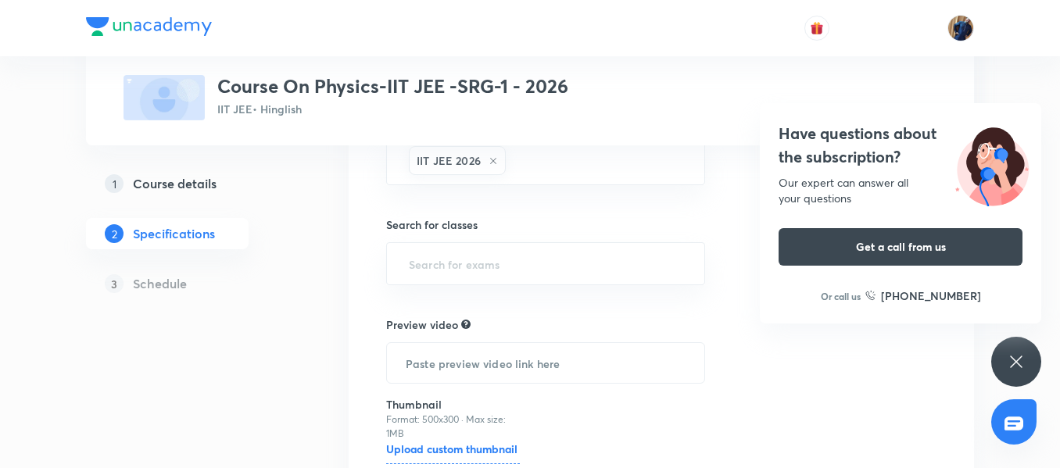
scroll to position [0, 0]
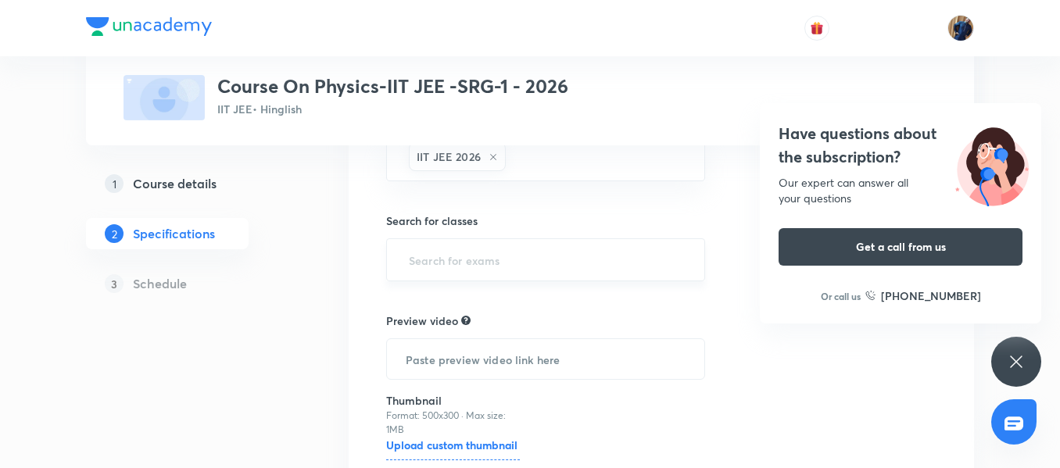
click at [471, 238] on div "​" at bounding box center [545, 259] width 319 height 43
click at [471, 245] on input "text" at bounding box center [546, 259] width 280 height 29
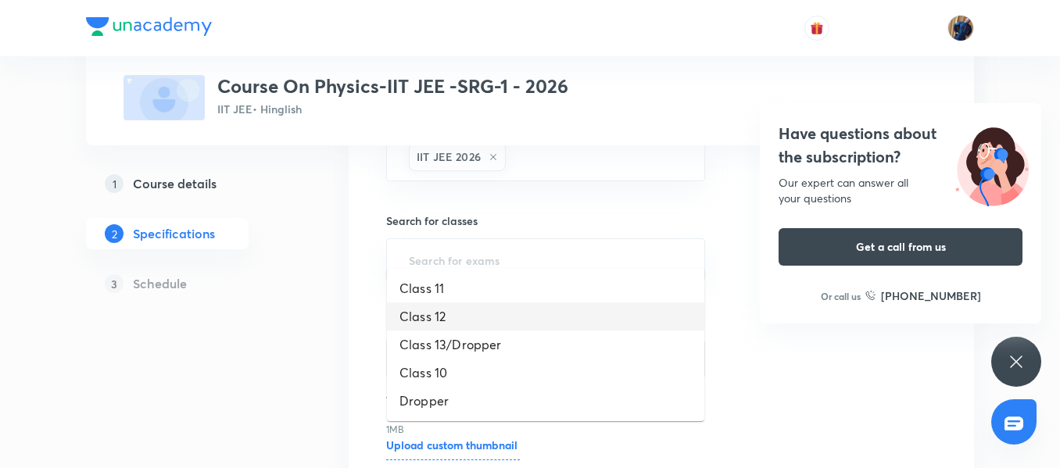
click at [446, 305] on li "Class 12" at bounding box center [545, 317] width 317 height 28
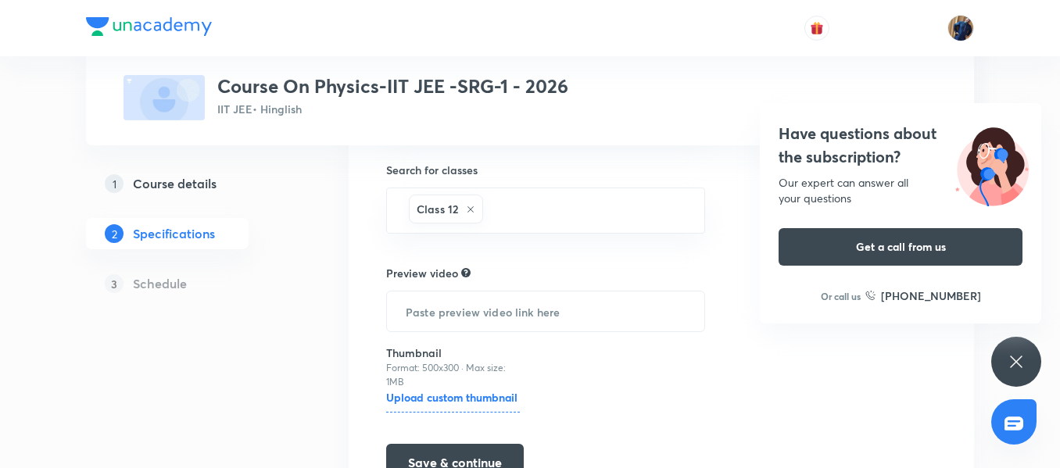
scroll to position [1720, 0]
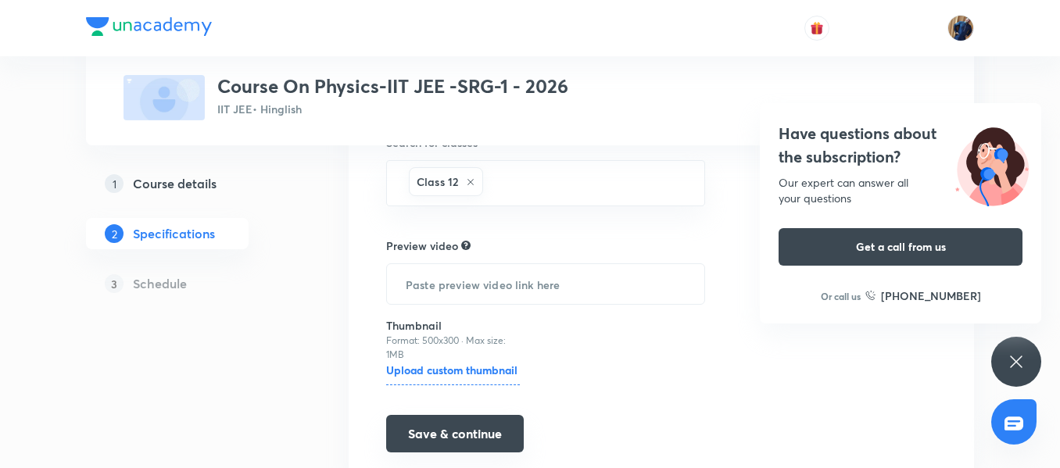
click at [458, 415] on button "Save & continue" at bounding box center [455, 434] width 138 height 38
click at [1015, 360] on icon at bounding box center [1016, 362] width 12 height 12
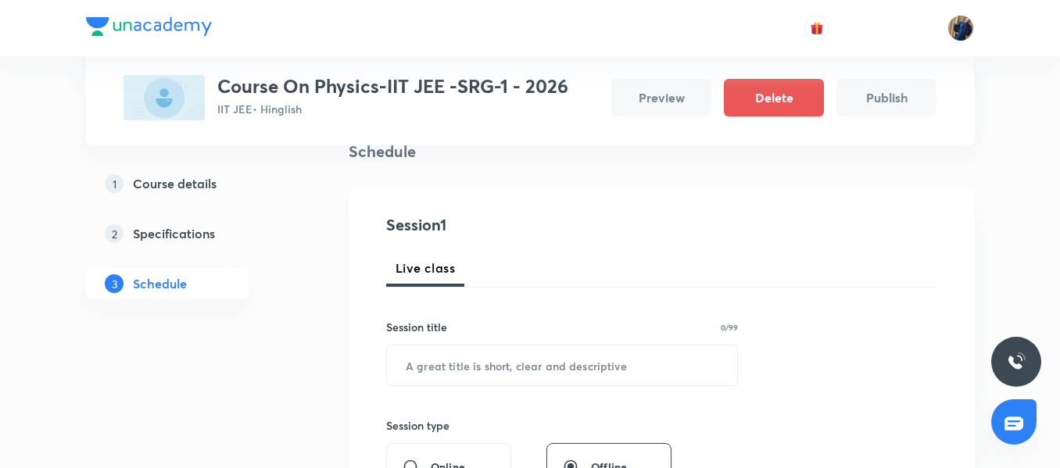
scroll to position [97, 0]
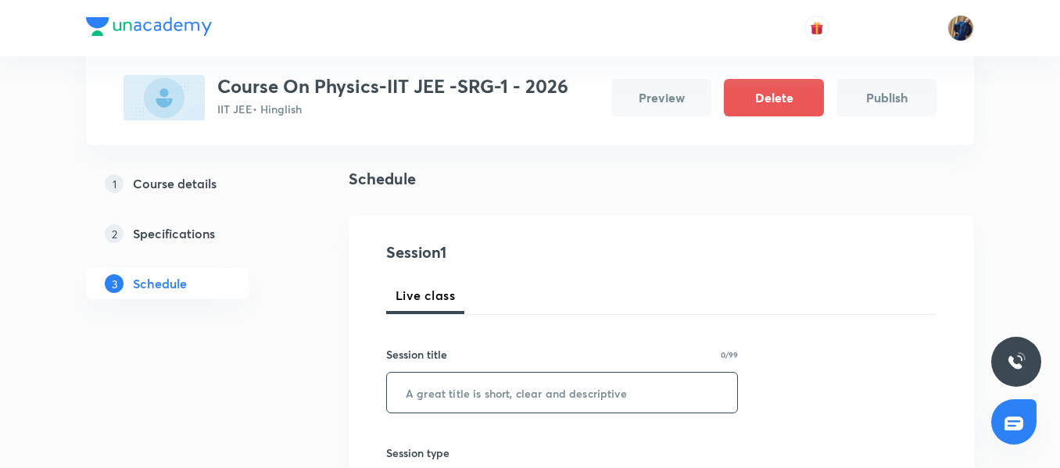
click at [482, 398] on input "text" at bounding box center [562, 393] width 350 height 40
paste input "Work, Power and Energy"
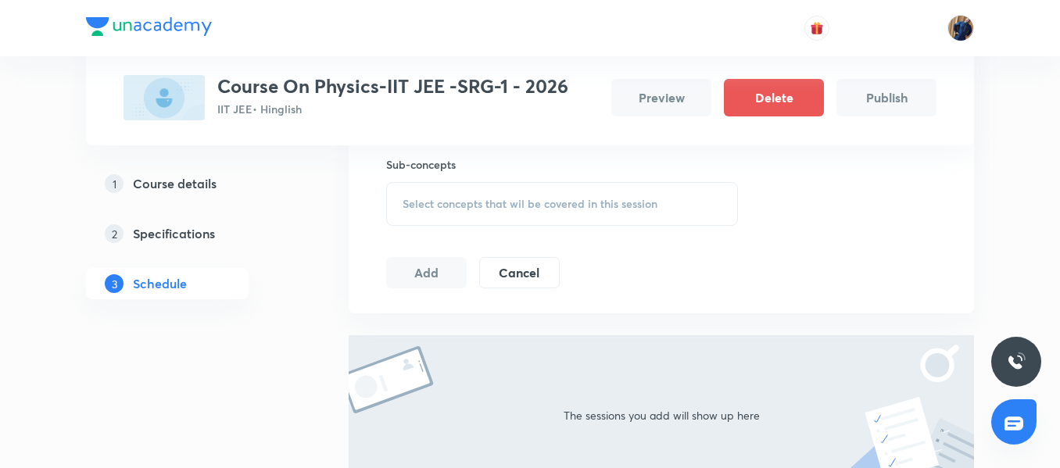
scroll to position [488, 0]
click at [467, 208] on span "Select concepts that wil be covered in this session" at bounding box center [530, 202] width 255 height 13
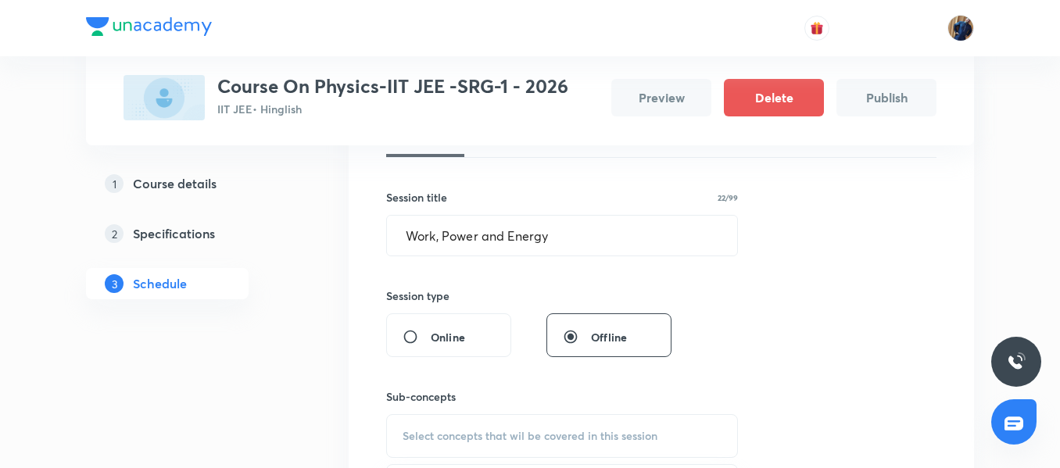
scroll to position [503, 0]
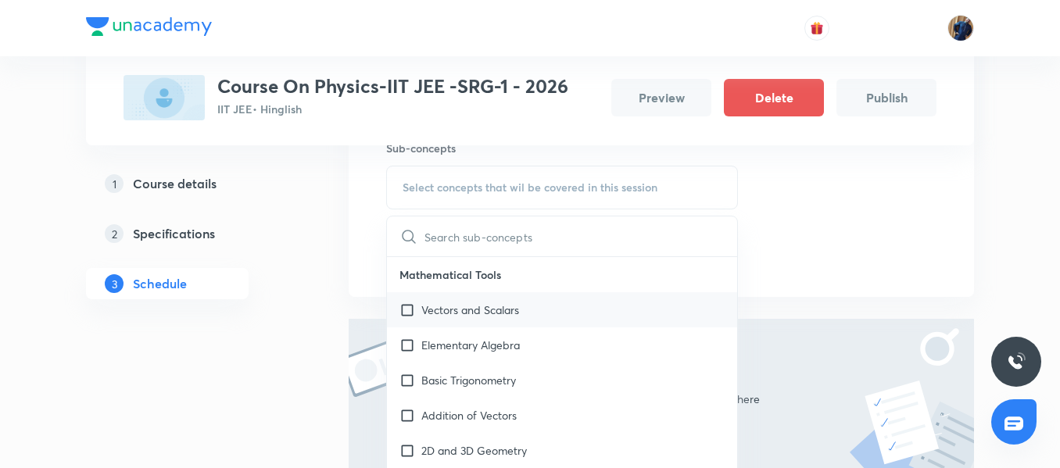
click at [473, 310] on p "Vectors and Scalars" at bounding box center [470, 310] width 98 height 16
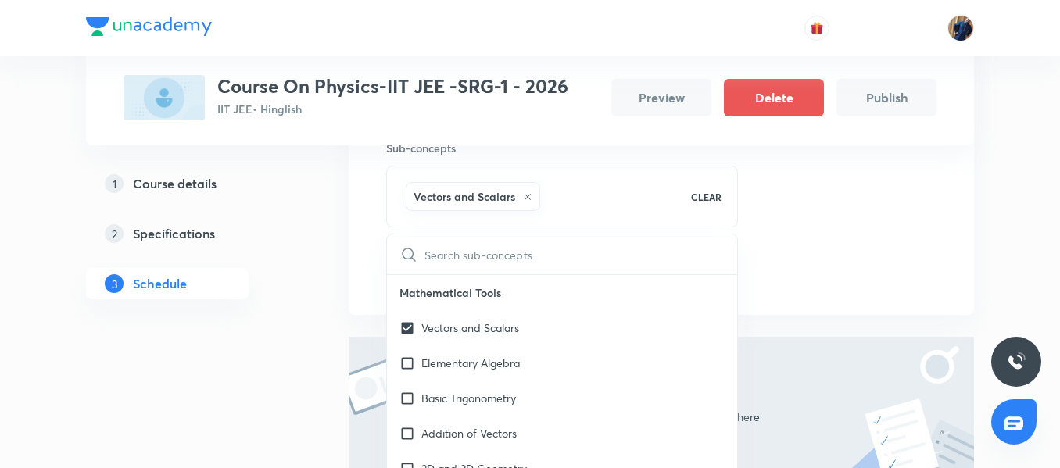
click at [378, 249] on div "Session 1 Live class Session title 22/99 Work, Power and Energy ​ Session type …" at bounding box center [661, 62] width 625 height 505
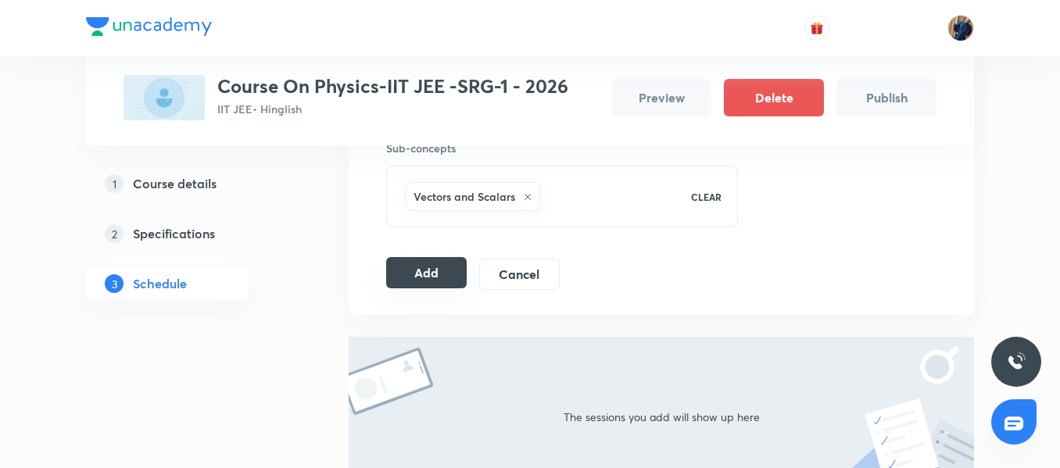
click at [427, 263] on button "Add" at bounding box center [426, 272] width 81 height 31
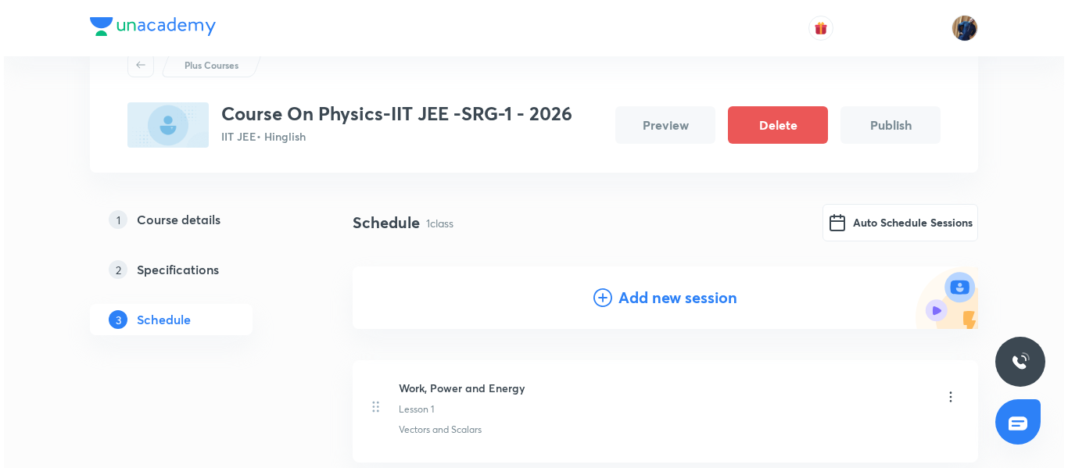
scroll to position [0, 0]
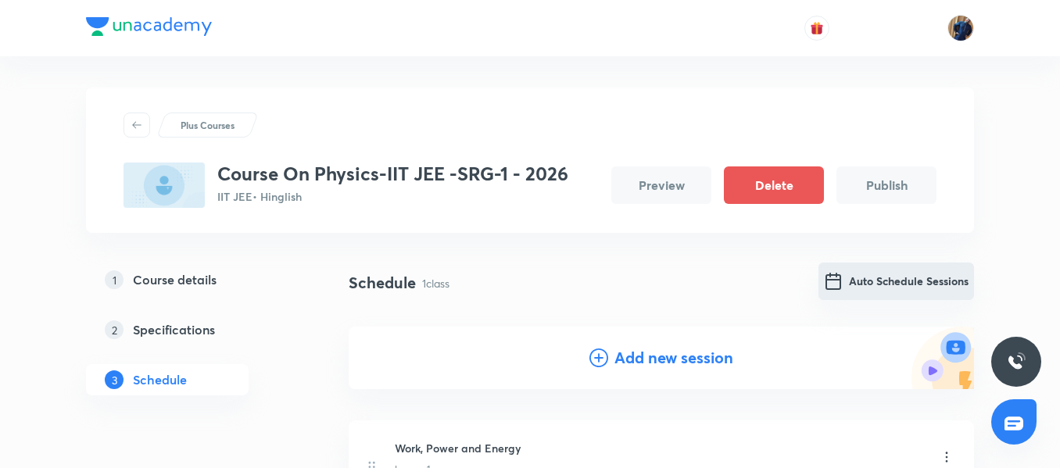
click at [868, 278] on button "Auto Schedule Sessions" at bounding box center [896, 282] width 156 height 38
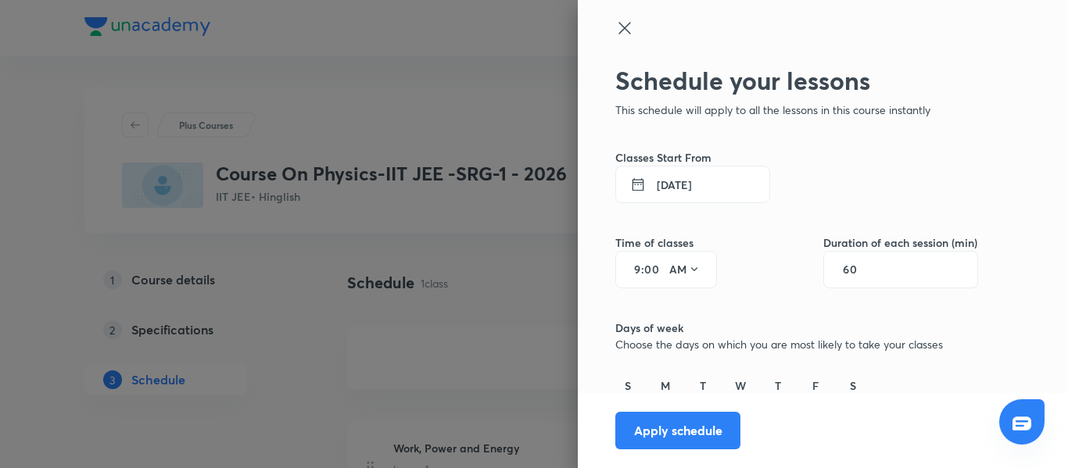
click at [716, 187] on button "31 Aug 2025" at bounding box center [692, 185] width 155 height 38
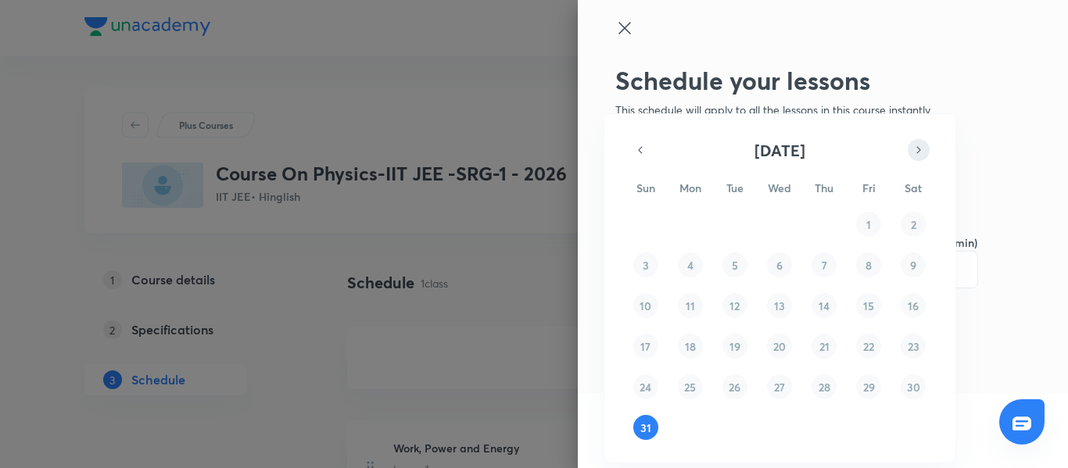
click at [924, 152] on icon "button" at bounding box center [918, 150] width 13 height 19
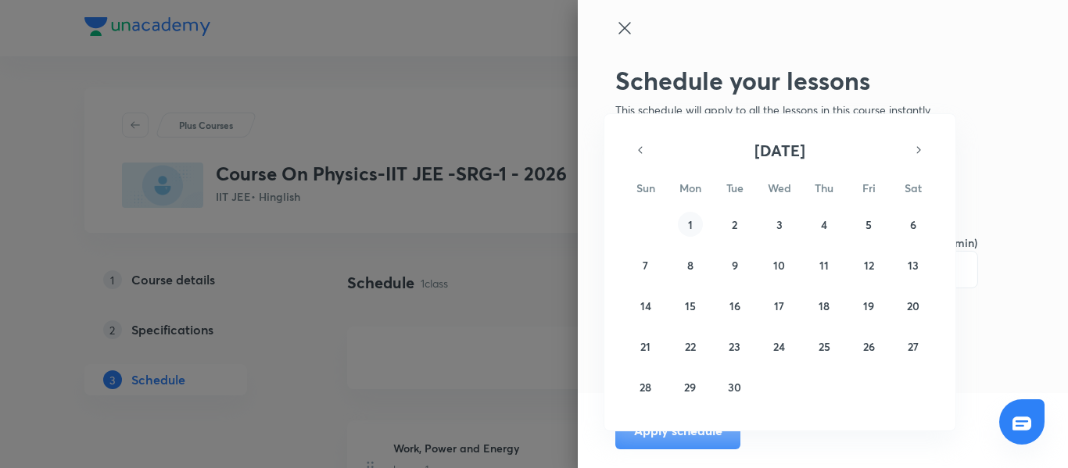
click at [694, 223] on button "1" at bounding box center [690, 224] width 25 height 25
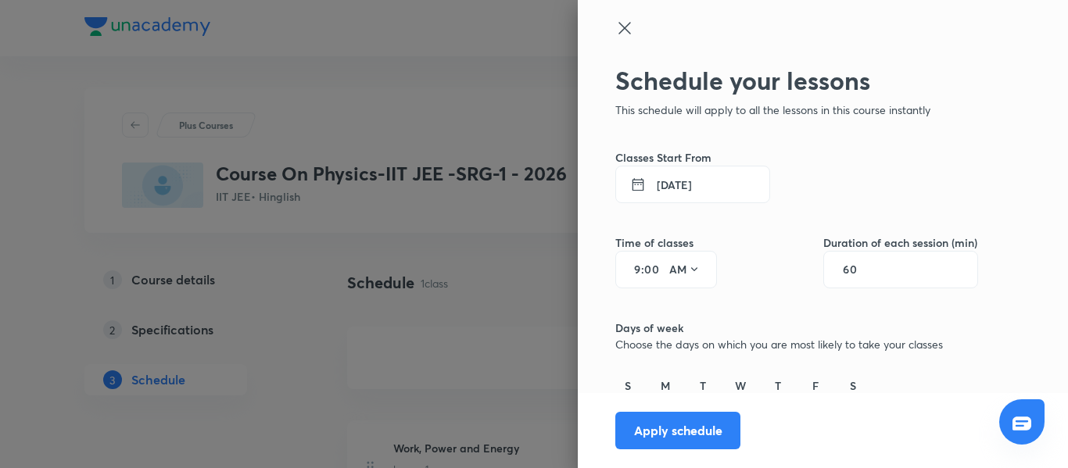
click at [627, 274] on input "9" at bounding box center [631, 269] width 19 height 13
click at [674, 260] on button "AM" at bounding box center [685, 269] width 44 height 25
click at [675, 313] on div "PM" at bounding box center [674, 310] width 56 height 38
click at [843, 273] on input "60" at bounding box center [858, 269] width 30 height 13
click at [852, 271] on input "45" at bounding box center [858, 269] width 30 height 13
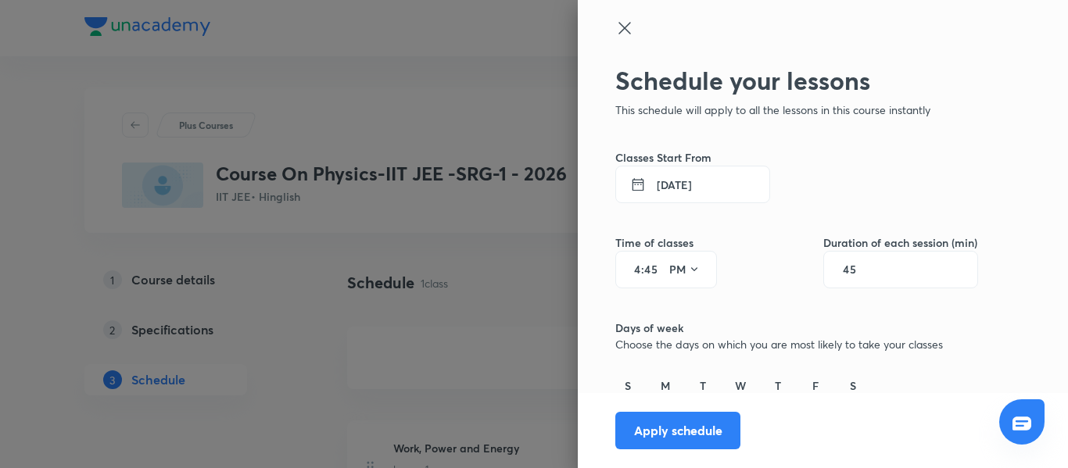
click at [852, 271] on input "45" at bounding box center [858, 269] width 30 height 13
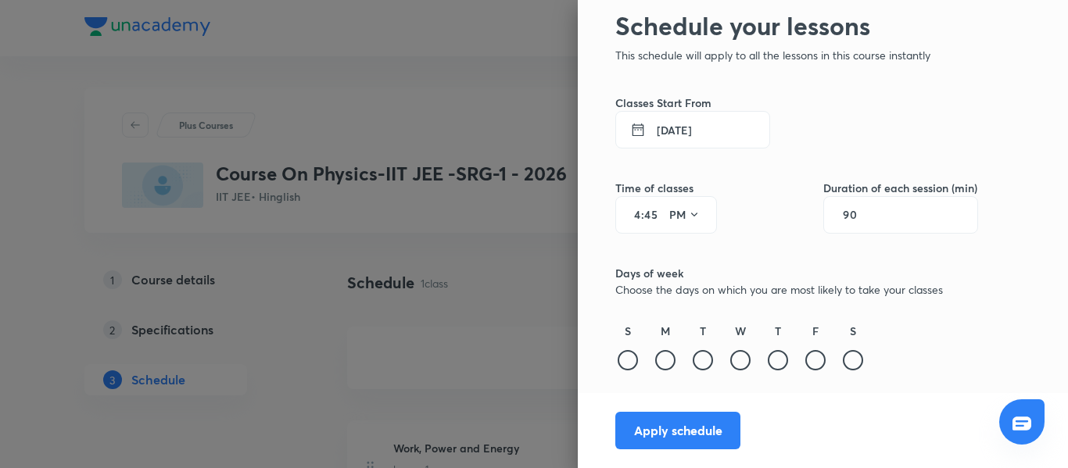
scroll to position [110, 0]
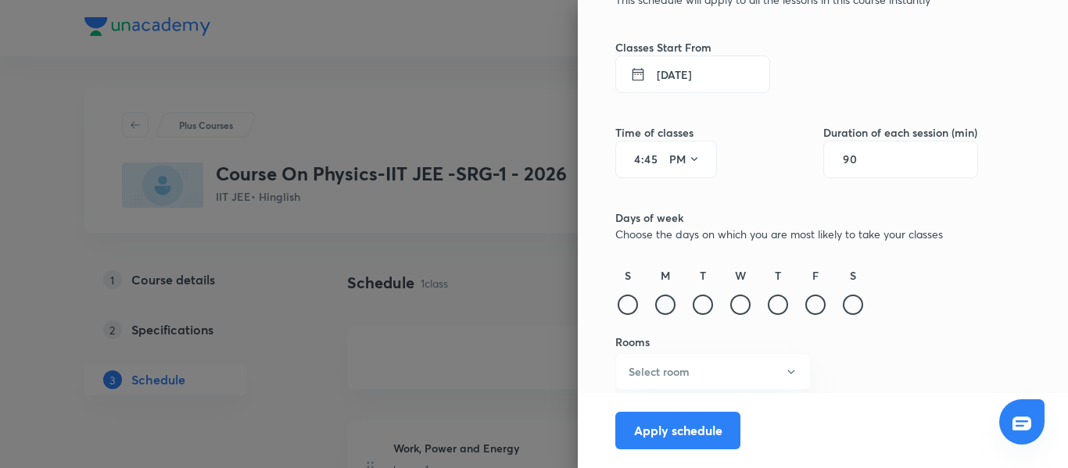
click at [655, 304] on div at bounding box center [665, 305] width 20 height 20
click at [693, 301] on div at bounding box center [703, 305] width 20 height 20
click at [730, 303] on div at bounding box center [740, 305] width 20 height 20
click at [768, 305] on div at bounding box center [778, 305] width 20 height 20
click at [805, 306] on div at bounding box center [815, 305] width 20 height 20
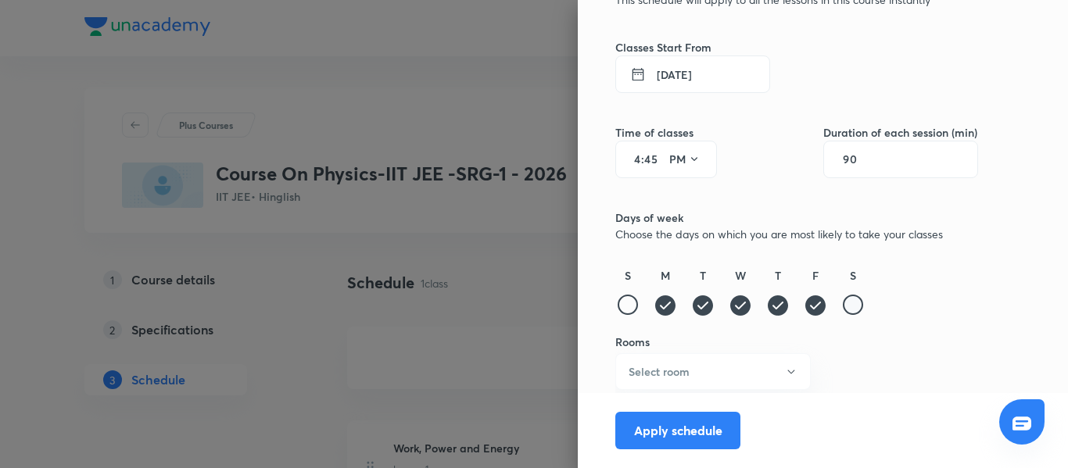
click at [843, 304] on div at bounding box center [853, 305] width 20 height 20
click at [677, 381] on button "Select room" at bounding box center [712, 371] width 195 height 37
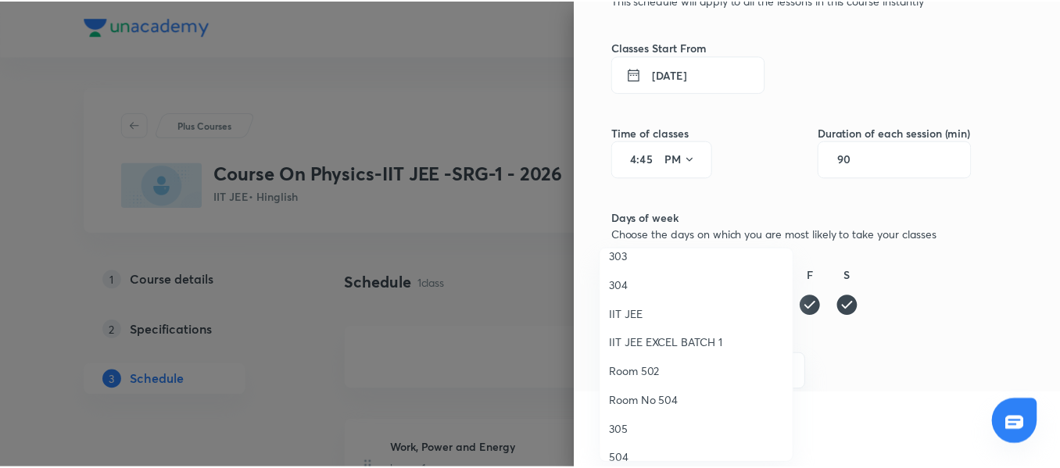
scroll to position [234, 0]
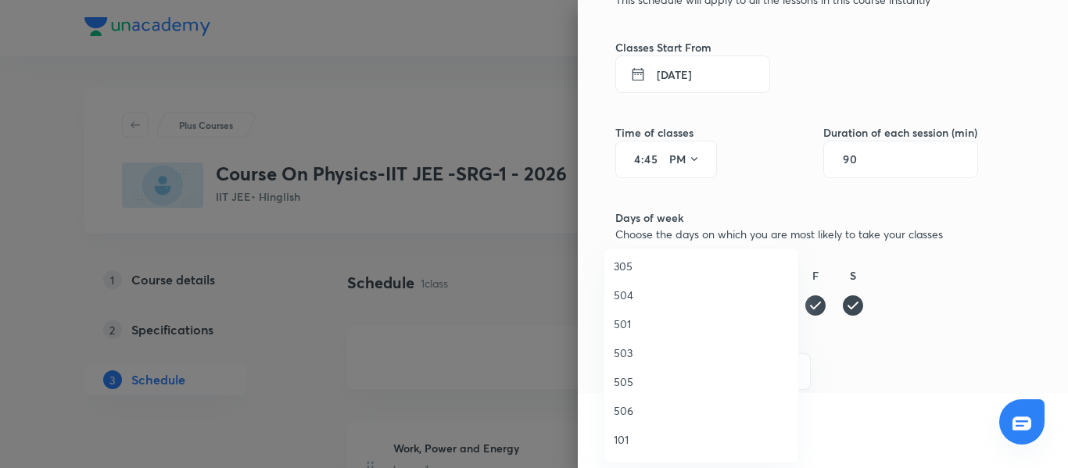
click at [645, 355] on span "503" at bounding box center [701, 353] width 175 height 16
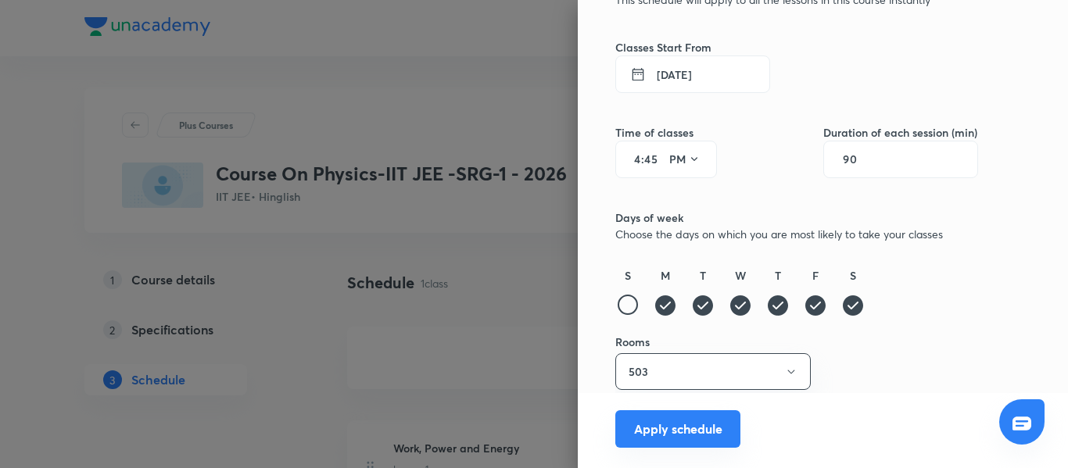
click at [647, 434] on button "Apply schedule" at bounding box center [677, 429] width 125 height 38
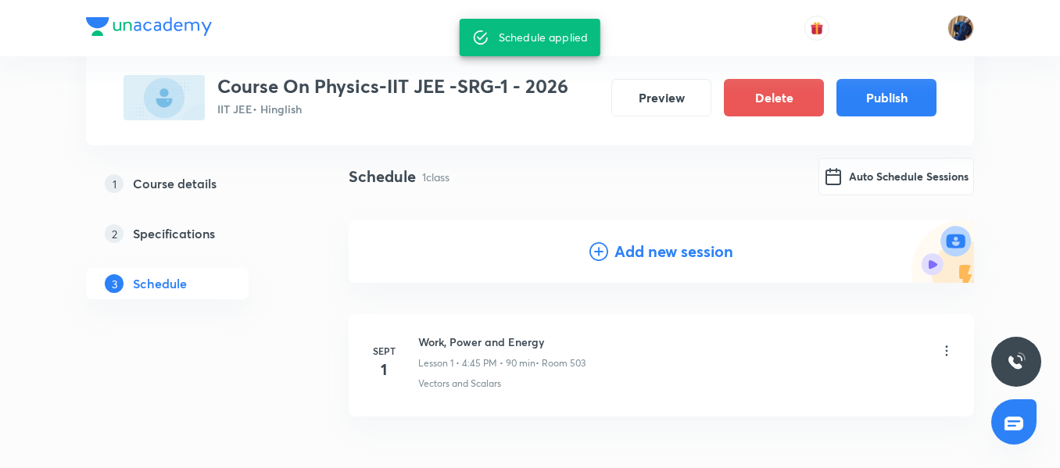
scroll to position [0, 0]
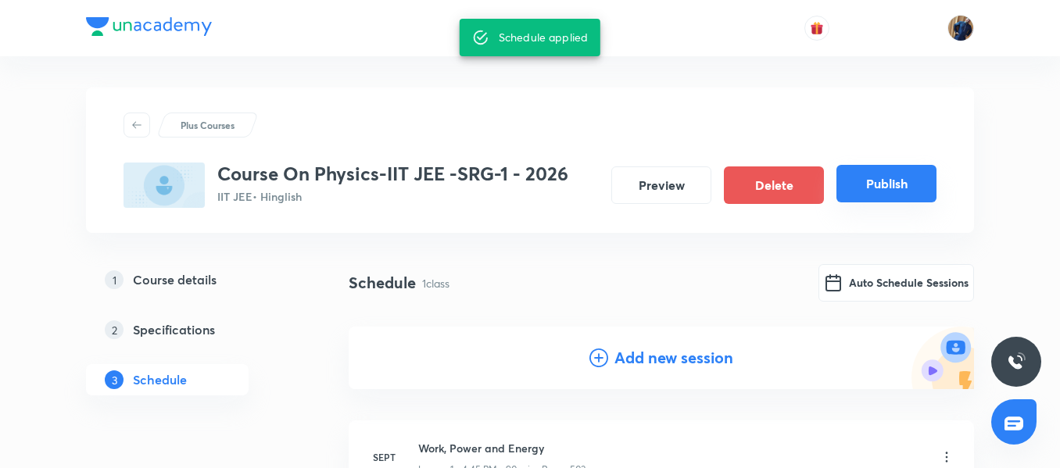
click at [879, 199] on button "Publish" at bounding box center [886, 184] width 100 height 38
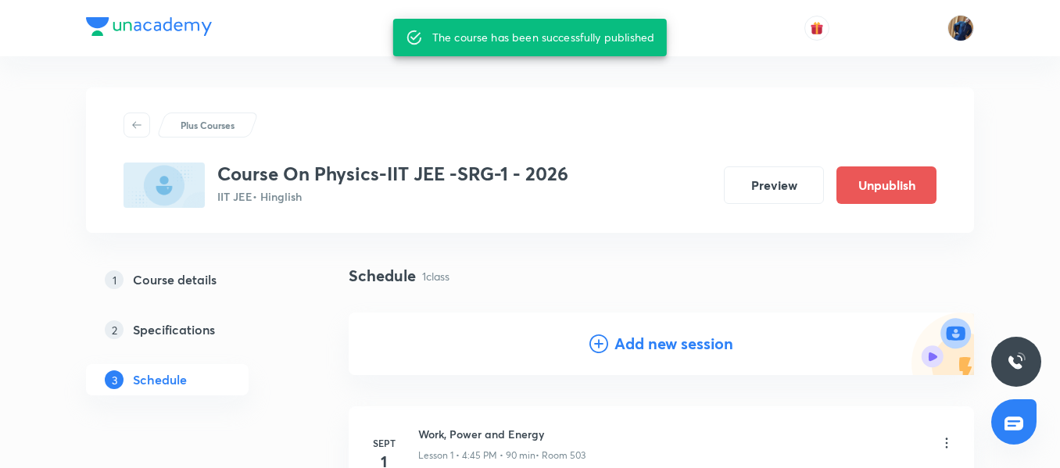
click at [410, 414] on li "Sept 1 Work, Power and Energy Lesson 1 • 4:45 PM • 90 min • Room 503 Vectors an…" at bounding box center [661, 457] width 625 height 102
click at [449, 385] on div "Schedule 1 class Add new session" at bounding box center [661, 332] width 625 height 136
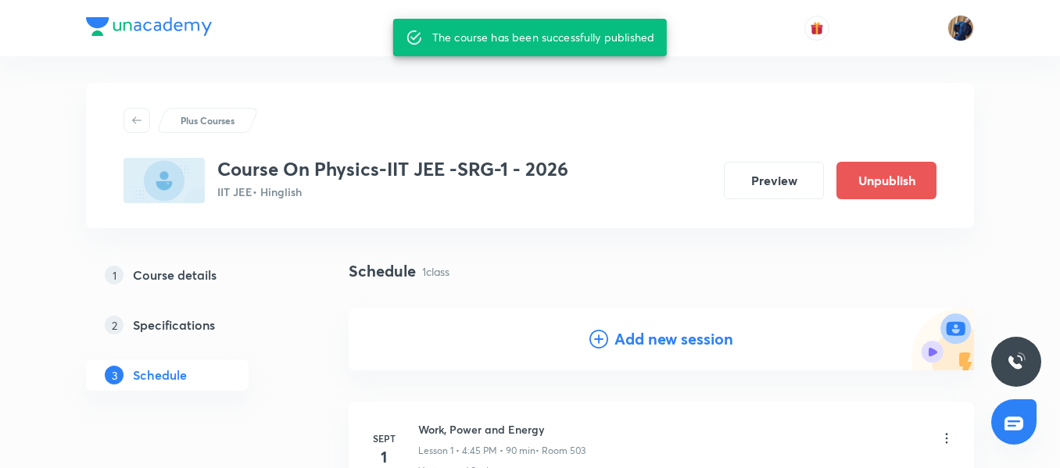
scroll to position [188, 0]
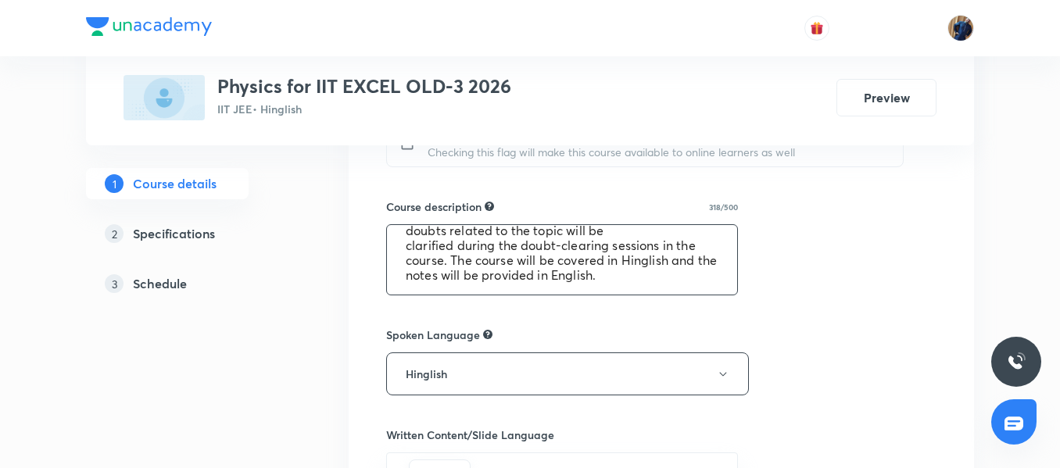
click at [684, 288] on textarea "In this course, [PERSON_NAME] will provide in-depth knowledge of Physics. The c…" at bounding box center [562, 260] width 350 height 70
click at [627, 263] on textarea "In this course, [PERSON_NAME] will provide in-depth knowledge of Physics. The c…" at bounding box center [562, 260] width 350 height 70
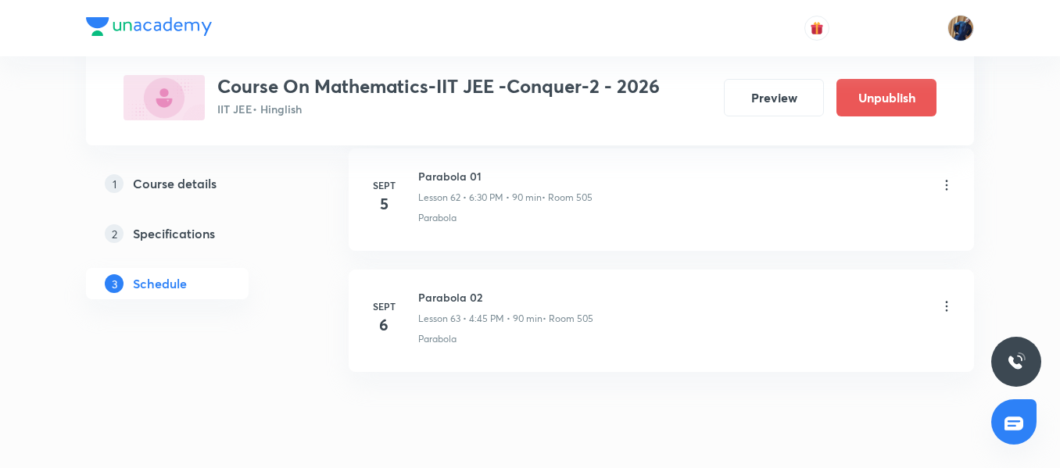
scroll to position [8422, 0]
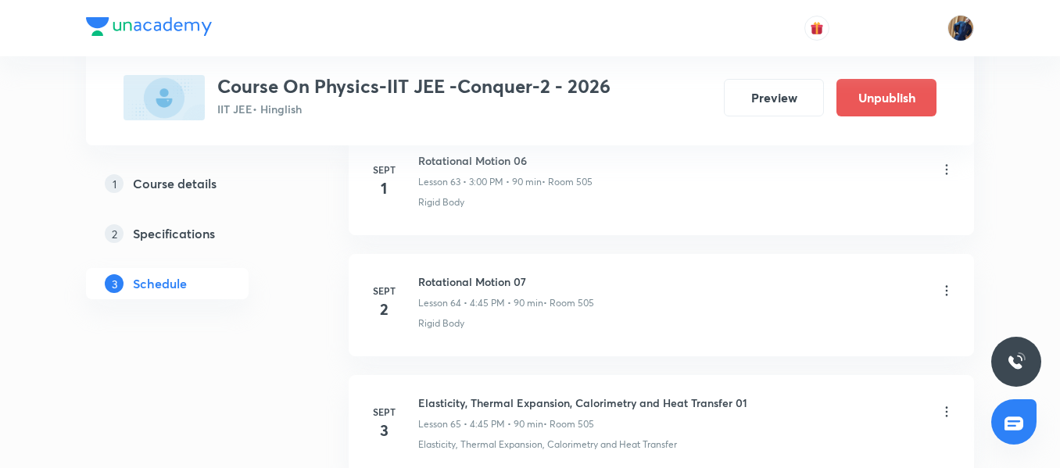
scroll to position [8482, 0]
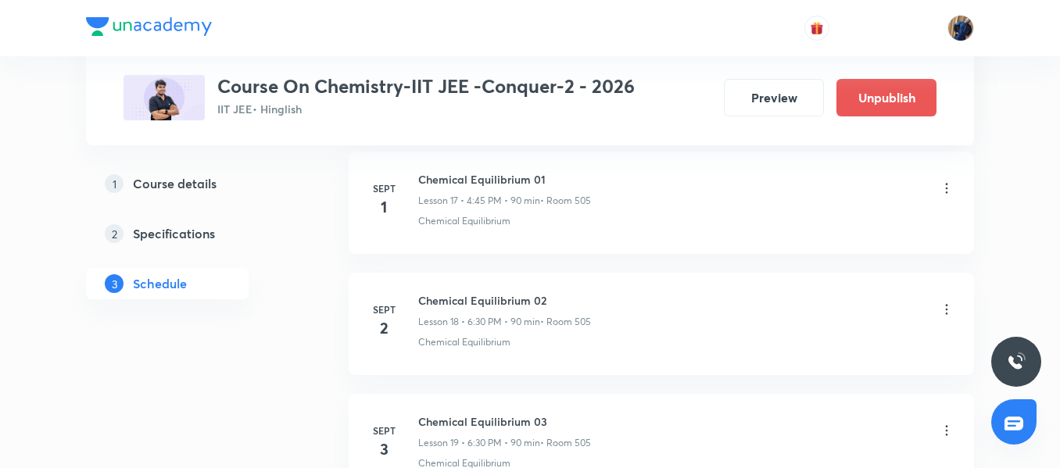
scroll to position [2828, 0]
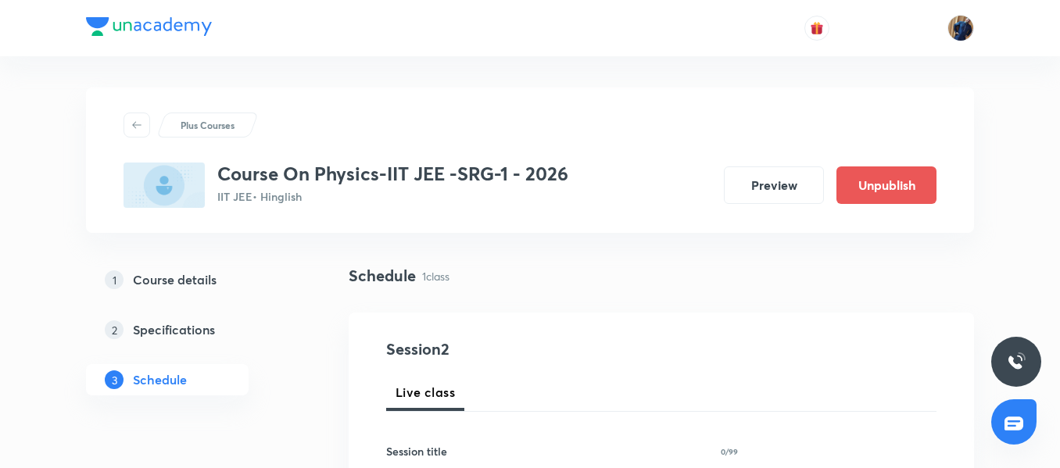
click at [394, 124] on div "Plus Courses" at bounding box center [530, 125] width 813 height 25
